Goal: Task Accomplishment & Management: Manage account settings

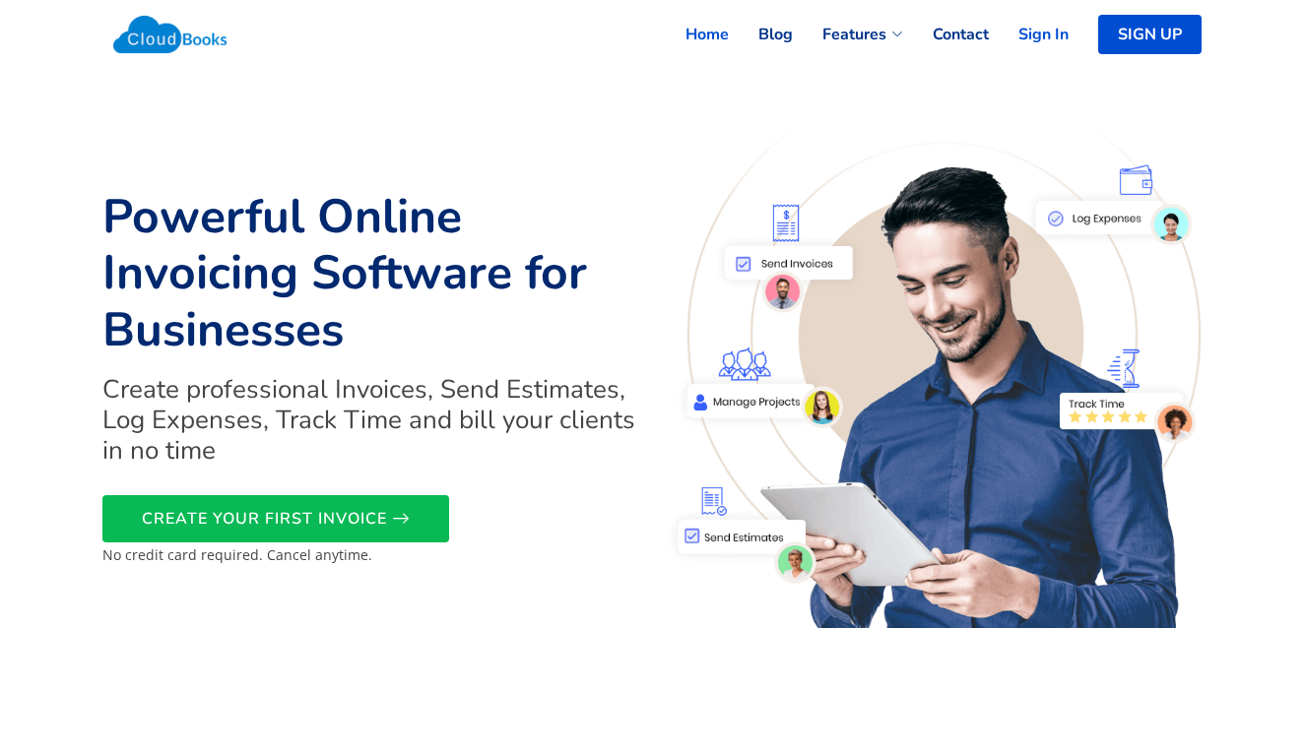
click at [1046, 34] on link "Sign In" at bounding box center [1029, 34] width 80 height 43
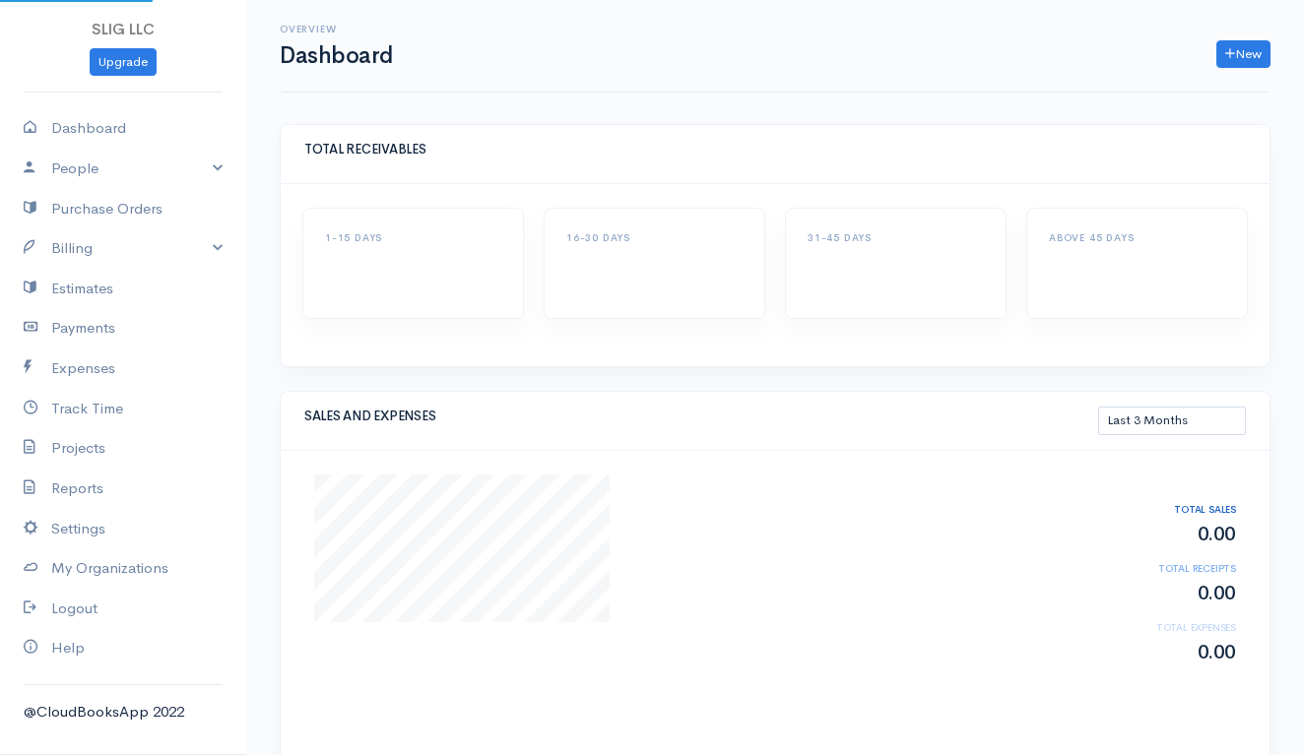
select select "90"
click at [86, 366] on link "Expenses" at bounding box center [123, 369] width 246 height 40
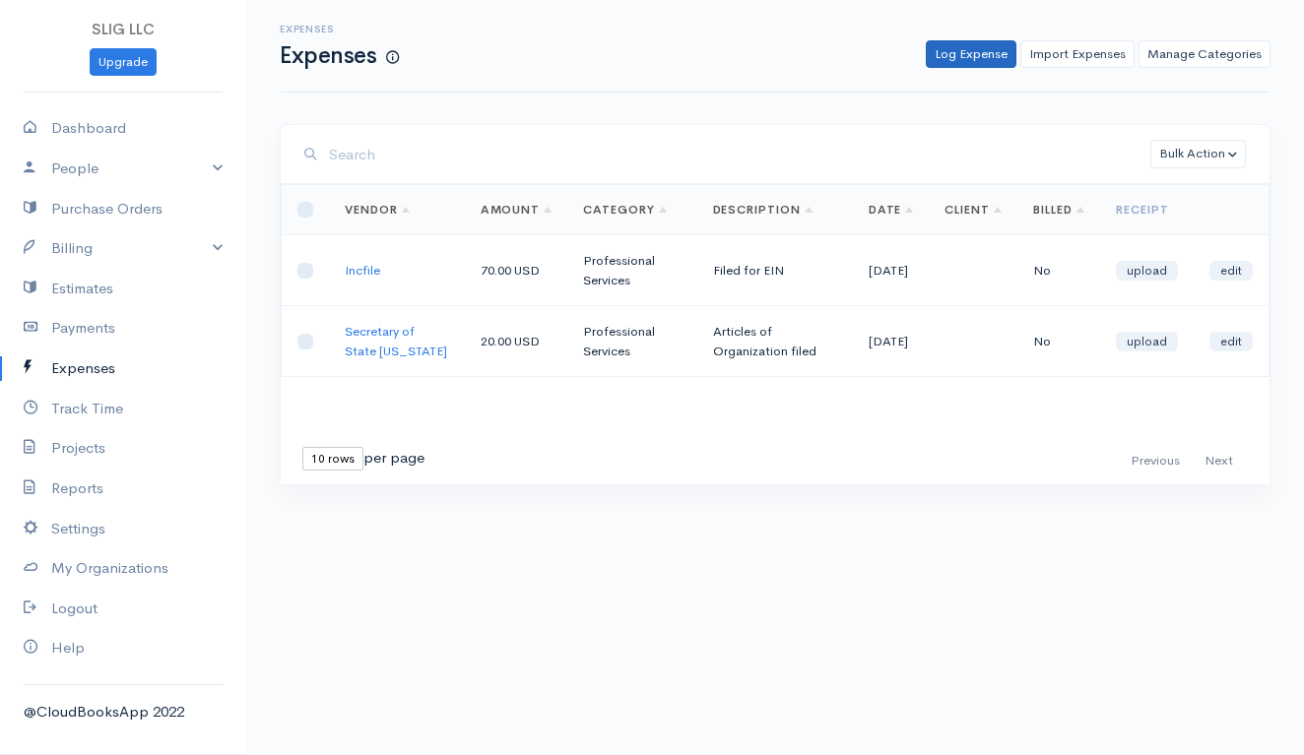
click at [966, 57] on link "Log Expense" at bounding box center [971, 54] width 91 height 29
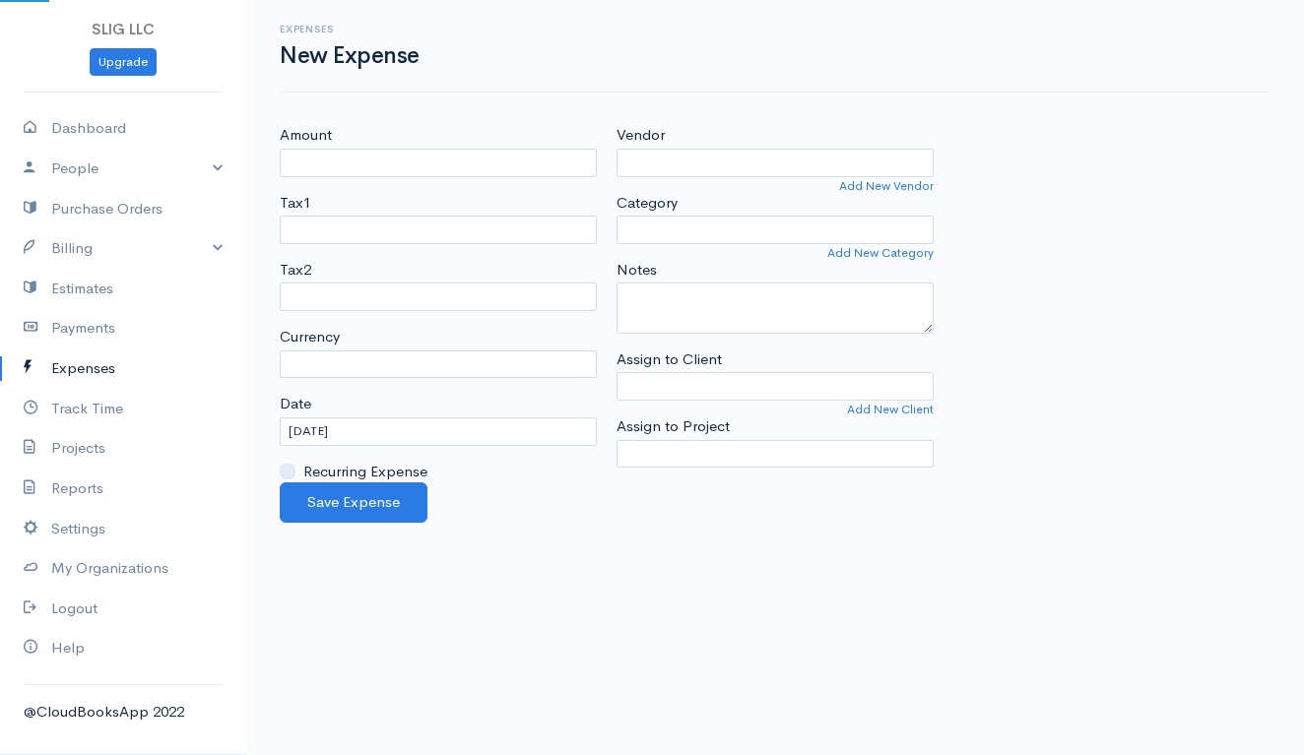
select select "USD"
click at [516, 163] on input "Amount" at bounding box center [438, 163] width 317 height 29
type input "15.00"
click at [871, 184] on link "Add New Vendor" at bounding box center [886, 186] width 95 height 18
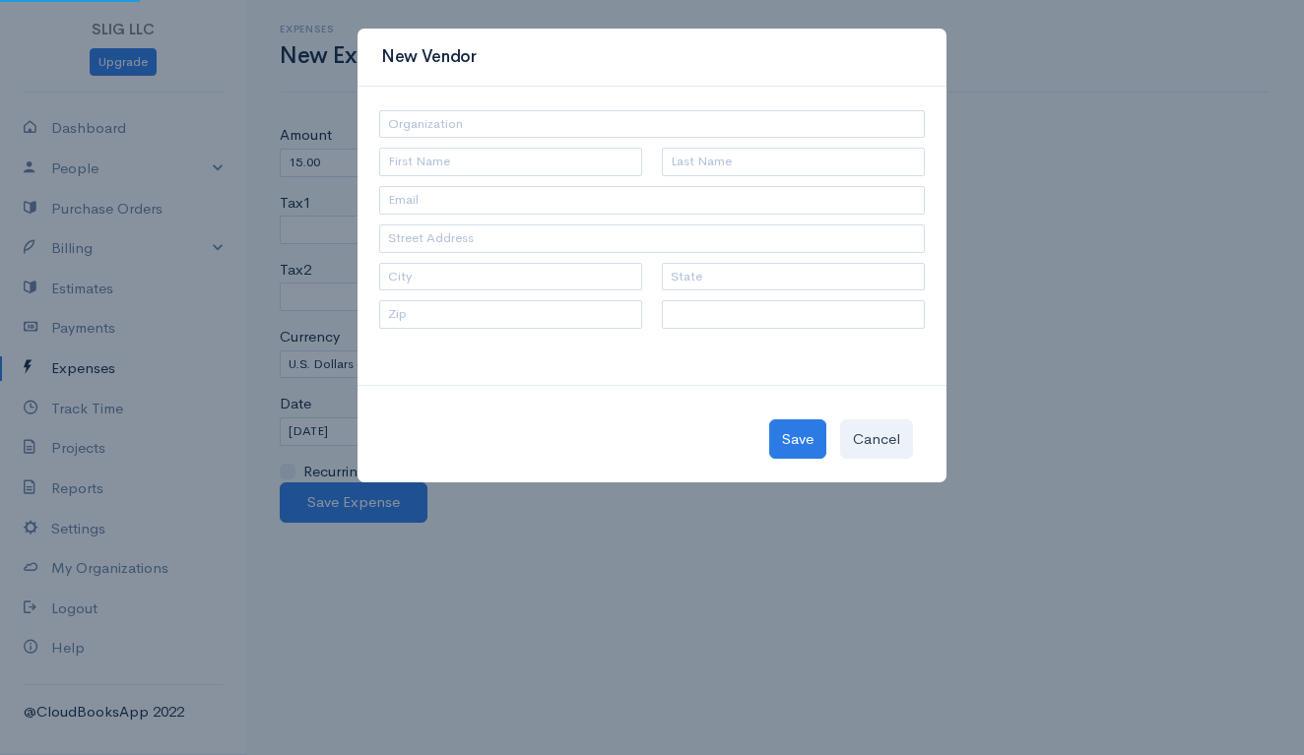
select select "[GEOGRAPHIC_DATA]"
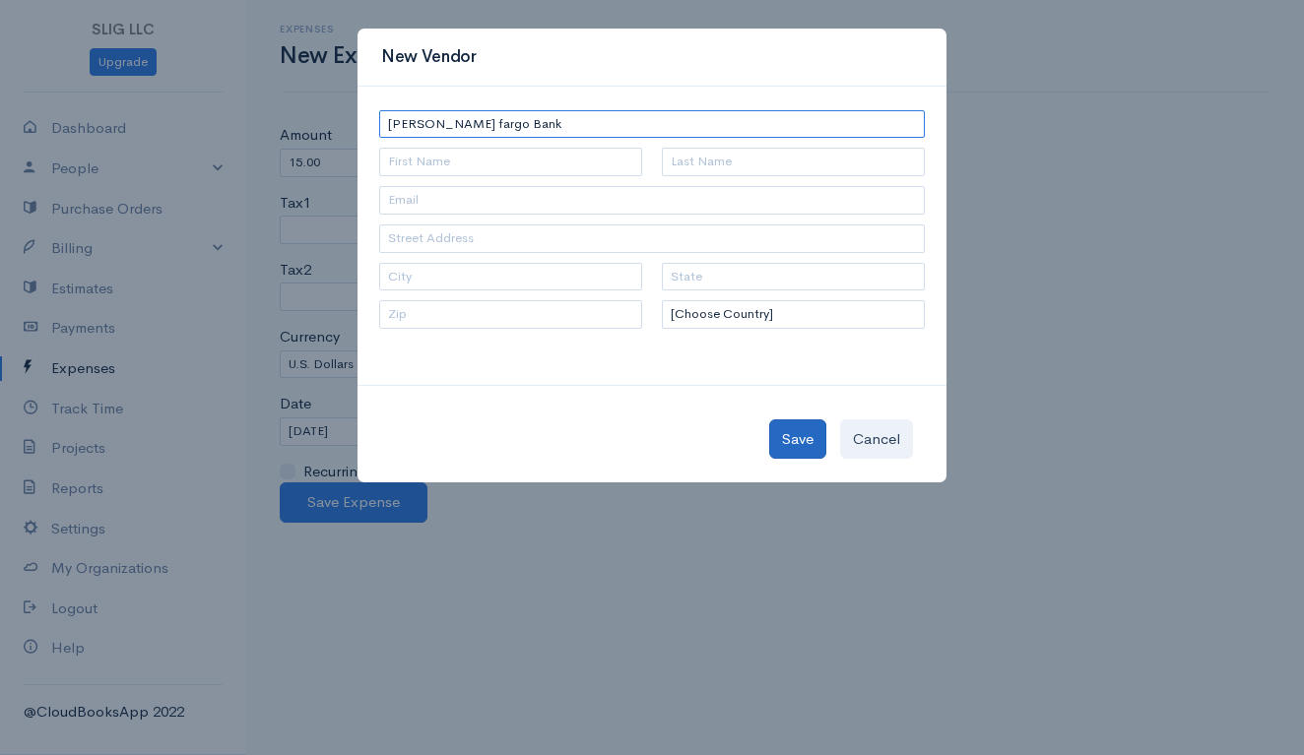
type input "[PERSON_NAME] fargo Bank"
click at [792, 444] on button "Save" at bounding box center [797, 439] width 57 height 40
type input "[PERSON_NAME] fargo Bank"
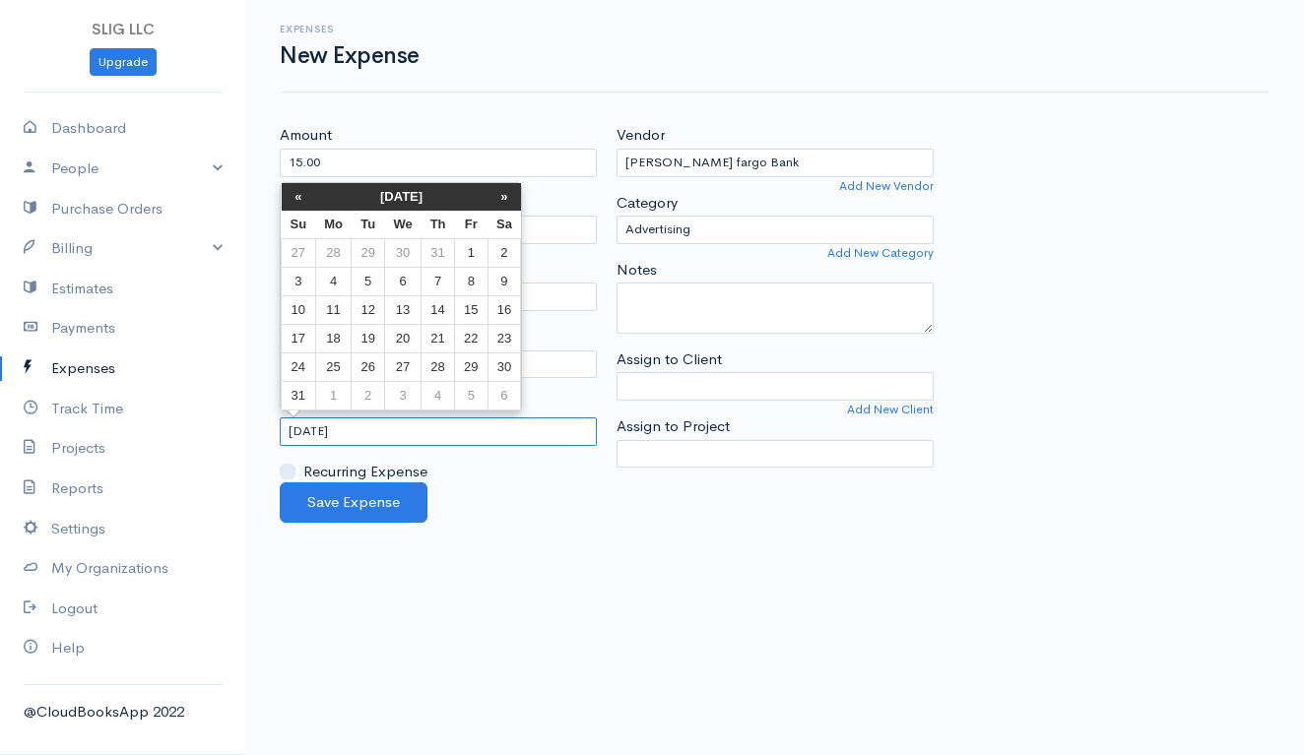
click at [360, 428] on input "[DATE]" at bounding box center [438, 432] width 317 height 29
click at [293, 203] on th "«" at bounding box center [299, 197] width 34 height 28
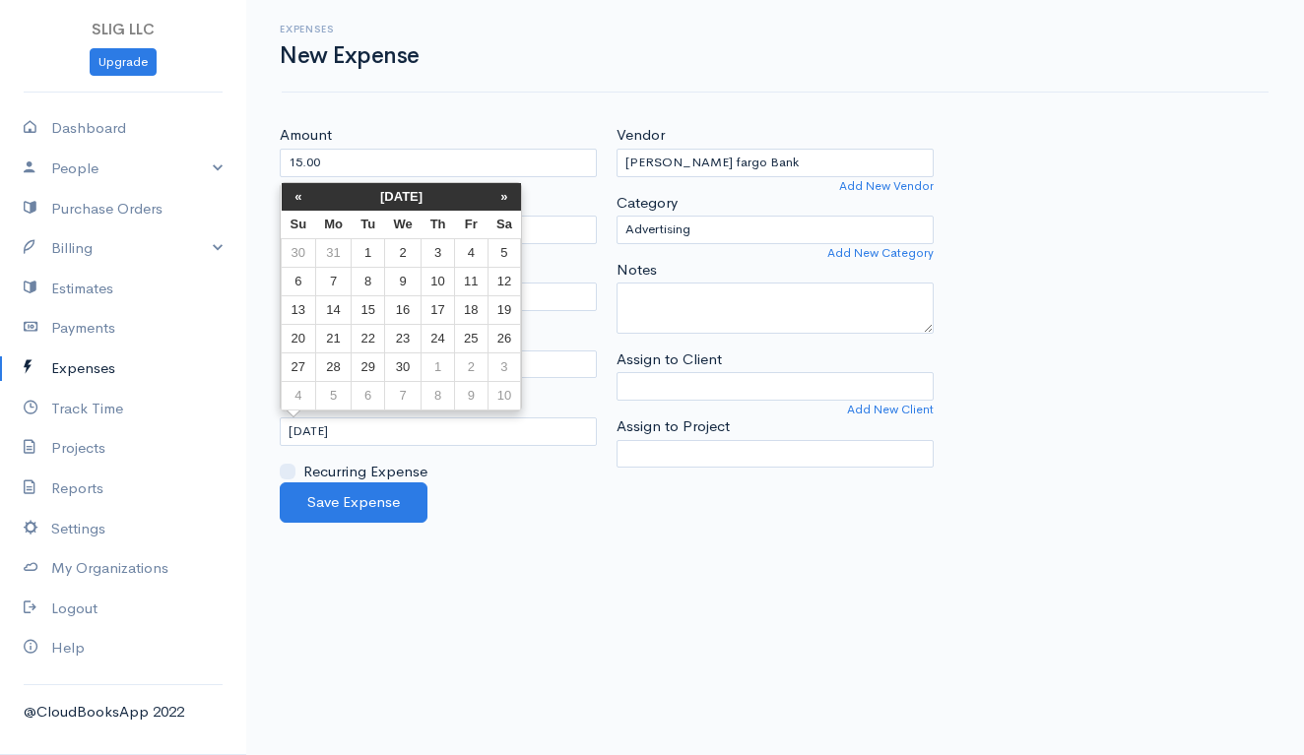
click at [293, 203] on th "«" at bounding box center [299, 197] width 34 height 28
click at [300, 195] on th "«" at bounding box center [299, 197] width 34 height 28
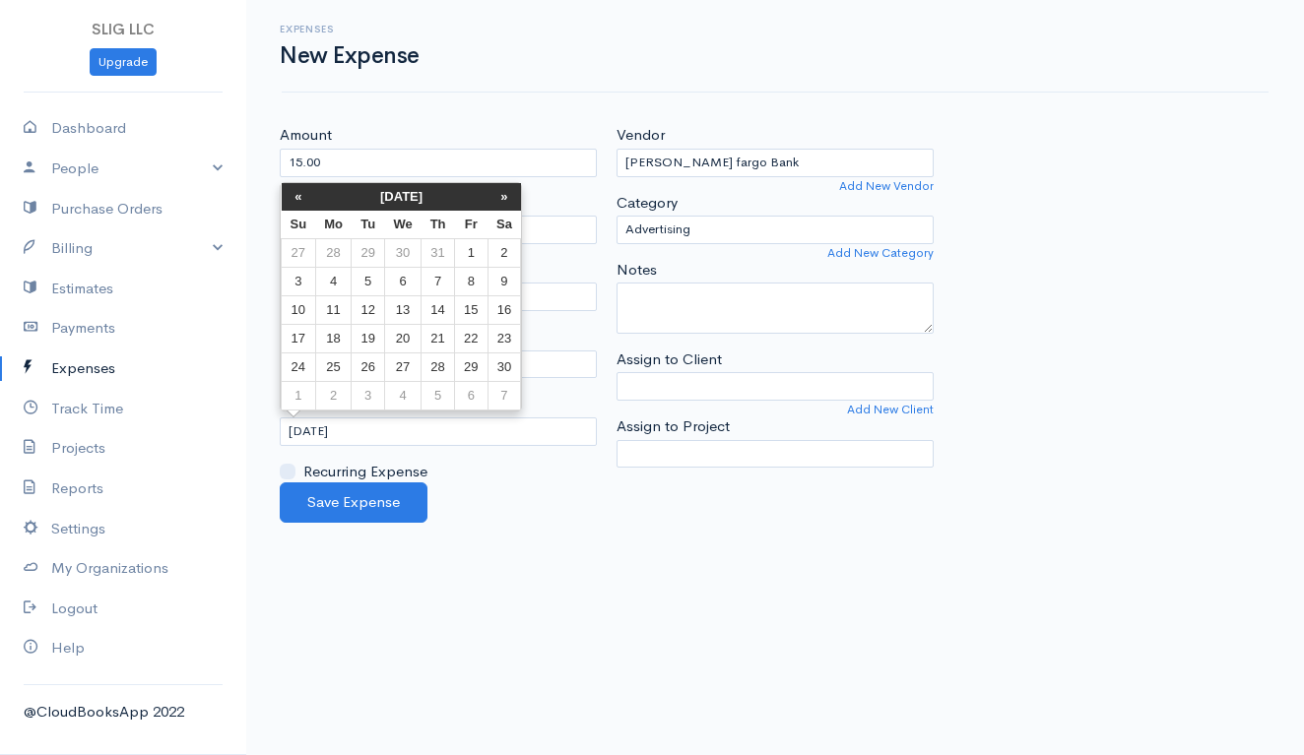
click at [300, 195] on th "«" at bounding box center [299, 197] width 34 height 28
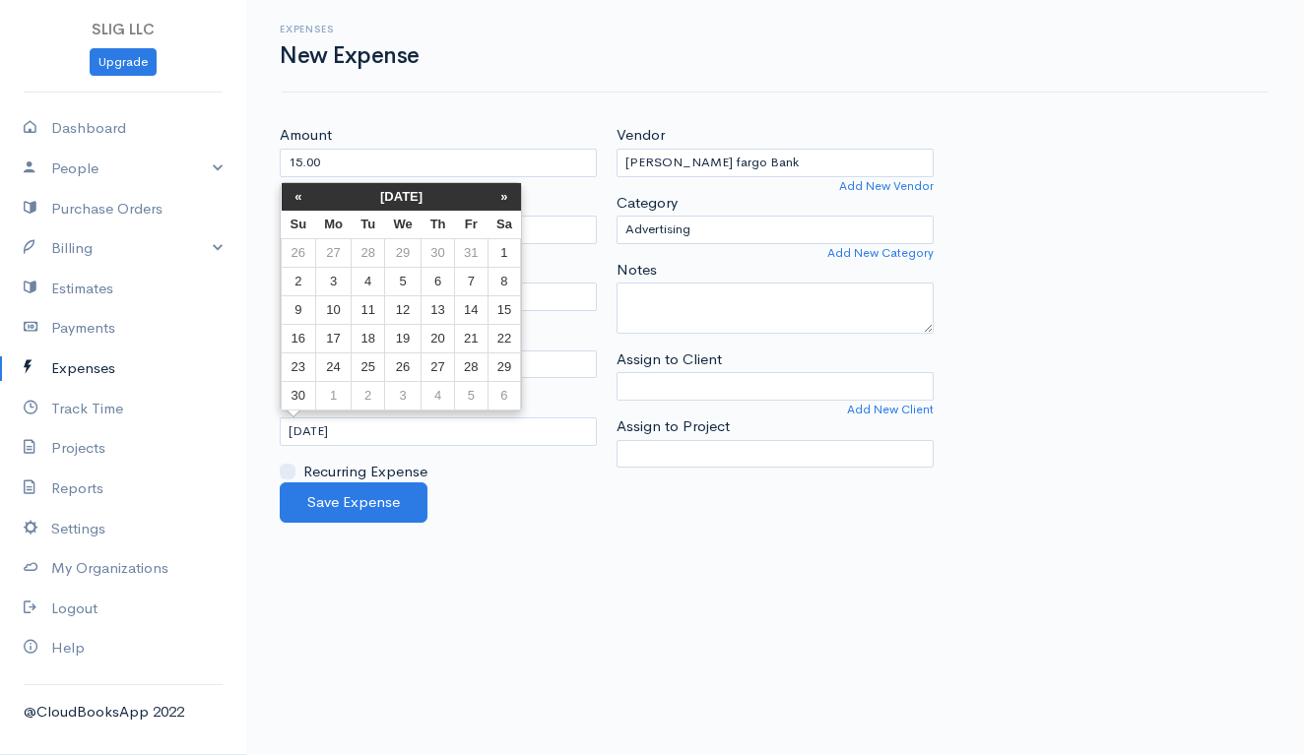
click at [300, 195] on th "«" at bounding box center [299, 197] width 34 height 28
click at [506, 191] on th "»" at bounding box center [503, 197] width 33 height 28
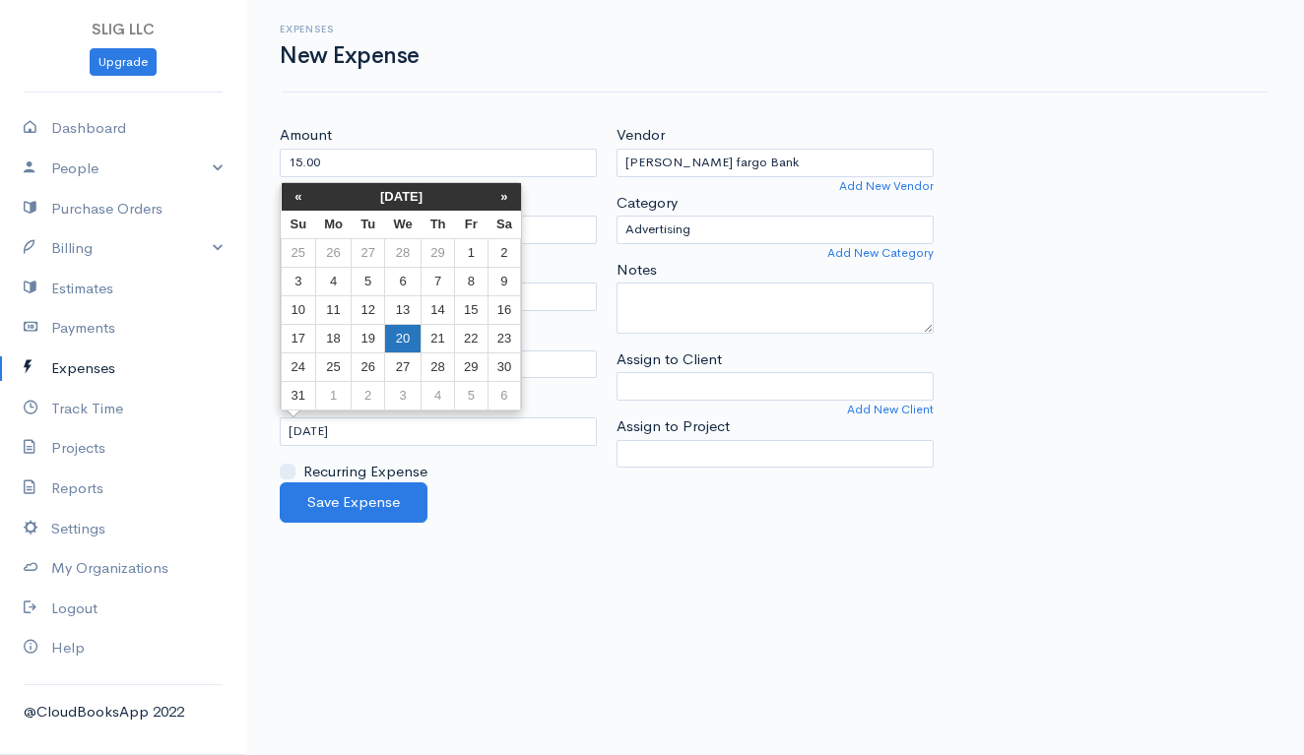
click at [410, 340] on td "20" at bounding box center [402, 339] width 36 height 29
type input "[DATE]"
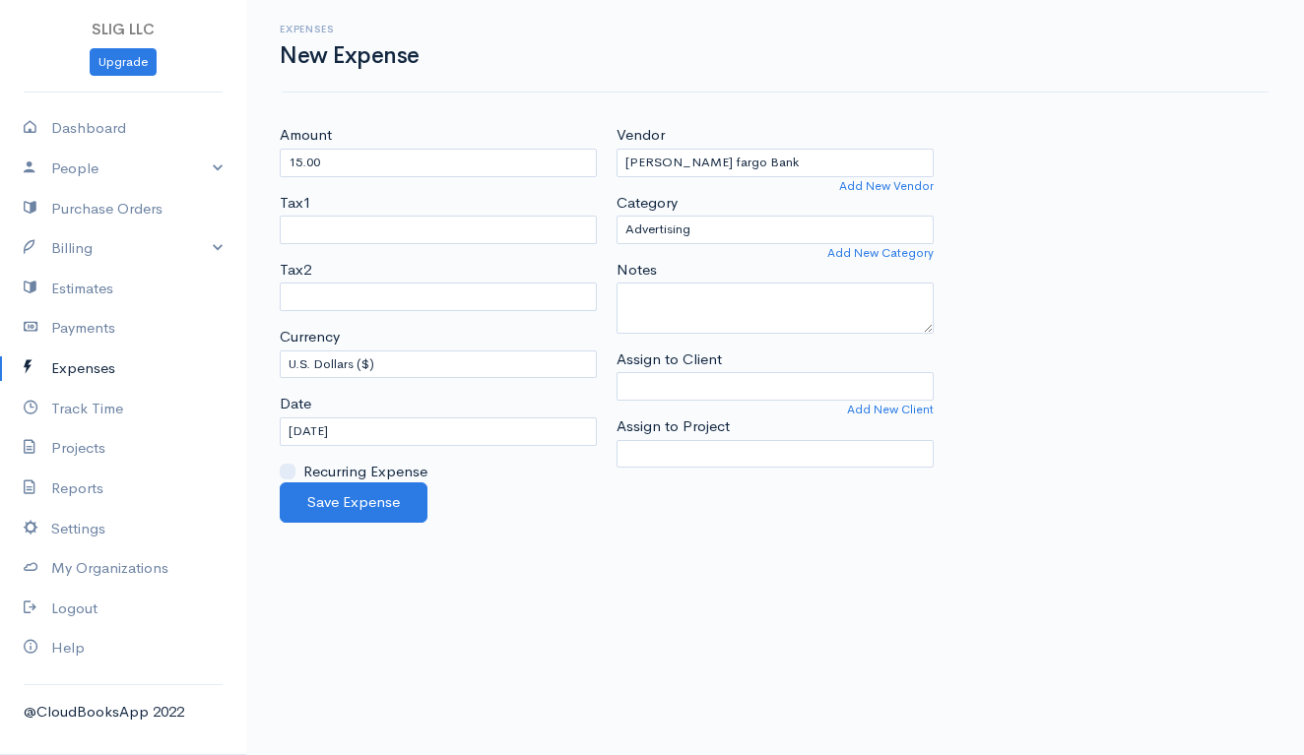
click at [1097, 184] on div "Amount 15.00 Tax1 Tax2 Currency U.S. Dollars ($) Canadian Dollars ($) British P…" at bounding box center [775, 303] width 1010 height 358
click at [344, 496] on button "Save Expense" at bounding box center [354, 503] width 148 height 40
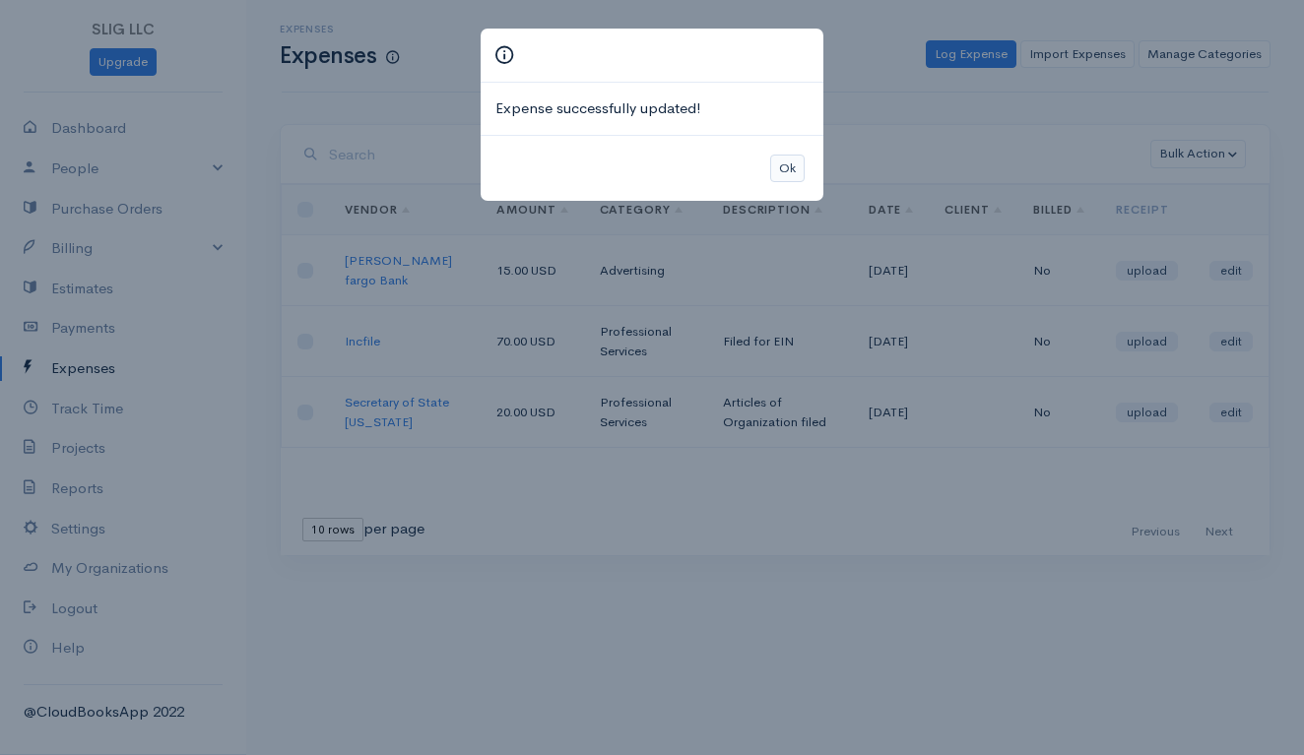
click at [792, 158] on button "Ok" at bounding box center [787, 169] width 34 height 29
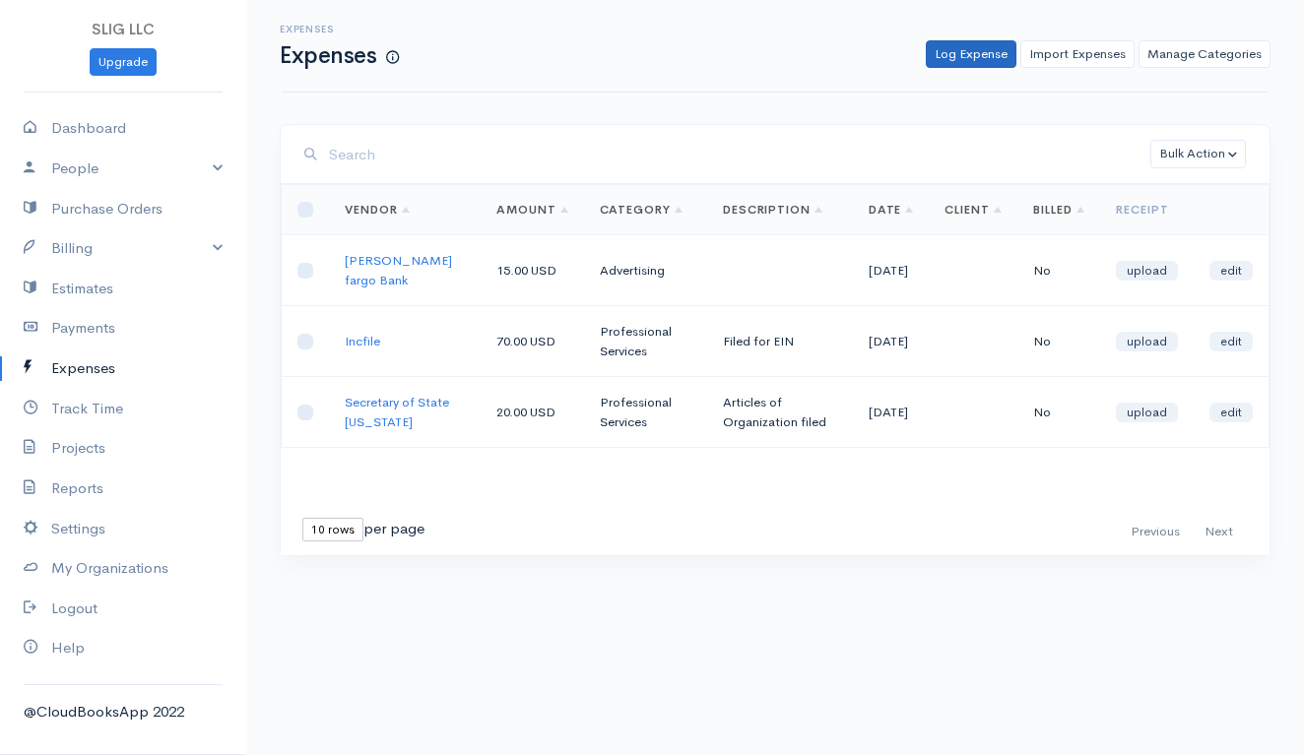
click at [970, 49] on link "Log Expense" at bounding box center [971, 54] width 91 height 29
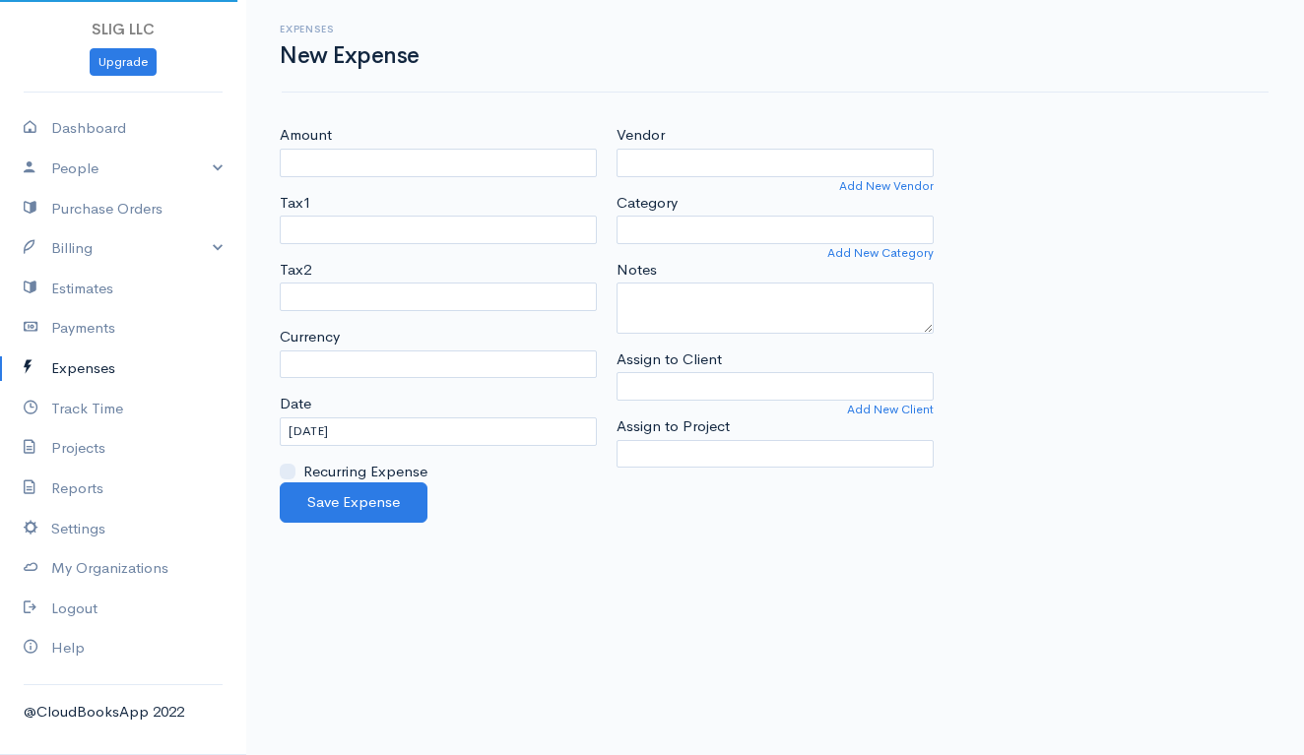
select select "USD"
click at [493, 154] on input "Amount" at bounding box center [438, 163] width 317 height 29
type input "15.00"
click at [366, 425] on input "[DATE]" at bounding box center [438, 432] width 317 height 29
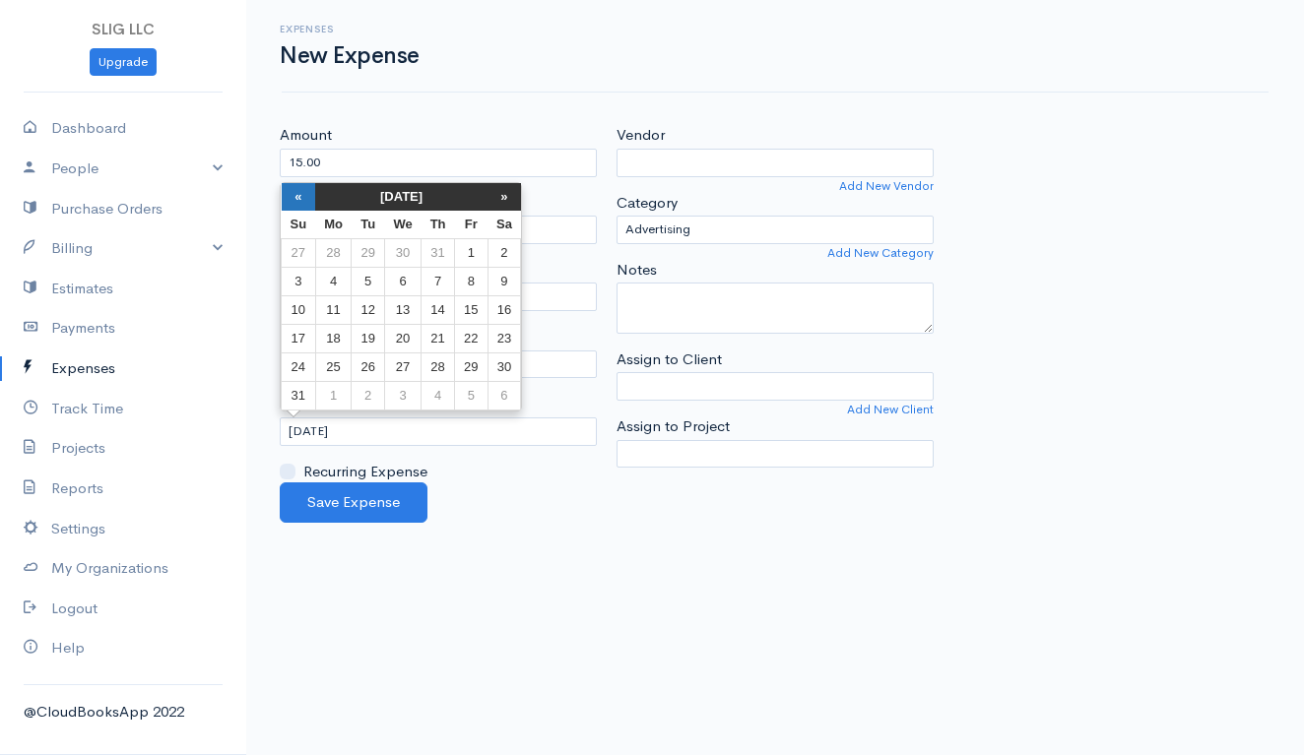
click at [290, 189] on th "«" at bounding box center [299, 197] width 34 height 28
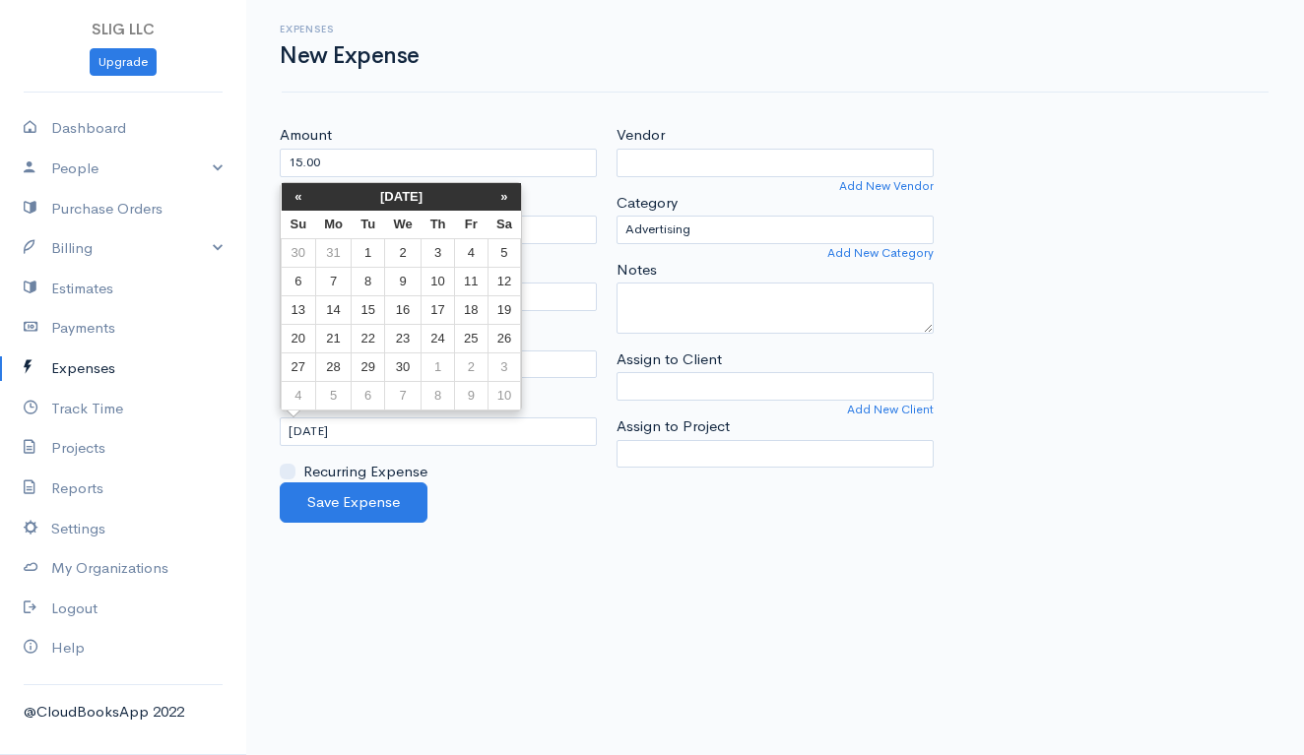
click at [290, 189] on th "«" at bounding box center [299, 197] width 34 height 28
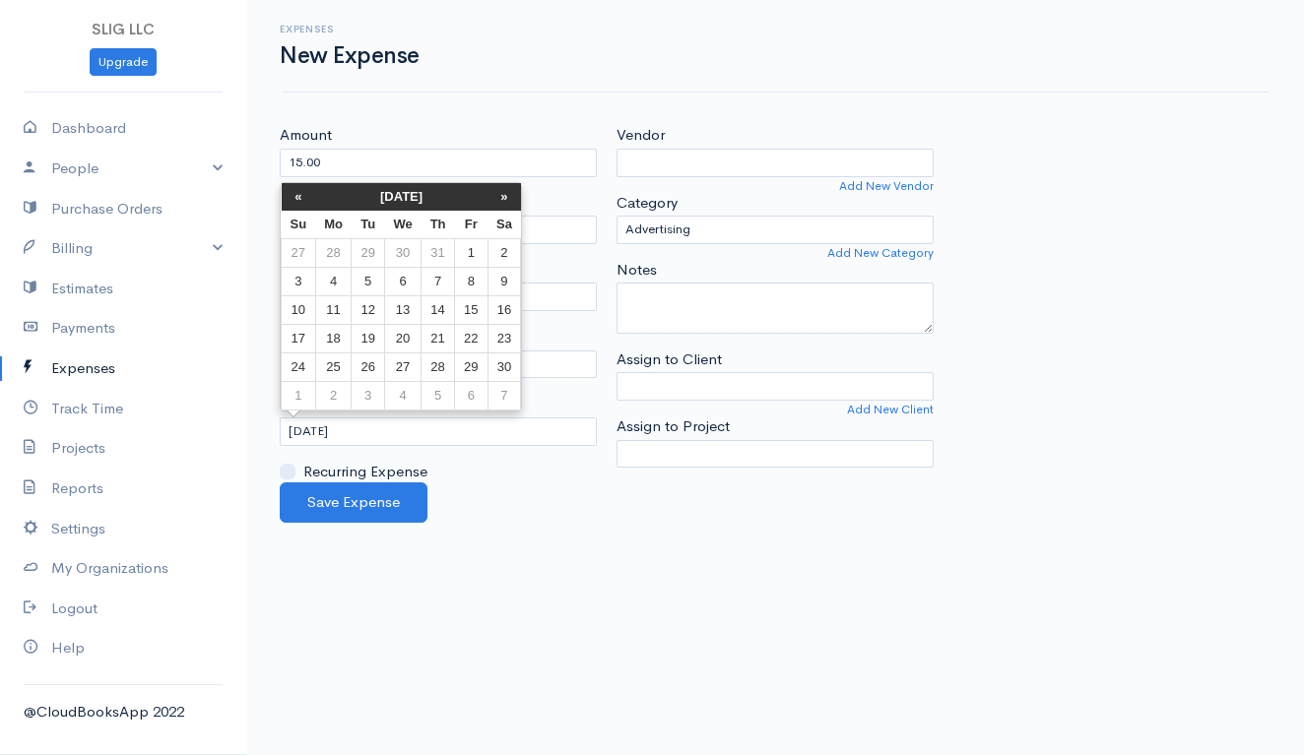
click at [290, 189] on th "«" at bounding box center [299, 197] width 34 height 28
click at [435, 370] on td "27" at bounding box center [437, 368] width 33 height 29
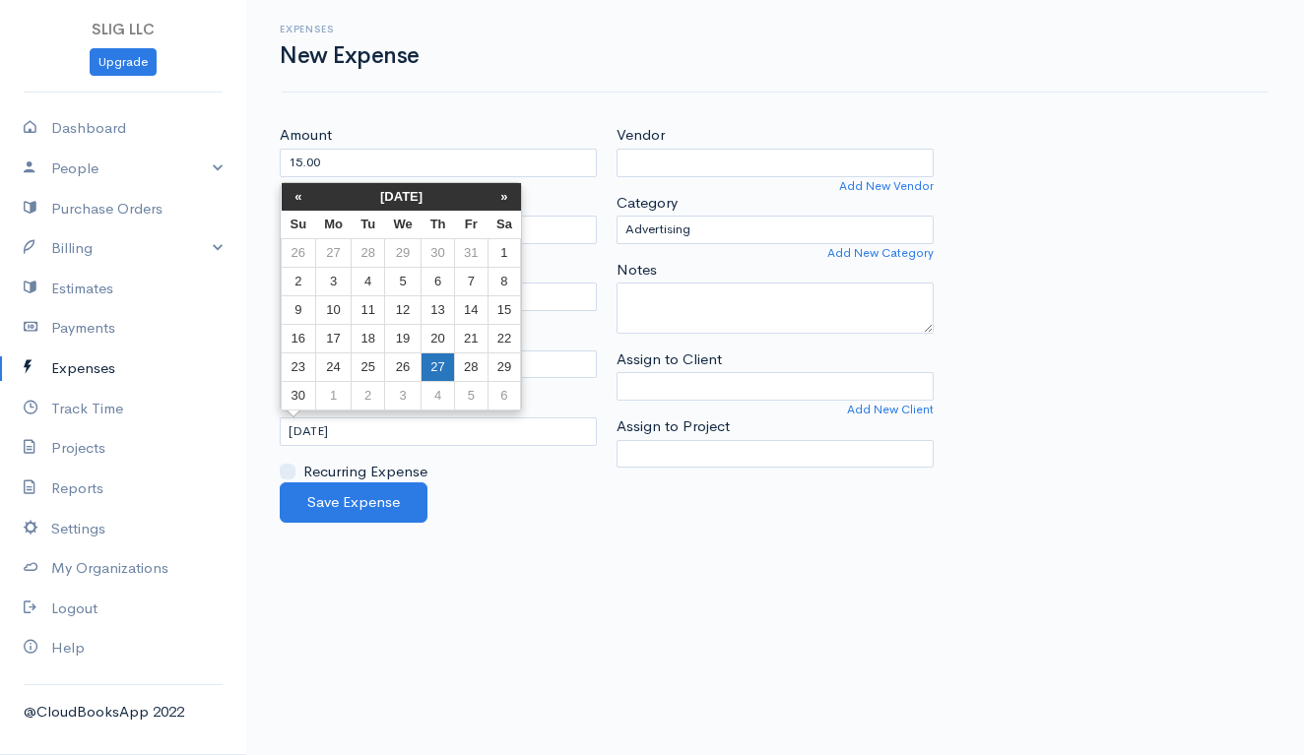
type input "[DATE]"
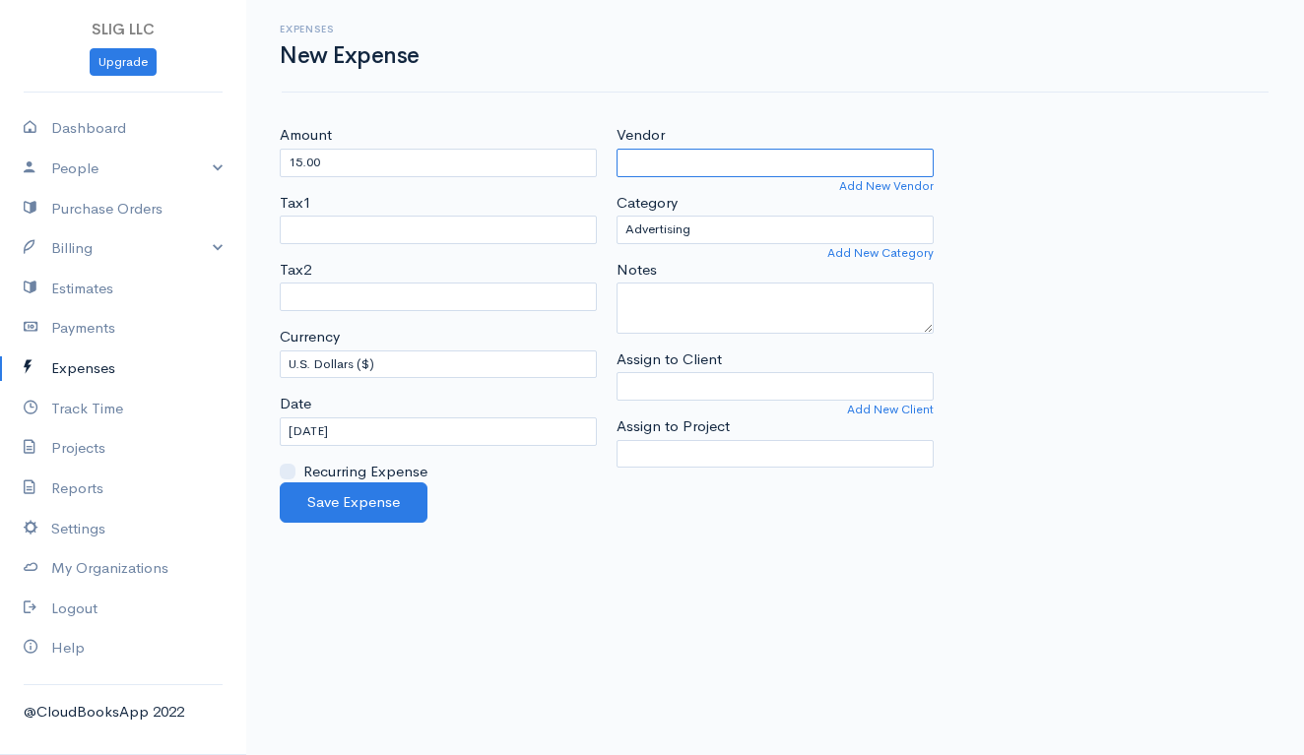
click at [709, 166] on input "Vendor" at bounding box center [774, 163] width 317 height 29
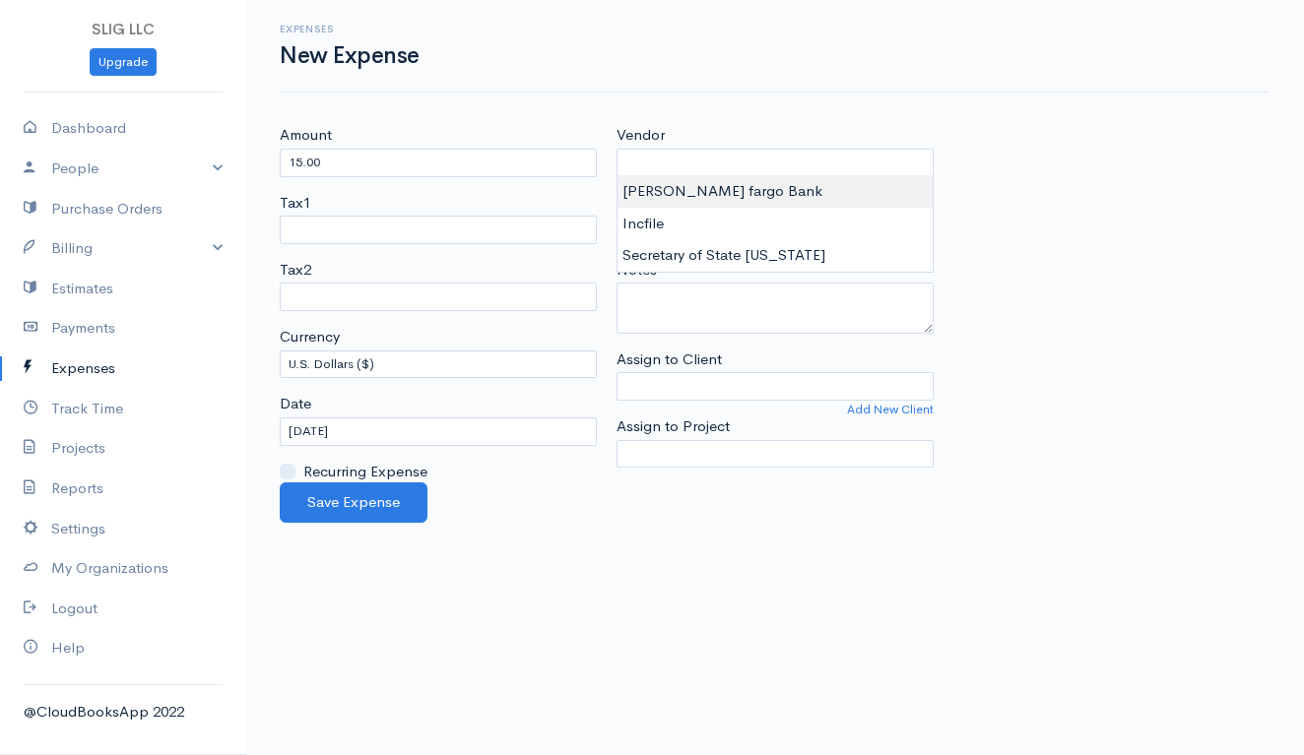
type input "[PERSON_NAME] fargo Bank"
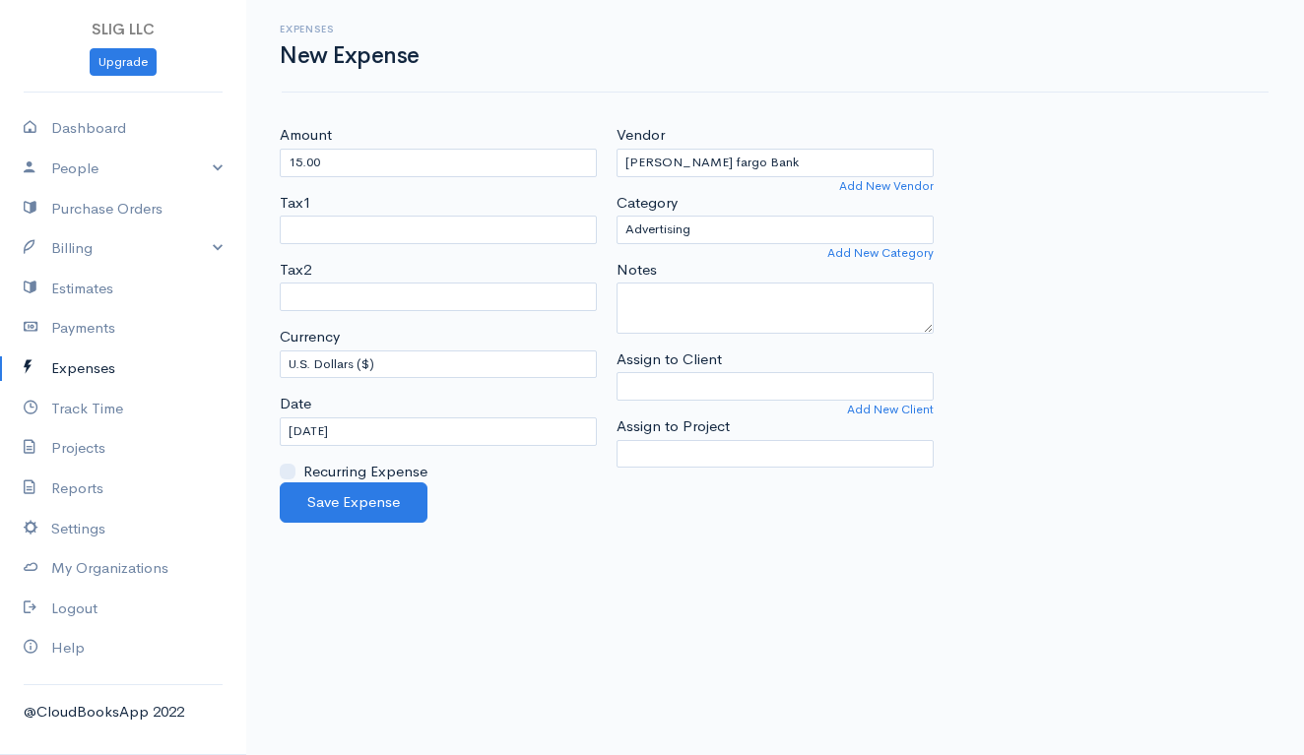
click at [705, 187] on body "SLIG LLC Upgrade Dashboard People Clients Vendors Staff Users Purchase Orders B…" at bounding box center [652, 377] width 1304 height 755
click at [920, 248] on link "Add New Category" at bounding box center [880, 253] width 106 height 18
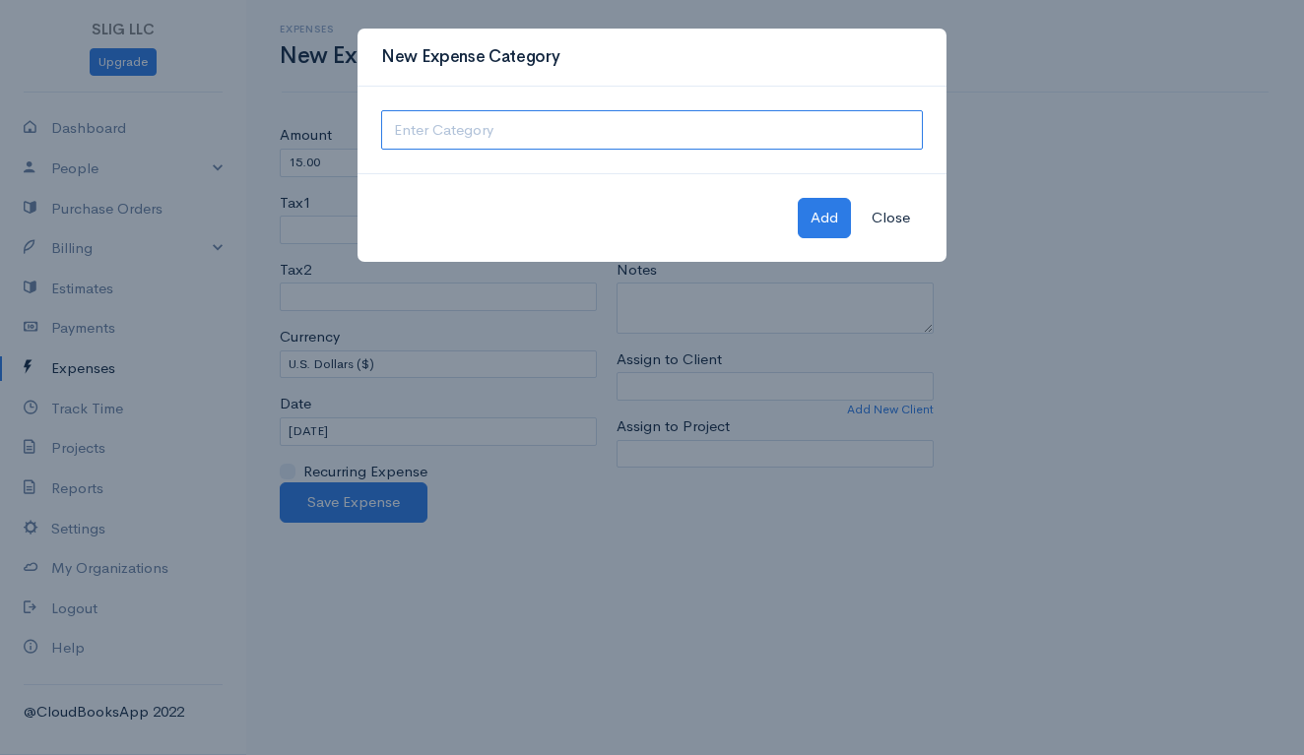
click at [598, 122] on input "text" at bounding box center [652, 130] width 542 height 40
type input "Bank Services or Fees"
click at [820, 222] on button "Add" at bounding box center [824, 218] width 53 height 40
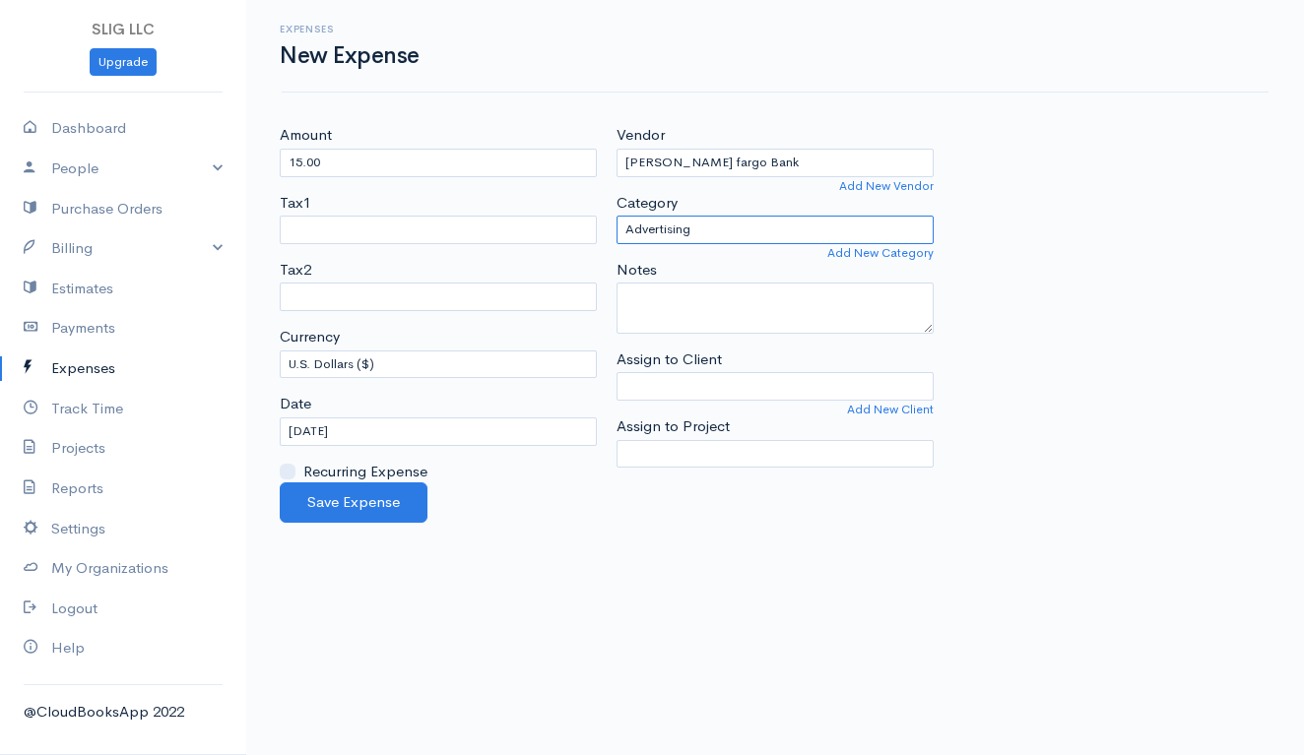
select select "Bank Services or Fees"
click at [355, 488] on button "Save Expense" at bounding box center [354, 503] width 148 height 40
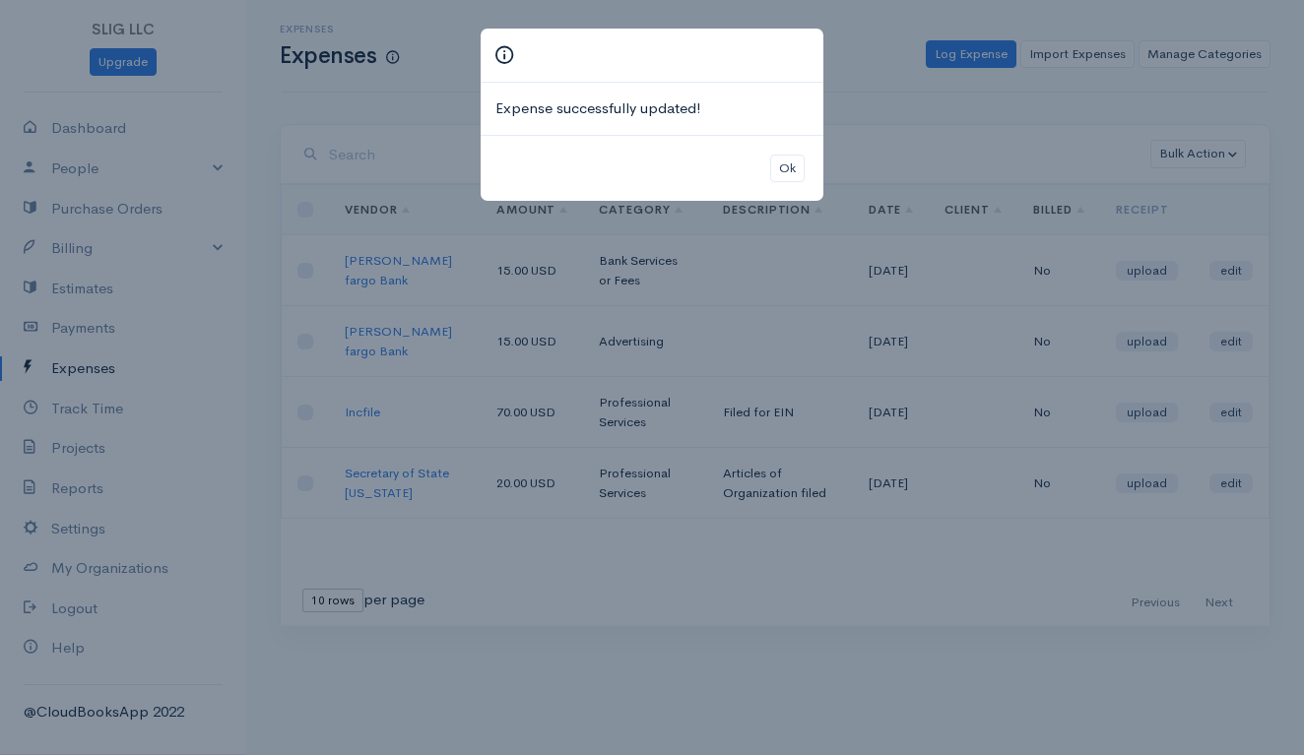
click at [668, 346] on div "Expense successfully updated! Ok" at bounding box center [652, 377] width 1304 height 755
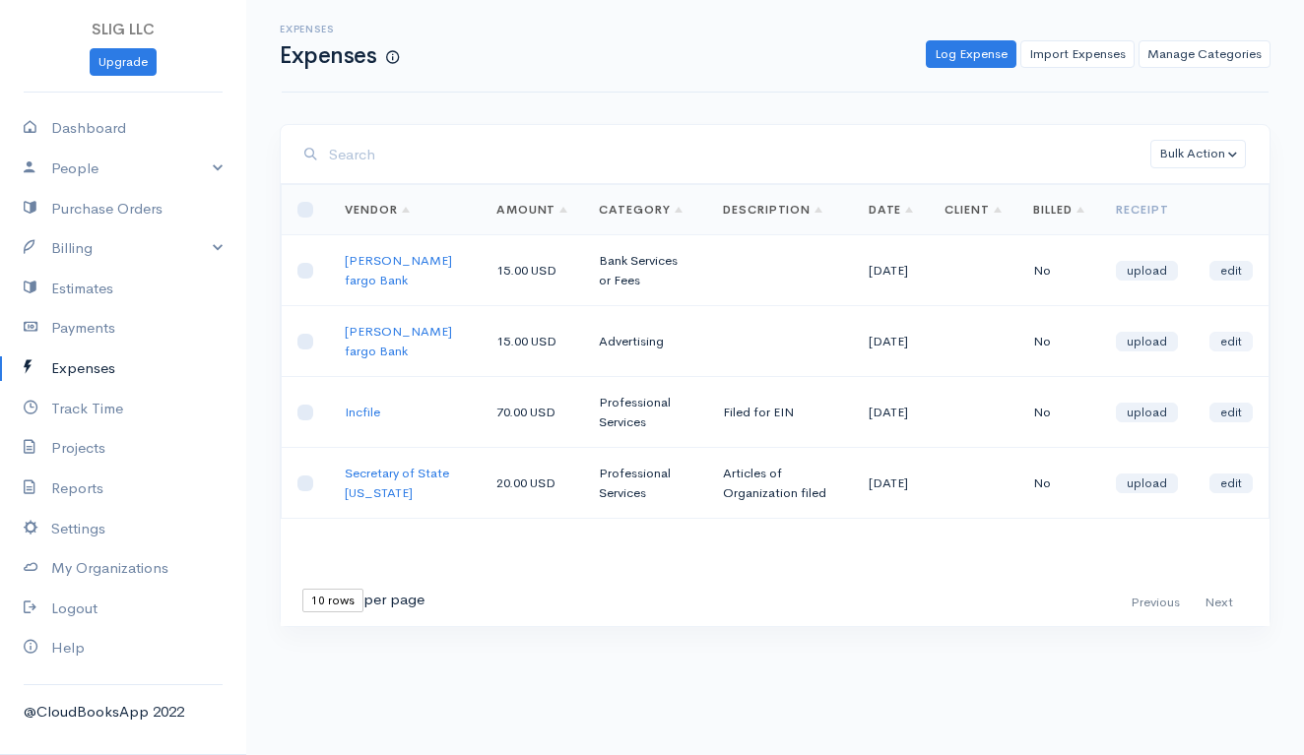
click at [1239, 337] on link "edit" at bounding box center [1230, 342] width 43 height 20
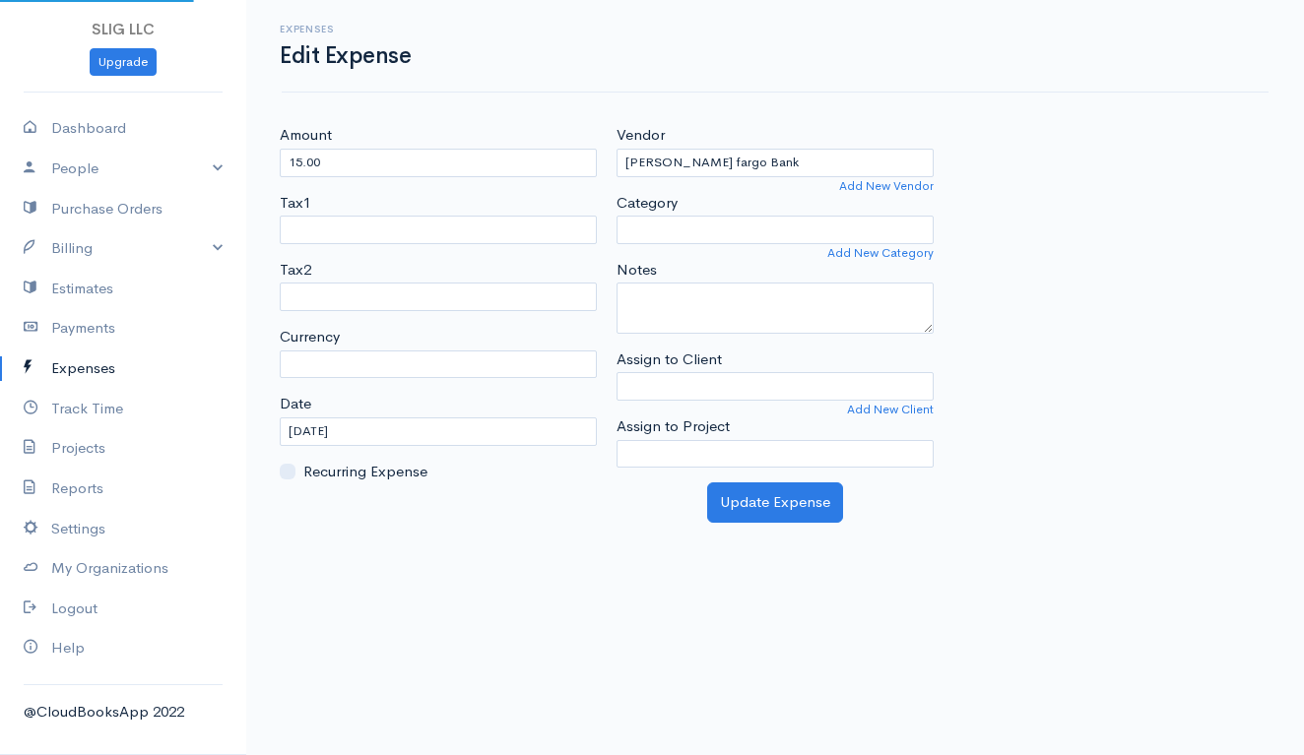
select select "USD"
select select "Advertising"
select select
select select "Bank Services or Fees"
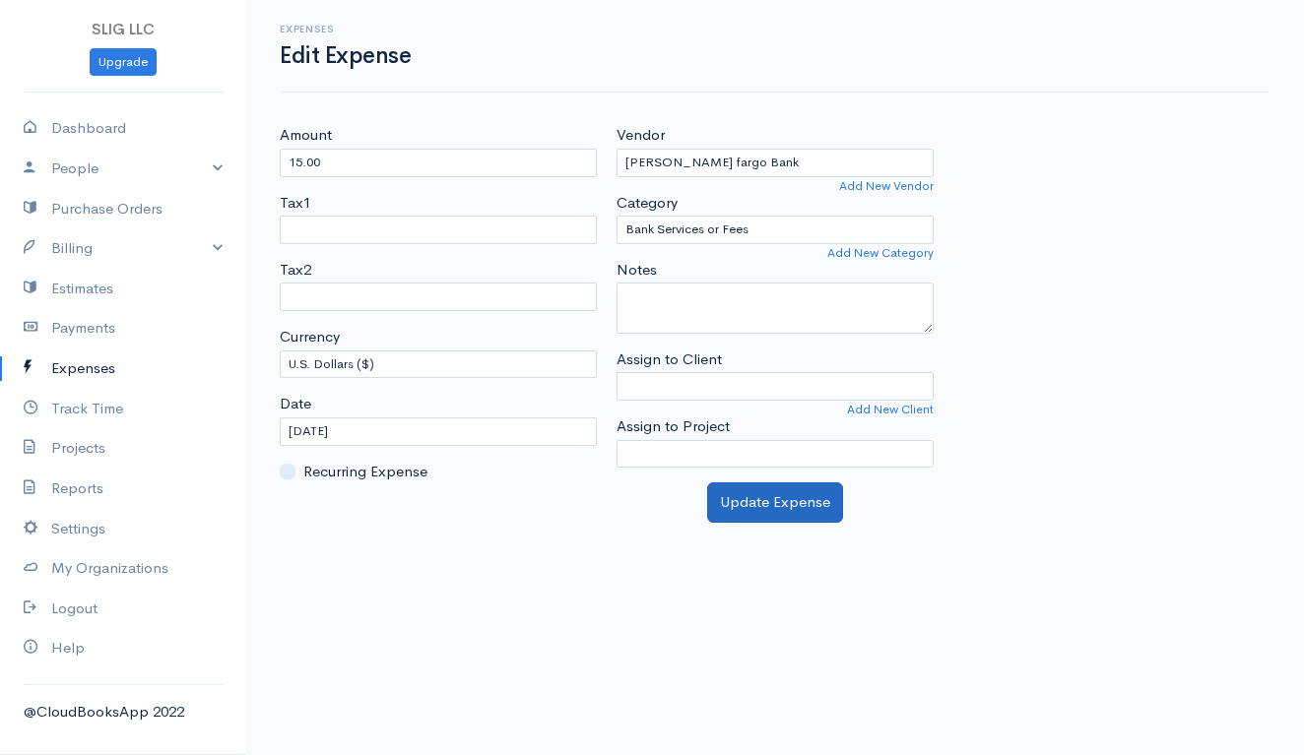
click at [762, 495] on button "Update Expense" at bounding box center [775, 503] width 136 height 40
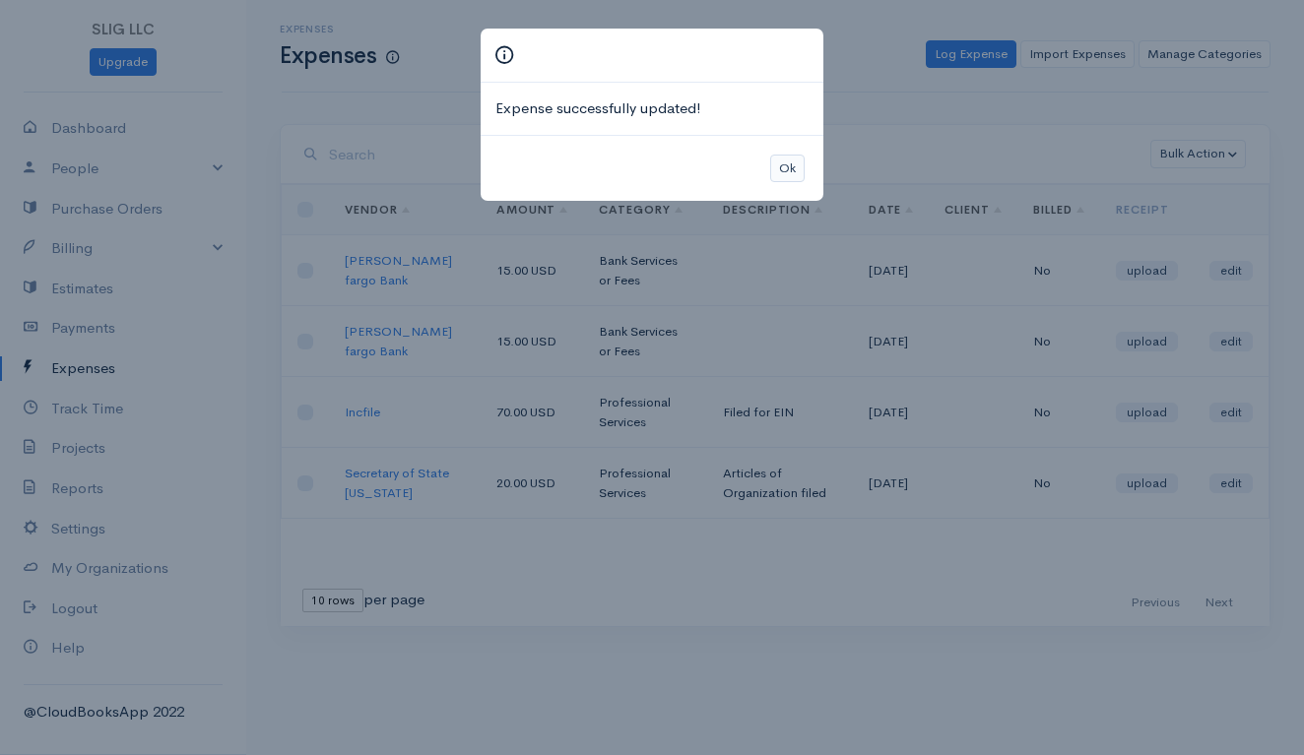
click at [792, 164] on button "Ok" at bounding box center [787, 169] width 34 height 29
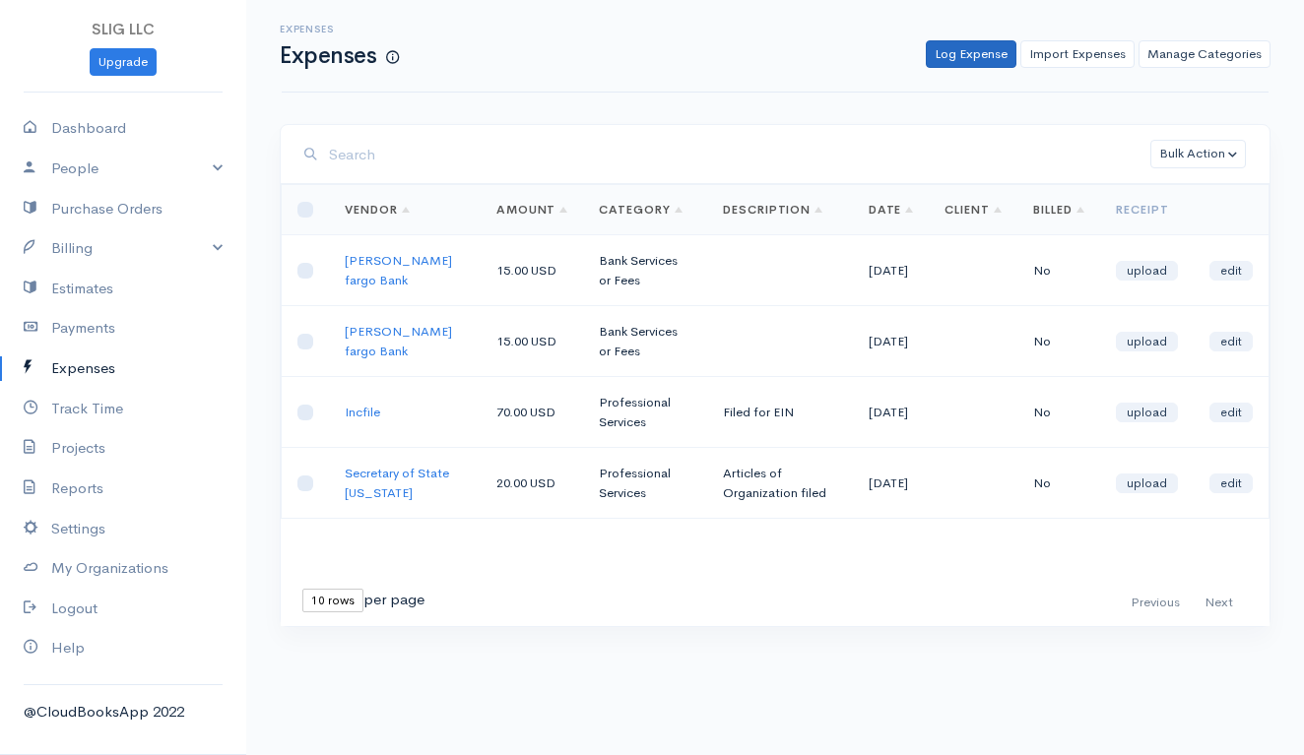
click at [973, 57] on link "Log Expense" at bounding box center [971, 54] width 91 height 29
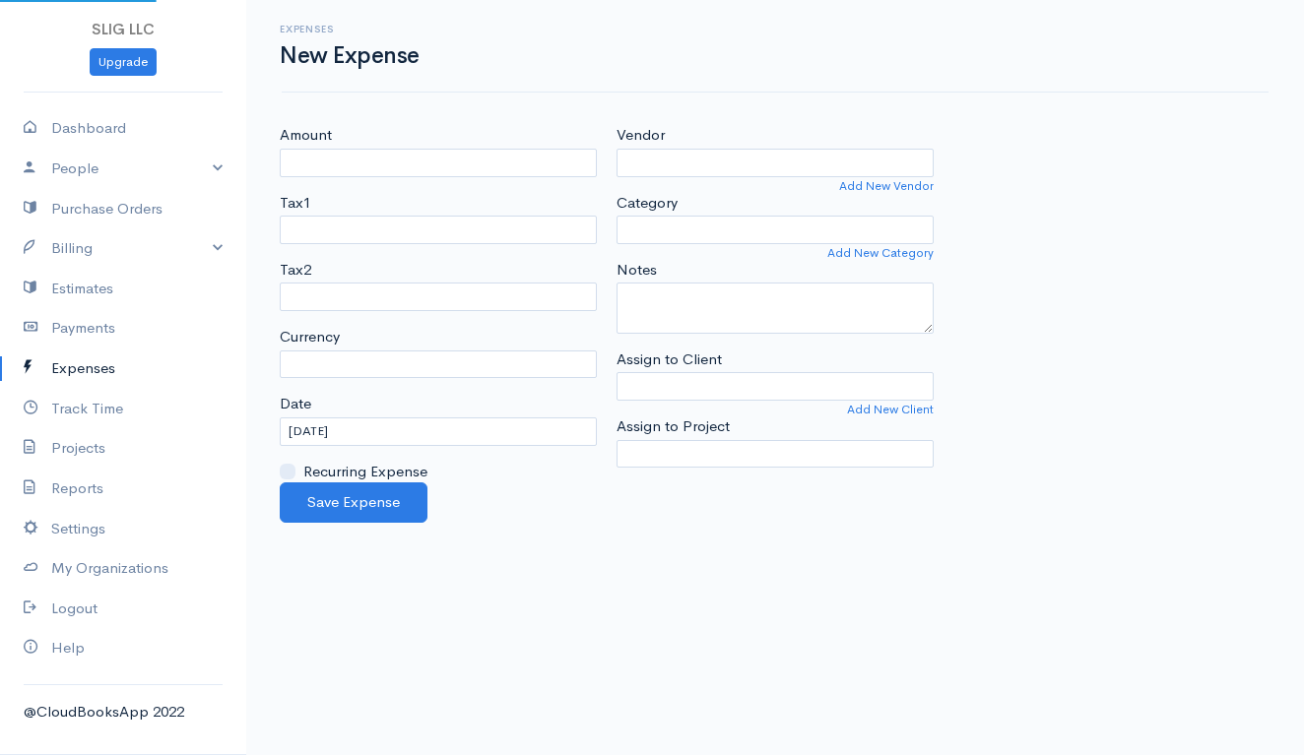
select select "USD"
click at [886, 181] on link "Add New Vendor" at bounding box center [886, 186] width 95 height 18
select select "[GEOGRAPHIC_DATA]"
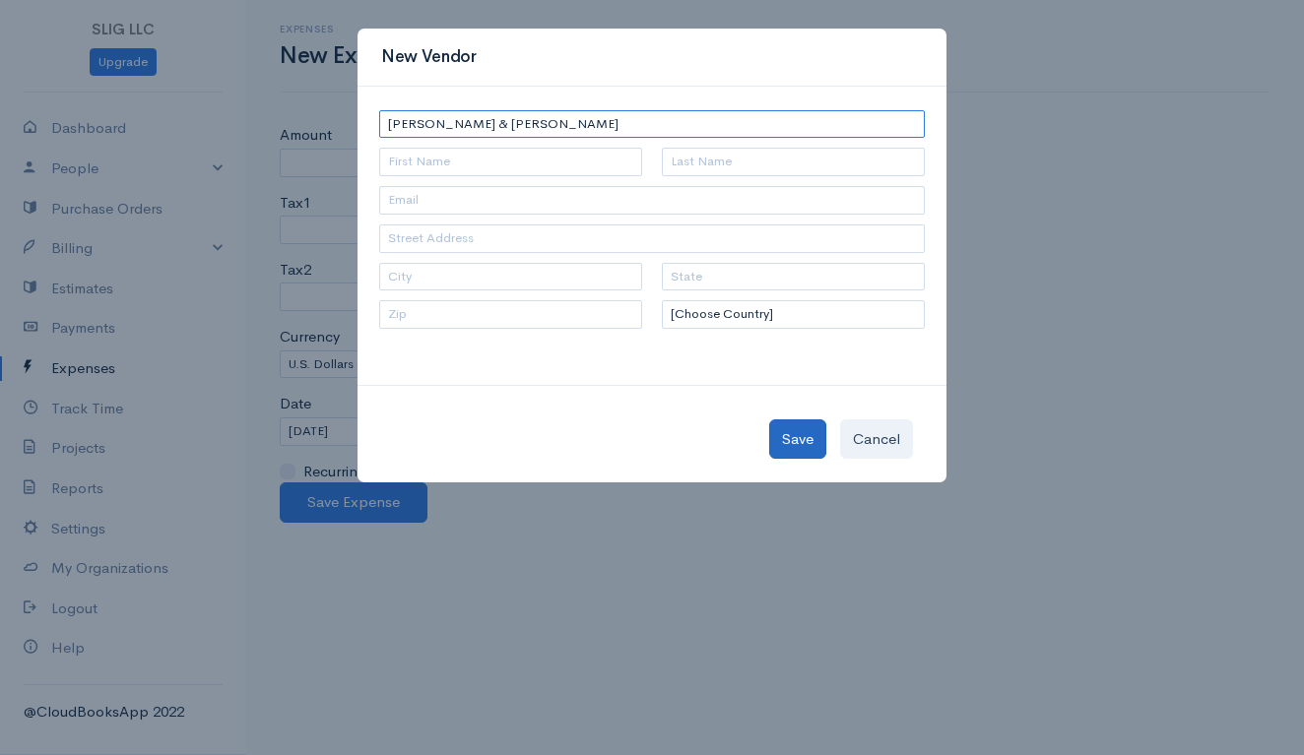
type input "[PERSON_NAME] & [PERSON_NAME]"
click at [791, 433] on button "Save" at bounding box center [797, 439] width 57 height 40
type input "[PERSON_NAME] & [PERSON_NAME]"
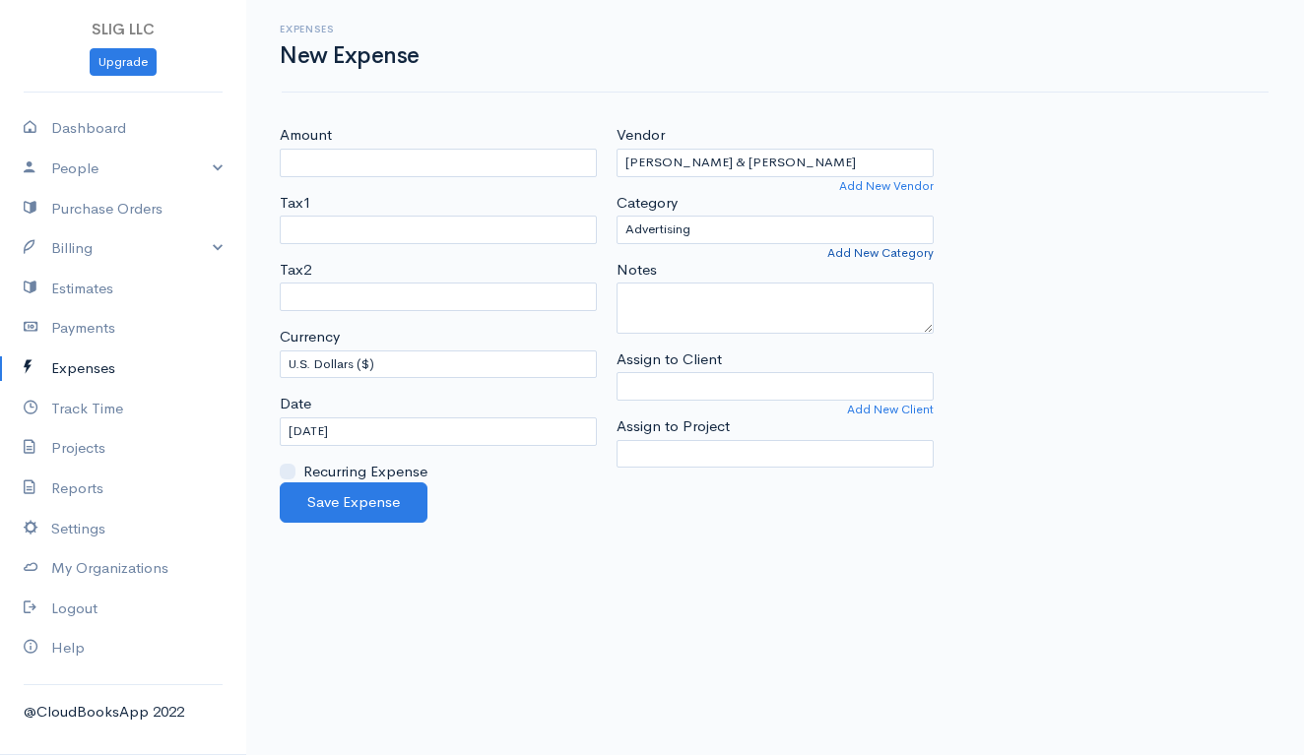
click at [897, 250] on link "Add New Category" at bounding box center [880, 253] width 106 height 18
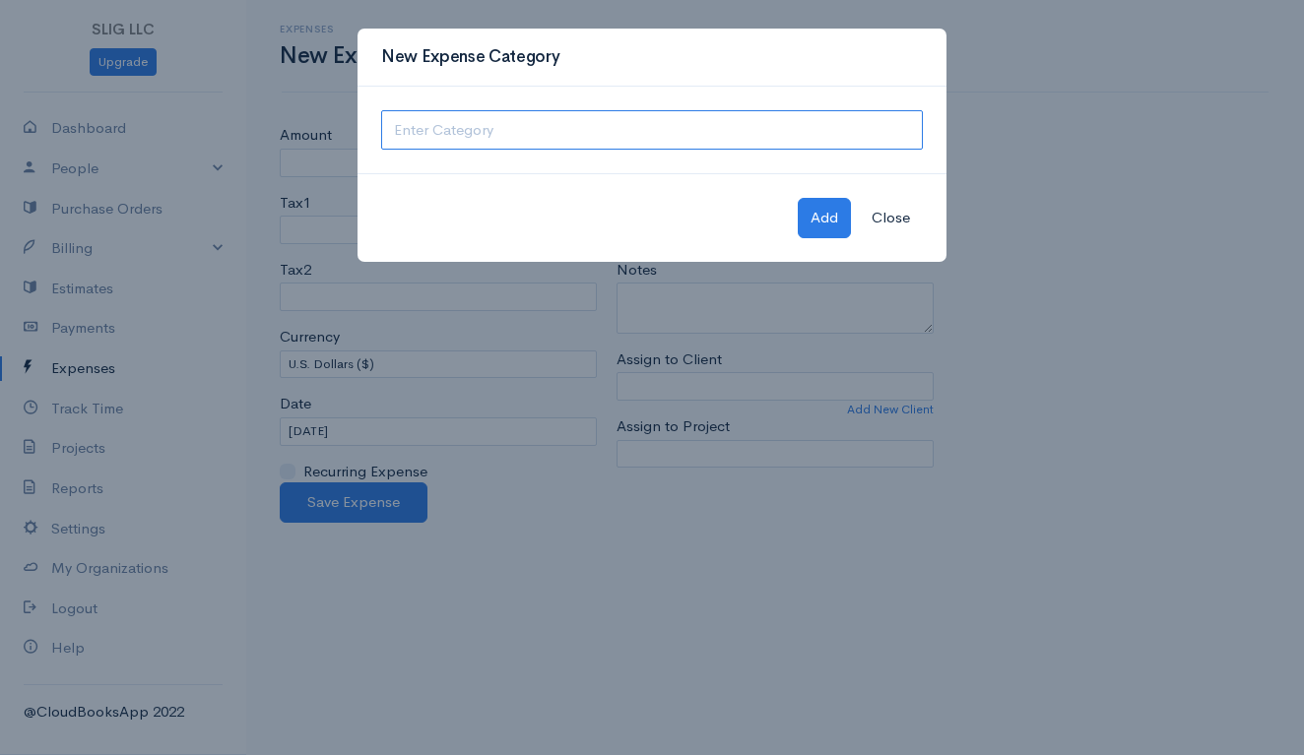
click at [695, 126] on input "text" at bounding box center [652, 130] width 542 height 40
type input "l"
type input "Legal Fees"
click at [823, 223] on button "Add" at bounding box center [824, 218] width 53 height 40
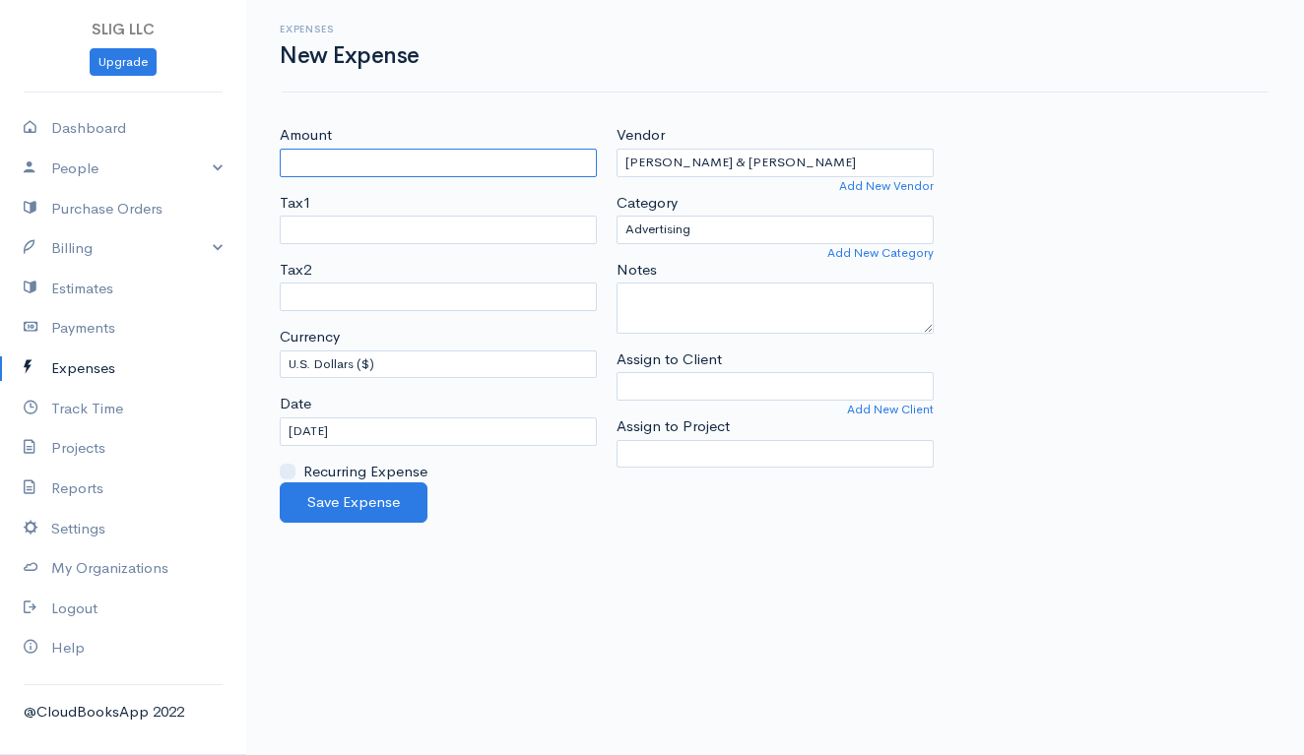
click at [486, 159] on input "Amount" at bounding box center [438, 163] width 317 height 29
type input "1087.10"
click at [355, 428] on input "[DATE]" at bounding box center [438, 432] width 317 height 29
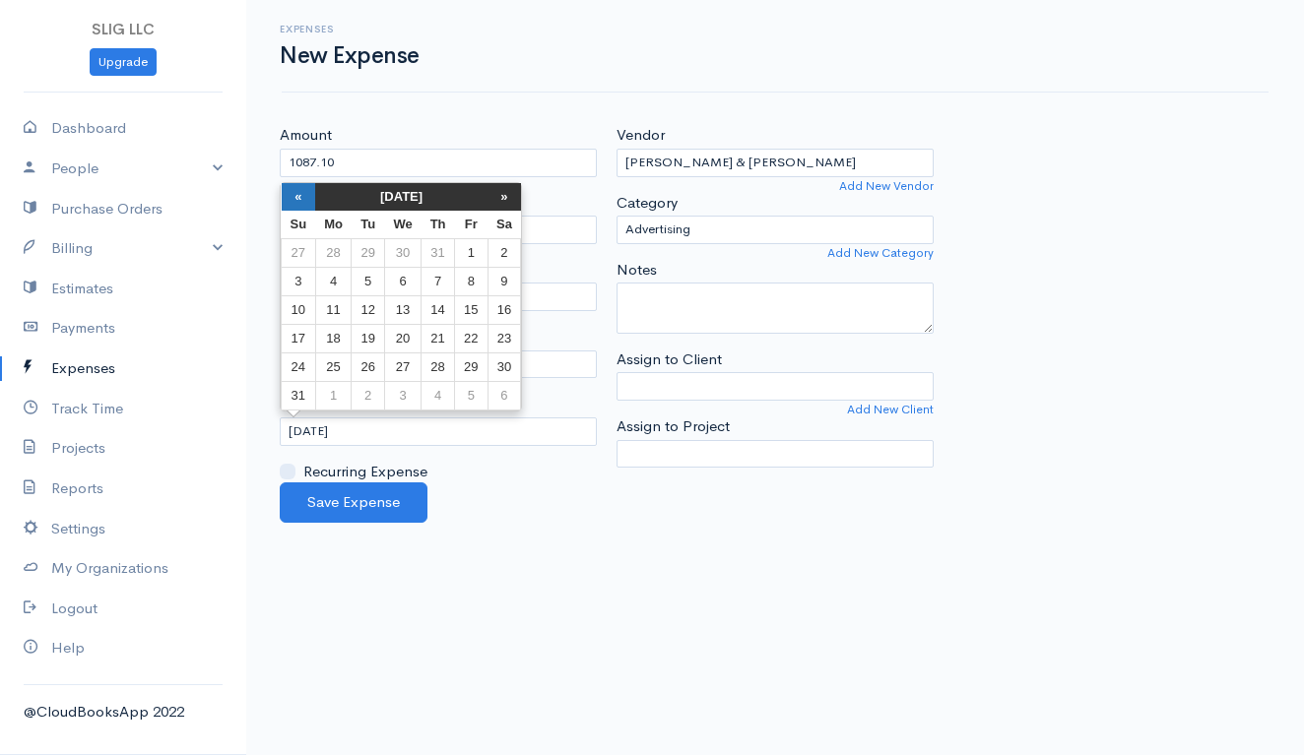
click at [294, 197] on th "«" at bounding box center [299, 197] width 34 height 28
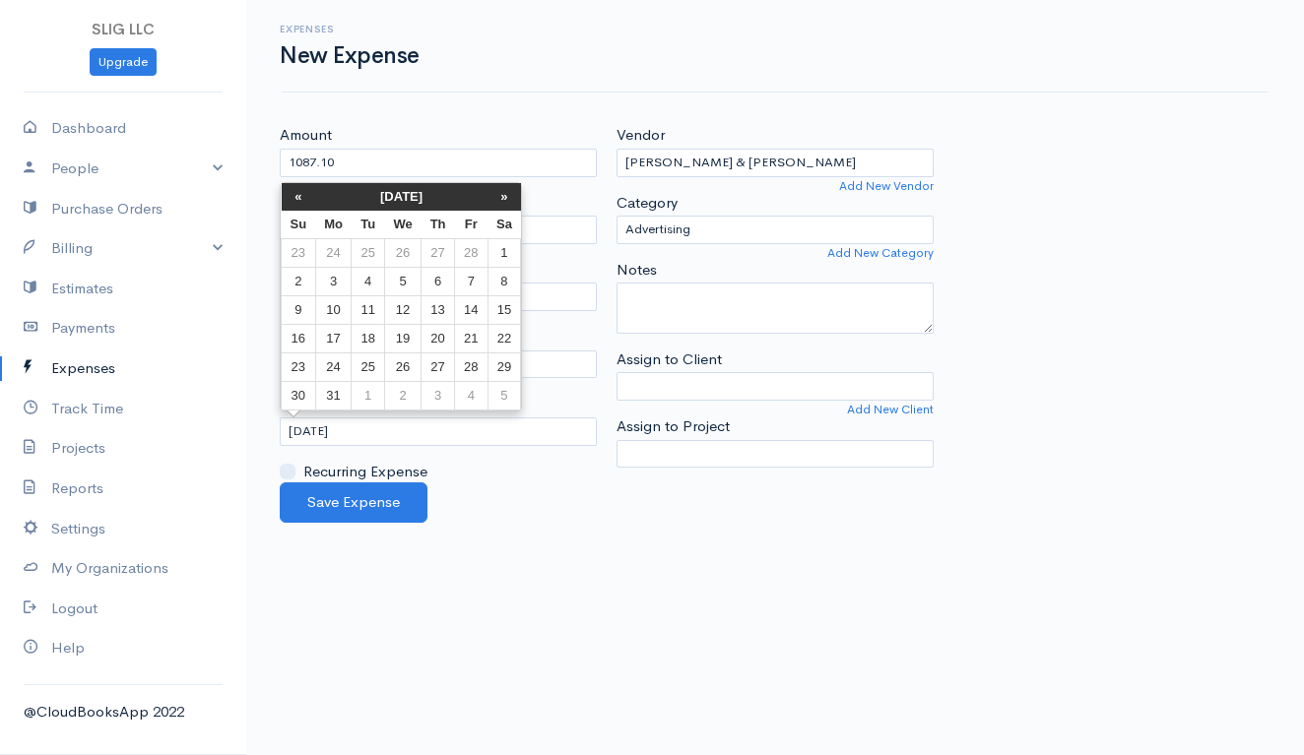
click at [294, 197] on th "«" at bounding box center [299, 197] width 34 height 28
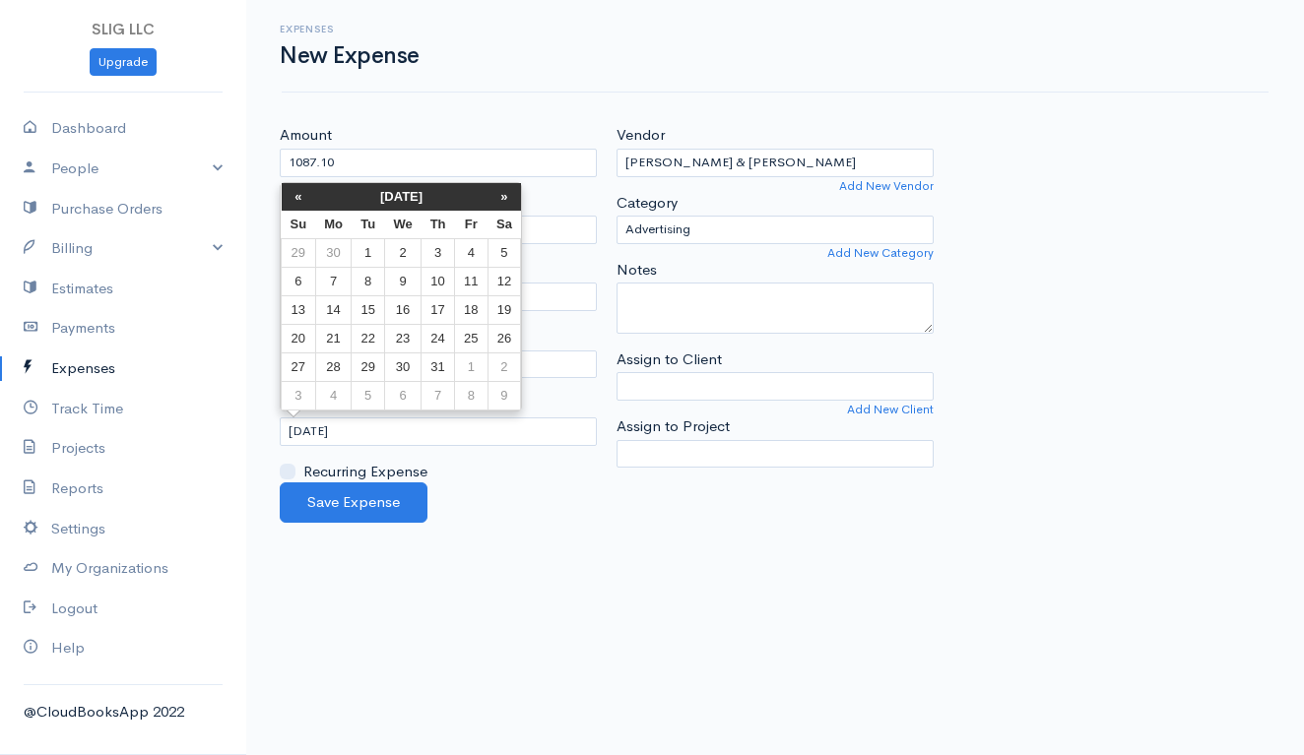
click at [294, 197] on th "«" at bounding box center [299, 197] width 34 height 28
click at [449, 309] on td "15" at bounding box center [437, 310] width 33 height 29
type input "[DATE]"
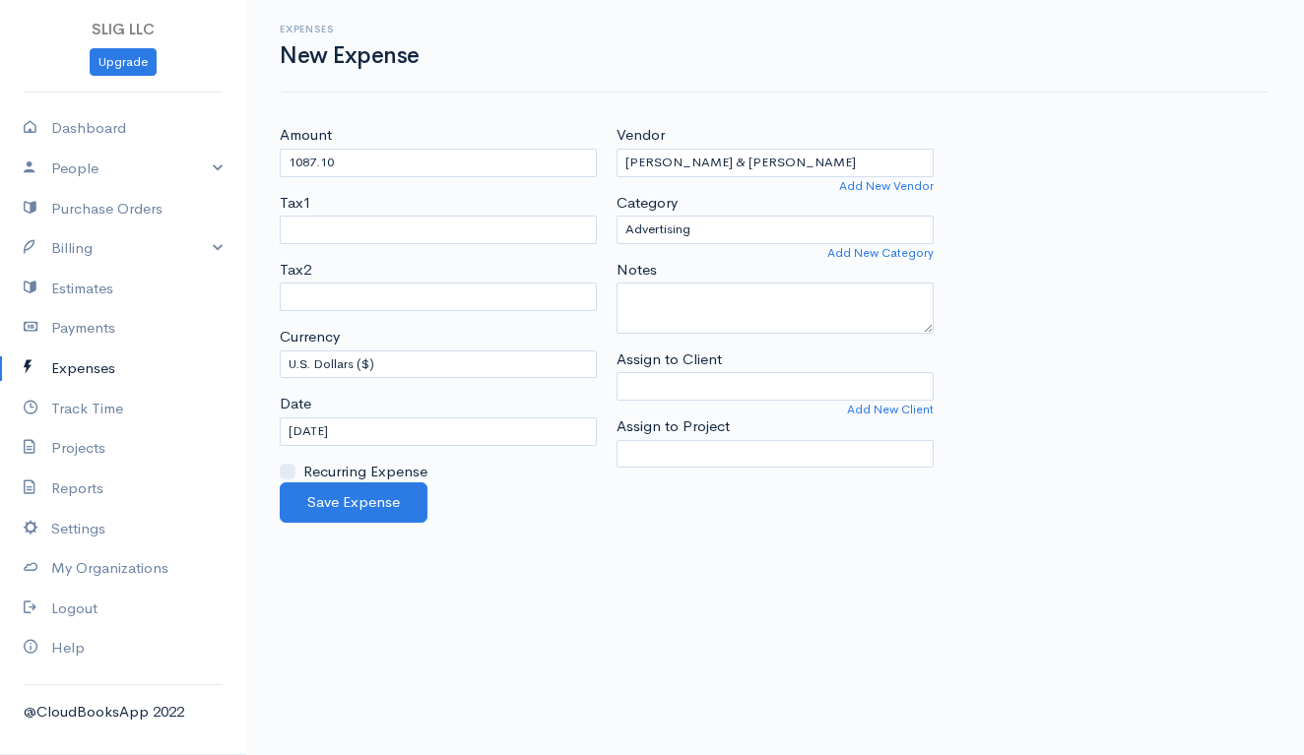
click at [531, 532] on body "SLIG LLC Upgrade Dashboard People Clients Vendors Staff Users Purchase Orders B…" at bounding box center [652, 377] width 1304 height 755
click at [358, 497] on button "Save Expense" at bounding box center [354, 503] width 148 height 40
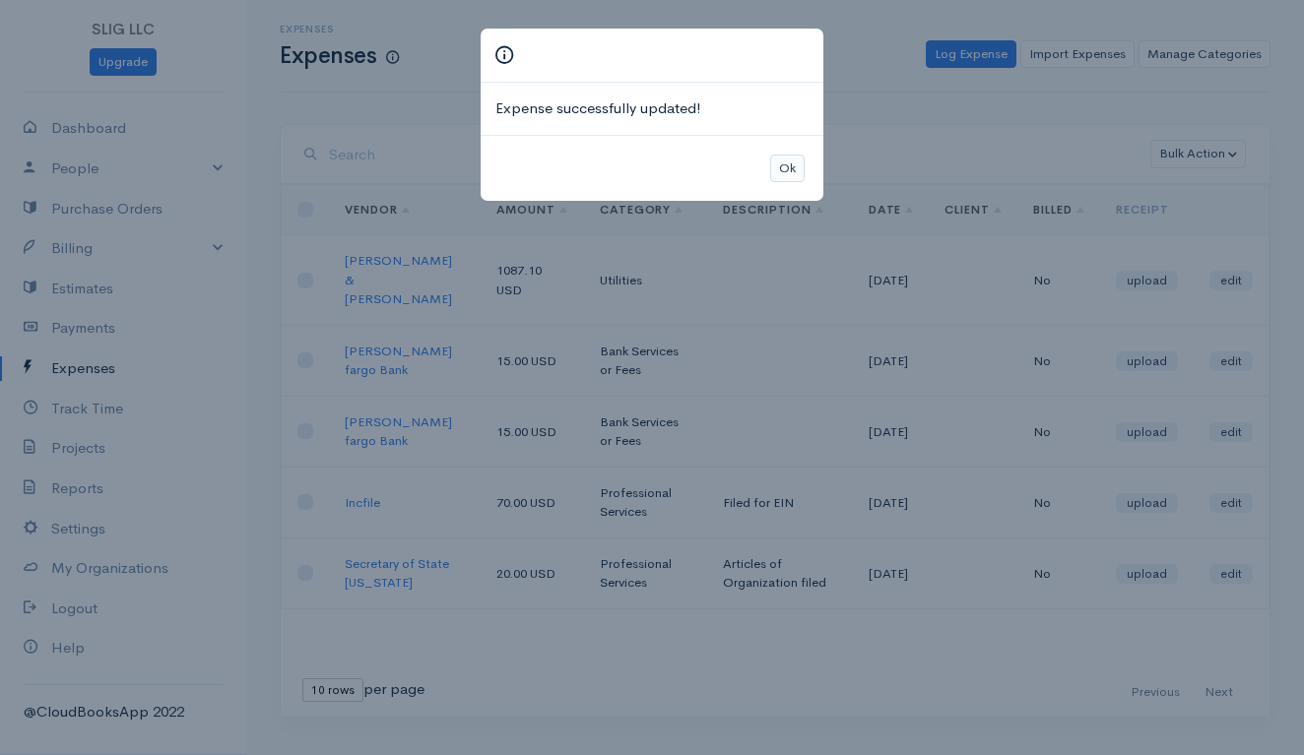
click at [789, 161] on button "Ok" at bounding box center [787, 169] width 34 height 29
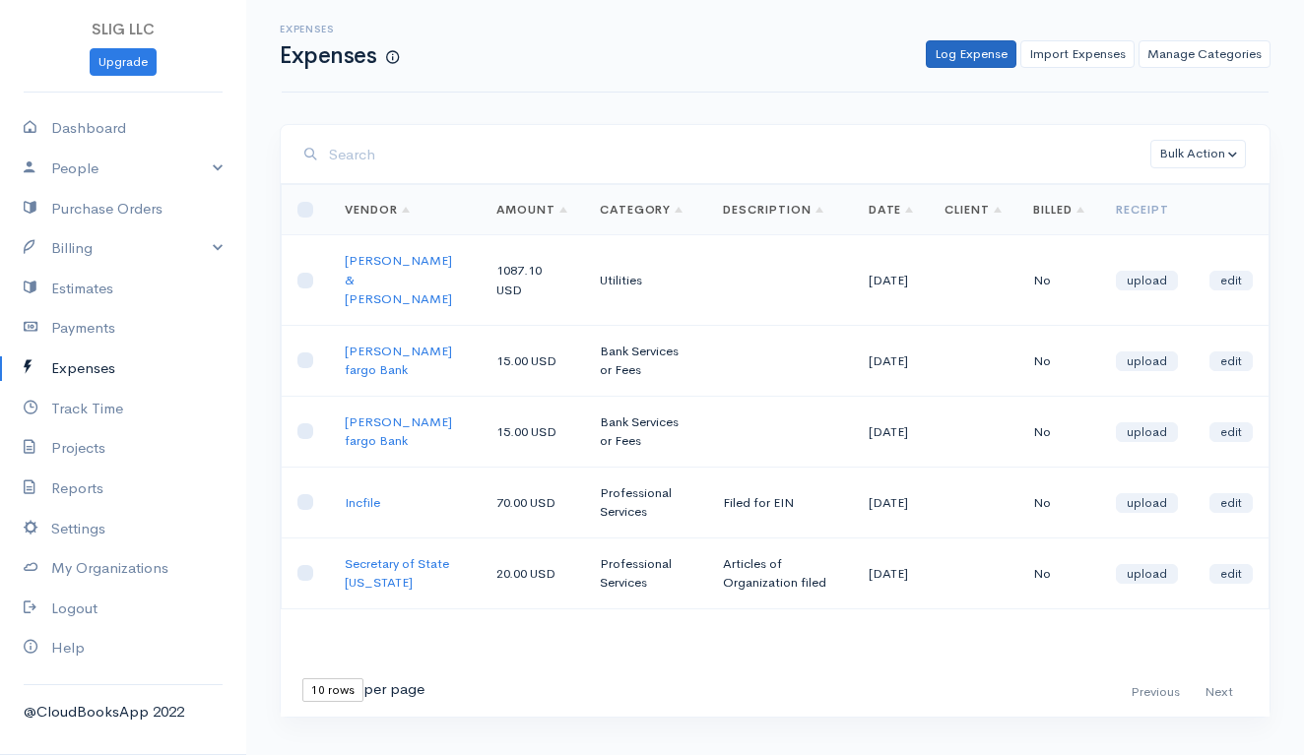
click at [973, 46] on link "Log Expense" at bounding box center [971, 54] width 91 height 29
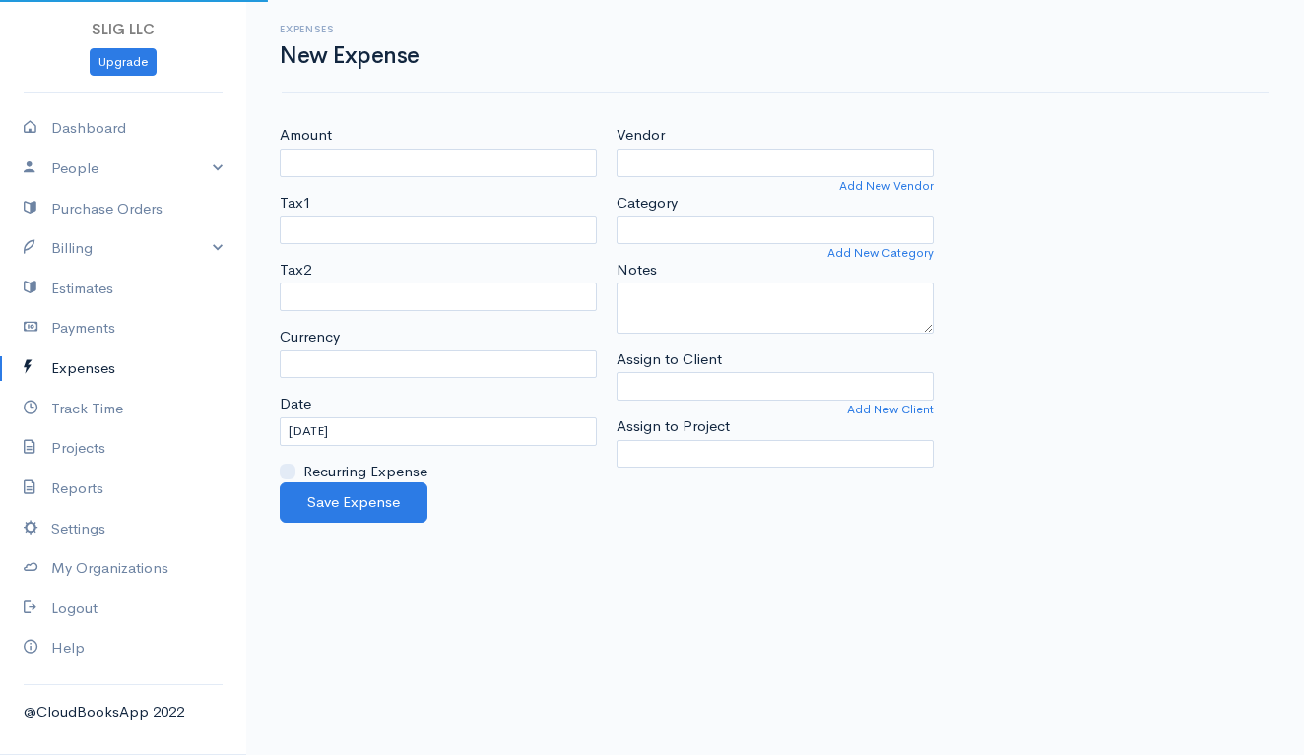
select select "USD"
click at [405, 158] on input "Amount" at bounding box center [438, 163] width 317 height 29
type input "446.41"
click at [765, 164] on input "Vendor" at bounding box center [774, 163] width 317 height 29
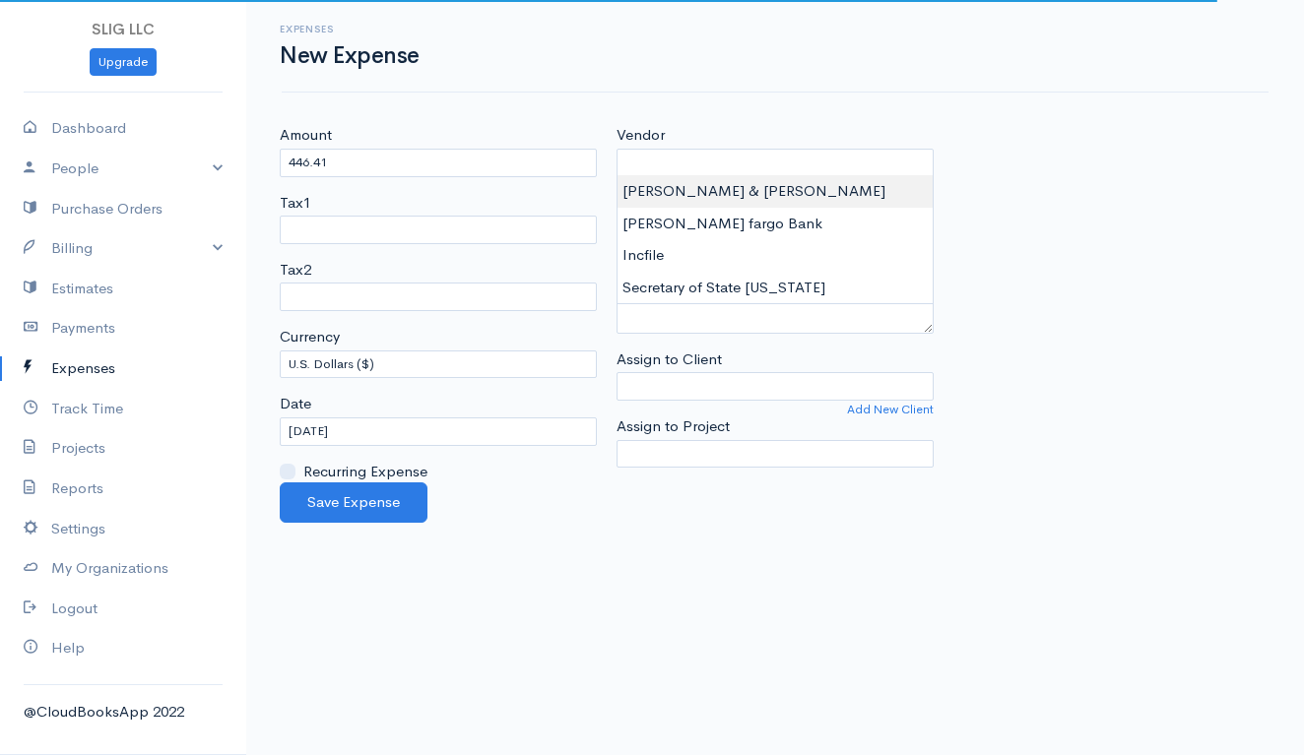
type input "[PERSON_NAME] & [PERSON_NAME]"
click at [727, 205] on body "SLIG LLC Upgrade Dashboard People Clients Vendors Staff Users Purchase Orders B…" at bounding box center [652, 377] width 1304 height 755
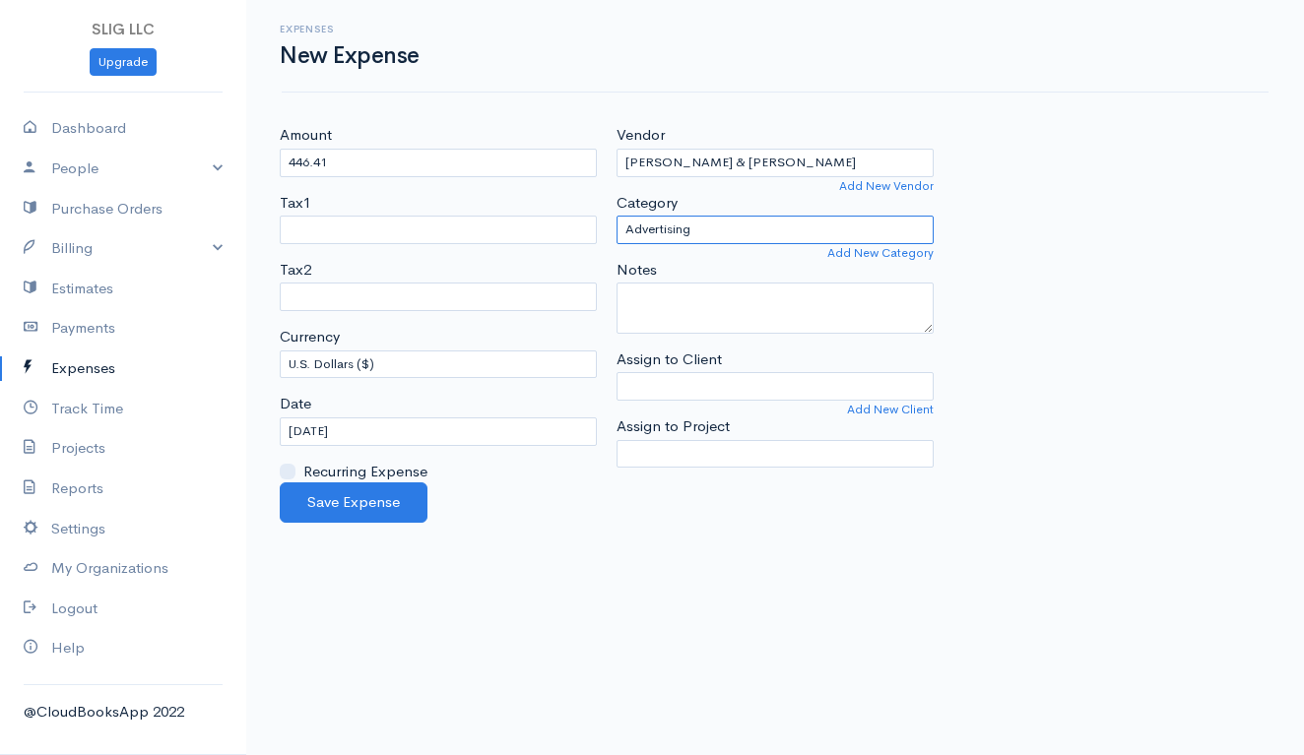
select select "Legal Fees"
click at [1033, 132] on div "Amount 446.41 Tax1 Tax2 Currency U.S. Dollars ($) Canadian Dollars ($) British …" at bounding box center [775, 303] width 1010 height 358
click at [324, 433] on input "[DATE]" at bounding box center [438, 432] width 317 height 29
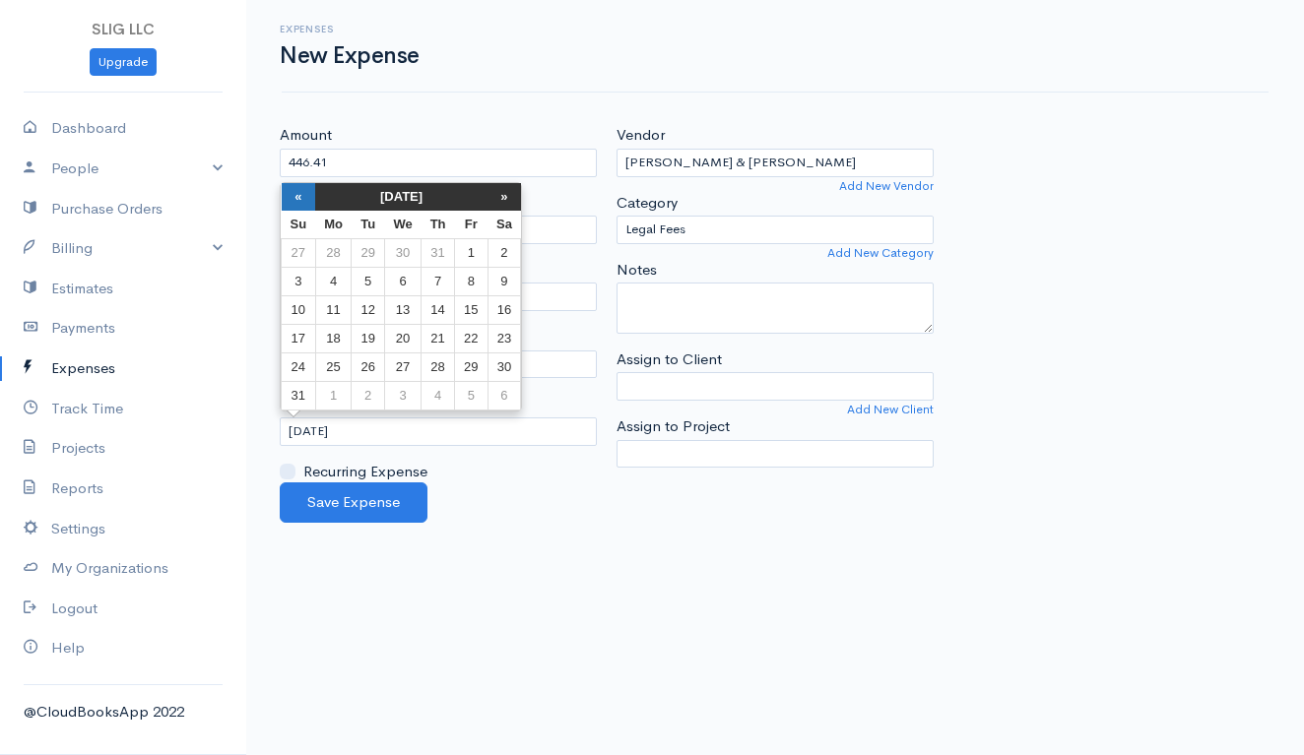
click at [294, 195] on th "«" at bounding box center [299, 197] width 34 height 28
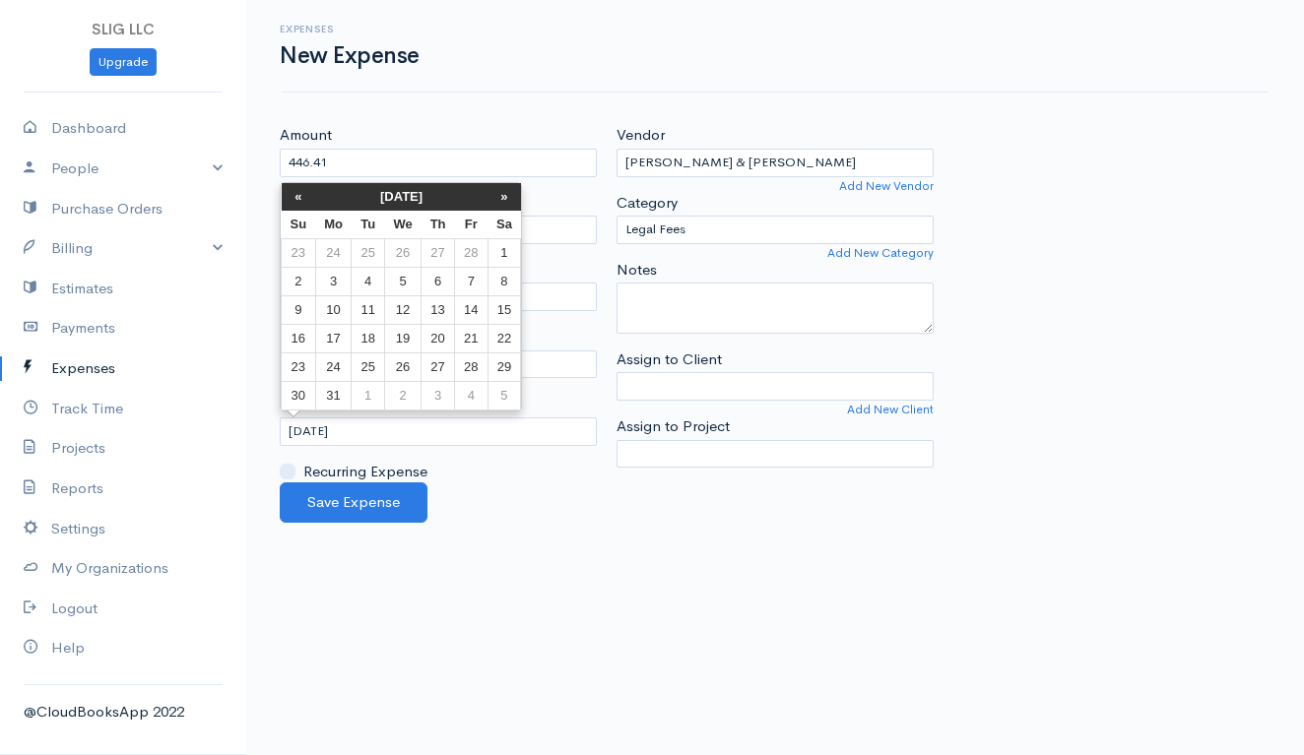
click at [294, 195] on th "«" at bounding box center [299, 197] width 34 height 28
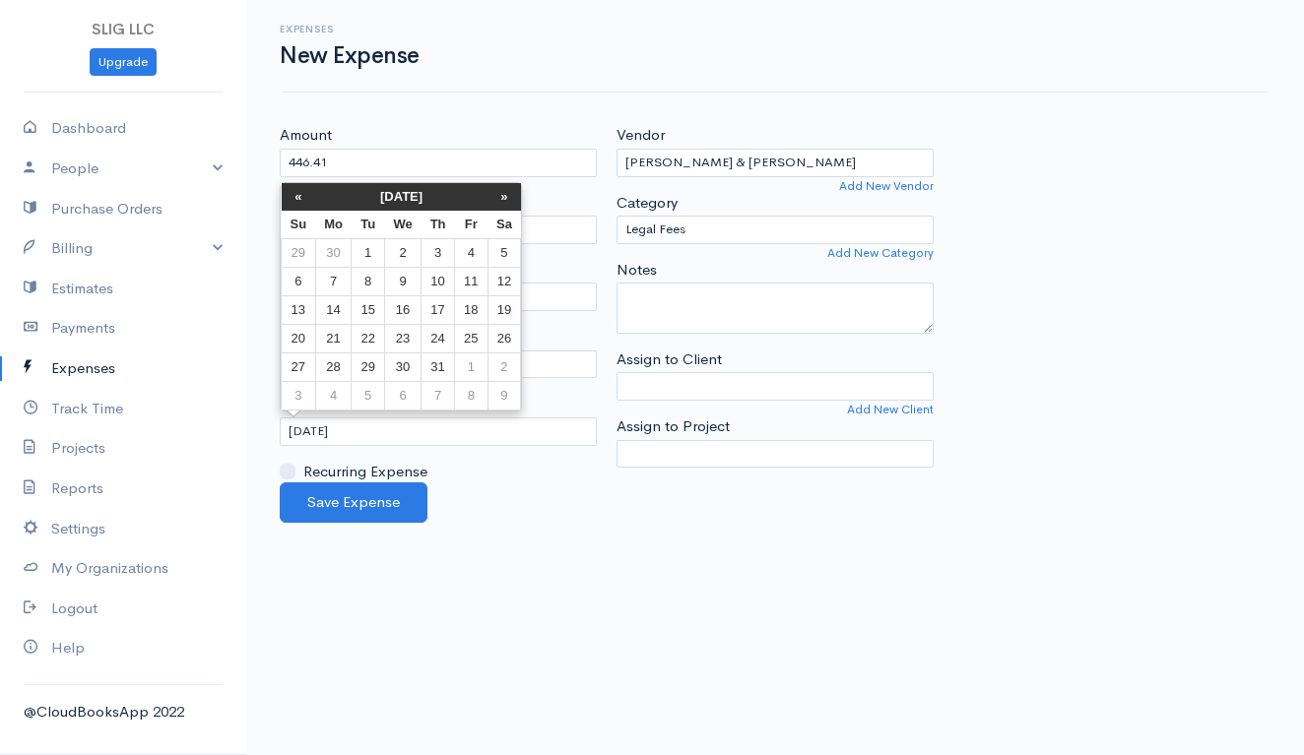
click at [294, 195] on th "«" at bounding box center [299, 197] width 34 height 28
click at [326, 309] on td "9" at bounding box center [333, 310] width 36 height 29
type input "[DATE]"
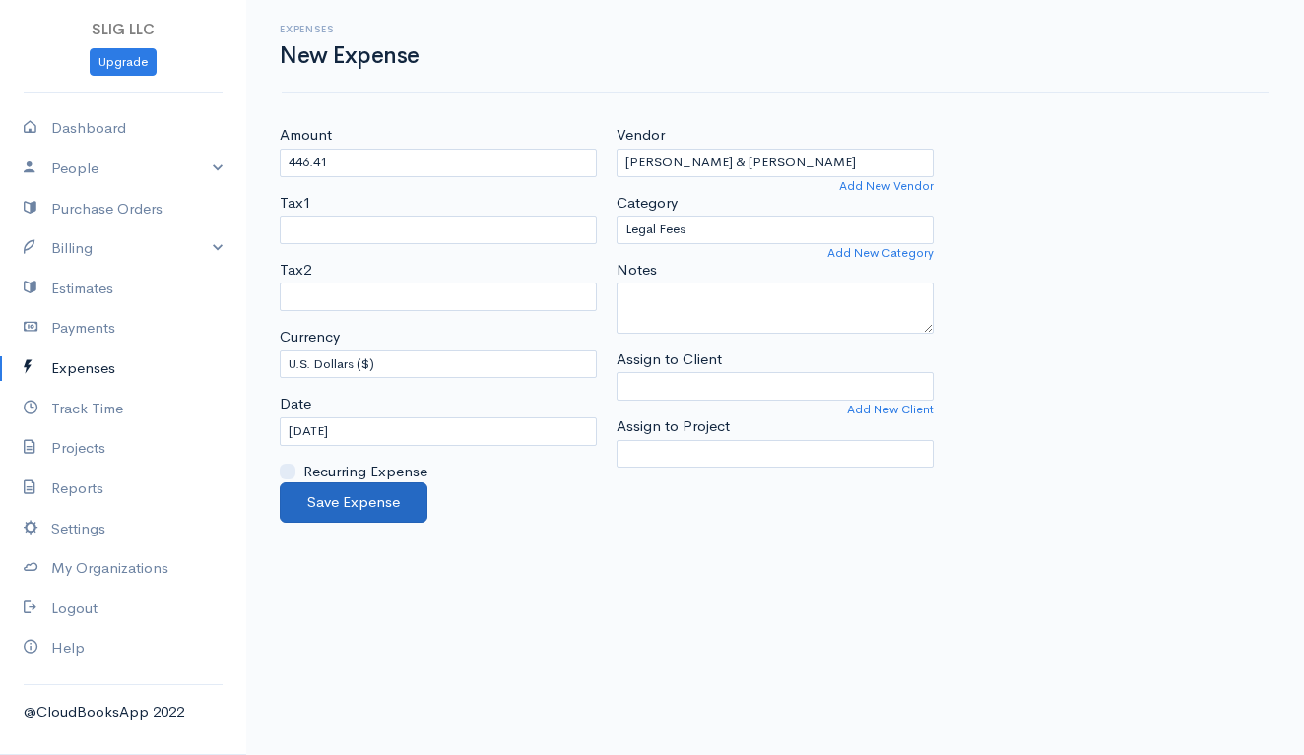
click at [375, 503] on button "Save Expense" at bounding box center [354, 503] width 148 height 40
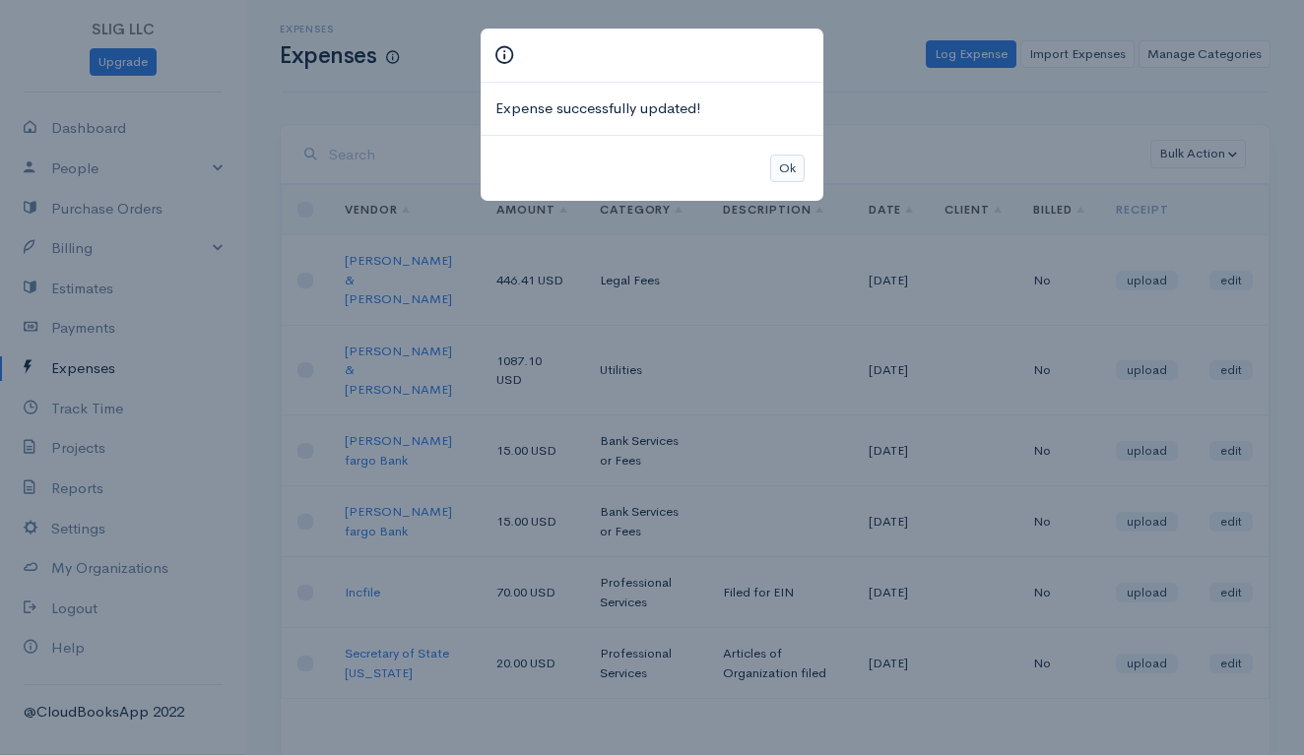
click at [773, 163] on button "Ok" at bounding box center [787, 169] width 34 height 29
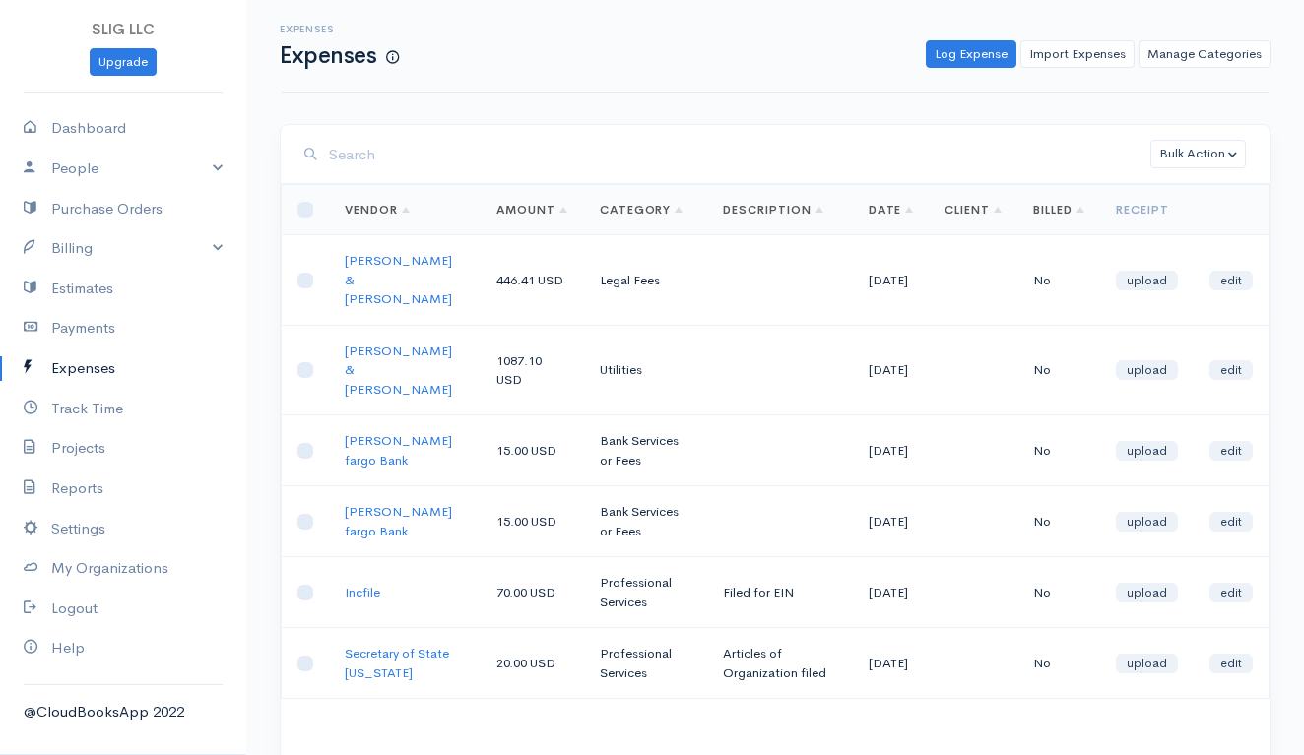
click at [870, 75] on div "Expenses Expenses Log Expense Import Expenses Manage Categories Action New Expe…" at bounding box center [775, 46] width 987 height 93
click at [966, 66] on link "Log Expense" at bounding box center [971, 54] width 91 height 29
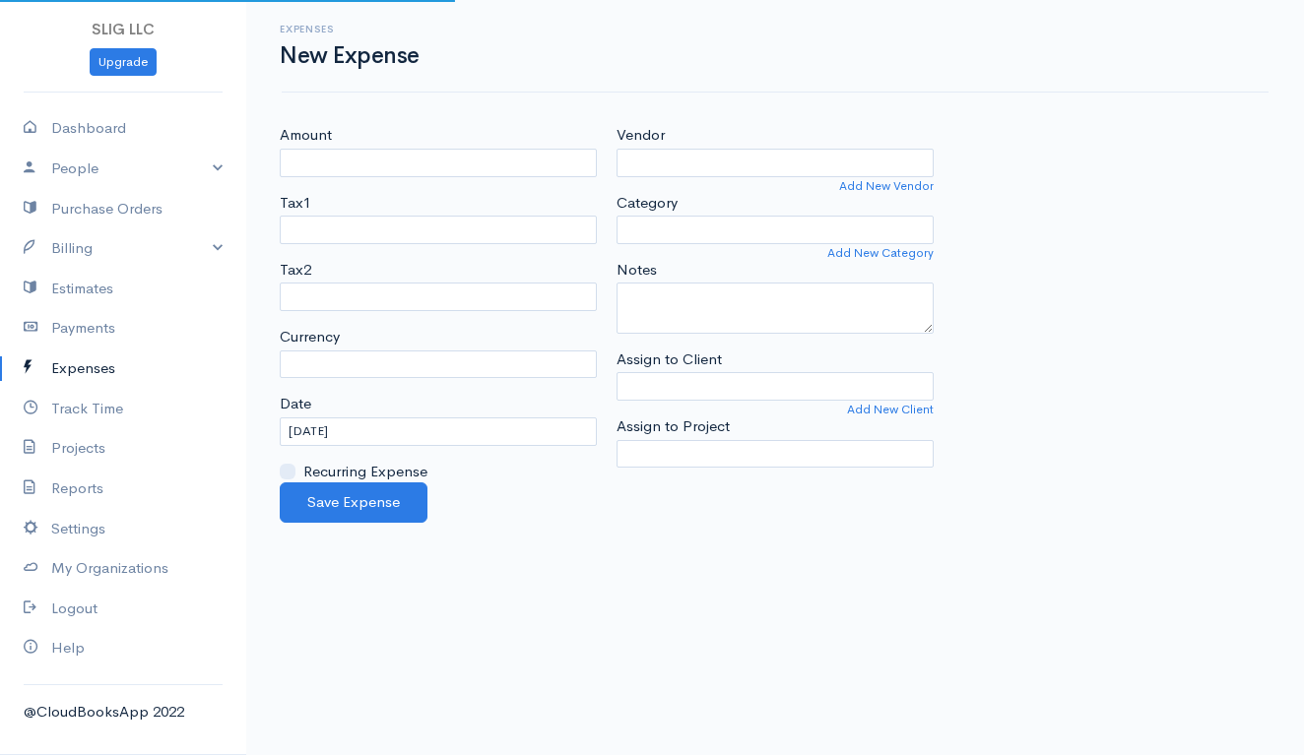
select select "USD"
click at [457, 173] on input "Amount" at bounding box center [438, 163] width 317 height 29
type input "10.00"
click at [721, 160] on input "Vendor" at bounding box center [774, 163] width 317 height 29
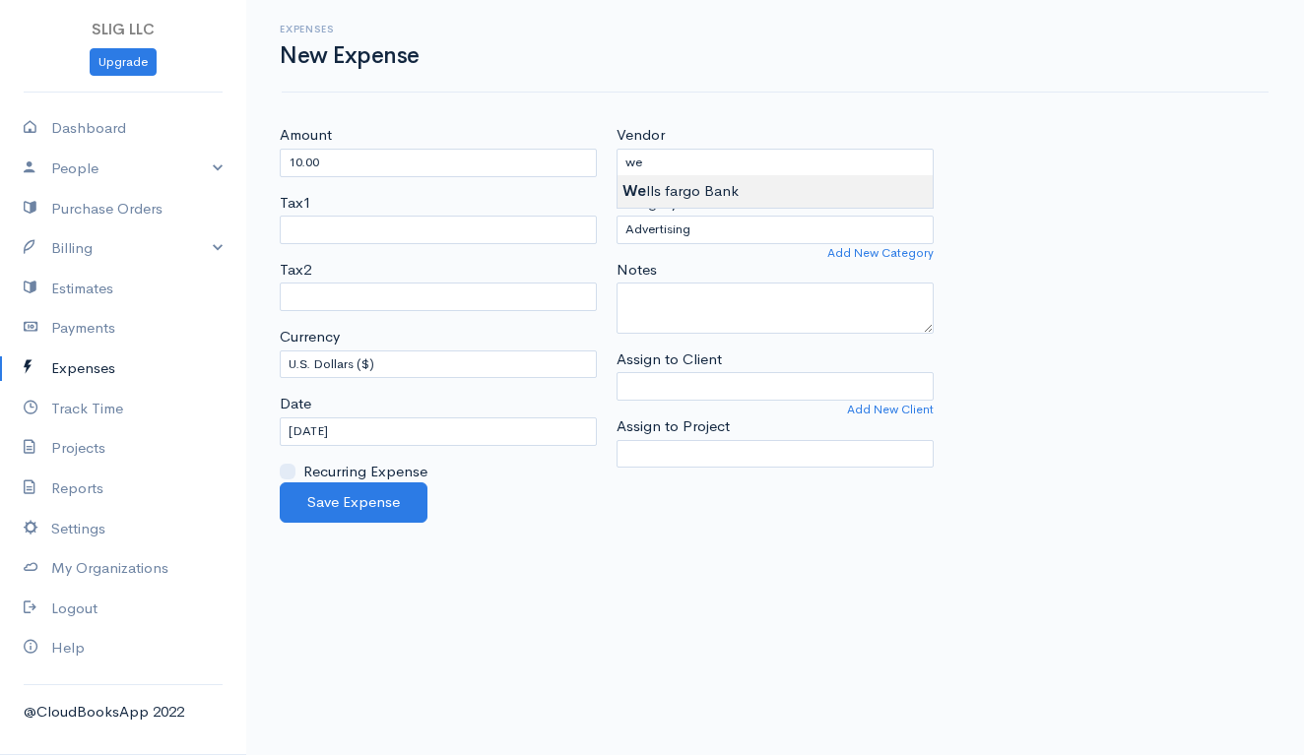
type input "[PERSON_NAME] fargo Bank"
click at [715, 185] on body "SLIG LLC Upgrade Dashboard People Clients Vendors Staff Users Purchase Orders B…" at bounding box center [652, 377] width 1304 height 755
select select "Bank Services or Fees"
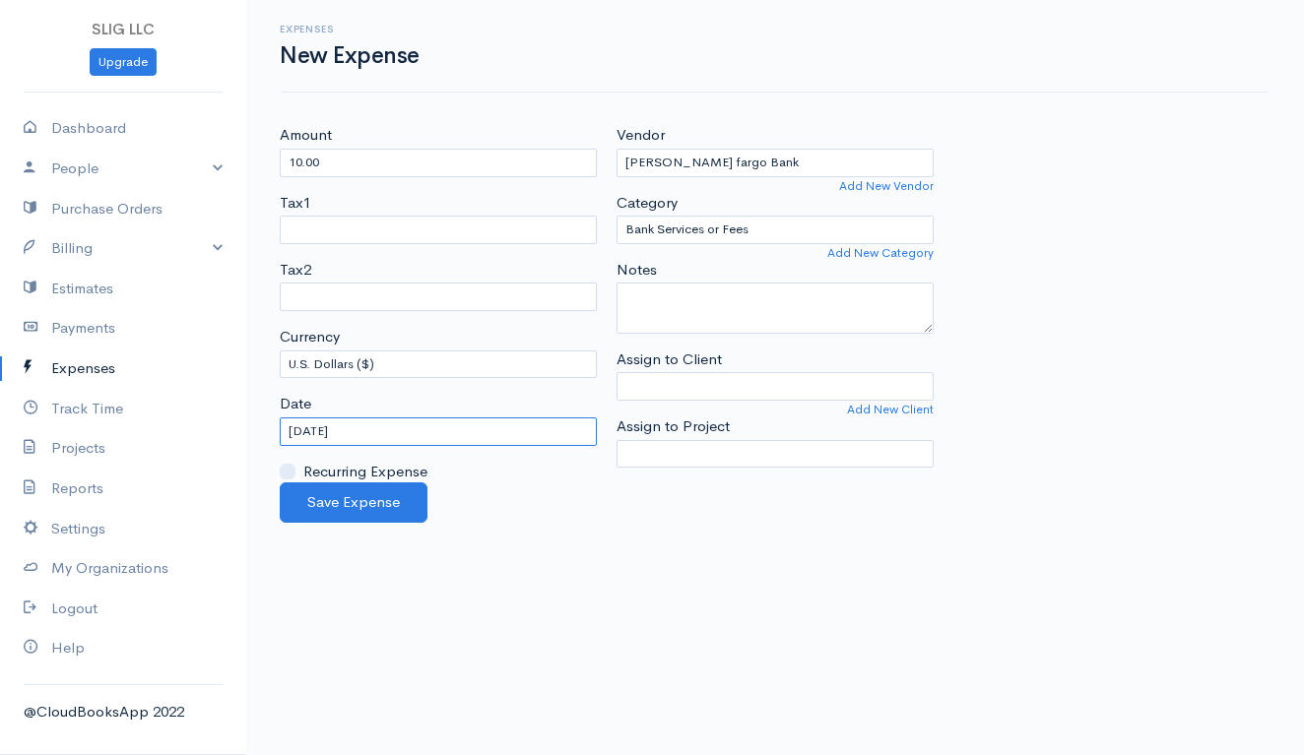
click at [332, 428] on input "[DATE]" at bounding box center [438, 432] width 317 height 29
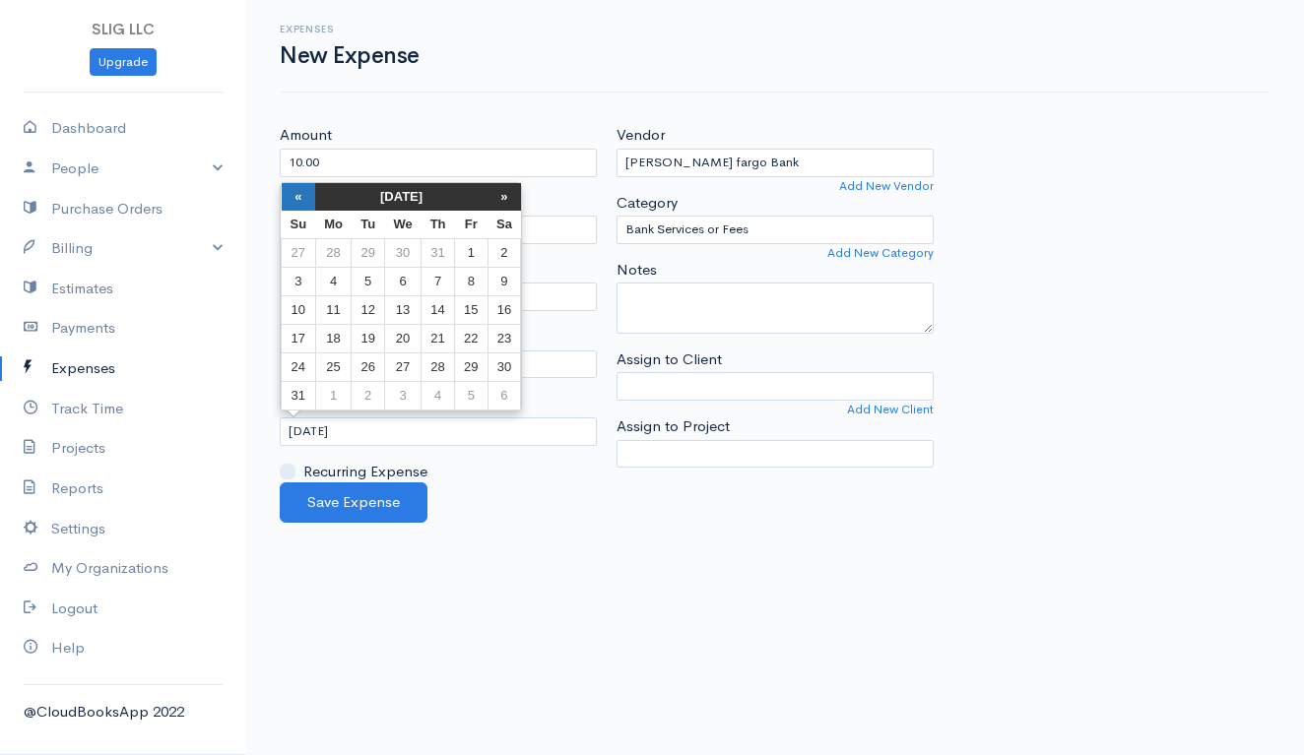
click at [292, 197] on th "«" at bounding box center [299, 197] width 34 height 28
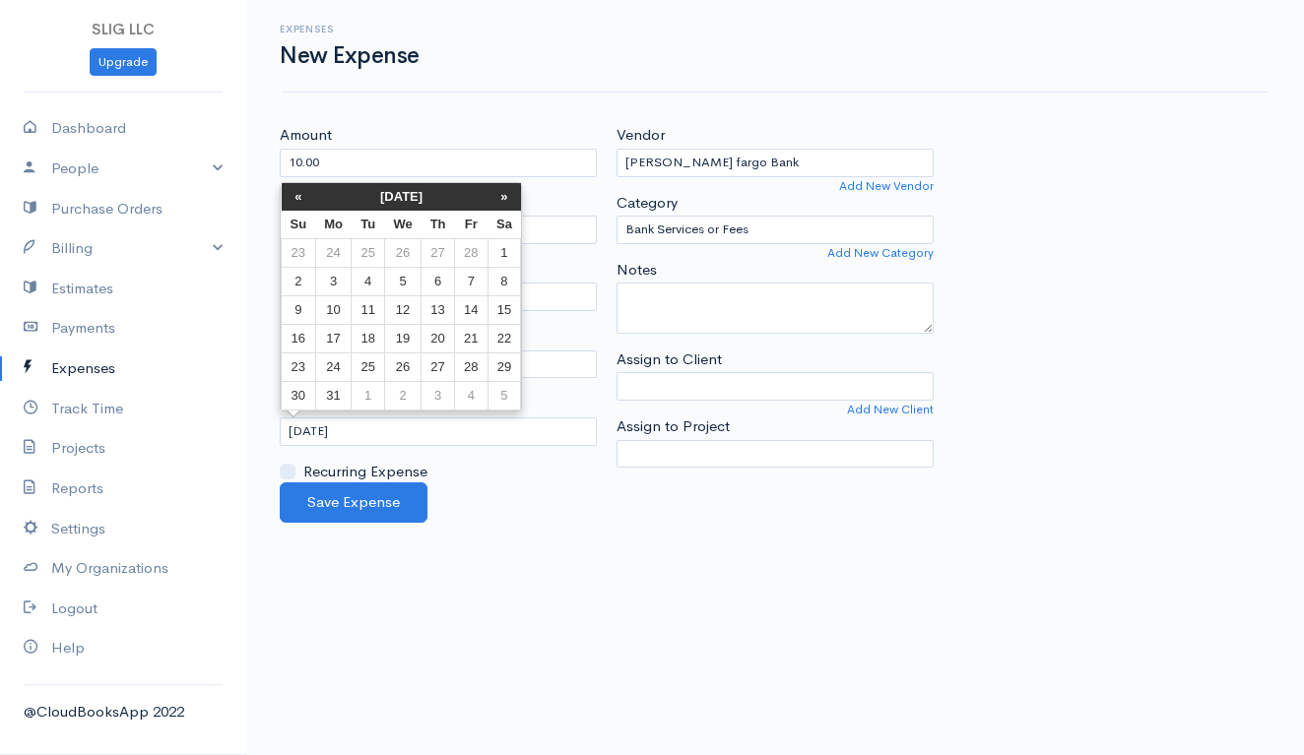
click at [292, 197] on th "«" at bounding box center [299, 197] width 34 height 28
click at [472, 374] on td "29" at bounding box center [471, 368] width 32 height 29
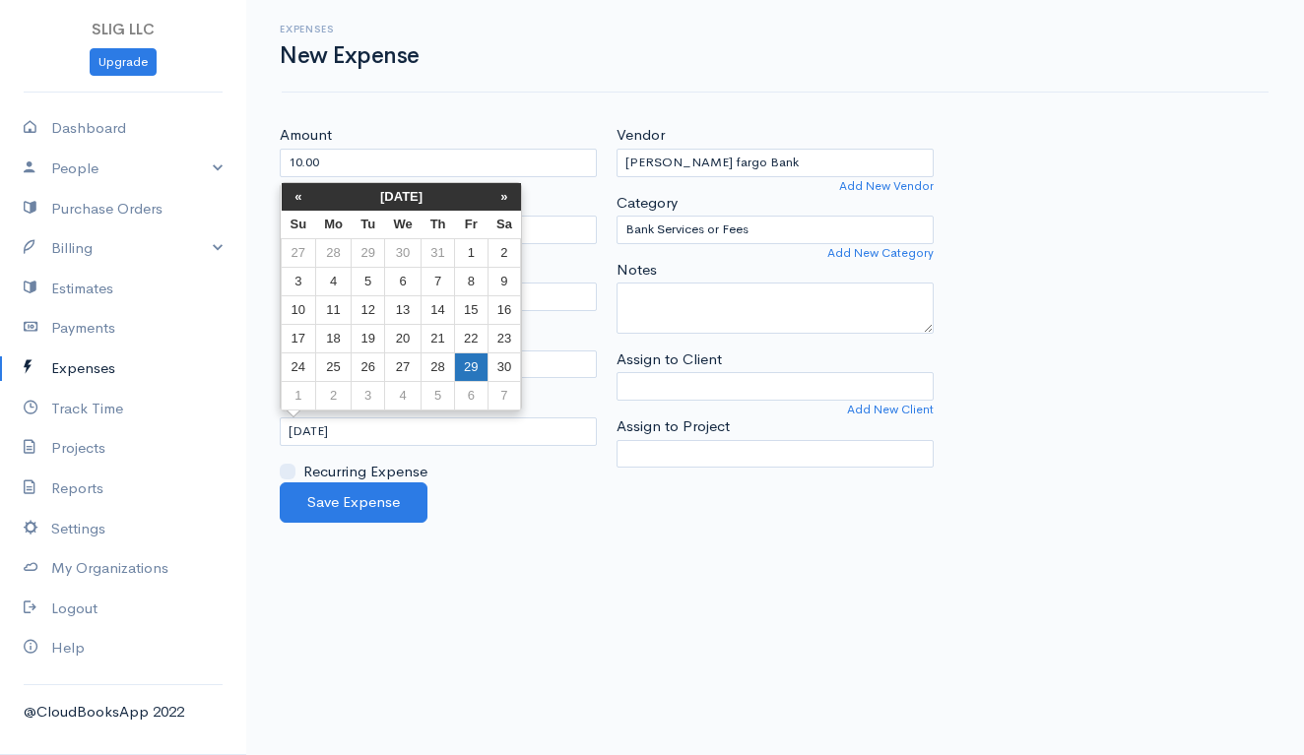
type input "[DATE]"
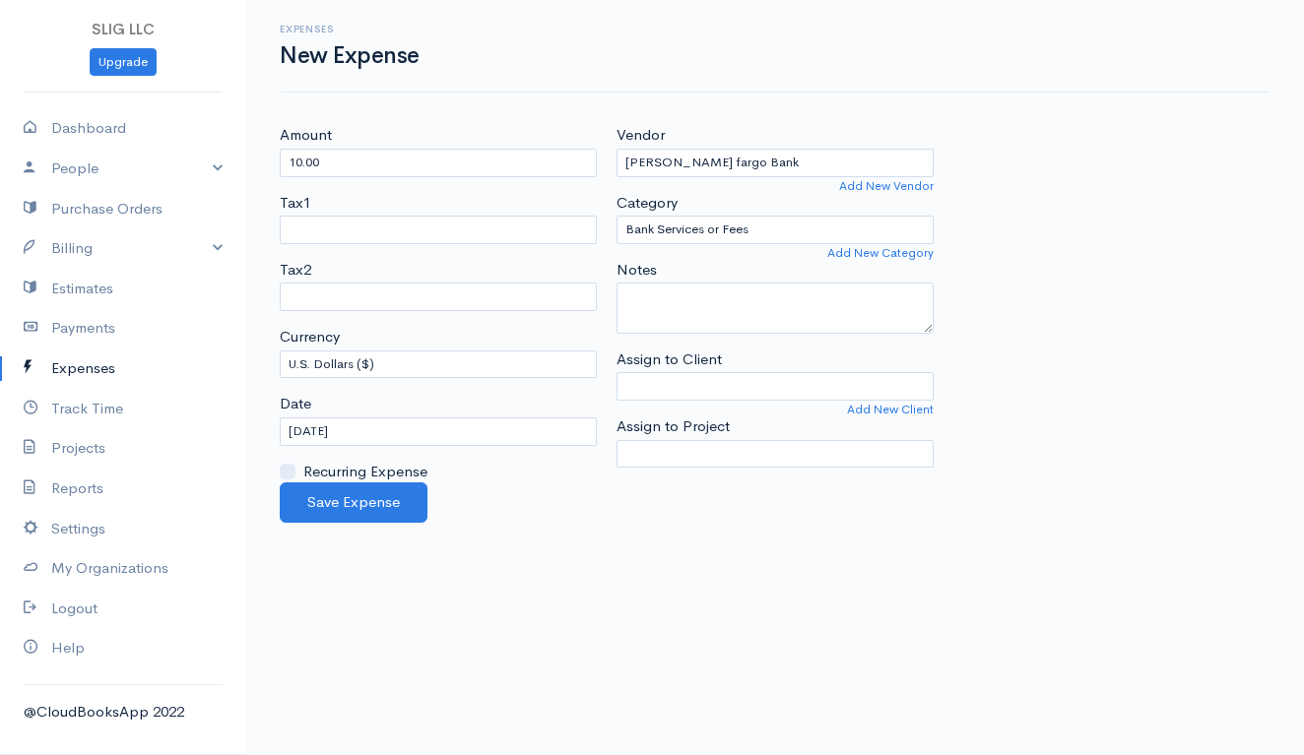
click at [539, 522] on body "SLIG LLC Upgrade Dashboard People Clients Vendors Staff Users Purchase Orders B…" at bounding box center [652, 377] width 1304 height 755
click at [380, 492] on button "Save Expense" at bounding box center [354, 503] width 148 height 40
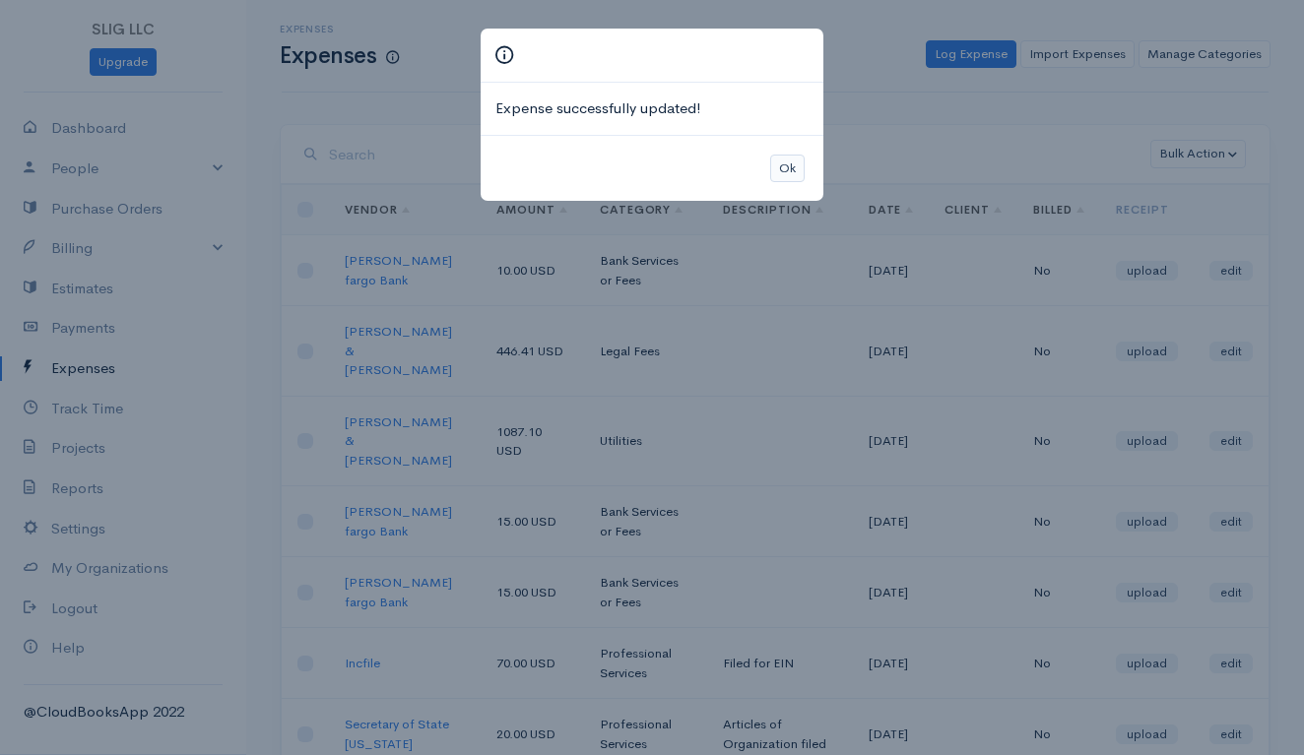
click at [784, 176] on button "Ok" at bounding box center [787, 169] width 34 height 29
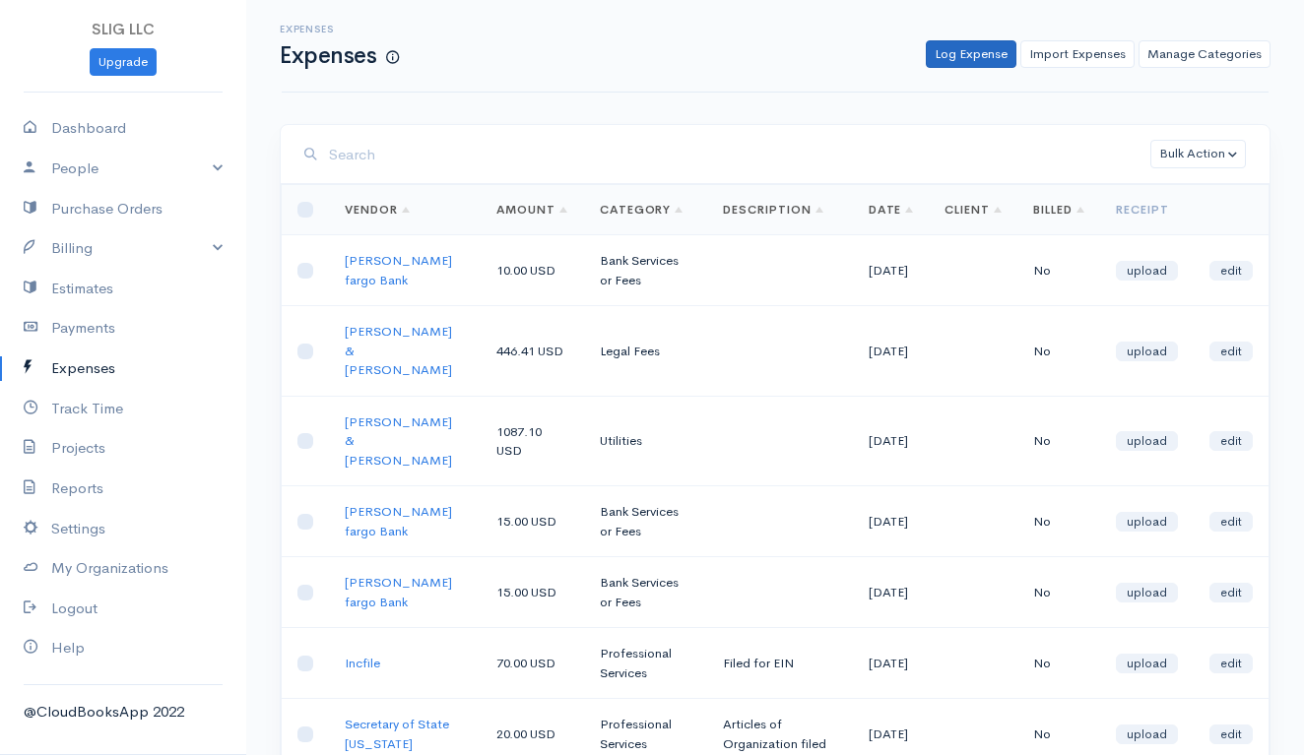
click at [986, 53] on link "Log Expense" at bounding box center [971, 54] width 91 height 29
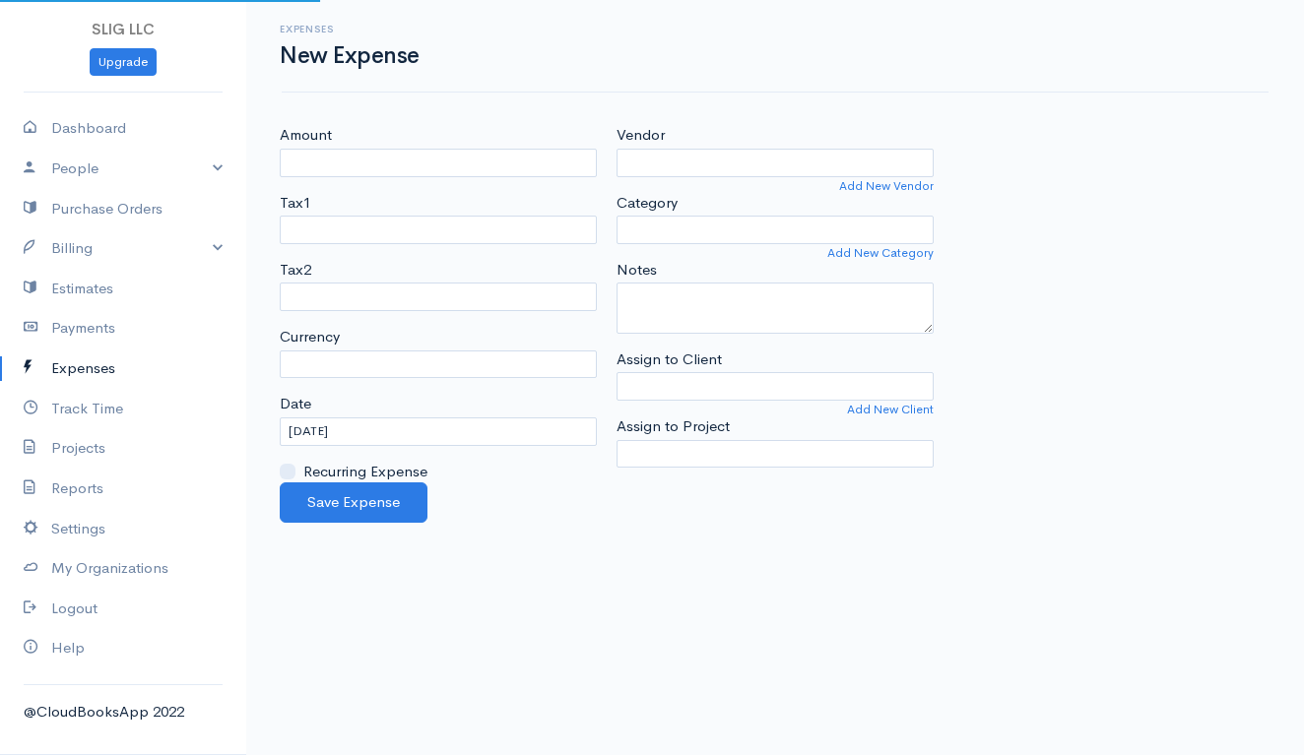
select select "USD"
click at [396, 160] on input "Amount" at bounding box center [438, 163] width 317 height 29
type input "3.30"
click at [713, 167] on input "Vendor" at bounding box center [774, 163] width 317 height 29
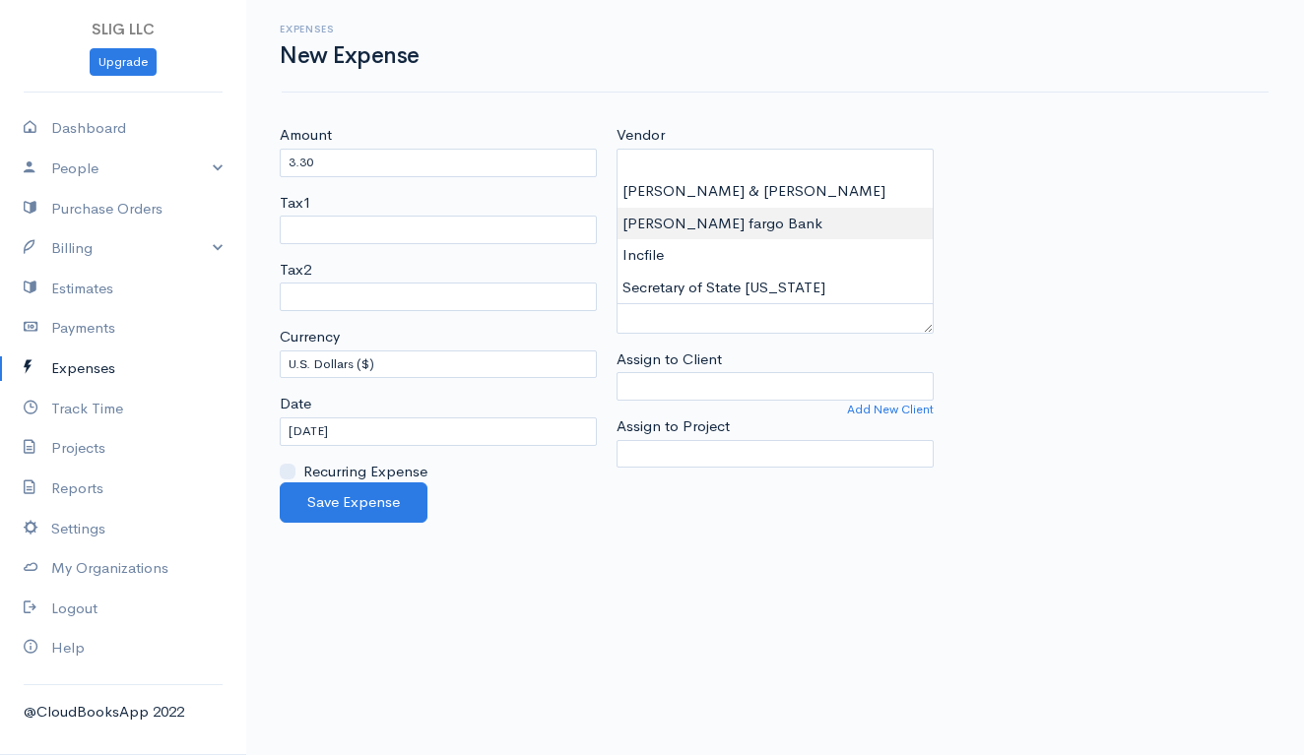
type input "[PERSON_NAME] fargo Bank"
click at [696, 224] on body "SLIG LLC Upgrade Dashboard People Clients Vendors Staff Users Purchase Orders B…" at bounding box center [652, 377] width 1304 height 755
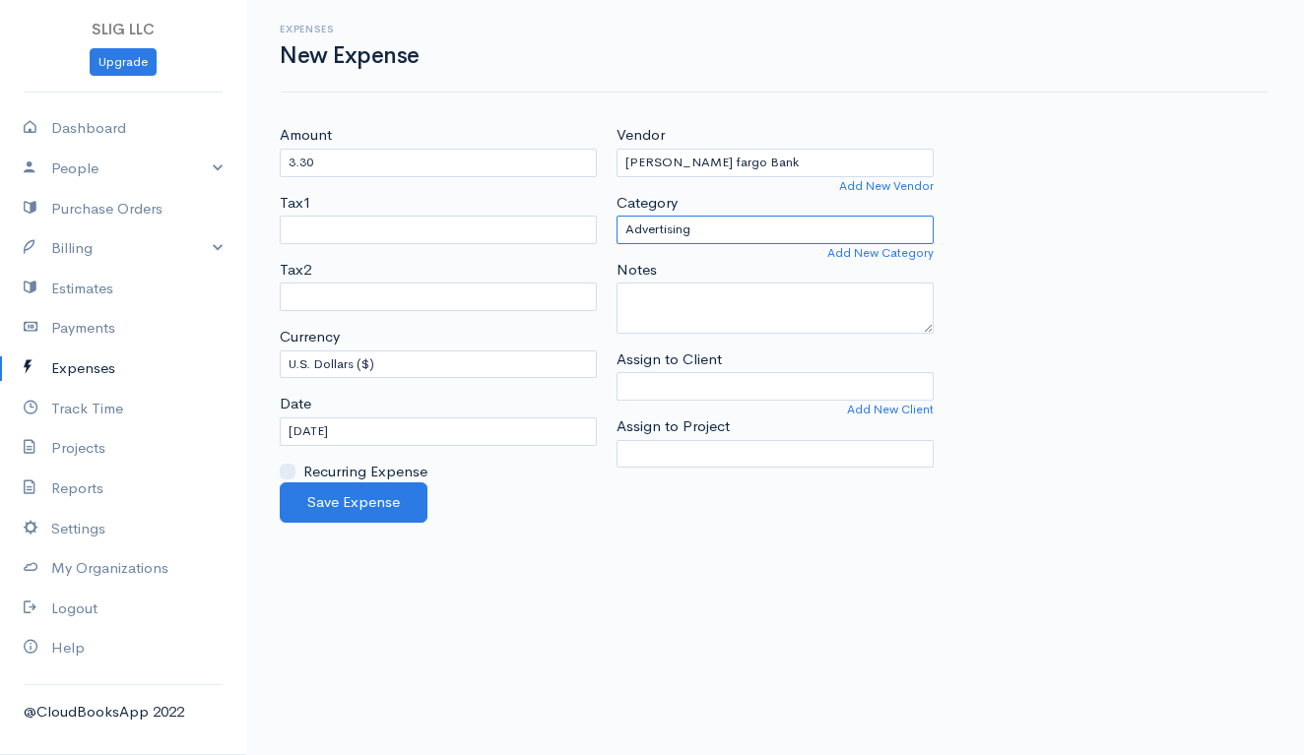
select select "Bank Services or Fees"
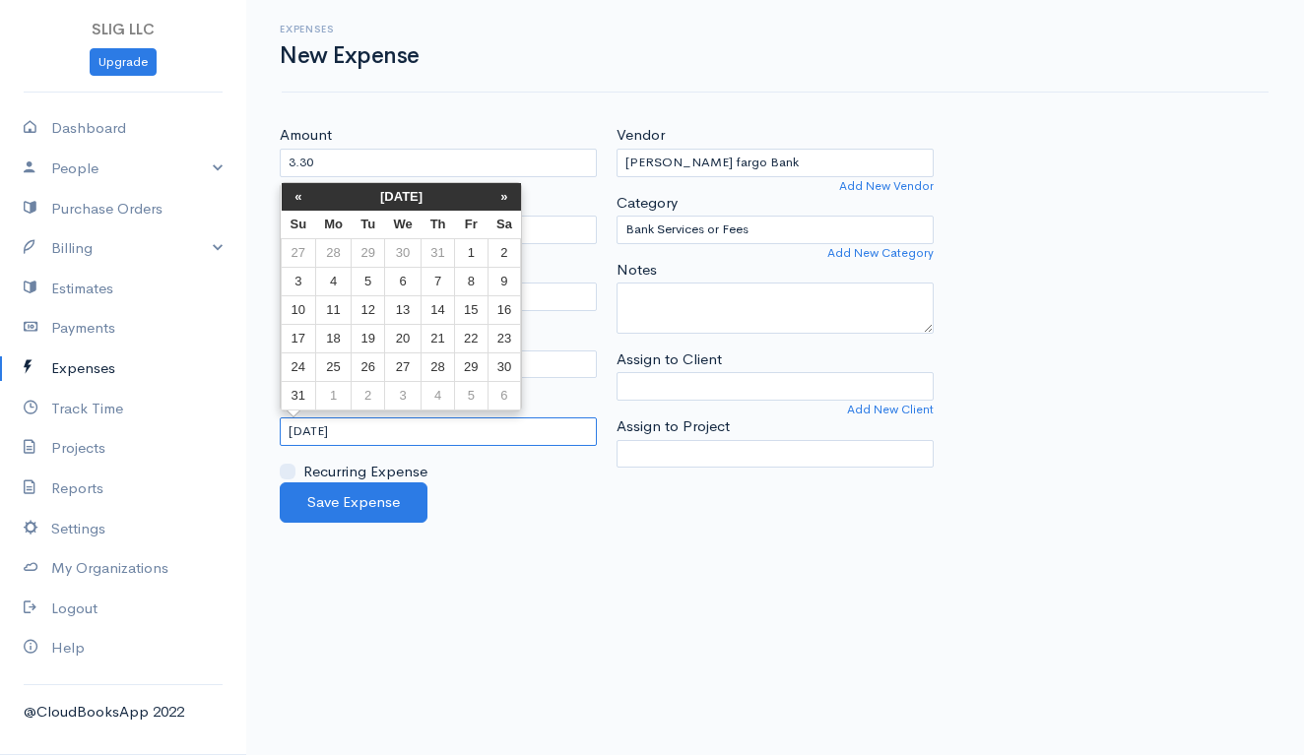
click at [349, 430] on input "[DATE]" at bounding box center [438, 432] width 317 height 29
click at [297, 199] on th "«" at bounding box center [299, 197] width 34 height 28
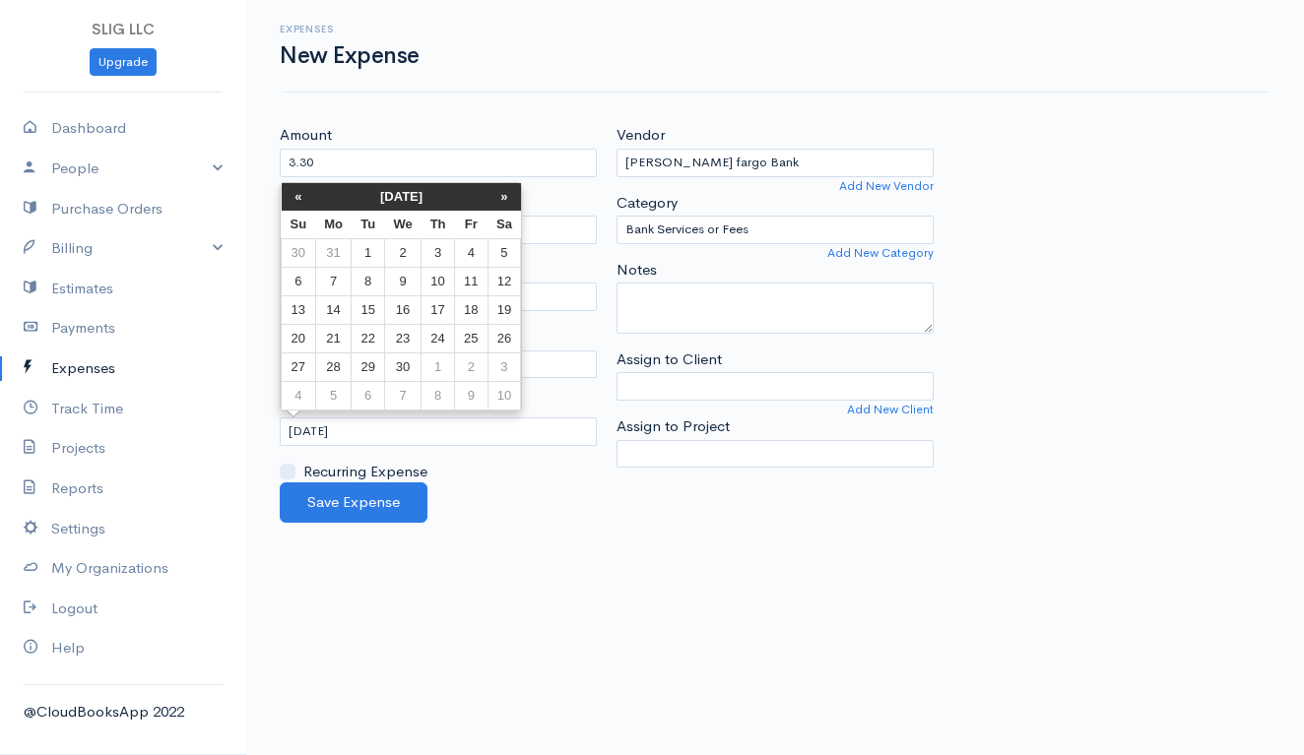
click at [297, 199] on th "«" at bounding box center [299, 197] width 34 height 28
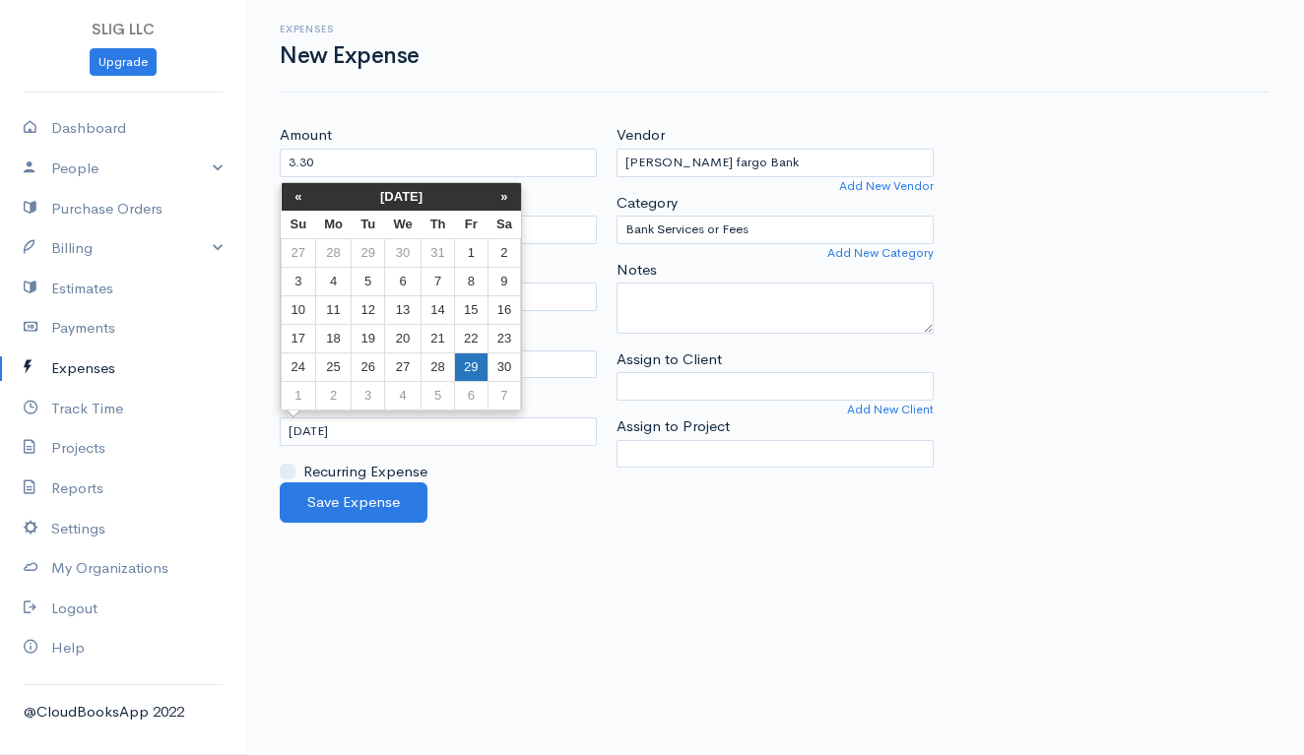
click at [469, 376] on td "29" at bounding box center [471, 368] width 32 height 29
type input "[DATE]"
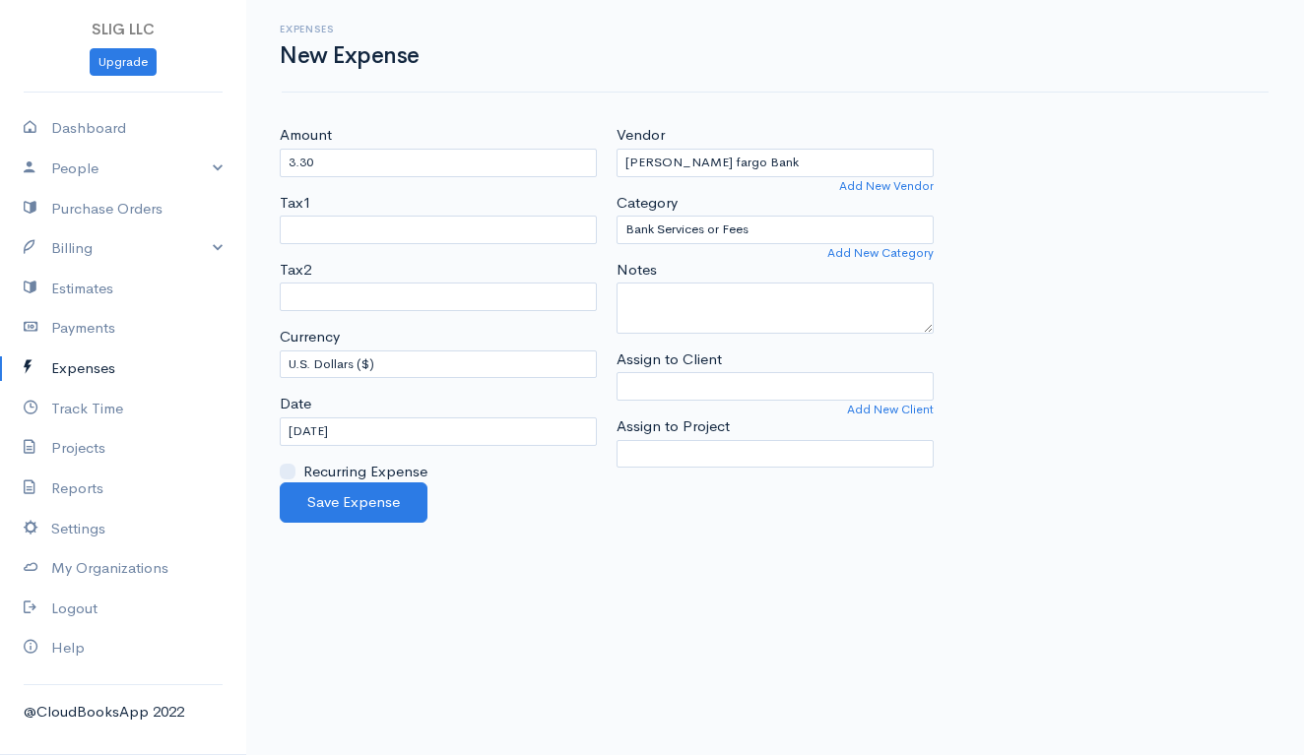
click at [1073, 333] on div "Amount 3.30 Tax1 Tax2 Currency U.S. Dollars ($) Canadian Dollars ($) British Po…" at bounding box center [775, 303] width 1010 height 358
click at [384, 497] on button "Save Expense" at bounding box center [354, 503] width 148 height 40
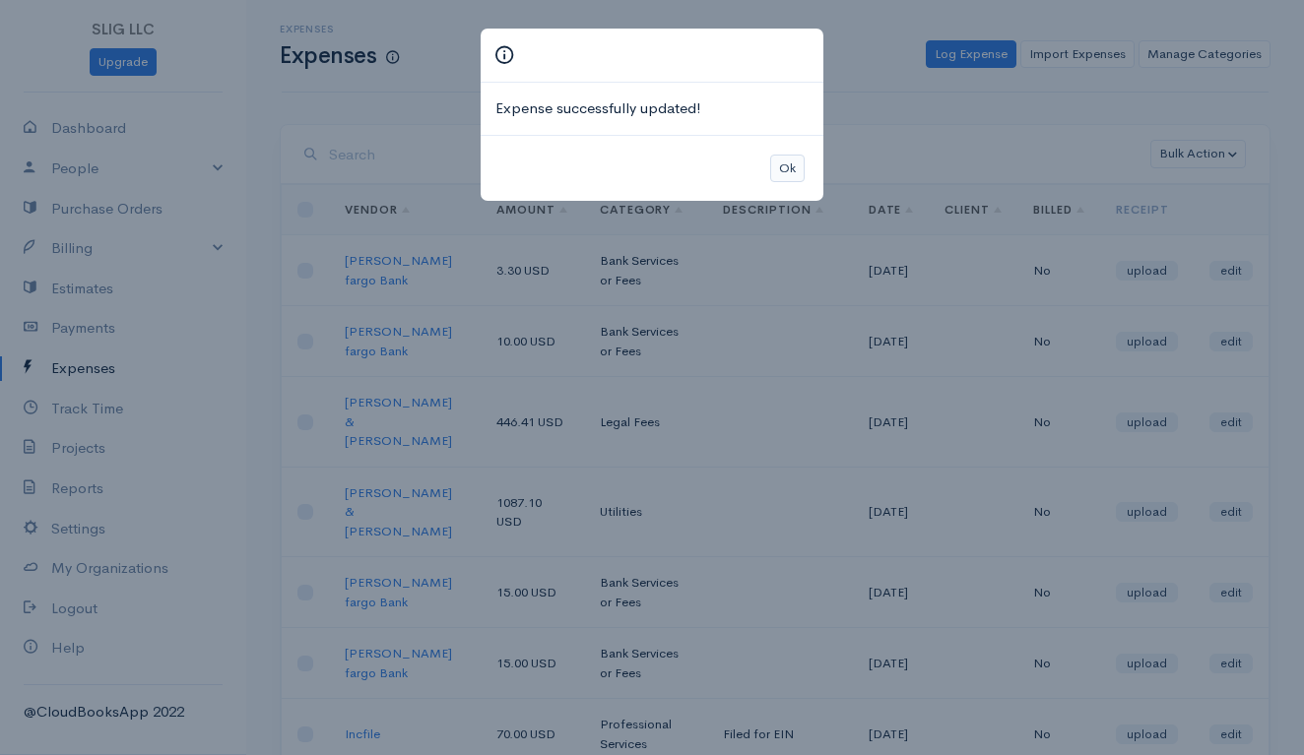
click at [788, 159] on button "Ok" at bounding box center [787, 169] width 34 height 29
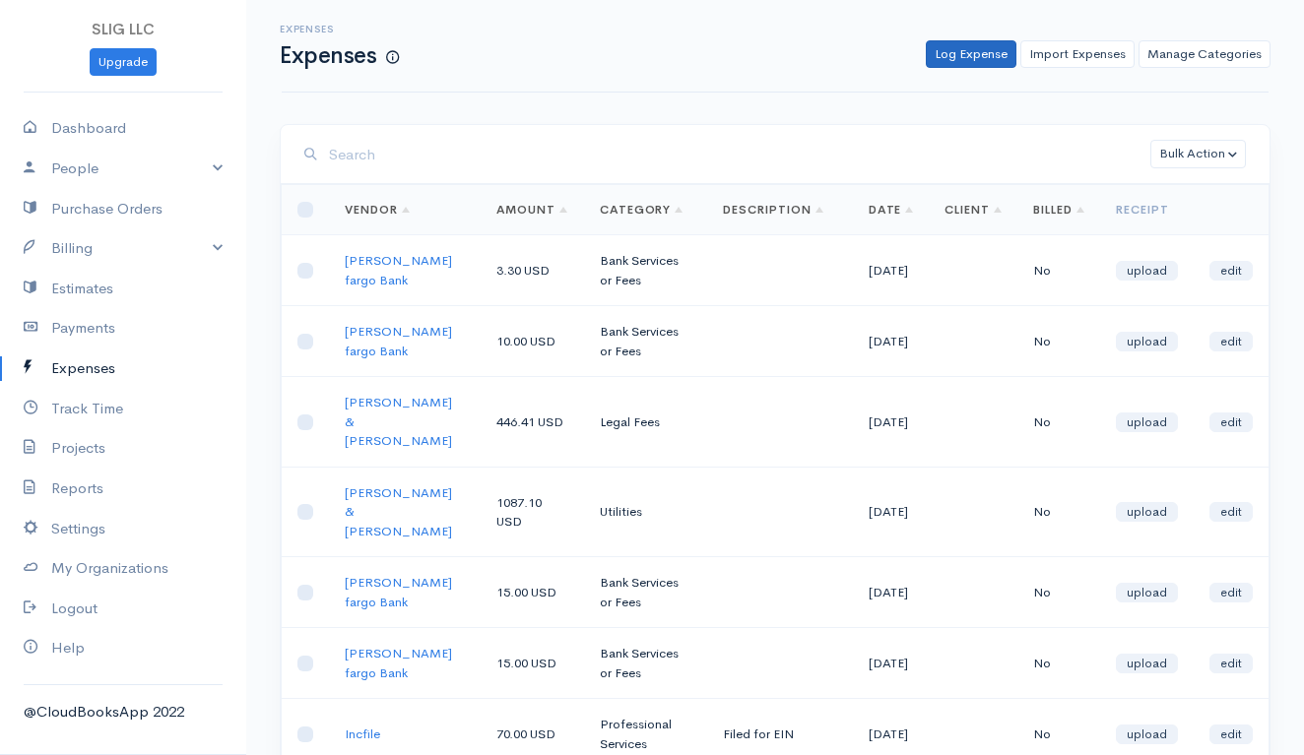
click at [969, 48] on link "Log Expense" at bounding box center [971, 54] width 91 height 29
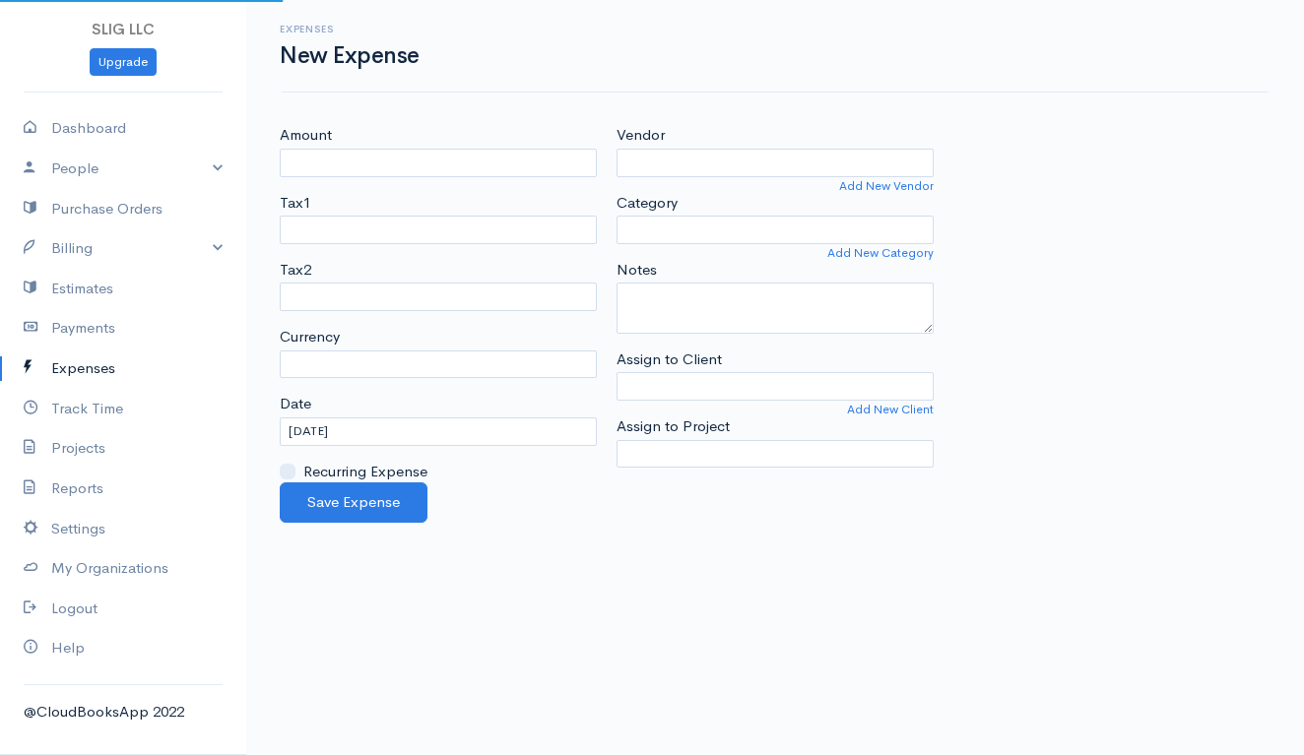
select select "USD"
click at [416, 167] on input "Amount" at bounding box center [438, 163] width 317 height 29
type input "10.00"
click at [711, 161] on input "Vendor" at bounding box center [774, 163] width 317 height 29
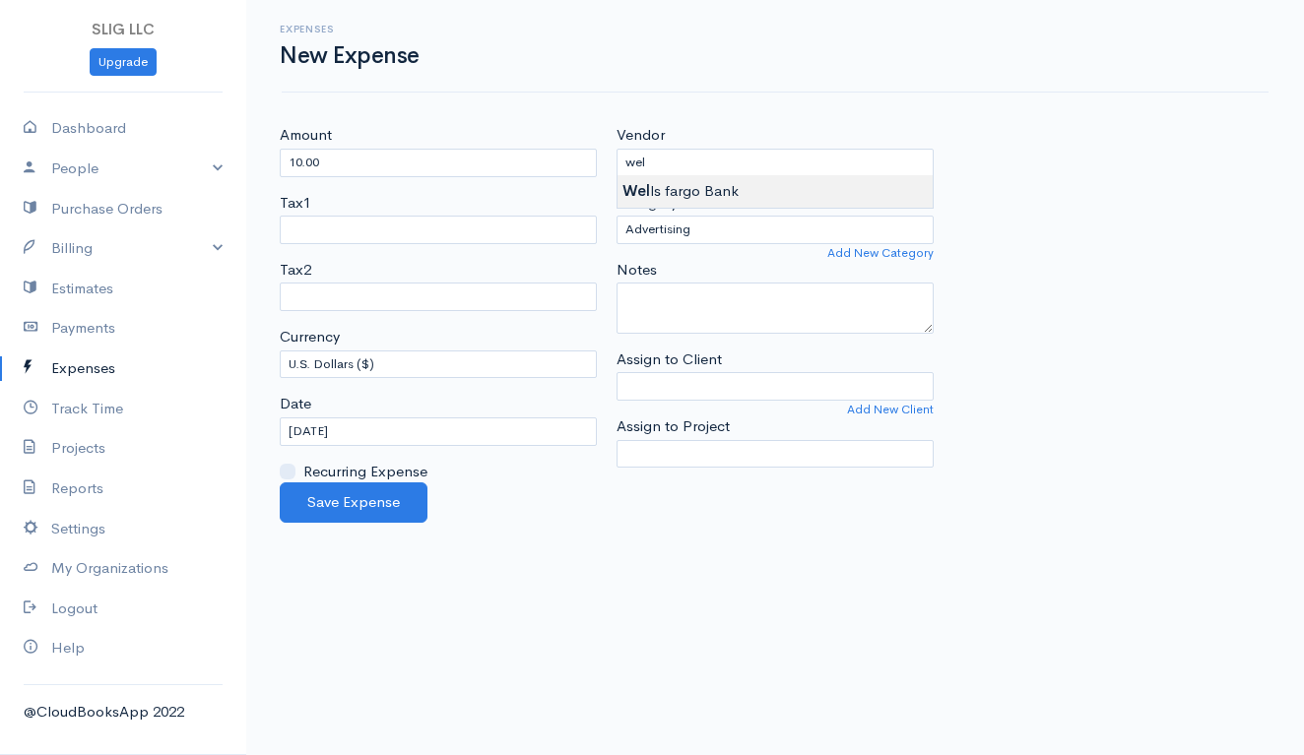
type input "[PERSON_NAME] fargo Bank"
click at [701, 196] on body "SLIG LLC Upgrade Dashboard People Clients Vendors Staff Users Purchase Orders B…" at bounding box center [652, 377] width 1304 height 755
select select "Bank Services or Fees"
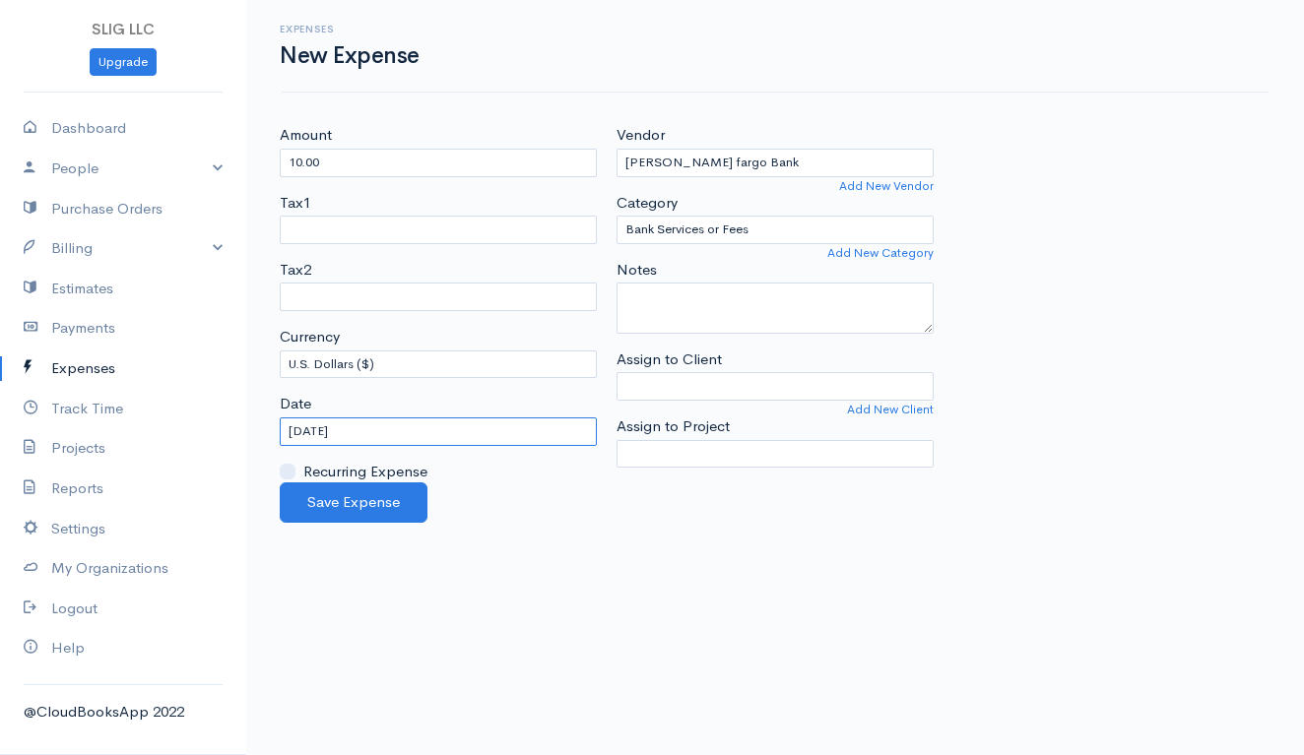
click at [397, 428] on input "[DATE]" at bounding box center [438, 432] width 317 height 29
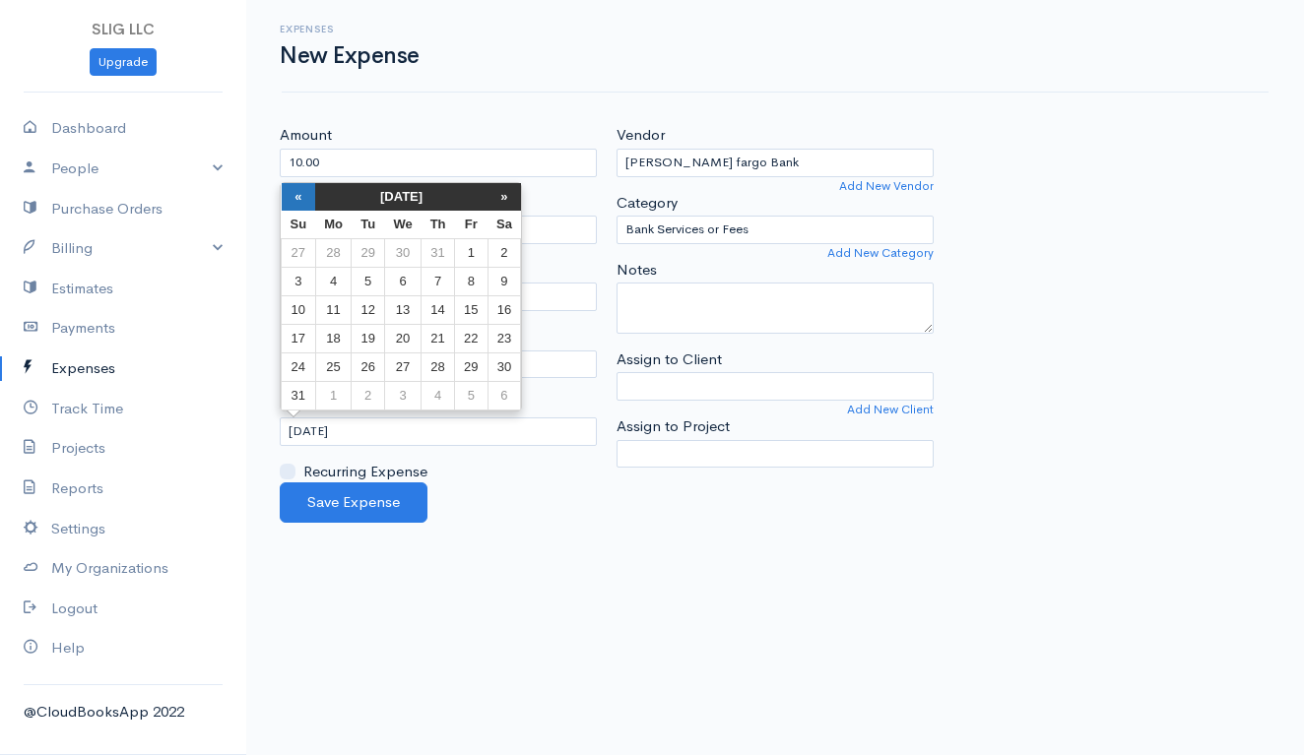
click at [298, 204] on th "«" at bounding box center [299, 197] width 34 height 28
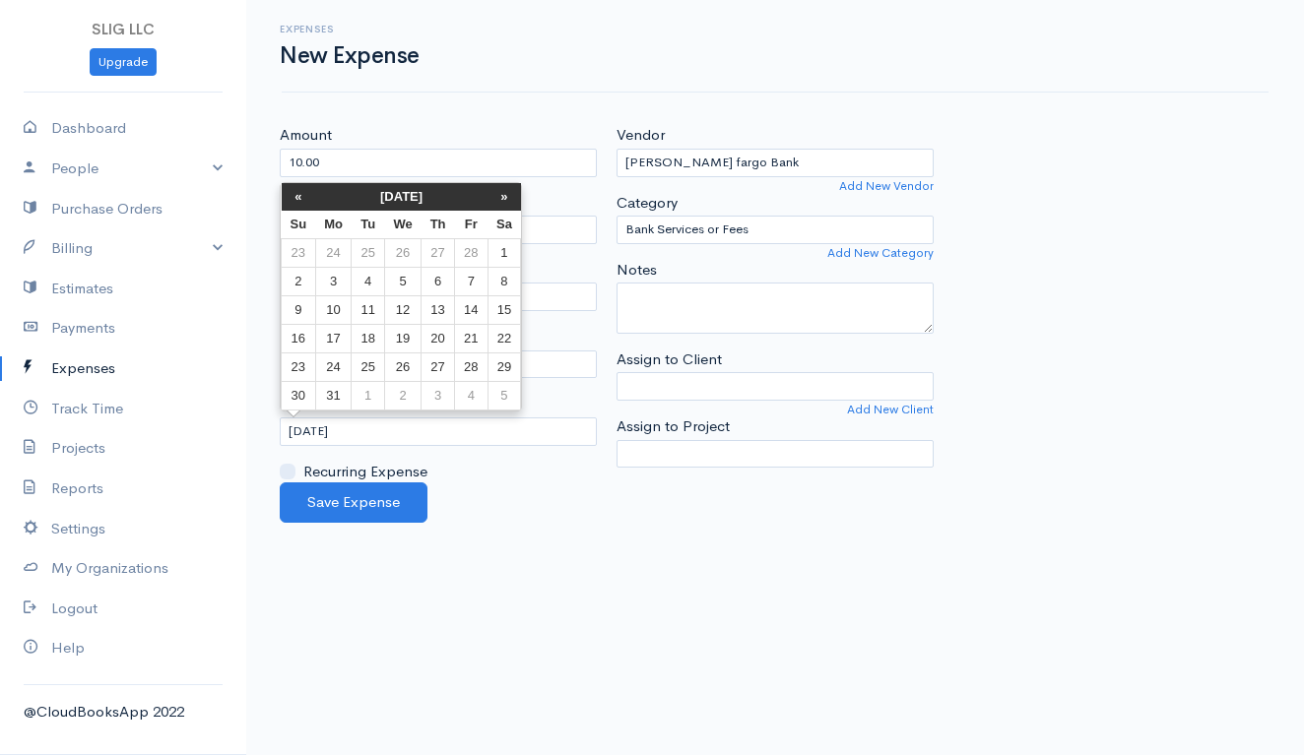
click at [298, 204] on th "«" at bounding box center [299, 197] width 34 height 28
click at [365, 393] on td "31" at bounding box center [368, 396] width 32 height 29
type input "[DATE]"
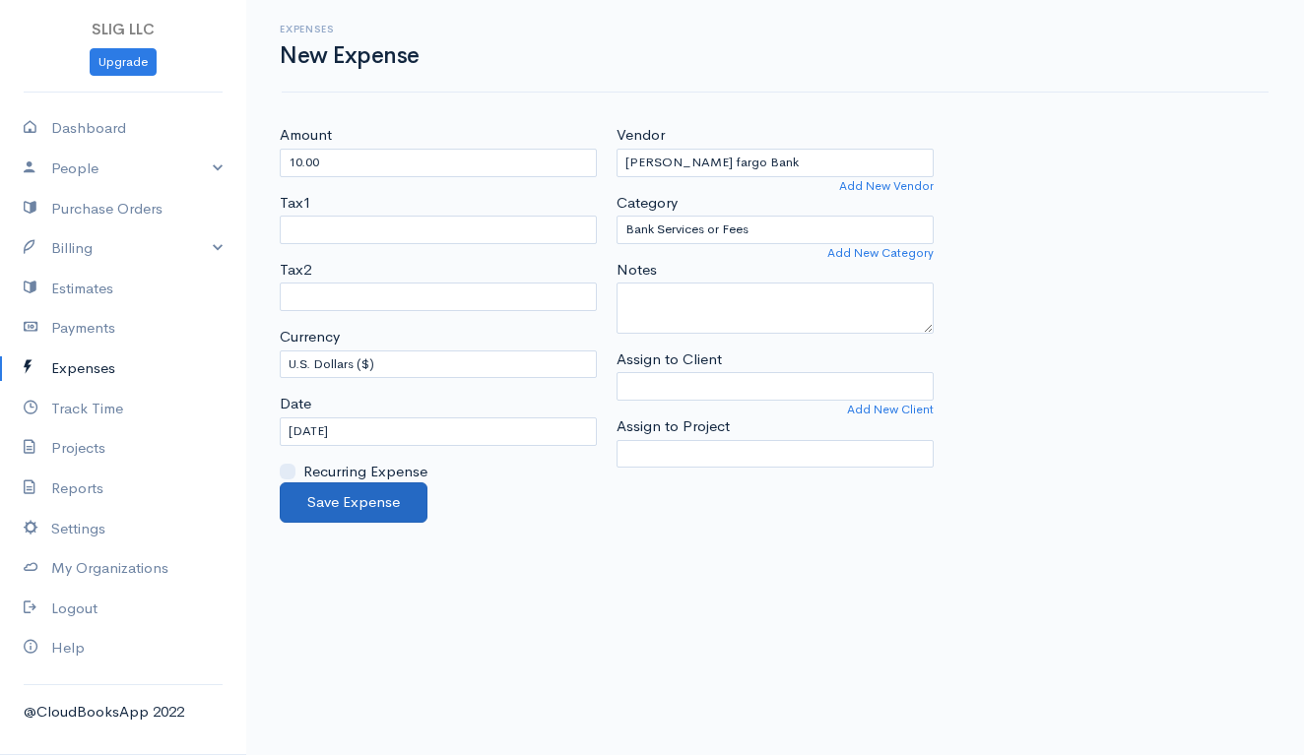
click at [371, 500] on button "Save Expense" at bounding box center [354, 503] width 148 height 40
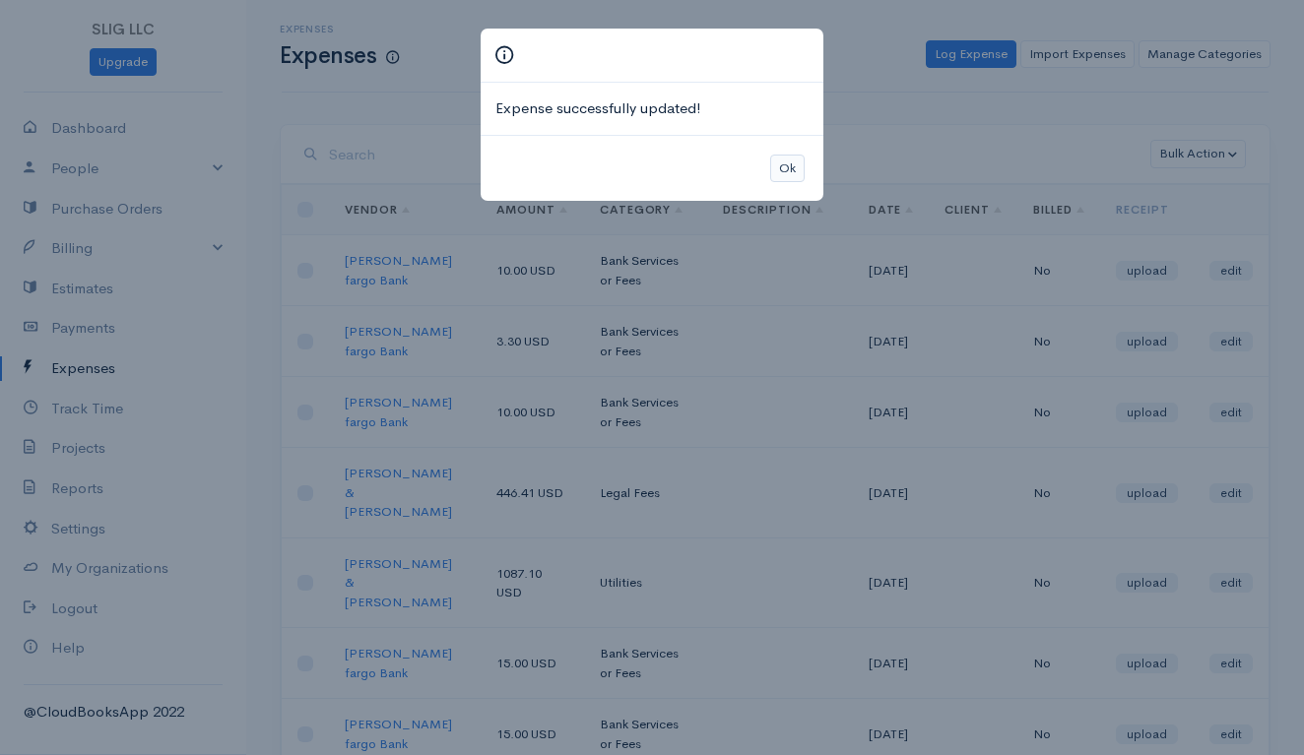
click at [788, 160] on button "Ok" at bounding box center [787, 169] width 34 height 29
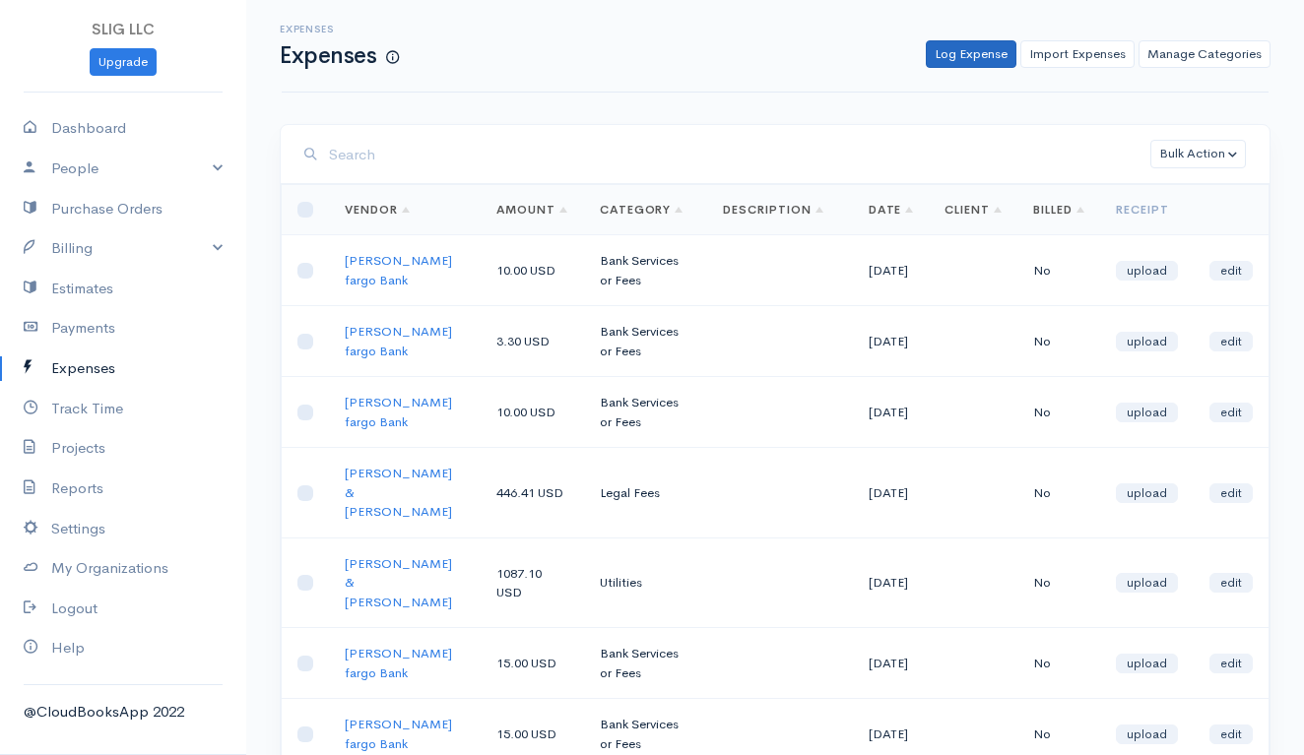
click at [968, 43] on link "Log Expense" at bounding box center [971, 54] width 91 height 29
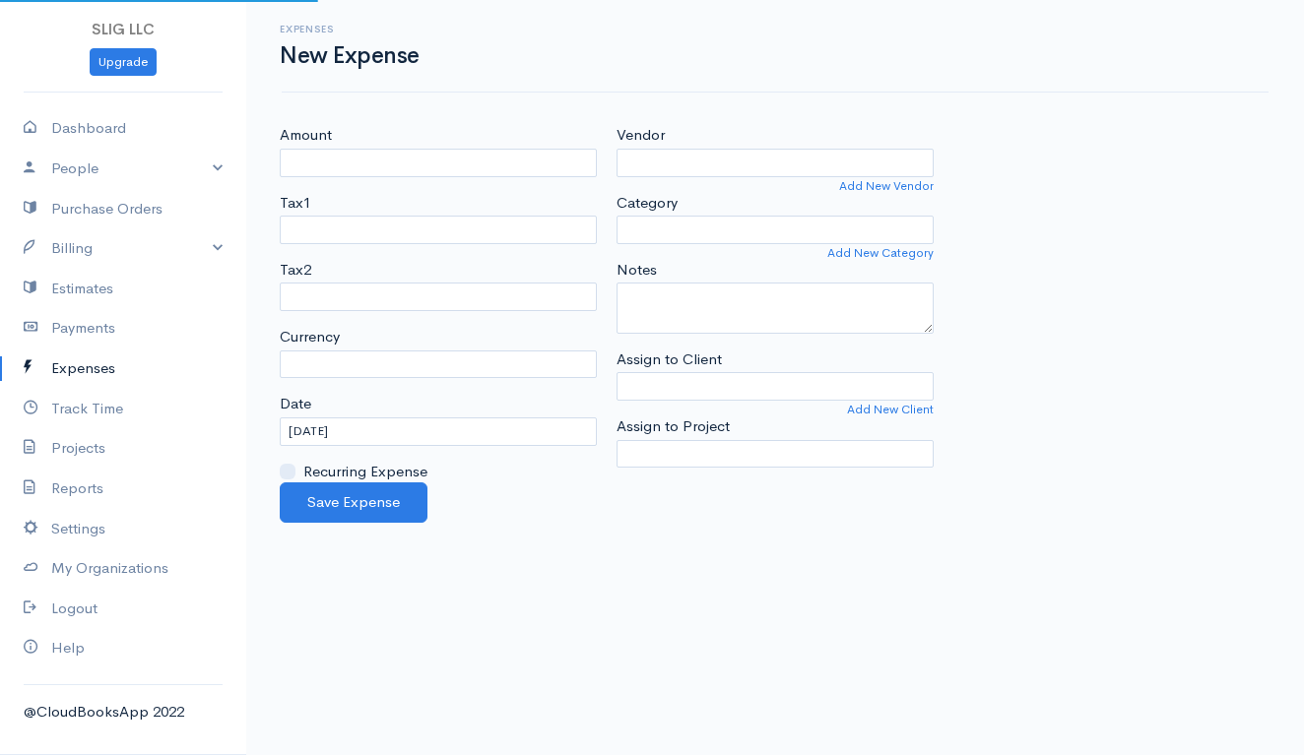
select select "USD"
click at [491, 160] on input "Amount" at bounding box center [438, 163] width 317 height 29
type input "4.20"
click at [722, 159] on input "Vendor" at bounding box center [774, 163] width 317 height 29
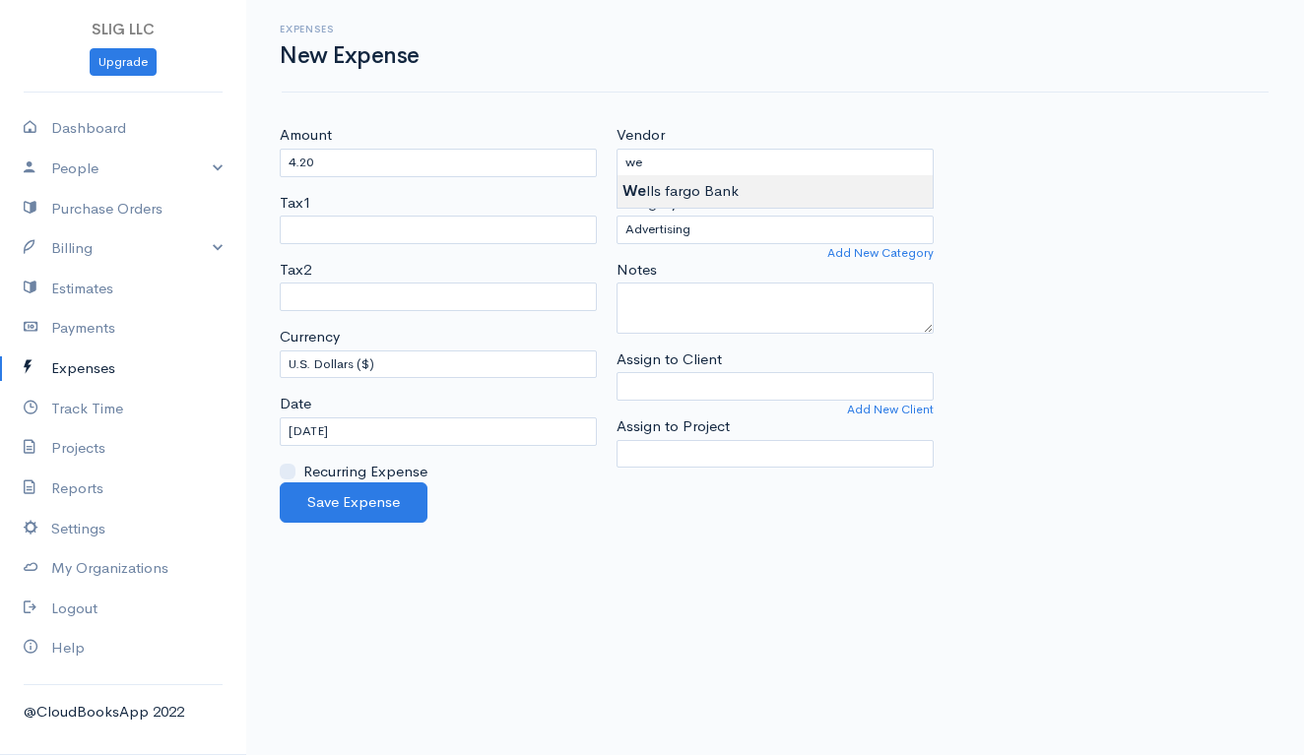
type input "[PERSON_NAME] fargo Bank"
click at [714, 184] on body "SLIG LLC Upgrade Dashboard People Clients Vendors Staff Users Purchase Orders B…" at bounding box center [652, 377] width 1304 height 755
select select "Bank Services or Fees"
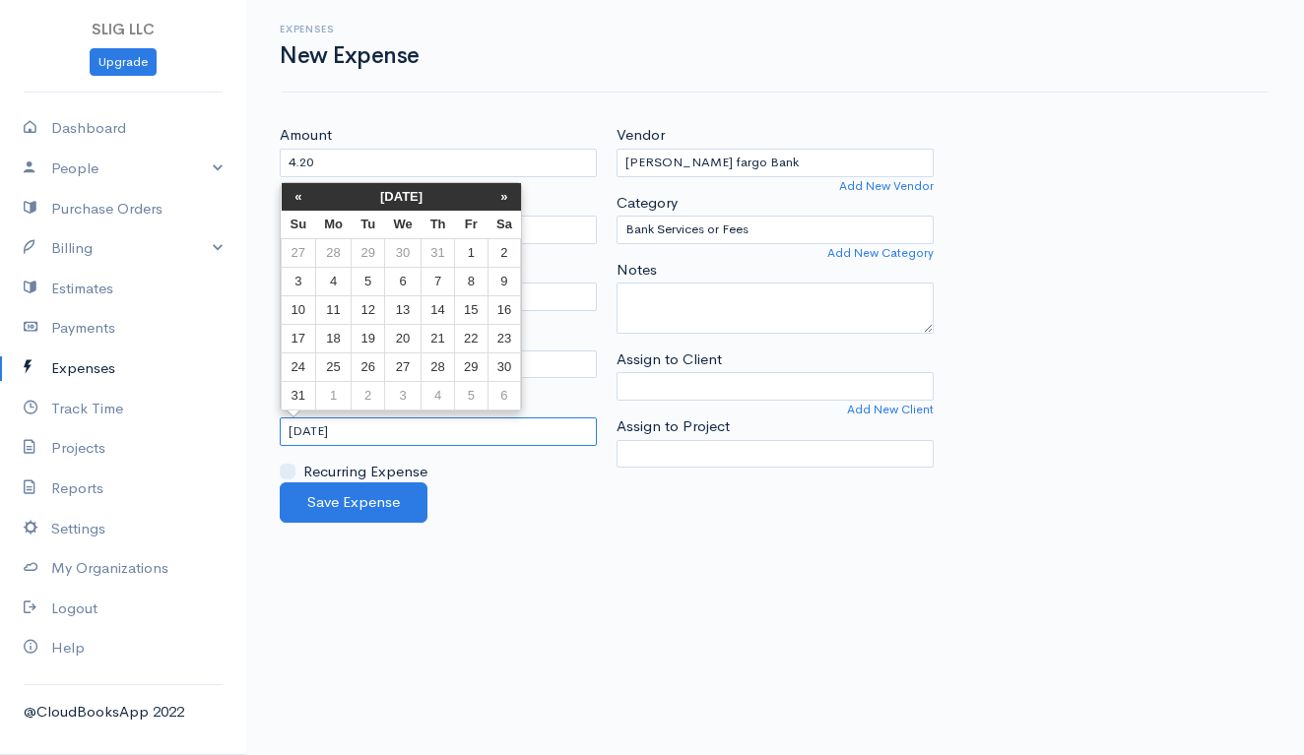
click at [352, 427] on input "[DATE]" at bounding box center [438, 432] width 317 height 29
click at [295, 189] on th "«" at bounding box center [299, 197] width 34 height 28
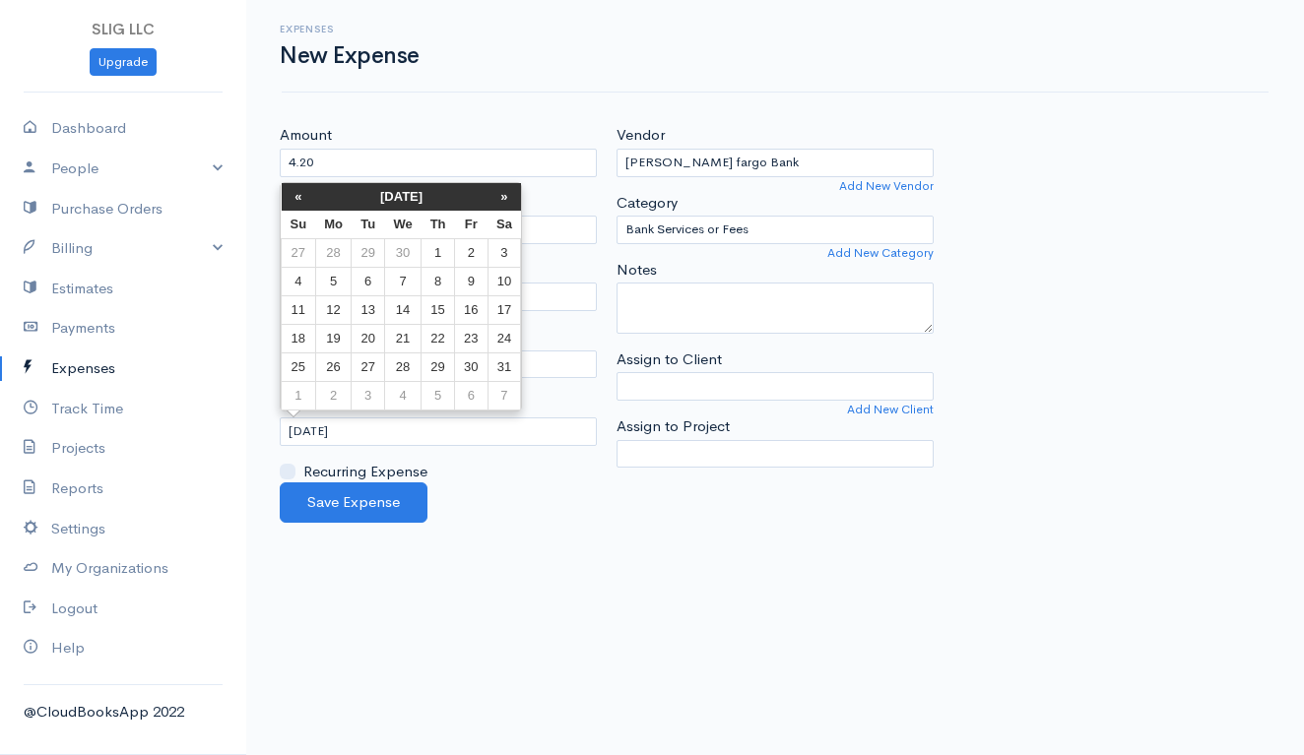
click at [295, 189] on th "«" at bounding box center [299, 197] width 34 height 28
click at [363, 394] on td "31" at bounding box center [368, 396] width 32 height 29
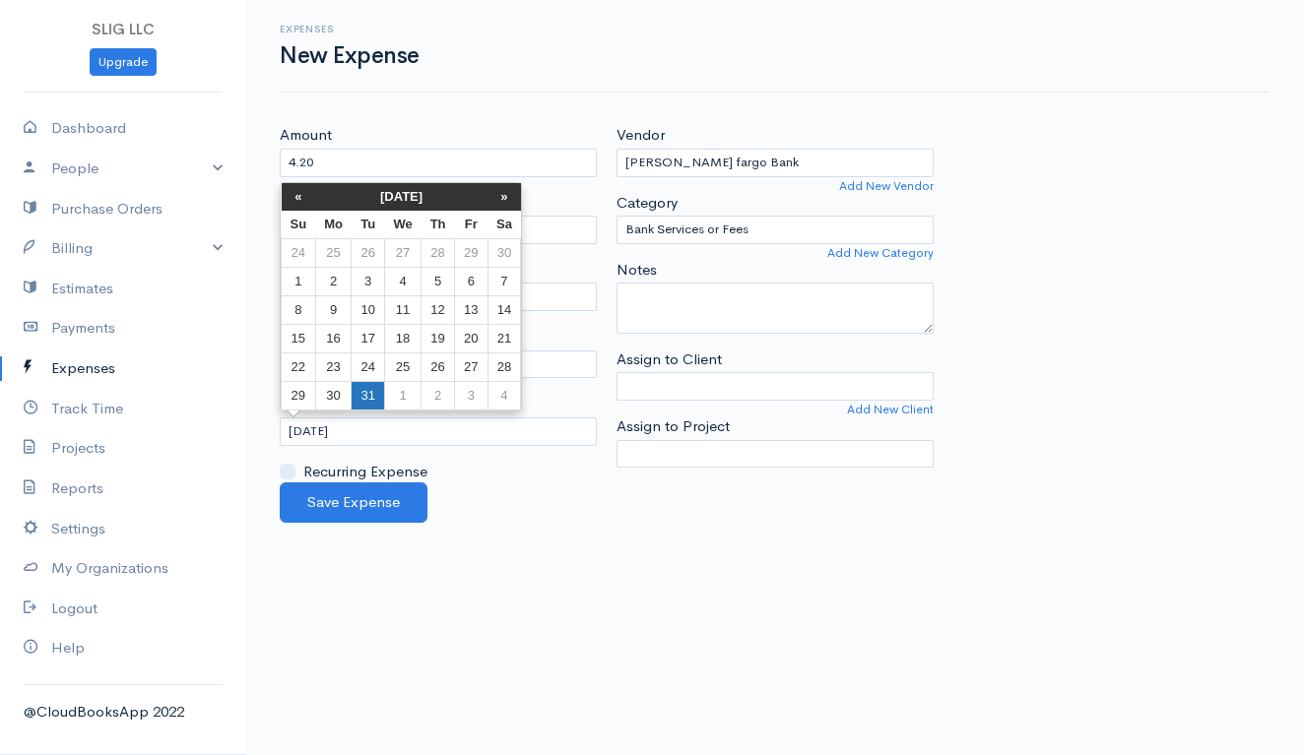
type input "[DATE]"
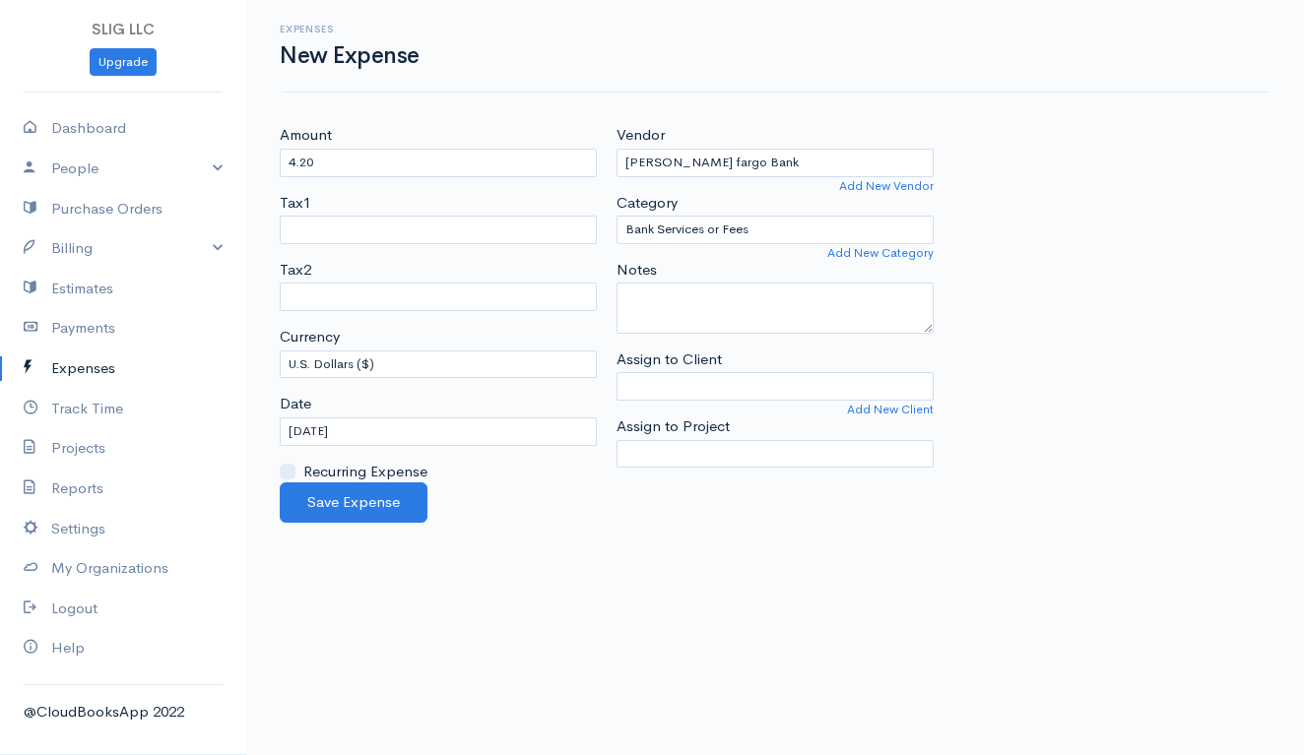
click at [562, 541] on body "SLIG LLC Upgrade Dashboard People Clients Vendors Staff Users Purchase Orders B…" at bounding box center [652, 377] width 1304 height 755
click at [363, 501] on button "Save Expense" at bounding box center [354, 503] width 148 height 40
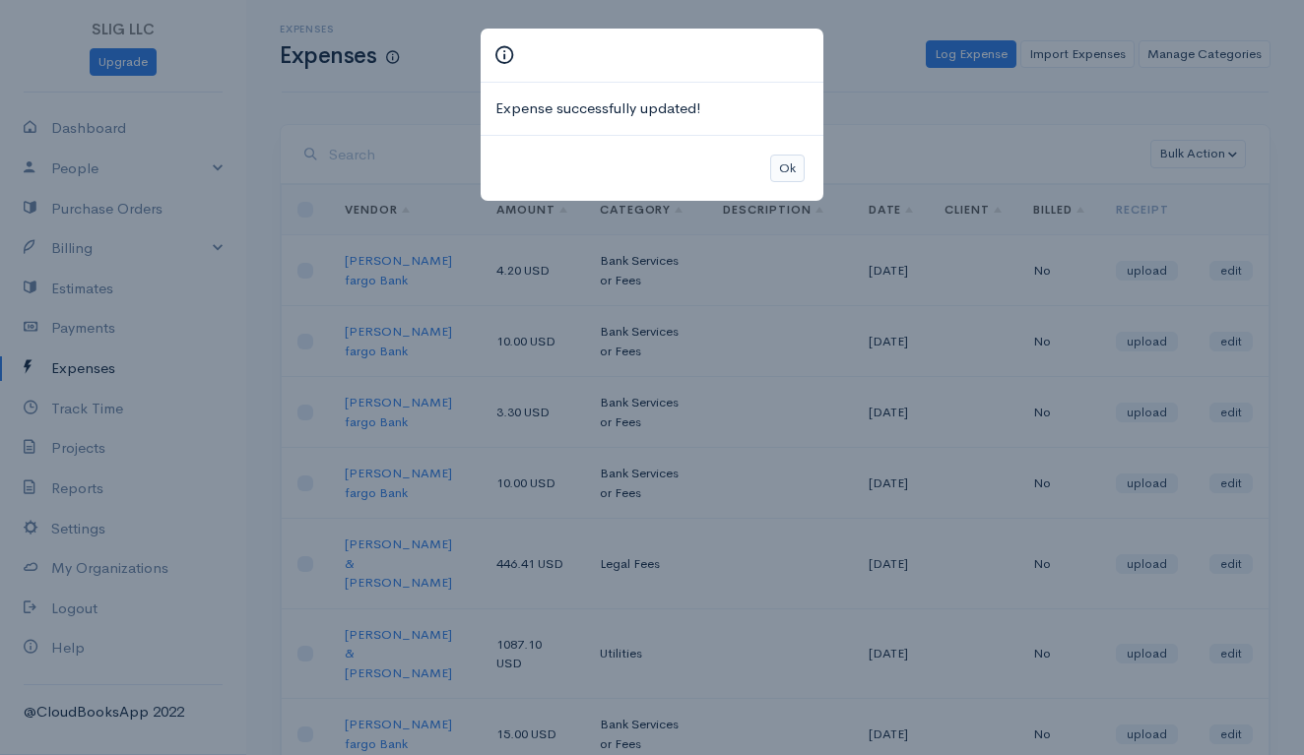
click at [795, 167] on button "Ok" at bounding box center [787, 169] width 34 height 29
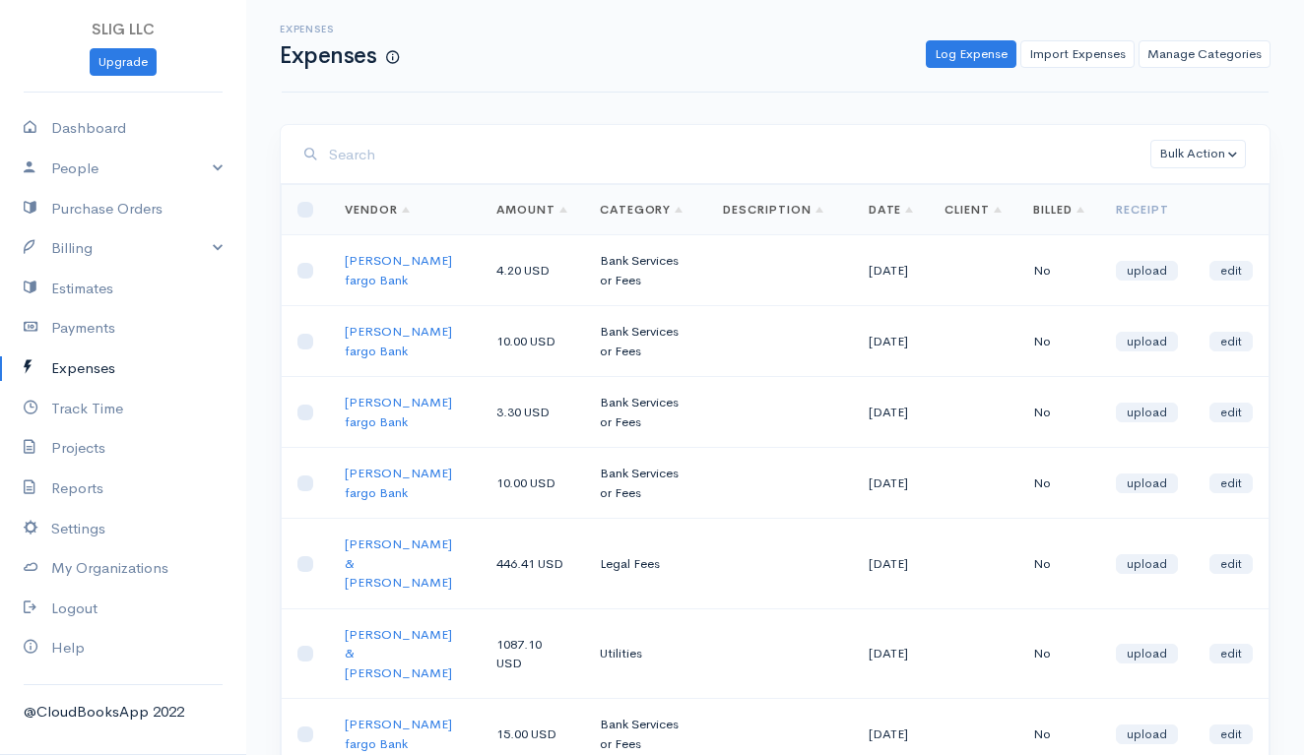
click at [842, 84] on div "Expenses Expenses Log Expense Import Expenses Manage Categories Action New Expe…" at bounding box center [775, 46] width 987 height 93
click at [72, 481] on link "Reports" at bounding box center [123, 489] width 246 height 40
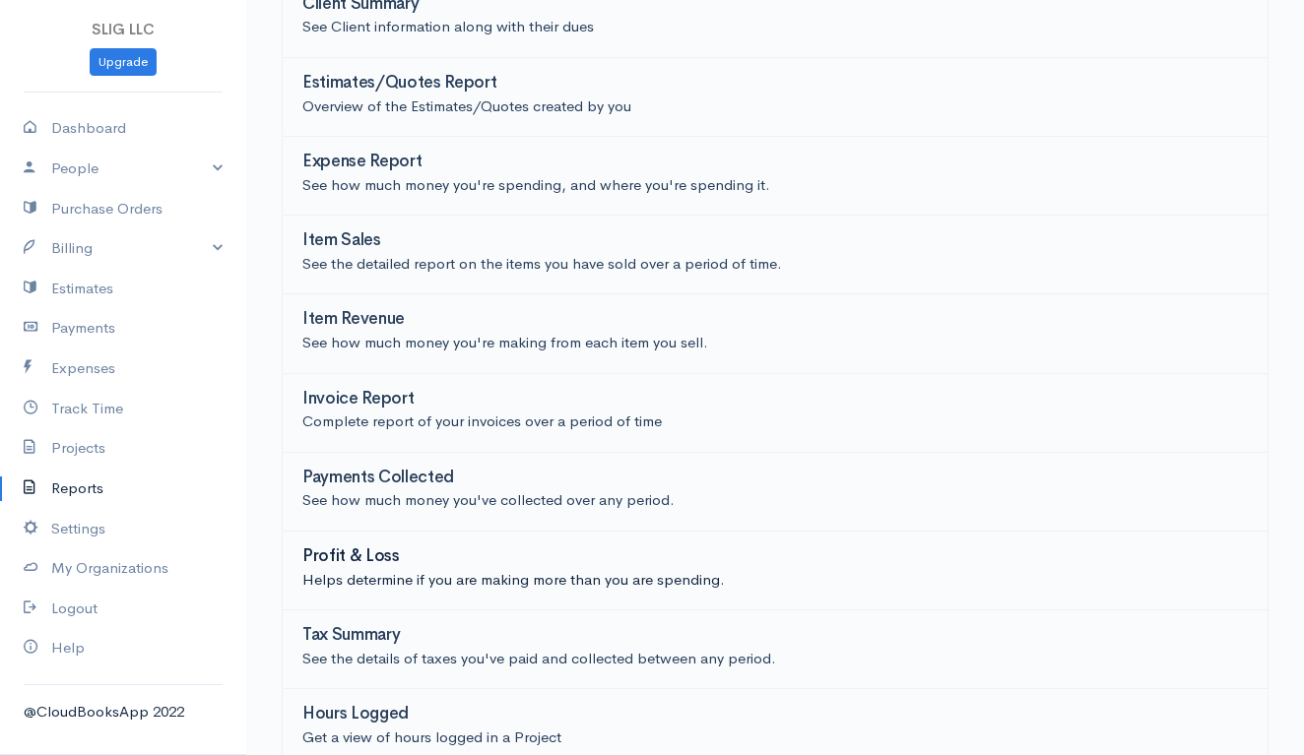
scroll to position [303, 0]
click at [363, 548] on h3 "Profit & Loss" at bounding box center [350, 557] width 97 height 19
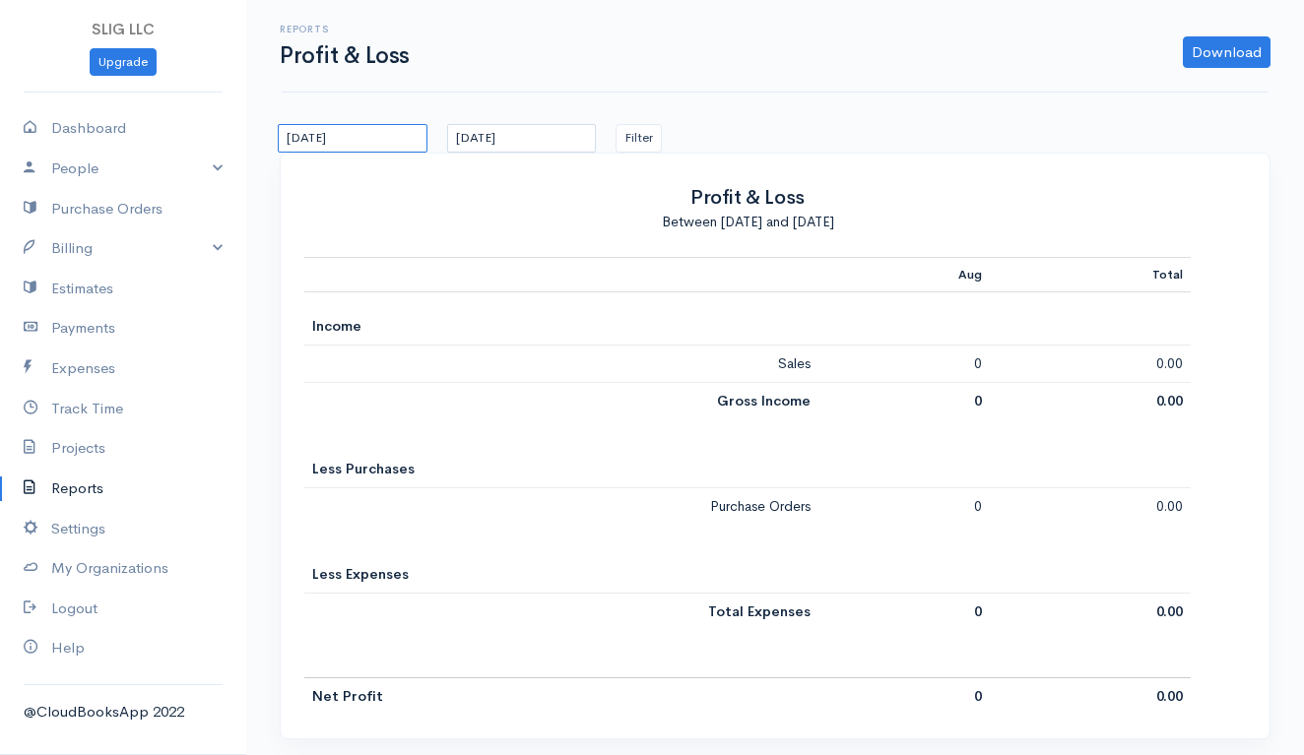
click at [388, 142] on input "[DATE]" at bounding box center [353, 138] width 150 height 29
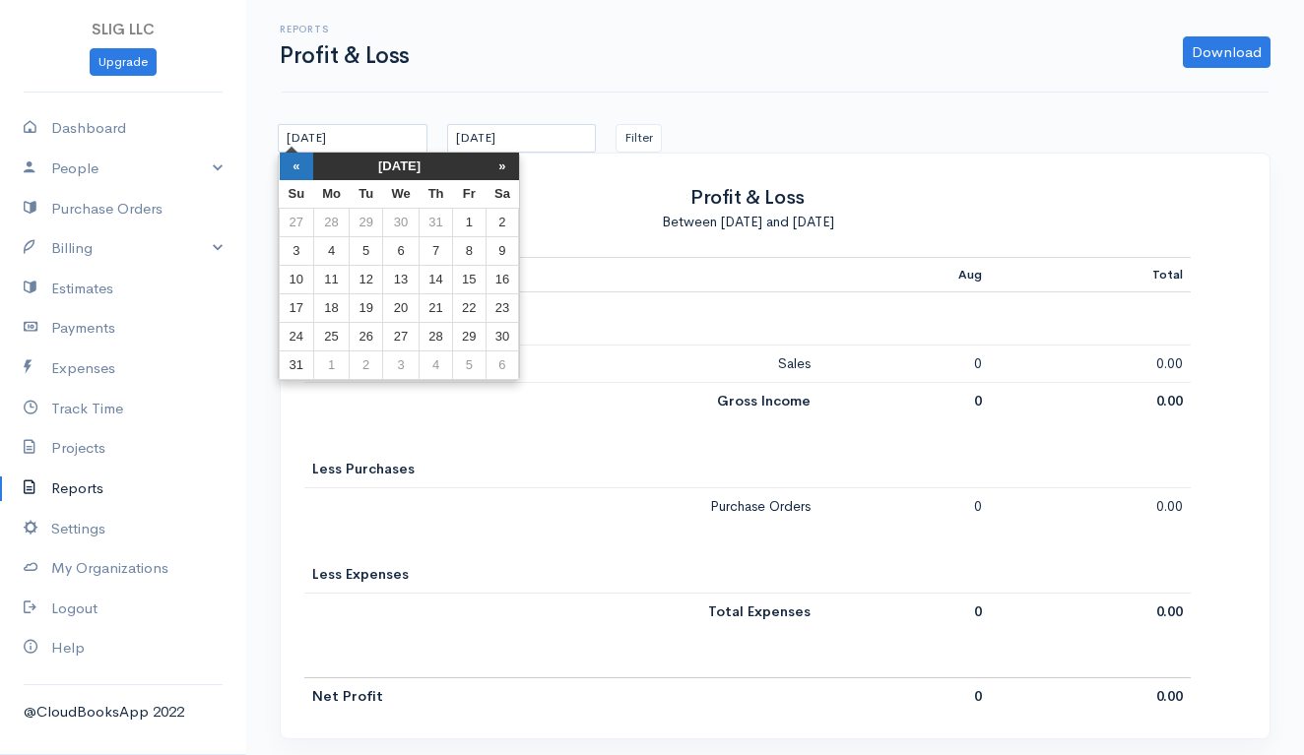
click at [294, 166] on th "«" at bounding box center [297, 167] width 34 height 28
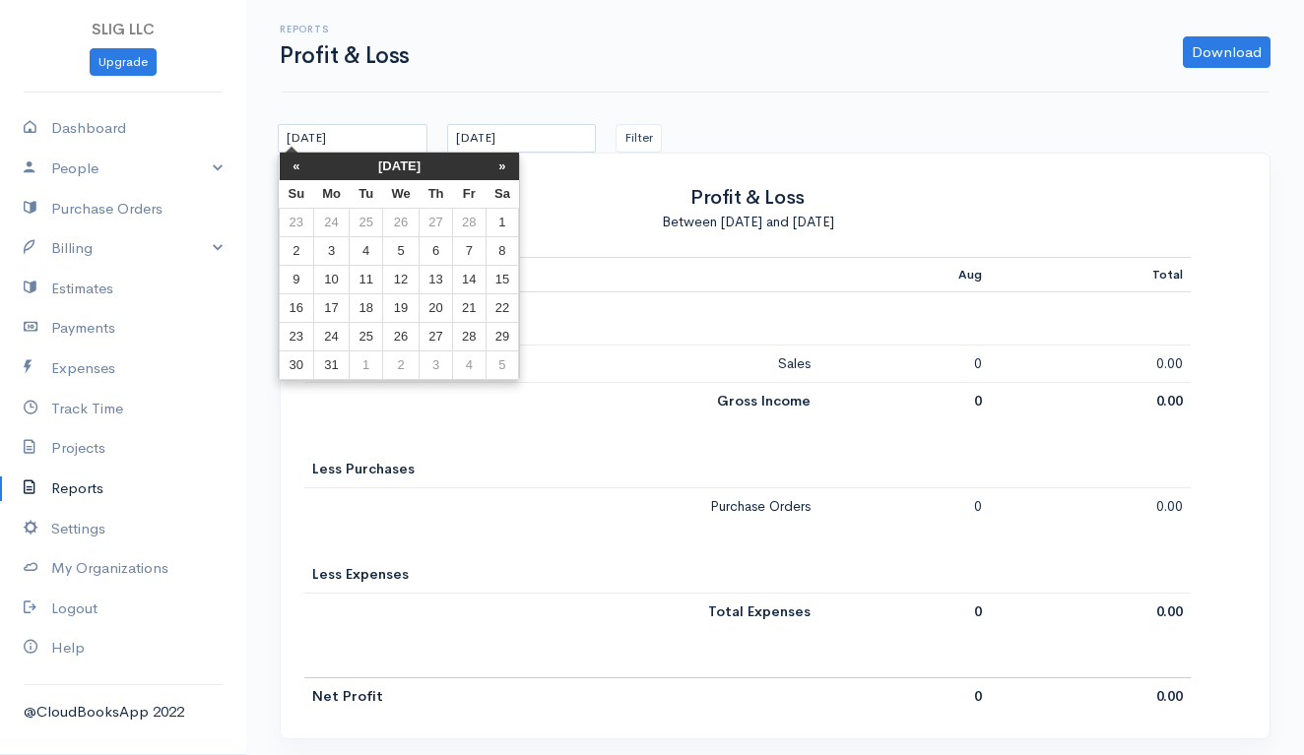
click at [294, 166] on th "«" at bounding box center [297, 167] width 34 height 28
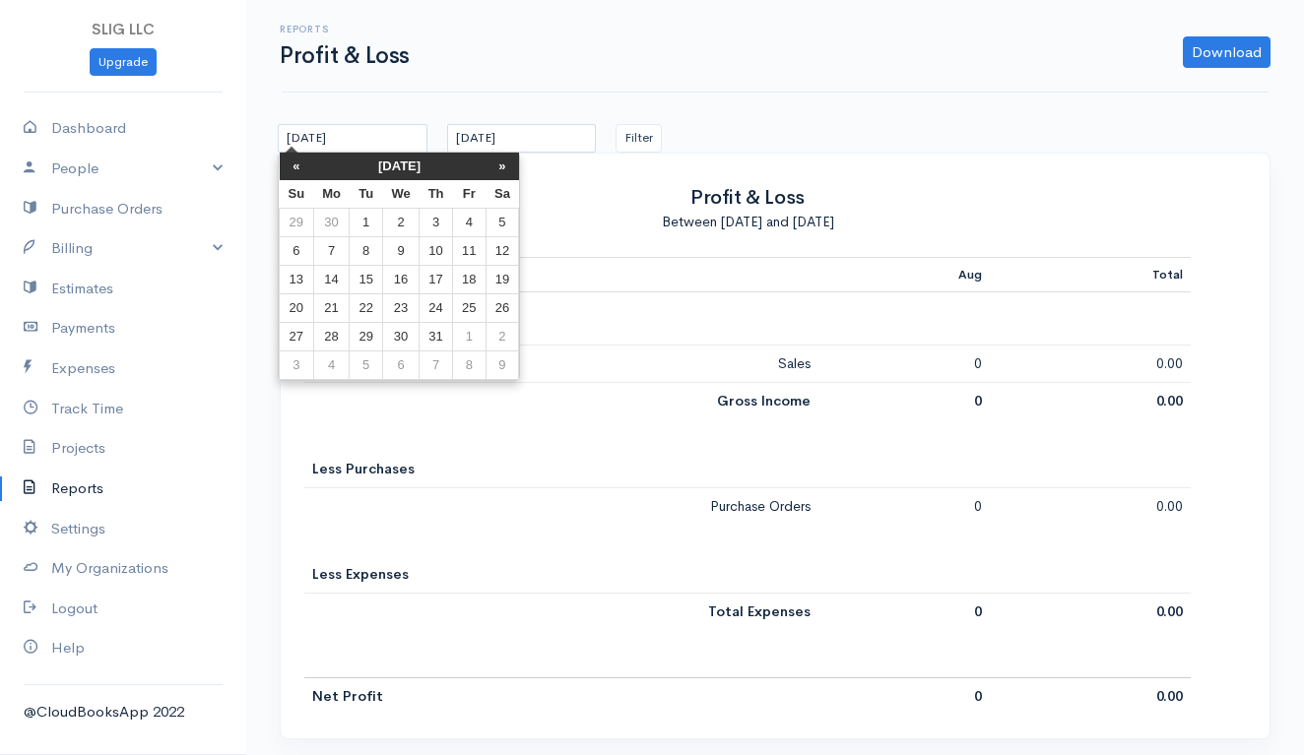
click at [294, 166] on th "«" at bounding box center [297, 167] width 34 height 28
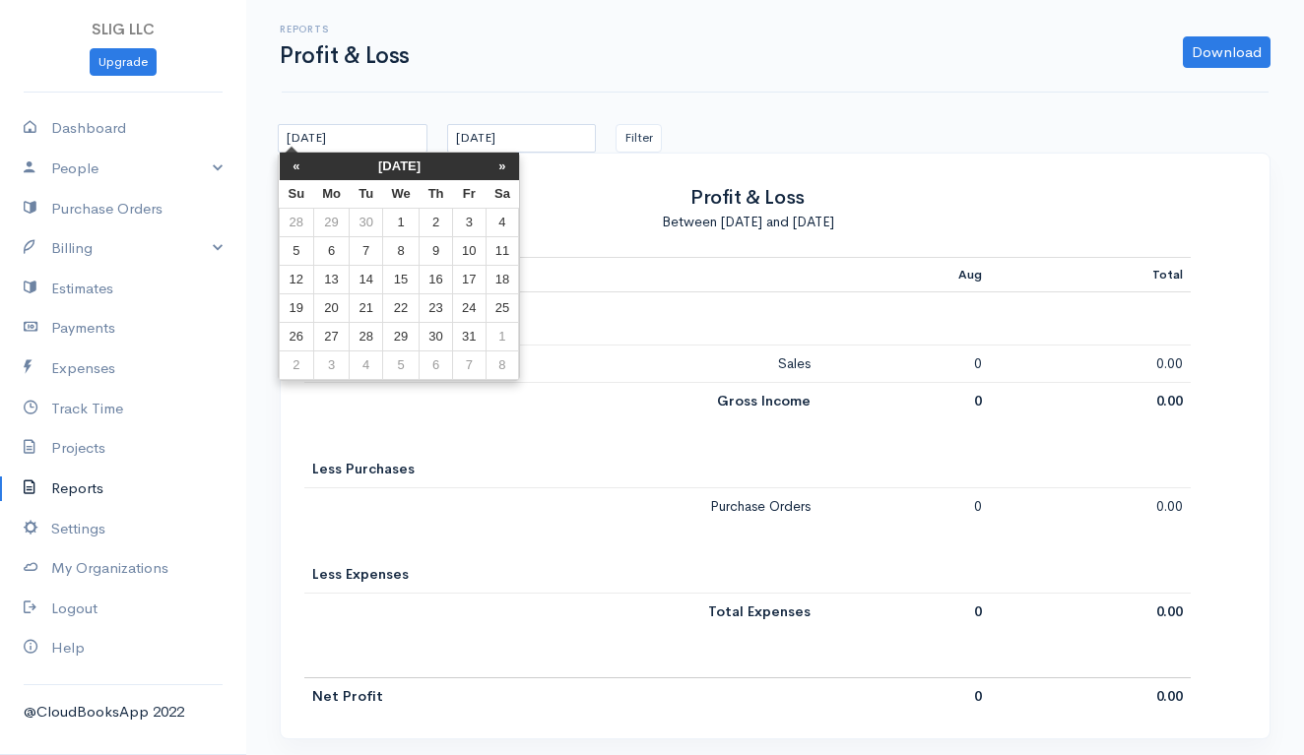
click at [294, 166] on th "«" at bounding box center [297, 167] width 34 height 28
click at [337, 218] on td "1" at bounding box center [331, 223] width 36 height 29
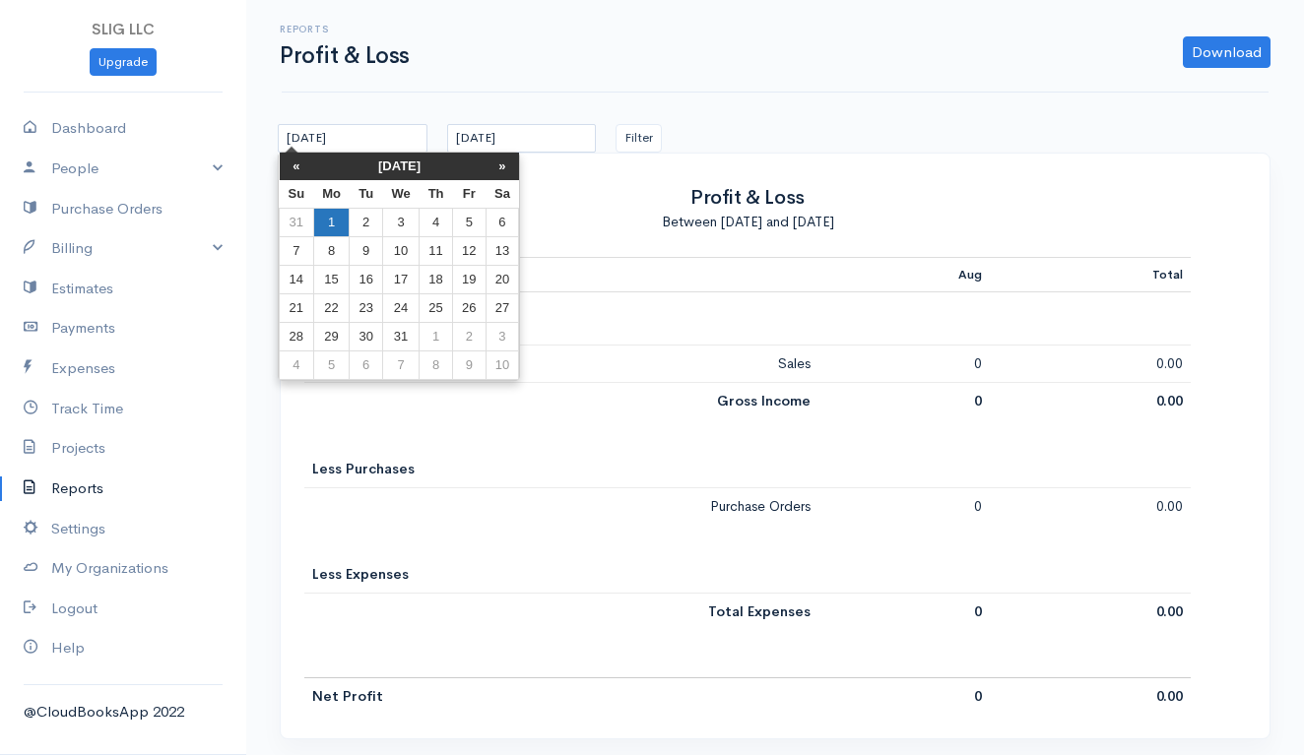
type input "[DATE]"
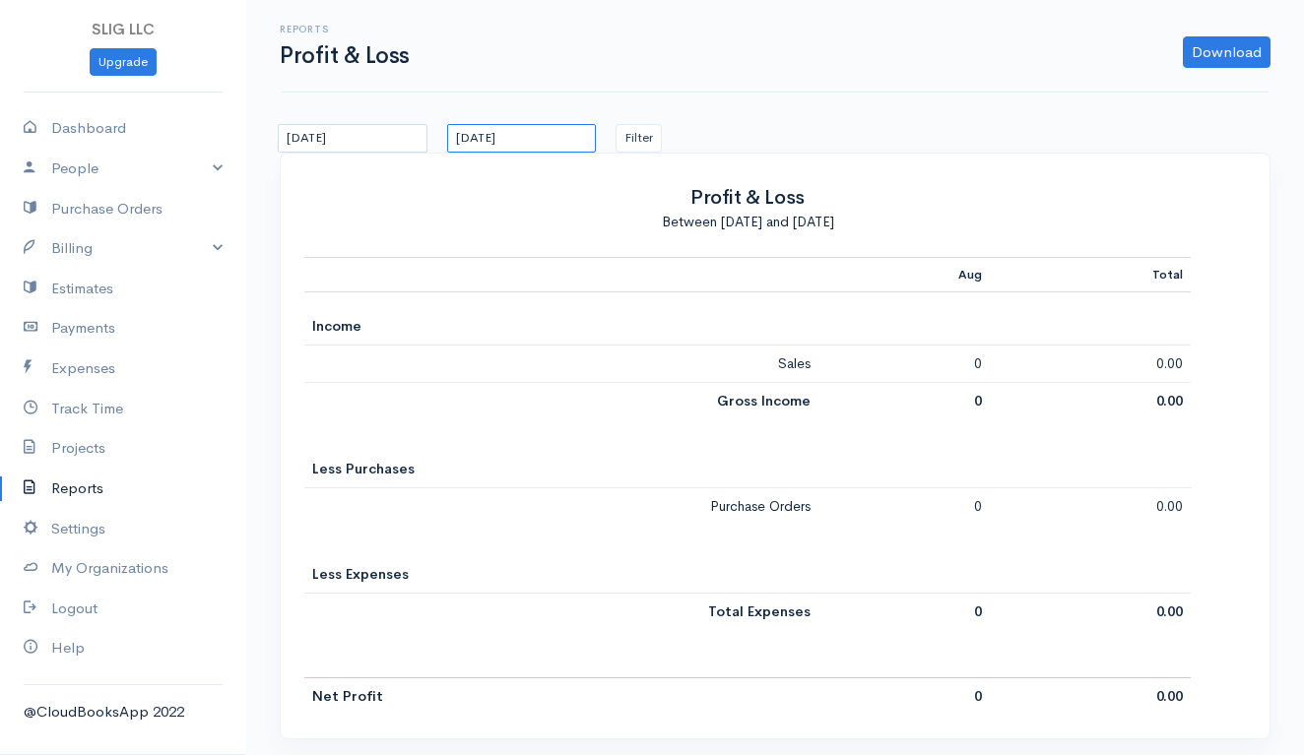
click at [509, 135] on input "[DATE]" at bounding box center [522, 138] width 150 height 29
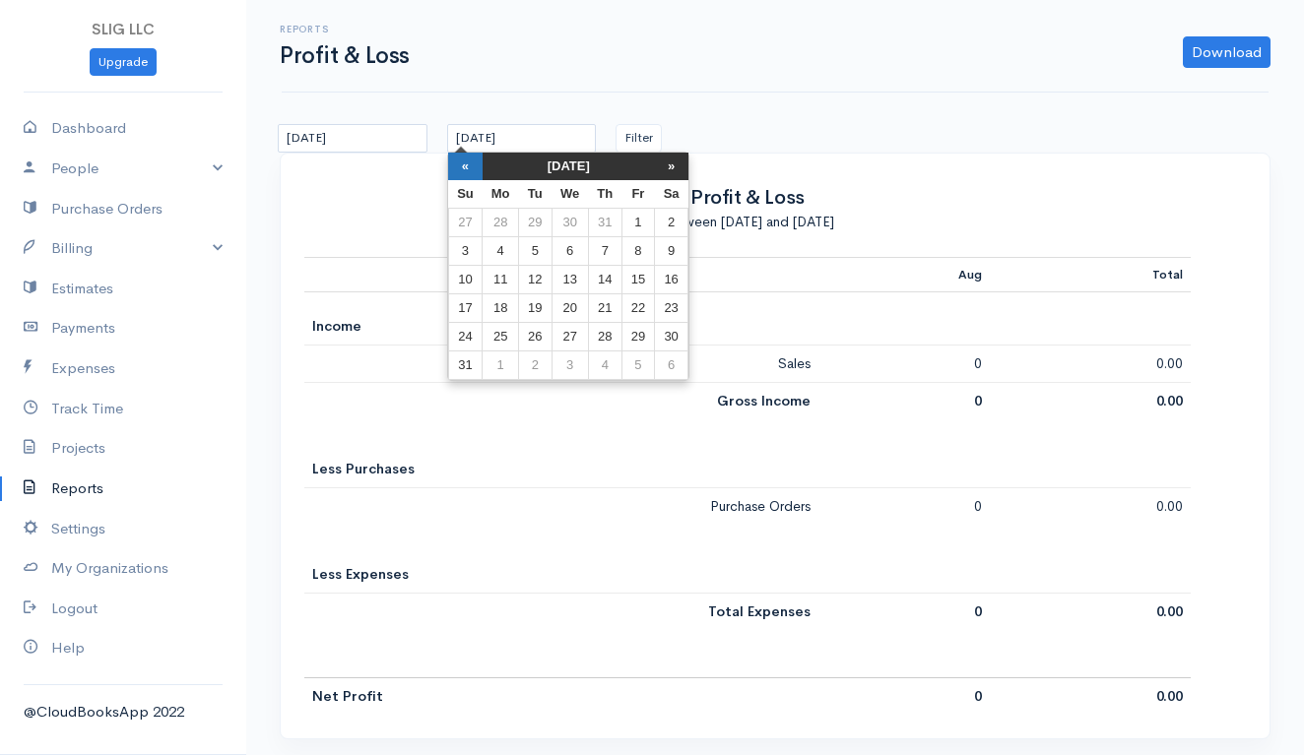
click at [466, 168] on th "«" at bounding box center [465, 167] width 34 height 28
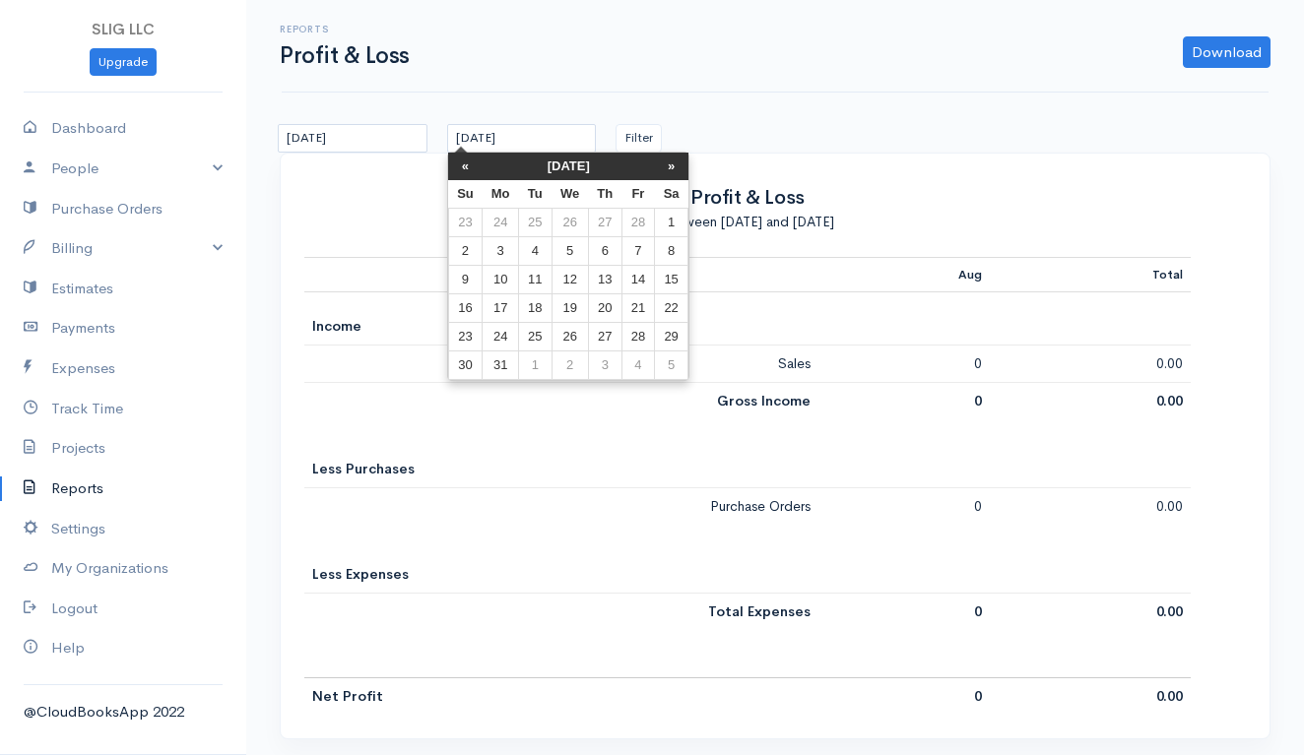
click at [466, 168] on th "«" at bounding box center [465, 167] width 34 height 28
click at [538, 364] on td "31" at bounding box center [535, 366] width 32 height 29
type input "[DATE]"
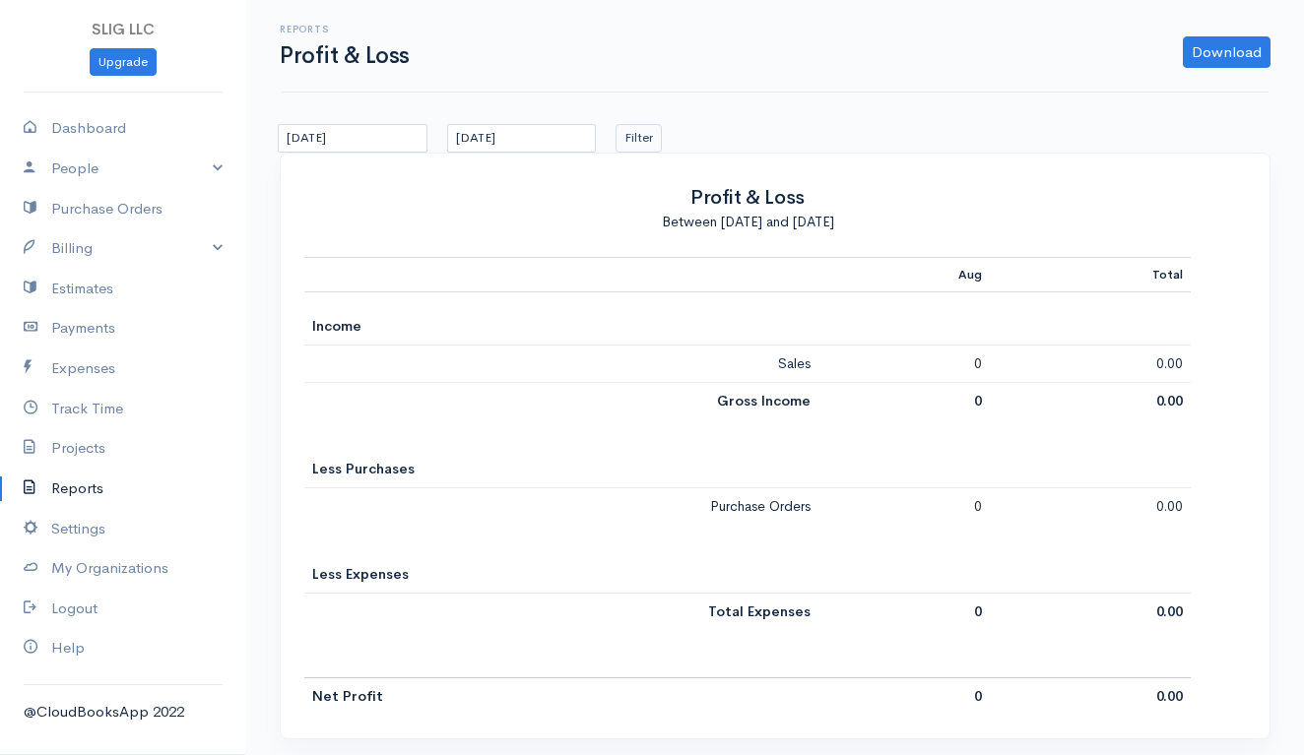
click at [651, 138] on button "Filter" at bounding box center [638, 138] width 46 height 29
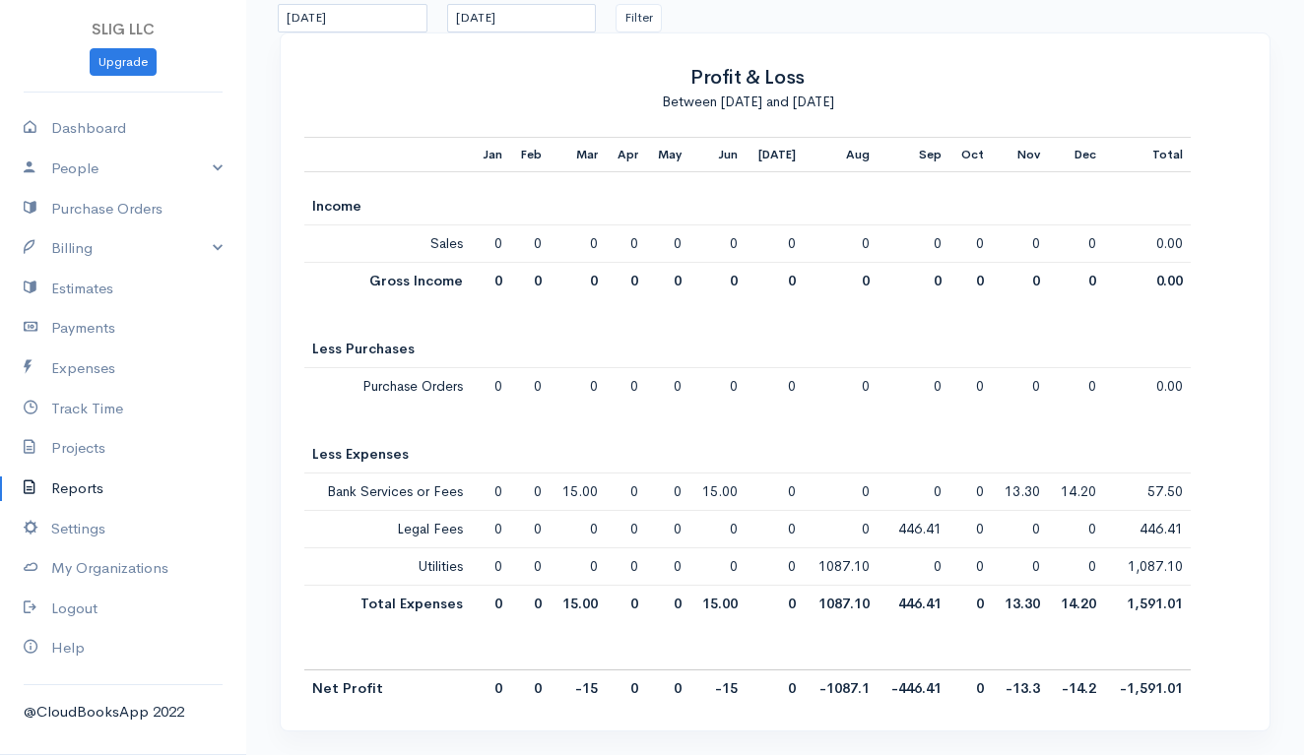
scroll to position [119, 0]
click at [836, 571] on td "1087.10" at bounding box center [841, 567] width 74 height 37
click at [84, 359] on link "Expenses" at bounding box center [123, 369] width 246 height 40
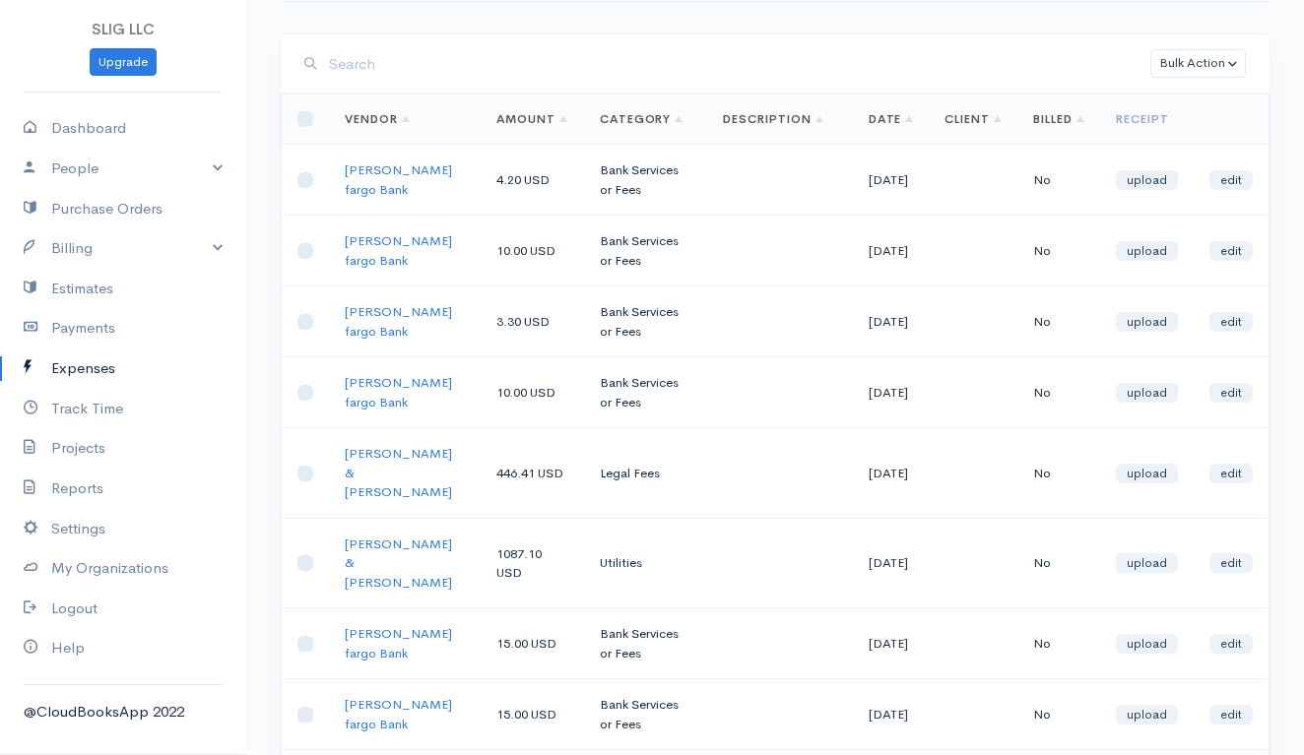
scroll to position [106, 0]
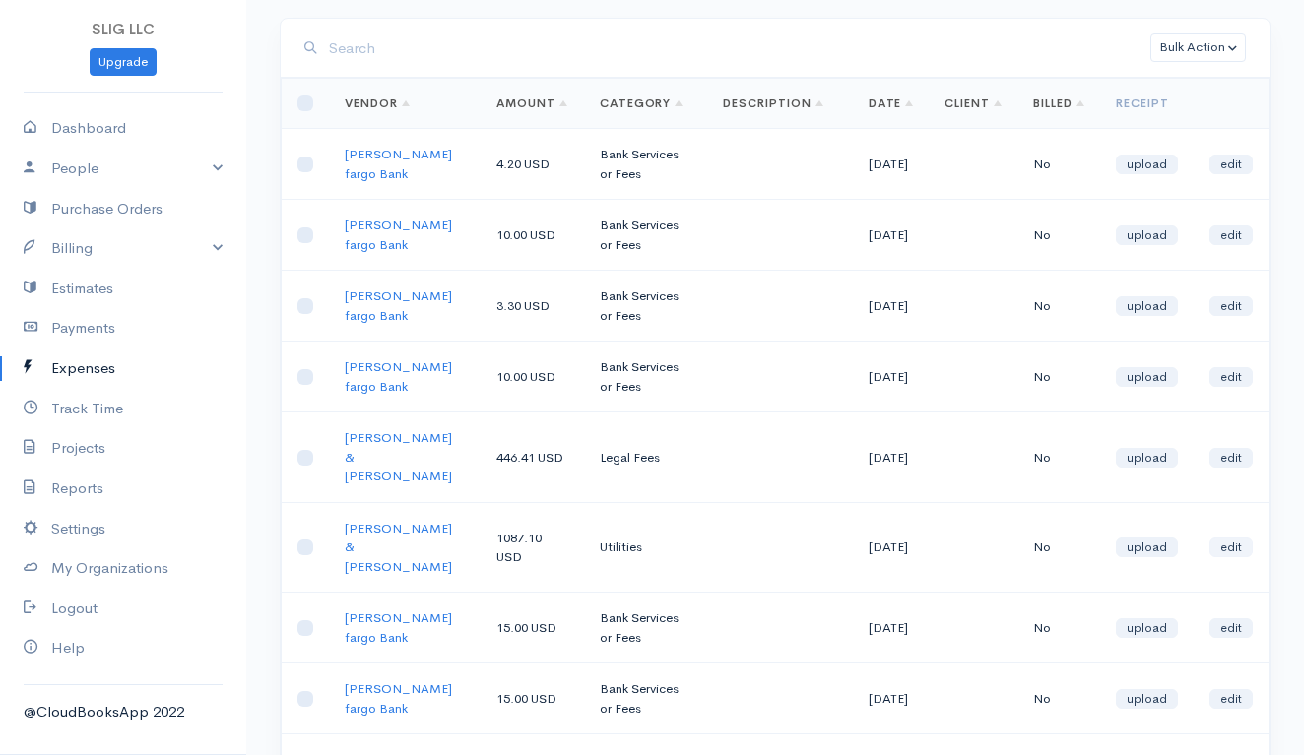
click at [1238, 538] on link "edit" at bounding box center [1230, 548] width 43 height 20
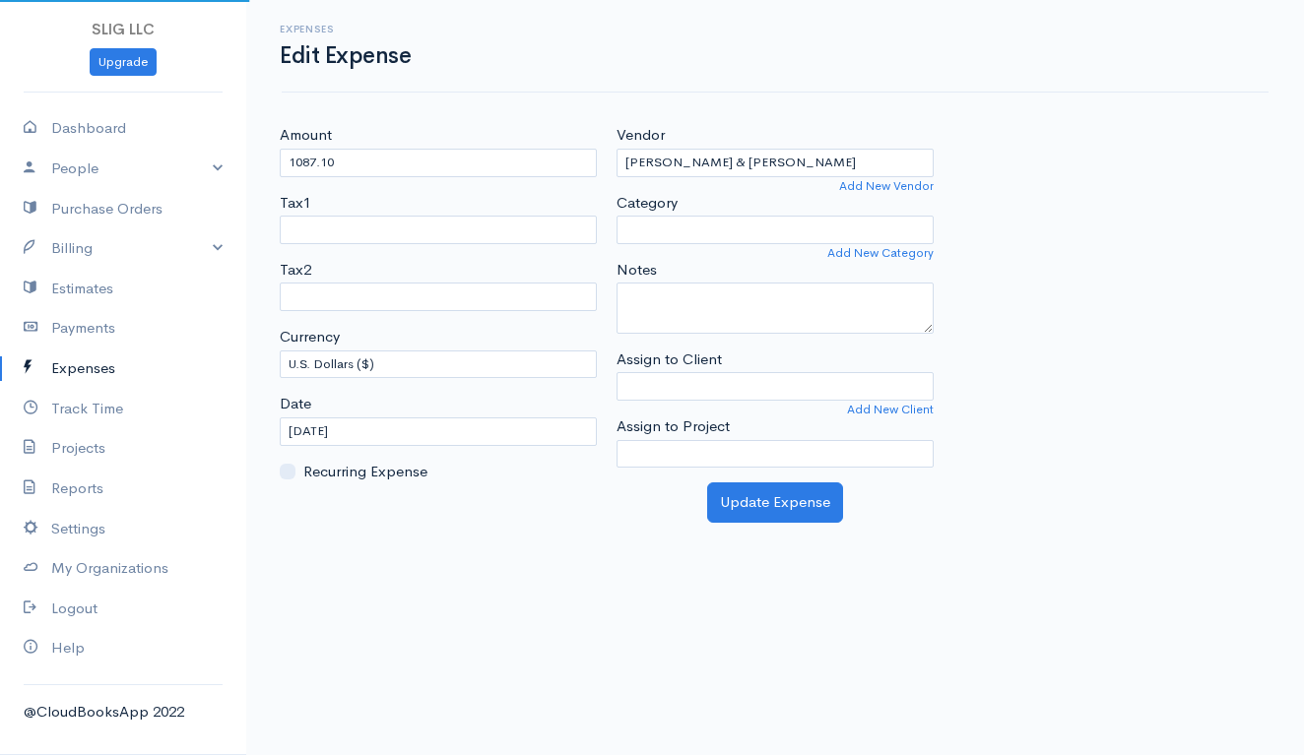
select select "Utilities"
select select
select select "Legal Fees"
click at [742, 491] on button "Update Expense" at bounding box center [775, 503] width 136 height 40
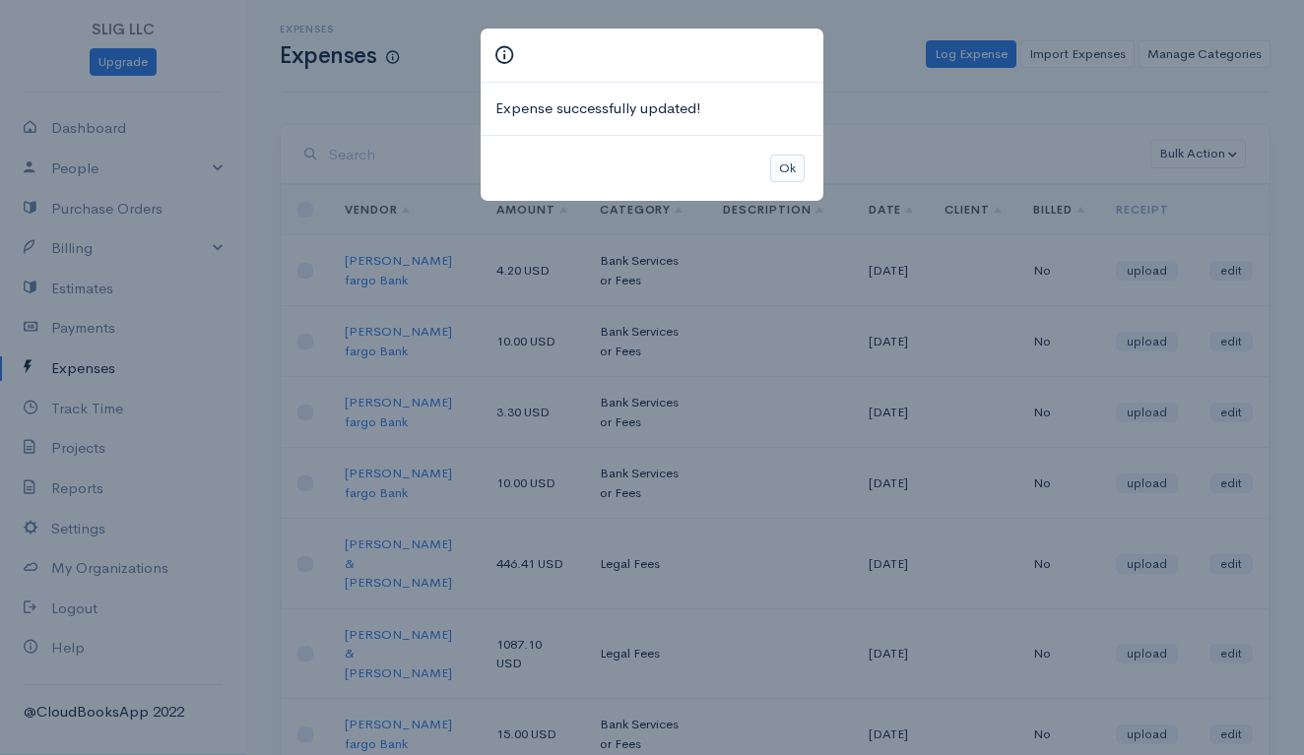
click at [784, 166] on button "Ok" at bounding box center [787, 169] width 34 height 29
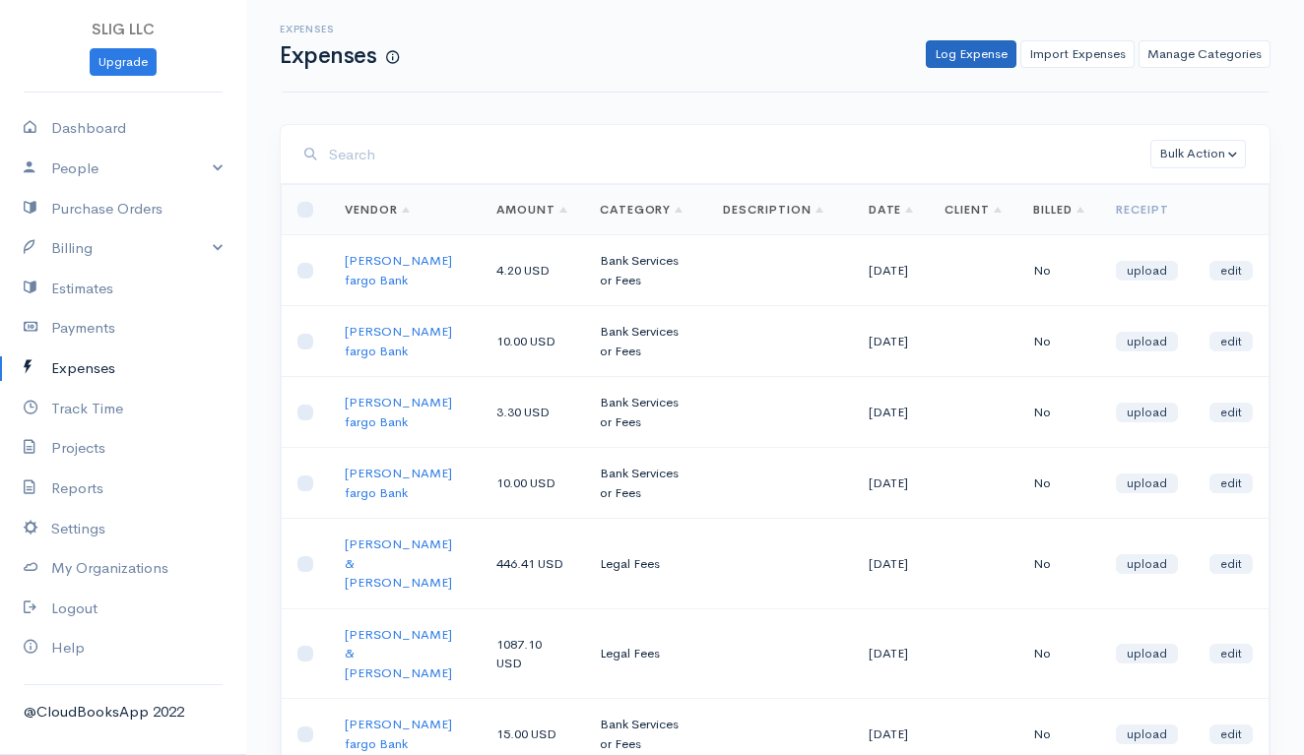
click at [954, 53] on link "Log Expense" at bounding box center [971, 54] width 91 height 29
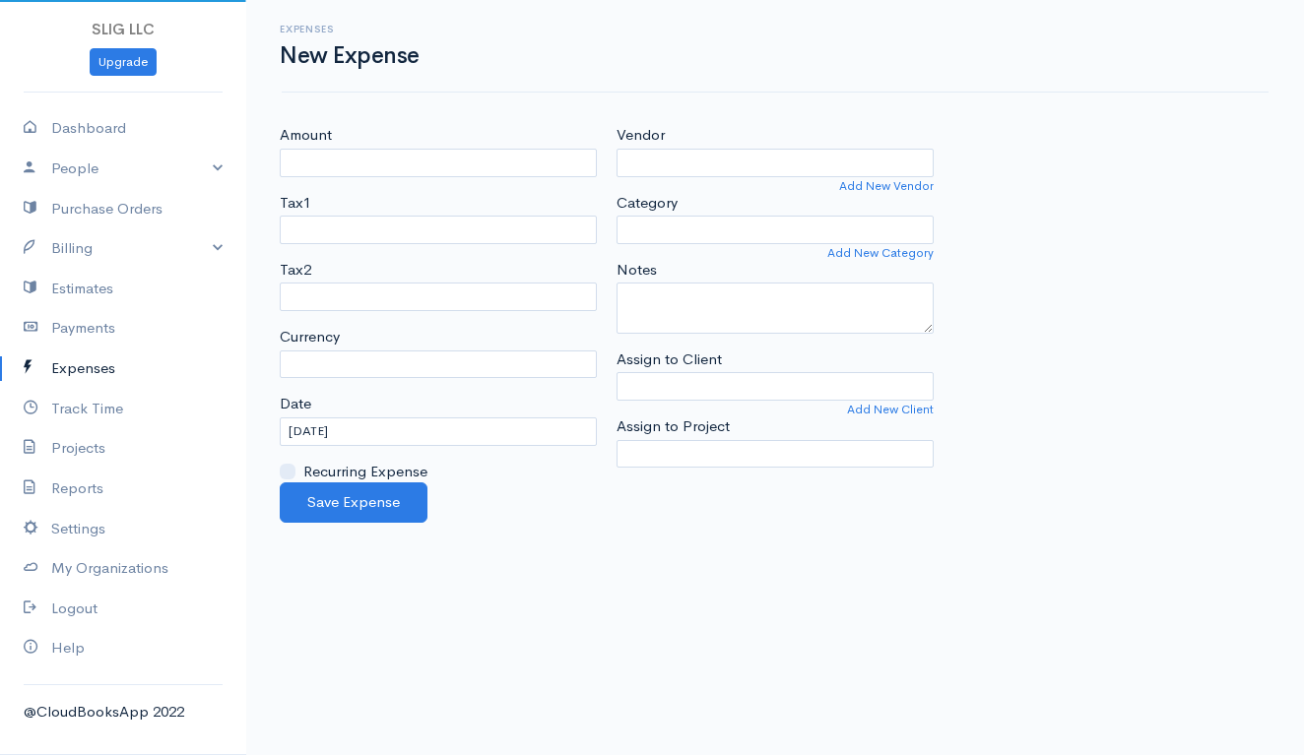
select select "USD"
click at [504, 161] on input "Amount" at bounding box center [438, 163] width 317 height 29
type input "96.25"
click at [703, 158] on input "Vendor" at bounding box center [774, 163] width 317 height 29
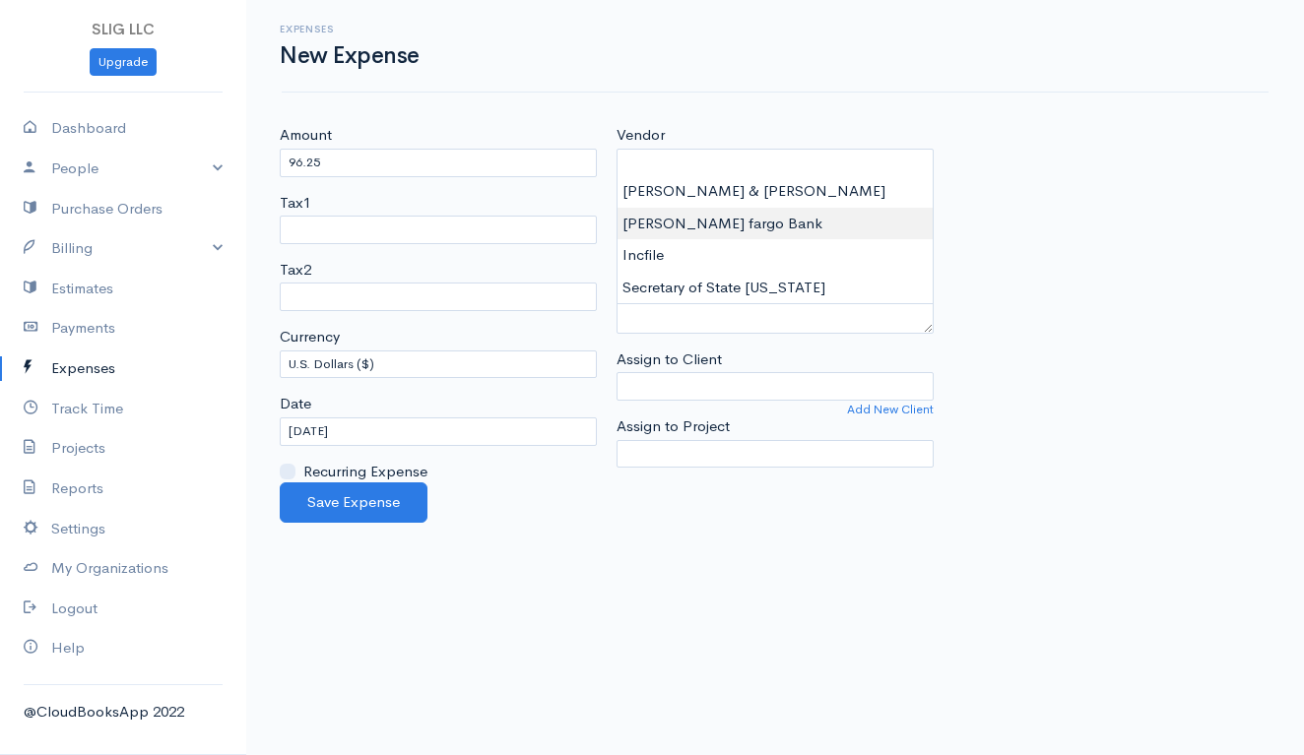
type input "[PERSON_NAME] fargo Bank"
click at [698, 225] on body "SLIG LLC Upgrade Dashboard People Clients Vendors Staff Users Purchase Orders B…" at bounding box center [652, 377] width 1304 height 755
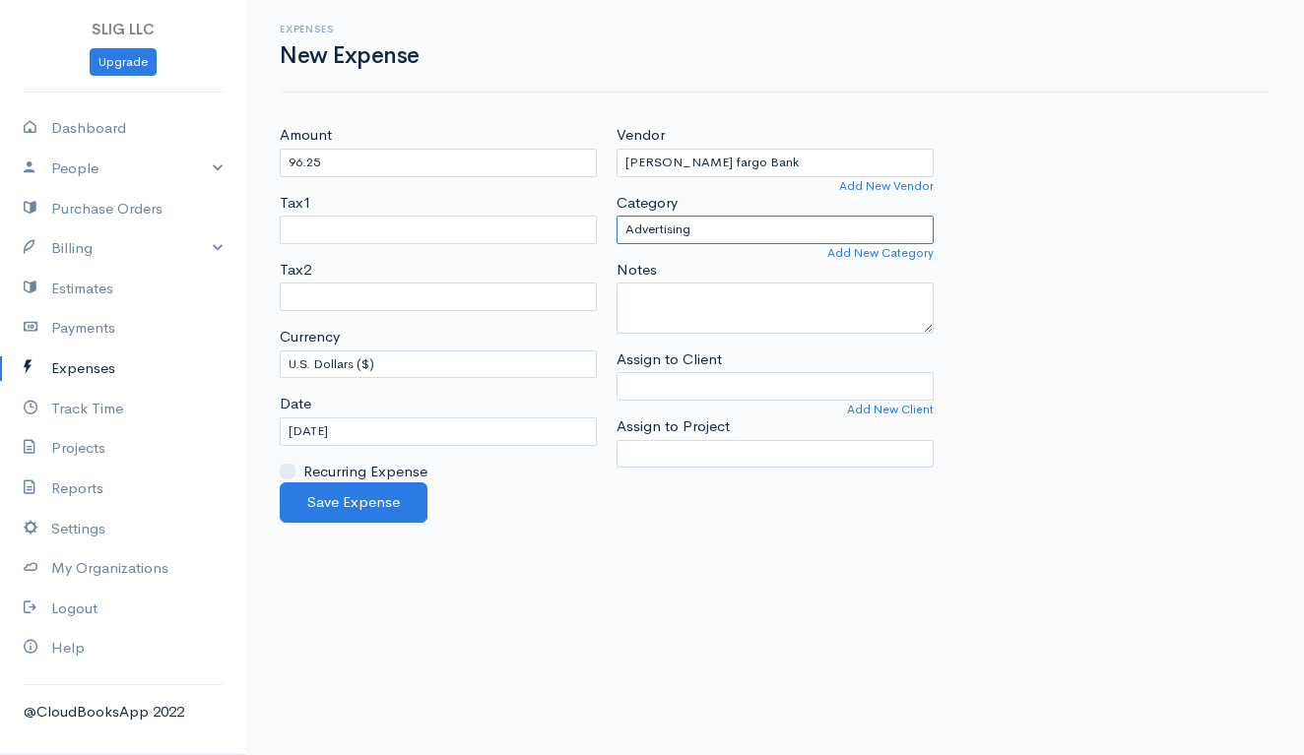
select select "Bank Services or Fees"
click at [343, 433] on input "[DATE]" at bounding box center [438, 432] width 317 height 29
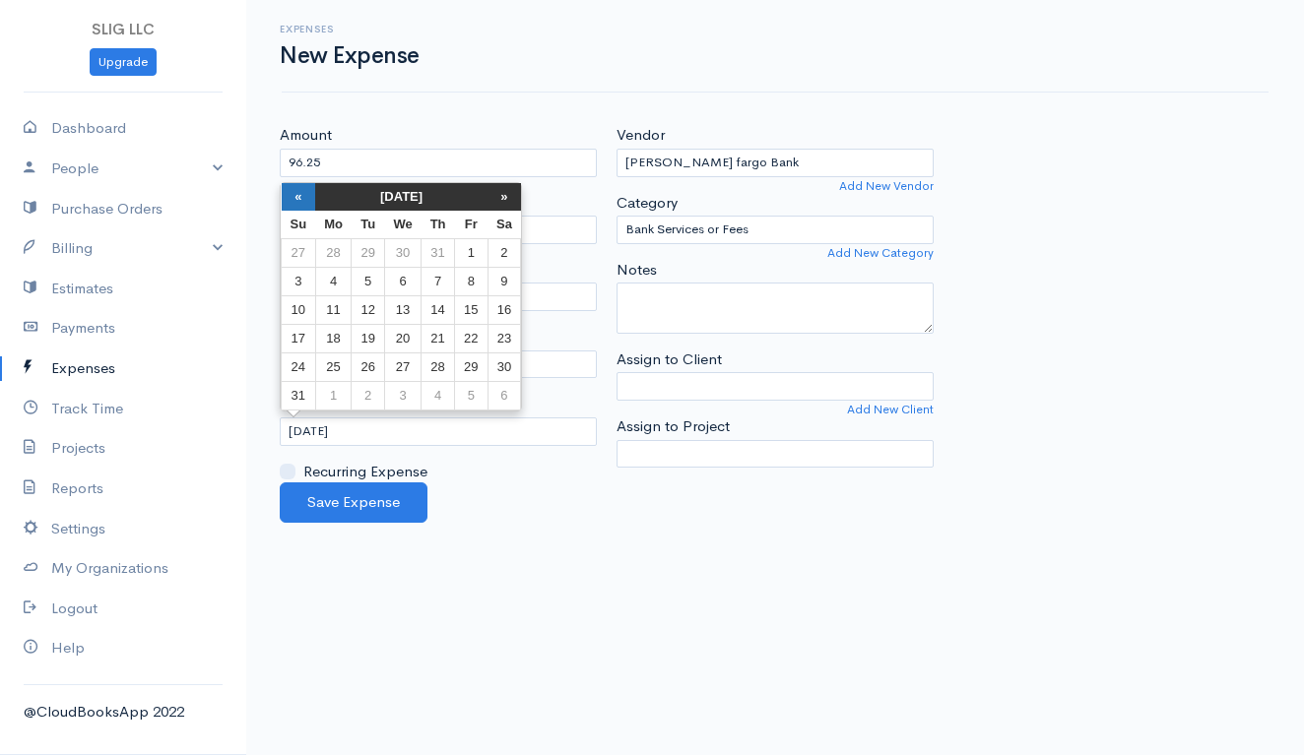
click at [297, 194] on th "«" at bounding box center [299, 197] width 34 height 28
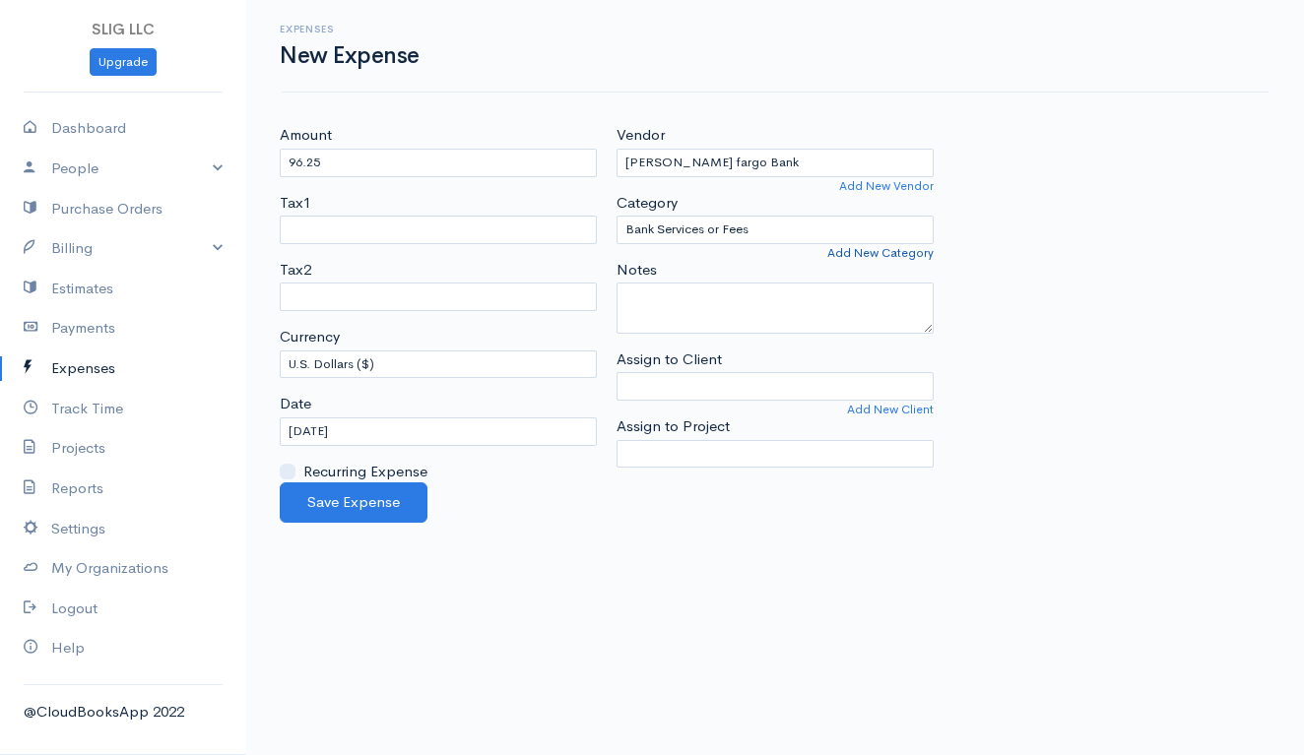
click at [892, 254] on link "Add New Category" at bounding box center [880, 253] width 106 height 18
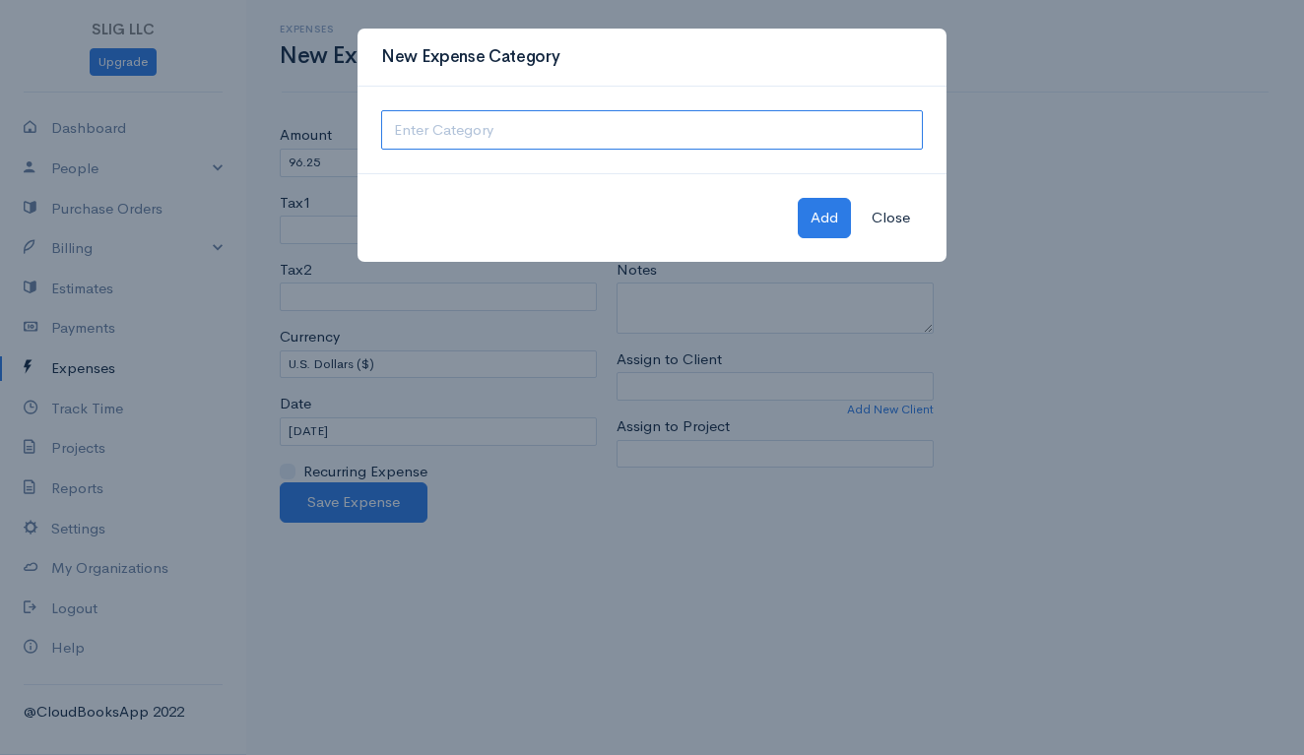
click at [549, 140] on input "text" at bounding box center [652, 130] width 542 height 40
type input "Interest Charge"
click at [829, 211] on button "Add" at bounding box center [824, 218] width 53 height 40
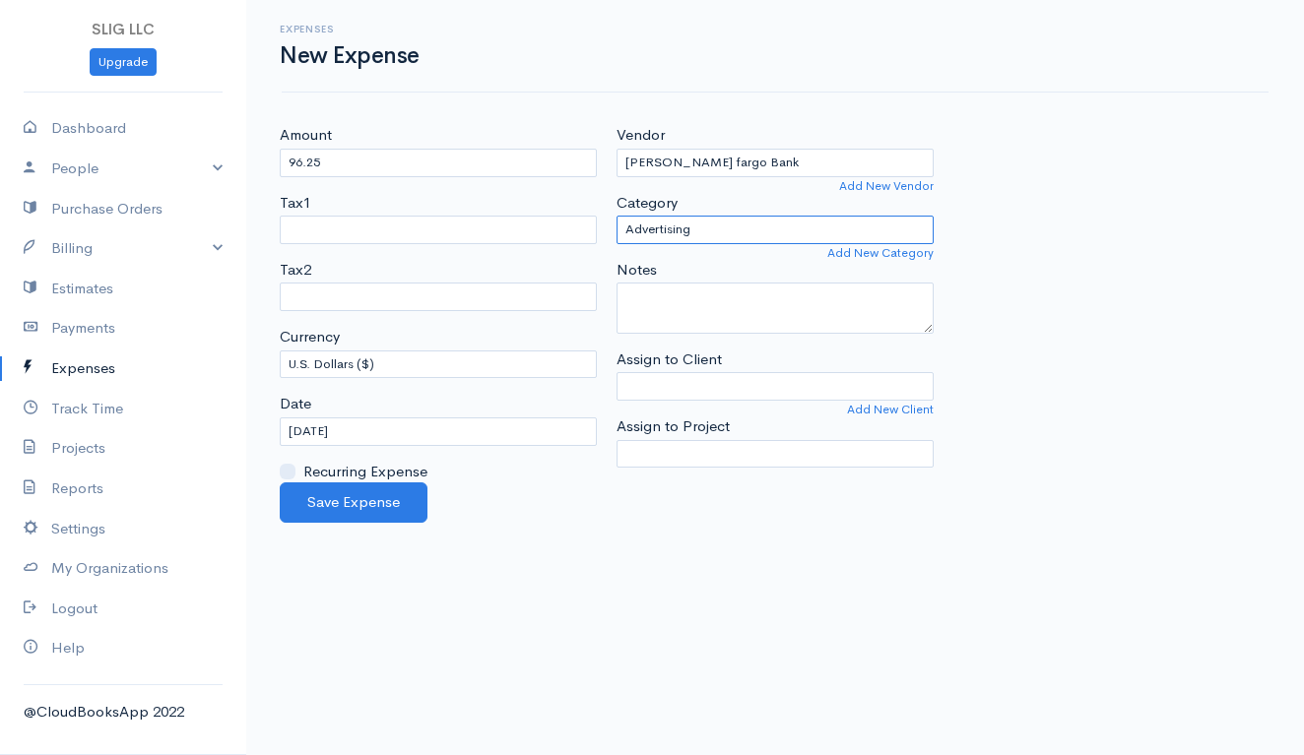
select select "Bank Services or Fees"
click at [373, 421] on input "[DATE]" at bounding box center [438, 432] width 317 height 29
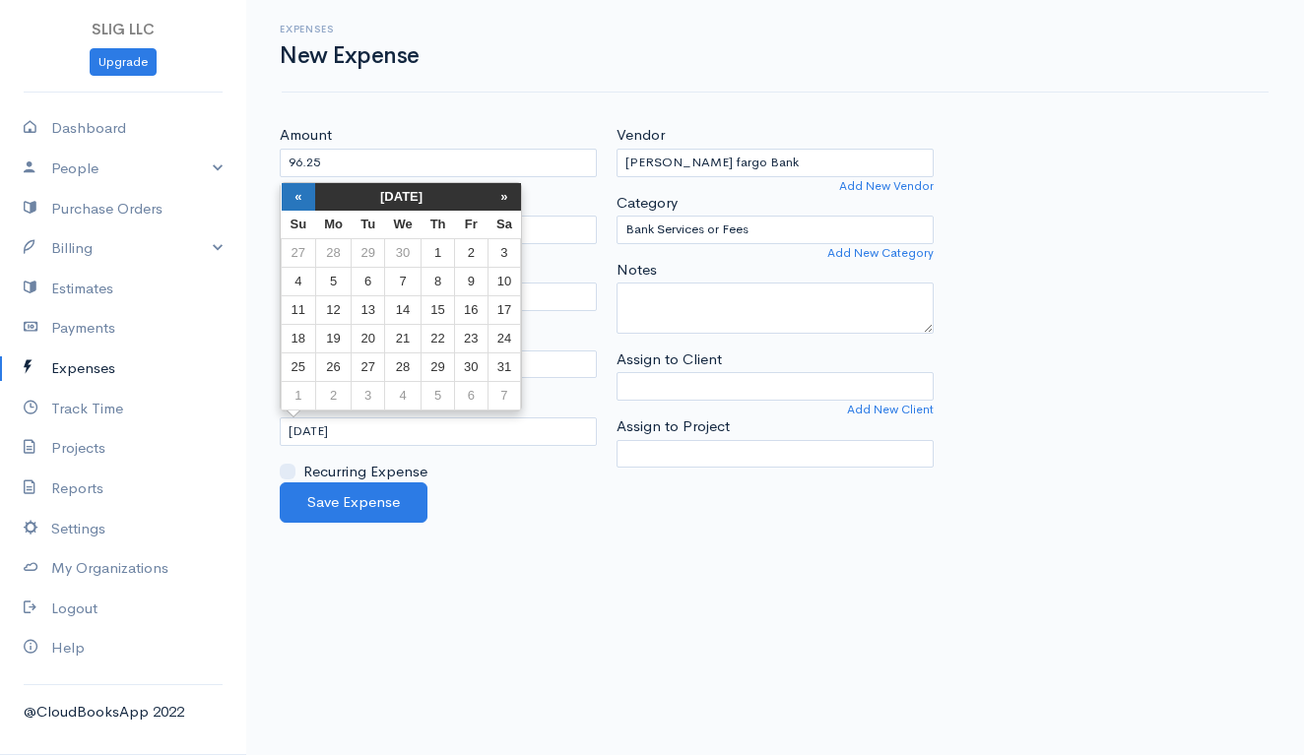
click at [299, 193] on th "«" at bounding box center [299, 197] width 34 height 28
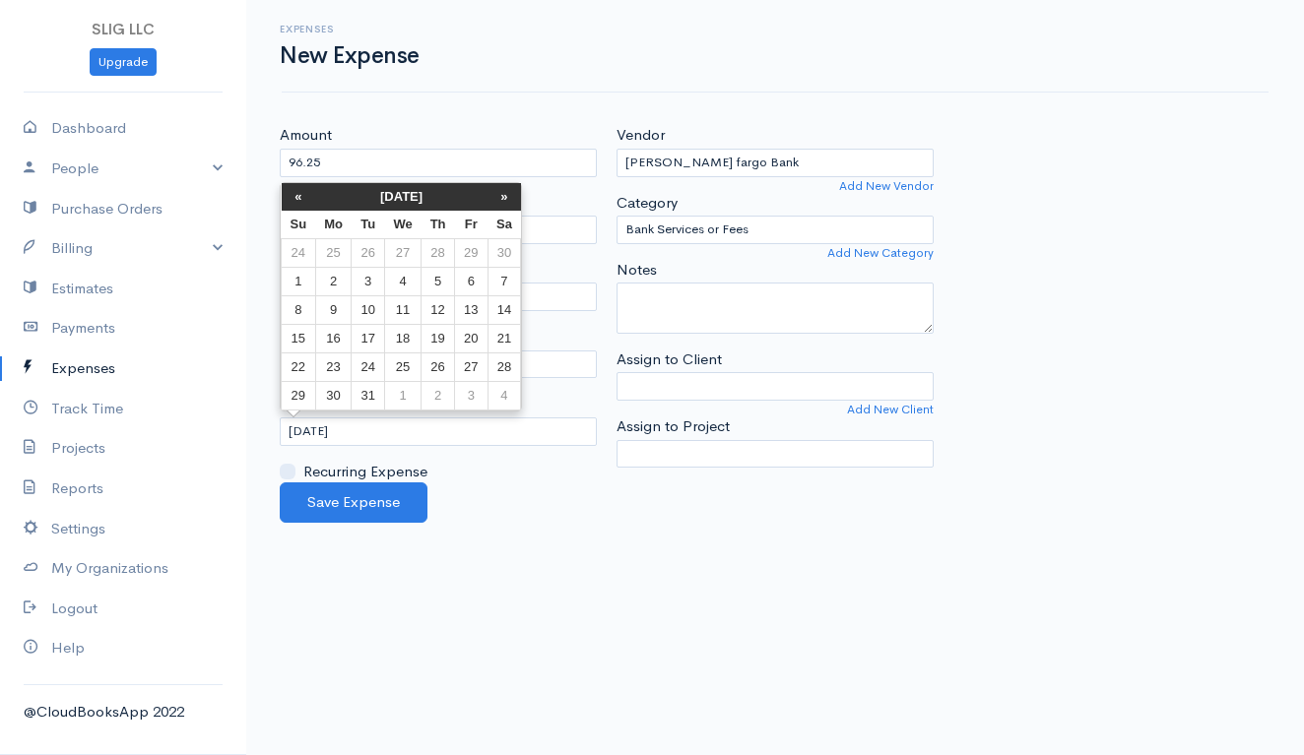
click at [299, 193] on th "«" at bounding box center [299, 197] width 34 height 28
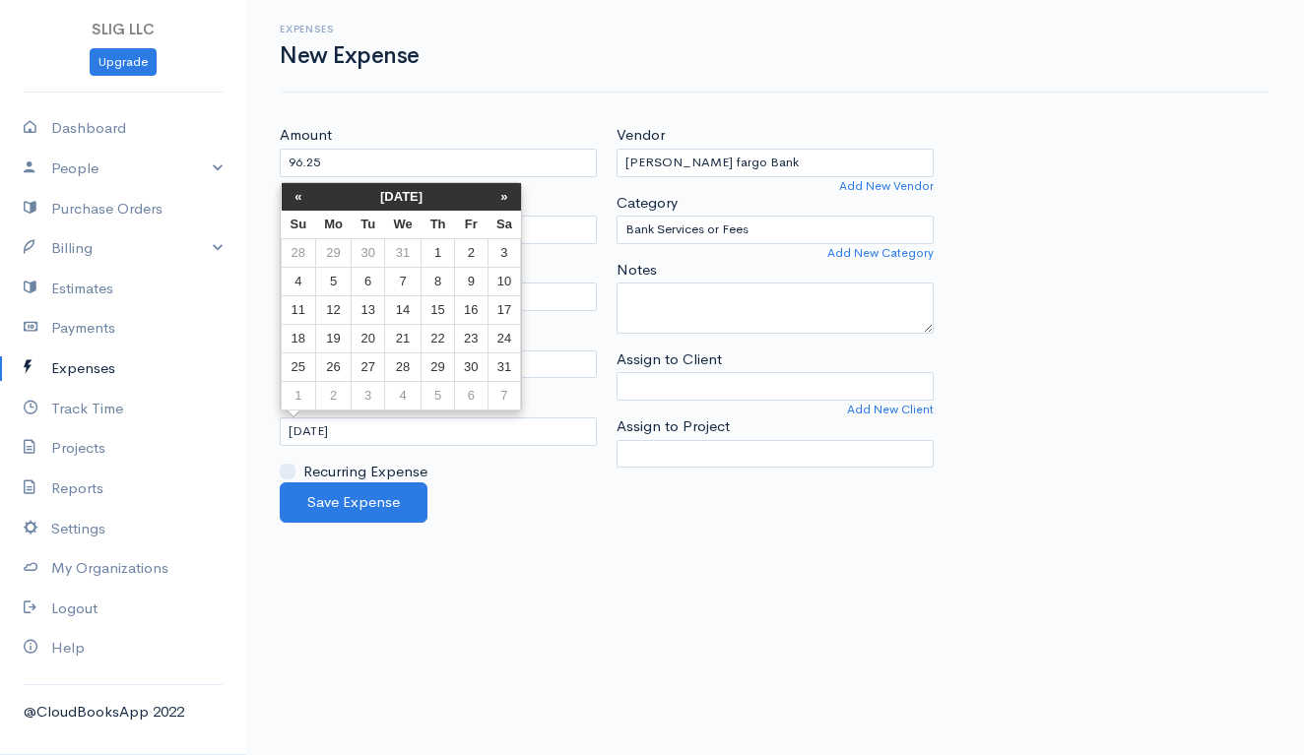
click at [299, 193] on th "«" at bounding box center [299, 197] width 34 height 28
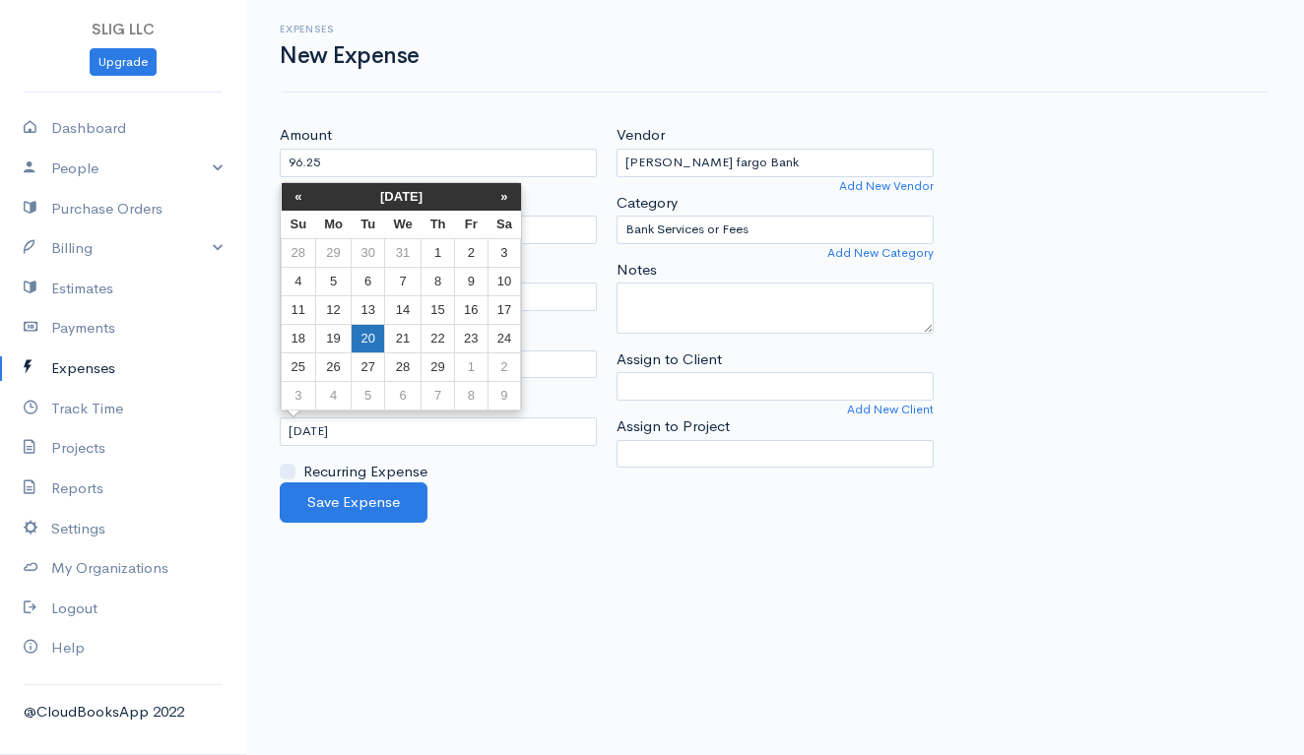
click at [367, 343] on td "20" at bounding box center [368, 339] width 32 height 29
type input "[DATE]"
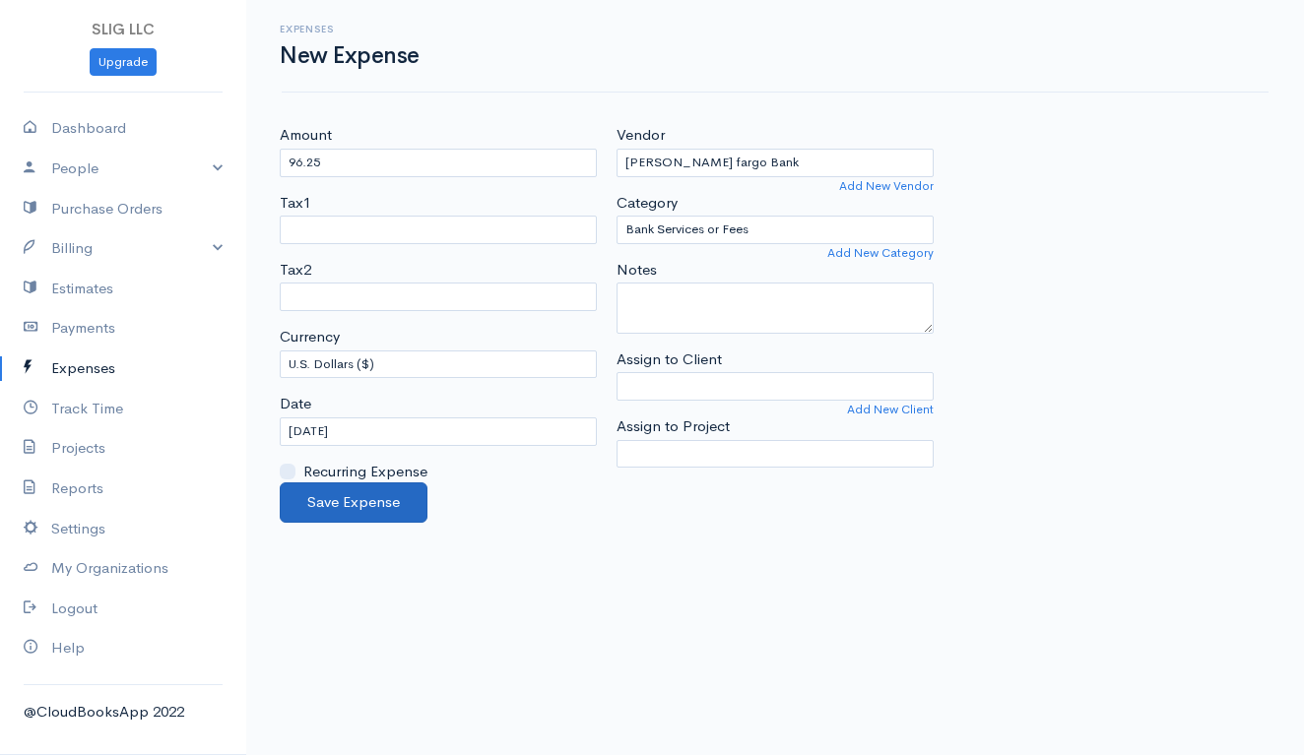
click at [385, 503] on button "Save Expense" at bounding box center [354, 503] width 148 height 40
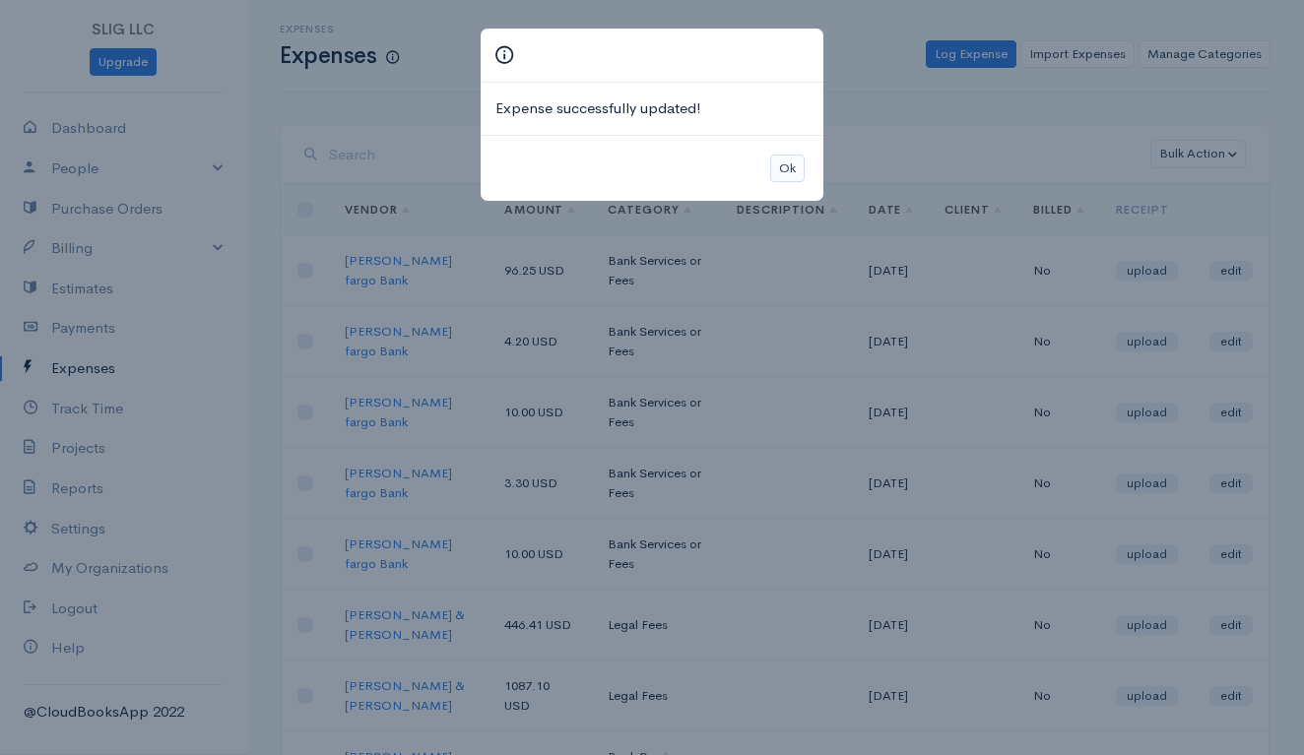
click at [786, 164] on button "Ok" at bounding box center [787, 169] width 34 height 29
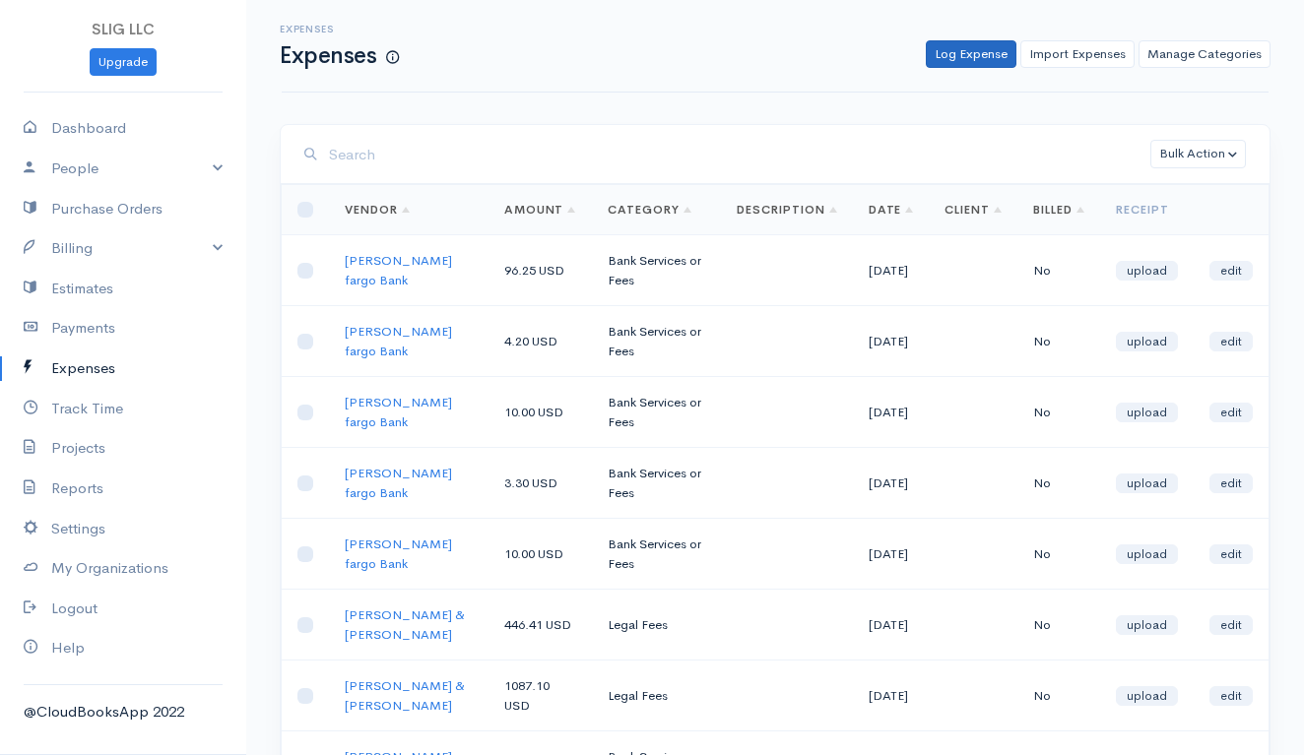
click at [973, 46] on link "Log Expense" at bounding box center [971, 54] width 91 height 29
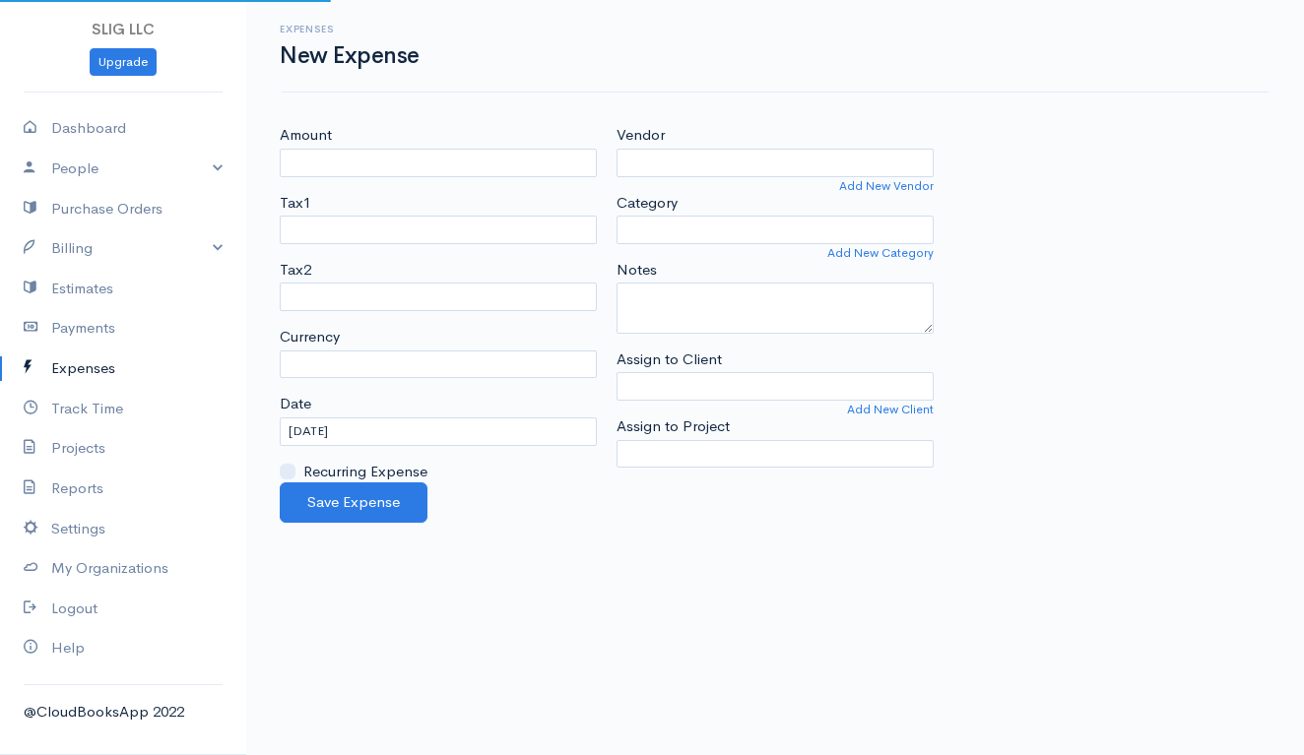
select select "USD"
click at [483, 157] on input "Amount" at bounding box center [438, 163] width 317 height 29
type input "39.00"
click at [669, 161] on input "Vendor" at bounding box center [774, 163] width 317 height 29
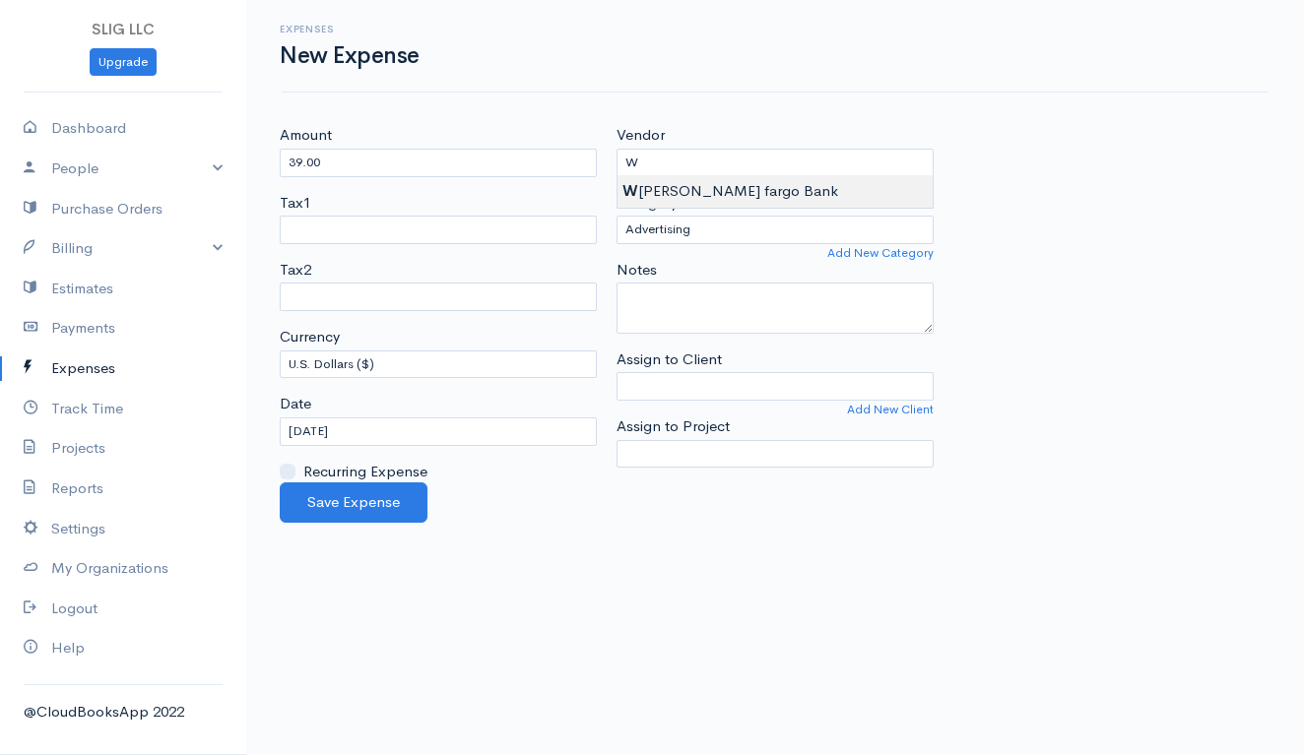
type input "[PERSON_NAME] fargo Bank"
click at [675, 194] on body "SLIG LLC Upgrade Dashboard People Clients Vendors Staff Users Purchase Orders B…" at bounding box center [652, 377] width 1304 height 755
select select "Bank Services or Fees"
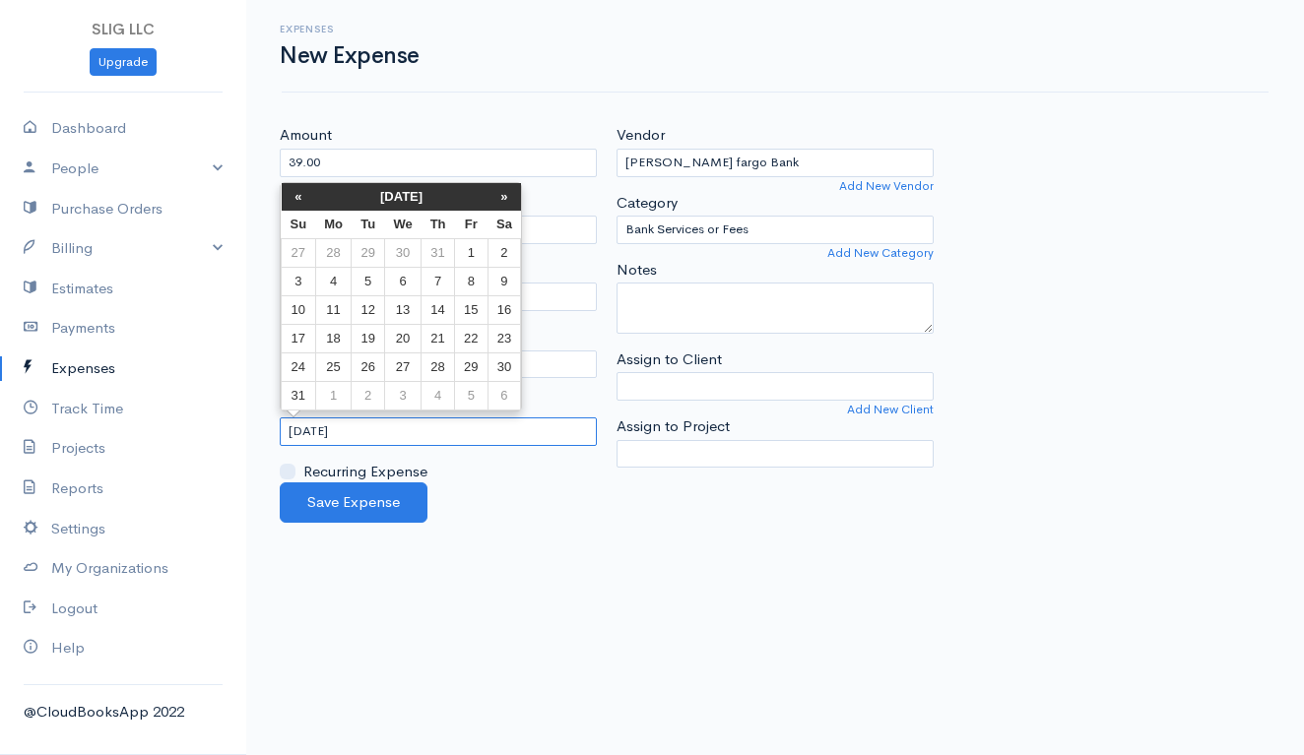
click at [373, 427] on input "[DATE]" at bounding box center [438, 432] width 317 height 29
click at [300, 195] on th "«" at bounding box center [299, 197] width 34 height 28
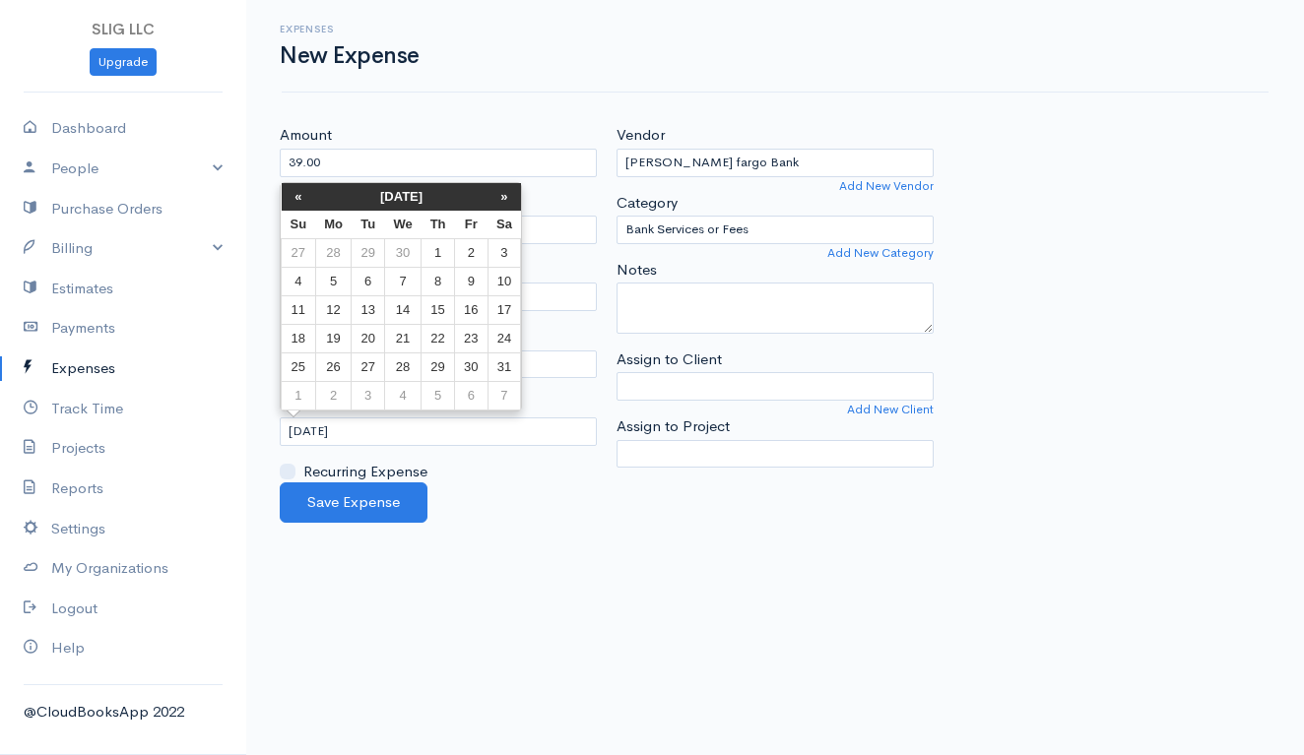
click at [300, 195] on th "«" at bounding box center [299, 197] width 34 height 28
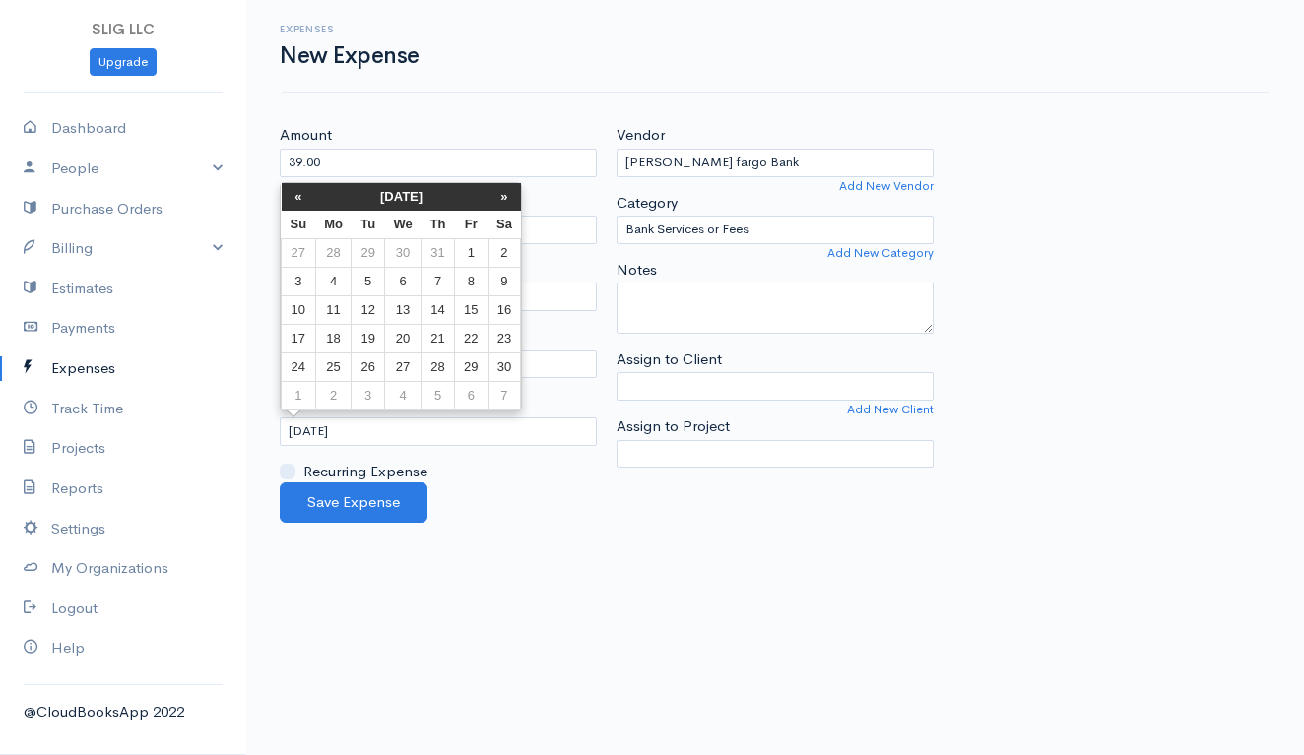
click at [300, 195] on th "«" at bounding box center [299, 197] width 34 height 28
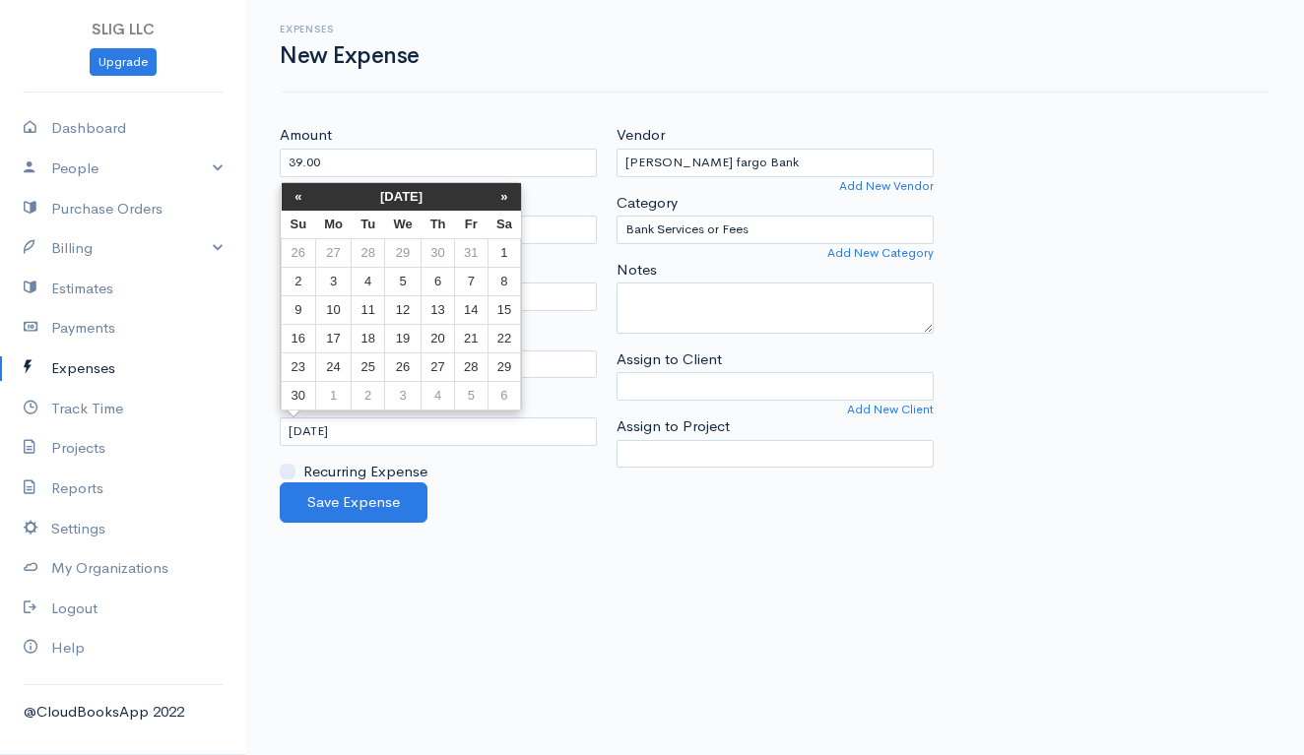
click at [300, 195] on th "«" at bounding box center [299, 197] width 34 height 28
click at [459, 336] on td "22" at bounding box center [471, 339] width 32 height 29
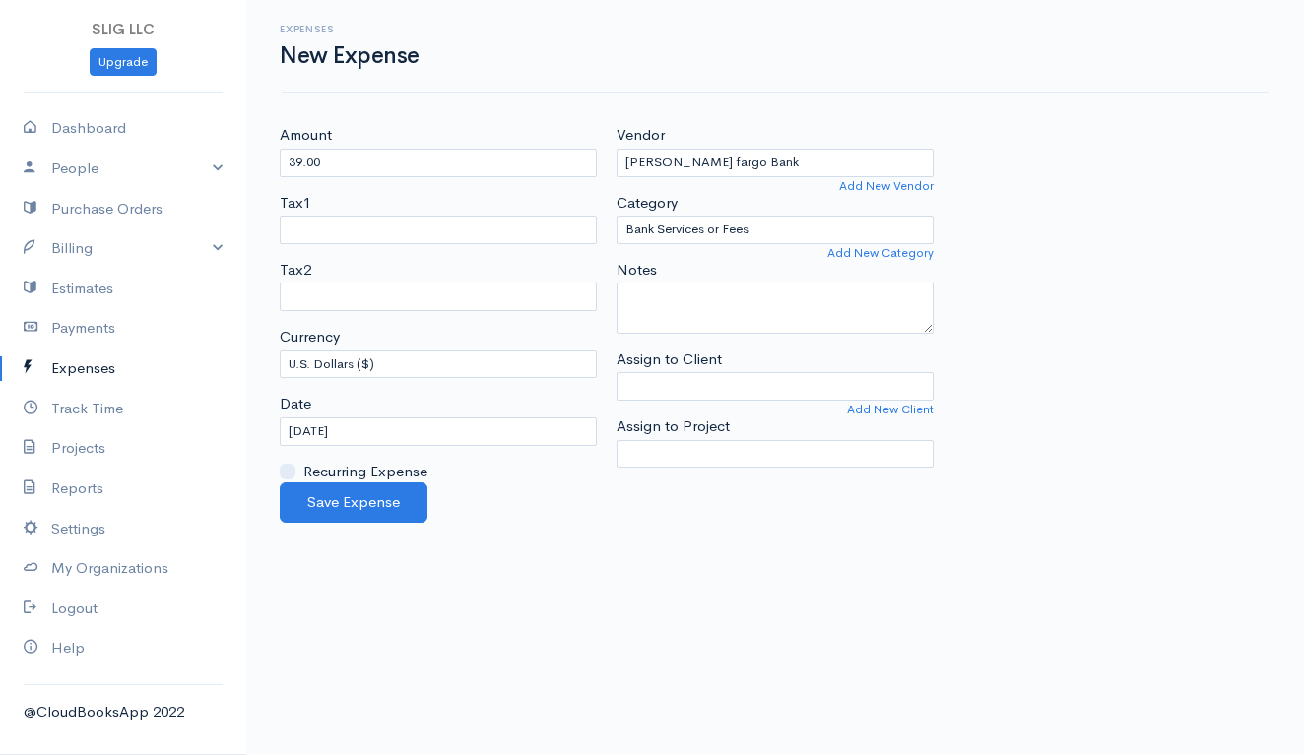
type input "[DATE]"
click at [384, 502] on button "Save Expense" at bounding box center [354, 503] width 148 height 40
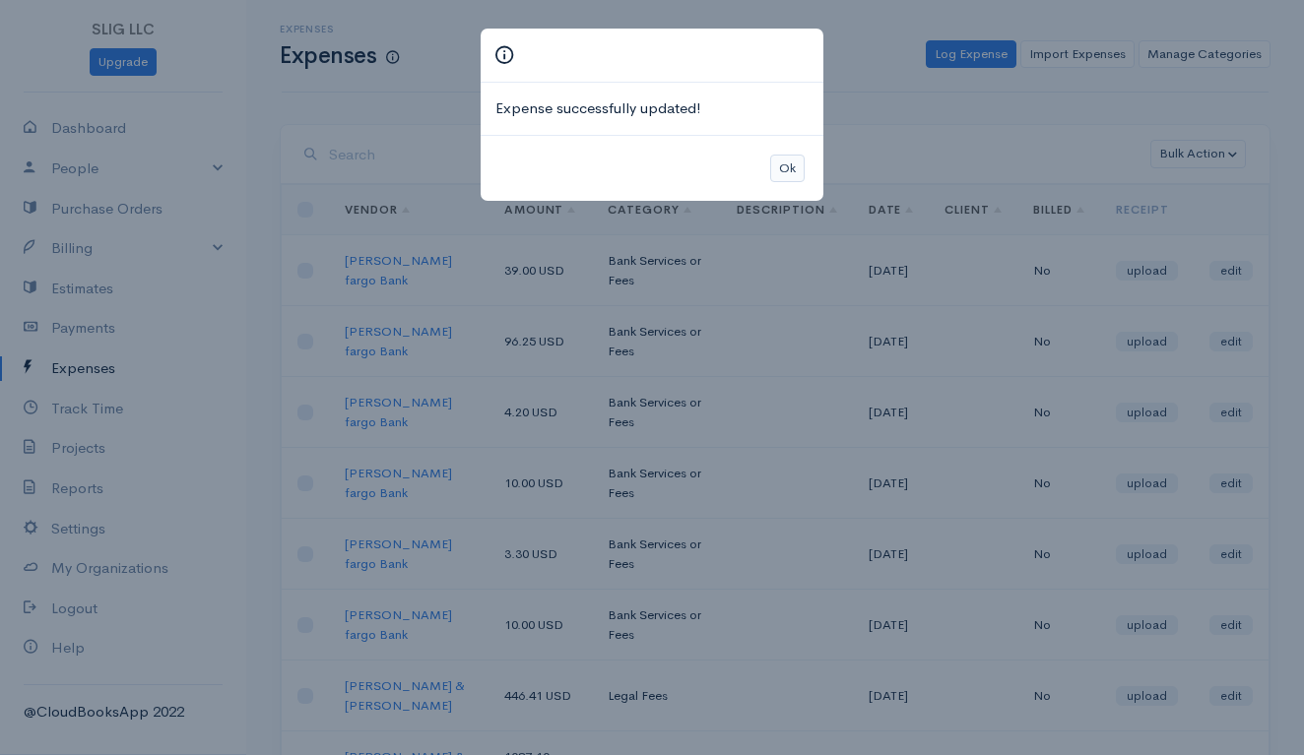
click at [789, 165] on button "Ok" at bounding box center [787, 169] width 34 height 29
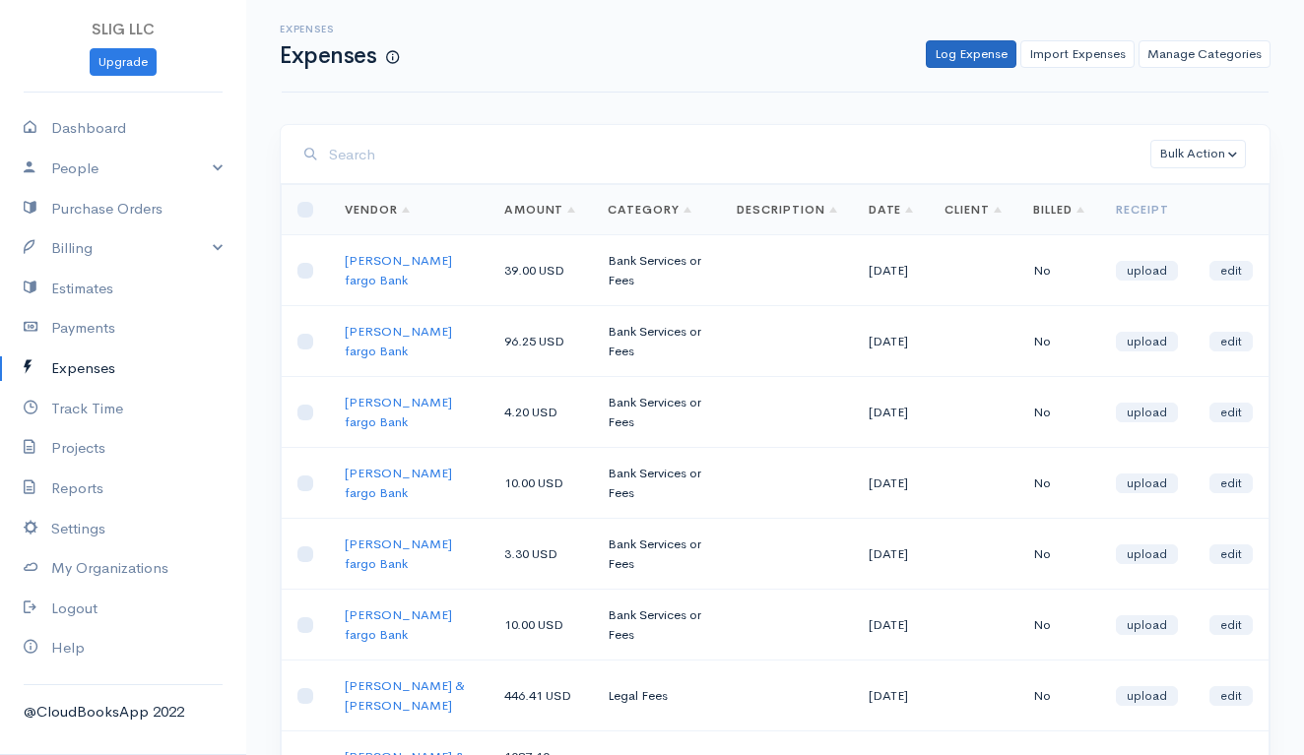
click at [983, 47] on link "Log Expense" at bounding box center [971, 54] width 91 height 29
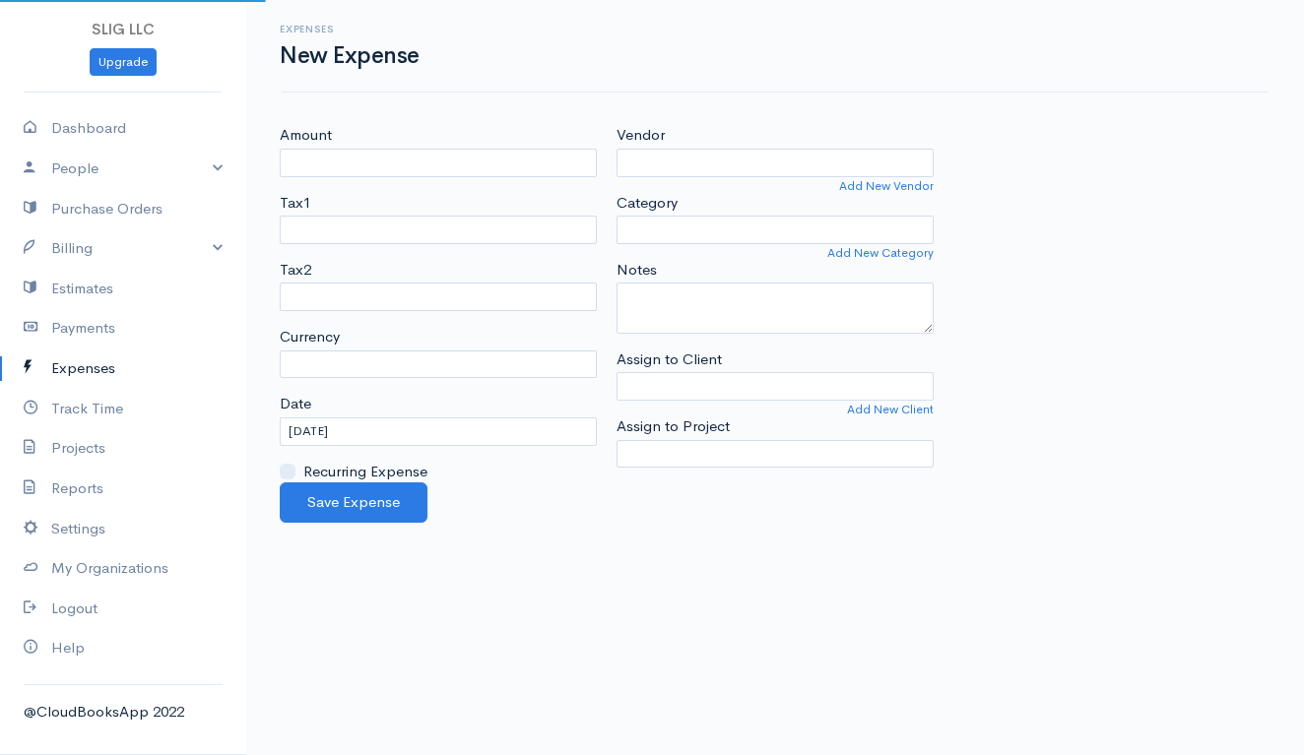
select select "USD"
click at [416, 155] on input "Amount" at bounding box center [438, 163] width 317 height 29
type input "39.00"
click at [671, 160] on input "Vendor" at bounding box center [774, 163] width 317 height 29
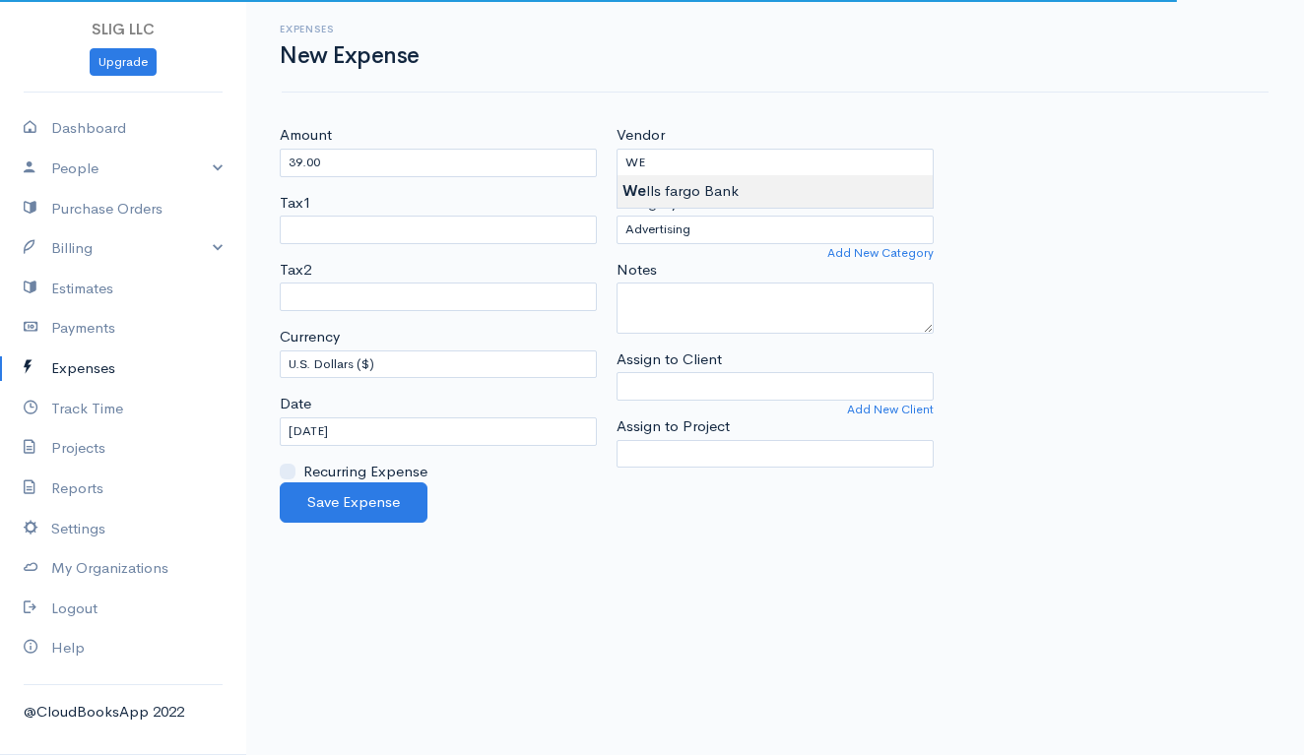
type input "[PERSON_NAME] fargo Bank"
click at [671, 192] on body "SLIG LLC Upgrade Dashboard People Clients Vendors Staff Users Purchase Orders B…" at bounding box center [652, 377] width 1304 height 755
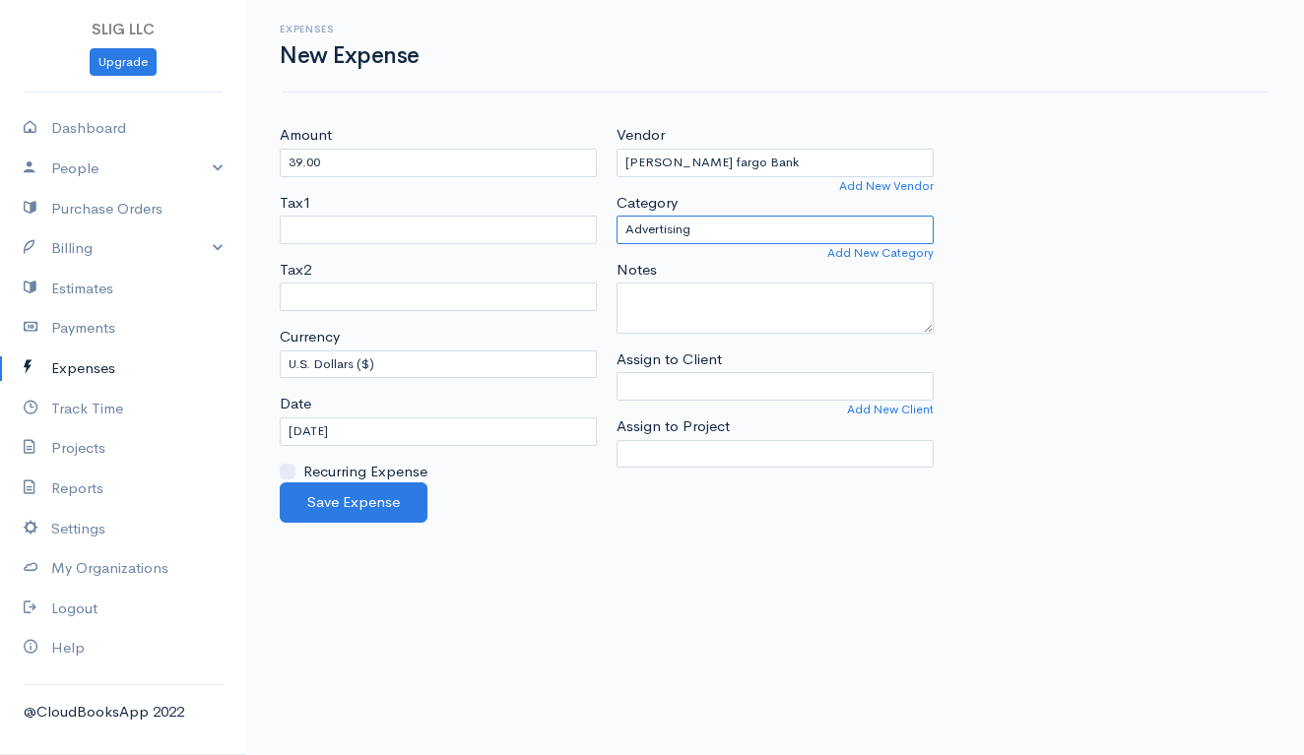
select select "Bank Services or Fees"
click at [392, 421] on input "[DATE]" at bounding box center [438, 432] width 317 height 29
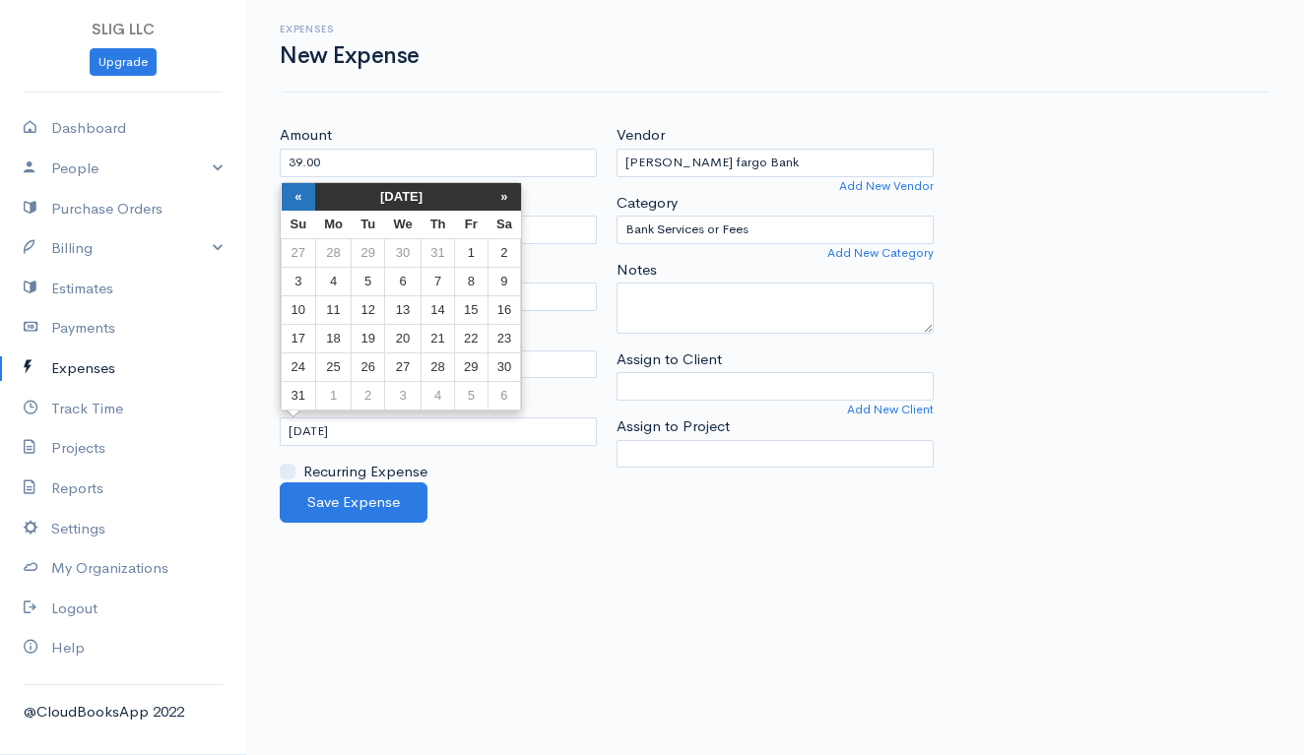
click at [295, 195] on th "«" at bounding box center [299, 197] width 34 height 28
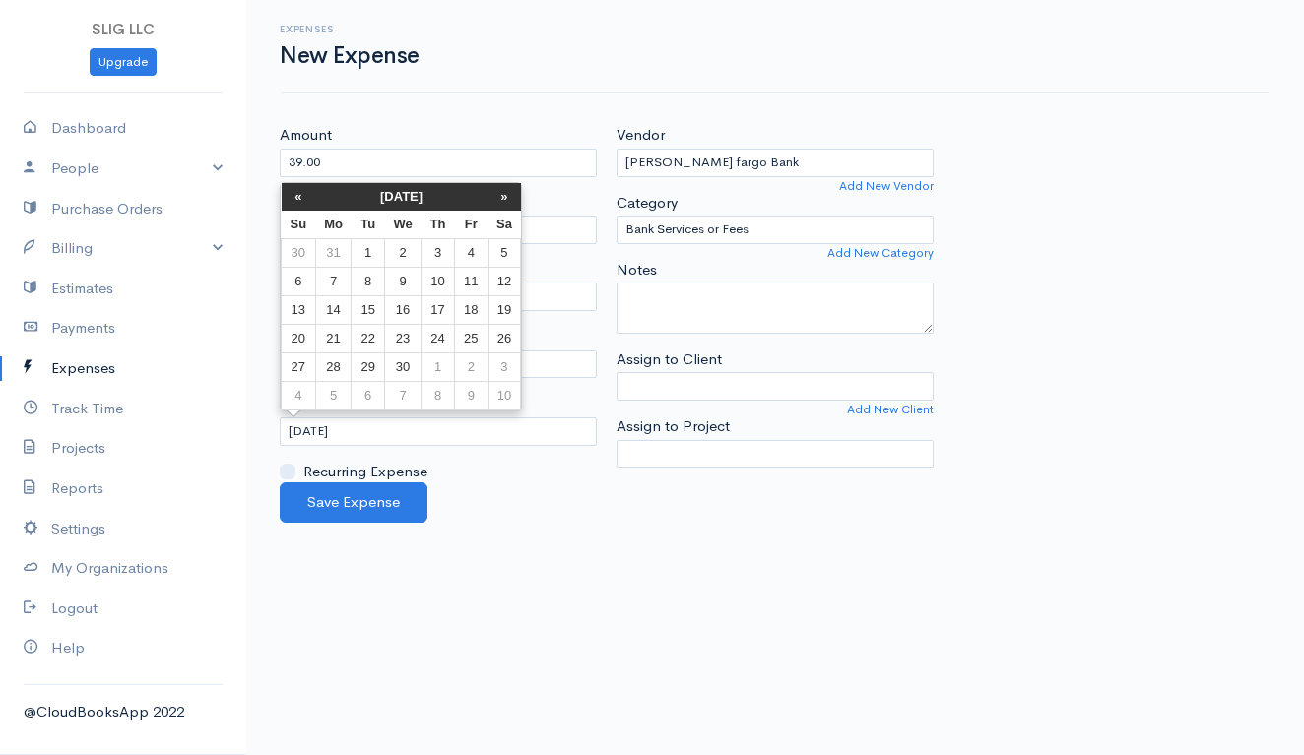
click at [295, 195] on th "«" at bounding box center [299, 197] width 34 height 28
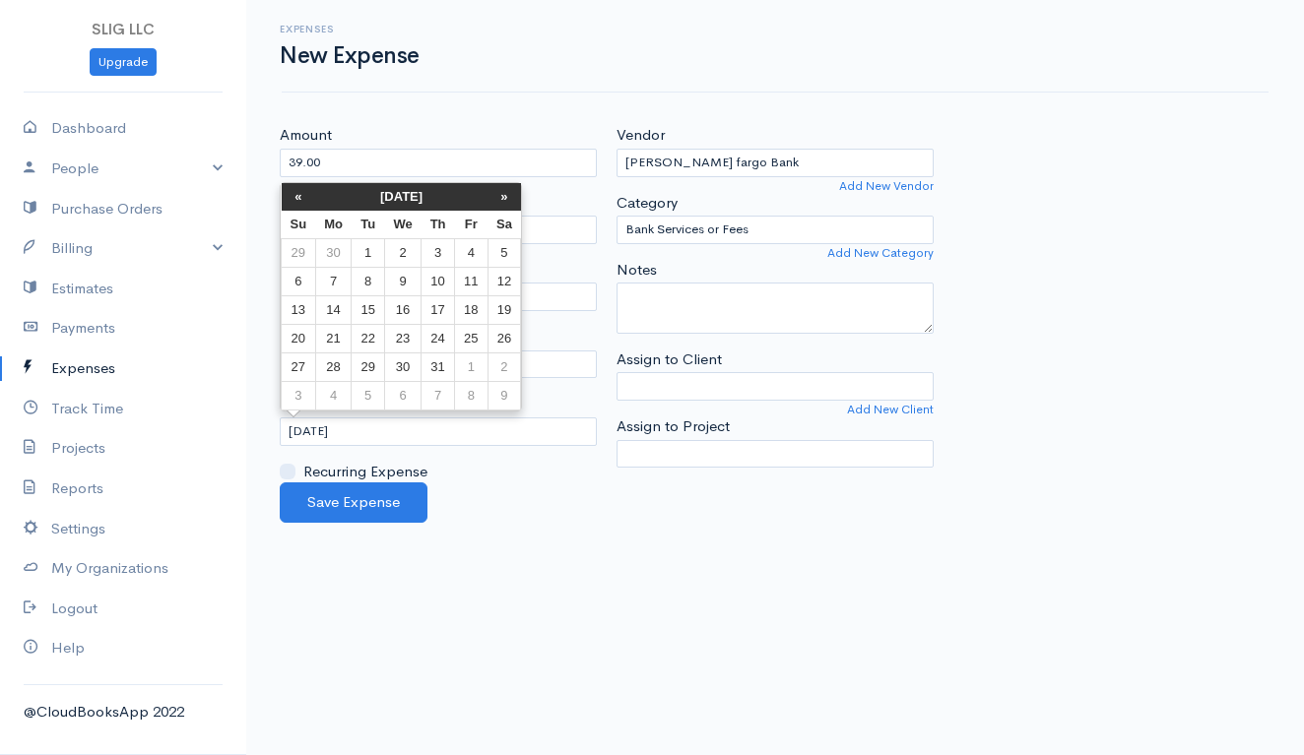
click at [295, 195] on th "«" at bounding box center [299, 197] width 34 height 28
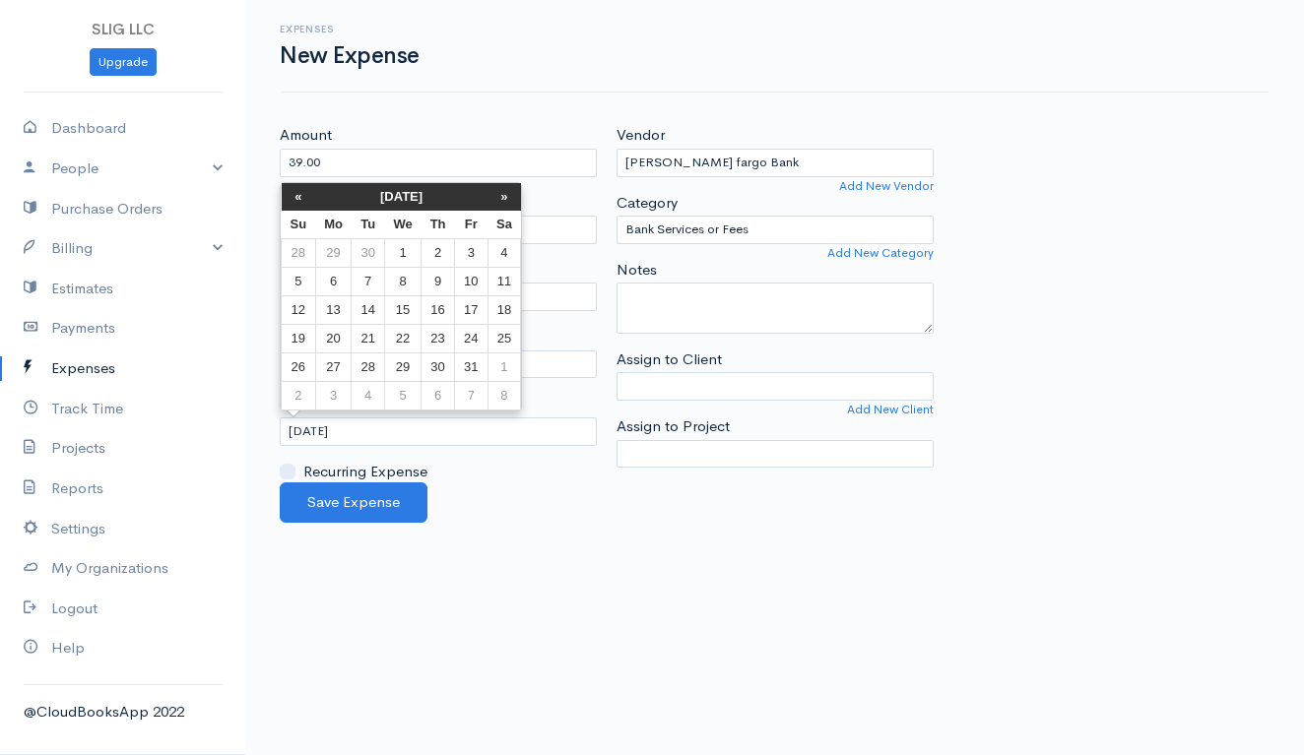
click at [295, 195] on th "«" at bounding box center [299, 197] width 34 height 28
click at [462, 335] on td "22" at bounding box center [471, 339] width 32 height 29
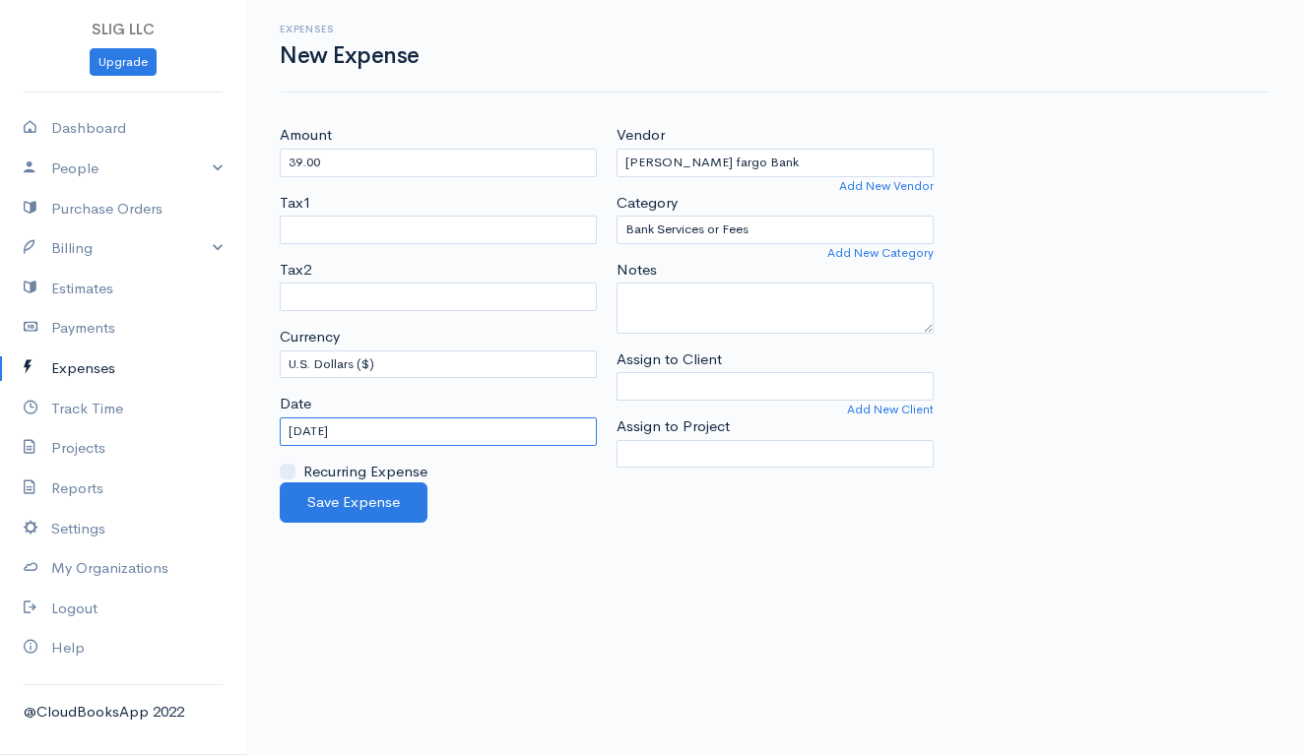
click at [340, 422] on input "[DATE]" at bounding box center [438, 432] width 317 height 29
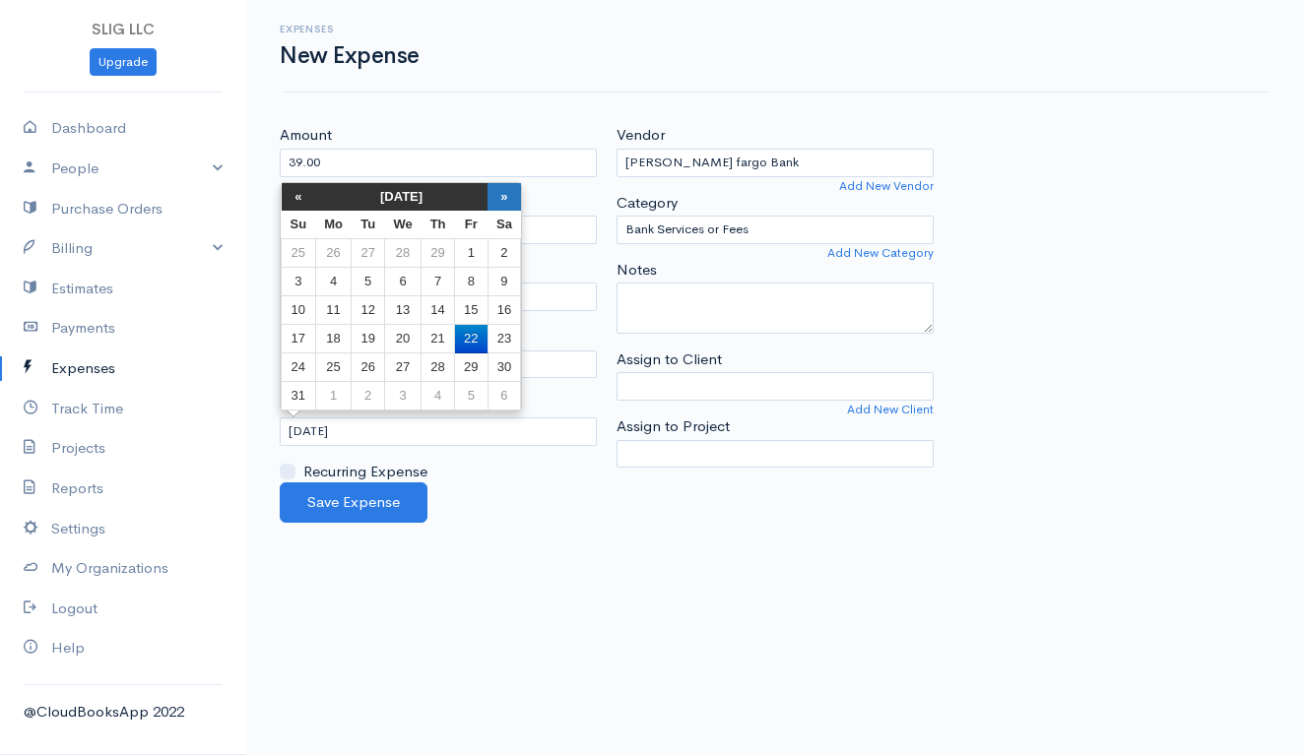
click at [501, 193] on th "»" at bounding box center [503, 197] width 33 height 28
click at [402, 339] on td "22" at bounding box center [402, 339] width 36 height 29
type input "[DATE]"
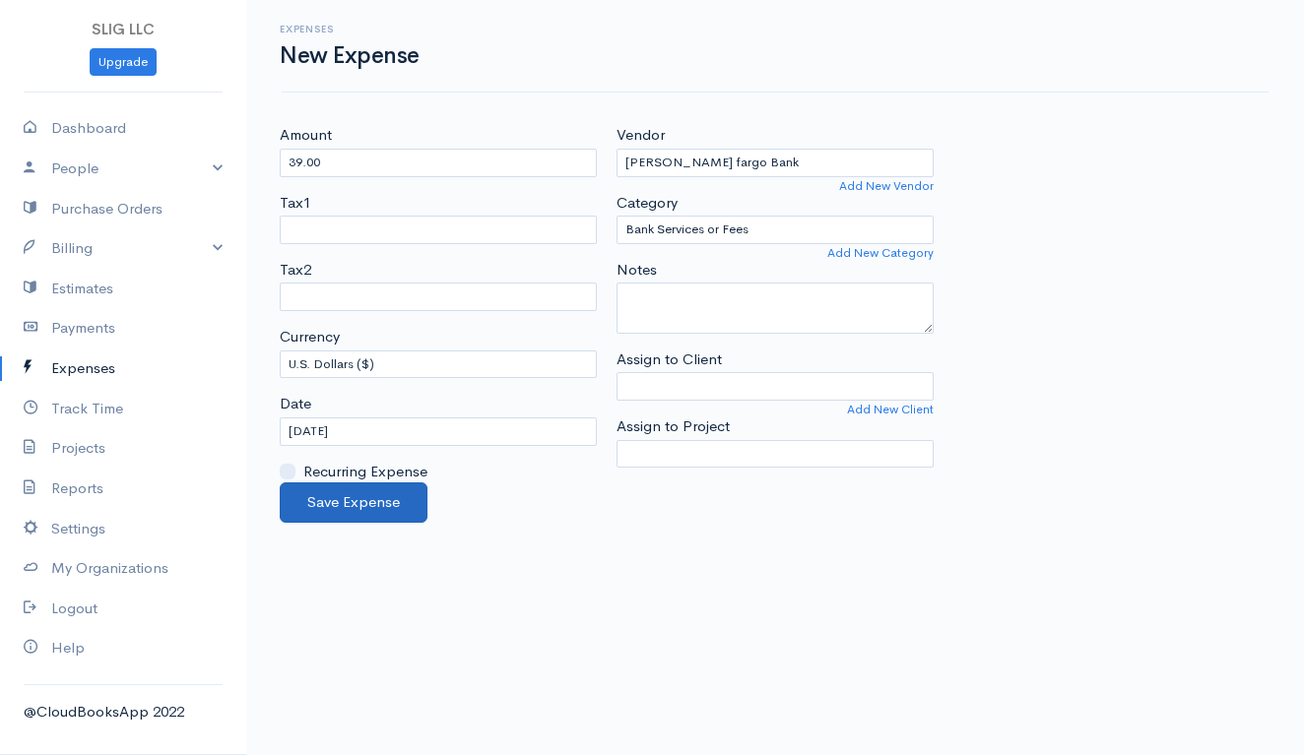
click at [373, 498] on button "Save Expense" at bounding box center [354, 503] width 148 height 40
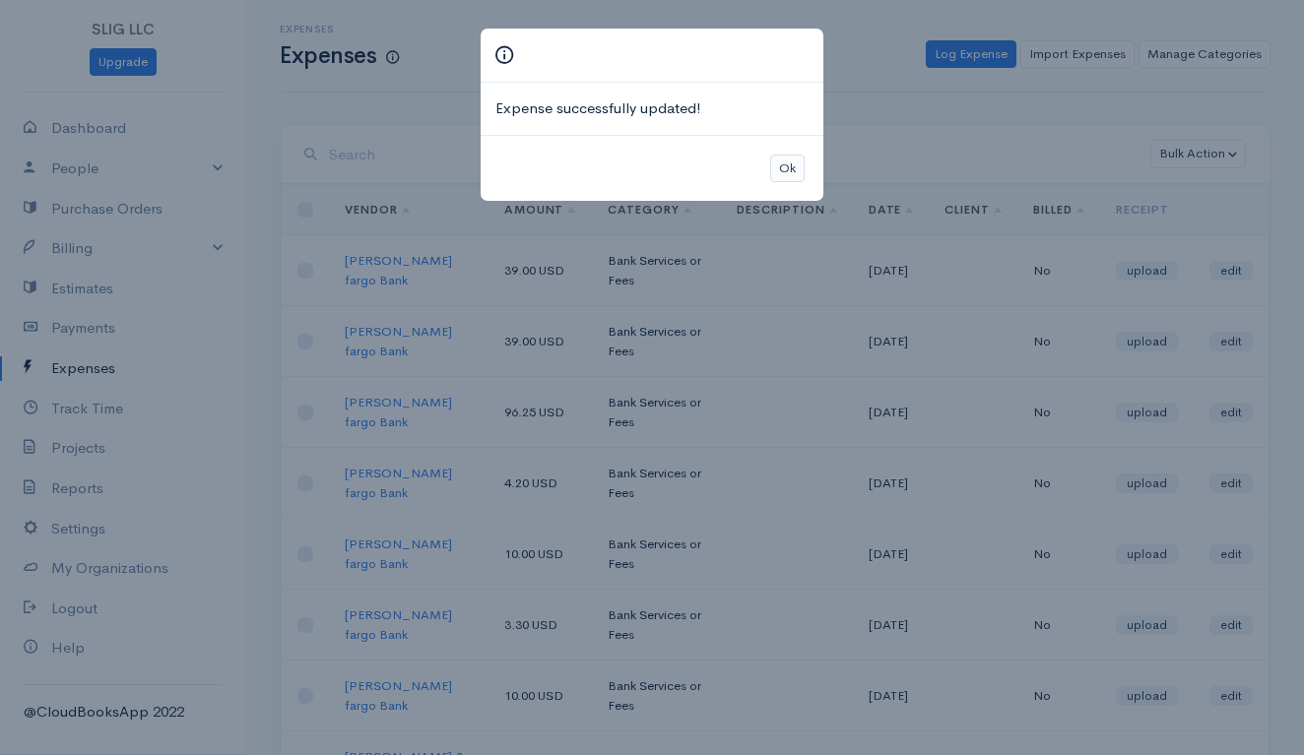
click at [790, 161] on button "Ok" at bounding box center [787, 169] width 34 height 29
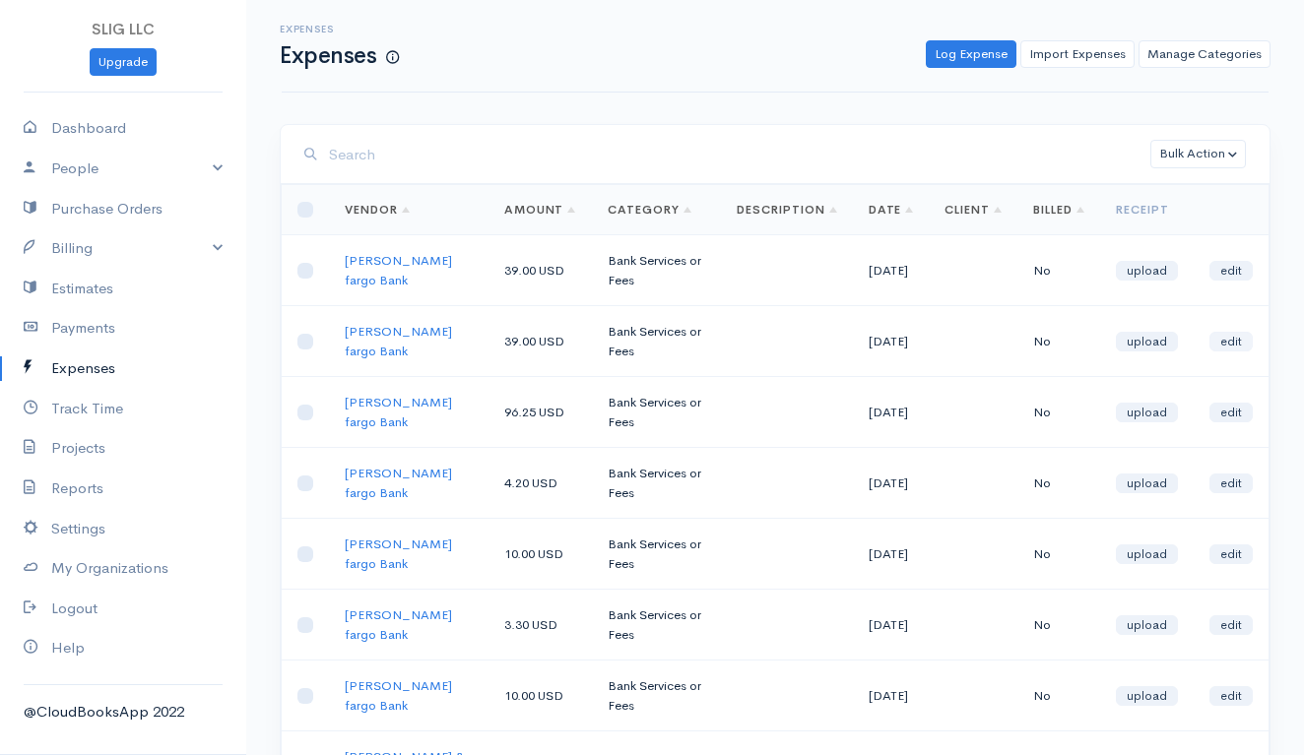
click at [1229, 338] on link "edit" at bounding box center [1230, 342] width 43 height 20
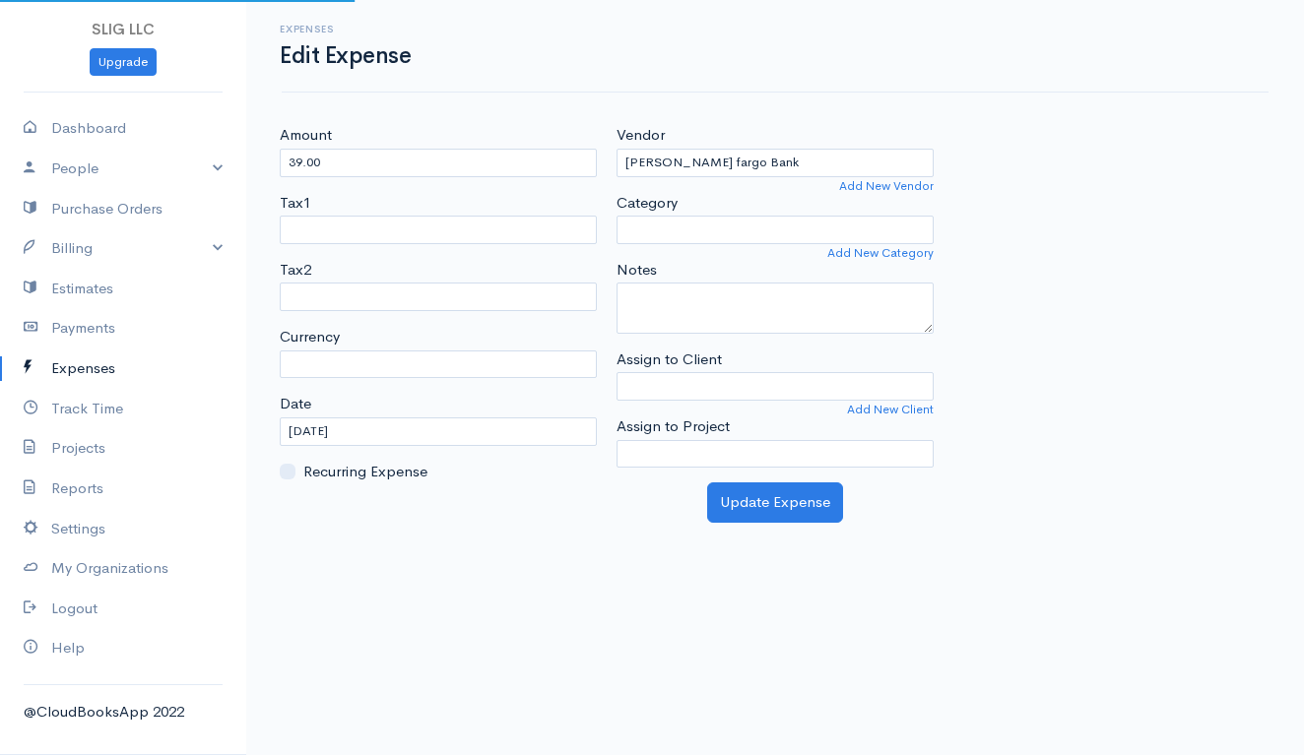
select select "USD"
select select "Bank Services or Fees"
select select
click at [375, 425] on input "[DATE]" at bounding box center [438, 432] width 317 height 29
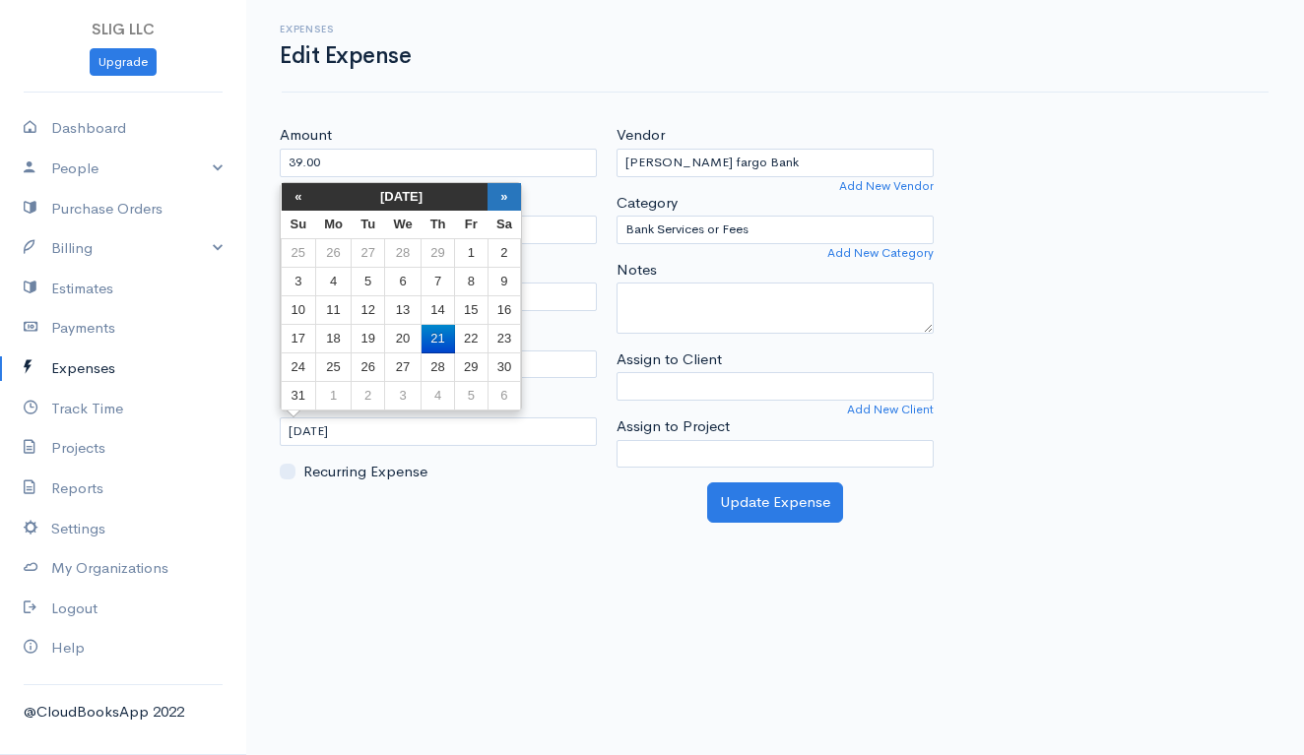
click at [507, 194] on th "»" at bounding box center [503, 197] width 33 height 28
click at [405, 339] on td "22" at bounding box center [402, 339] width 36 height 29
type input "[DATE]"
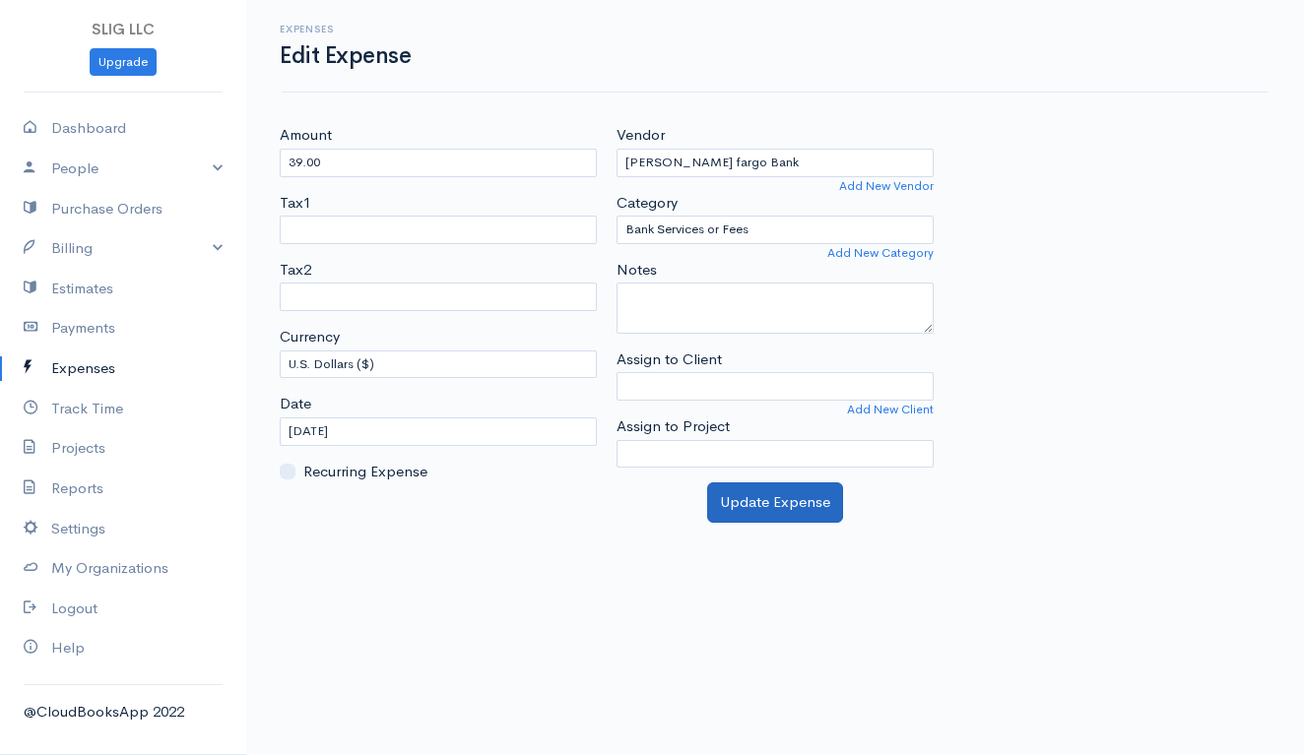
click at [764, 489] on button "Update Expense" at bounding box center [775, 503] width 136 height 40
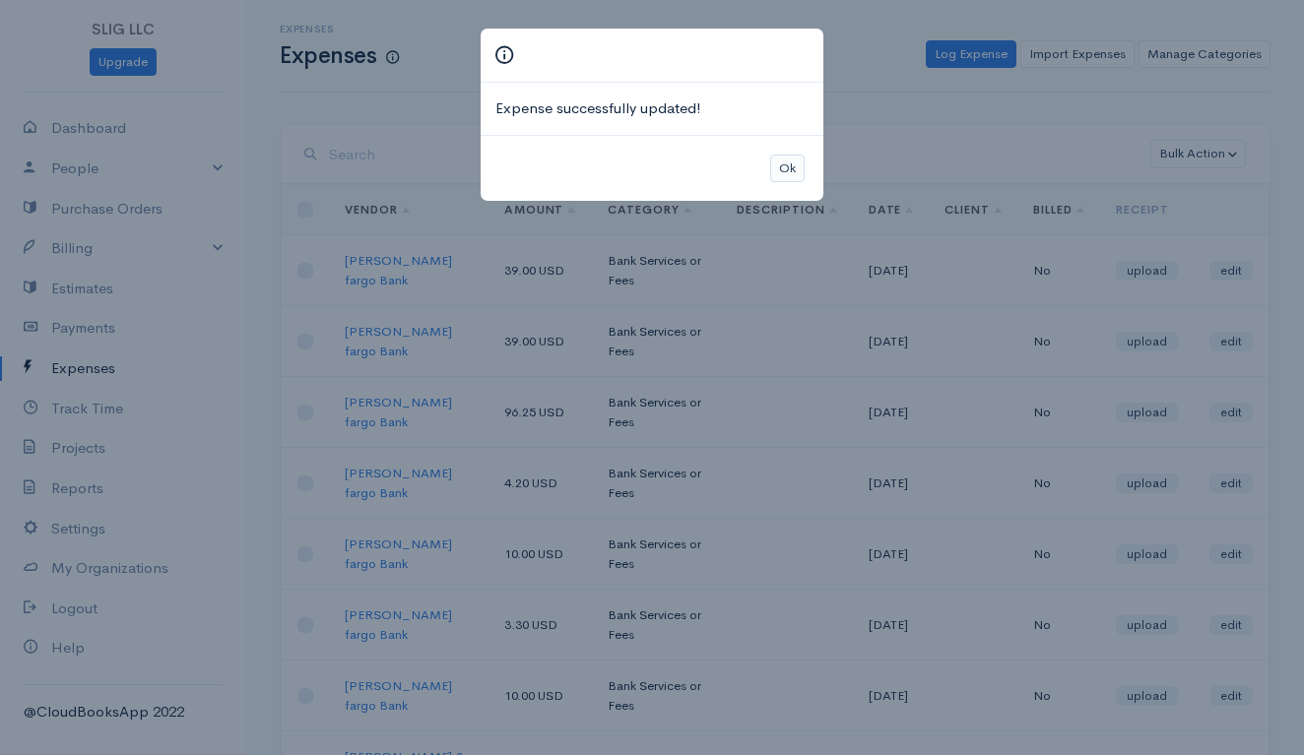
click at [788, 169] on button "Ok" at bounding box center [787, 169] width 34 height 29
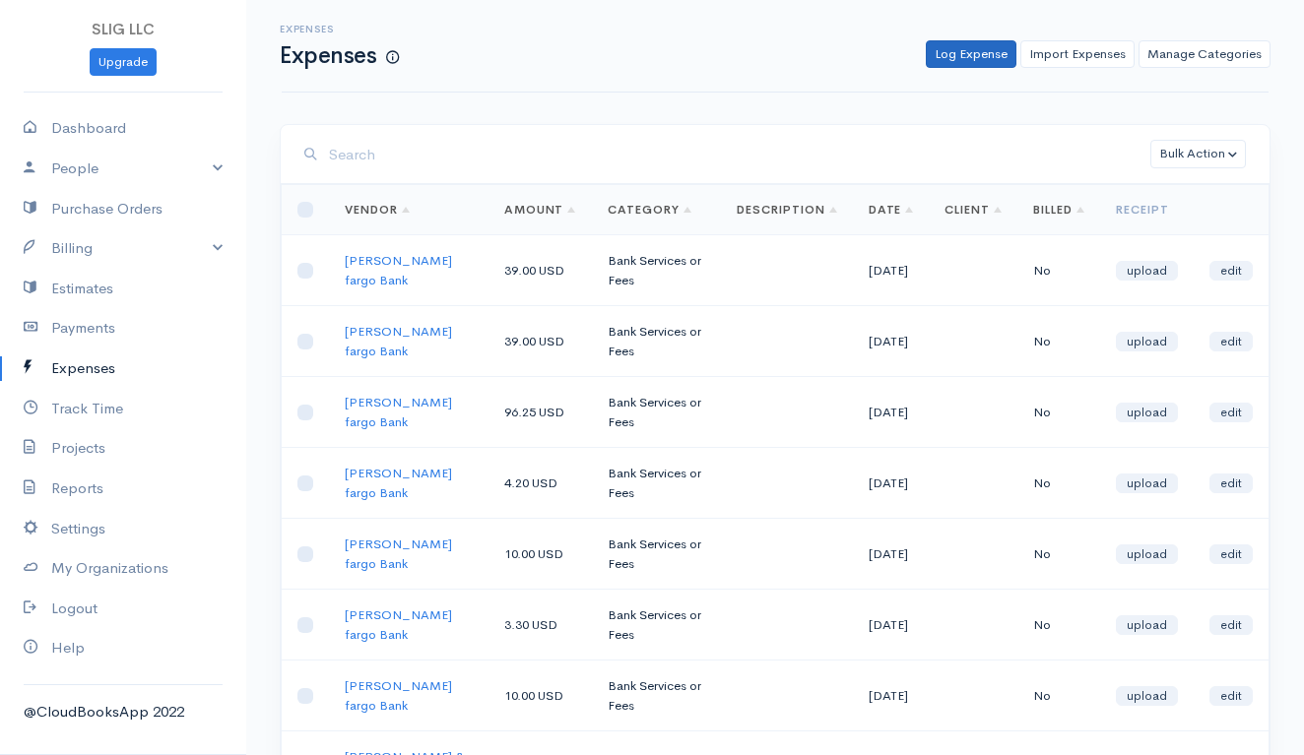
click at [969, 52] on link "Log Expense" at bounding box center [971, 54] width 91 height 29
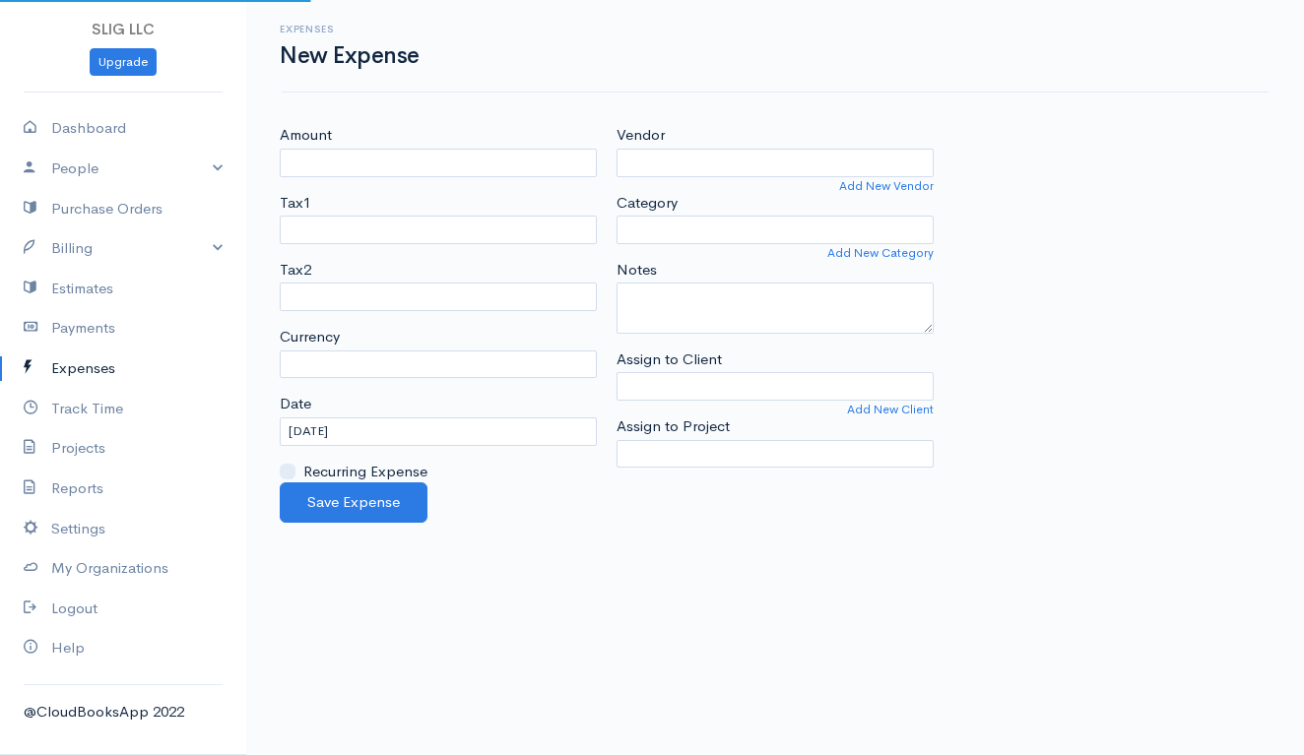
select select "USD"
click at [462, 161] on input "Amount" at bounding box center [438, 163] width 317 height 29
type input "39.00"
click at [698, 162] on input "Vendor" at bounding box center [774, 163] width 317 height 29
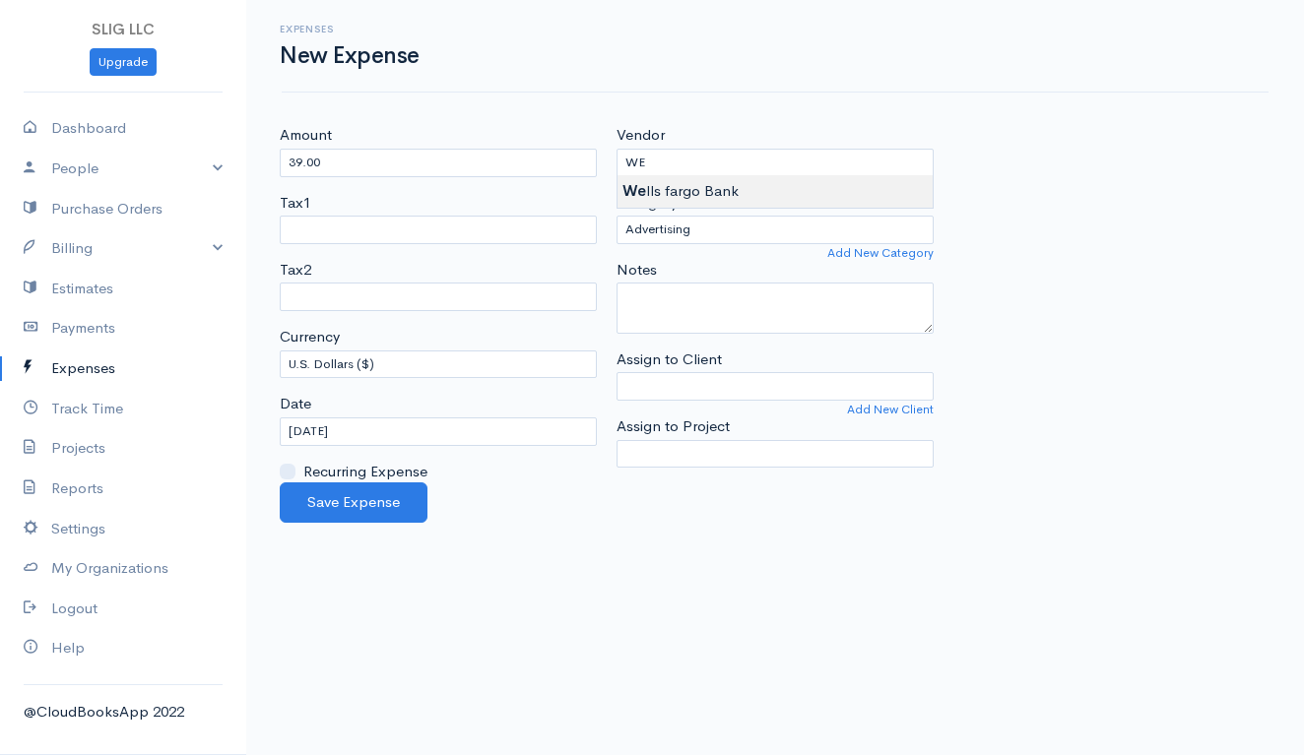
type input "[PERSON_NAME] fargo Bank"
click at [695, 192] on body "SLIG LLC Upgrade Dashboard People Clients Vendors Staff Users Purchase Orders B…" at bounding box center [652, 377] width 1304 height 755
select select "Bank Services or Fees"
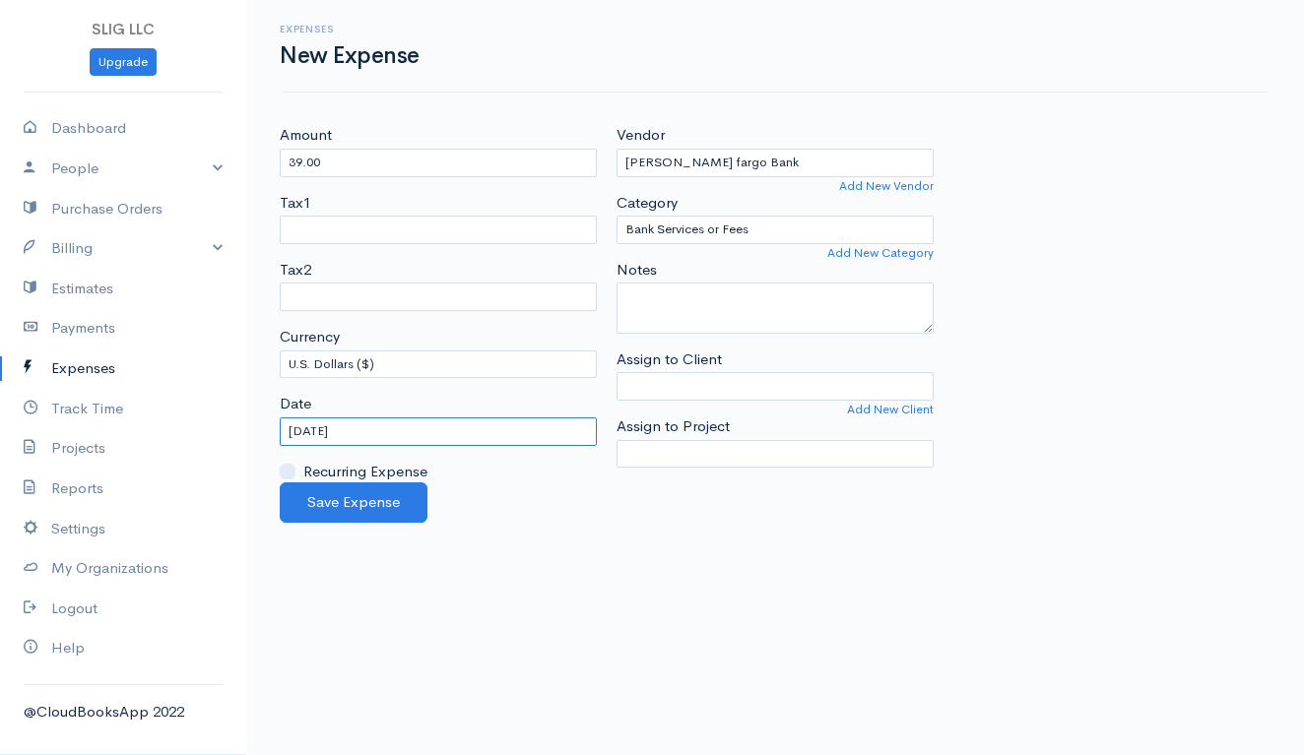
click at [357, 430] on input "[DATE]" at bounding box center [438, 432] width 317 height 29
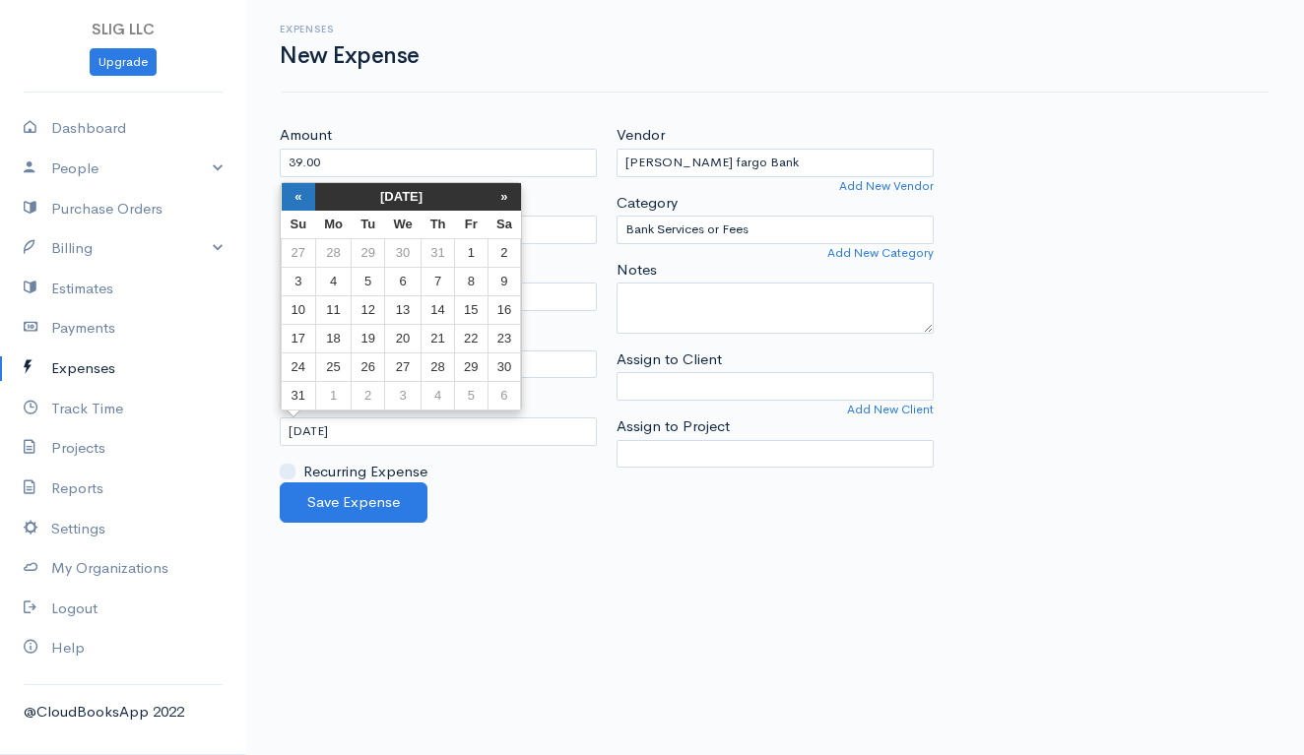
click at [298, 190] on th "«" at bounding box center [299, 197] width 34 height 28
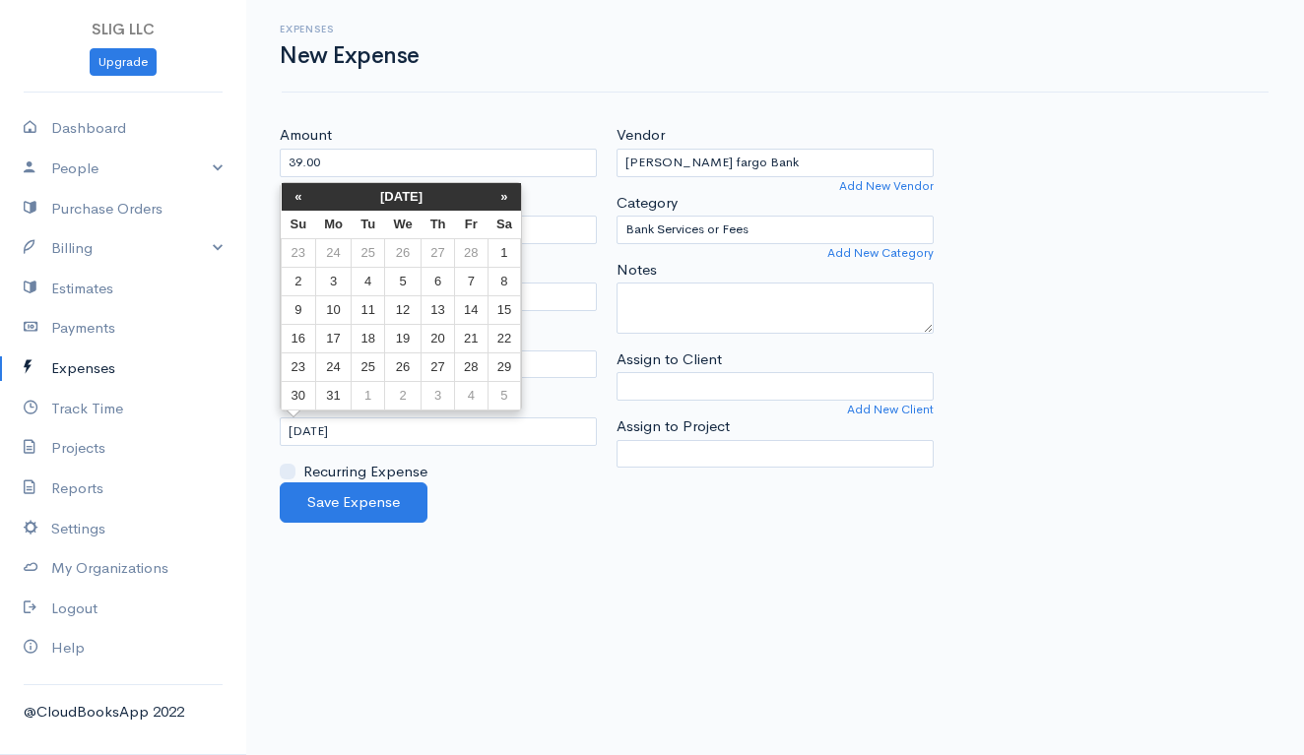
click at [298, 190] on th "«" at bounding box center [299, 197] width 34 height 28
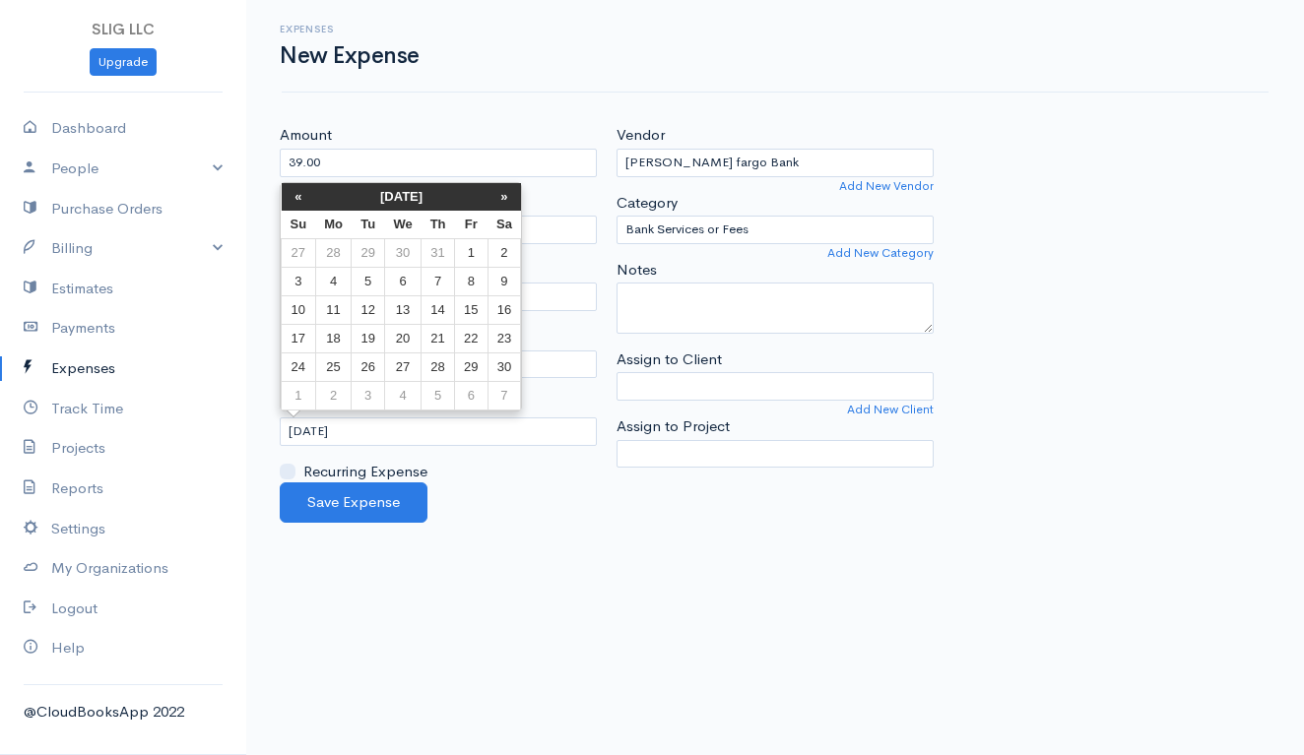
click at [298, 190] on th "«" at bounding box center [299, 197] width 34 height 28
click at [506, 341] on td "22" at bounding box center [503, 339] width 33 height 29
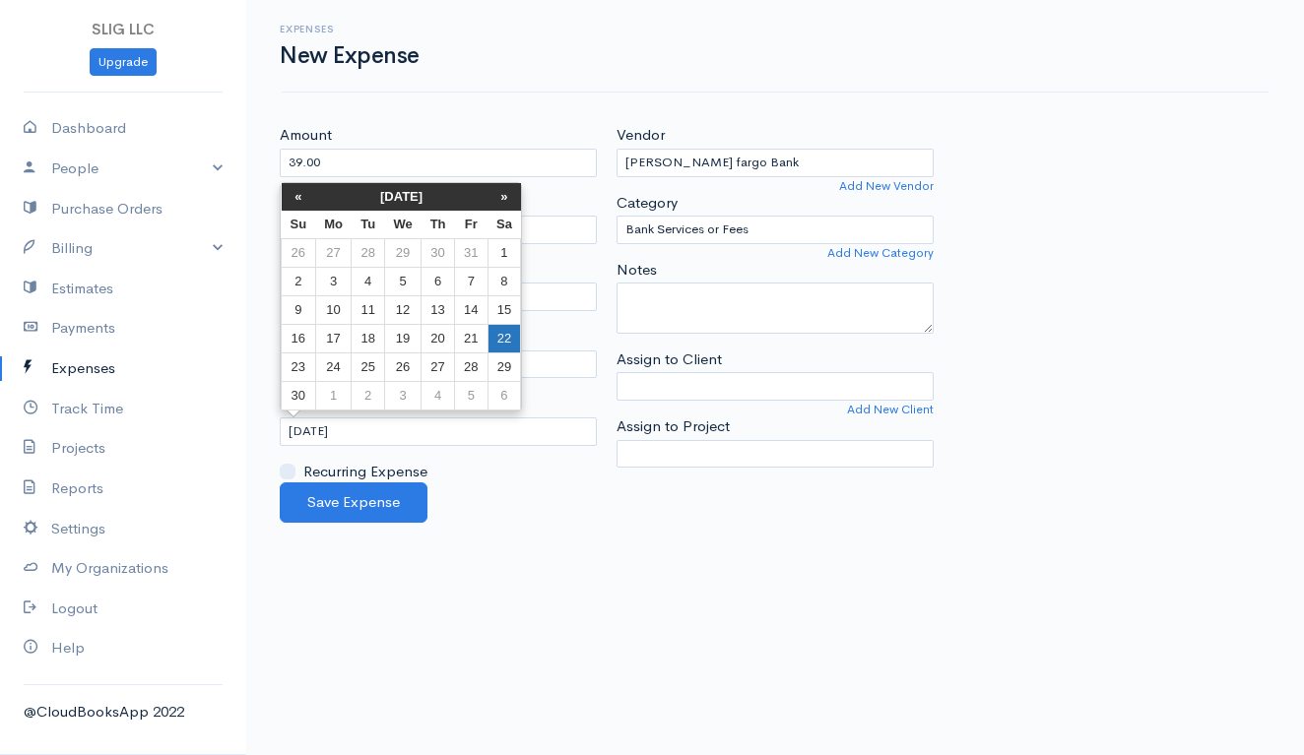
type input "[DATE]"
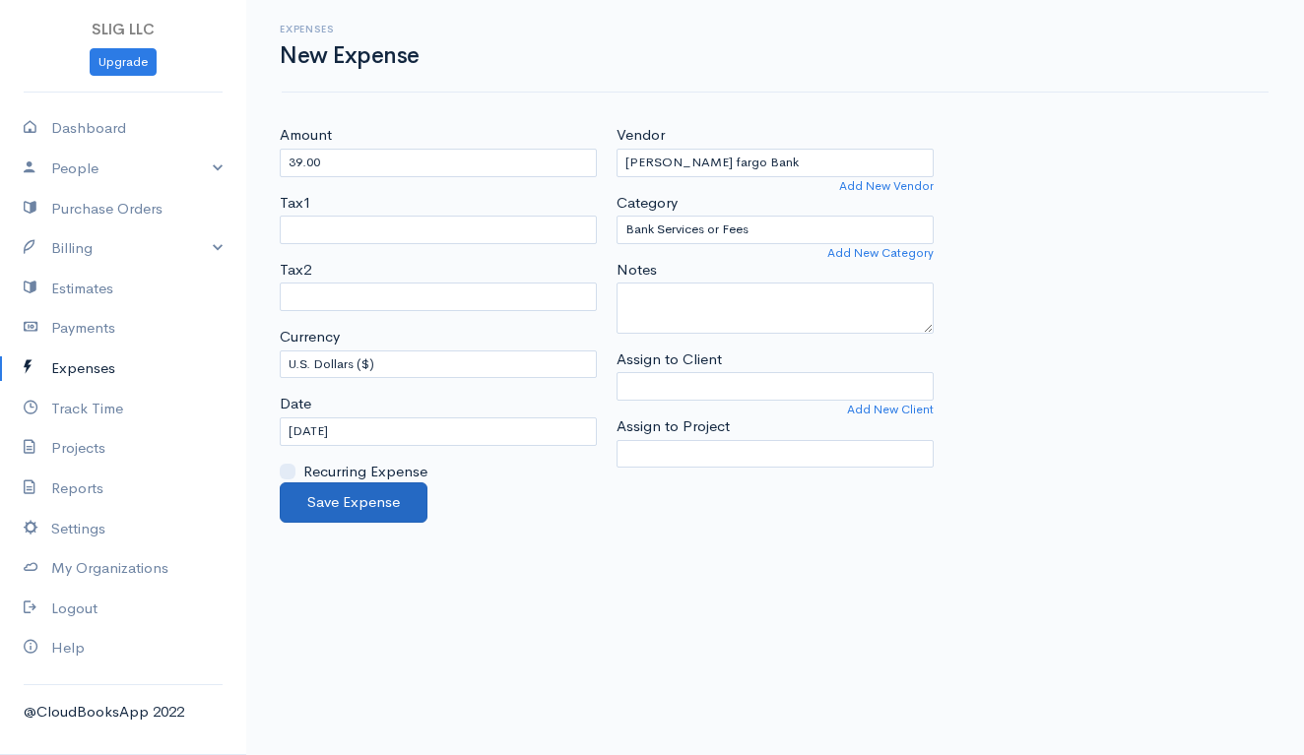
click at [379, 500] on button "Save Expense" at bounding box center [354, 503] width 148 height 40
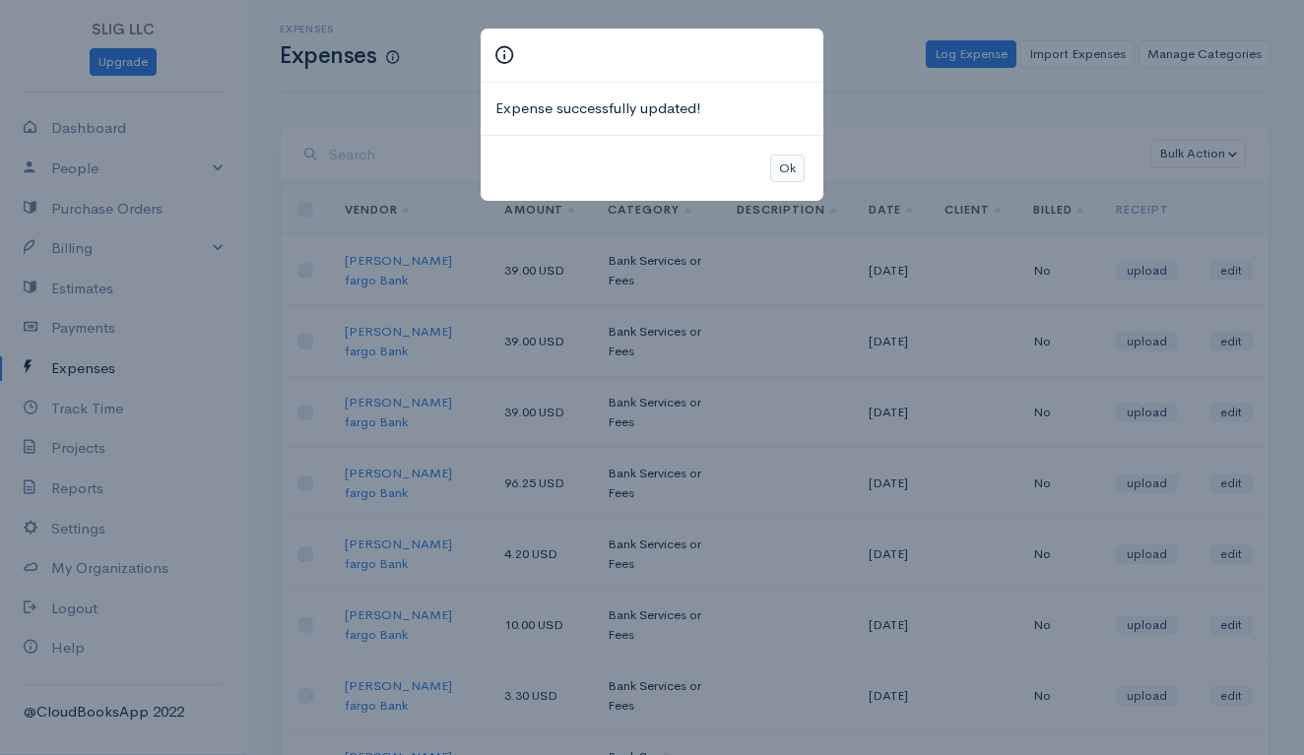
click at [787, 155] on button "Ok" at bounding box center [787, 169] width 34 height 29
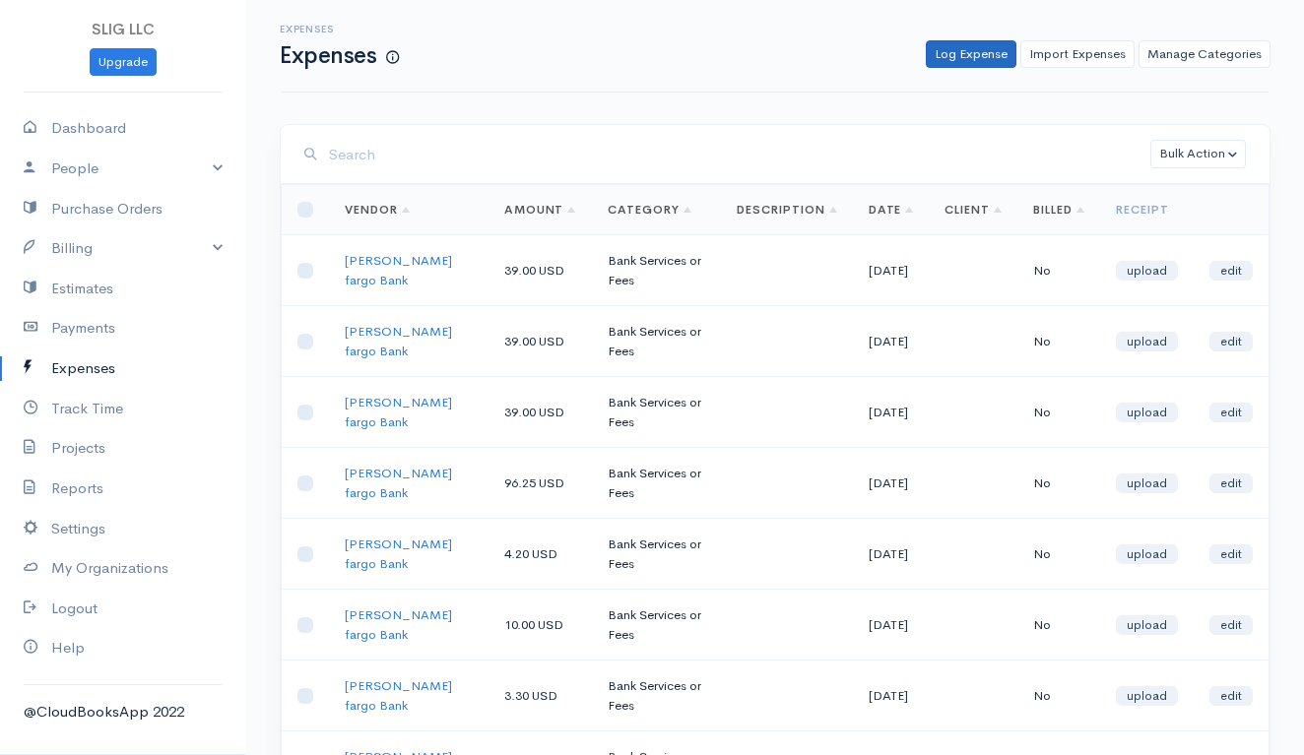
click at [974, 46] on link "Log Expense" at bounding box center [971, 54] width 91 height 29
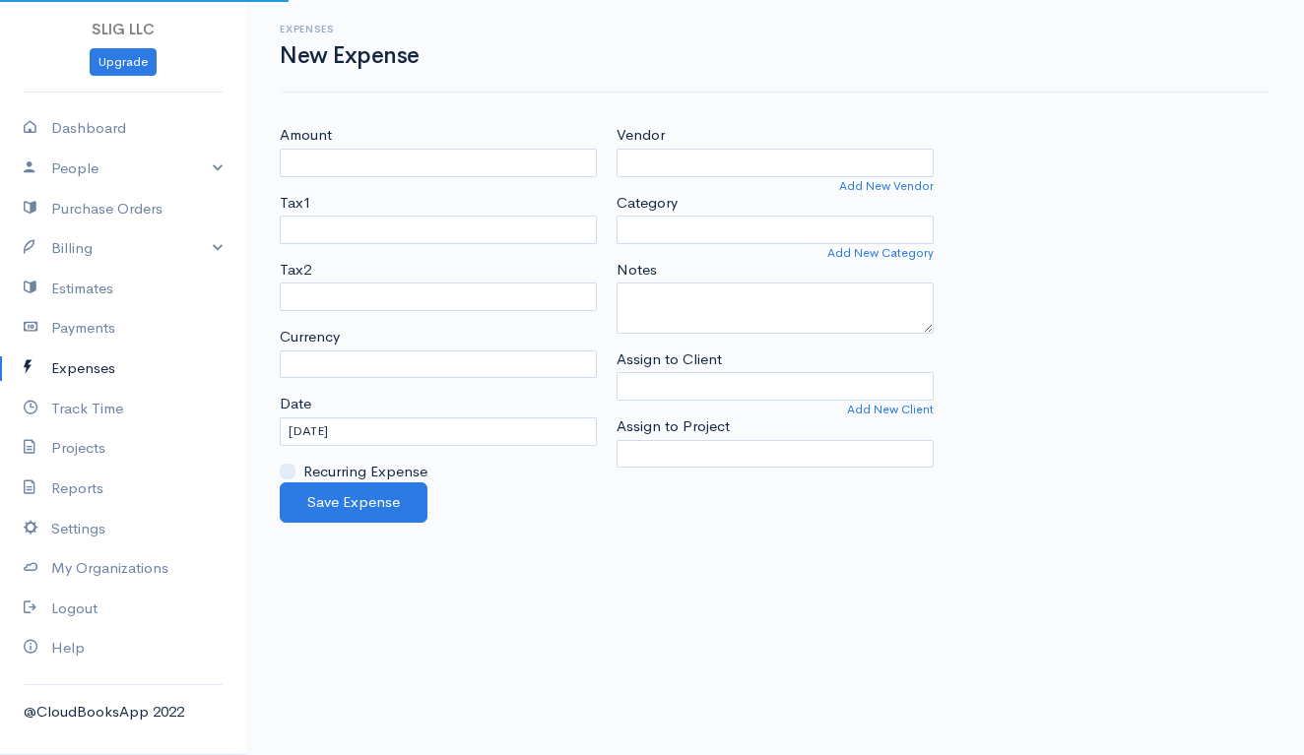
select select "USD"
click at [491, 149] on input "Amount" at bounding box center [438, 163] width 317 height 29
type input "114.59"
click at [774, 160] on input "Vendor" at bounding box center [774, 163] width 317 height 29
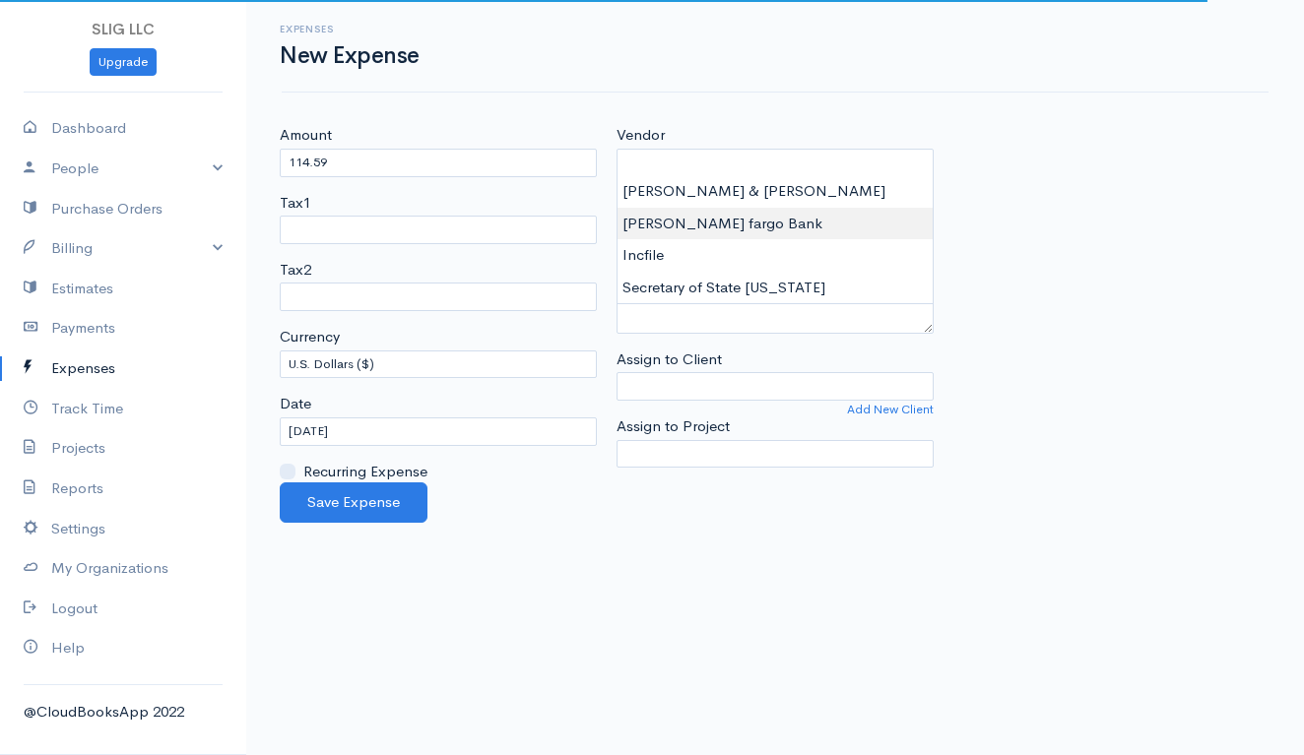
type input "[PERSON_NAME] fargo Bank"
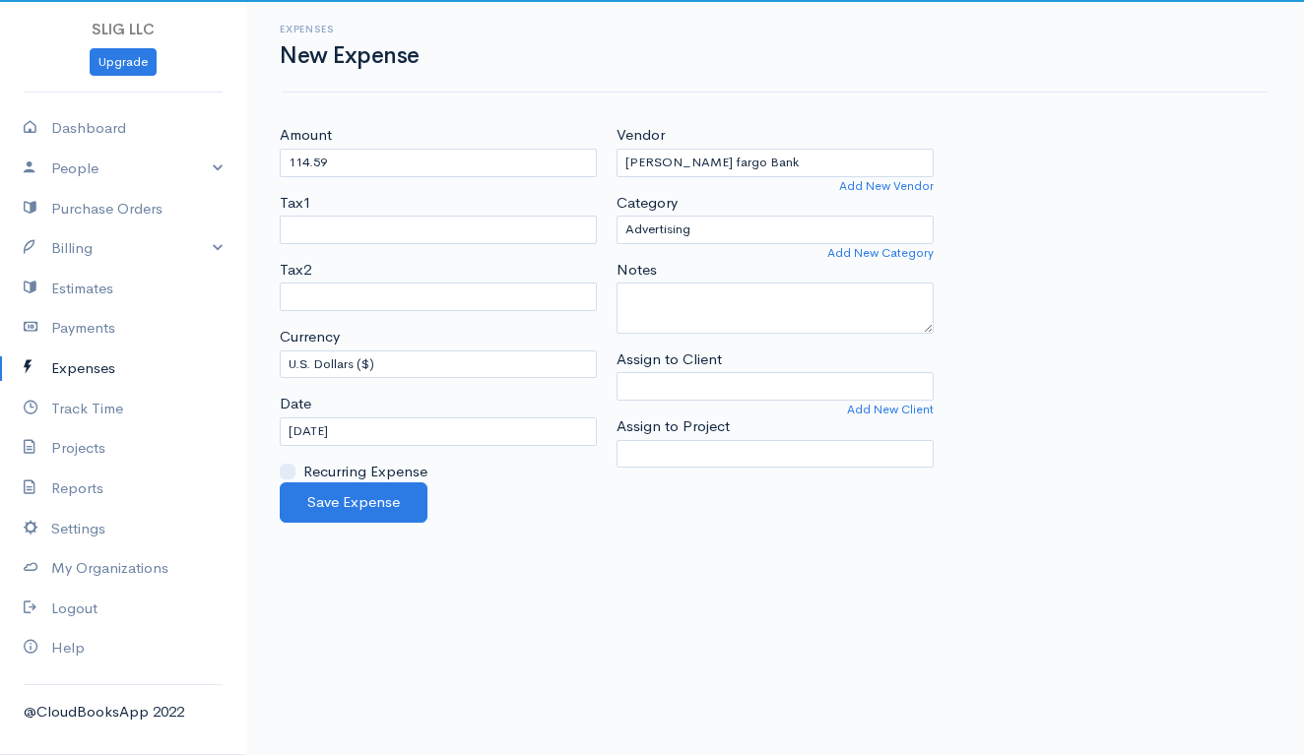
click at [740, 222] on body "SLIG LLC Upgrade Dashboard People Clients Vendors Staff Users Purchase Orders B…" at bounding box center [652, 377] width 1304 height 755
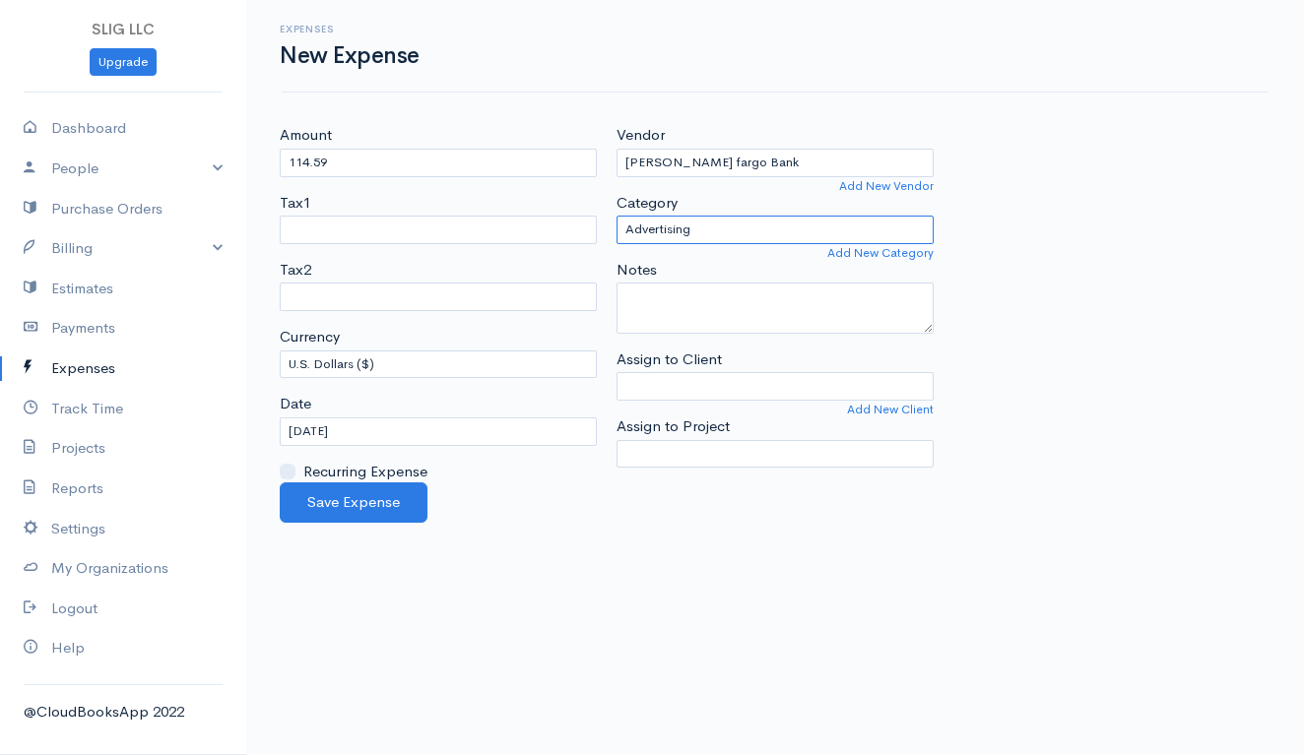
select select "Bank Services or Fees"
click at [360, 422] on input "[DATE]" at bounding box center [438, 432] width 317 height 29
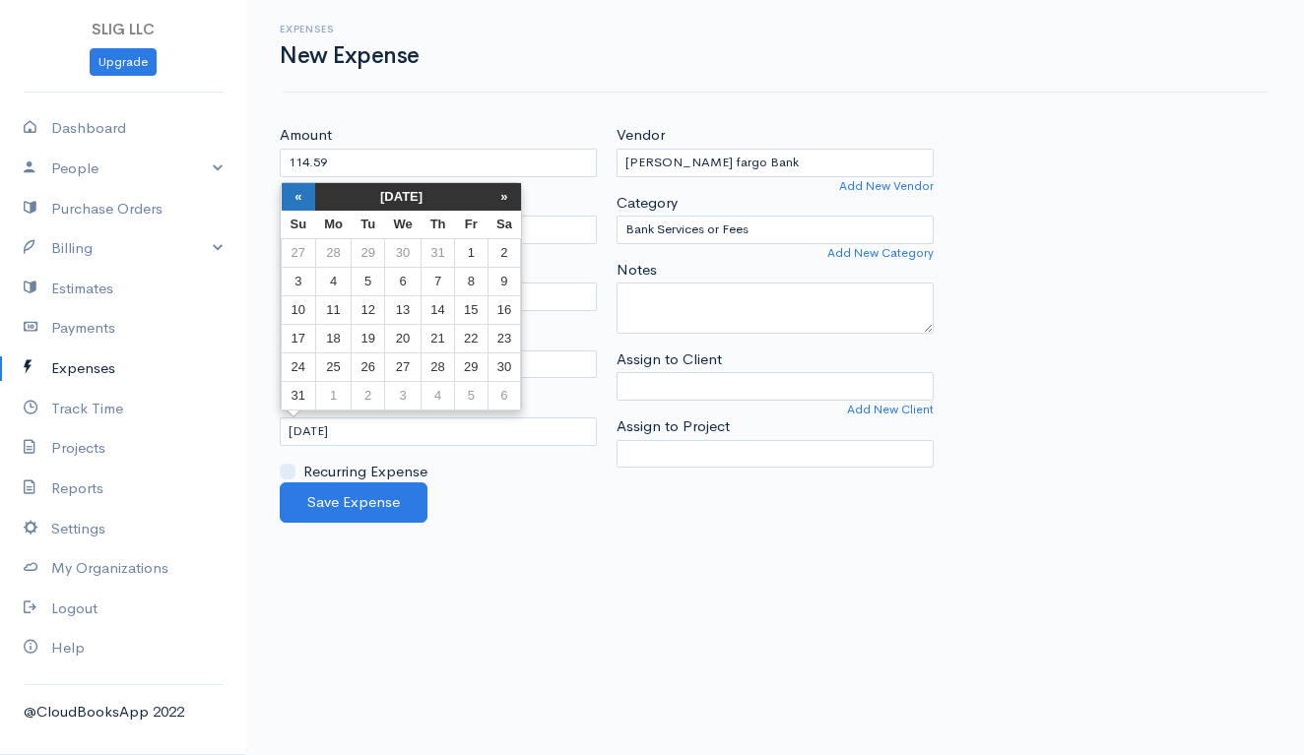
click at [294, 197] on th "«" at bounding box center [299, 197] width 34 height 28
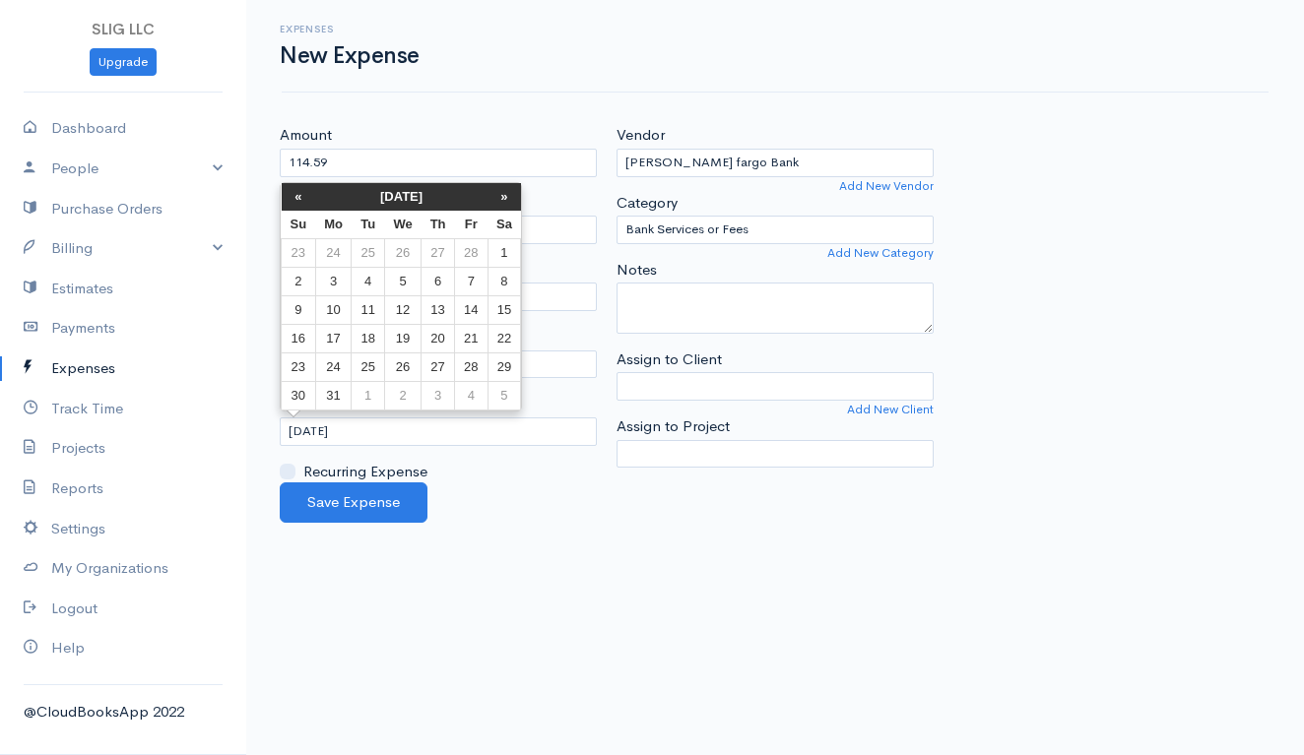
click at [294, 197] on th "«" at bounding box center [299, 197] width 34 height 28
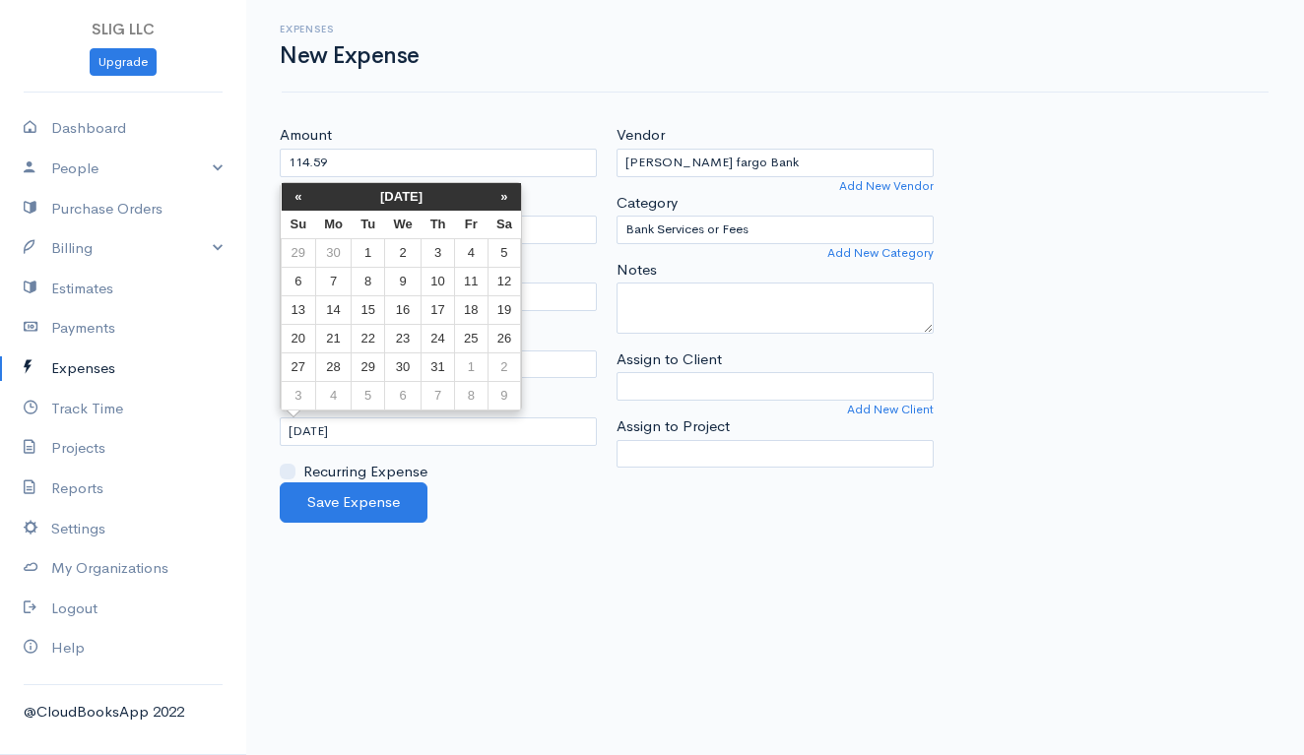
click at [294, 197] on th "«" at bounding box center [299, 197] width 34 height 28
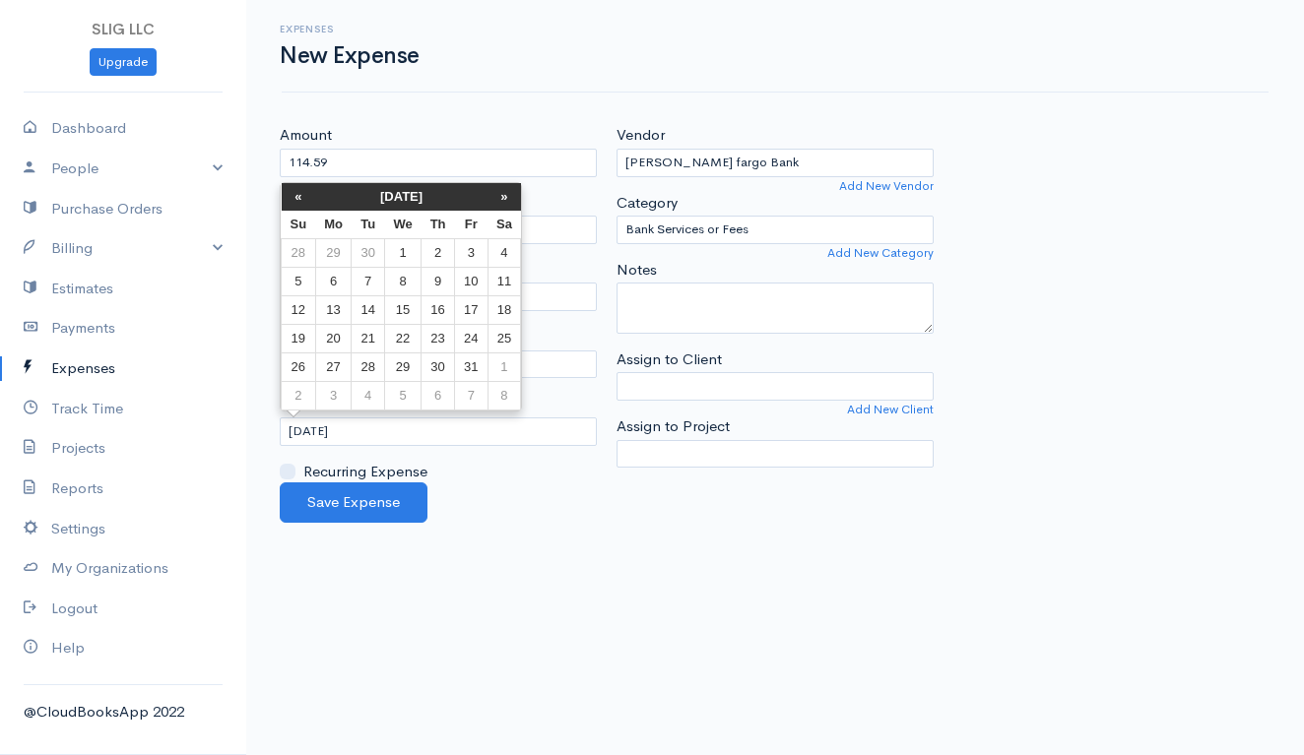
click at [294, 197] on th "«" at bounding box center [299, 197] width 34 height 28
click at [507, 196] on th "»" at bounding box center [503, 197] width 33 height 28
click at [499, 342] on td "22" at bounding box center [503, 339] width 33 height 29
type input "[DATE]"
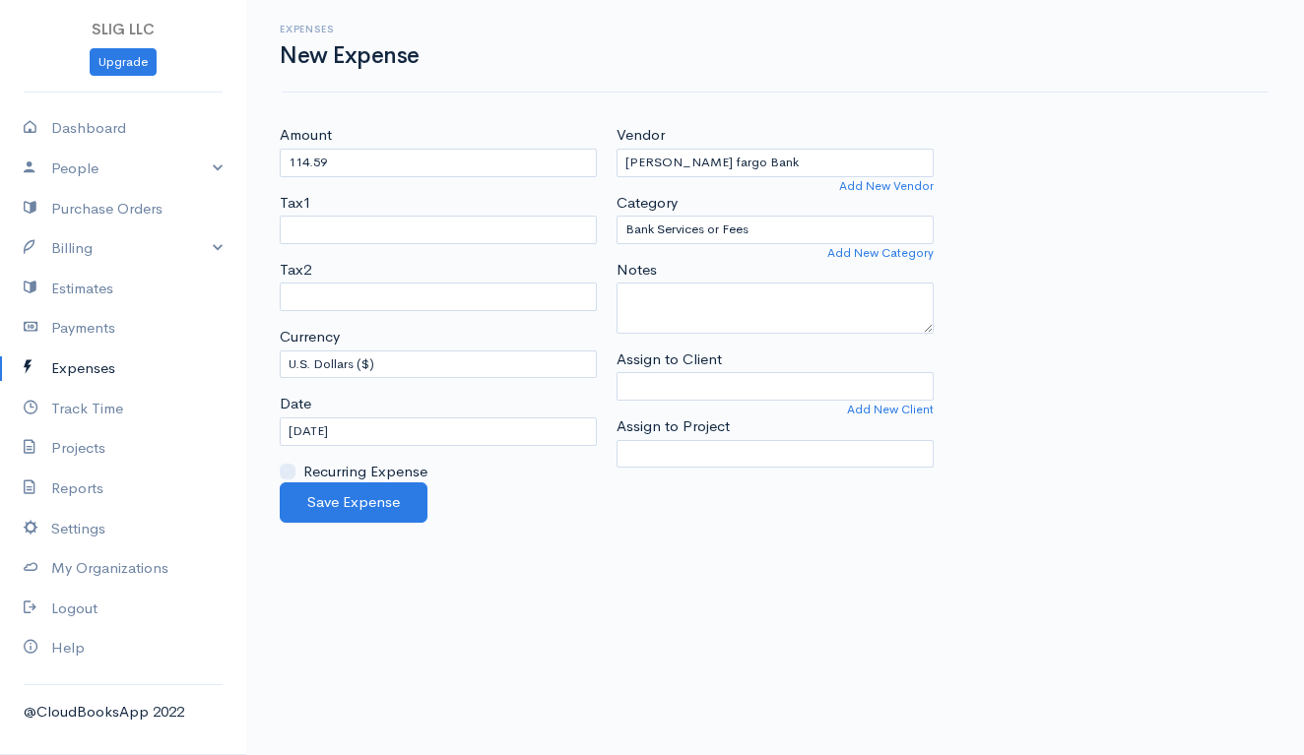
click at [491, 528] on body "SLIG LLC Upgrade Dashboard People Clients Vendors Staff Users Purchase Orders B…" at bounding box center [652, 377] width 1304 height 755
click at [390, 500] on button "Save Expense" at bounding box center [354, 503] width 148 height 40
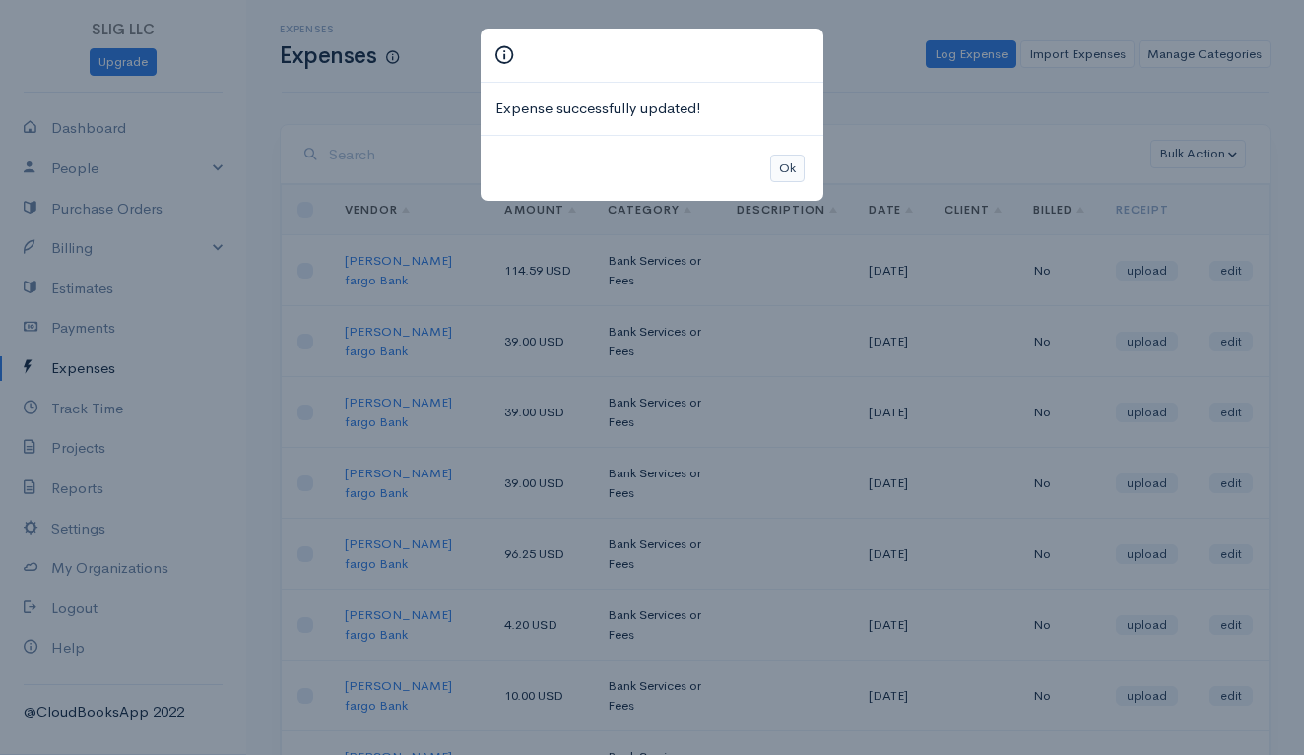
click at [791, 161] on button "Ok" at bounding box center [787, 169] width 34 height 29
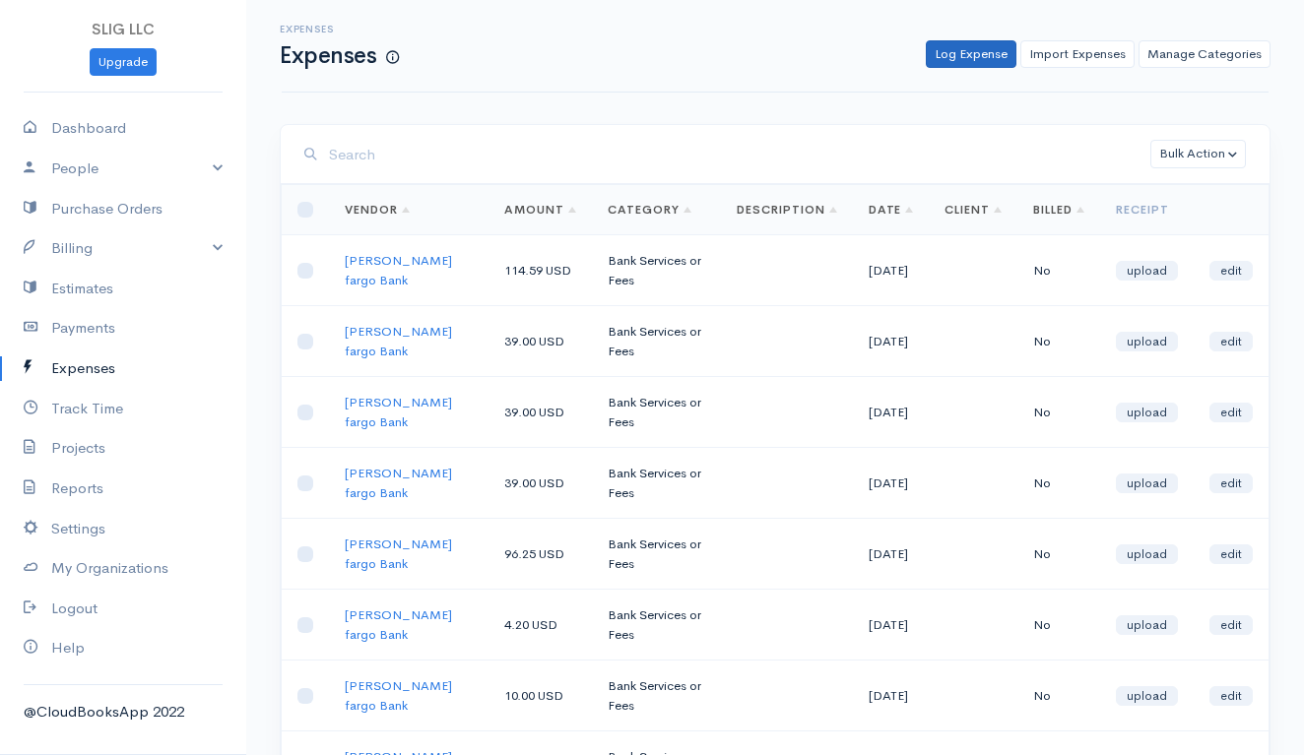
click at [965, 53] on link "Log Expense" at bounding box center [971, 54] width 91 height 29
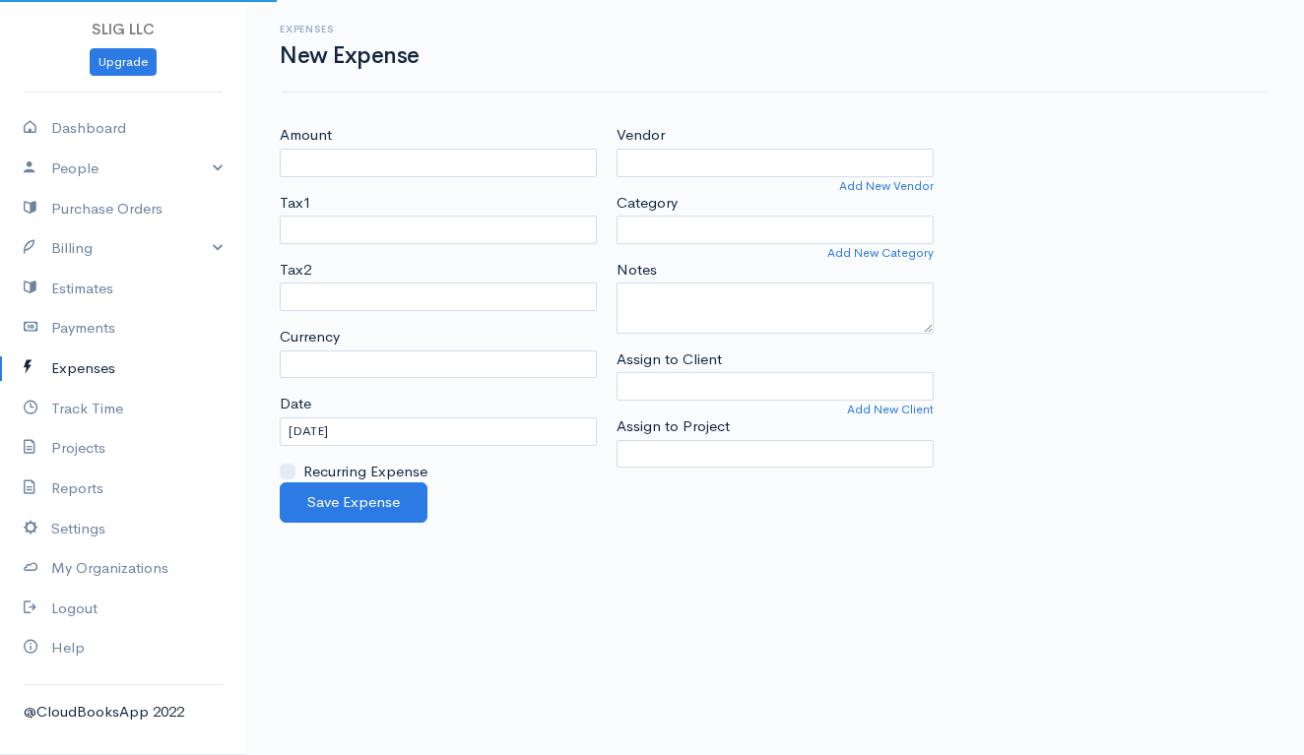
select select "USD"
click at [471, 164] on input "Amount" at bounding box center [438, 163] width 317 height 29
type input "144.20"
click at [759, 166] on input "Vendor" at bounding box center [774, 163] width 317 height 29
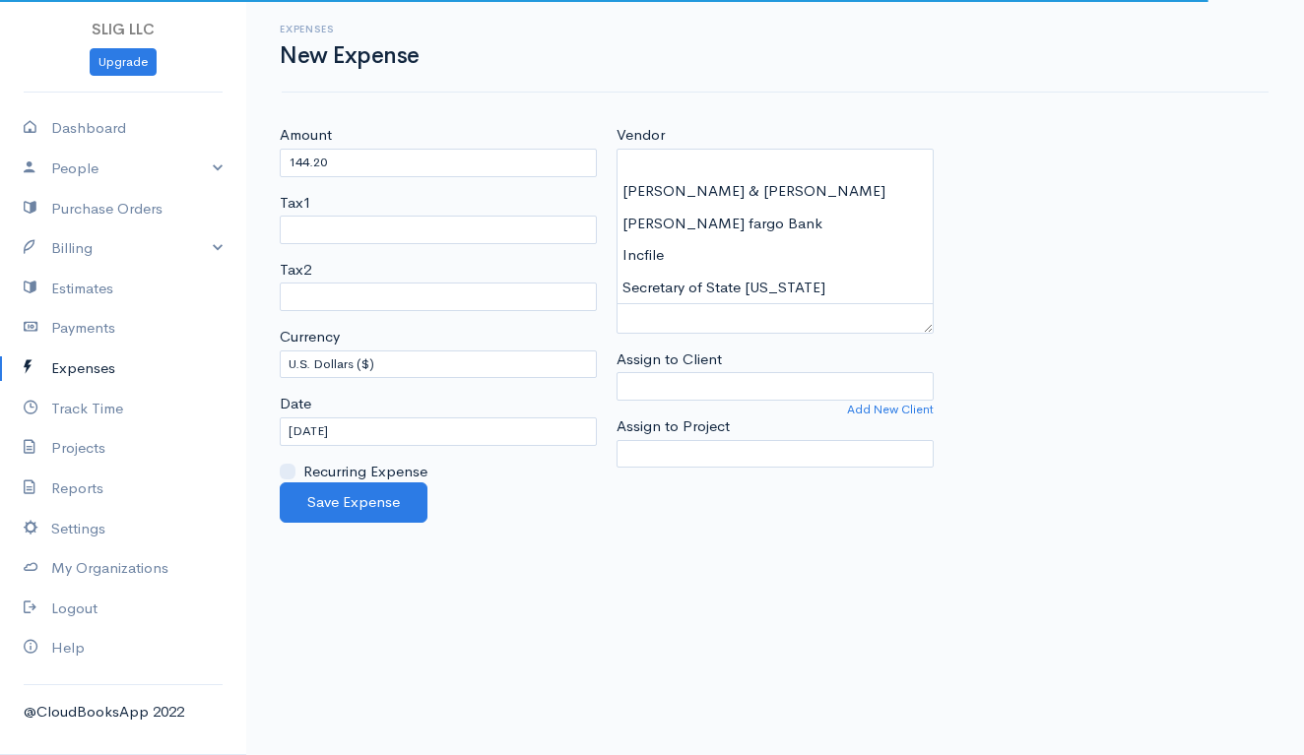
type input "[PERSON_NAME] fargo Bank"
click at [730, 223] on body "SLIG LLC Upgrade Dashboard People Clients Vendors Staff Users Purchase Orders B…" at bounding box center [652, 377] width 1304 height 755
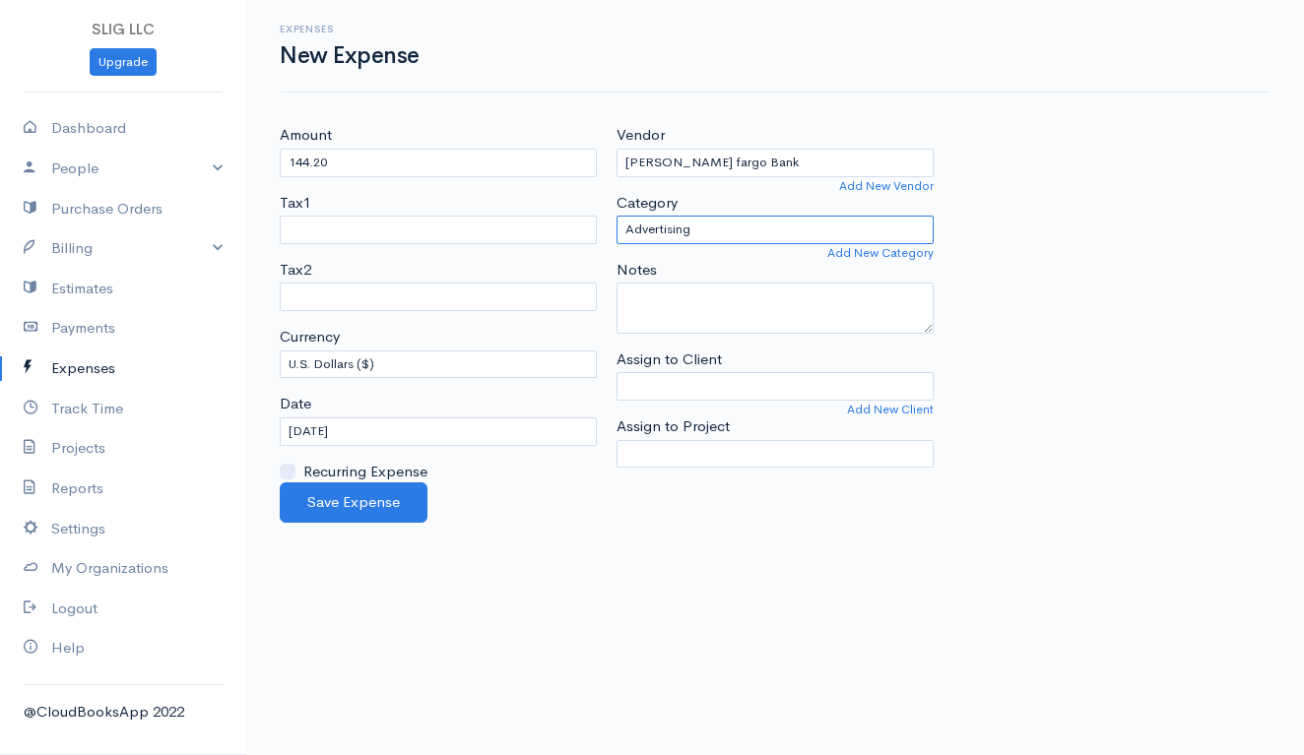
select select "Bank Services or Fees"
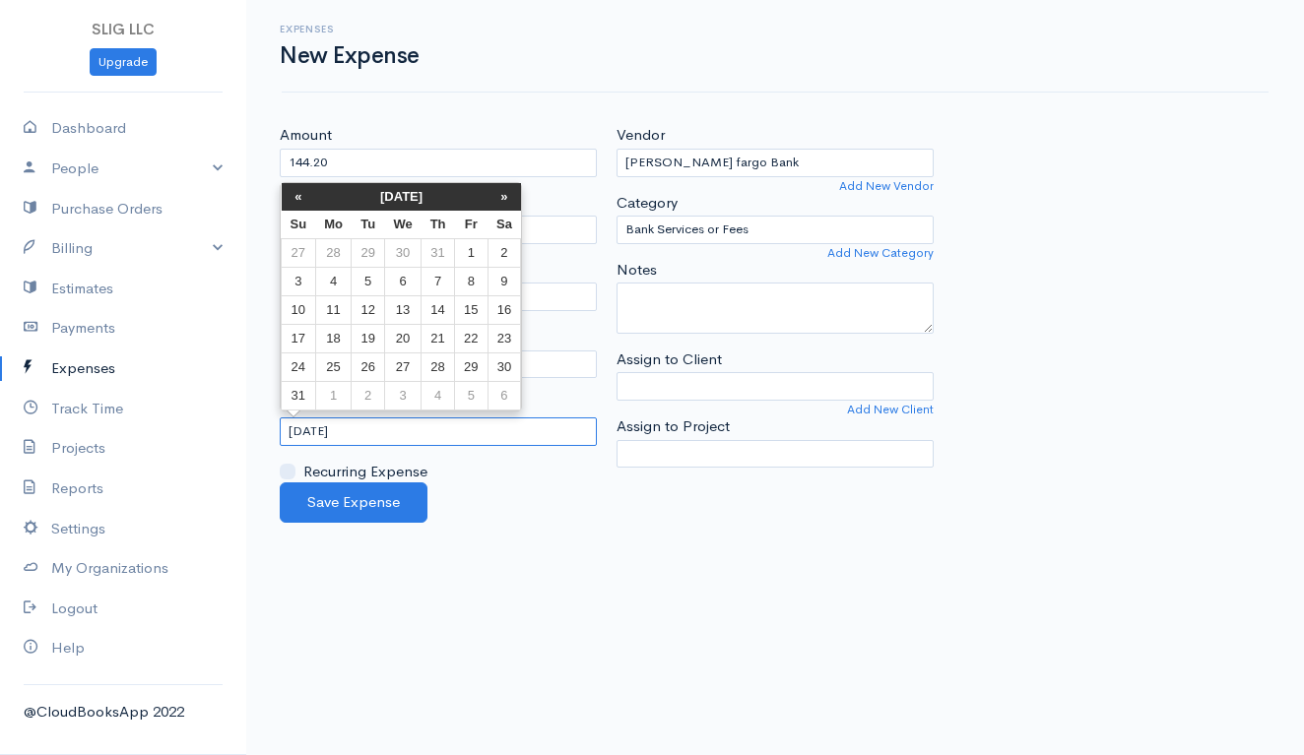
click at [357, 429] on input "[DATE]" at bounding box center [438, 432] width 317 height 29
click at [292, 190] on th "«" at bounding box center [299, 197] width 34 height 28
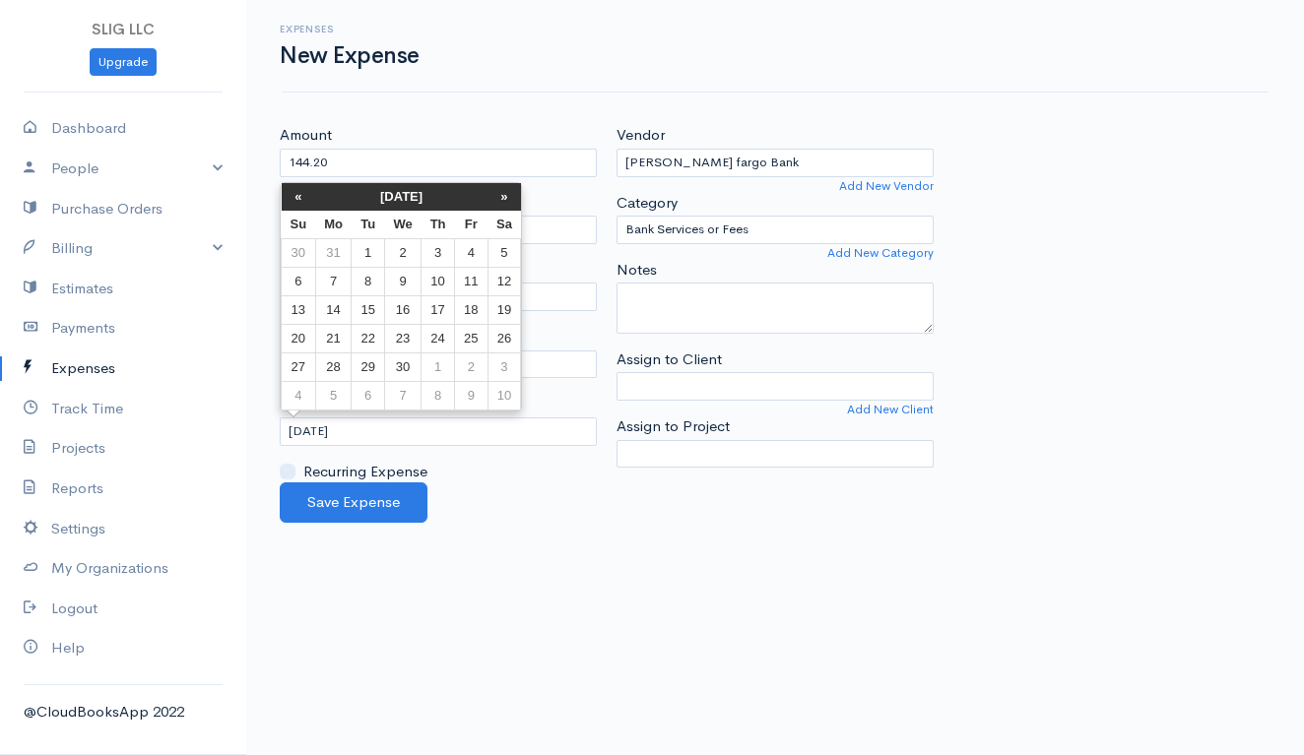
click at [292, 190] on th "«" at bounding box center [299, 197] width 34 height 28
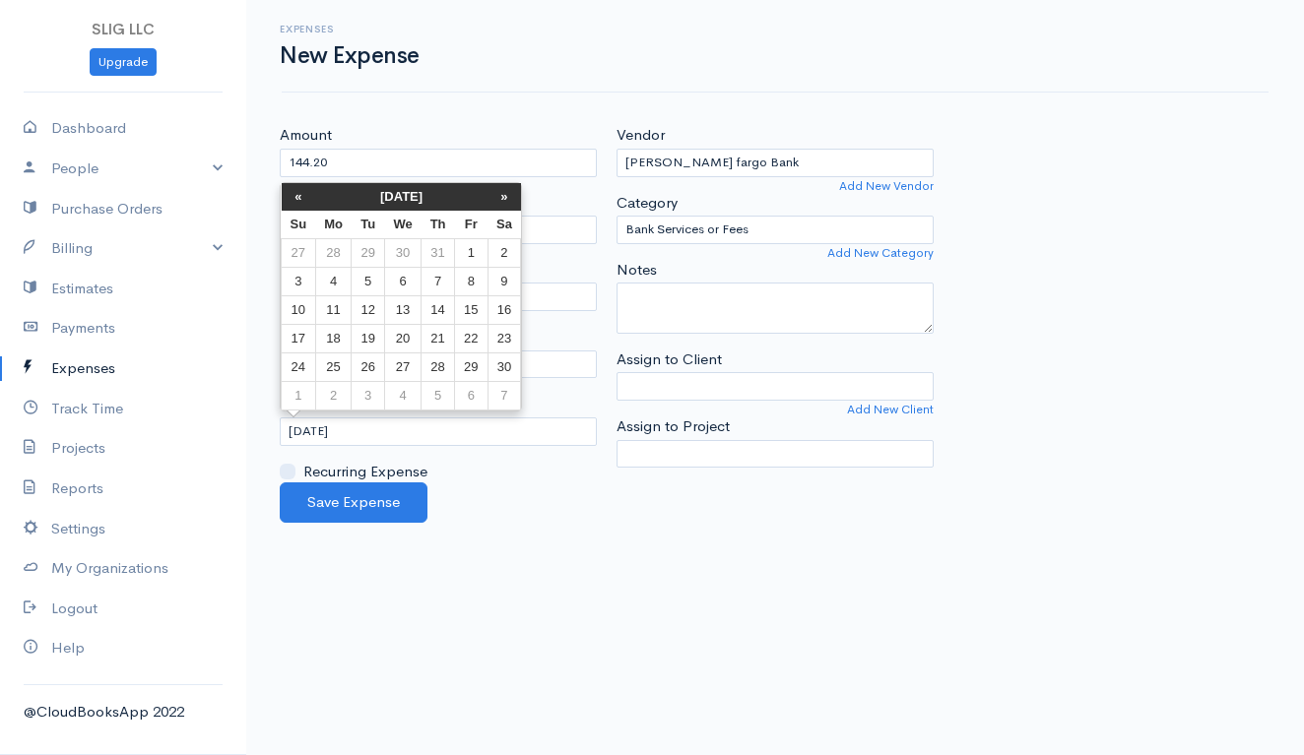
click at [292, 190] on th "«" at bounding box center [299, 197] width 34 height 28
click at [500, 336] on td "27" at bounding box center [503, 339] width 33 height 29
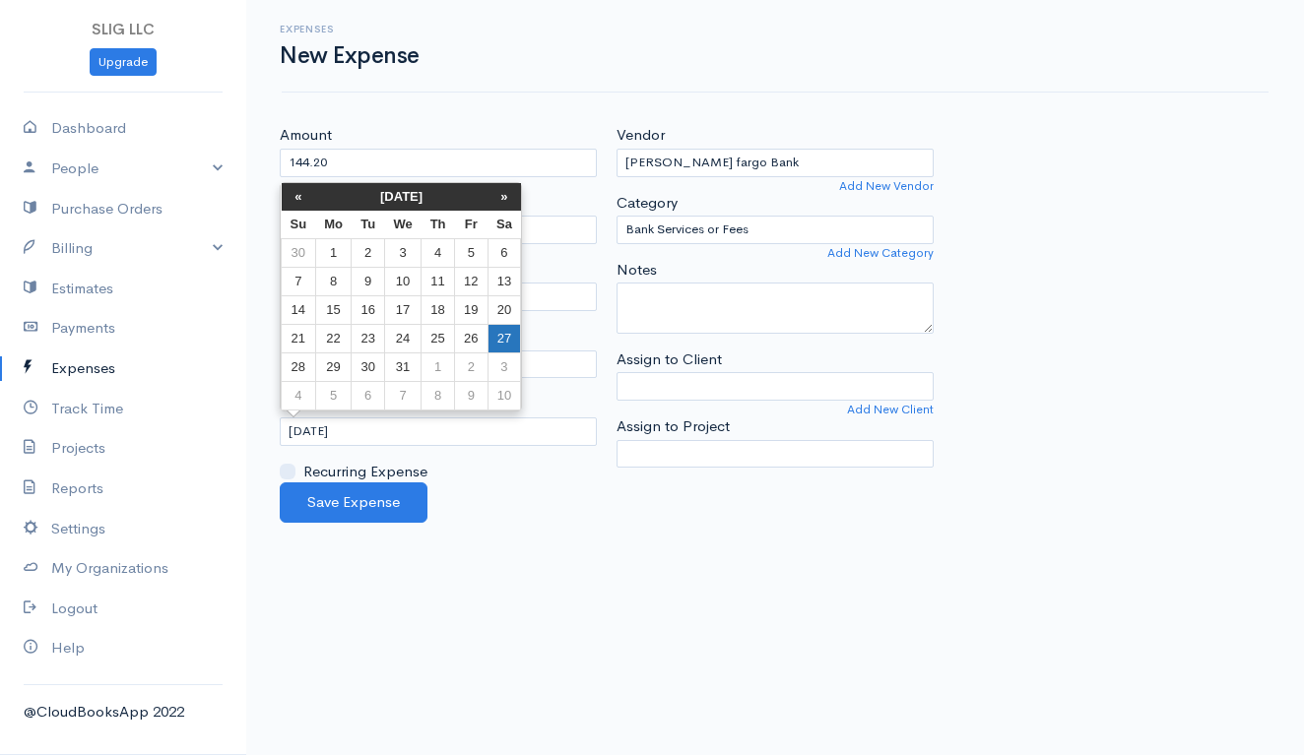
type input "[DATE]"
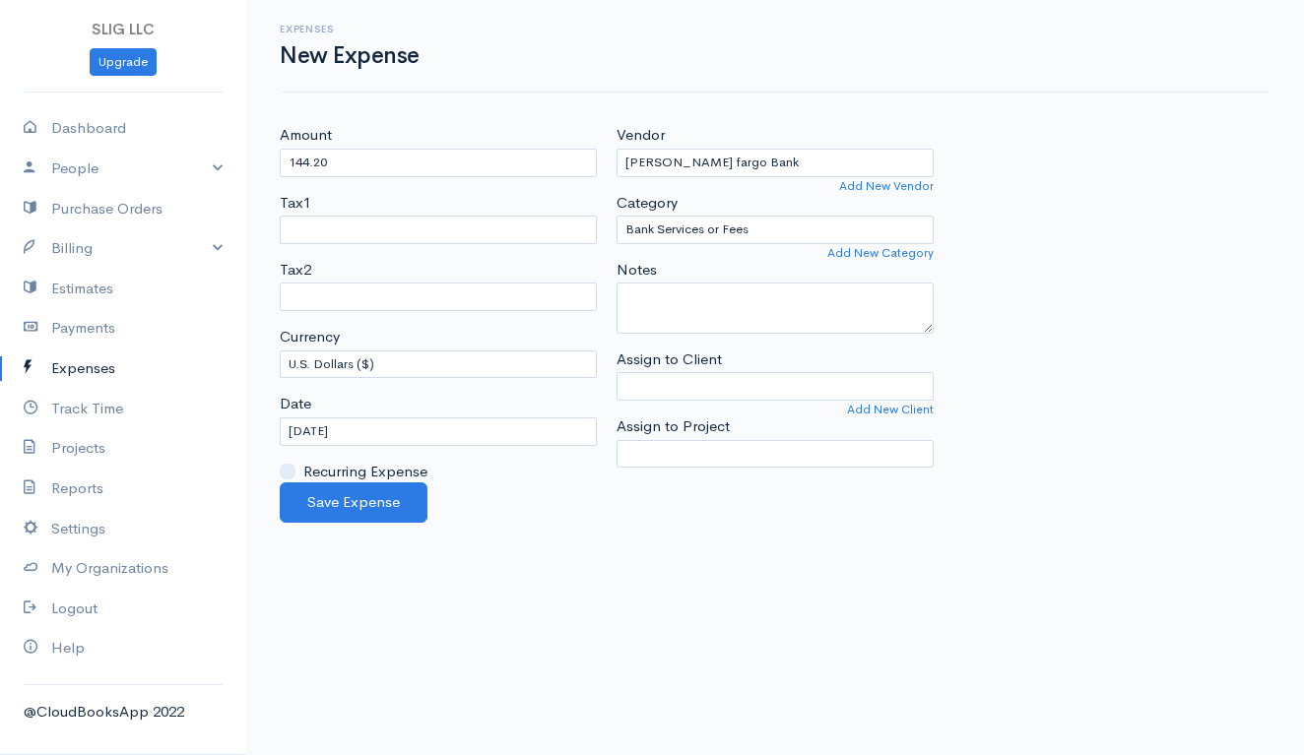
click at [577, 557] on body "SLIG LLC Upgrade Dashboard People Clients Vendors Staff Users Purchase Orders B…" at bounding box center [652, 377] width 1304 height 755
click at [382, 495] on button "Save Expense" at bounding box center [354, 503] width 148 height 40
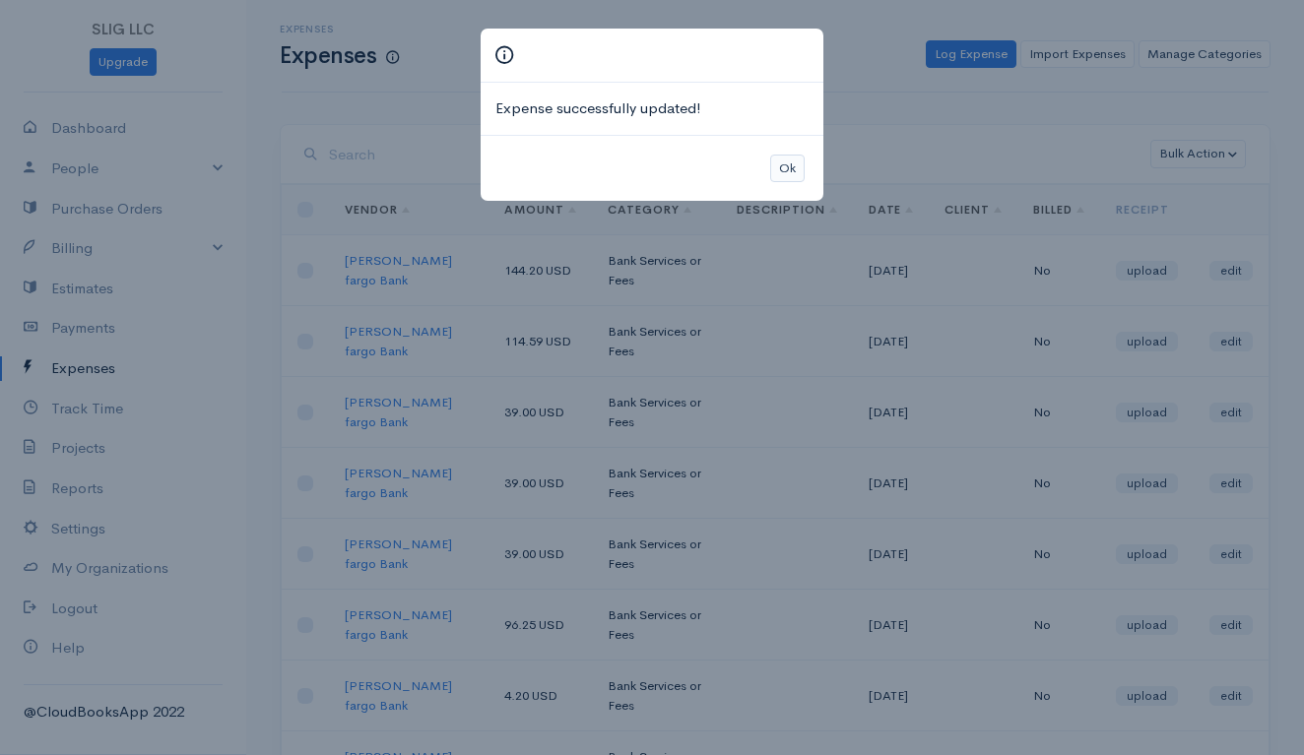
click at [790, 165] on button "Ok" at bounding box center [787, 169] width 34 height 29
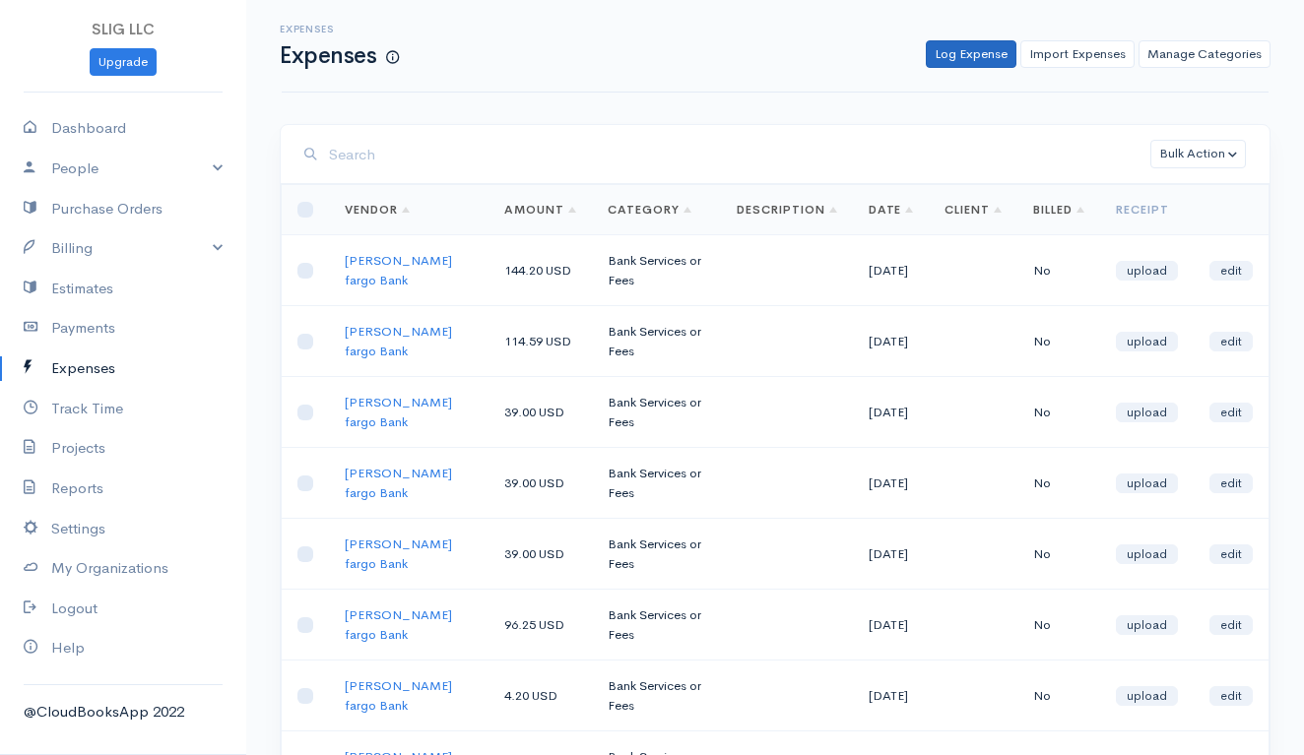
click at [961, 57] on link "Log Expense" at bounding box center [971, 54] width 91 height 29
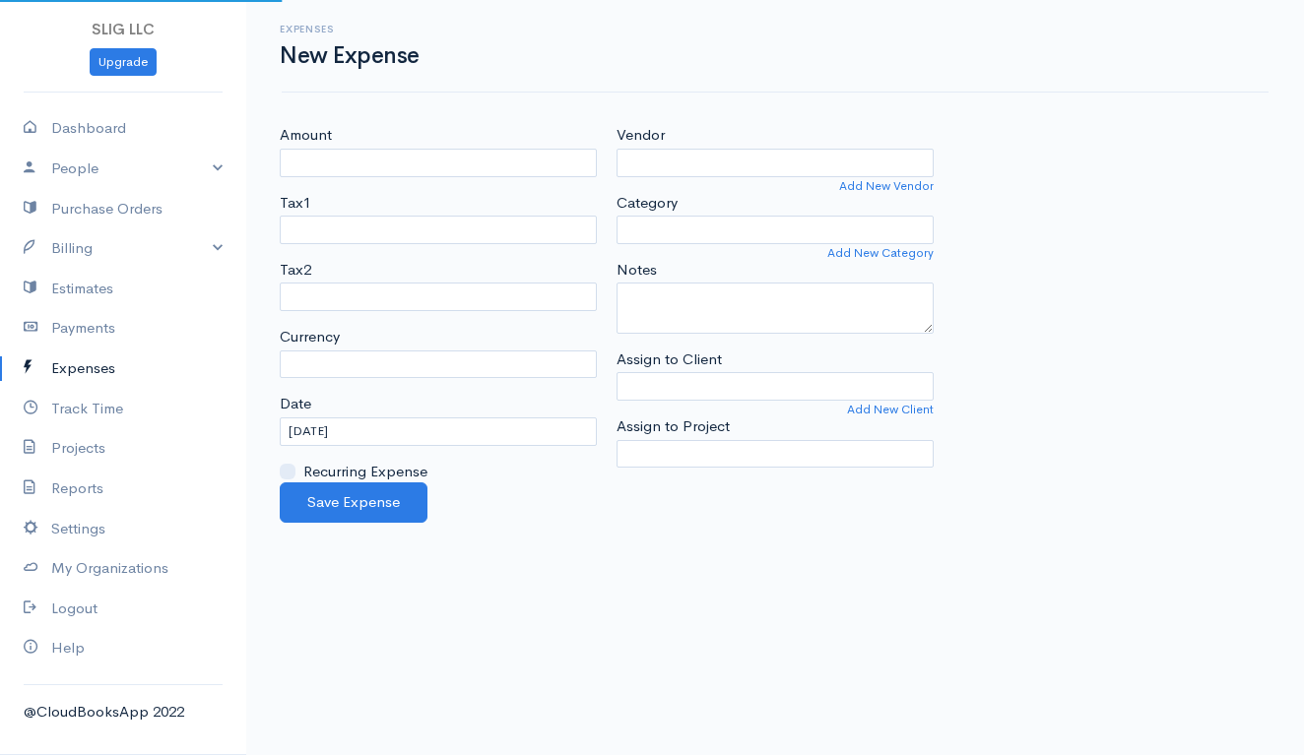
select select "USD"
click at [537, 159] on input "Amount" at bounding box center [438, 163] width 317 height 29
type input "39.00"
click at [692, 161] on input "Vendor" at bounding box center [774, 163] width 317 height 29
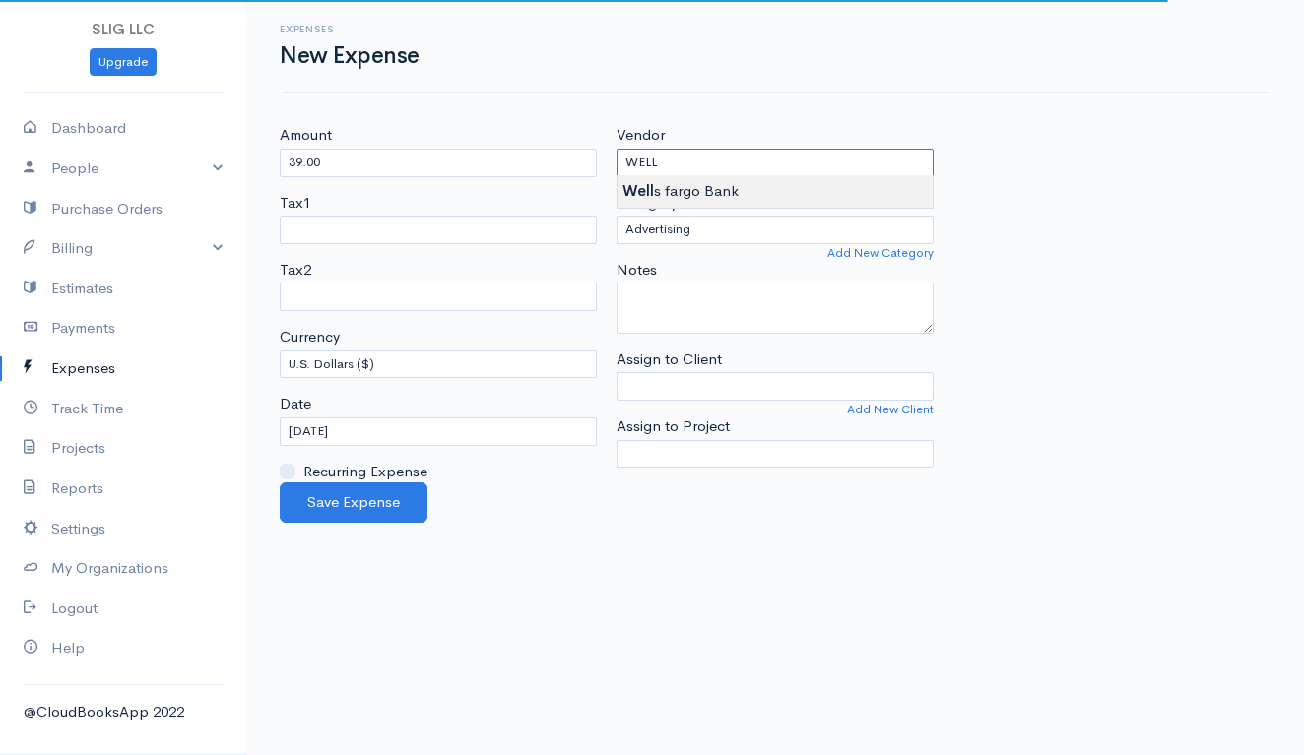
type input "[PERSON_NAME] fargo Bank"
click at [692, 198] on body "SLIG LLC Upgrade Dashboard People Clients Vendors Staff Users Purchase Orders B…" at bounding box center [652, 377] width 1304 height 755
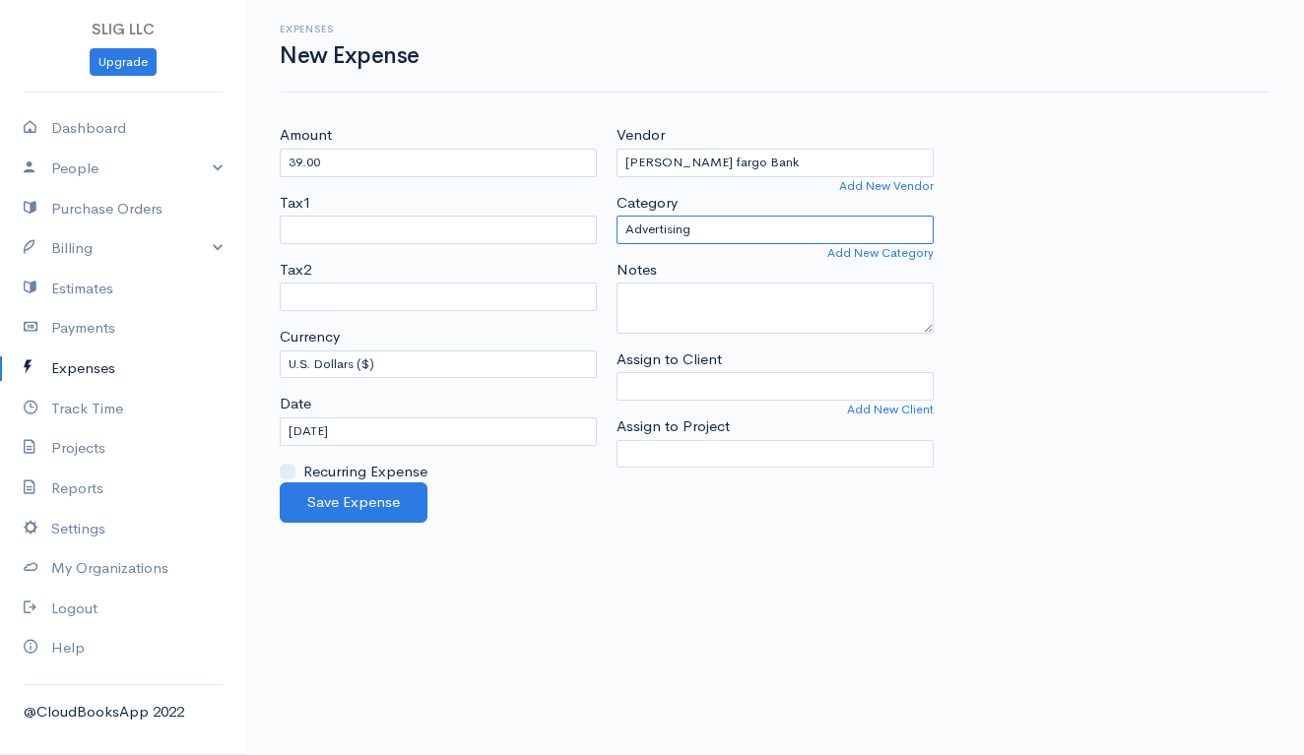
select select "Bank Services or Fees"
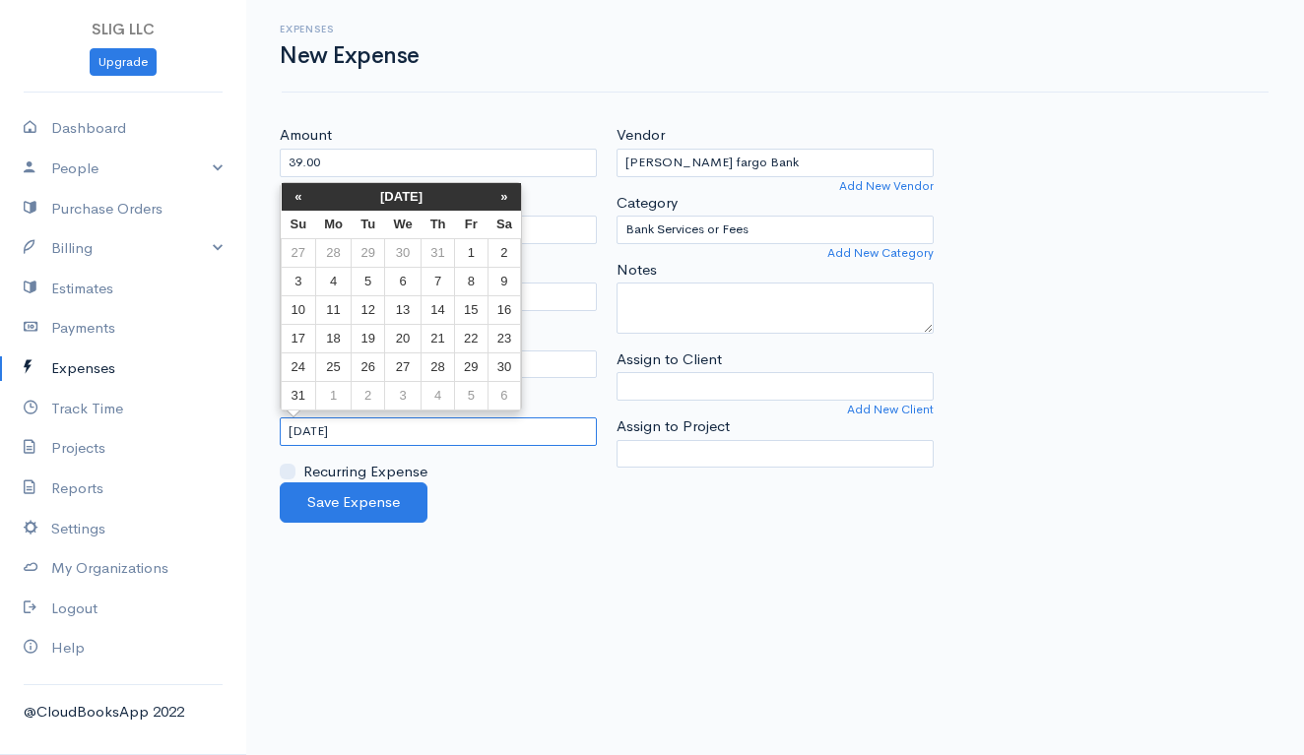
click at [357, 427] on input "[DATE]" at bounding box center [438, 432] width 317 height 29
click at [299, 196] on th "«" at bounding box center [299, 197] width 34 height 28
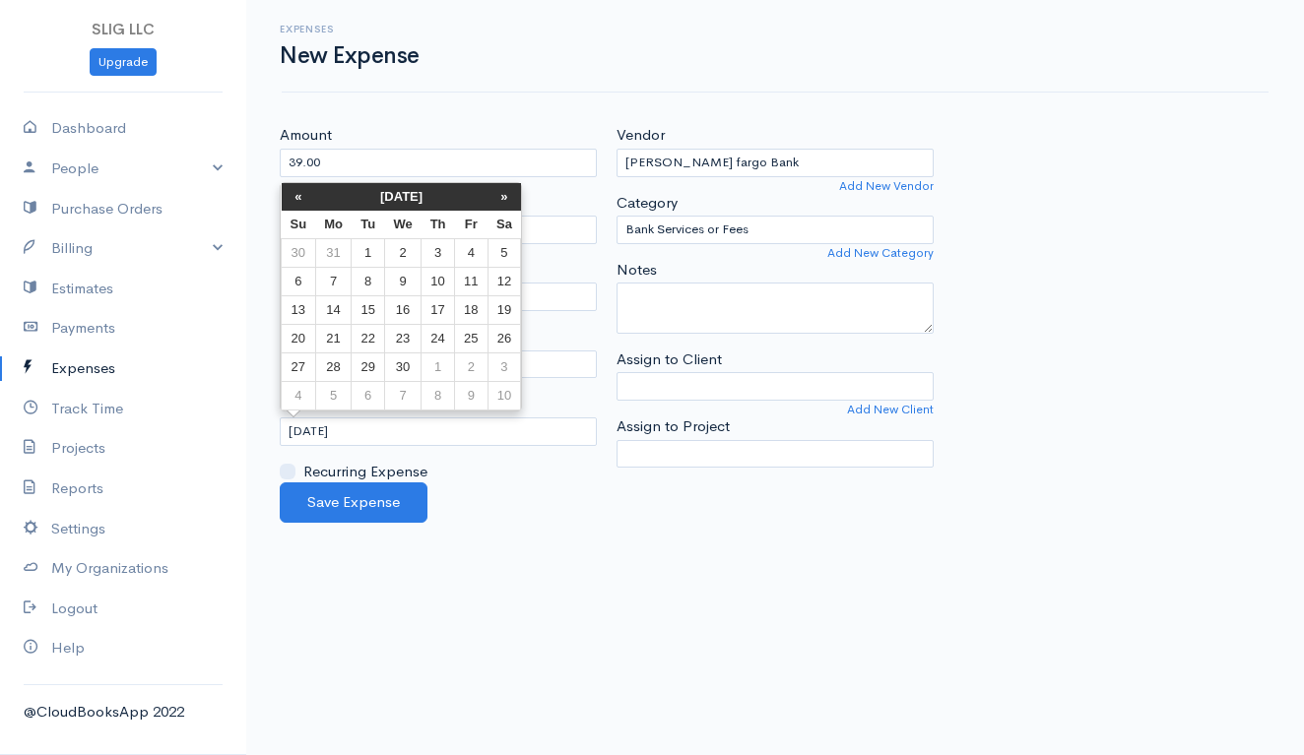
click at [299, 196] on th "«" at bounding box center [299, 197] width 34 height 28
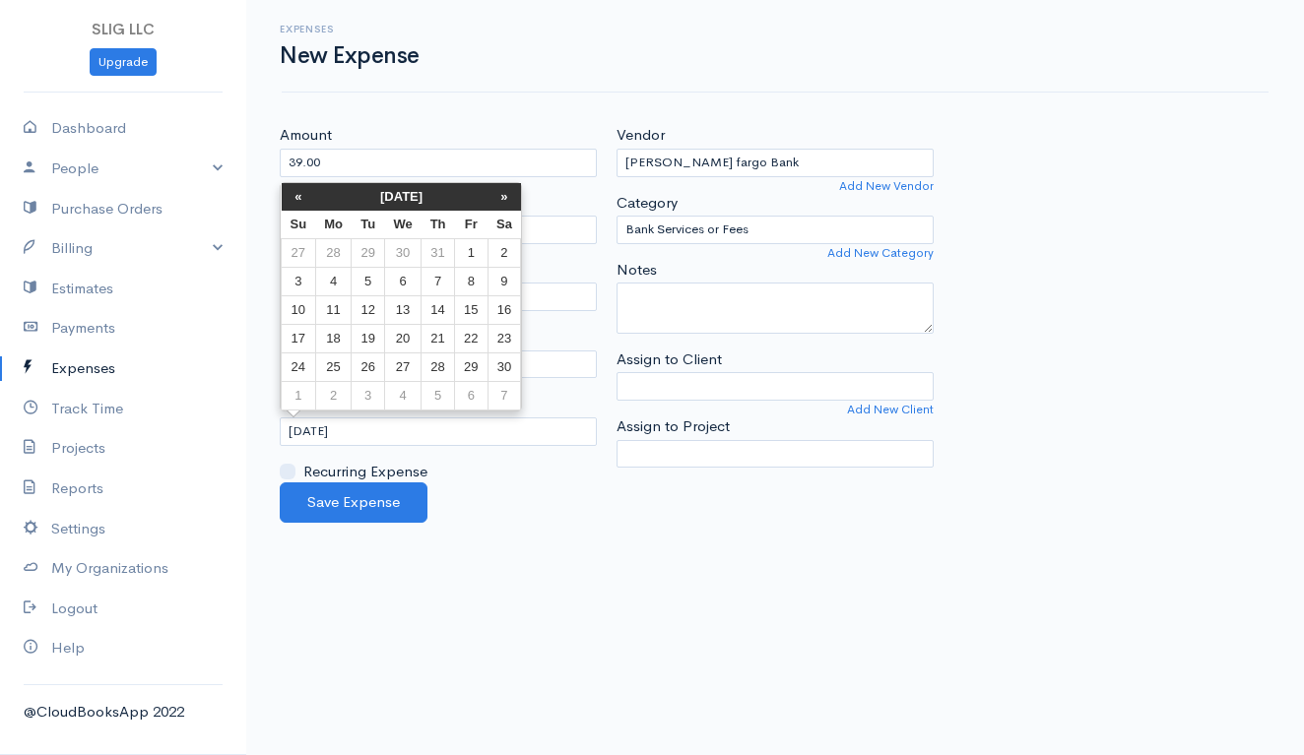
click at [299, 196] on th "«" at bounding box center [299, 197] width 34 height 28
click at [497, 200] on th "»" at bounding box center [503, 197] width 33 height 28
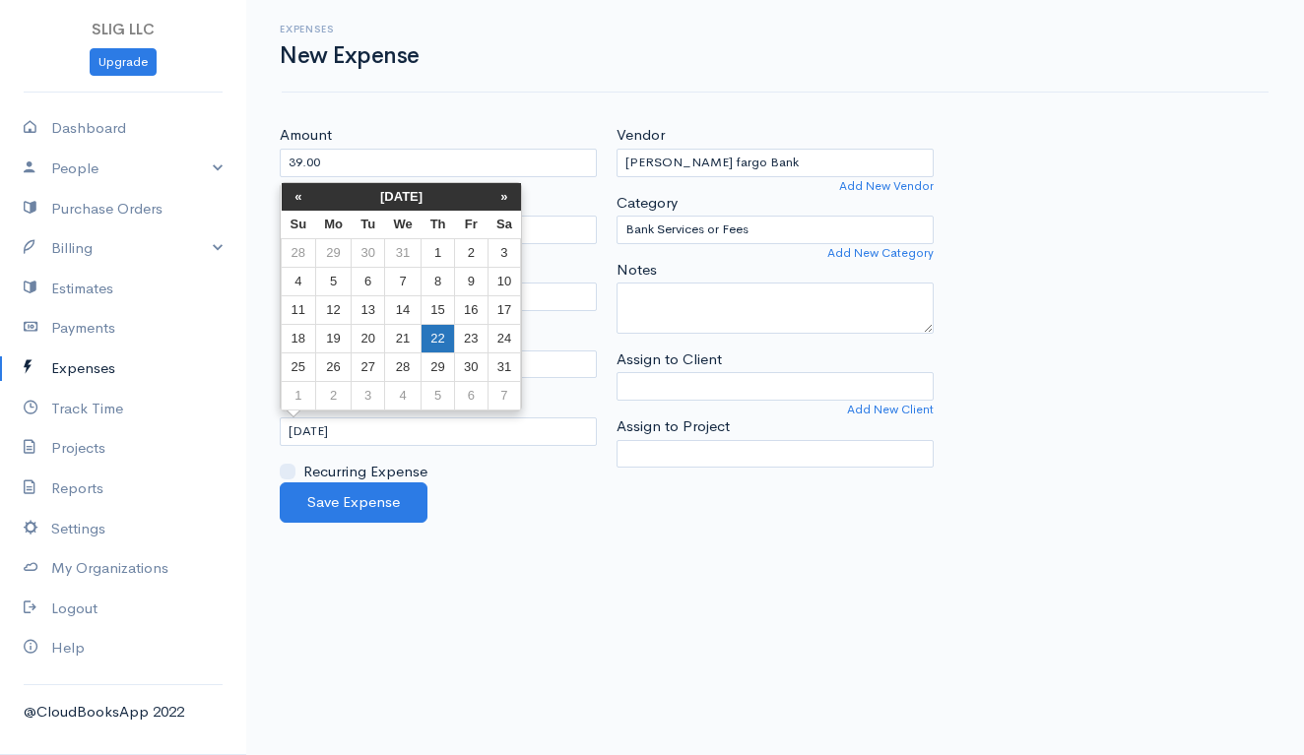
click at [436, 343] on td "22" at bounding box center [437, 339] width 33 height 29
type input "[DATE]"
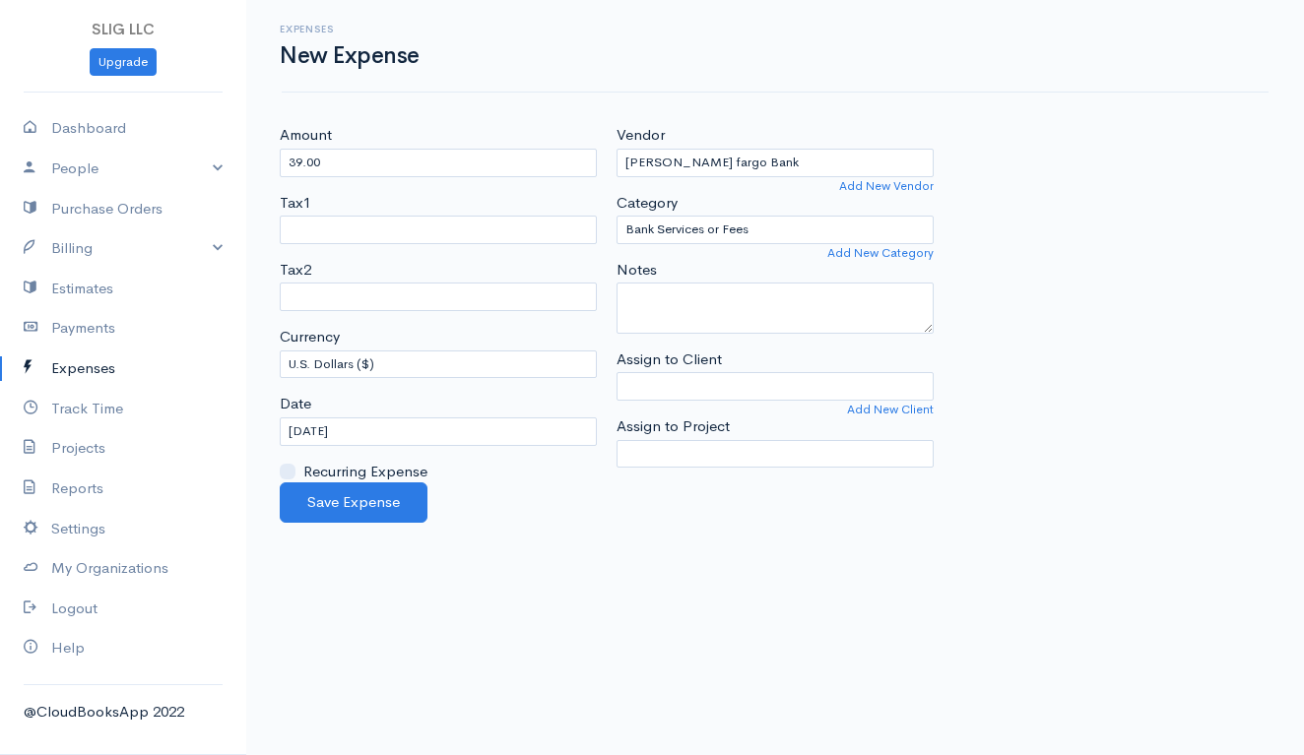
click at [496, 523] on body "SLIG LLC Upgrade Dashboard People Clients Vendors Staff Users Purchase Orders B…" at bounding box center [652, 377] width 1304 height 755
click at [379, 496] on button "Save Expense" at bounding box center [354, 503] width 148 height 40
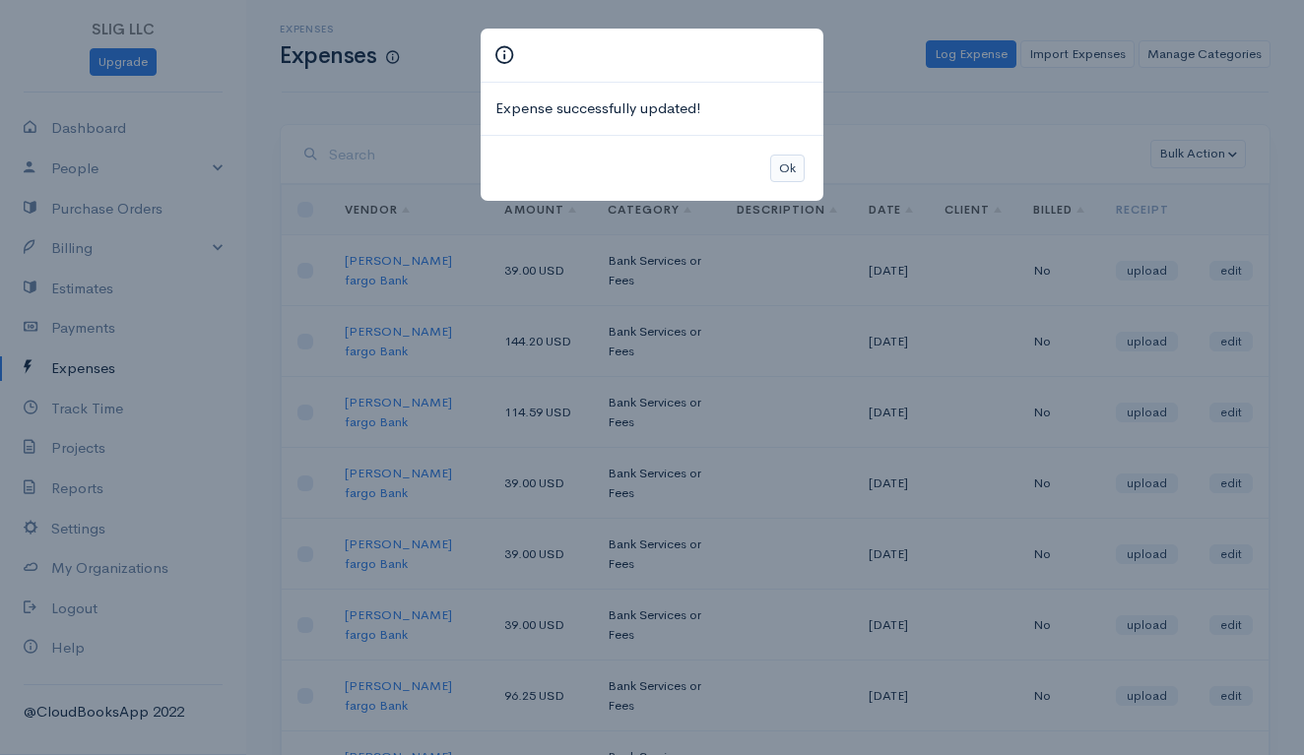
click at [786, 163] on button "Ok" at bounding box center [787, 169] width 34 height 29
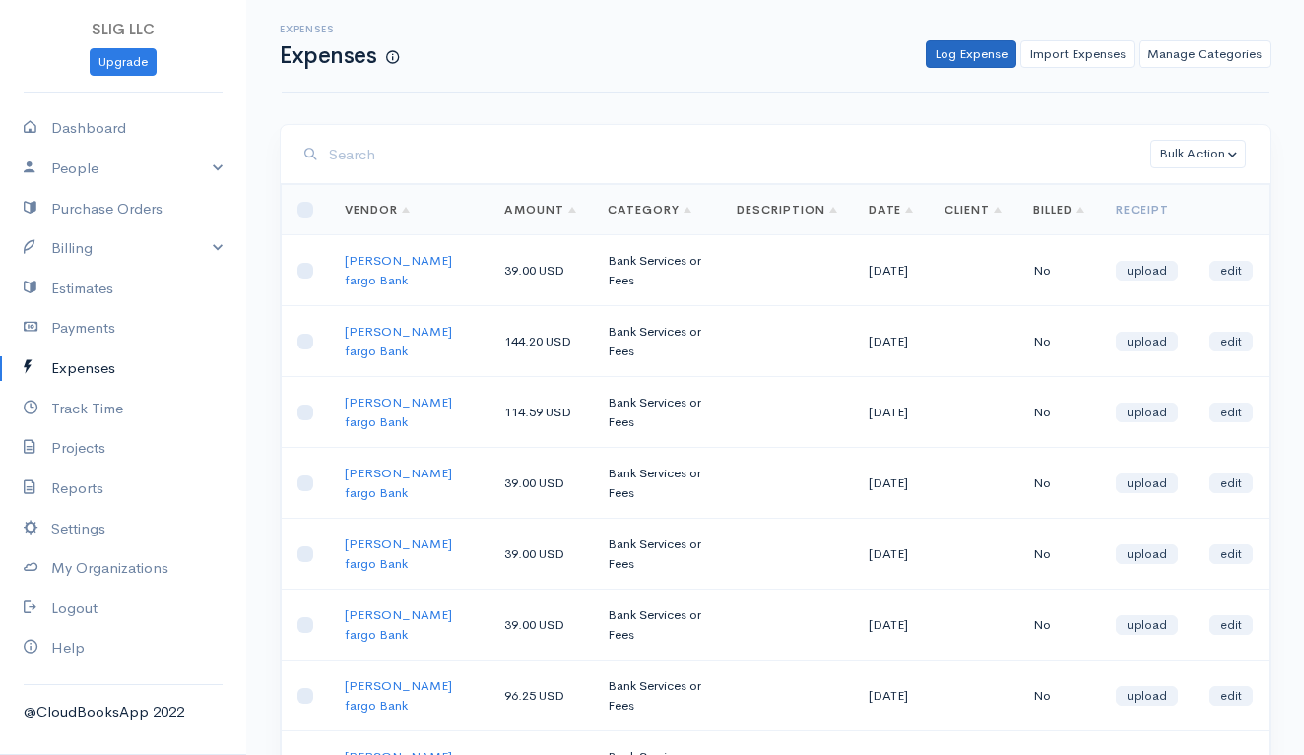
click at [967, 55] on link "Log Expense" at bounding box center [971, 54] width 91 height 29
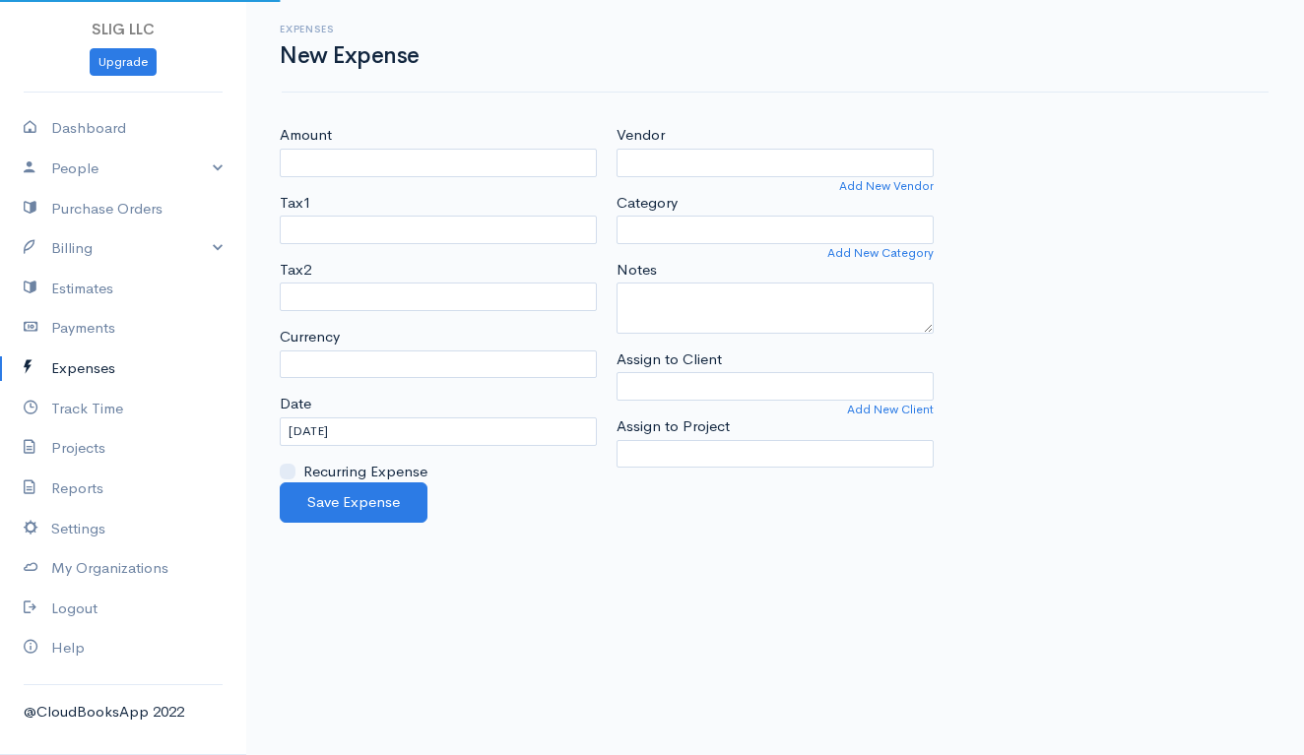
select select "USD"
click at [410, 158] on input "Amount" at bounding box center [438, 163] width 317 height 29
type input "167.39"
click at [682, 154] on input "Vendor" at bounding box center [774, 163] width 317 height 29
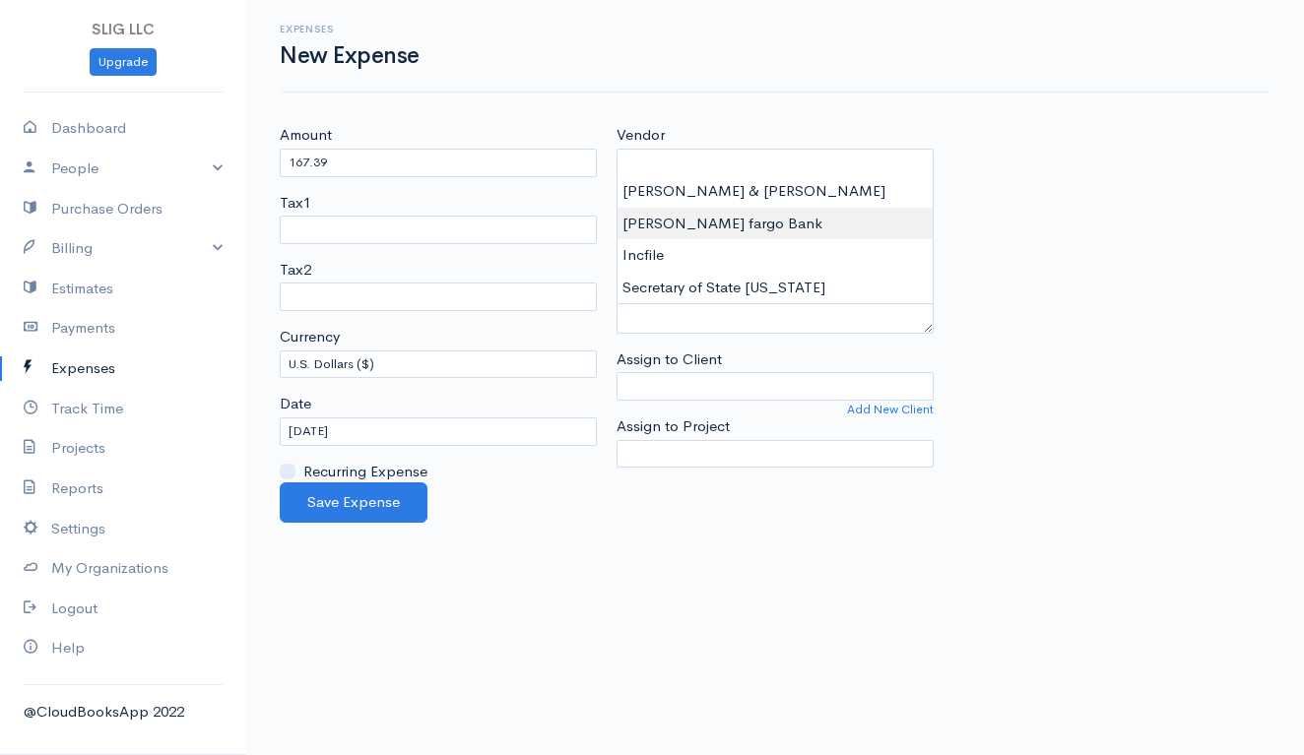
type input "[PERSON_NAME] fargo Bank"
click at [689, 225] on body "SLIG LLC Upgrade Dashboard People Clients Vendors Staff Users Purchase Orders B…" at bounding box center [652, 377] width 1304 height 755
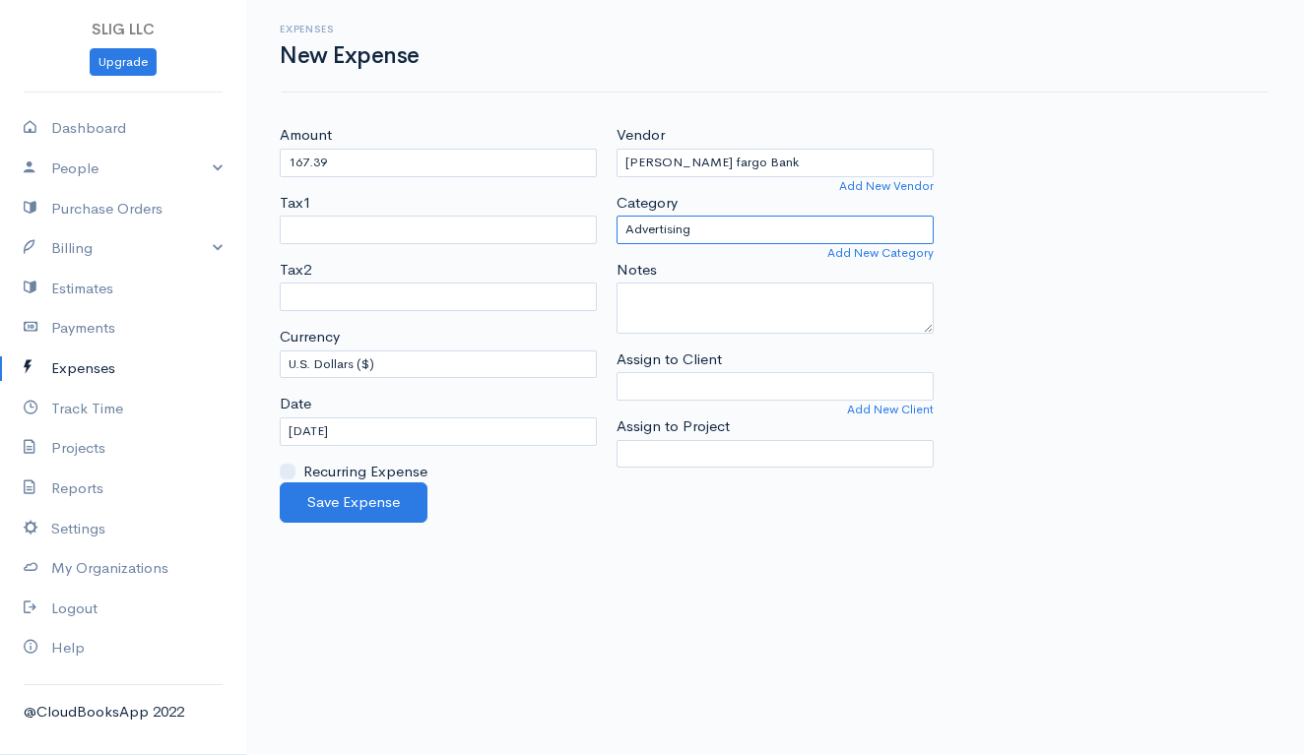
select select "Bank Services or Fees"
click at [375, 430] on input "[DATE]" at bounding box center [438, 432] width 317 height 29
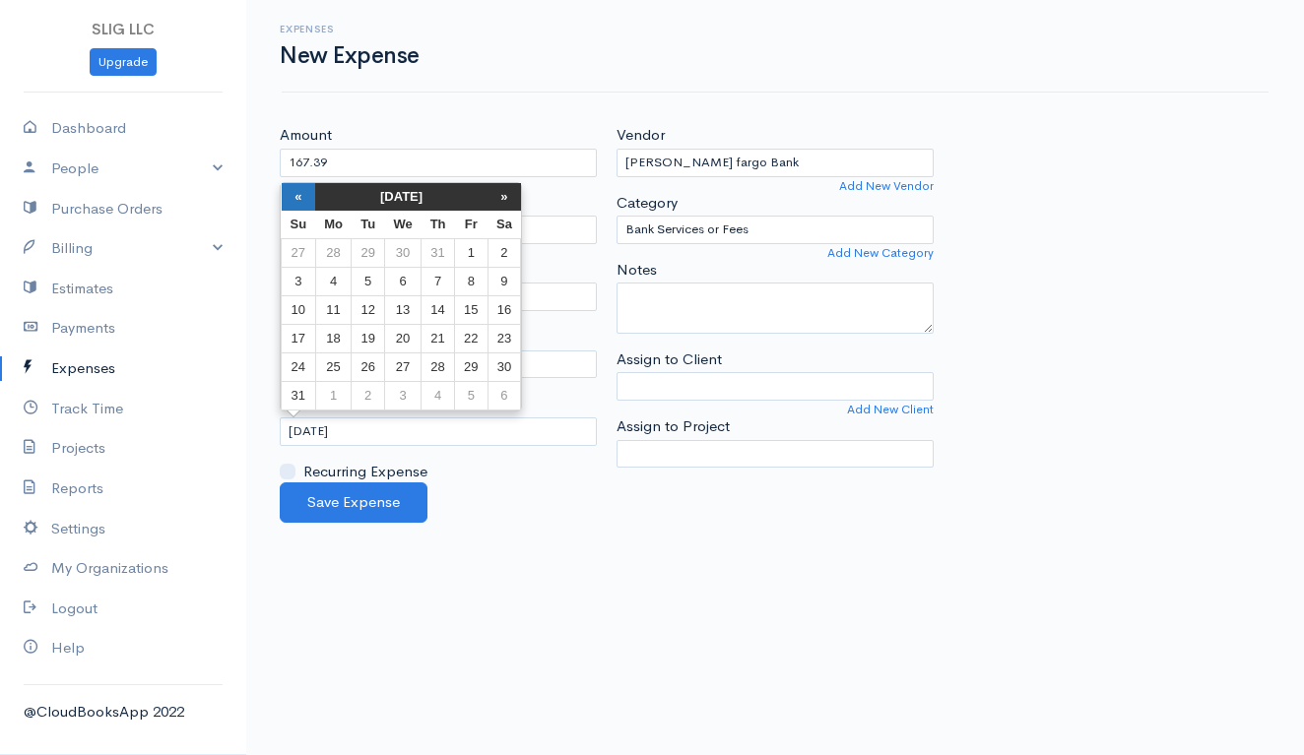
click at [295, 194] on th "«" at bounding box center [299, 197] width 34 height 28
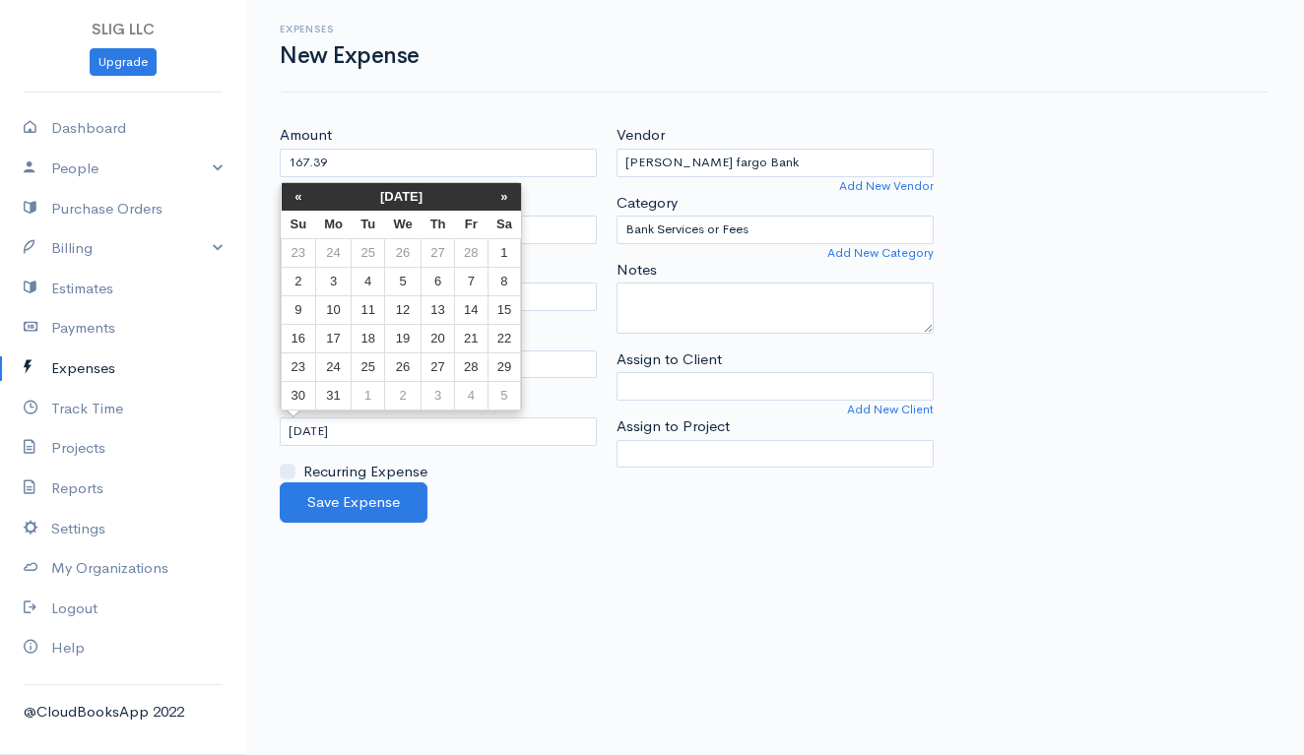
click at [295, 194] on th "«" at bounding box center [299, 197] width 34 height 28
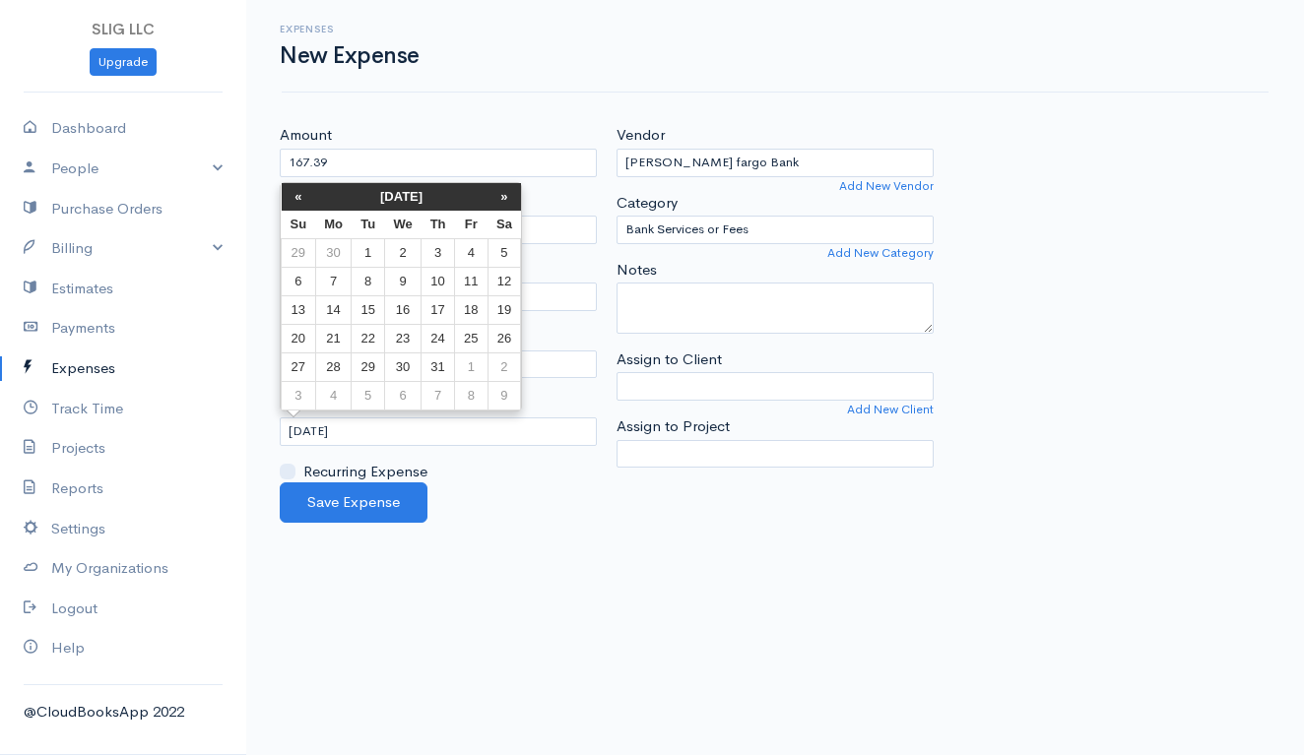
click at [295, 194] on th "«" at bounding box center [299, 197] width 34 height 28
click at [446, 340] on td "22" at bounding box center [437, 339] width 33 height 29
type input "[DATE]"
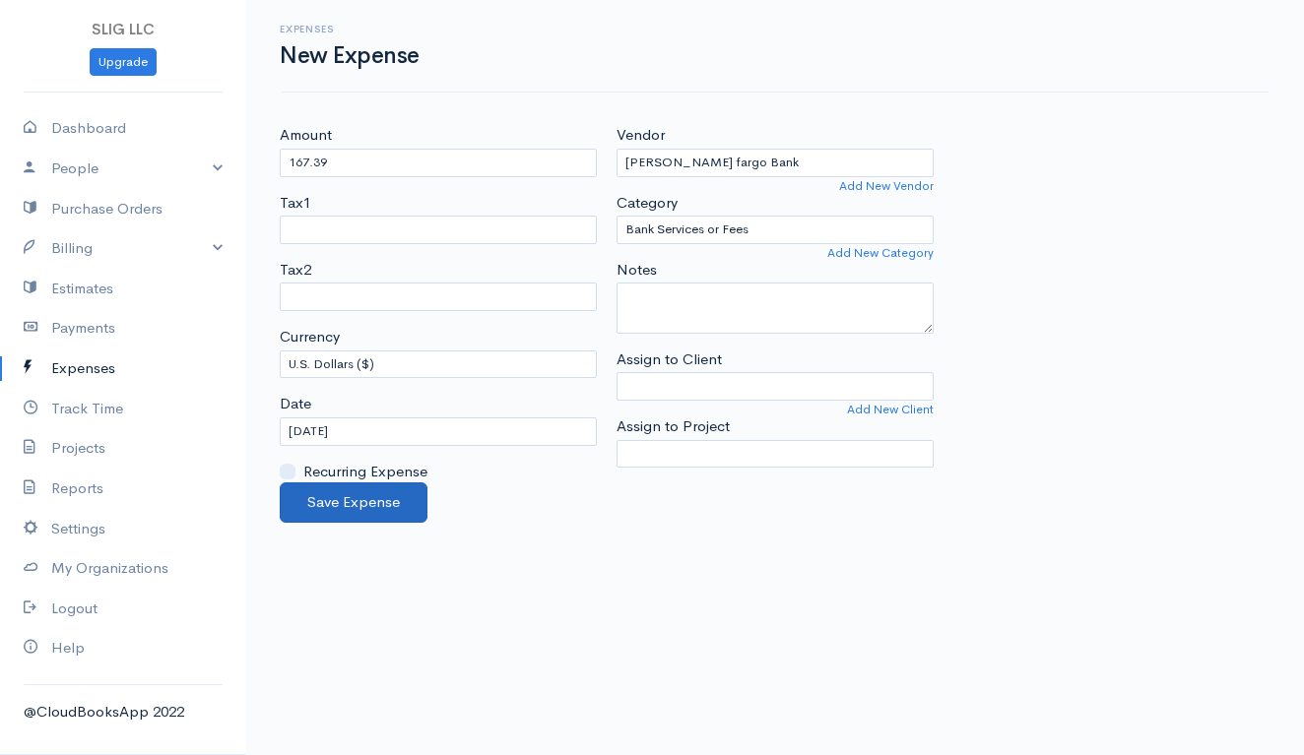
click at [377, 496] on button "Save Expense" at bounding box center [354, 503] width 148 height 40
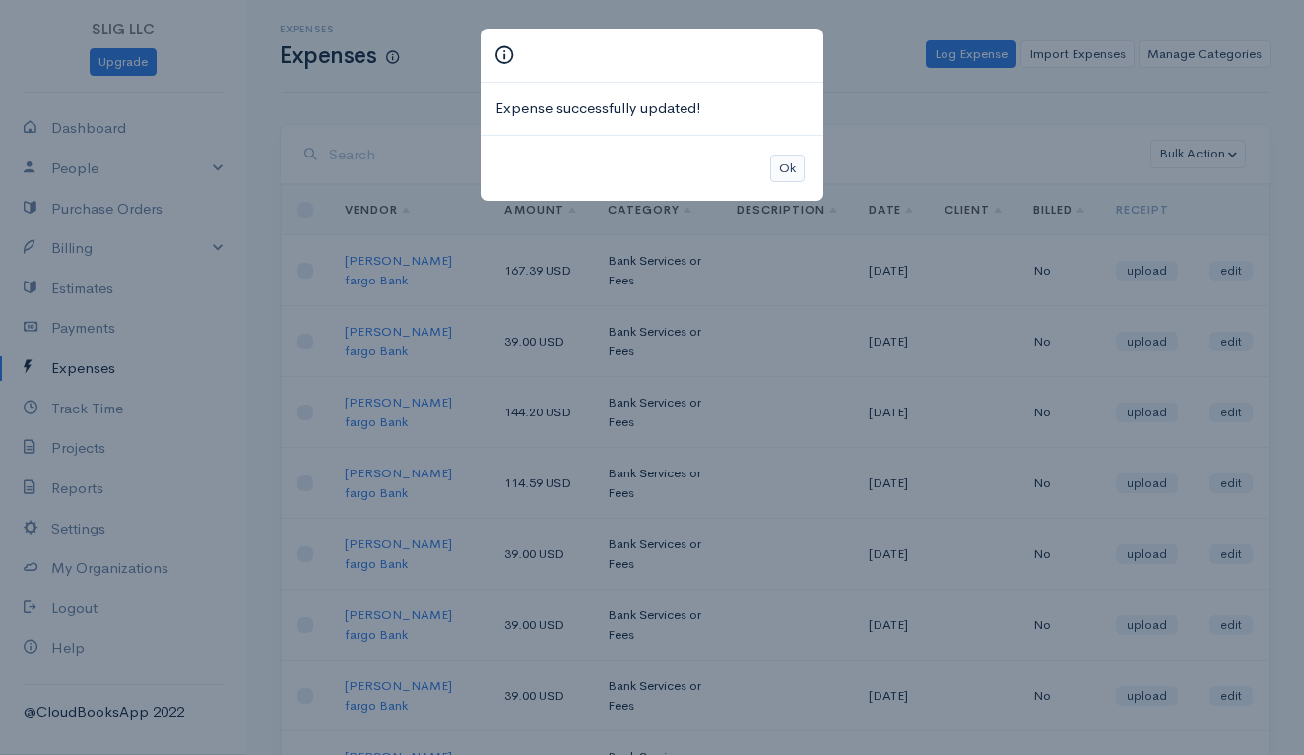
click at [792, 162] on button "Ok" at bounding box center [787, 169] width 34 height 29
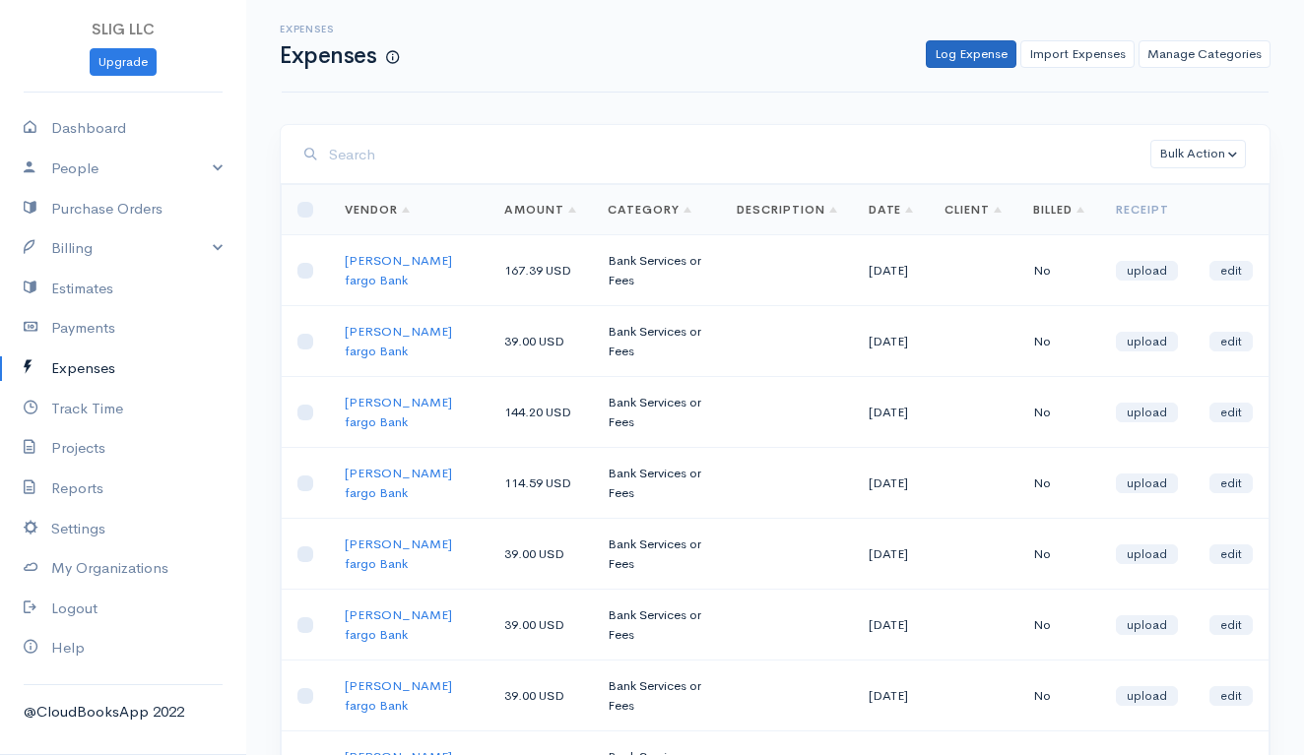
click at [948, 53] on link "Log Expense" at bounding box center [971, 54] width 91 height 29
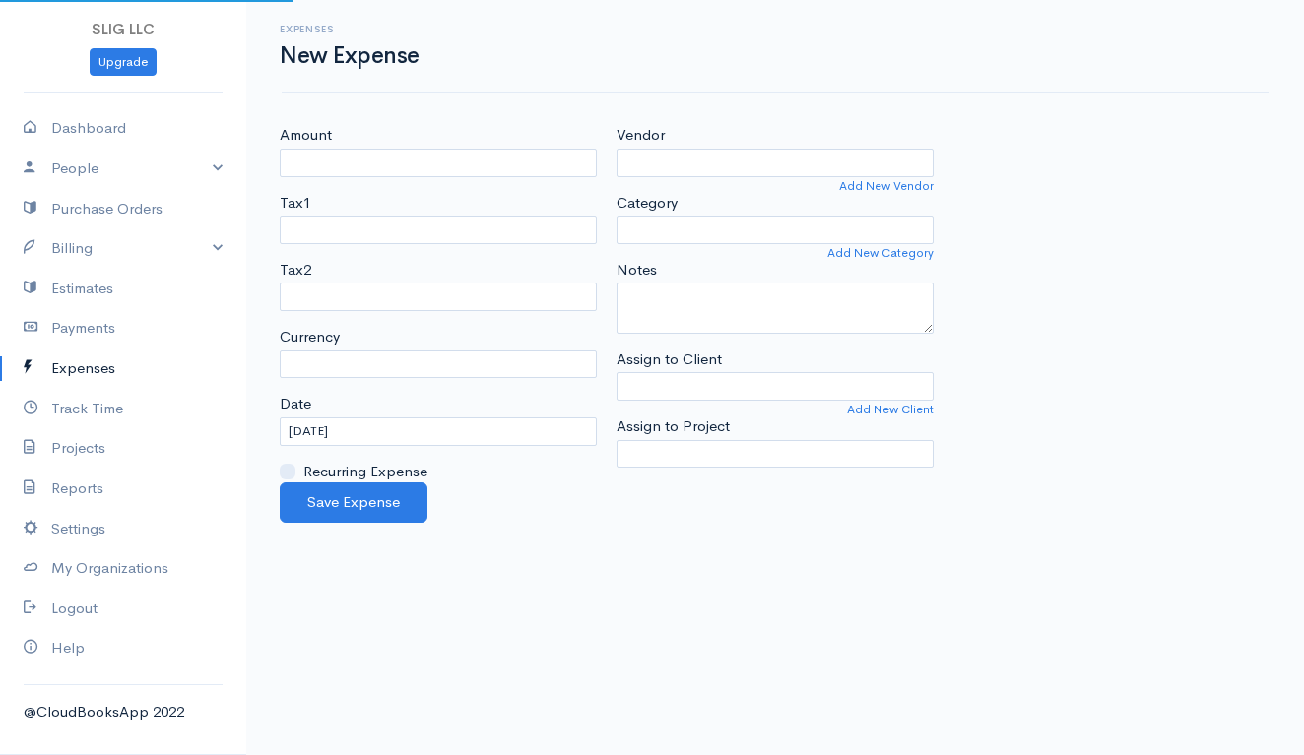
select select "USD"
click at [363, 163] on input "Amount" at bounding box center [438, 163] width 317 height 29
type input "143.70"
click at [742, 158] on input "Vendor" at bounding box center [774, 163] width 317 height 29
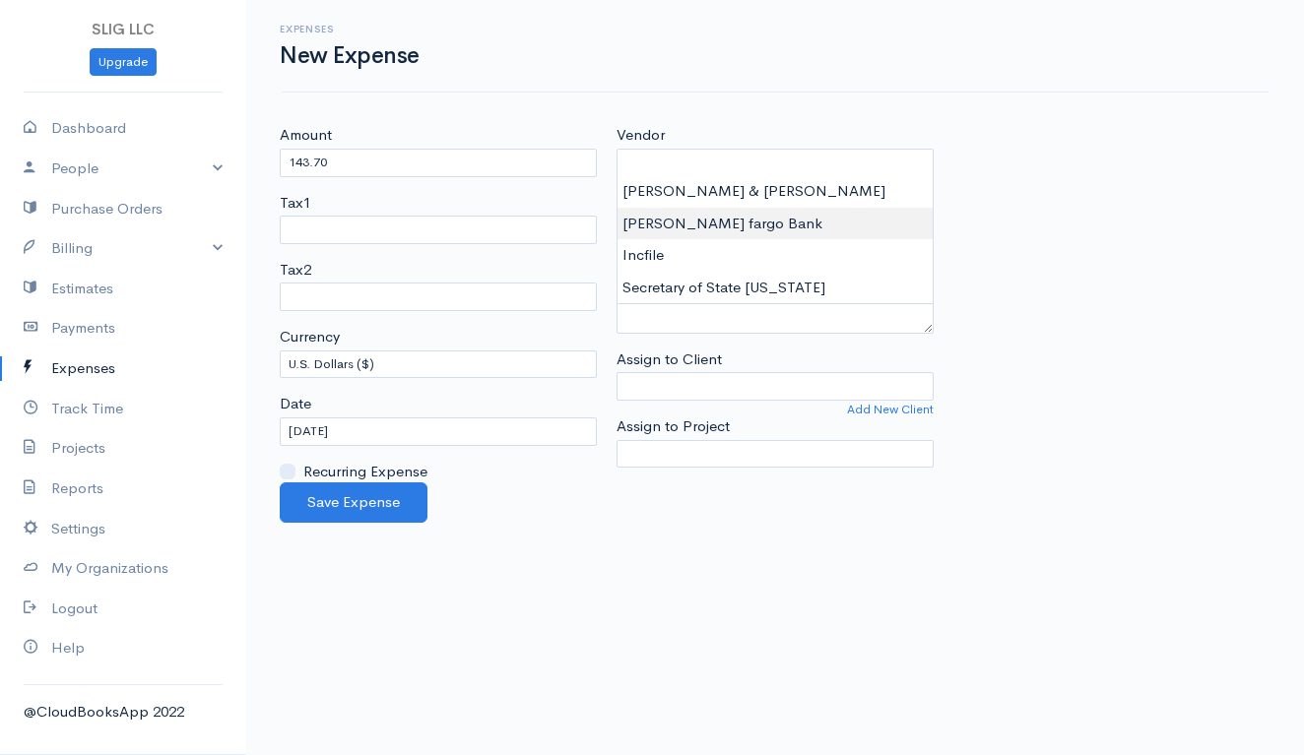
type input "[PERSON_NAME] fargo Bank"
click at [714, 224] on body "SLIG LLC Upgrade Dashboard People Clients Vendors Staff Users Purchase Orders B…" at bounding box center [652, 377] width 1304 height 755
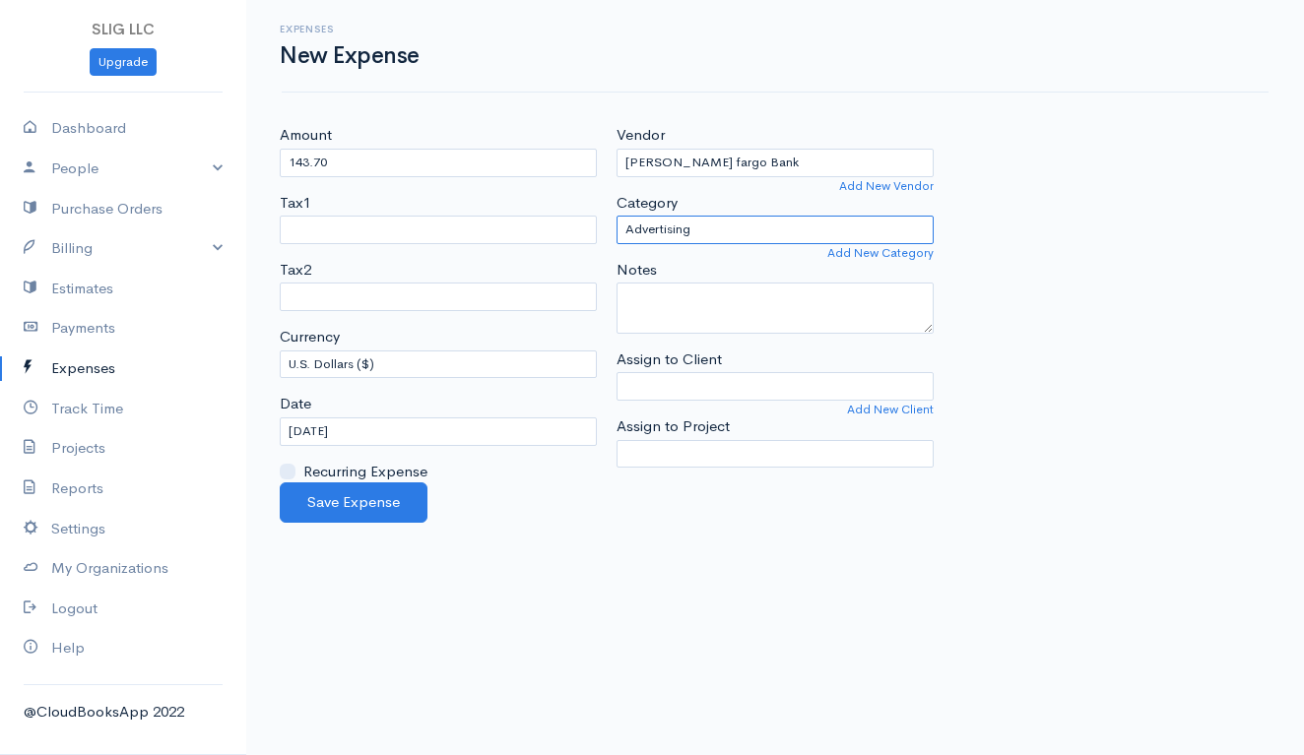
select select "Bank Services or Fees"
click at [363, 427] on input "[DATE]" at bounding box center [438, 432] width 317 height 29
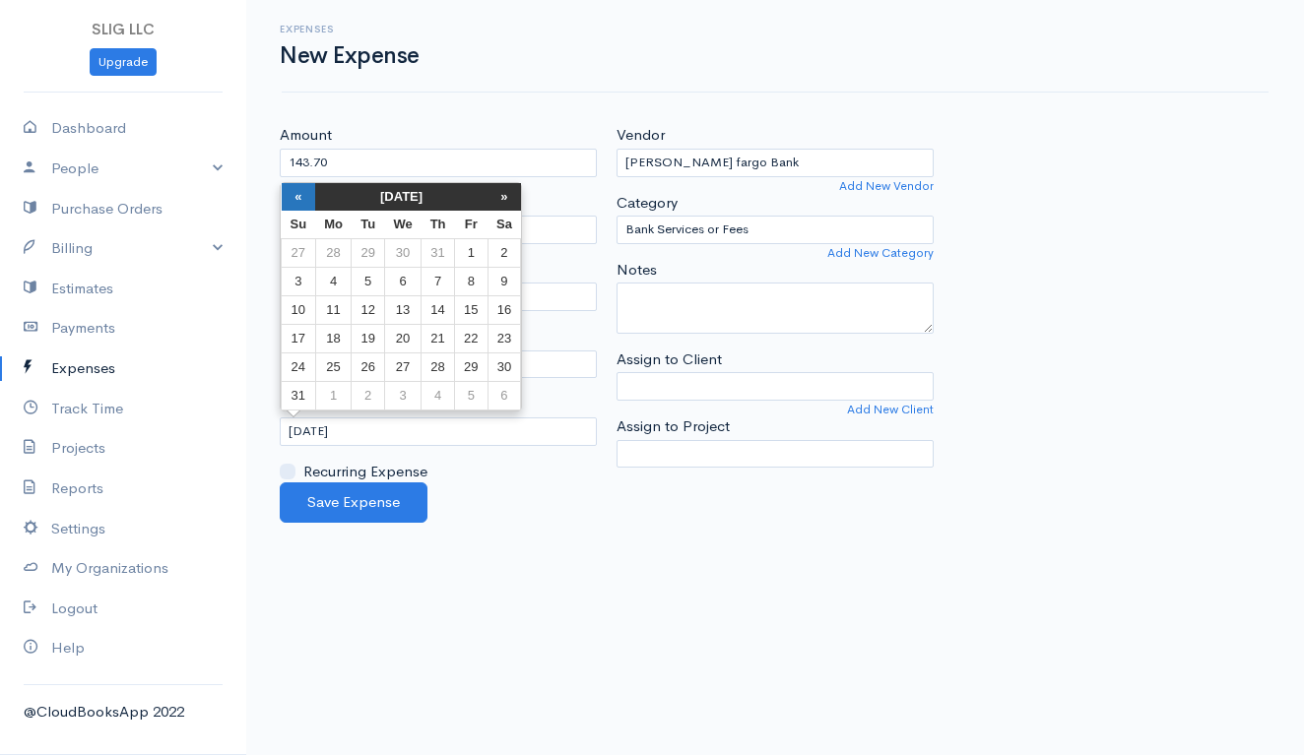
click at [295, 195] on th "«" at bounding box center [299, 197] width 34 height 28
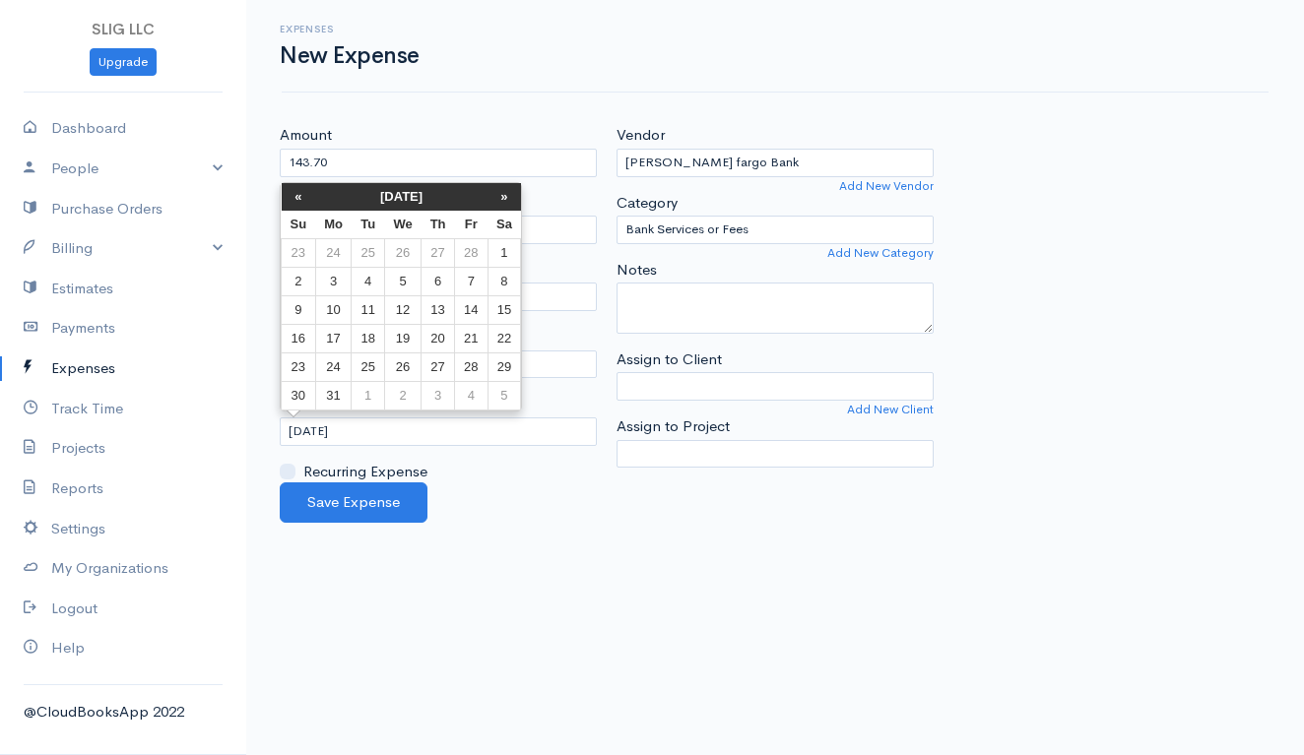
click at [295, 195] on th "«" at bounding box center [299, 197] width 34 height 28
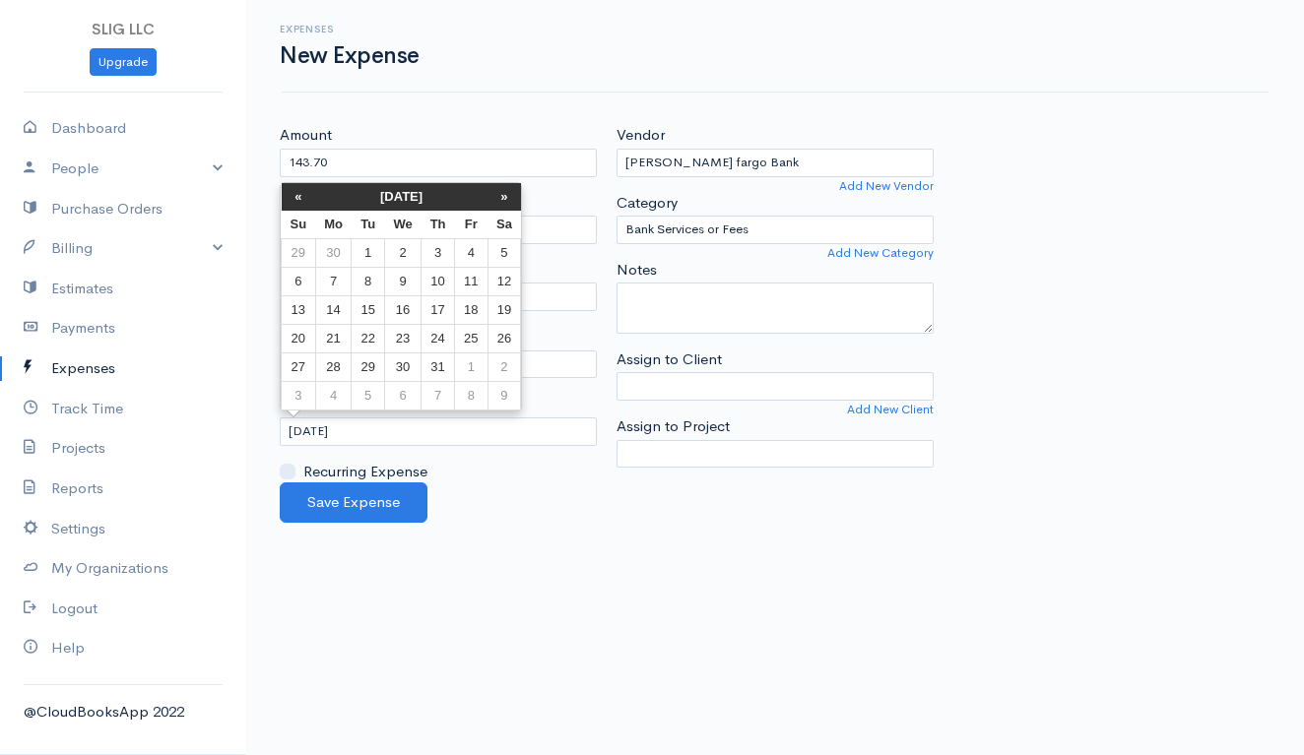
click at [295, 195] on th "«" at bounding box center [299, 197] width 34 height 28
click at [301, 365] on td "22" at bounding box center [299, 368] width 34 height 29
type input "[DATE]"
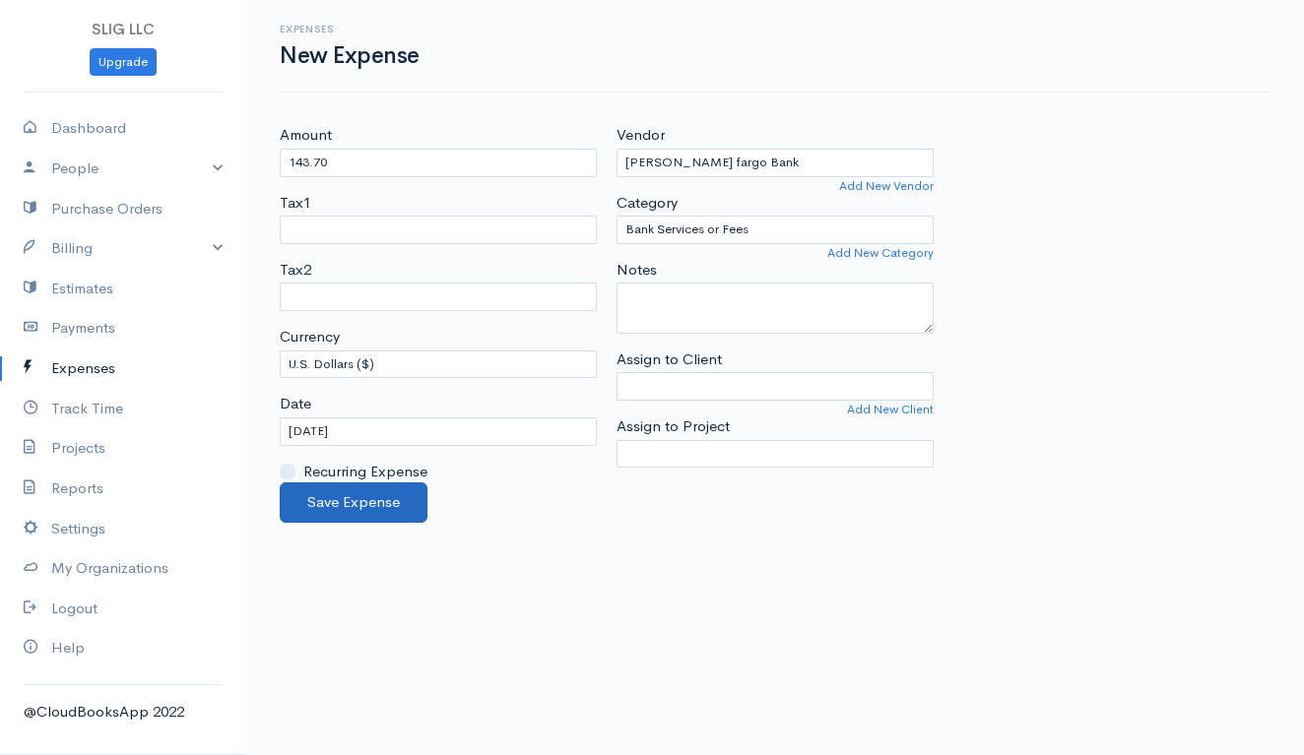
click at [386, 505] on button "Save Expense" at bounding box center [354, 503] width 148 height 40
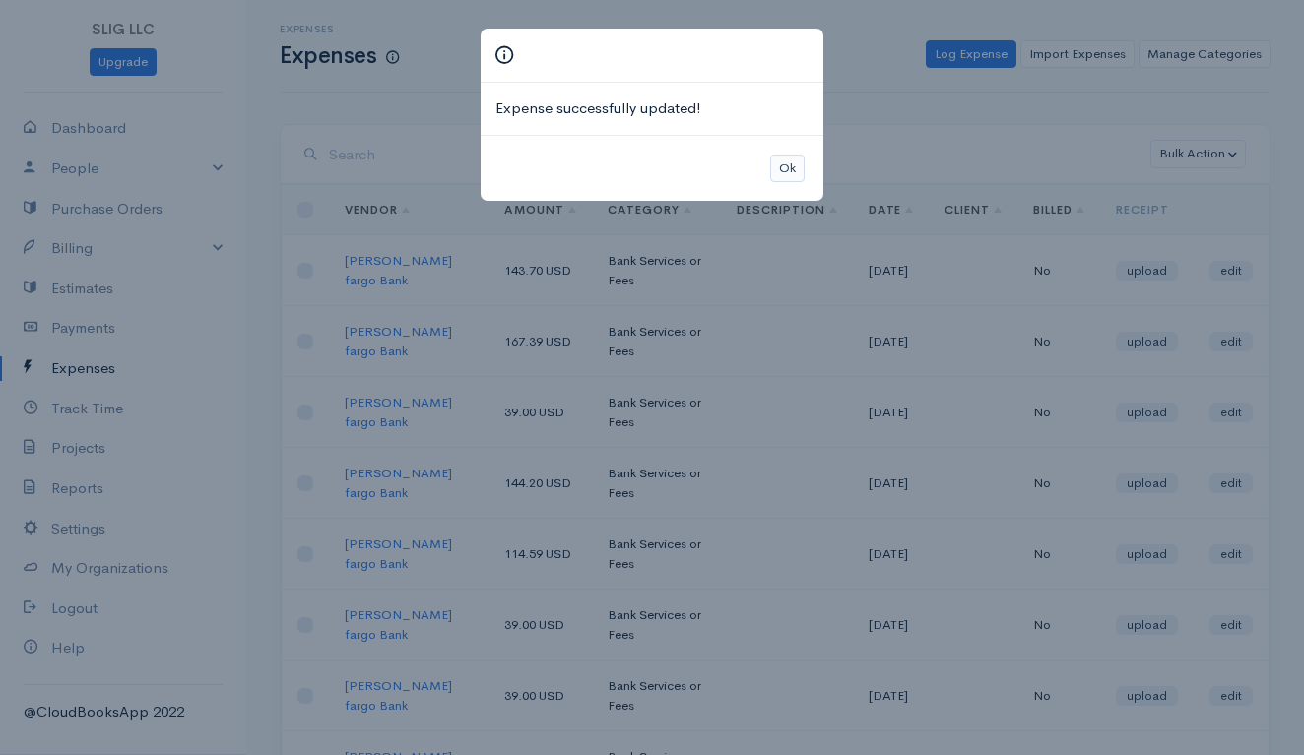
click at [789, 166] on button "Ok" at bounding box center [787, 169] width 34 height 29
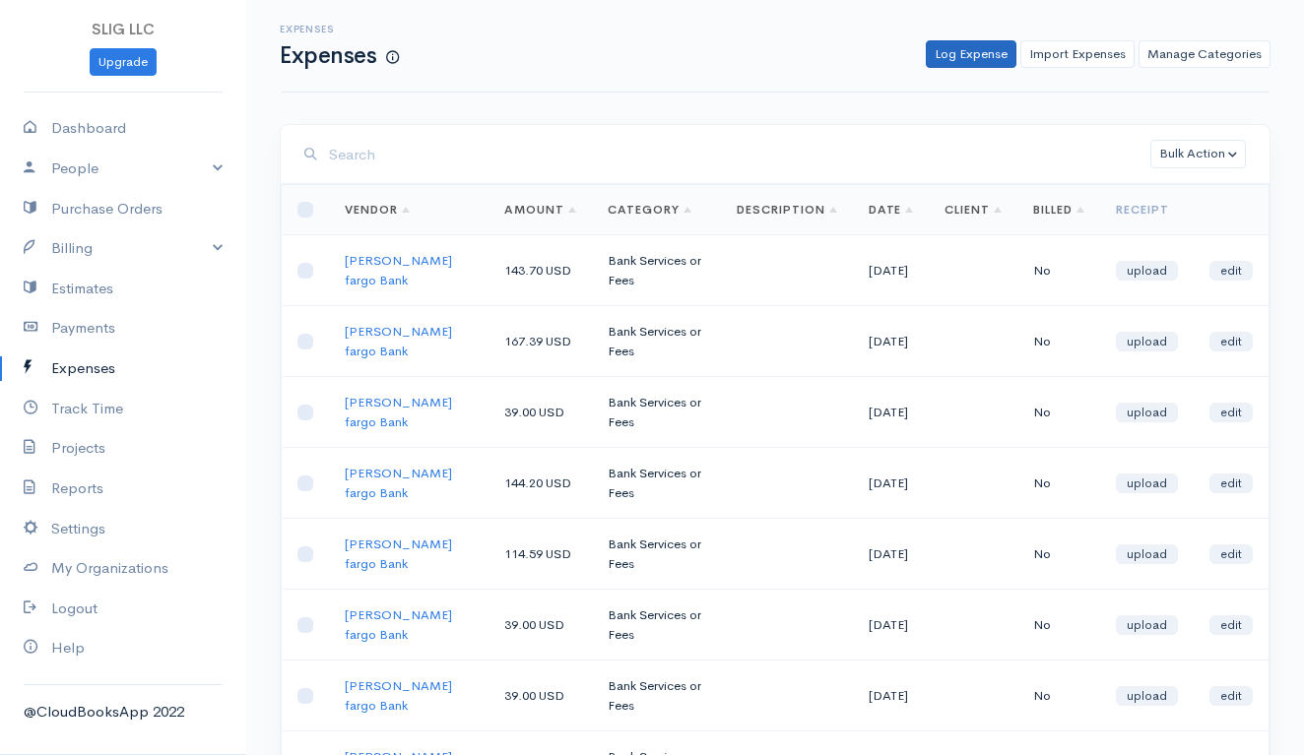
click at [997, 42] on link "Log Expense" at bounding box center [971, 54] width 91 height 29
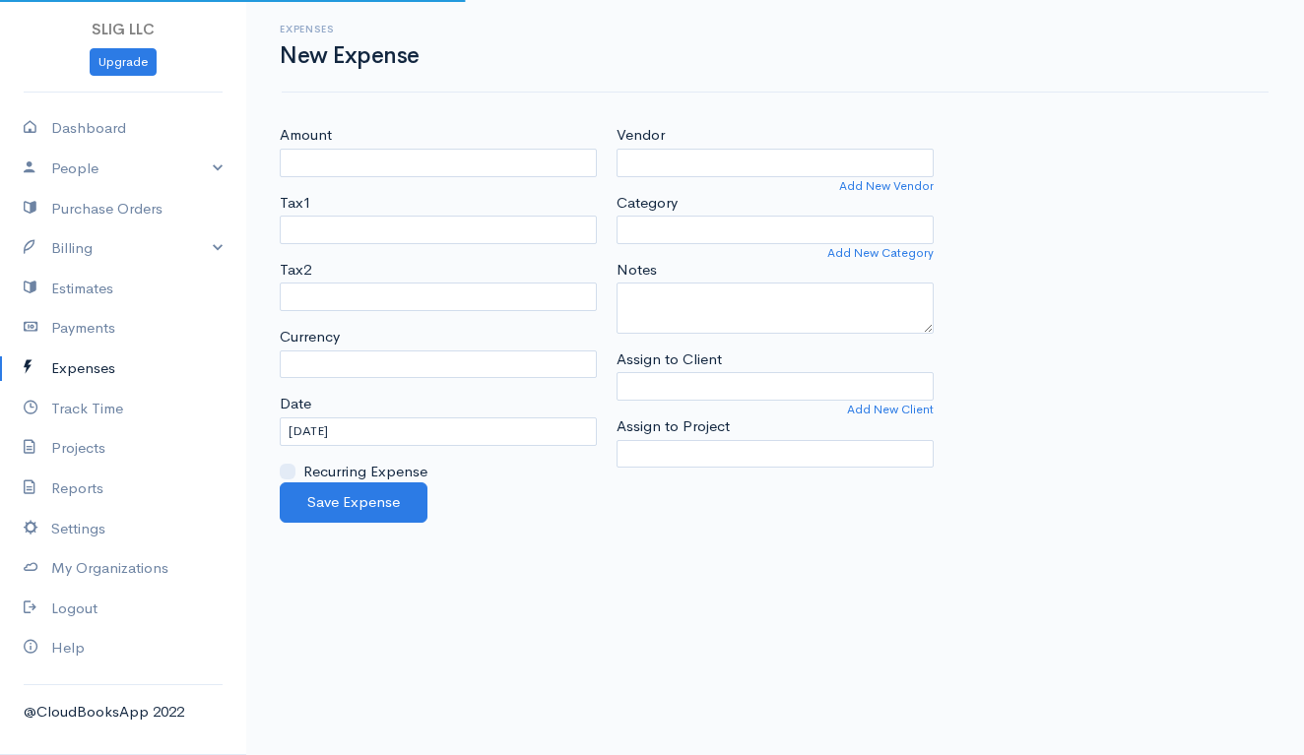
select select "USD"
click at [488, 163] on input "Amount" at bounding box center [438, 163] width 317 height 29
type input "39.00"
click at [733, 170] on input "Vendor" at bounding box center [774, 163] width 317 height 29
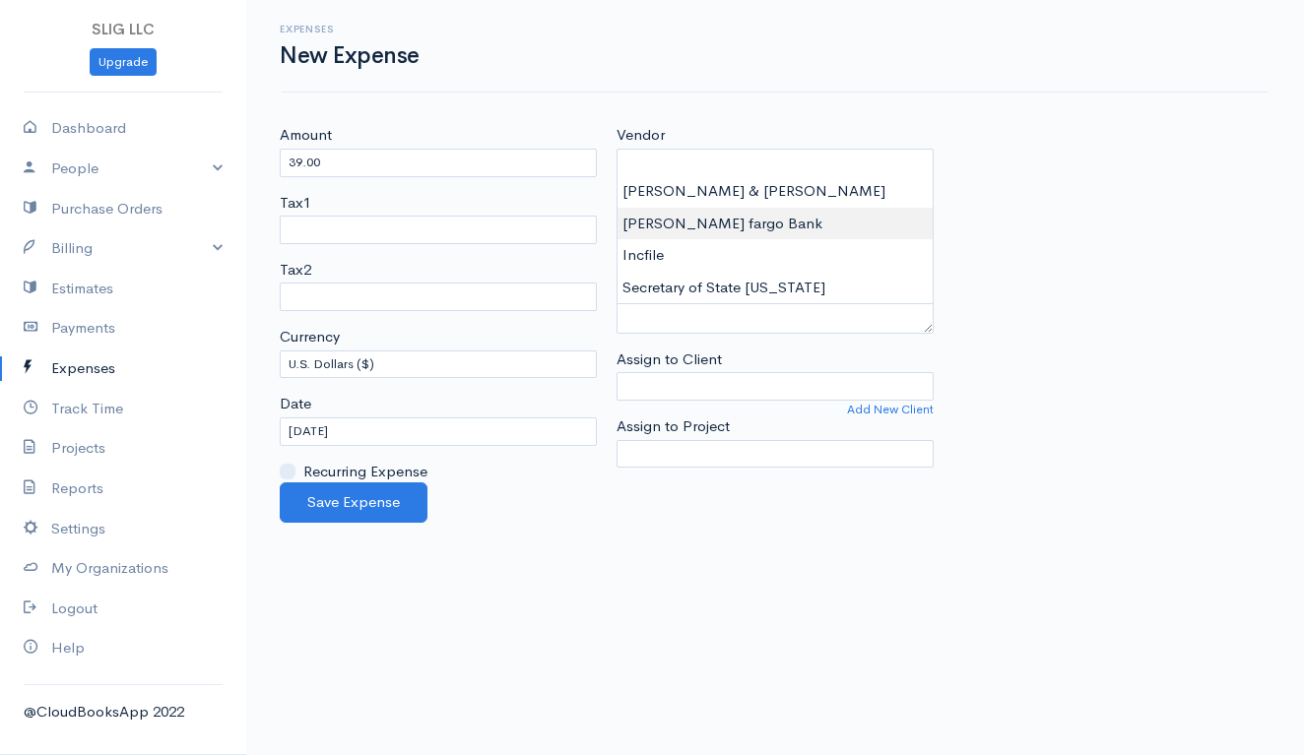
type input "[PERSON_NAME] fargo Bank"
click at [709, 220] on body "SLIG LLC Upgrade Dashboard People Clients Vendors Staff Users Purchase Orders B…" at bounding box center [652, 377] width 1304 height 755
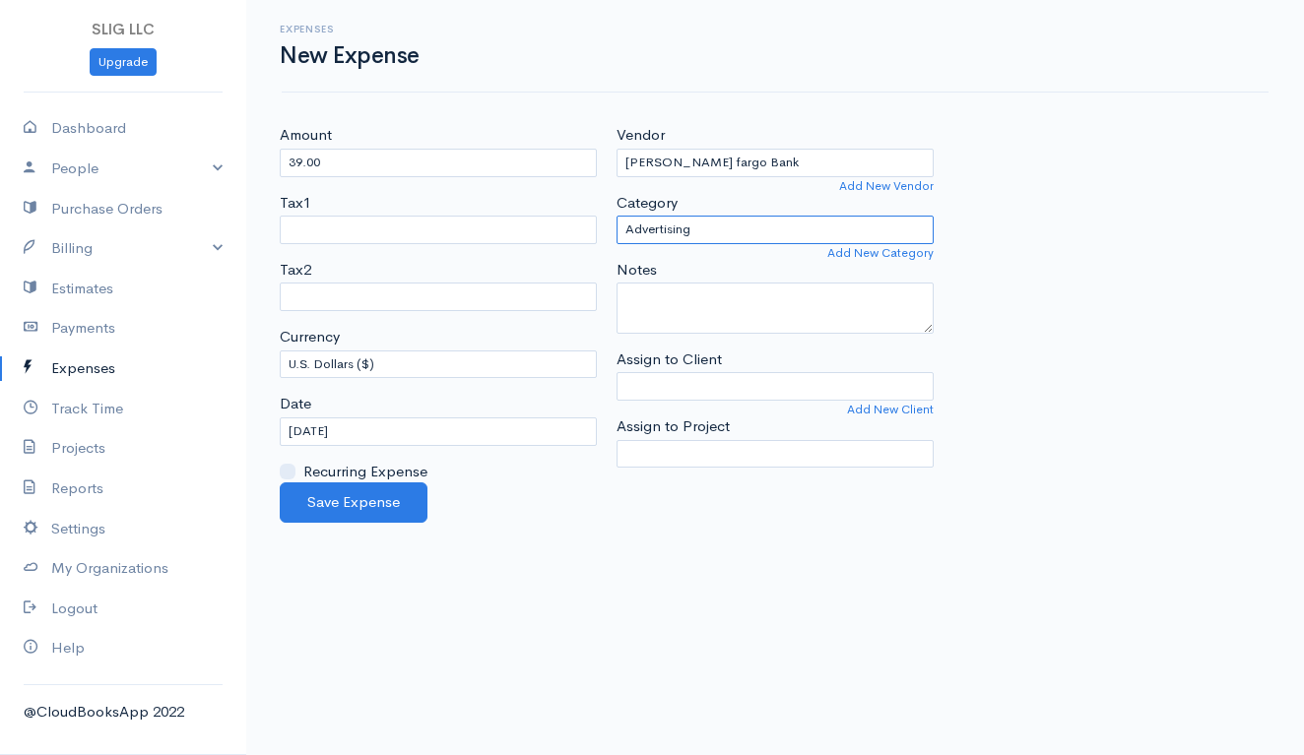
select select "Bank Services or Fees"
click at [373, 423] on input "[DATE]" at bounding box center [438, 432] width 317 height 29
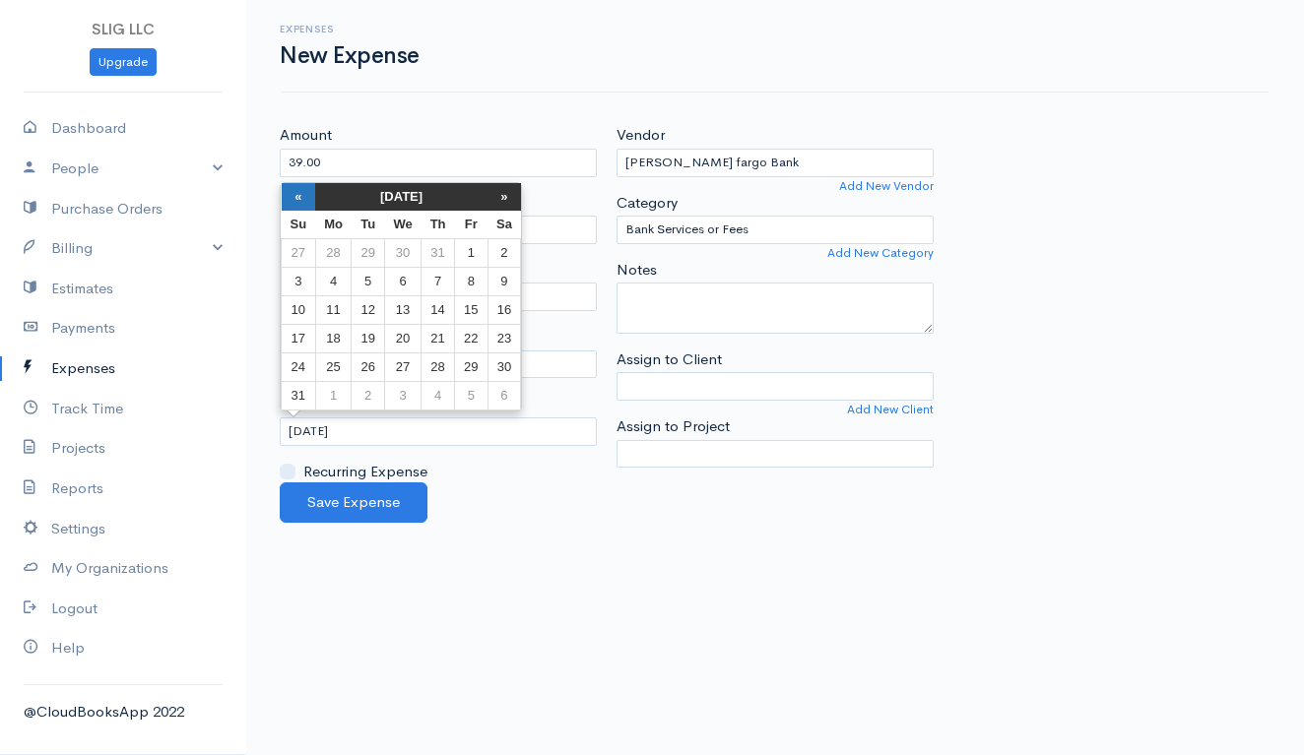
click at [291, 194] on th "«" at bounding box center [299, 197] width 34 height 28
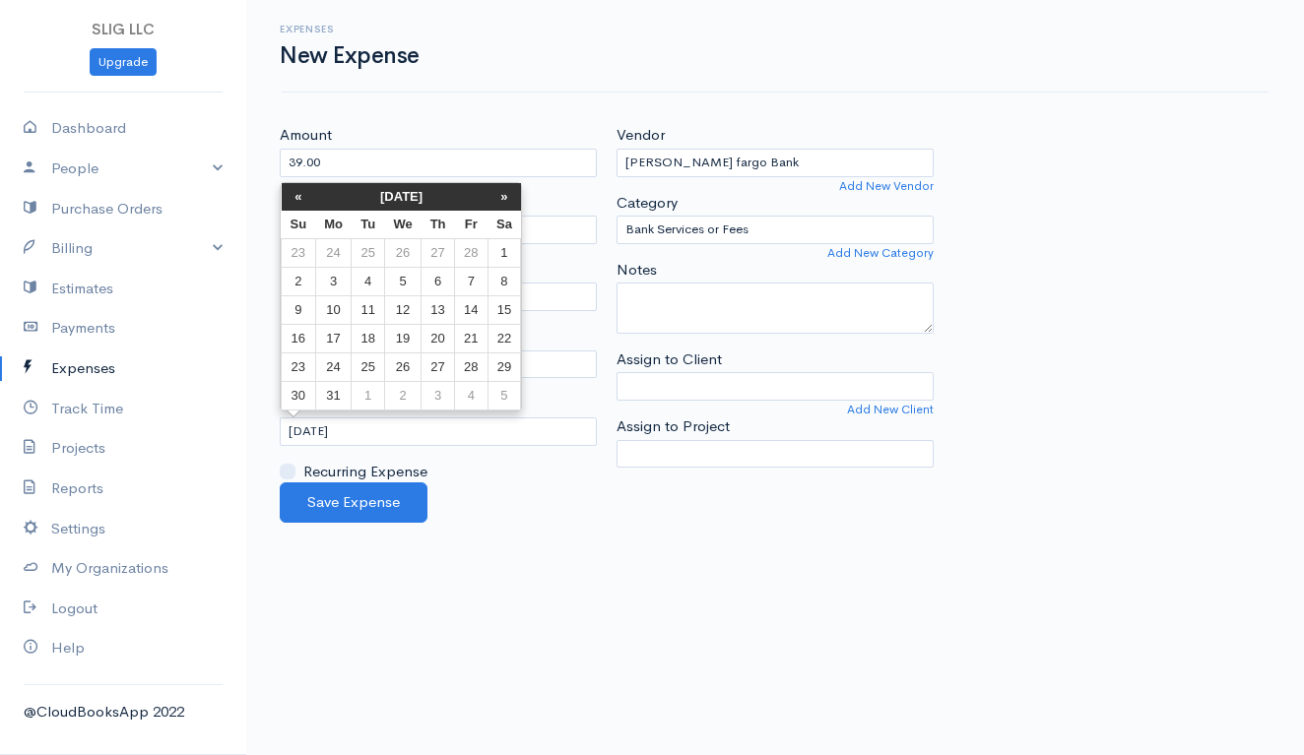
click at [291, 194] on th "«" at bounding box center [299, 197] width 34 height 28
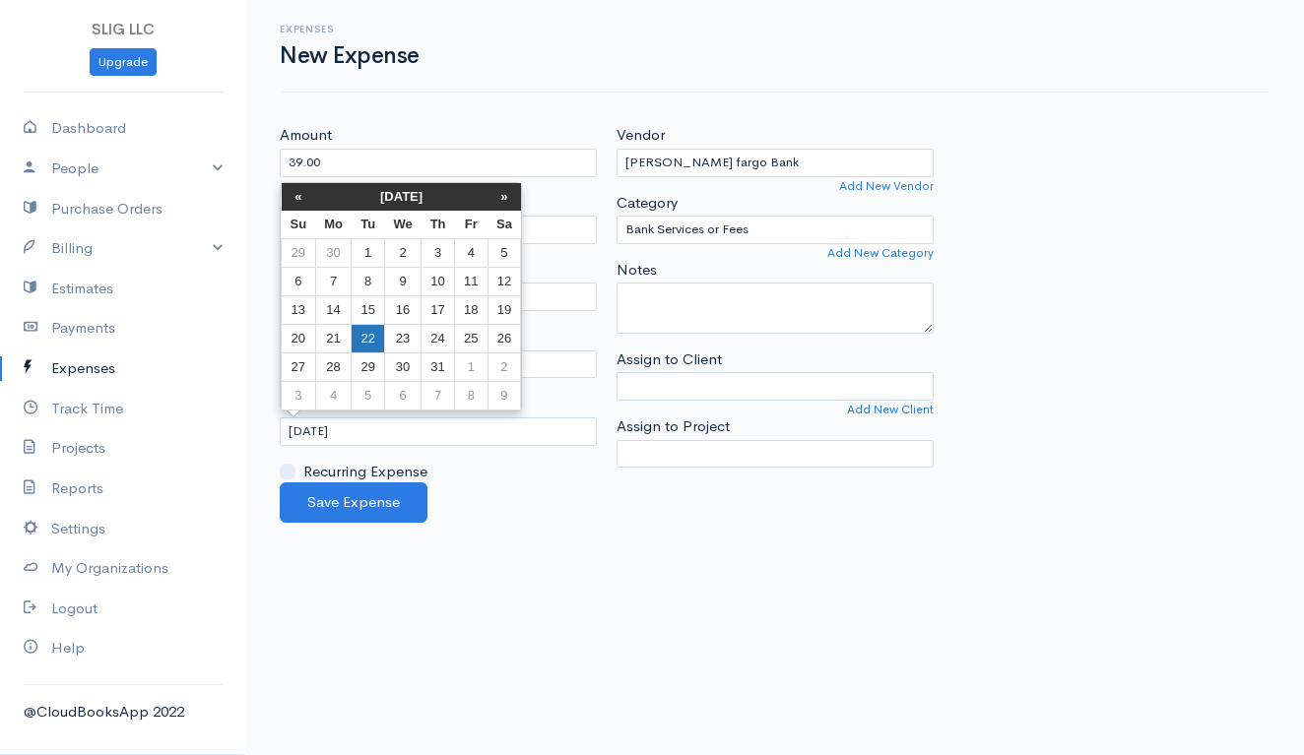
click at [367, 340] on td "22" at bounding box center [368, 339] width 32 height 29
type input "[DATE]"
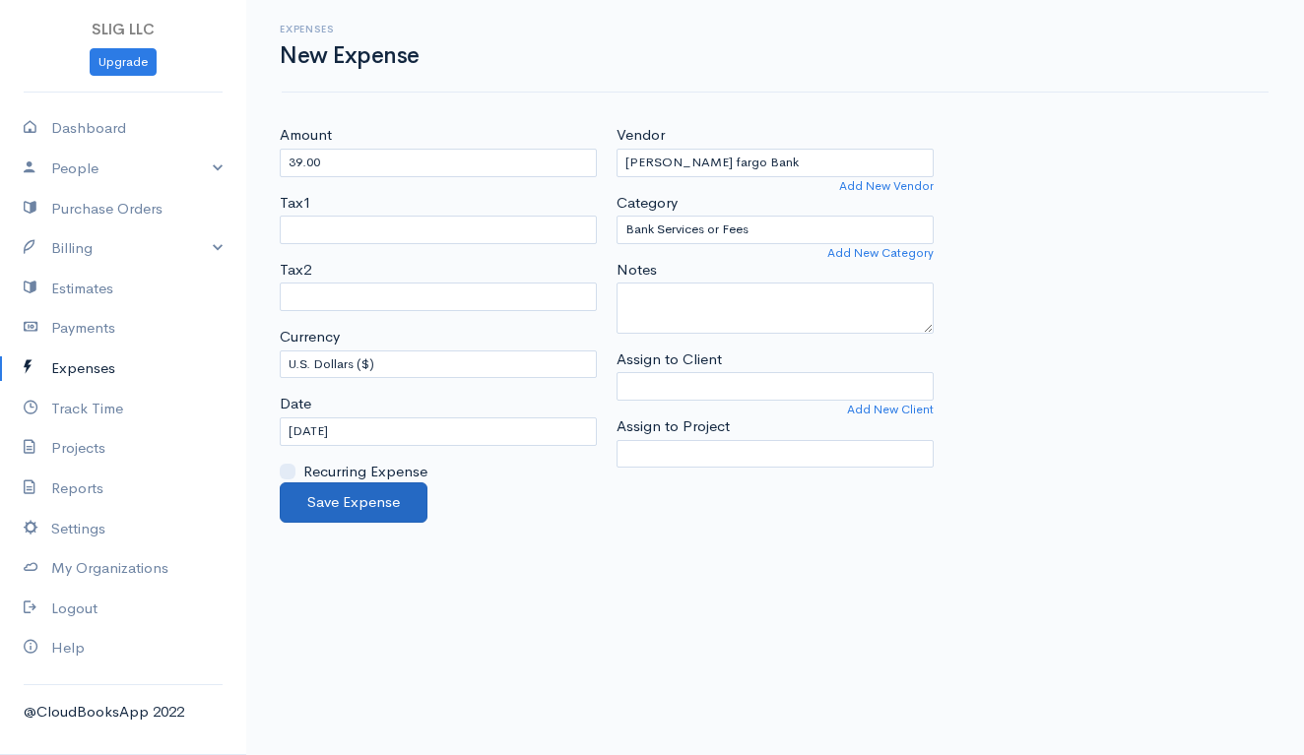
click at [378, 492] on button "Save Expense" at bounding box center [354, 503] width 148 height 40
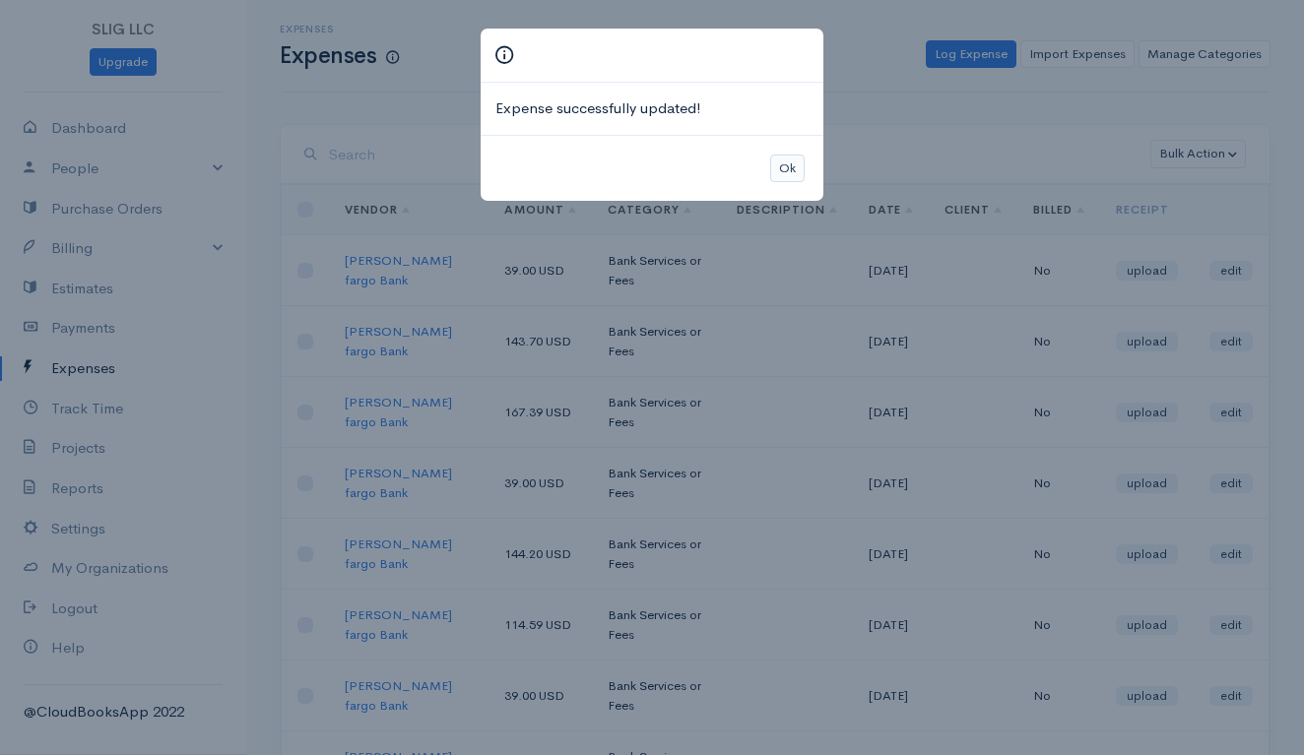
click at [781, 158] on button "Ok" at bounding box center [787, 169] width 34 height 29
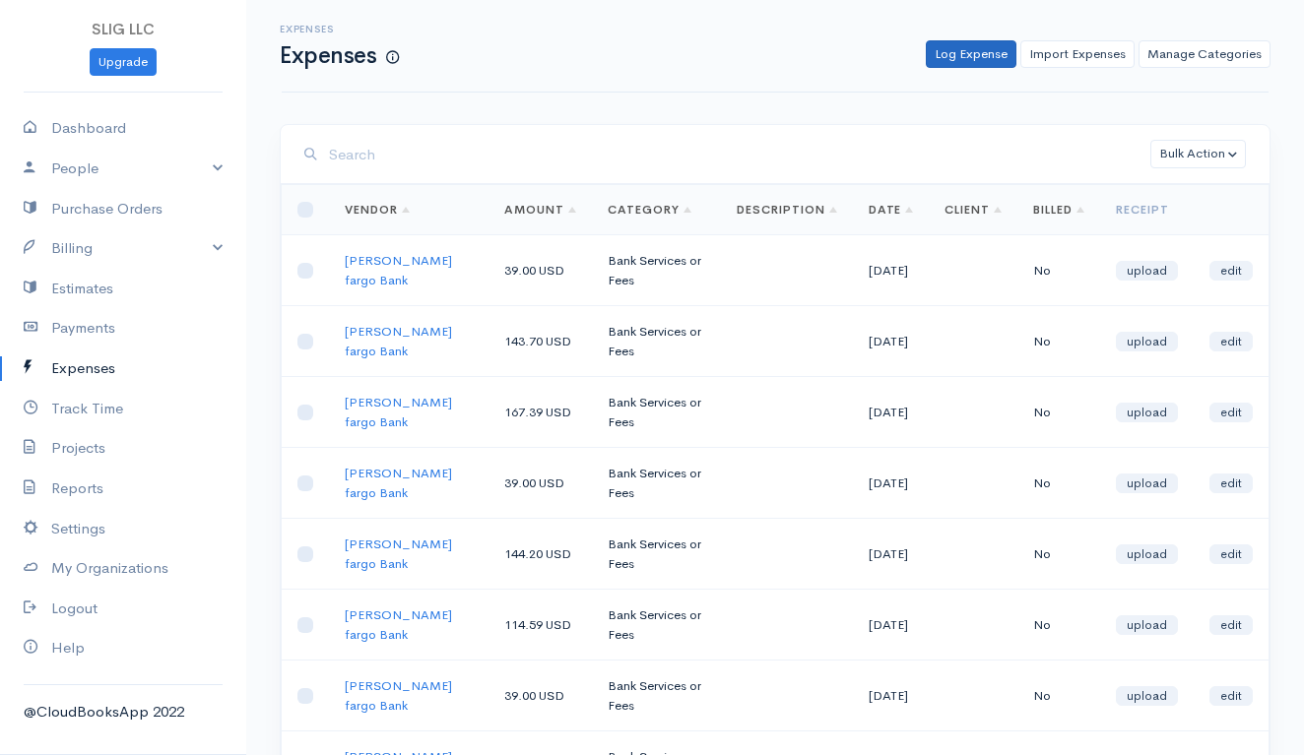
click at [979, 53] on link "Log Expense" at bounding box center [971, 54] width 91 height 29
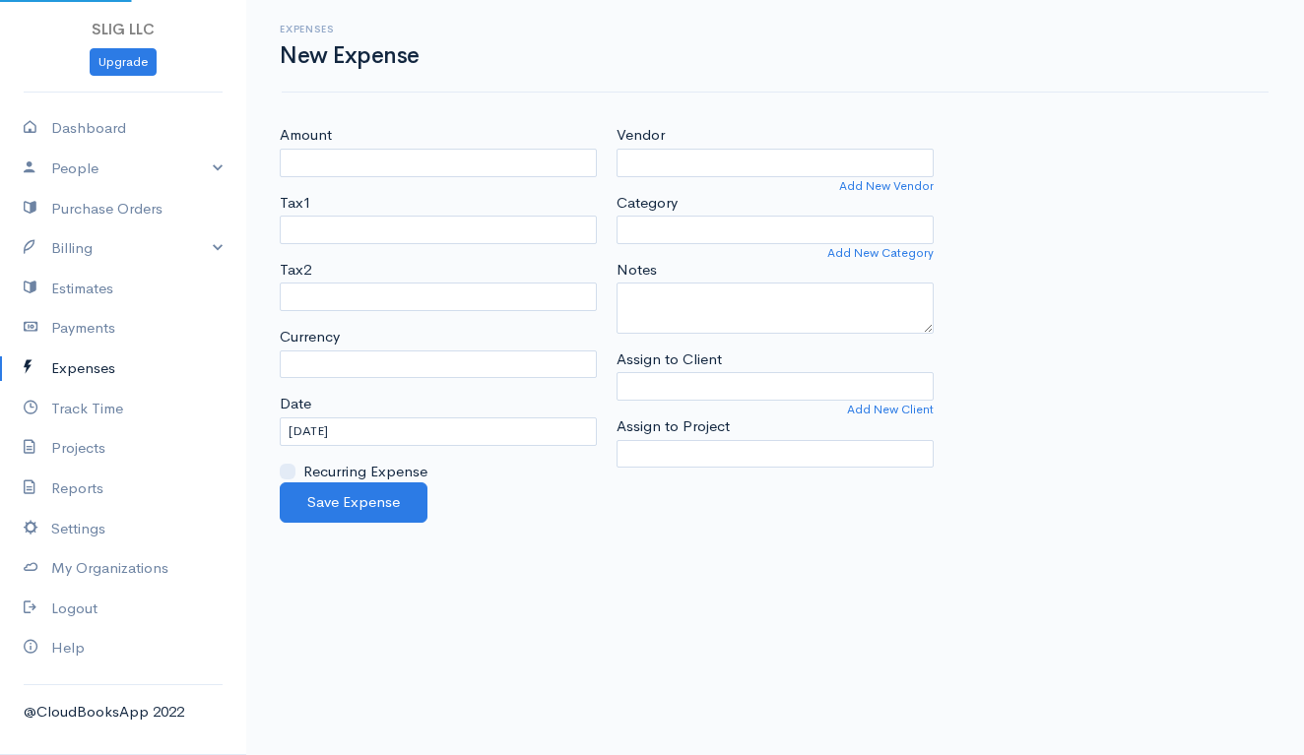
select select "USD"
click at [430, 159] on input "Amount" at bounding box center [438, 163] width 317 height 29
type input "146.14"
click at [674, 156] on input "Vendor" at bounding box center [774, 163] width 317 height 29
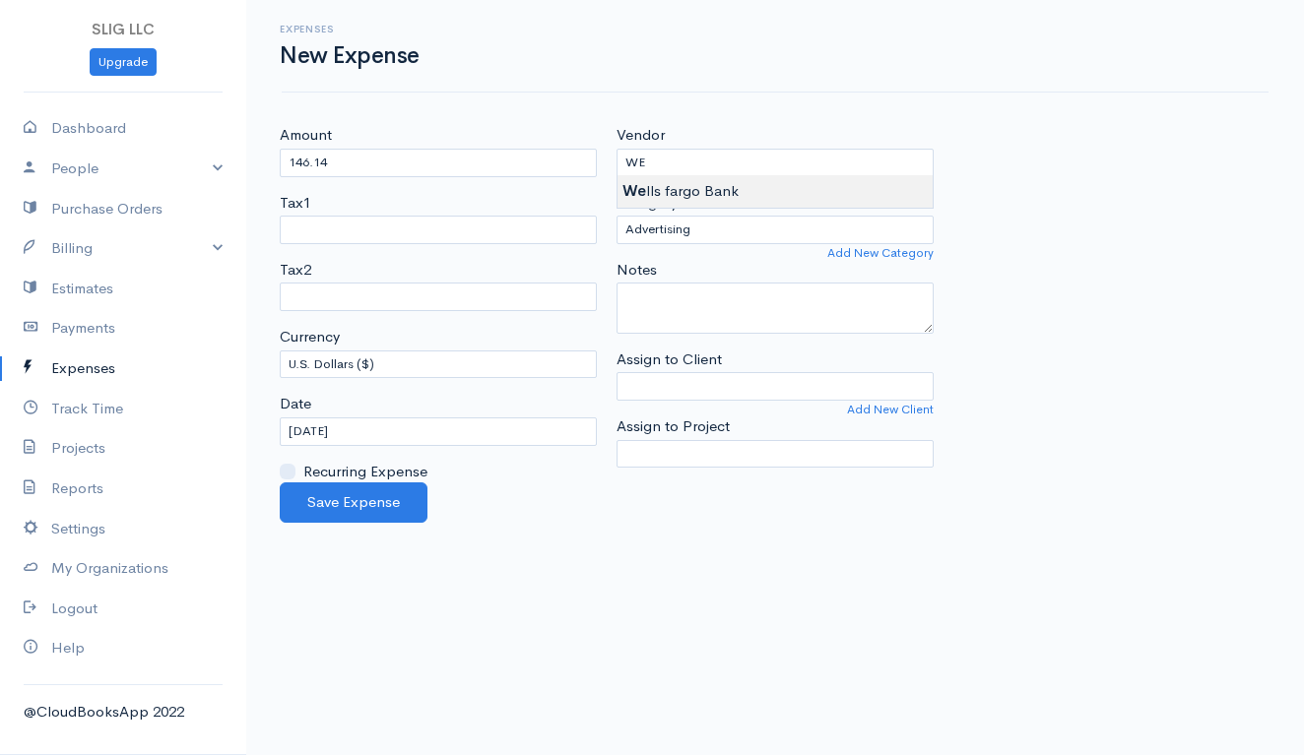
type input "[PERSON_NAME] fargo Bank"
click at [695, 187] on body "SLIG LLC Upgrade Dashboard People Clients Vendors Staff Users Purchase Orders B…" at bounding box center [652, 377] width 1304 height 755
select select "Bank Services or Fees"
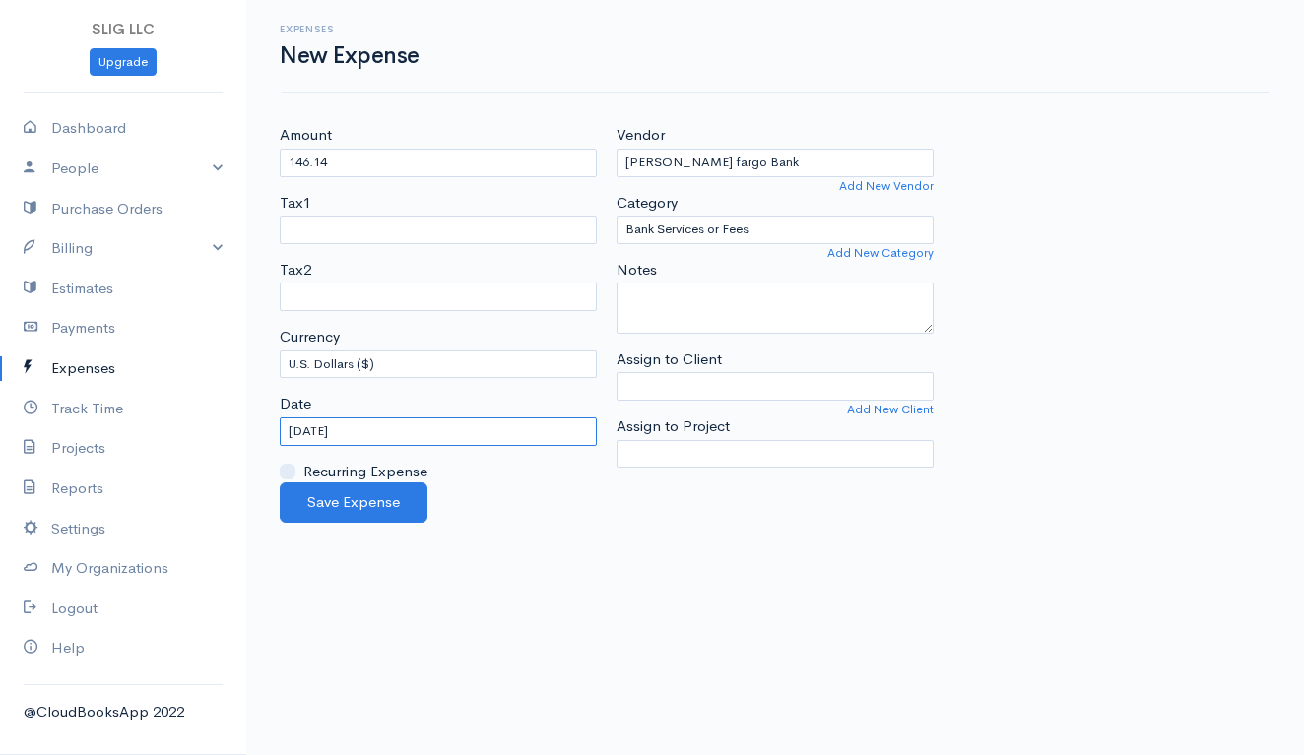
click at [390, 426] on input "[DATE]" at bounding box center [438, 432] width 317 height 29
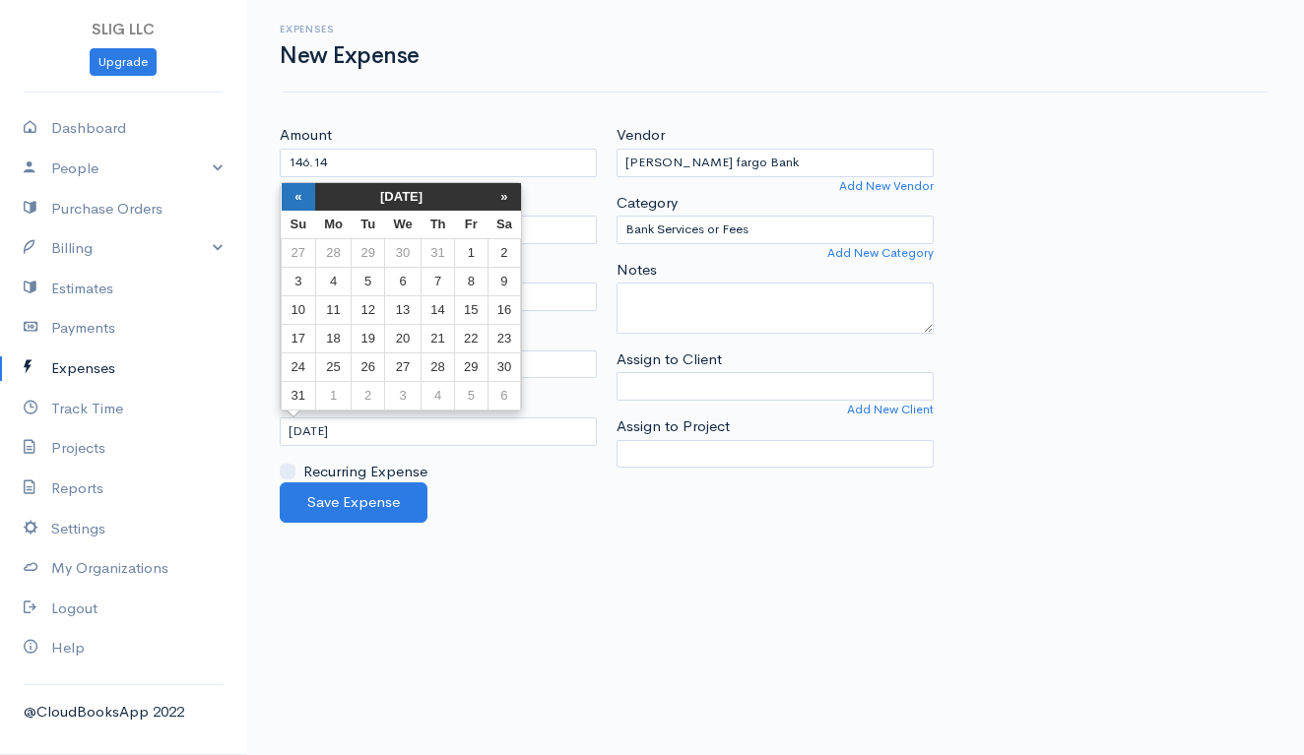
click at [301, 196] on th "«" at bounding box center [299, 197] width 34 height 28
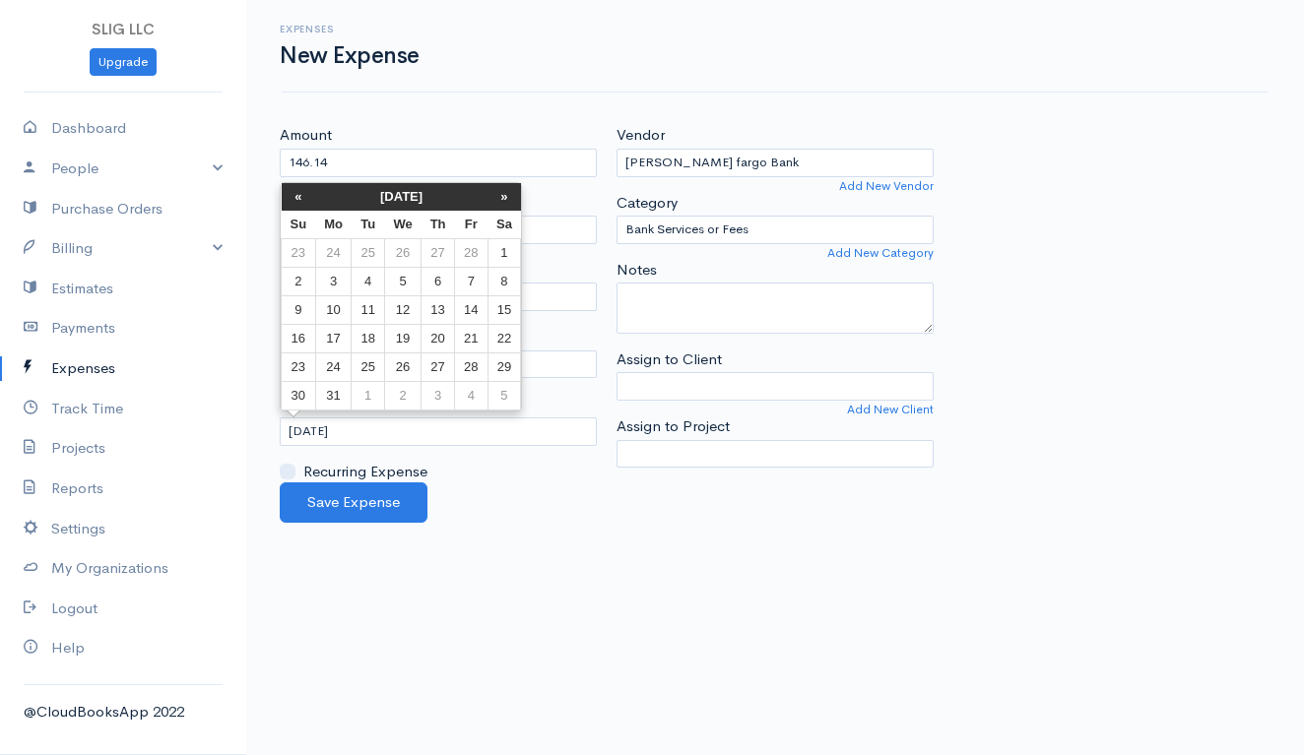
click at [301, 196] on th "«" at bounding box center [299, 197] width 34 height 28
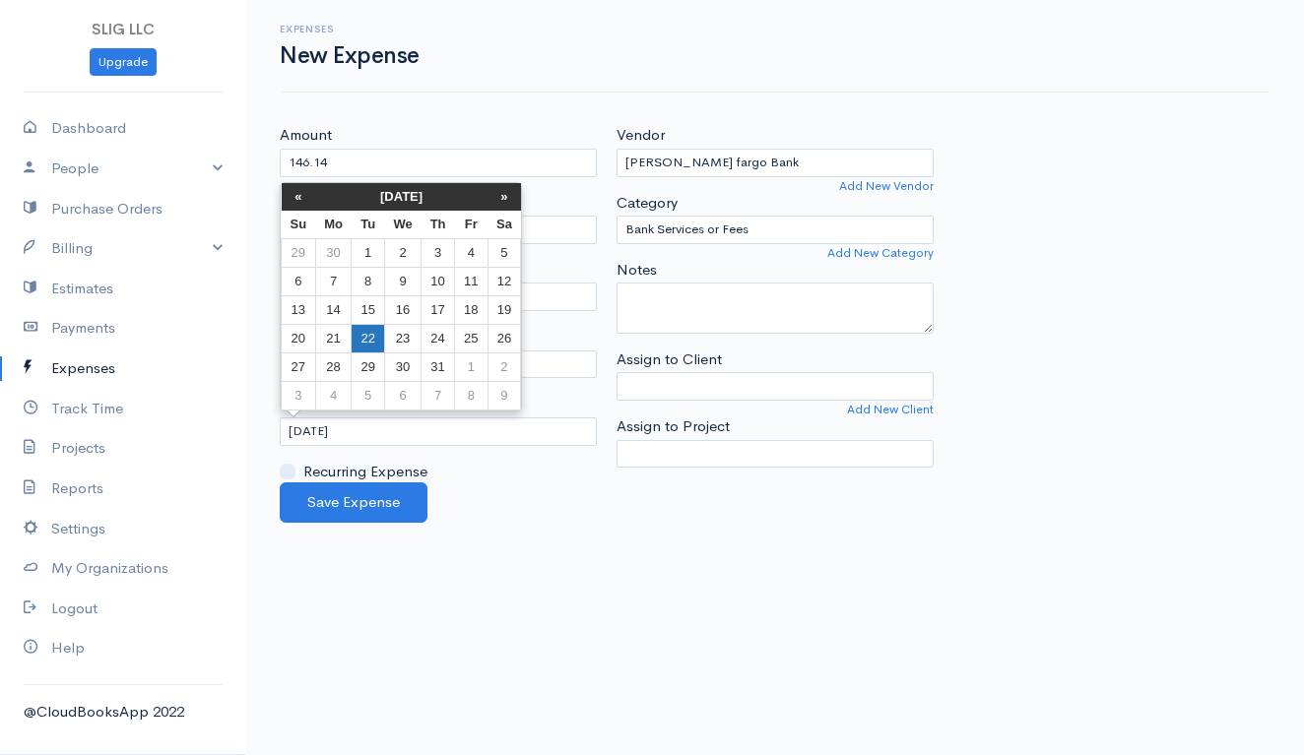
click at [363, 345] on td "22" at bounding box center [368, 339] width 32 height 29
type input "[DATE]"
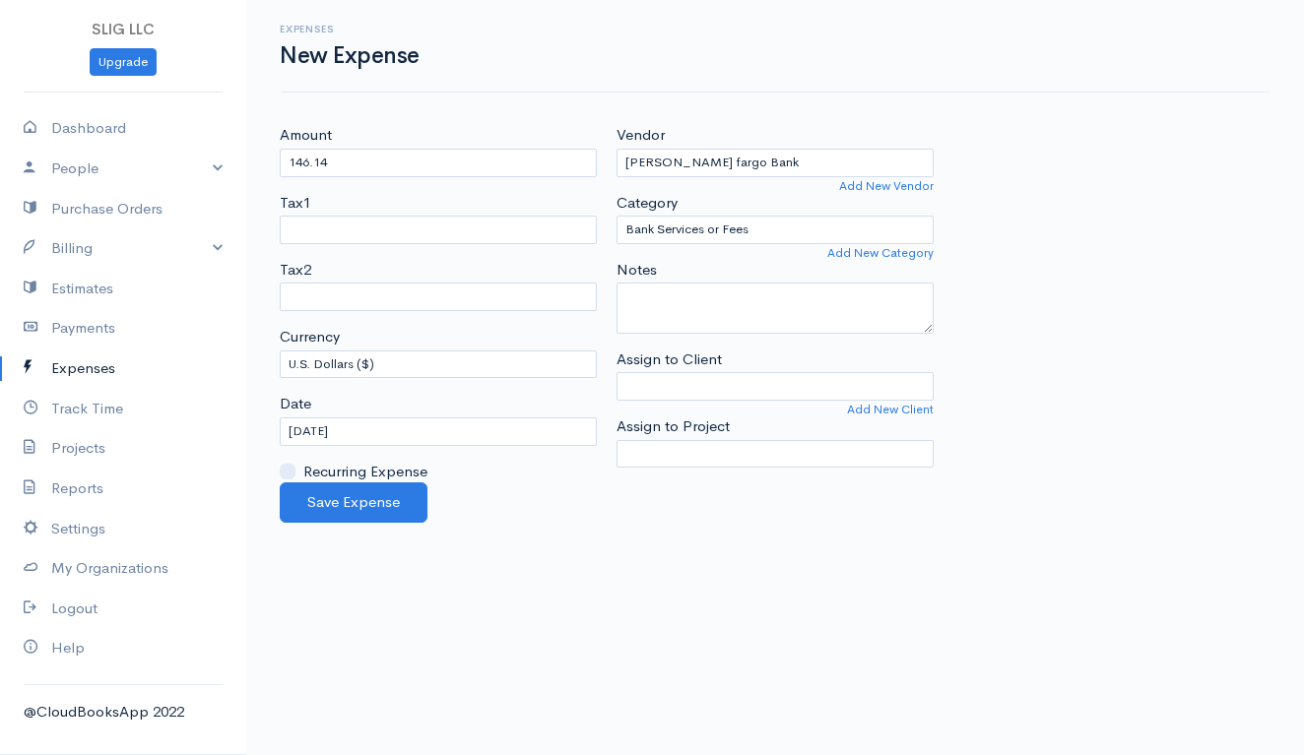
click at [490, 518] on body "SLIG LLC Upgrade Dashboard People Clients Vendors Staff Users Purchase Orders B…" at bounding box center [652, 377] width 1304 height 755
click at [373, 500] on button "Save Expense" at bounding box center [354, 503] width 148 height 40
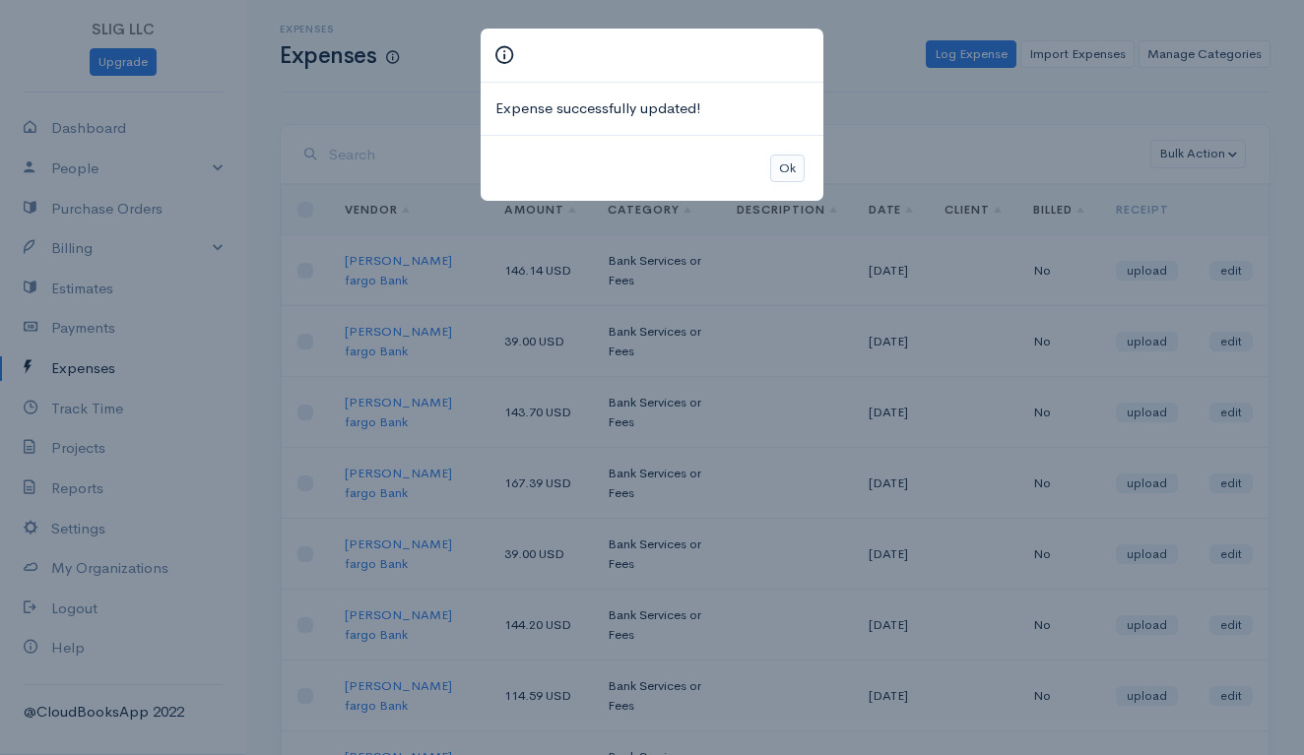
click at [793, 160] on button "Ok" at bounding box center [787, 169] width 34 height 29
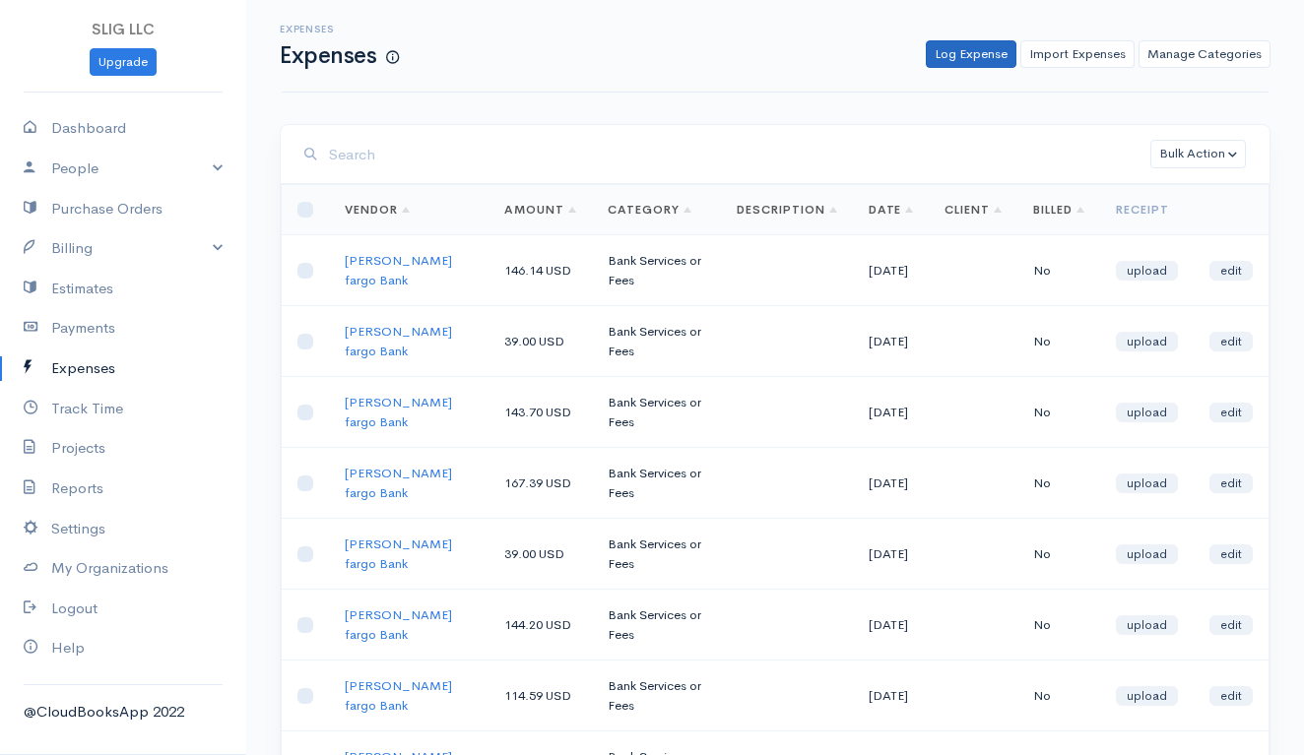
click at [951, 58] on link "Log Expense" at bounding box center [971, 54] width 91 height 29
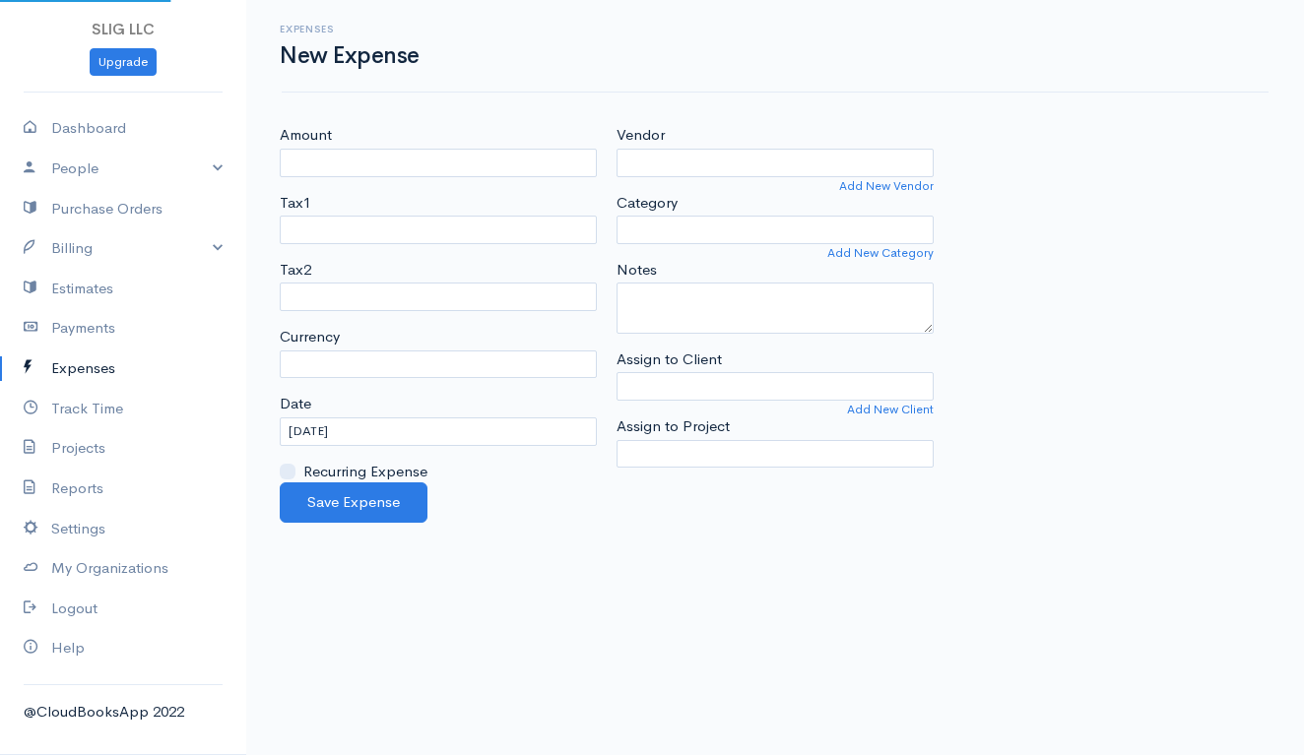
select select "USD"
click at [509, 154] on input "Amount" at bounding box center [438, 163] width 317 height 29
type input "39.00"
click at [857, 168] on input "Vendor" at bounding box center [774, 163] width 317 height 29
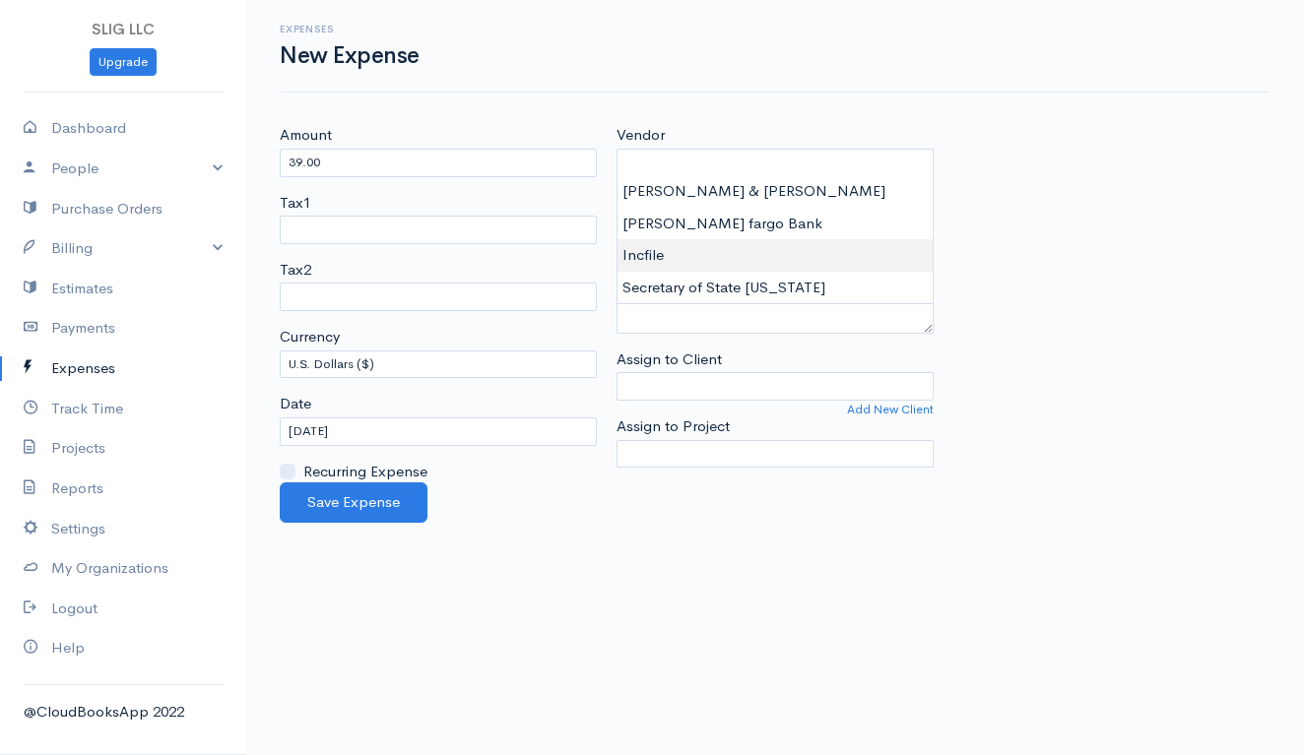
type input "Incfile"
click at [728, 239] on body "SLIG LLC Upgrade Dashboard People Clients Vendors Staff Users Purchase Orders B…" at bounding box center [652, 377] width 1304 height 755
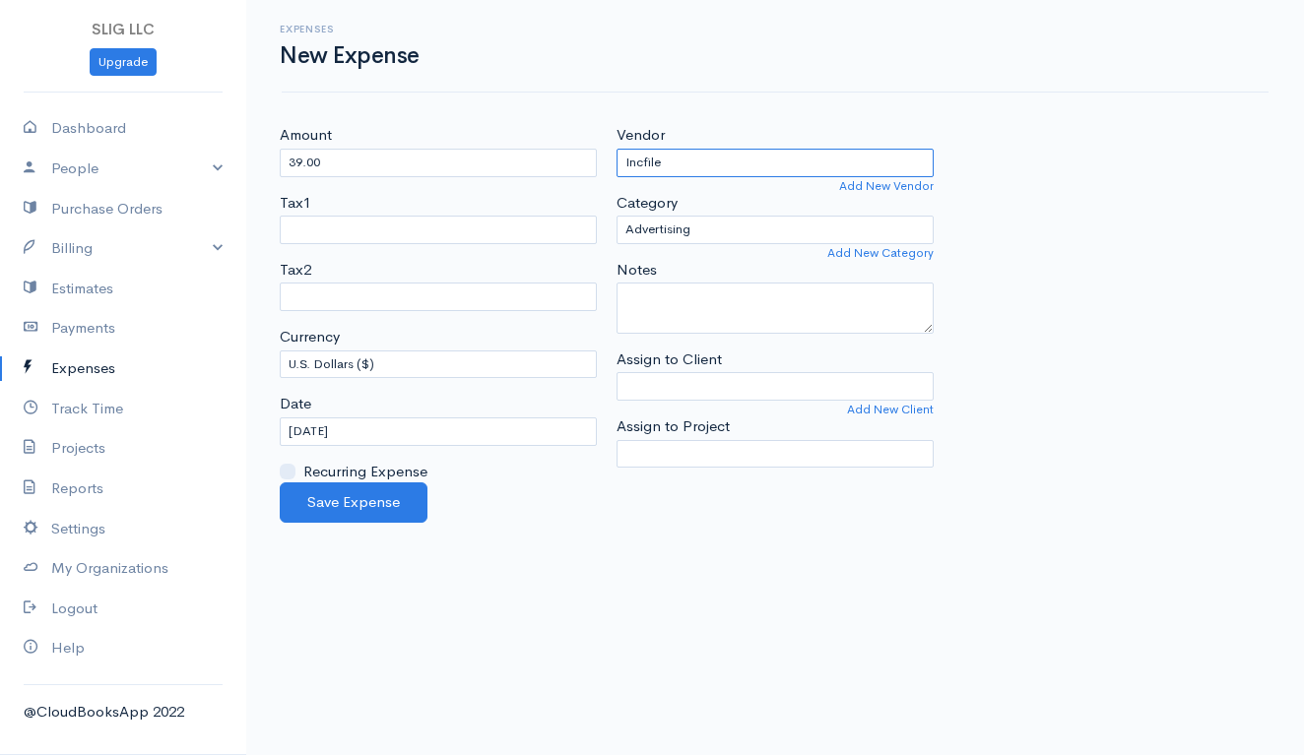
click at [743, 157] on input "Incfile" at bounding box center [774, 163] width 317 height 29
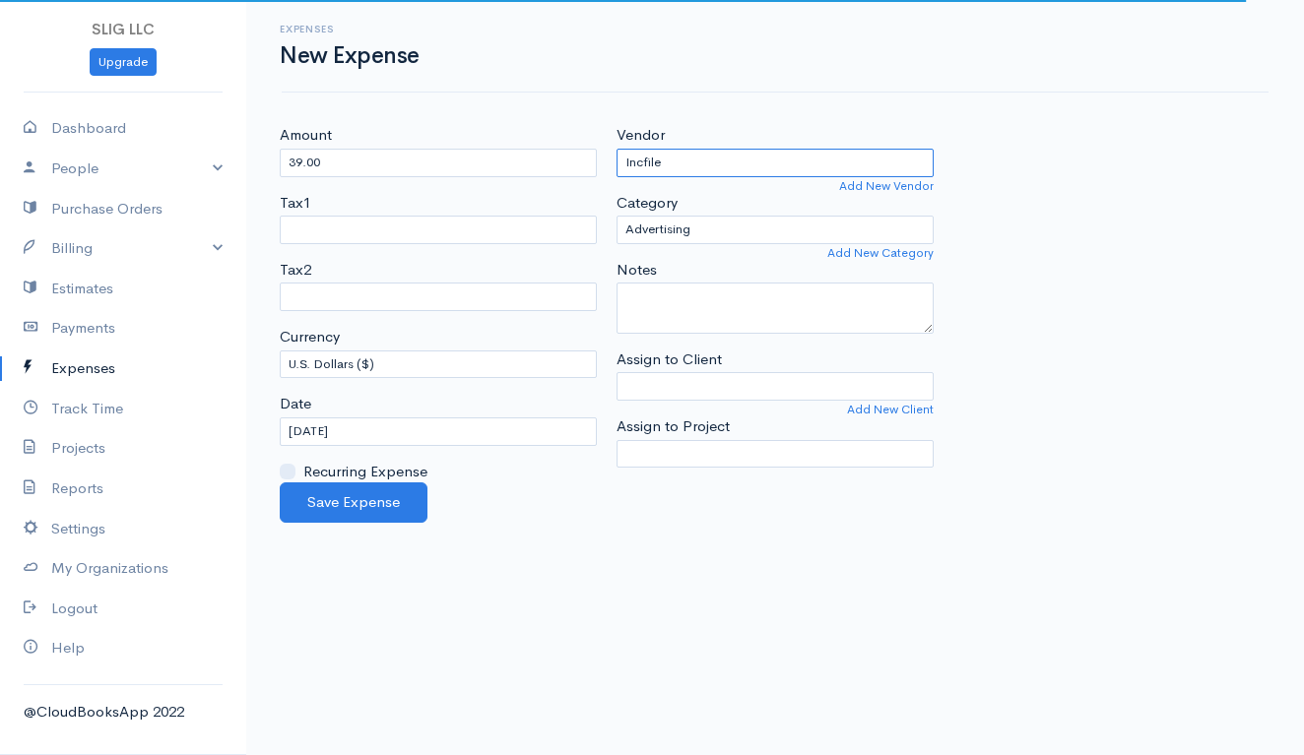
click at [740, 157] on input "Incfile" at bounding box center [774, 163] width 317 height 29
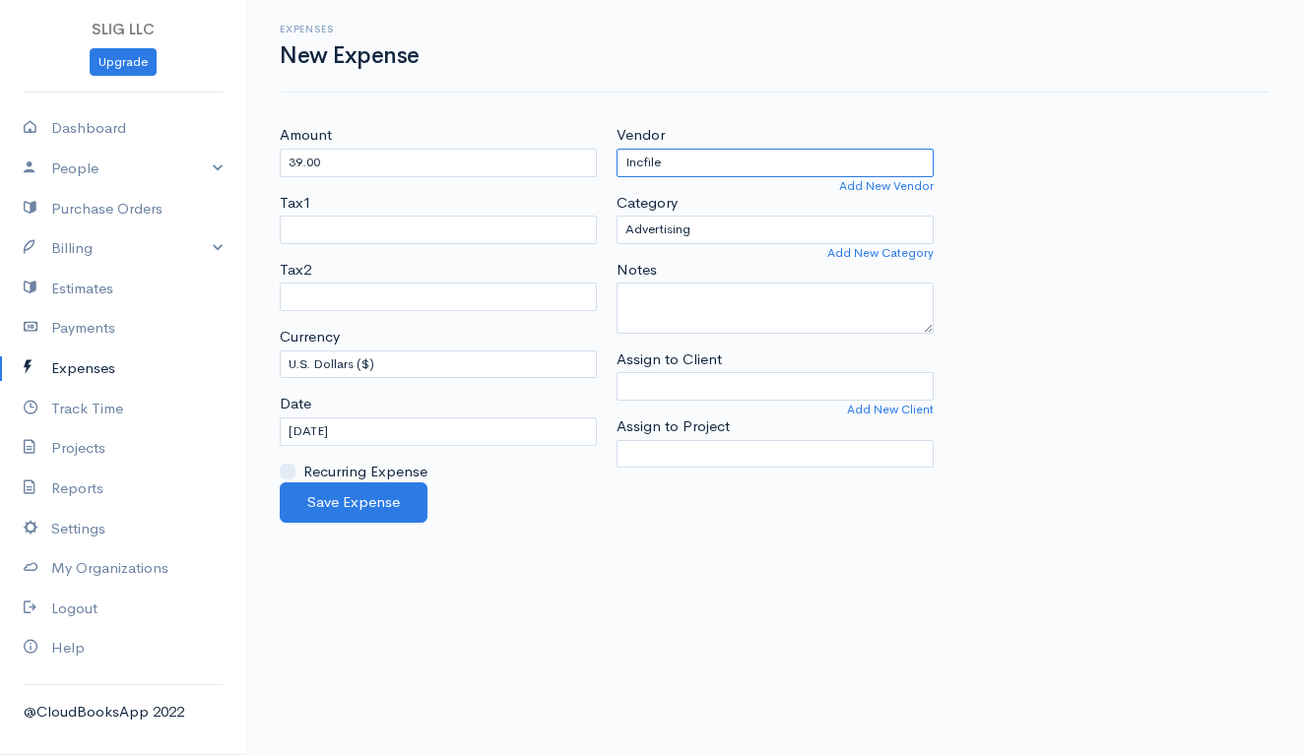
click at [740, 157] on input "Incfile" at bounding box center [774, 163] width 317 height 29
type input "[PERSON_NAME] fargo Bank"
click at [728, 193] on body "SLIG LLC Upgrade Dashboard People Clients Vendors Staff Users Purchase Orders B…" at bounding box center [652, 377] width 1304 height 755
select select "Bank Services or Fees"
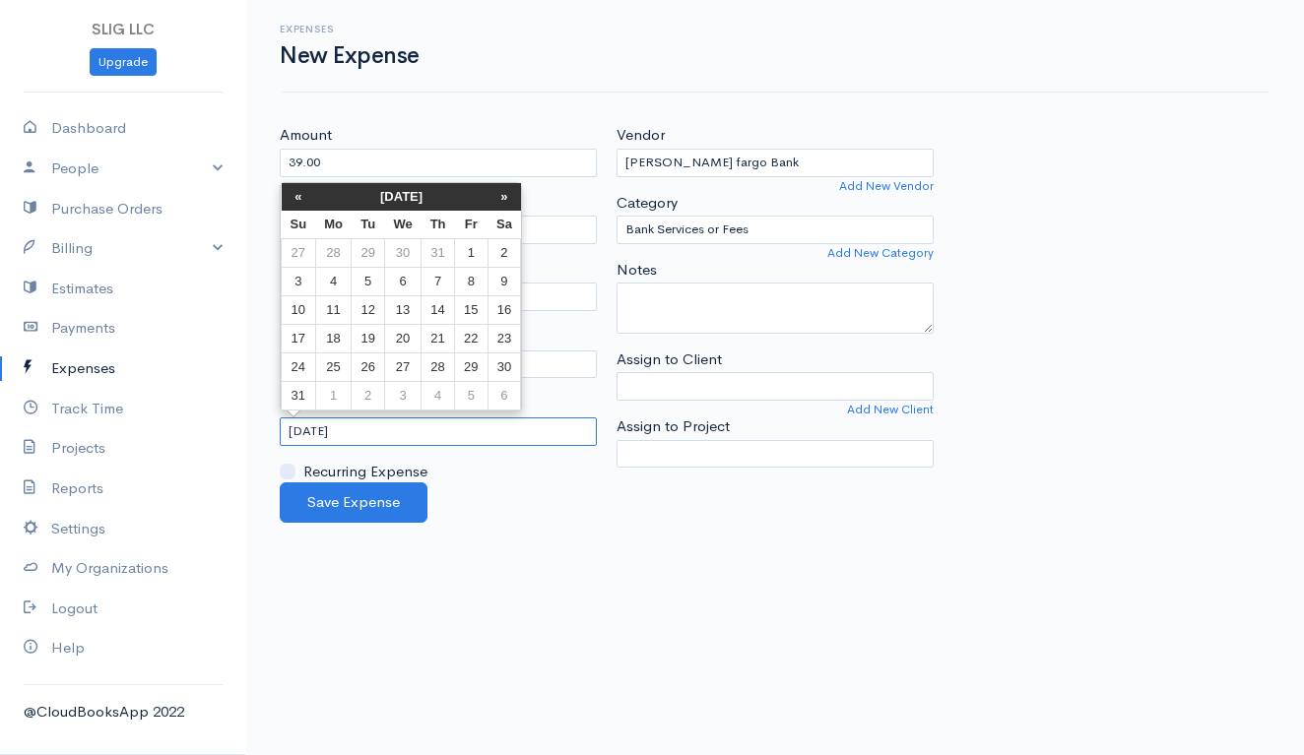
click at [417, 425] on input "[DATE]" at bounding box center [438, 432] width 317 height 29
click at [296, 181] on div "Amount 39.00 Tax1 Tax2 Currency U.S. Dollars ($) Canadian Dollars ($) British P…" at bounding box center [438, 303] width 337 height 358
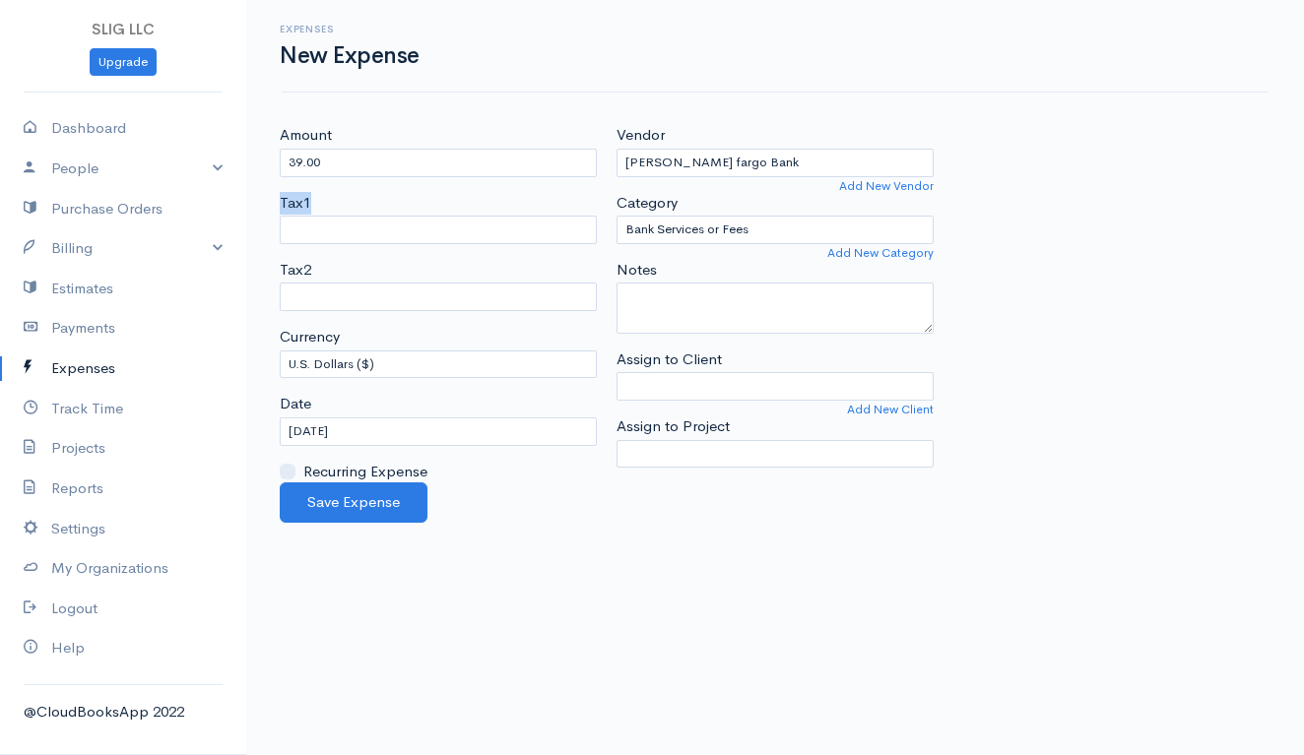
click at [296, 181] on div "Amount 39.00 Tax1 Tax2 Currency U.S. Dollars ($) Canadian Dollars ($) British P…" at bounding box center [438, 303] width 337 height 358
click at [329, 433] on input "[DATE]" at bounding box center [438, 432] width 317 height 29
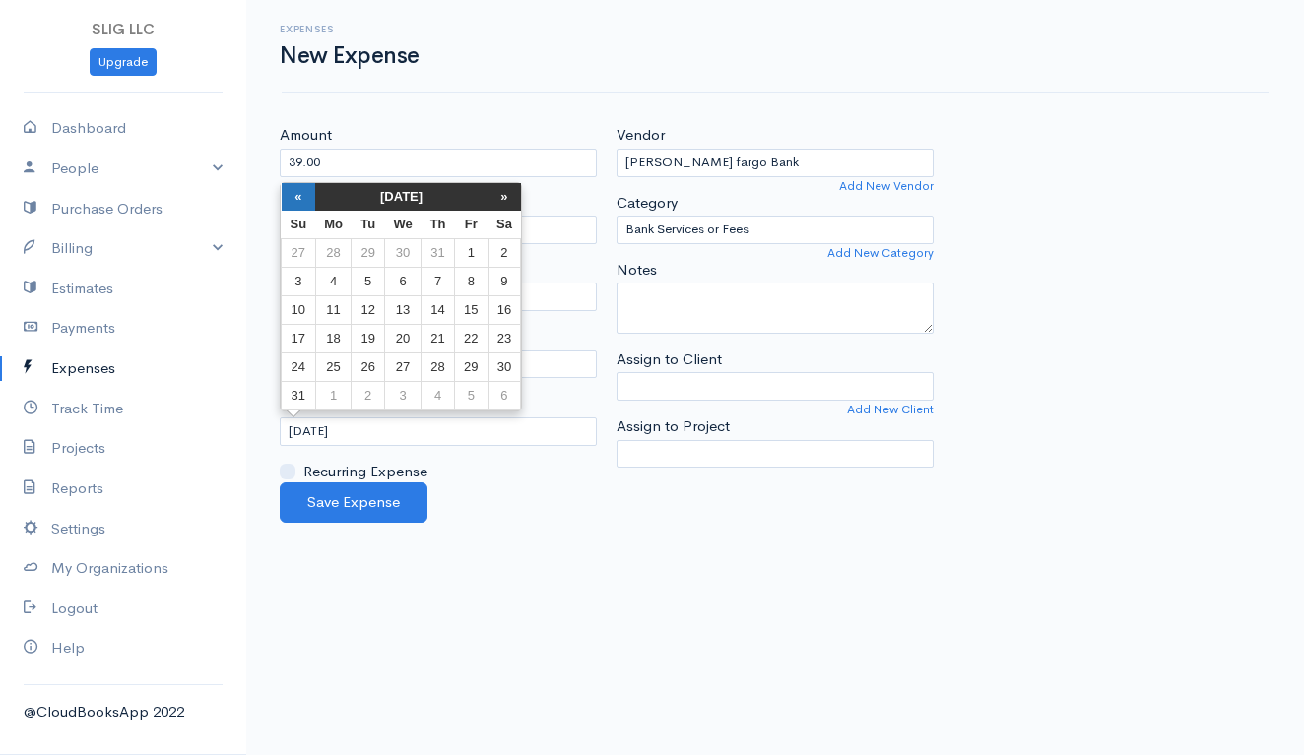
click at [293, 203] on th "«" at bounding box center [299, 197] width 34 height 28
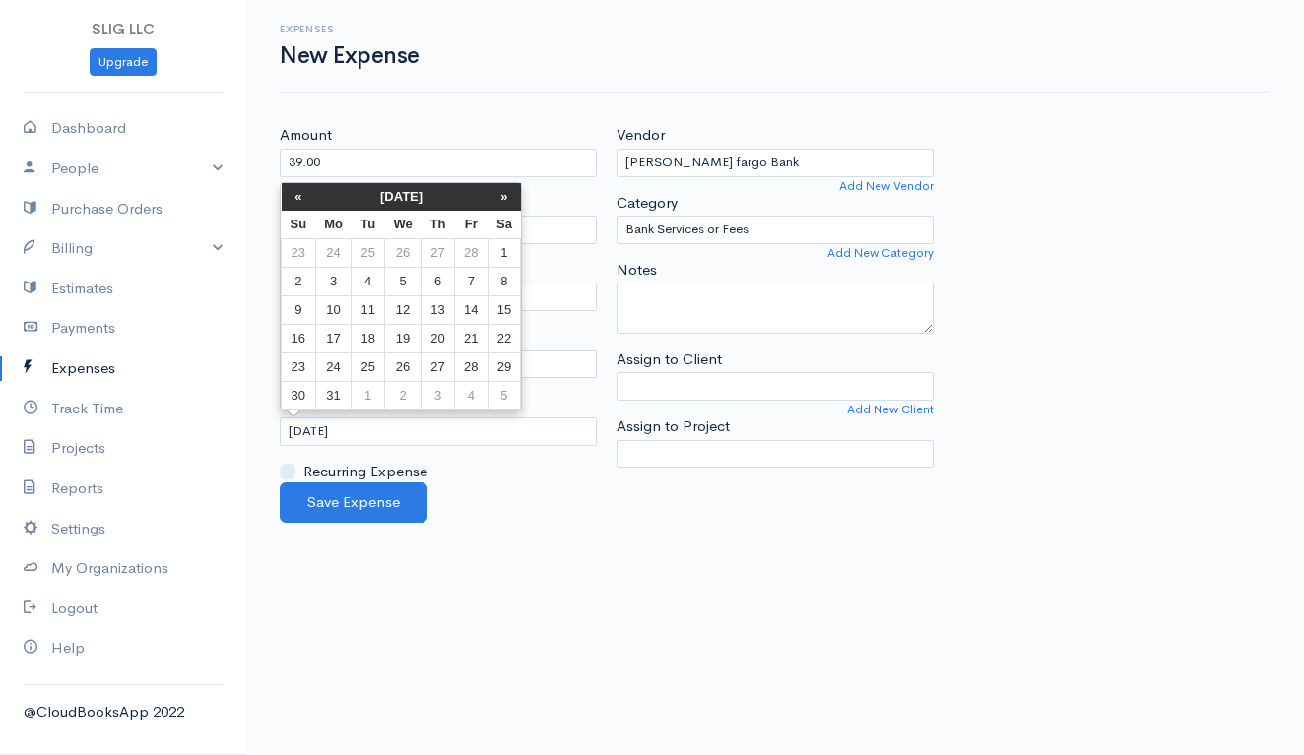
click at [293, 203] on th "«" at bounding box center [299, 197] width 34 height 28
click at [471, 340] on td "22" at bounding box center [471, 339] width 32 height 29
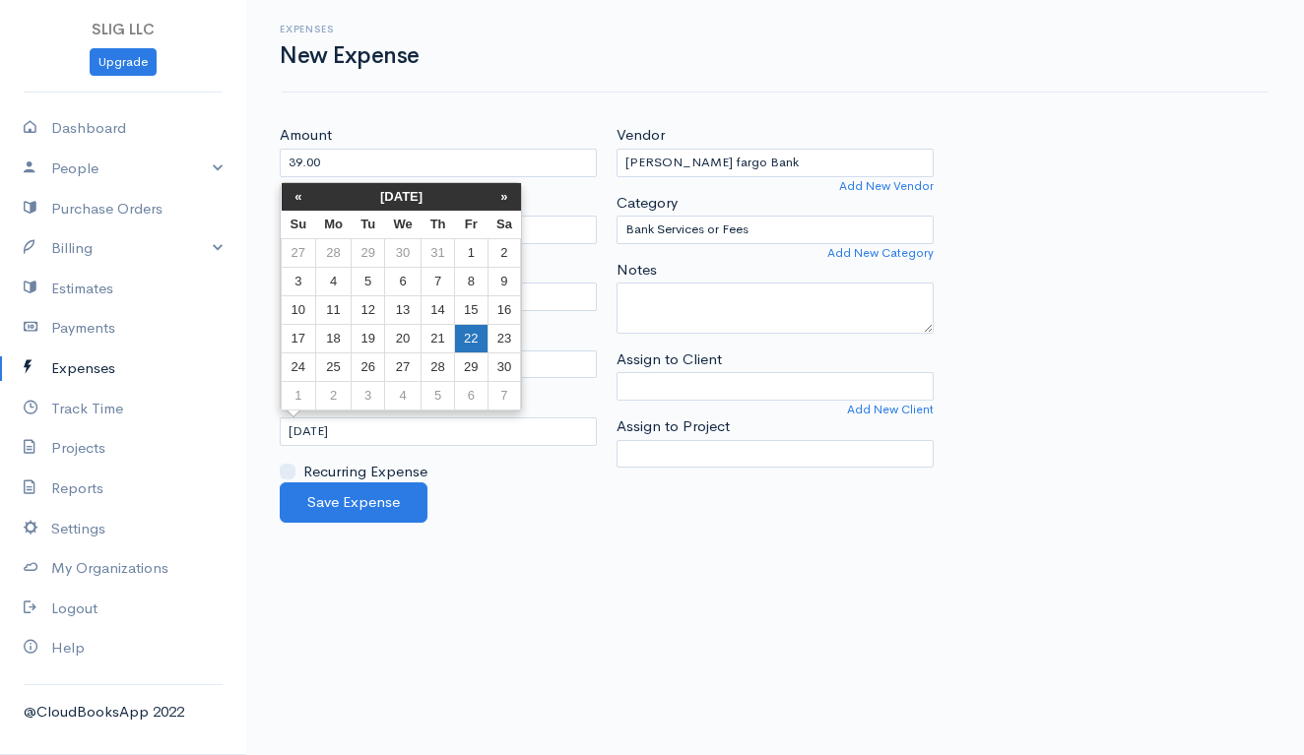
type input "[DATE]"
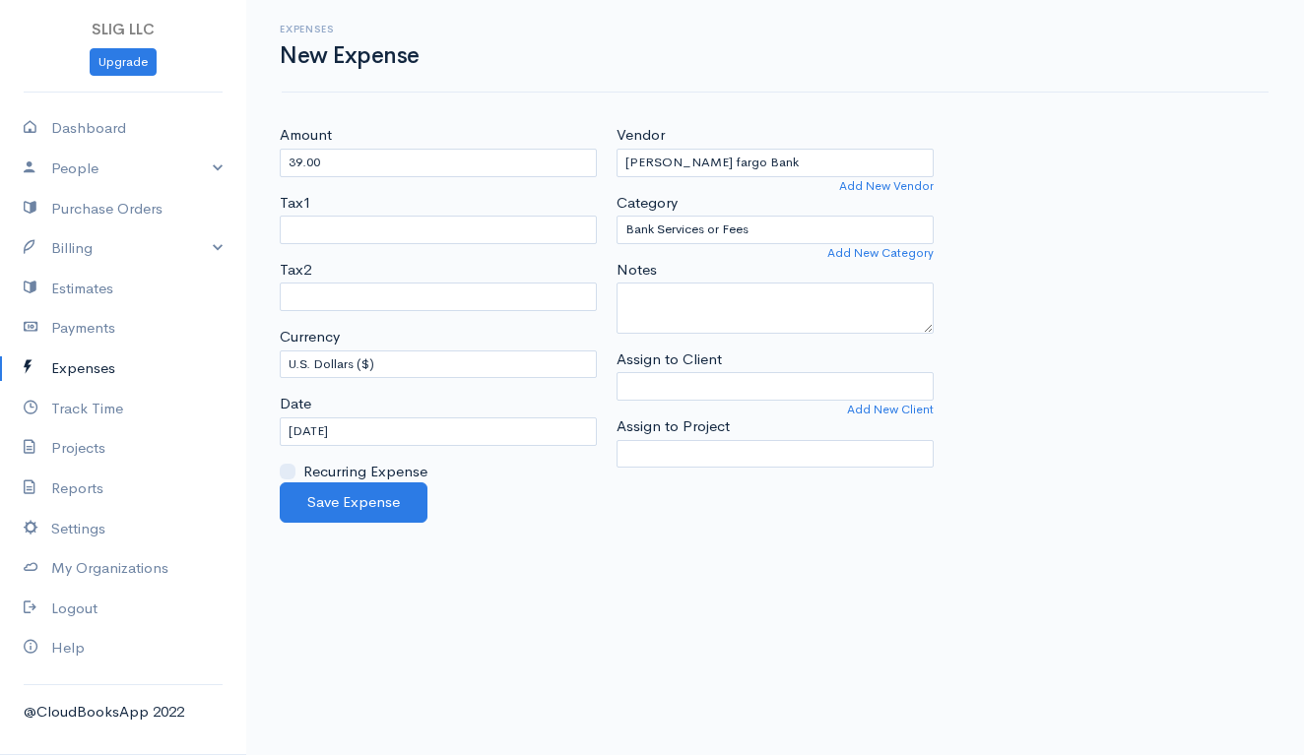
click at [447, 596] on body "SLIG LLC Upgrade Dashboard People Clients Vendors Staff Users Purchase Orders B…" at bounding box center [652, 377] width 1304 height 755
click at [370, 489] on button "Save Expense" at bounding box center [354, 503] width 148 height 40
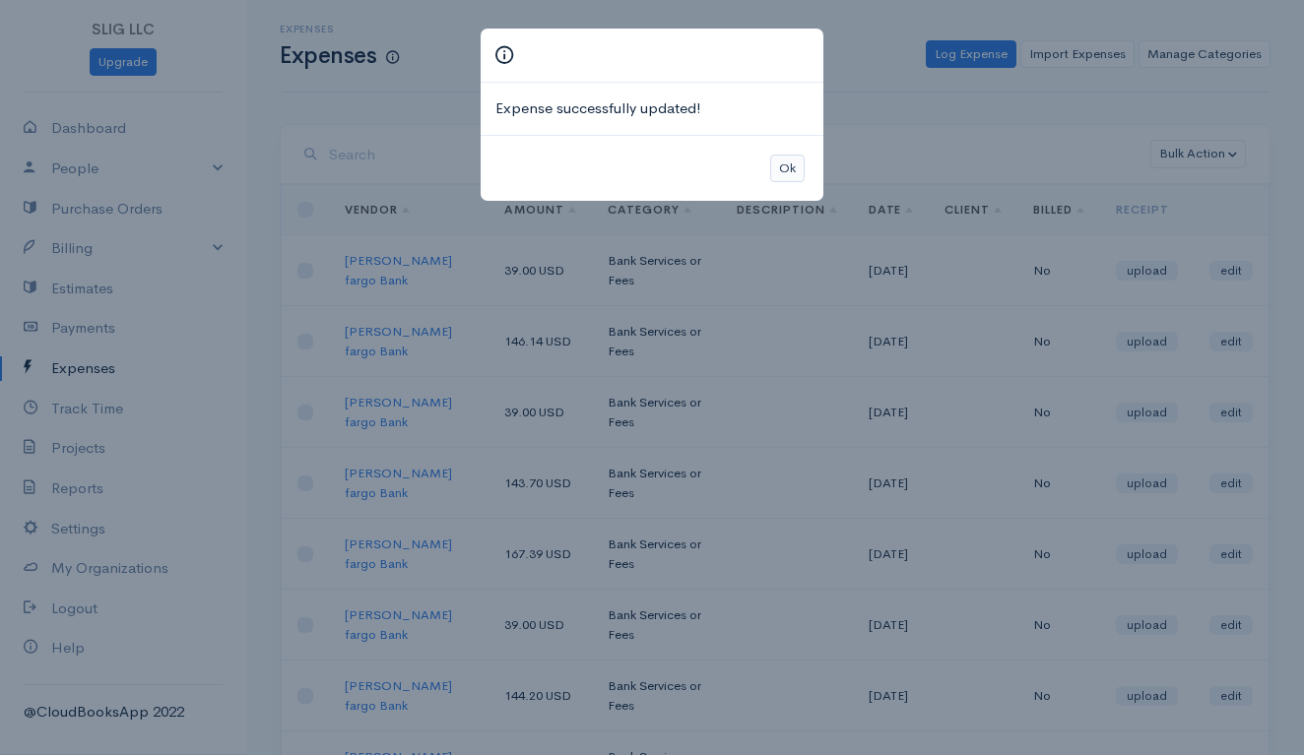
click at [791, 162] on button "Ok" at bounding box center [787, 169] width 34 height 29
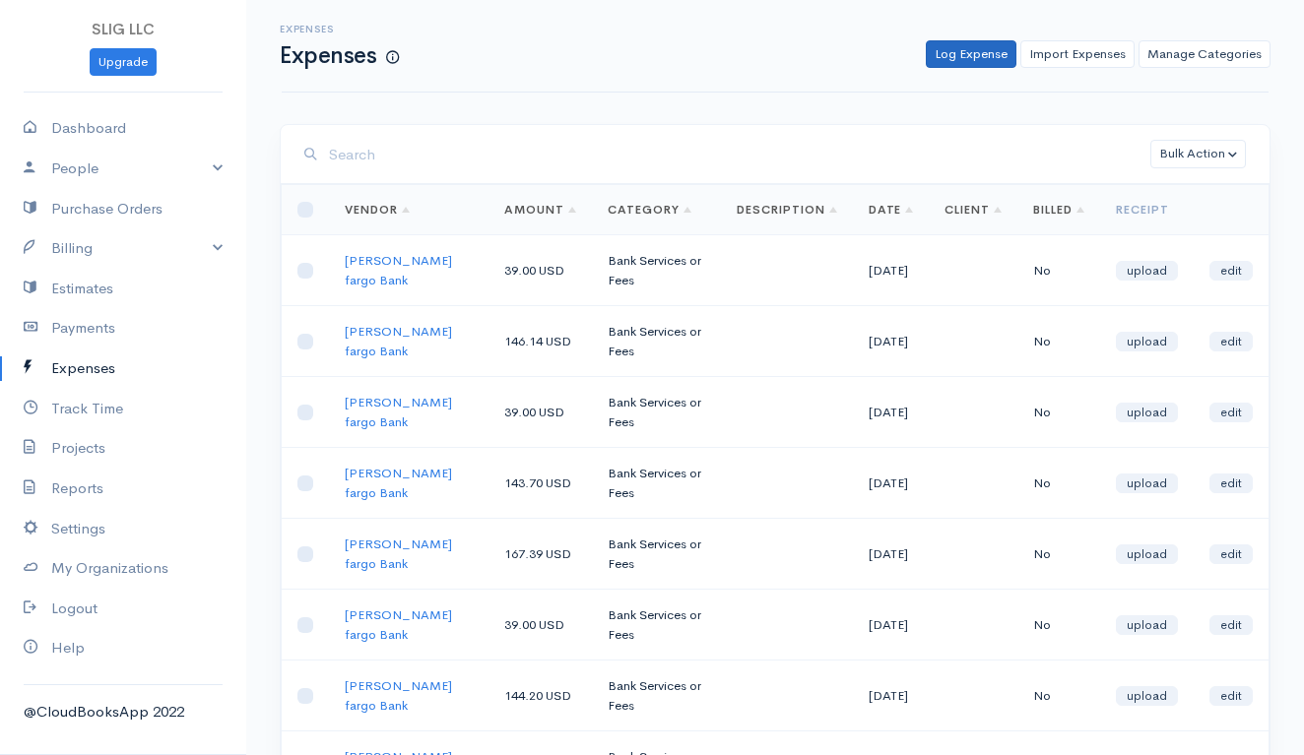
click at [961, 50] on link "Log Expense" at bounding box center [971, 54] width 91 height 29
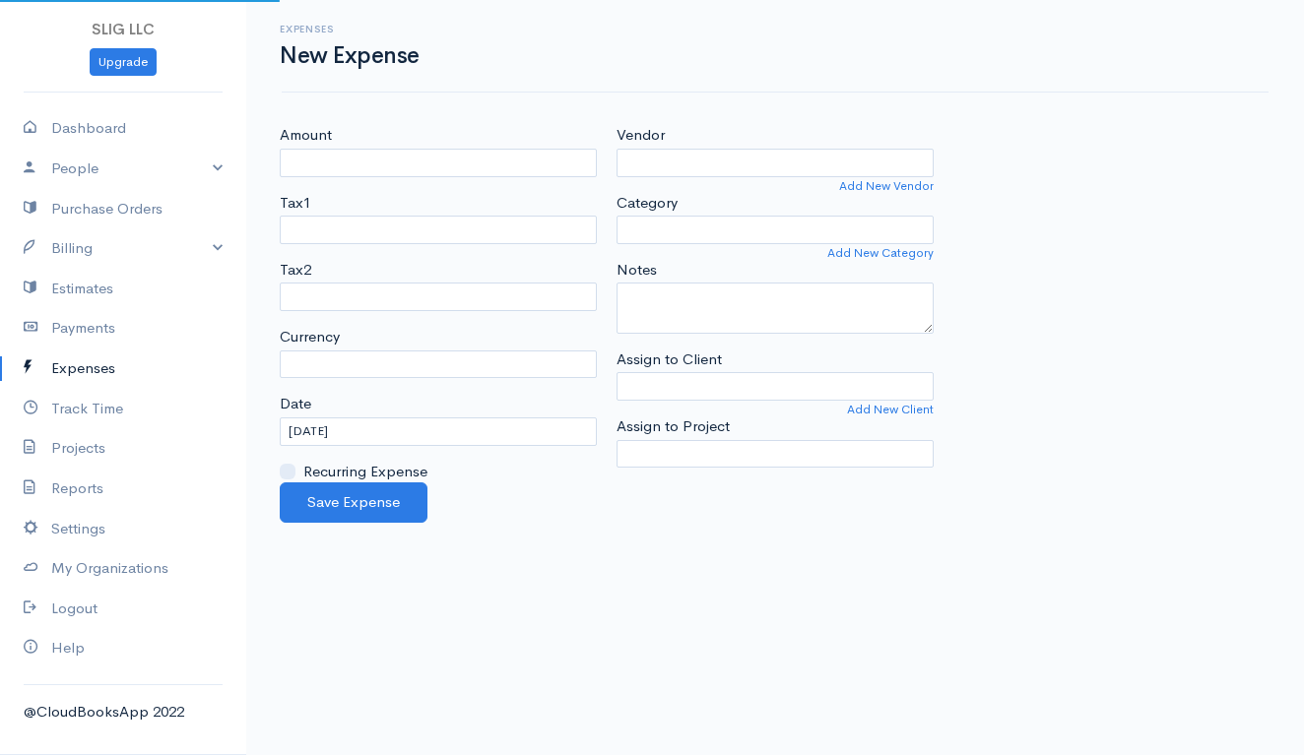
select select "USD"
click at [356, 158] on input "Amount" at bounding box center [438, 163] width 317 height 29
type input "145.01"
click at [673, 160] on input "Vendor" at bounding box center [774, 163] width 317 height 29
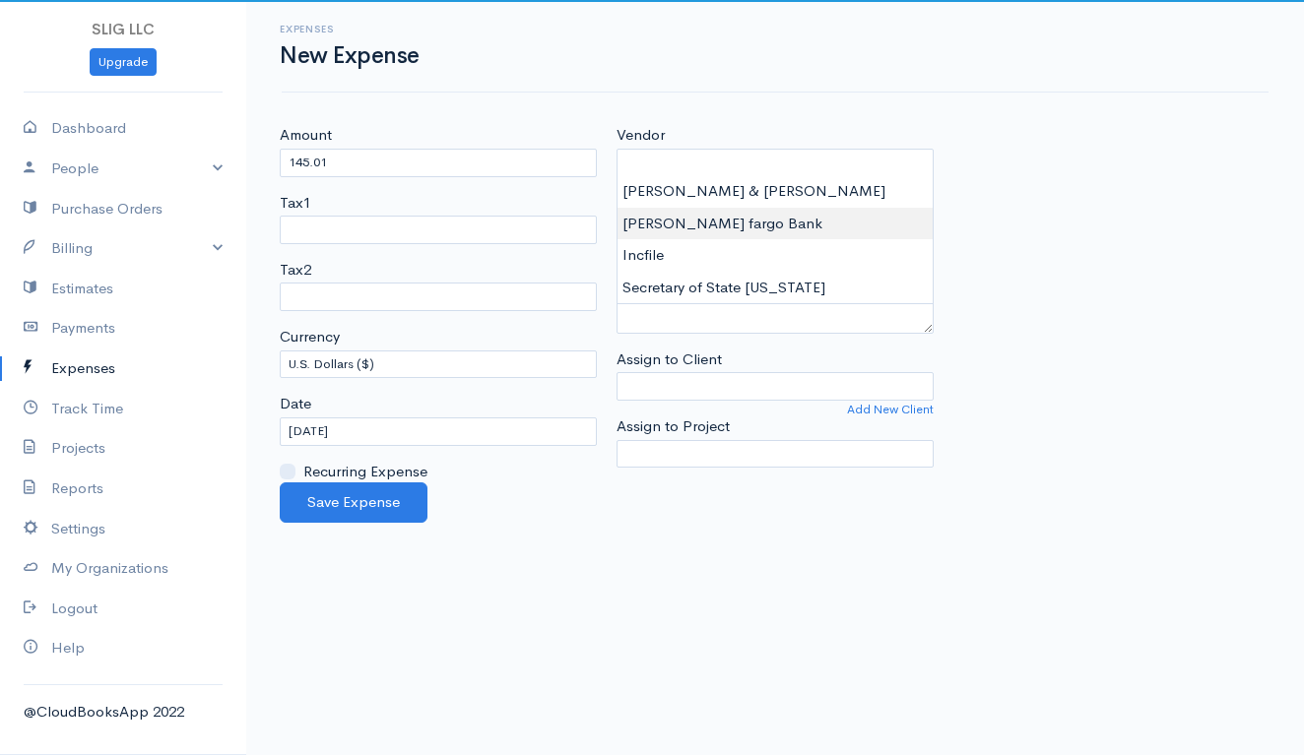
type input "[PERSON_NAME] fargo Bank"
click at [665, 217] on body "SLIG LLC Upgrade Dashboard People Clients Vendors Staff Users Purchase Orders B…" at bounding box center [652, 377] width 1304 height 755
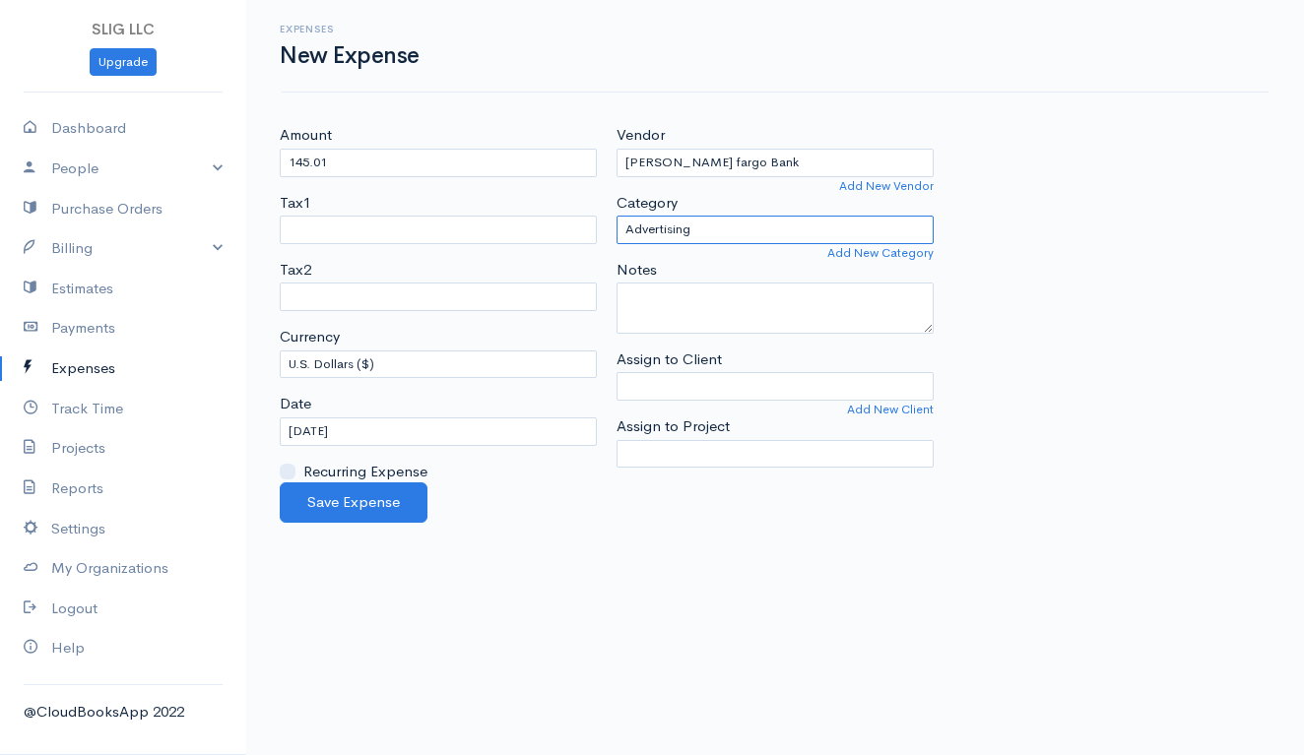
select select "Bank Services or Fees"
click at [325, 418] on input "[DATE]" at bounding box center [438, 432] width 317 height 29
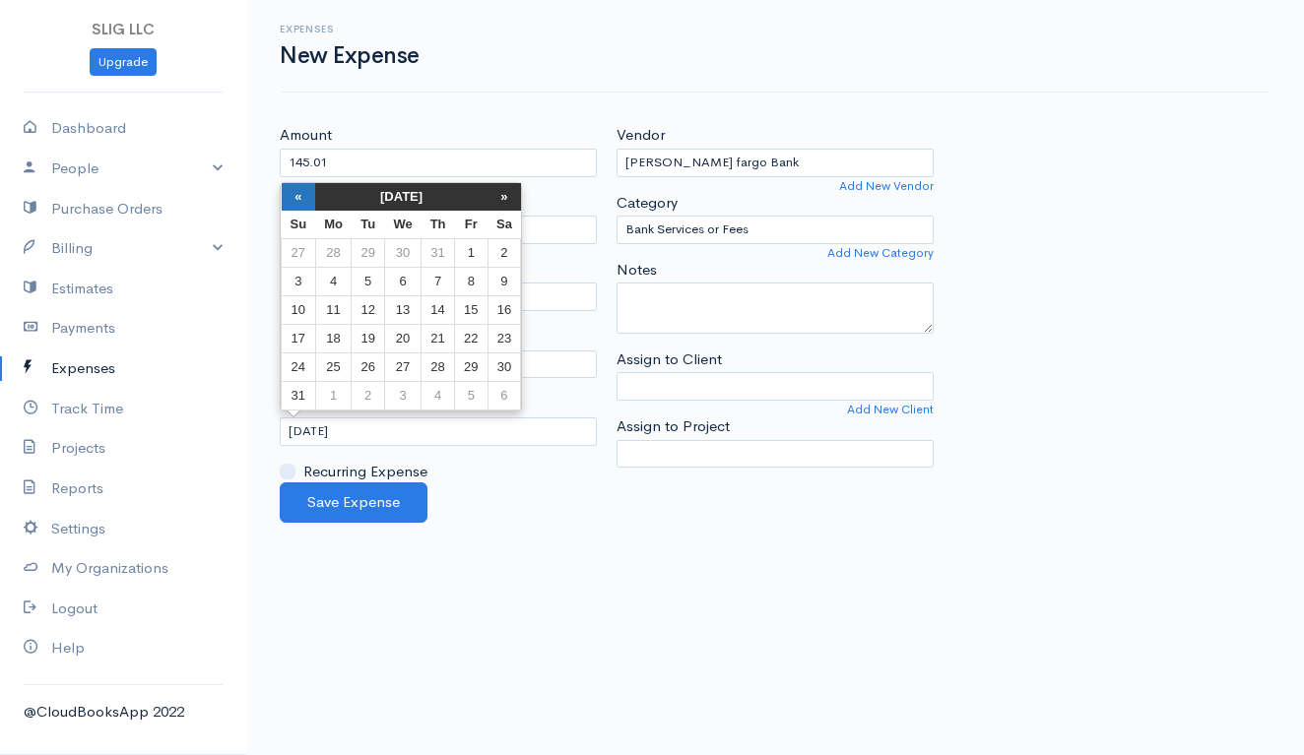
click at [299, 193] on th "«" at bounding box center [299, 197] width 34 height 28
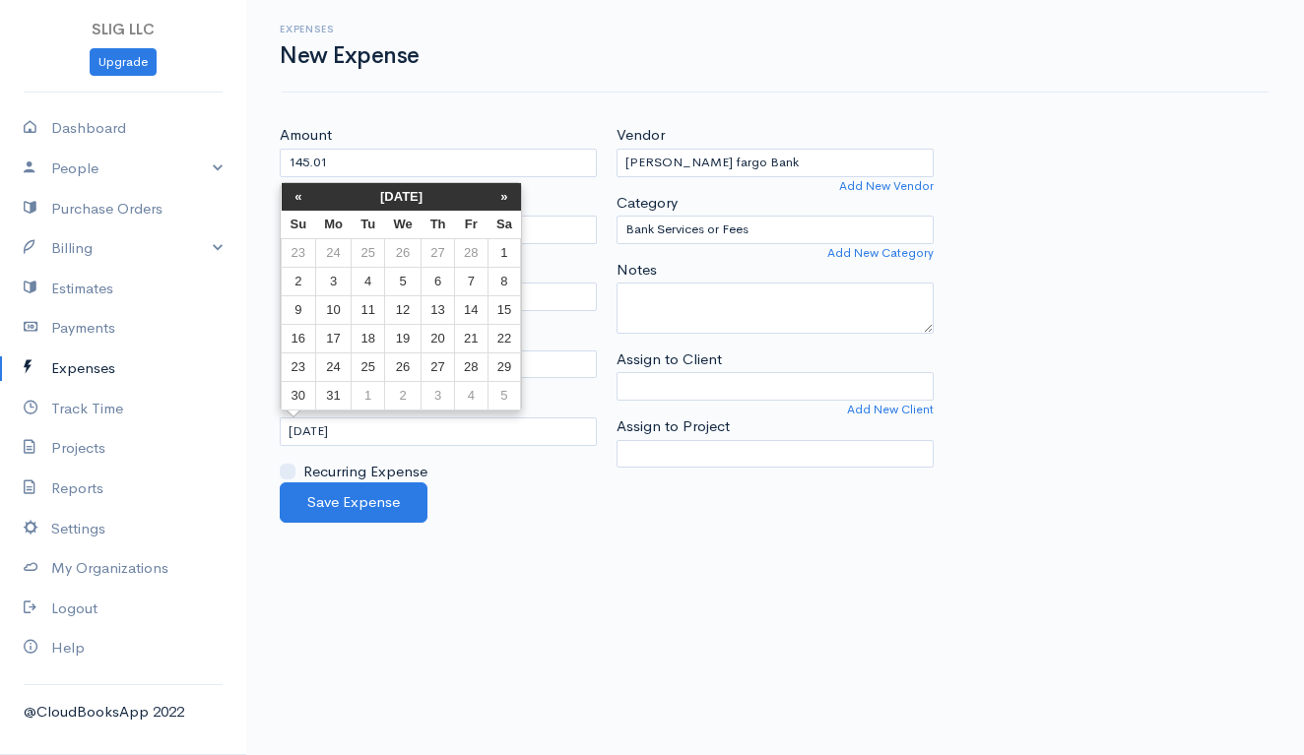
click at [299, 193] on th "«" at bounding box center [299, 197] width 34 height 28
click at [301, 363] on td "22" at bounding box center [299, 368] width 34 height 29
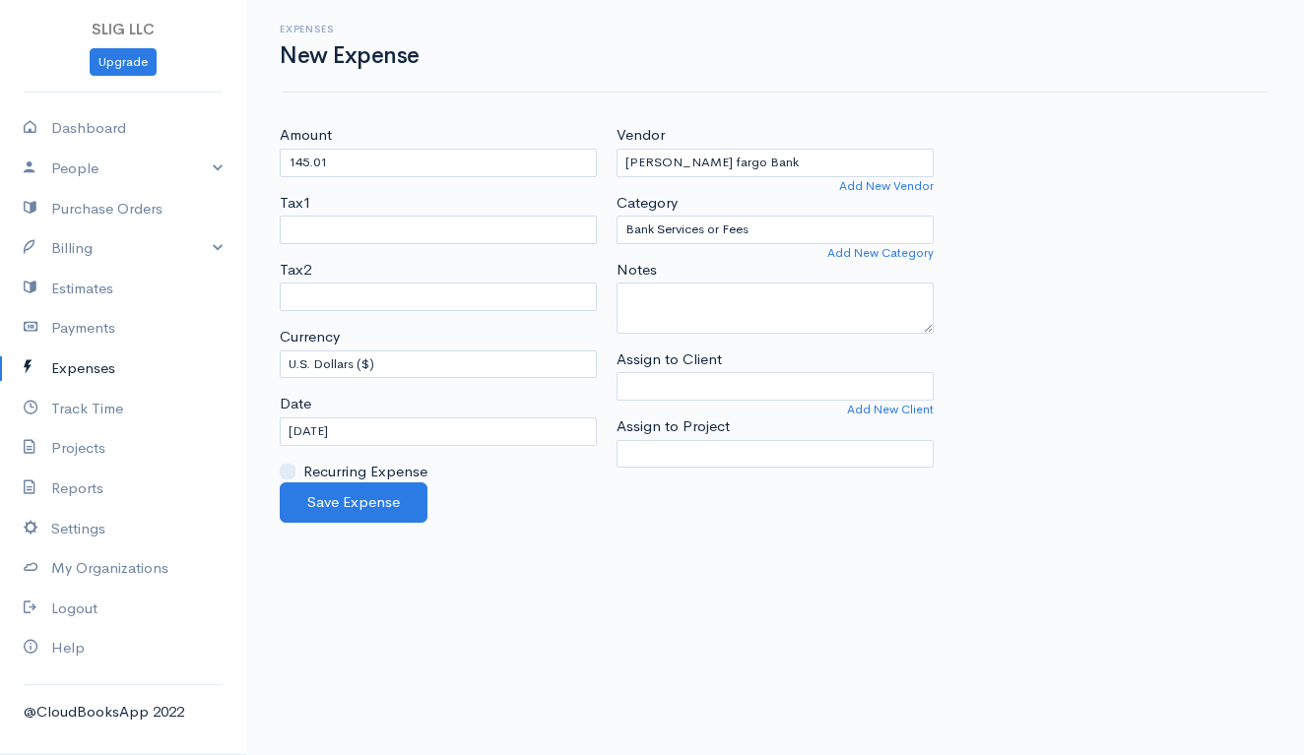
click at [529, 543] on body "SLIG LLC Upgrade Dashboard People Clients Vendors Staff Users Purchase Orders B…" at bounding box center [652, 377] width 1304 height 755
click at [354, 420] on input "[DATE]" at bounding box center [438, 432] width 317 height 29
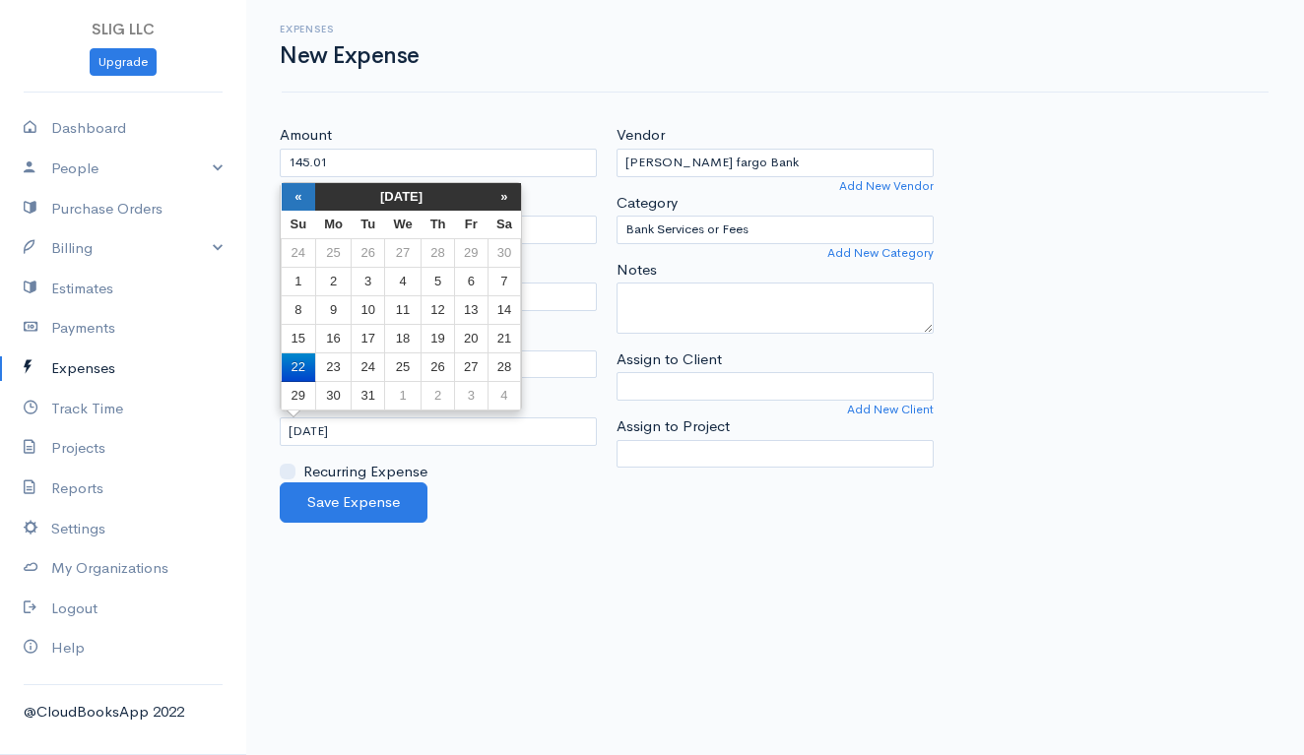
click at [295, 193] on th "«" at bounding box center [299, 197] width 34 height 28
click at [471, 334] on td "22" at bounding box center [471, 339] width 32 height 29
type input "[DATE]"
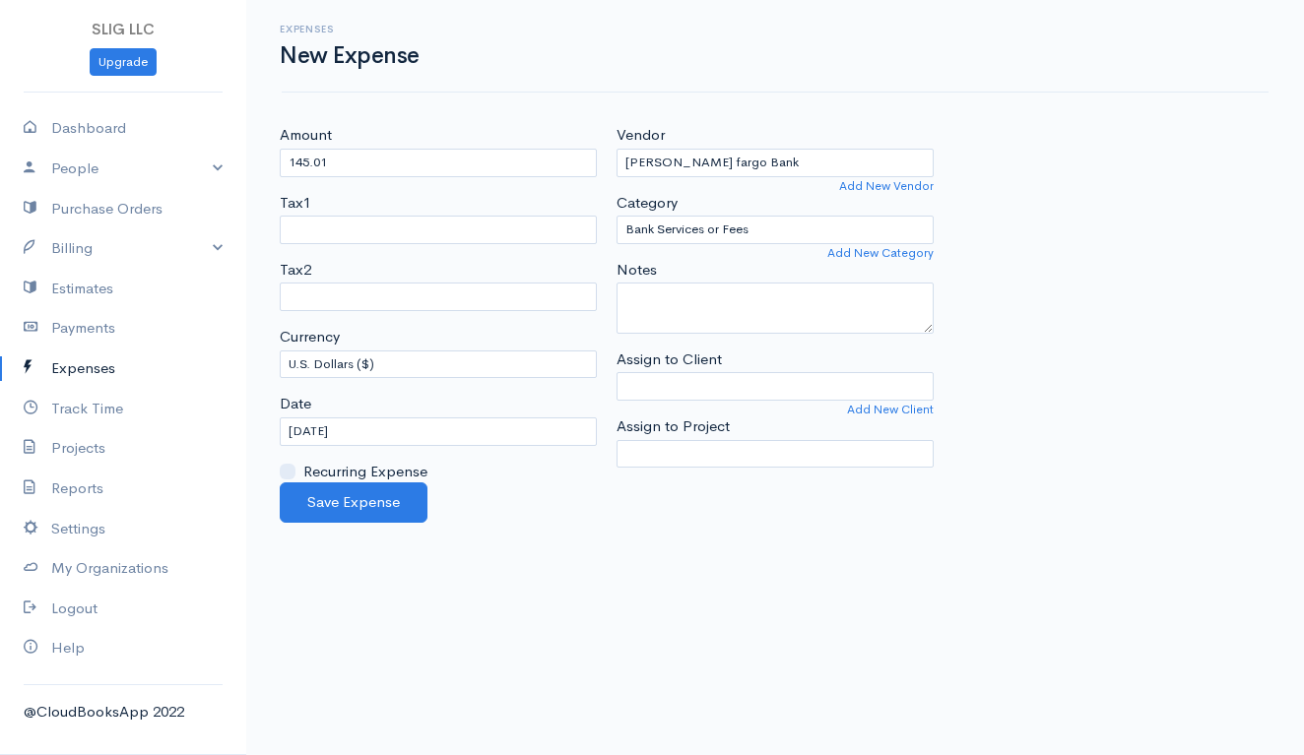
click at [522, 529] on body "SLIG LLC Upgrade Dashboard People Clients Vendors Staff Users Purchase Orders B…" at bounding box center [652, 377] width 1304 height 755
click at [378, 498] on button "Save Expense" at bounding box center [354, 503] width 148 height 40
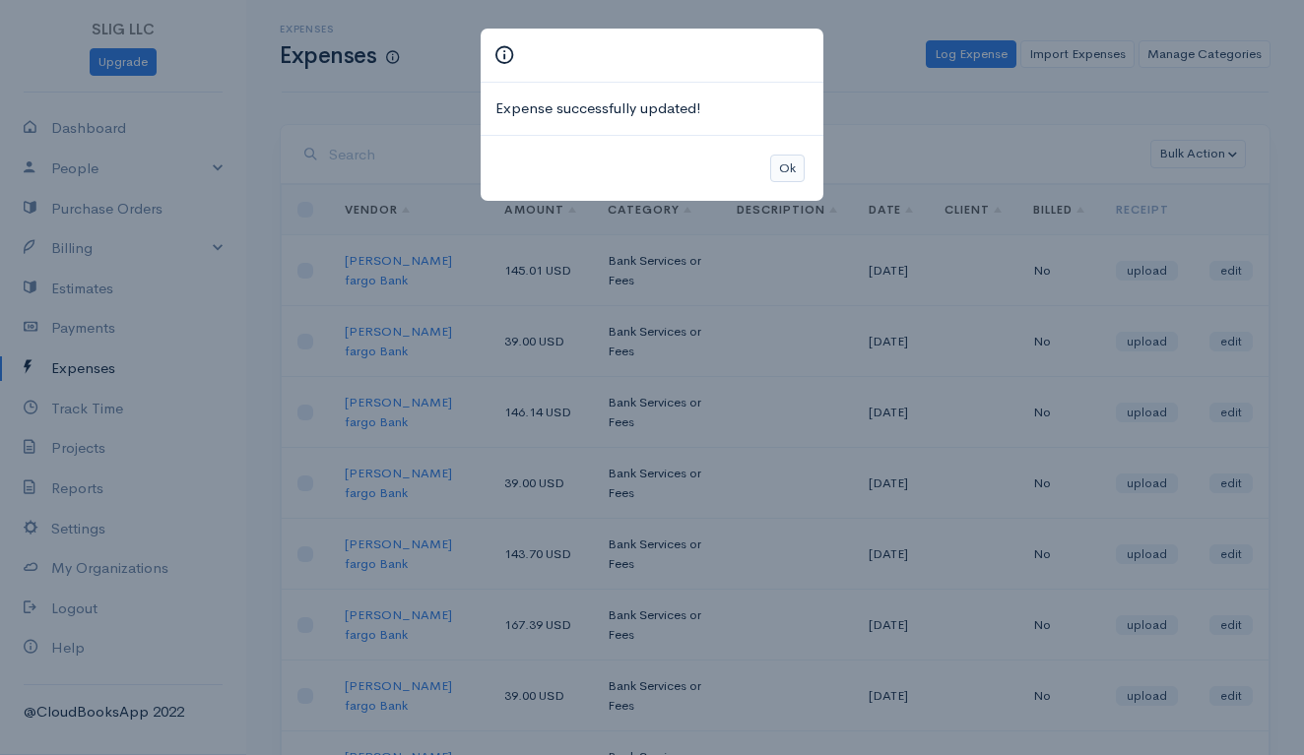
click at [789, 161] on button "Ok" at bounding box center [787, 169] width 34 height 29
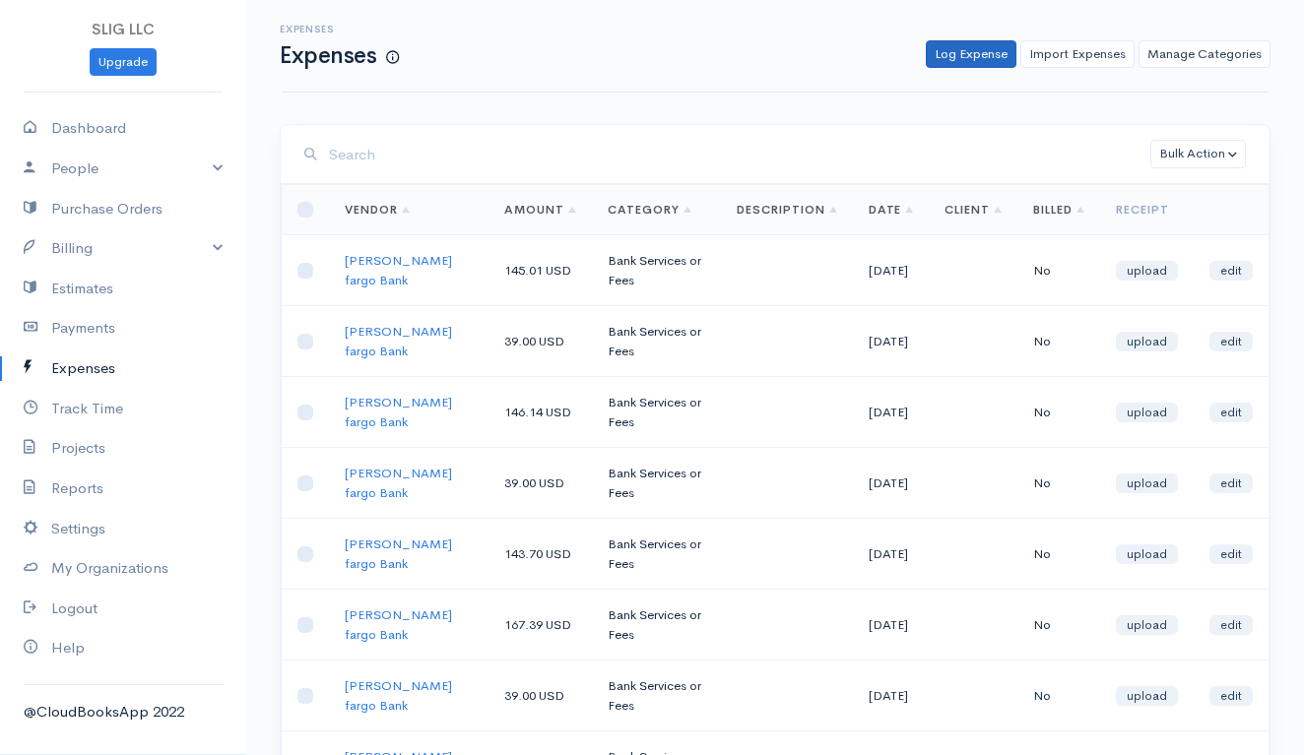
click at [968, 47] on link "Log Expense" at bounding box center [971, 54] width 91 height 29
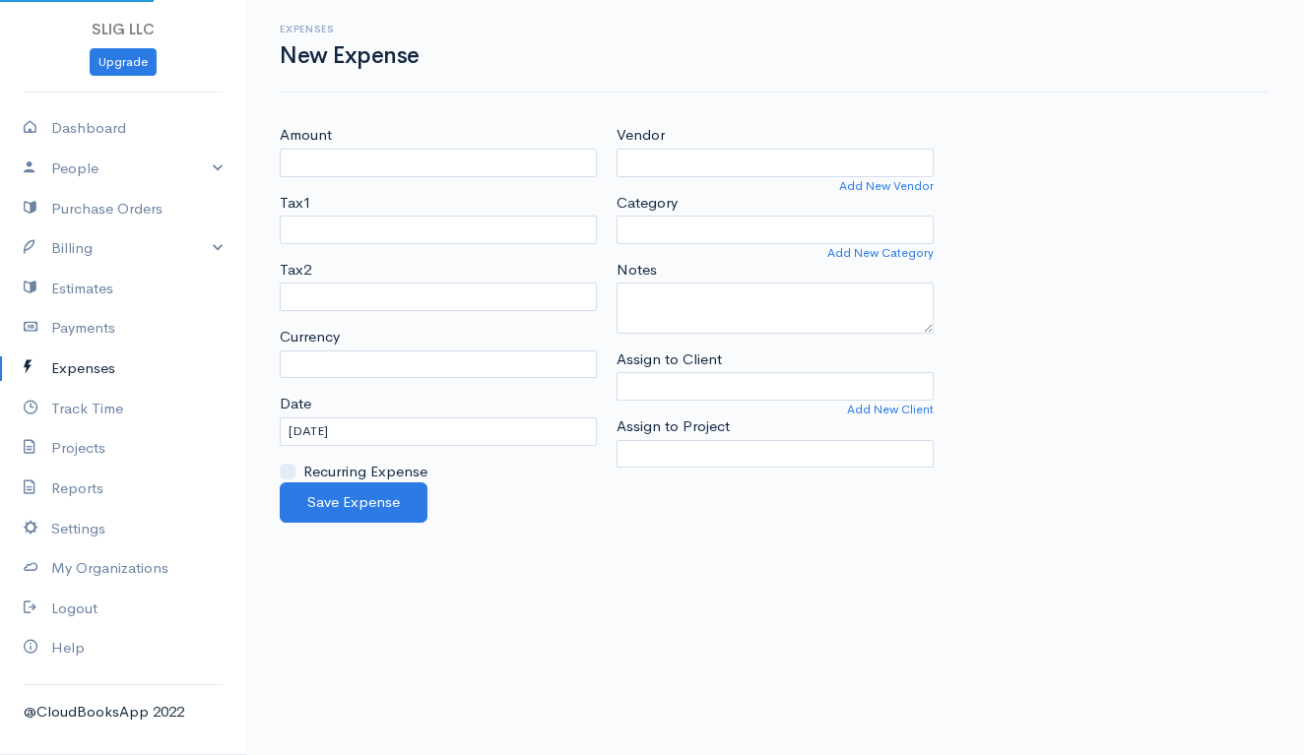
select select "USD"
click at [382, 157] on input "Amount" at bounding box center [438, 163] width 317 height 29
type input "141.54"
click at [657, 152] on input "Vendor" at bounding box center [774, 163] width 317 height 29
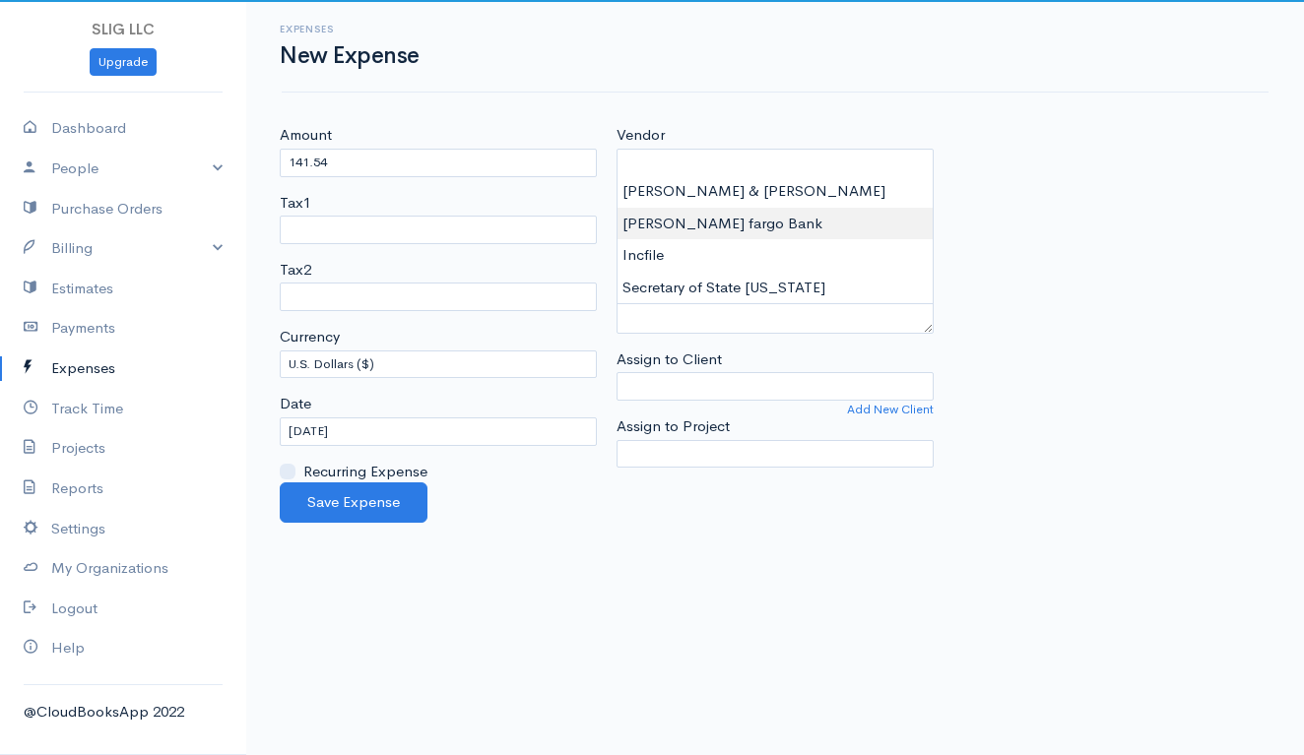
type input "[PERSON_NAME] fargo Bank"
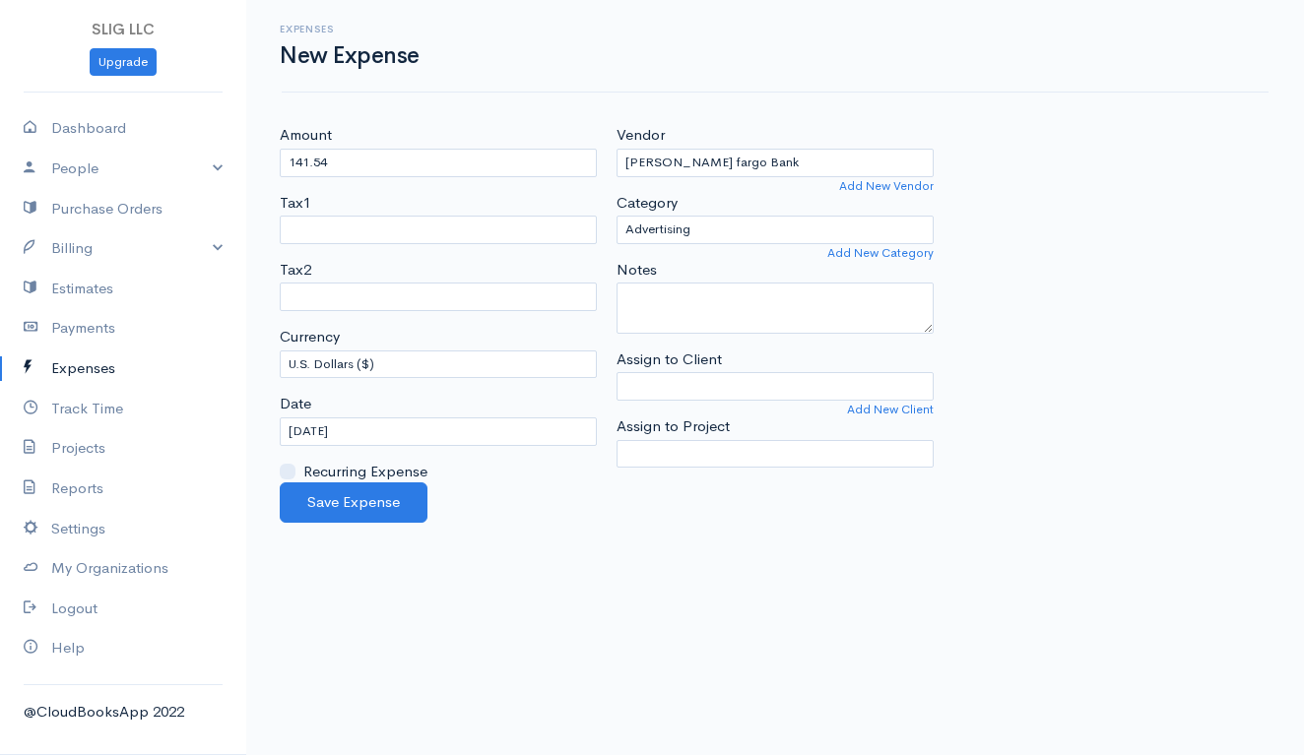
click at [665, 219] on body "SLIG LLC Upgrade Dashboard People Clients Vendors Staff Users Purchase Orders B…" at bounding box center [652, 377] width 1304 height 755
select select "Bank Services or Fees"
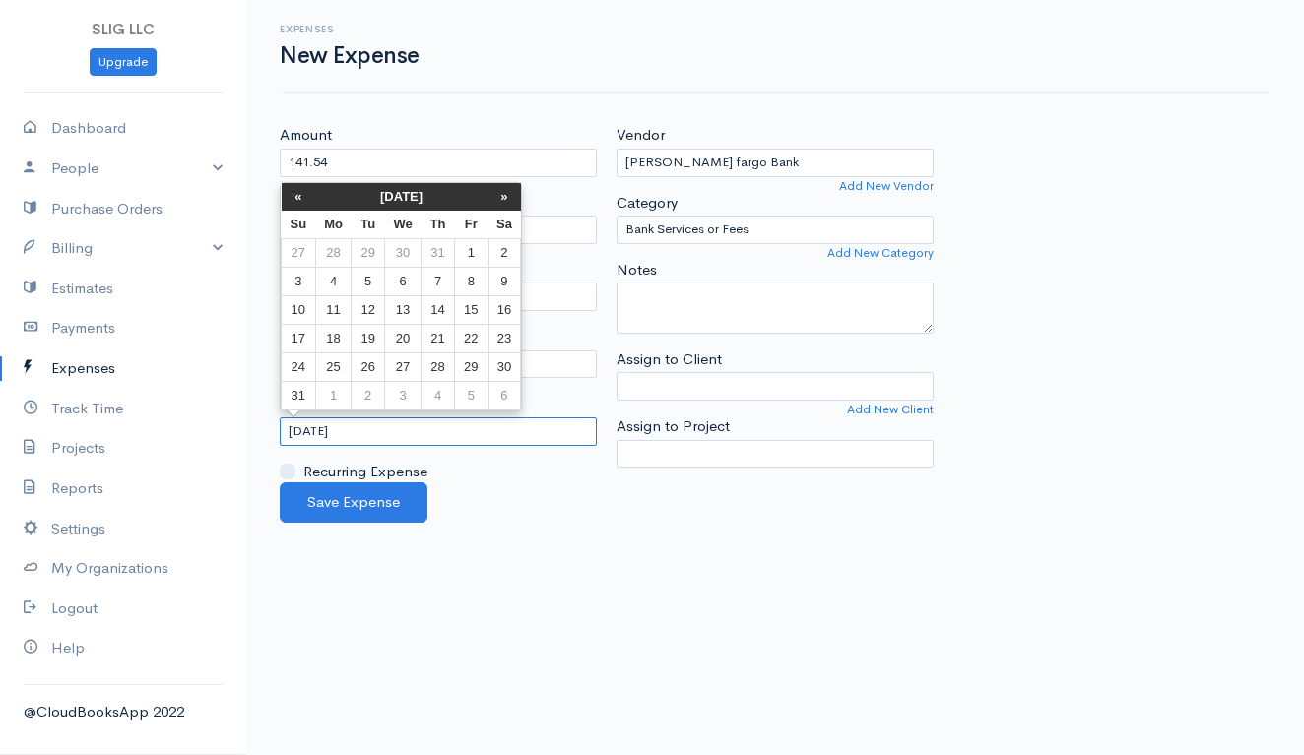
click at [317, 428] on input "[DATE]" at bounding box center [438, 432] width 317 height 29
click at [290, 190] on th "«" at bounding box center [299, 197] width 34 height 28
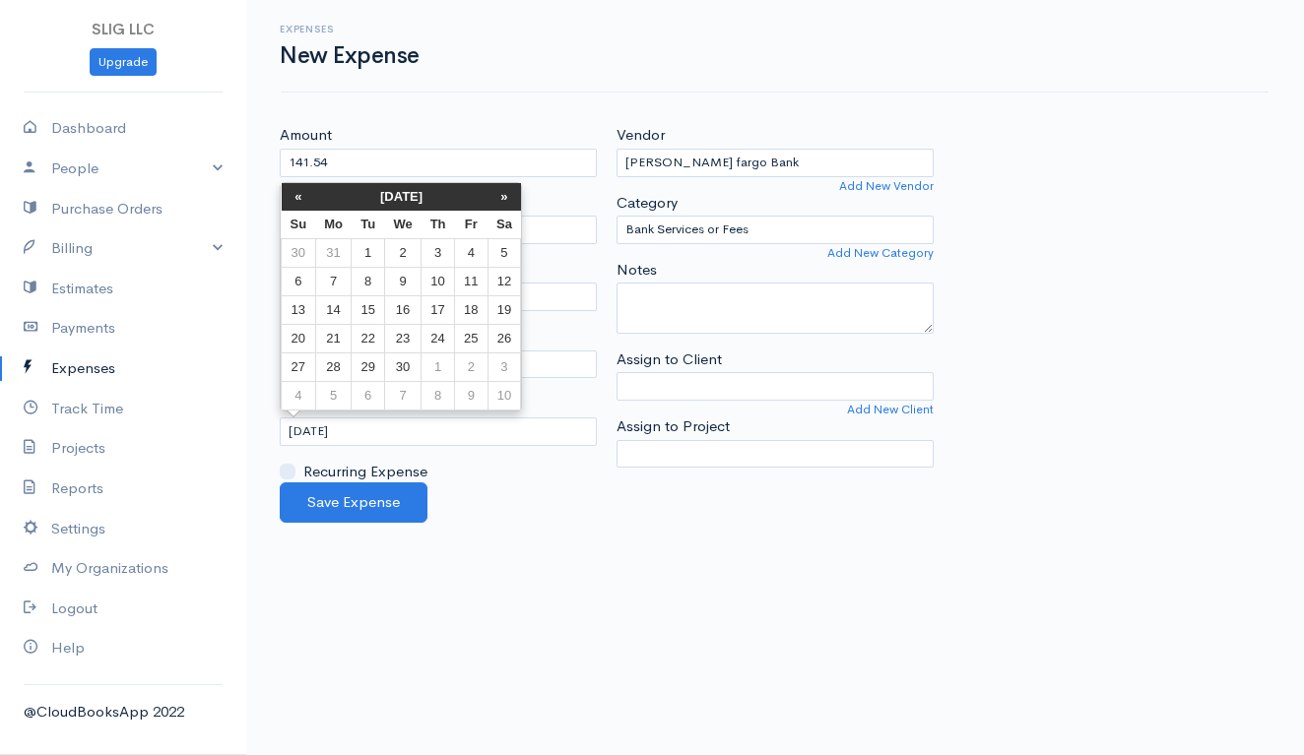
click at [290, 190] on th "«" at bounding box center [299, 197] width 34 height 28
click at [302, 369] on td "22" at bounding box center [299, 368] width 34 height 29
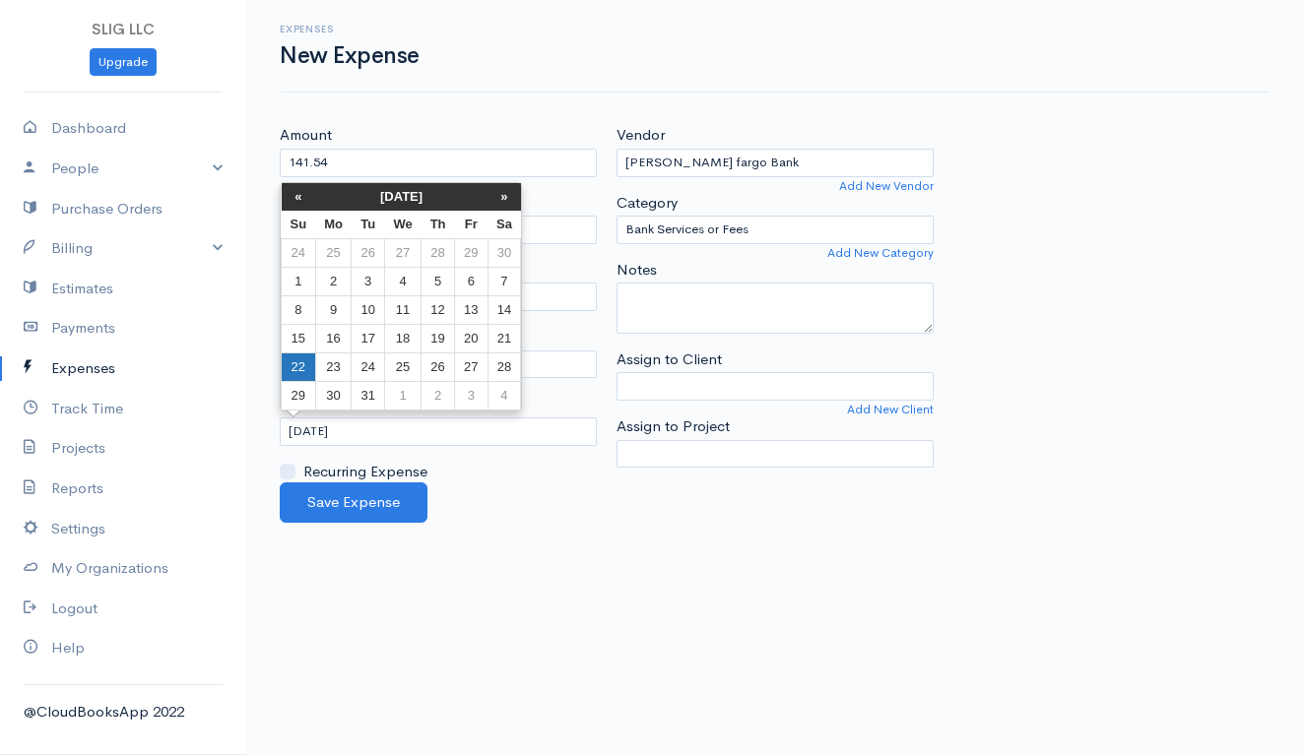
type input "[DATE]"
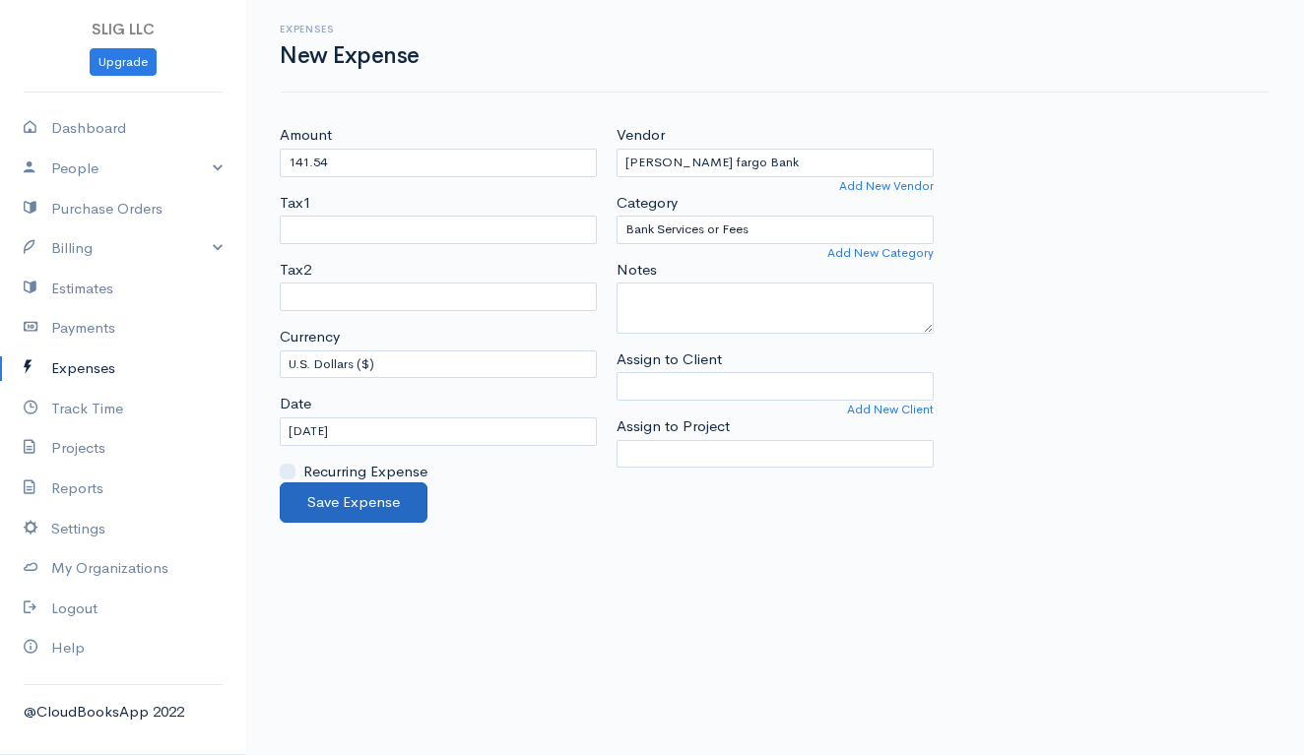
click at [378, 500] on button "Save Expense" at bounding box center [354, 503] width 148 height 40
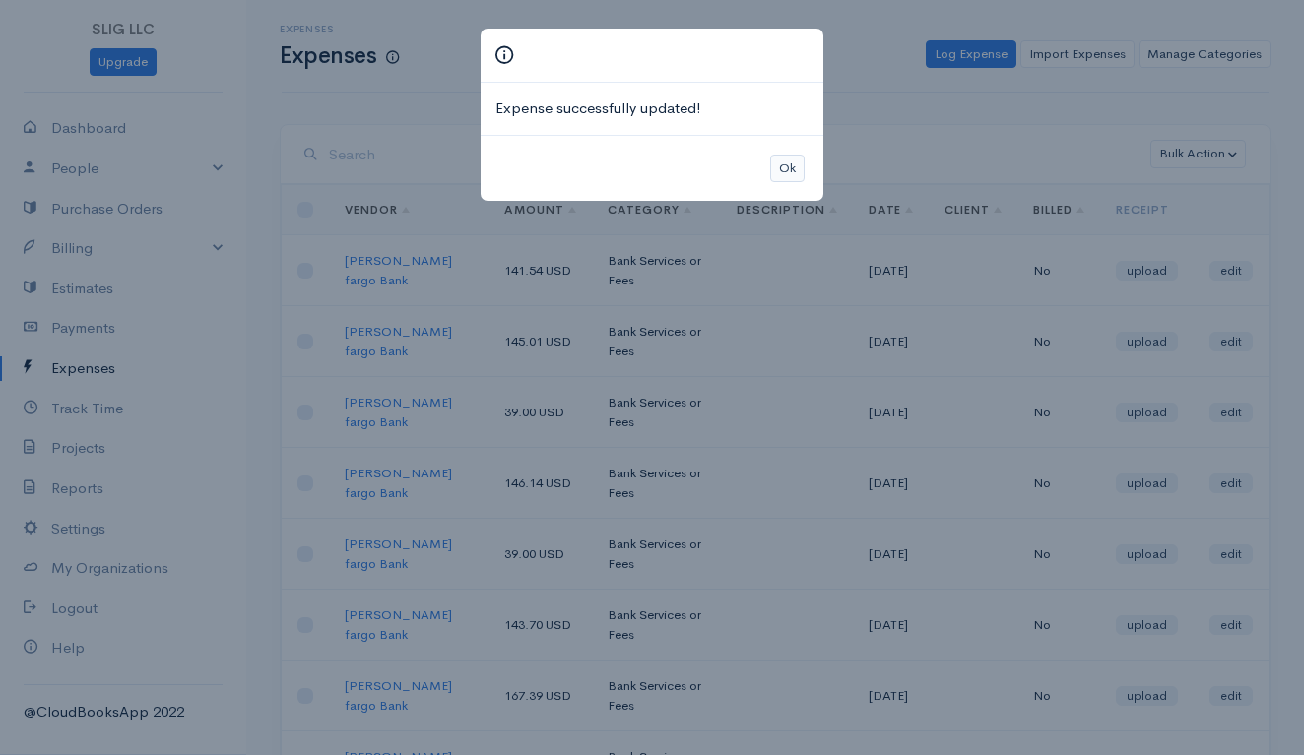
click at [794, 160] on button "Ok" at bounding box center [787, 169] width 34 height 29
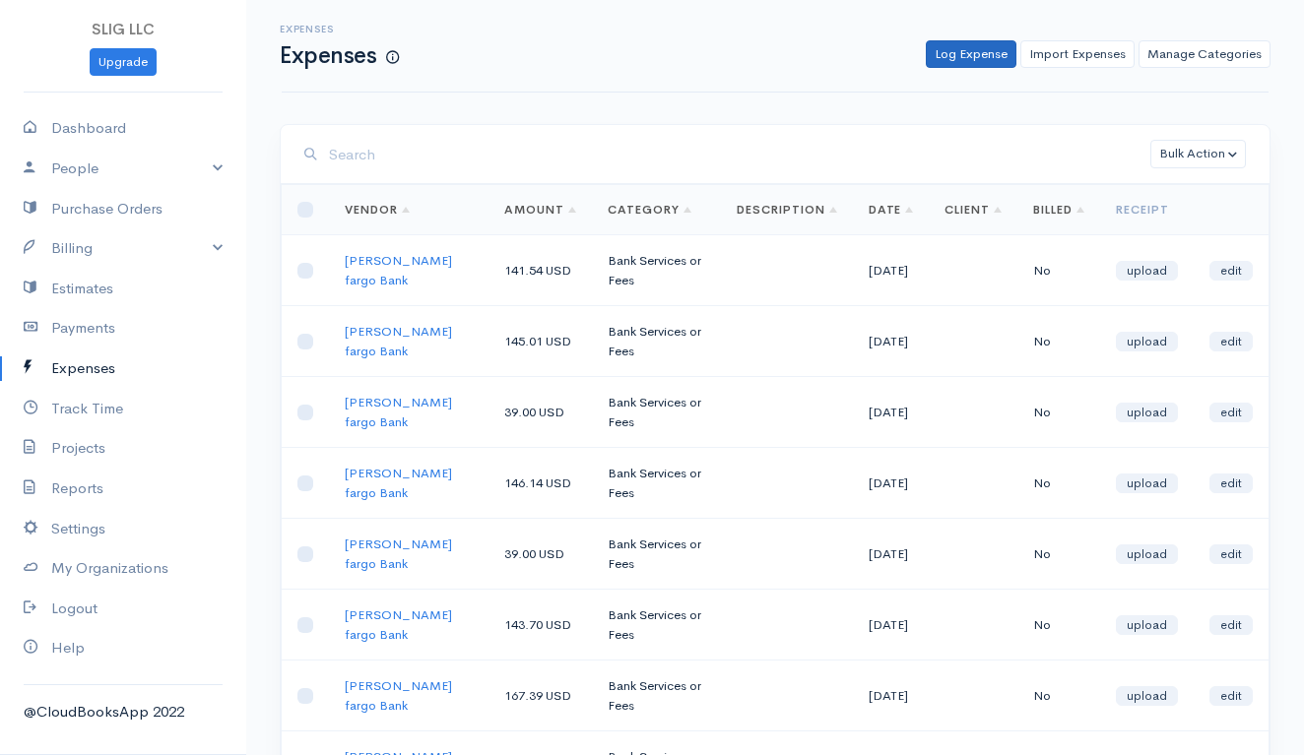
click at [967, 49] on link "Log Expense" at bounding box center [971, 54] width 91 height 29
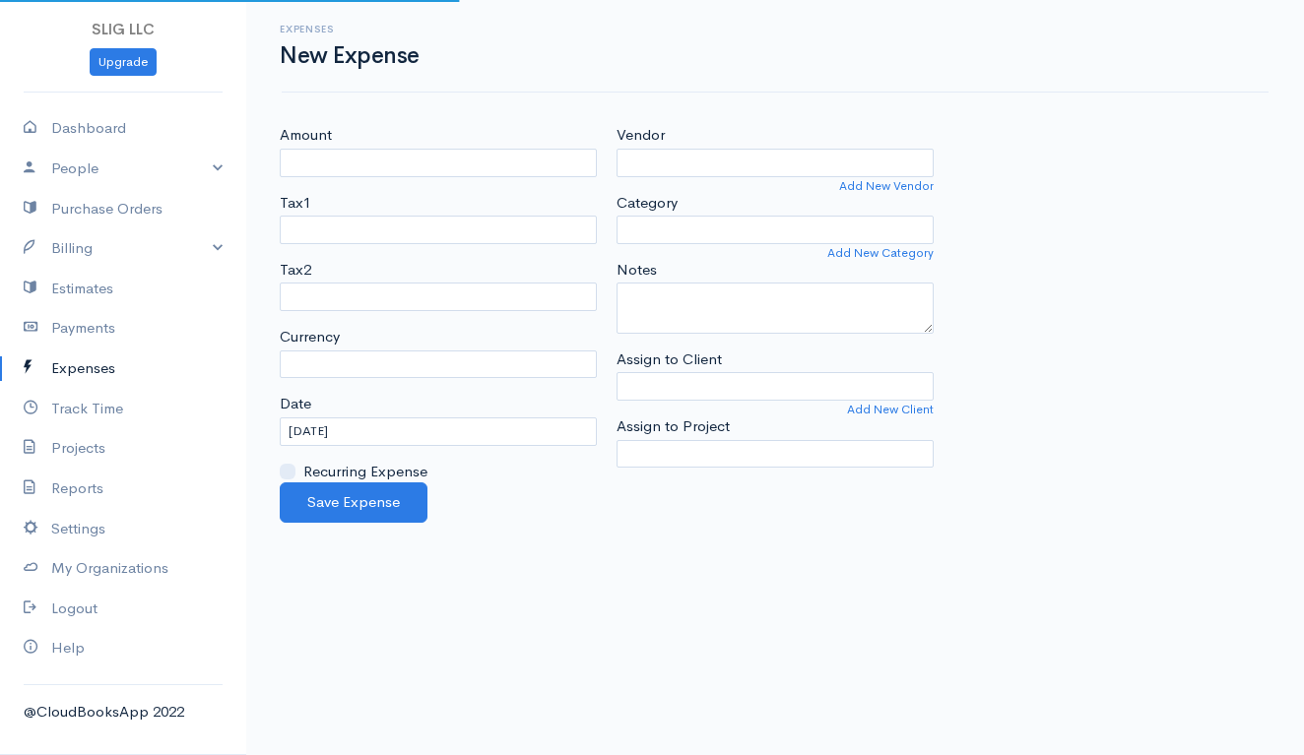
select select "USD"
click at [890, 180] on link "Add New Vendor" at bounding box center [886, 186] width 95 height 18
select select "[GEOGRAPHIC_DATA]"
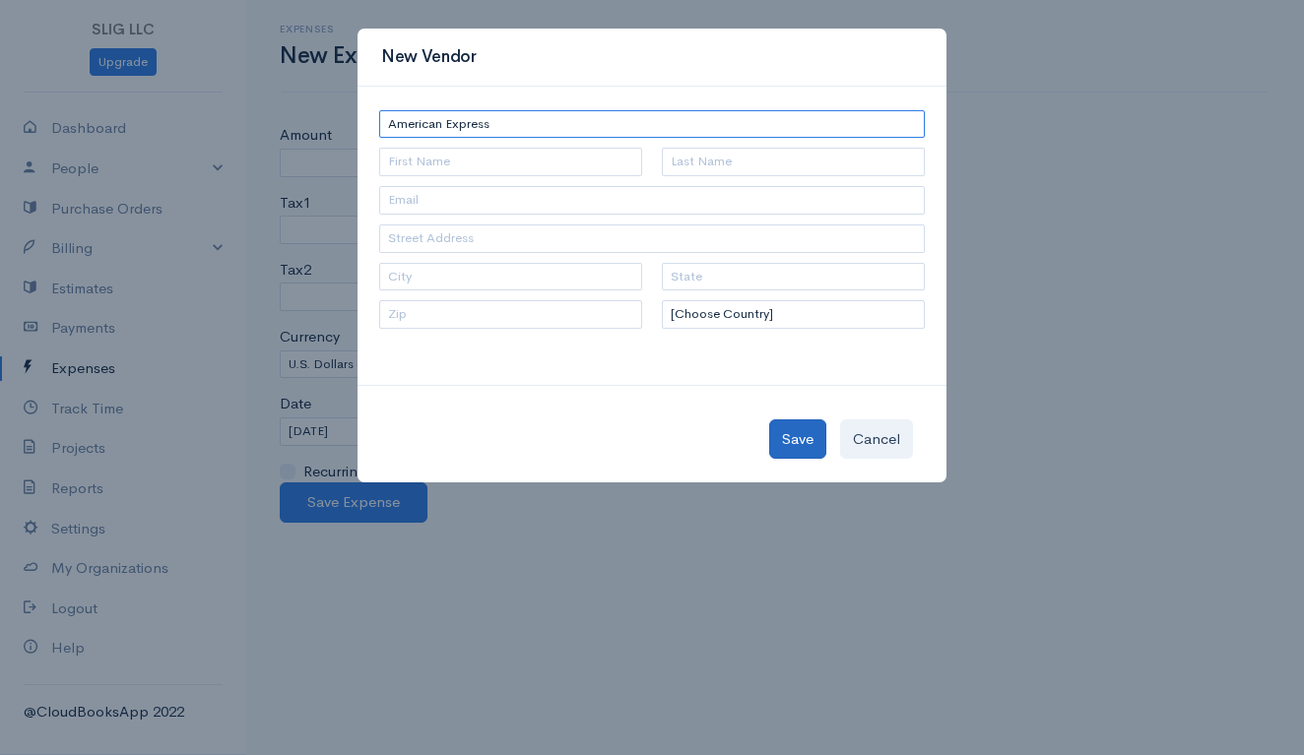
type input "American Express"
click at [786, 432] on button "Save" at bounding box center [797, 439] width 57 height 40
type input "American Express"
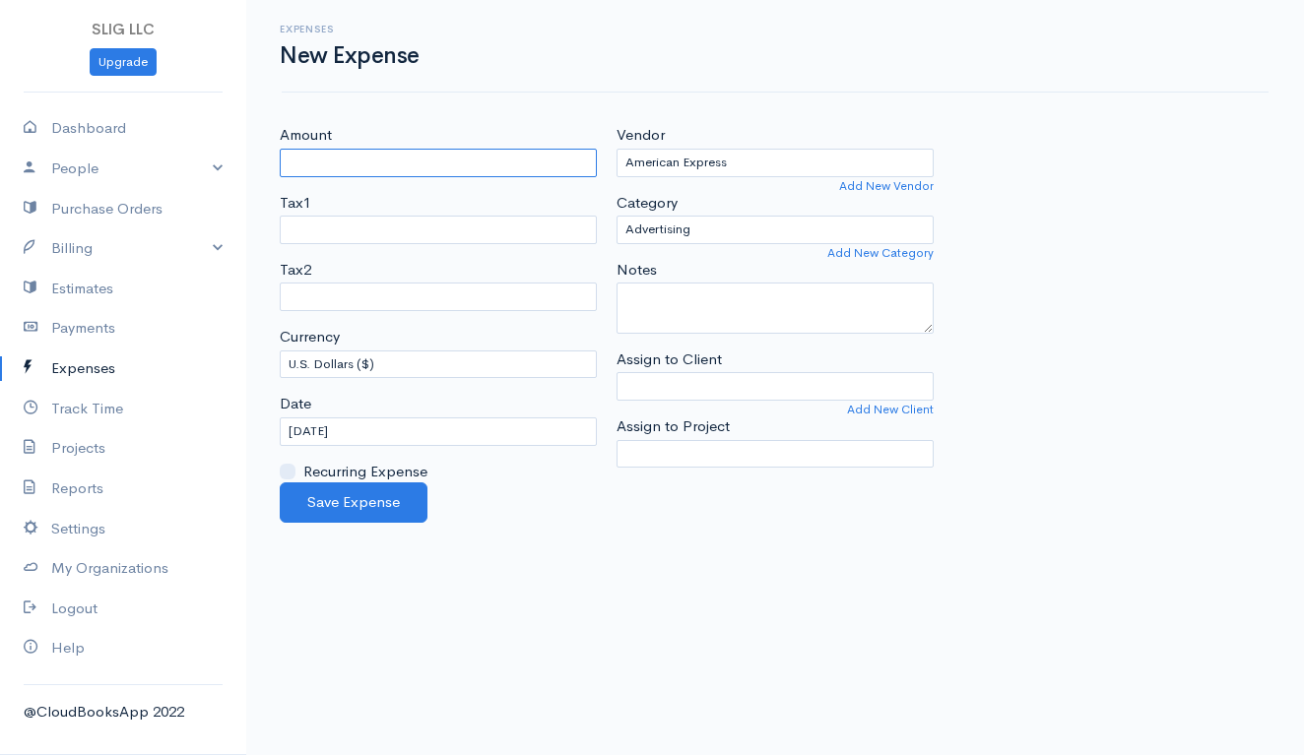
click at [486, 164] on input "Amount" at bounding box center [438, 163] width 317 height 29
type input "828.35"
select select "Bank Services or Fees"
click at [370, 423] on input "[DATE]" at bounding box center [438, 432] width 317 height 29
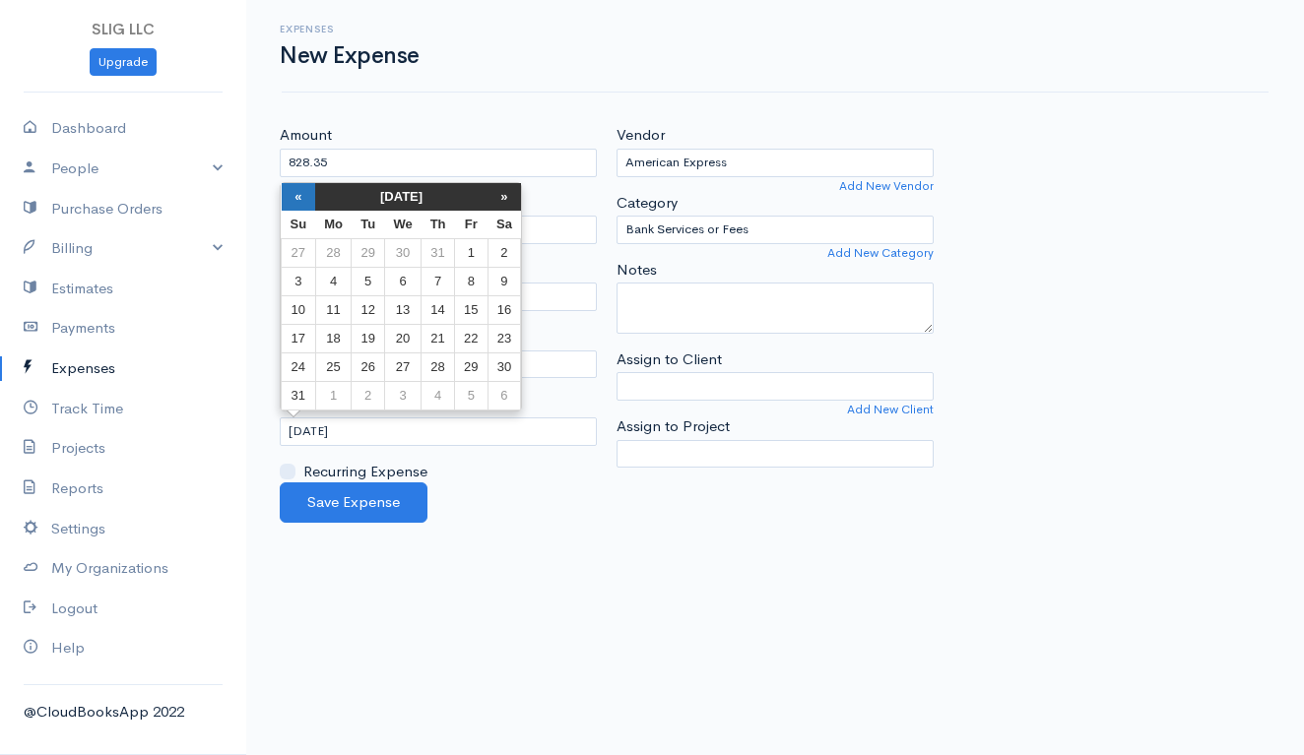
click at [294, 195] on th "«" at bounding box center [299, 197] width 34 height 28
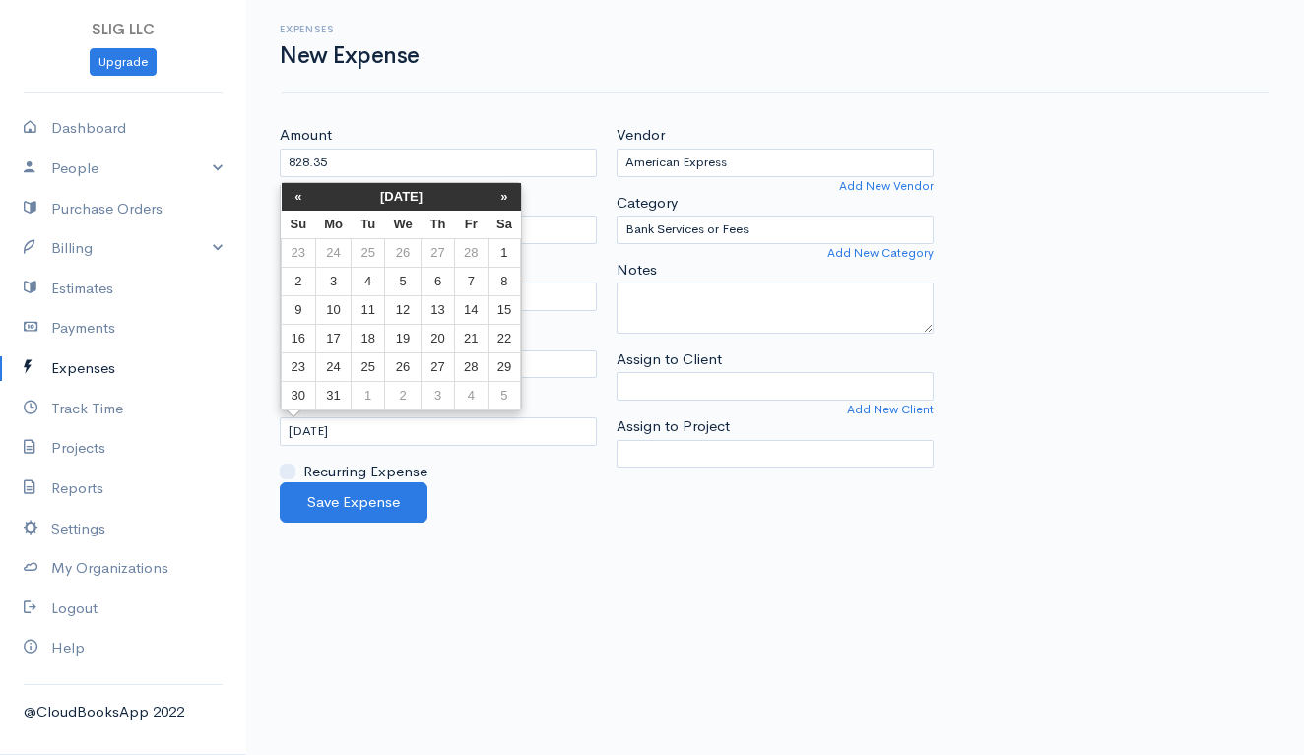
click at [294, 195] on th "«" at bounding box center [299, 197] width 34 height 28
click at [337, 310] on td "9" at bounding box center [333, 310] width 36 height 29
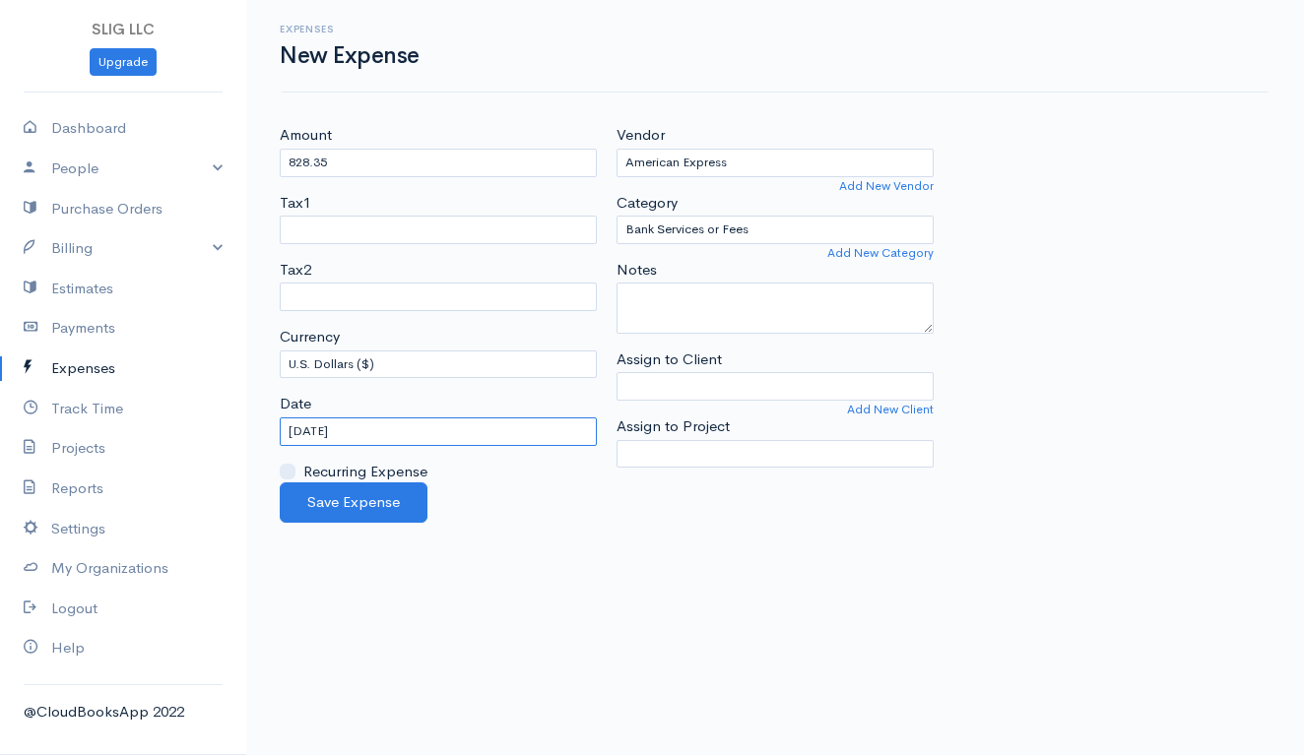
click at [347, 418] on input "[DATE]" at bounding box center [438, 432] width 317 height 29
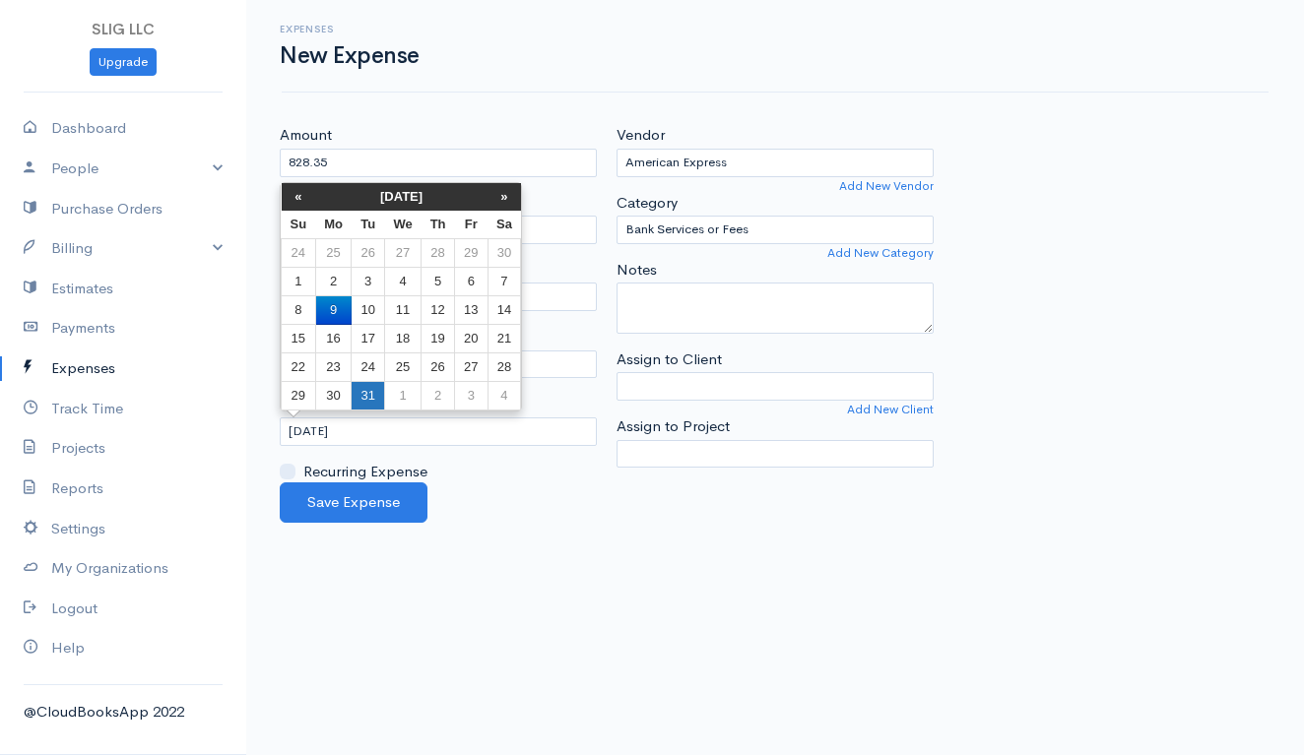
click at [359, 393] on td "31" at bounding box center [368, 396] width 32 height 29
type input "[DATE]"
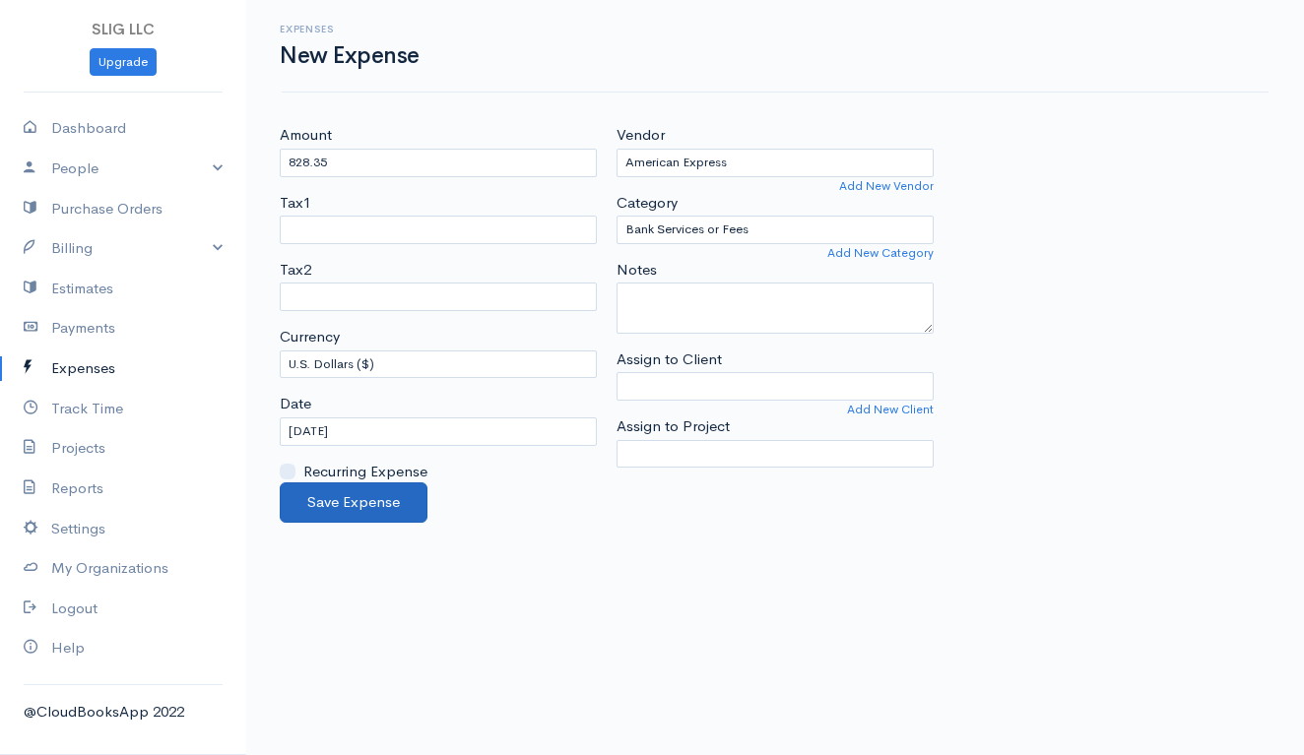
click at [369, 494] on button "Save Expense" at bounding box center [354, 503] width 148 height 40
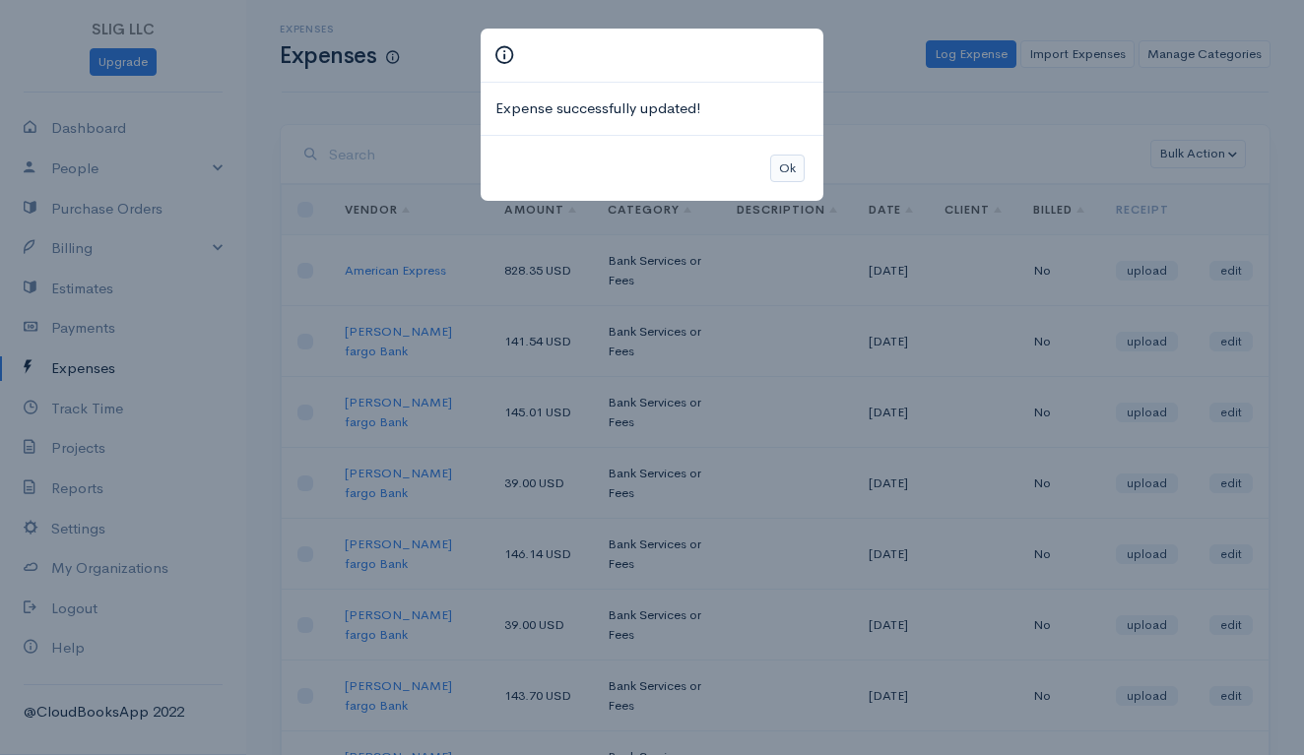
click at [787, 161] on button "Ok" at bounding box center [787, 169] width 34 height 29
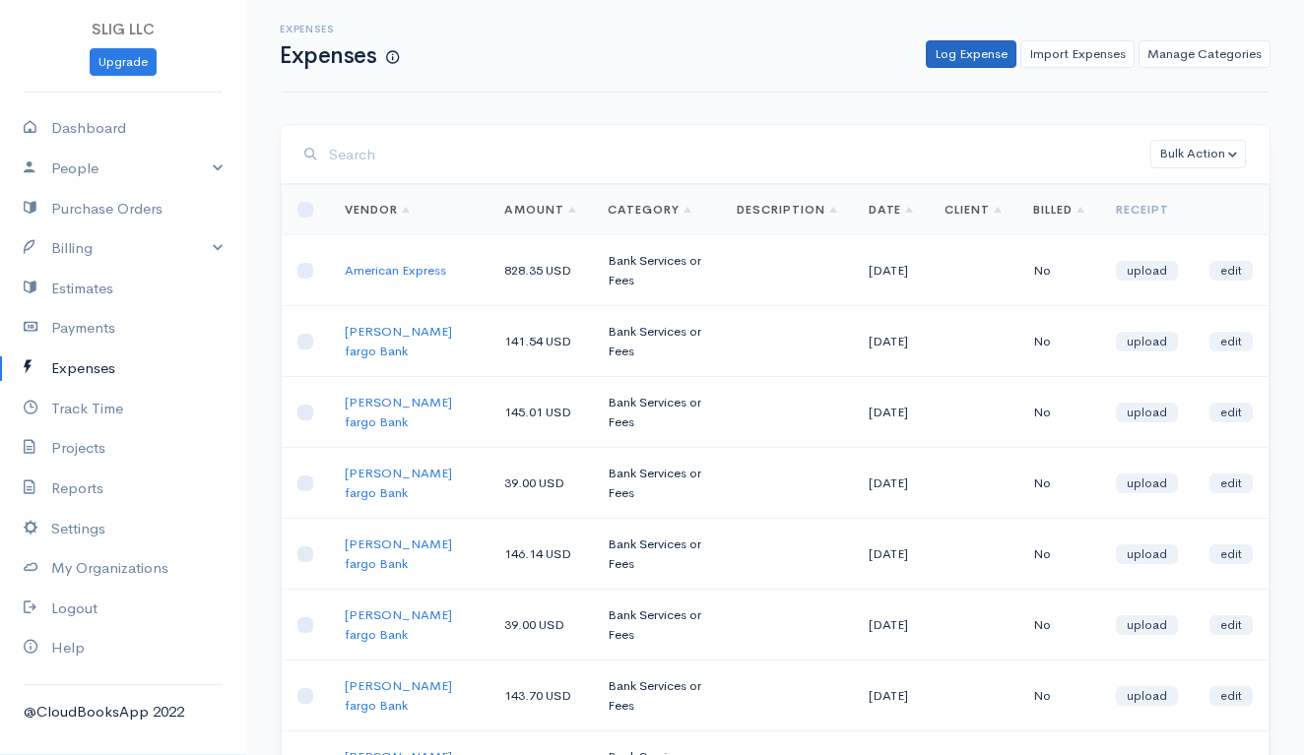
click at [956, 54] on link "Log Expense" at bounding box center [971, 54] width 91 height 29
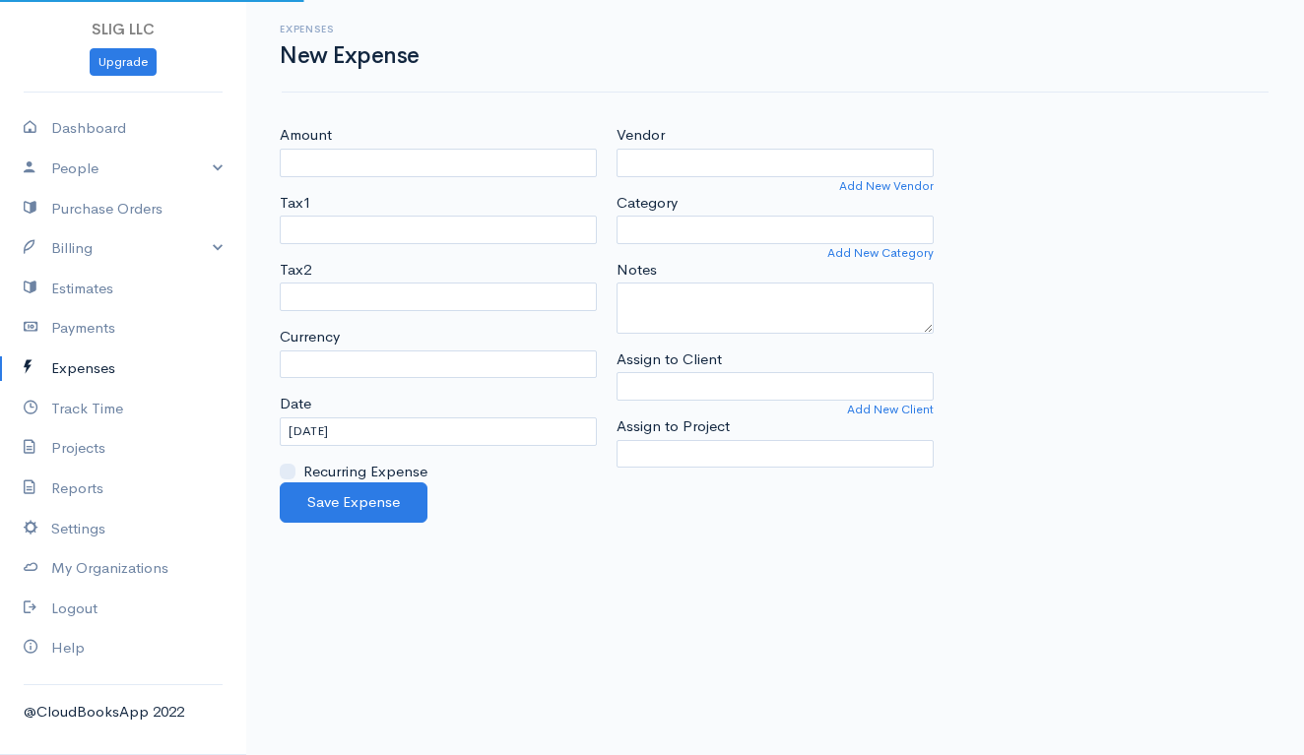
select select "USD"
click at [893, 185] on link "Add New Vendor" at bounding box center [886, 186] width 95 height 18
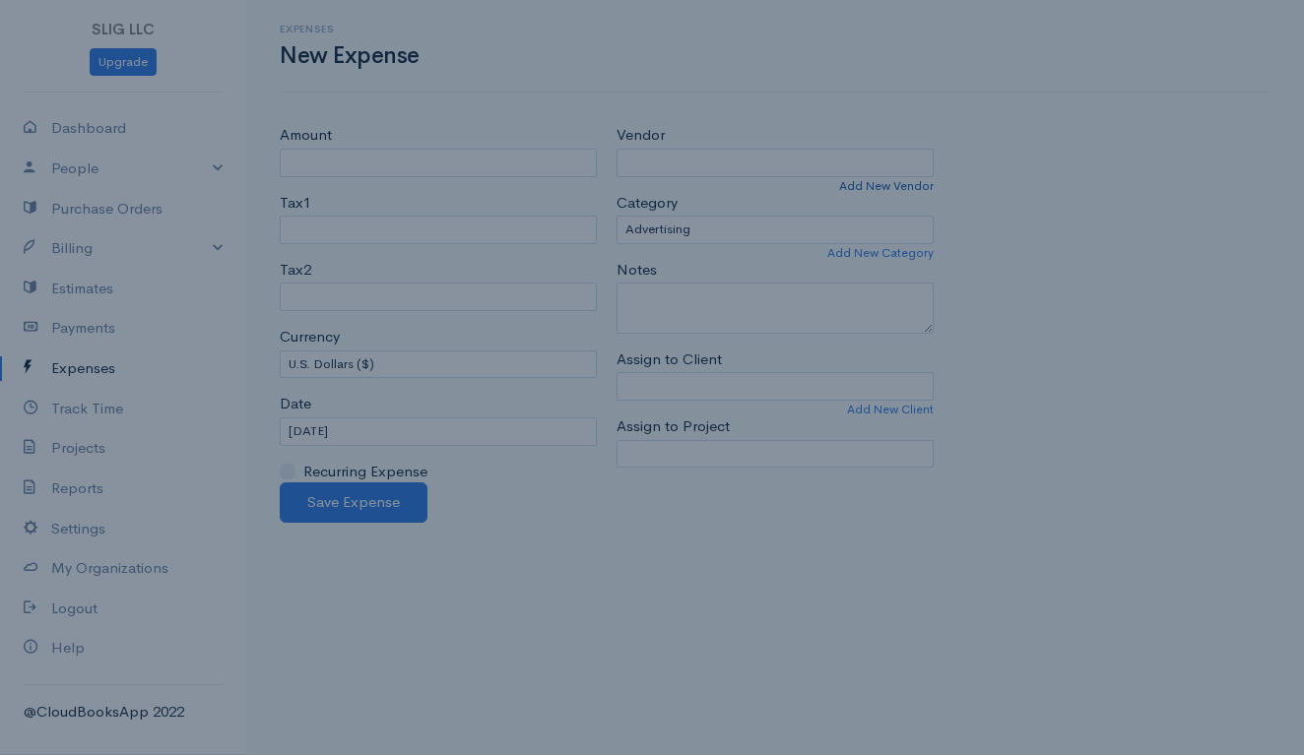
select select "[GEOGRAPHIC_DATA]"
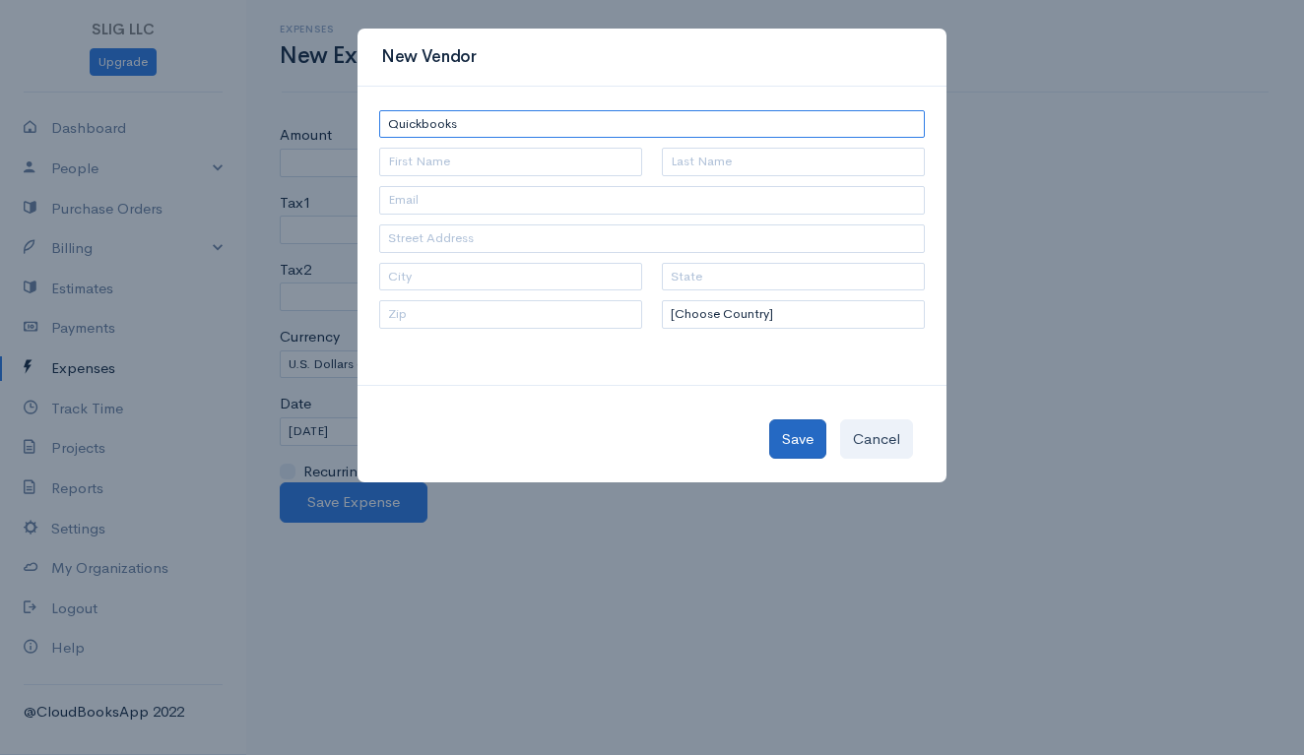
type input "Quickbooks"
click at [800, 428] on button "Save" at bounding box center [797, 439] width 57 height 40
type input "Quickbooks"
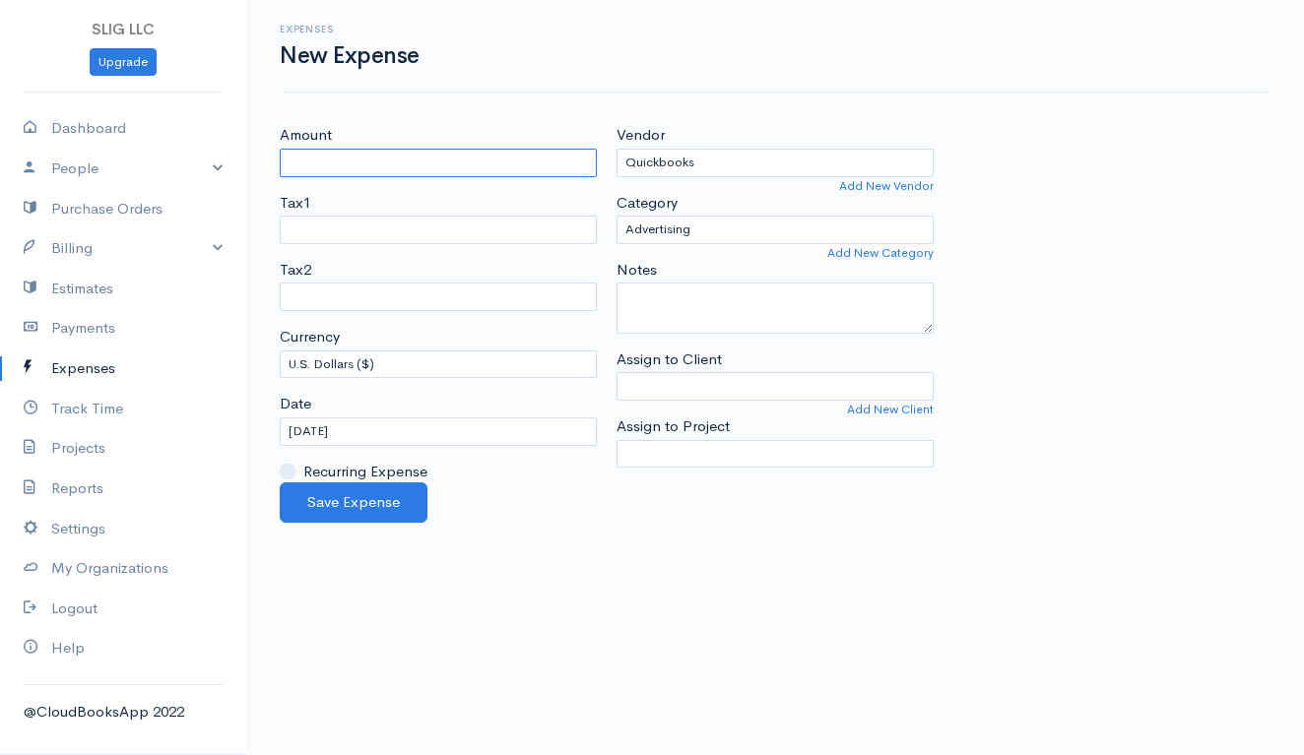
click at [314, 156] on input "Amount" at bounding box center [438, 163] width 317 height 29
type input "385.00"
select select "Professional Services"
click at [352, 427] on input "[DATE]" at bounding box center [438, 432] width 317 height 29
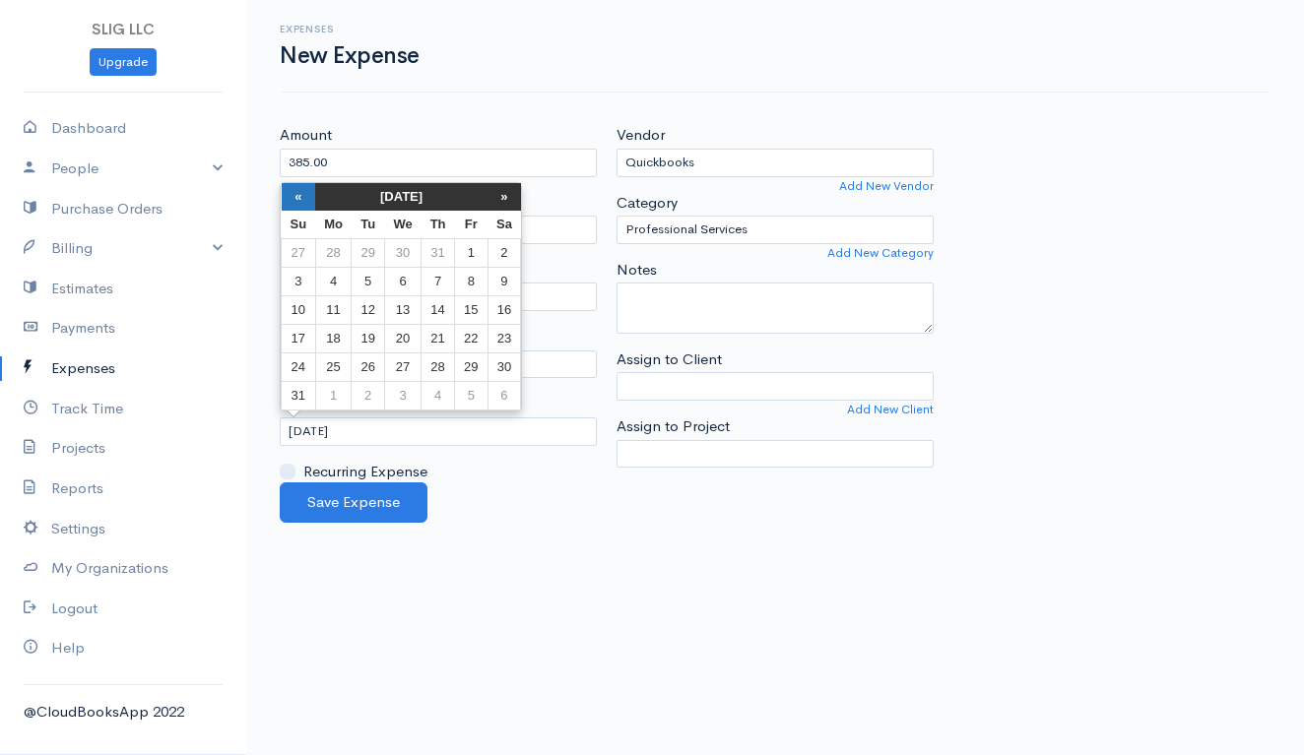
click at [291, 195] on th "«" at bounding box center [299, 197] width 34 height 28
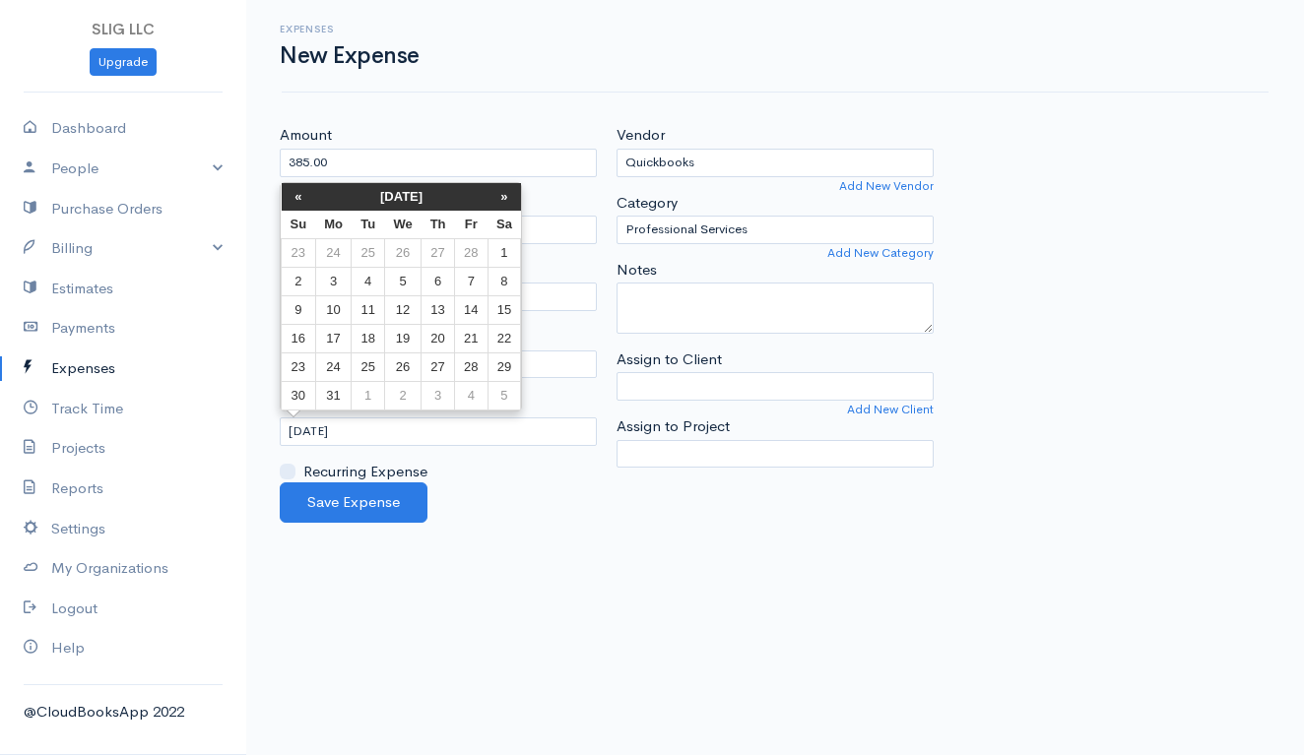
click at [291, 195] on th "«" at bounding box center [299, 197] width 34 height 28
click at [365, 396] on td "31" at bounding box center [368, 396] width 32 height 29
type input "[DATE]"
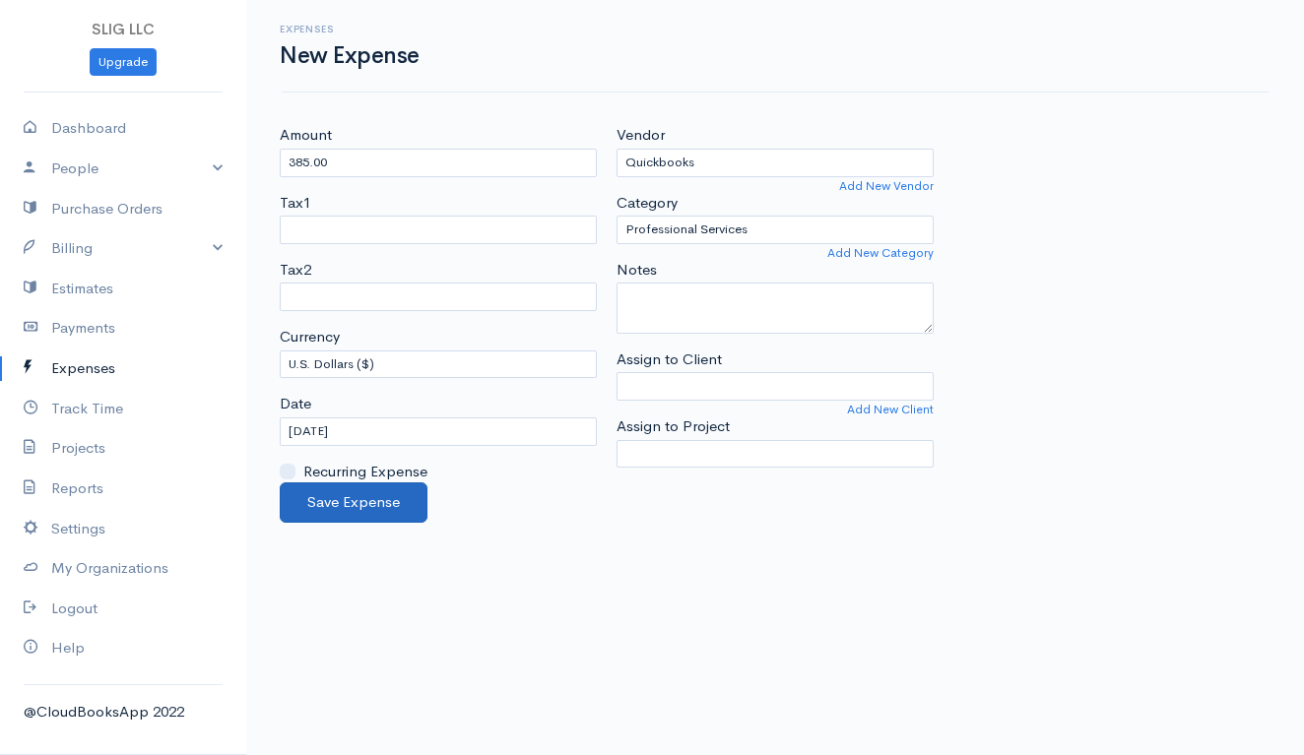
click at [364, 495] on button "Save Expense" at bounding box center [354, 503] width 148 height 40
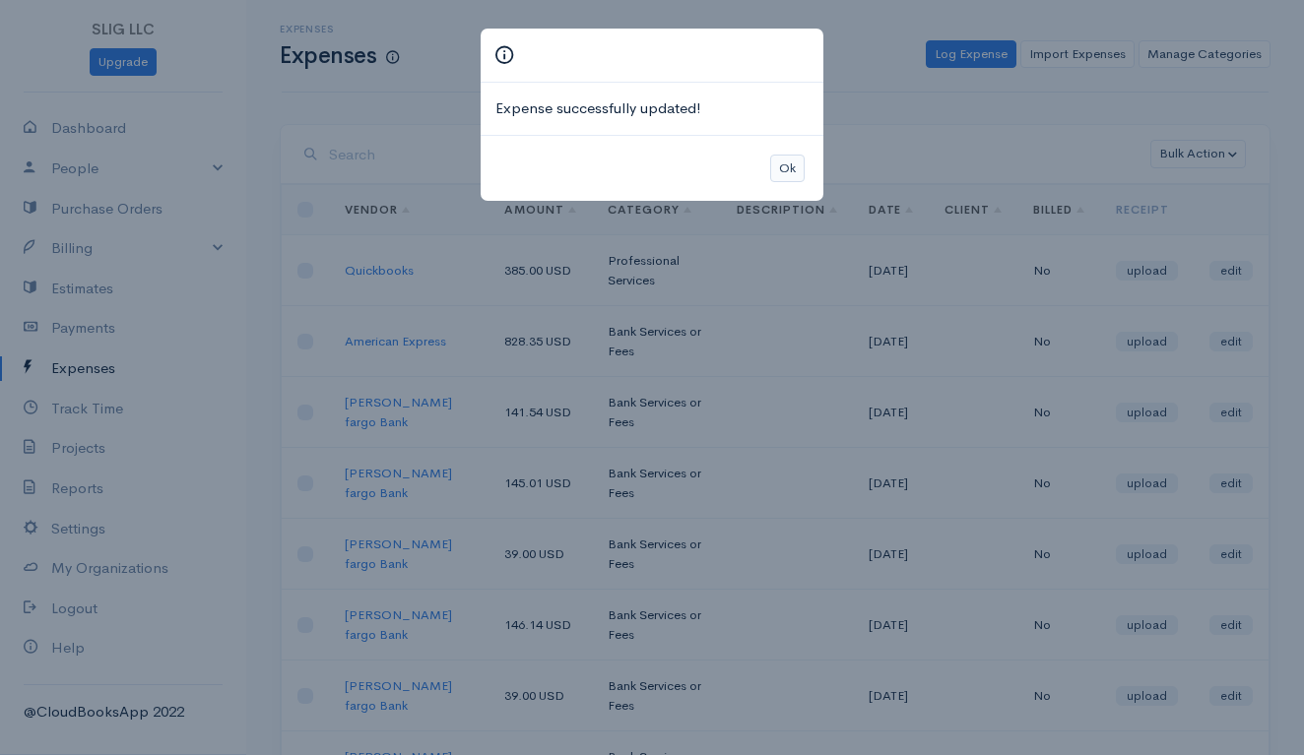
click at [790, 161] on button "Ok" at bounding box center [787, 169] width 34 height 29
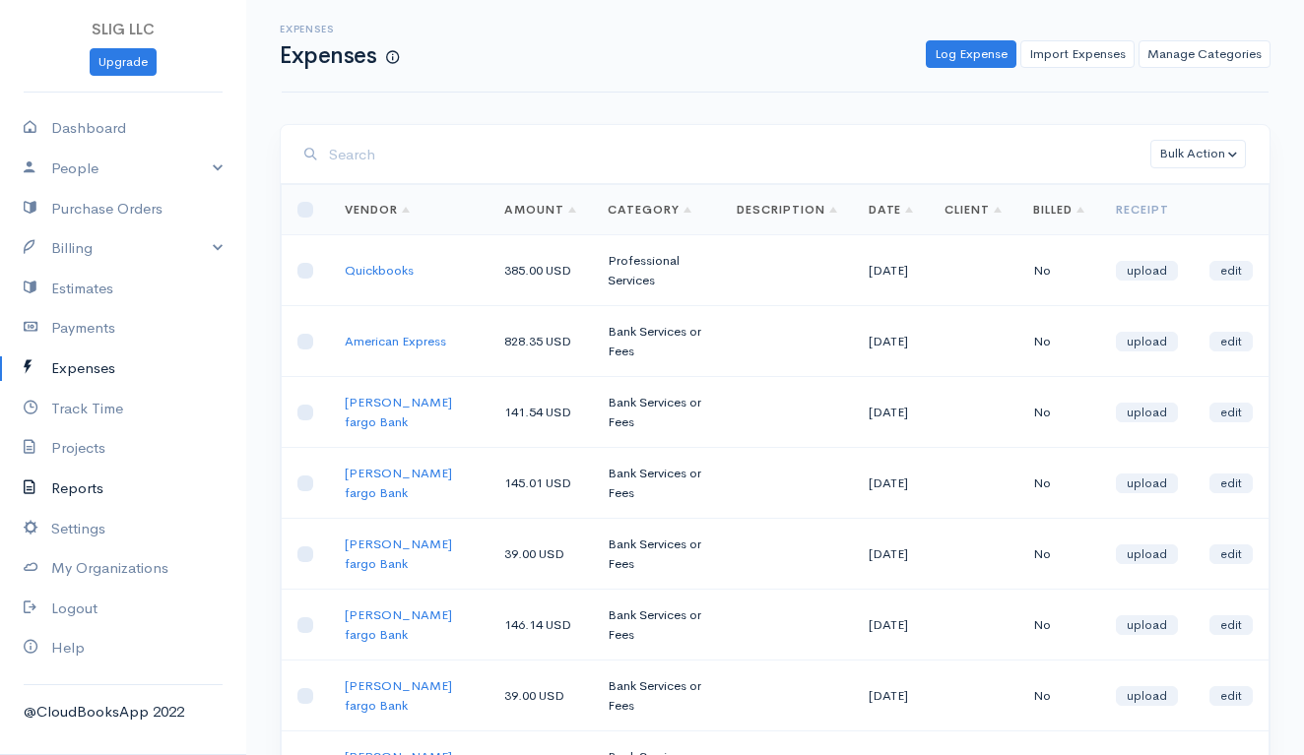
click at [70, 486] on link "Reports" at bounding box center [123, 489] width 246 height 40
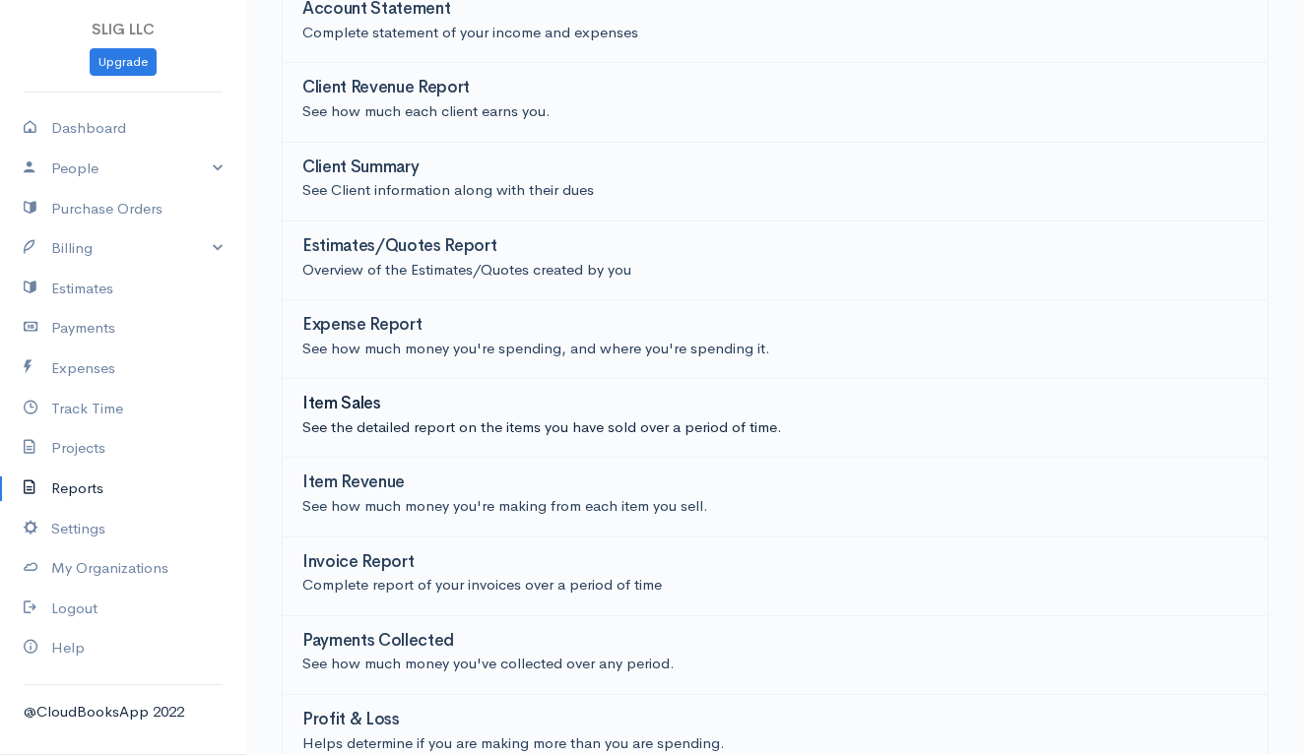
scroll to position [142, 0]
click at [82, 370] on link "Expenses" at bounding box center [123, 369] width 246 height 40
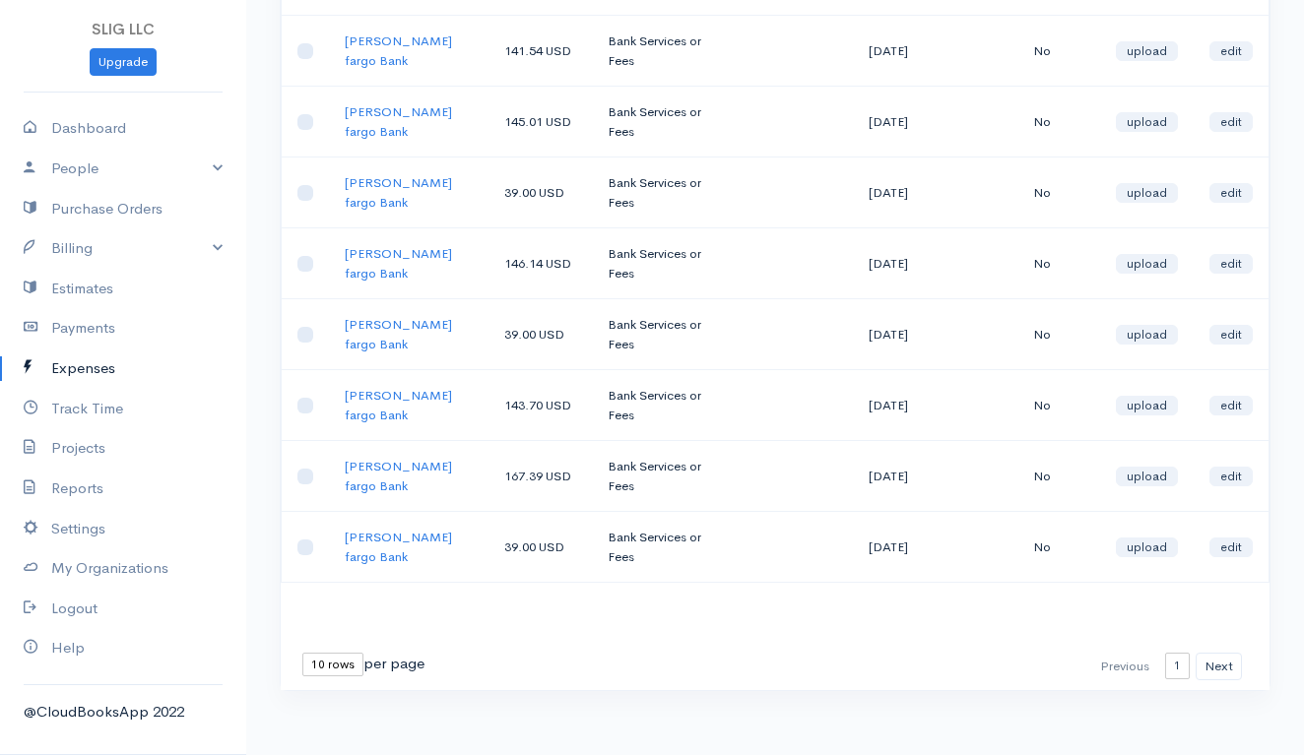
scroll to position [360, 0]
click at [1224, 659] on button "Next" at bounding box center [1218, 668] width 46 height 29
click at [1227, 654] on button "Next" at bounding box center [1218, 668] width 46 height 29
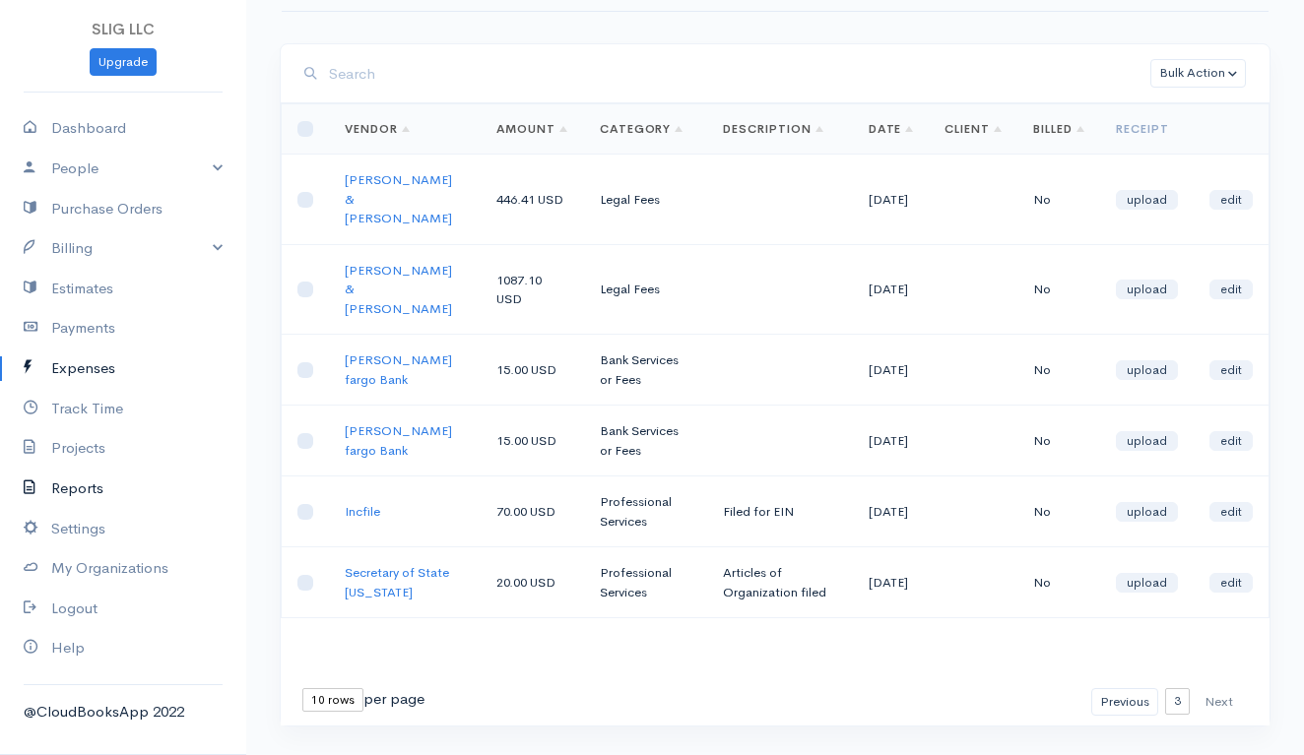
click at [87, 473] on link "Reports" at bounding box center [123, 489] width 246 height 40
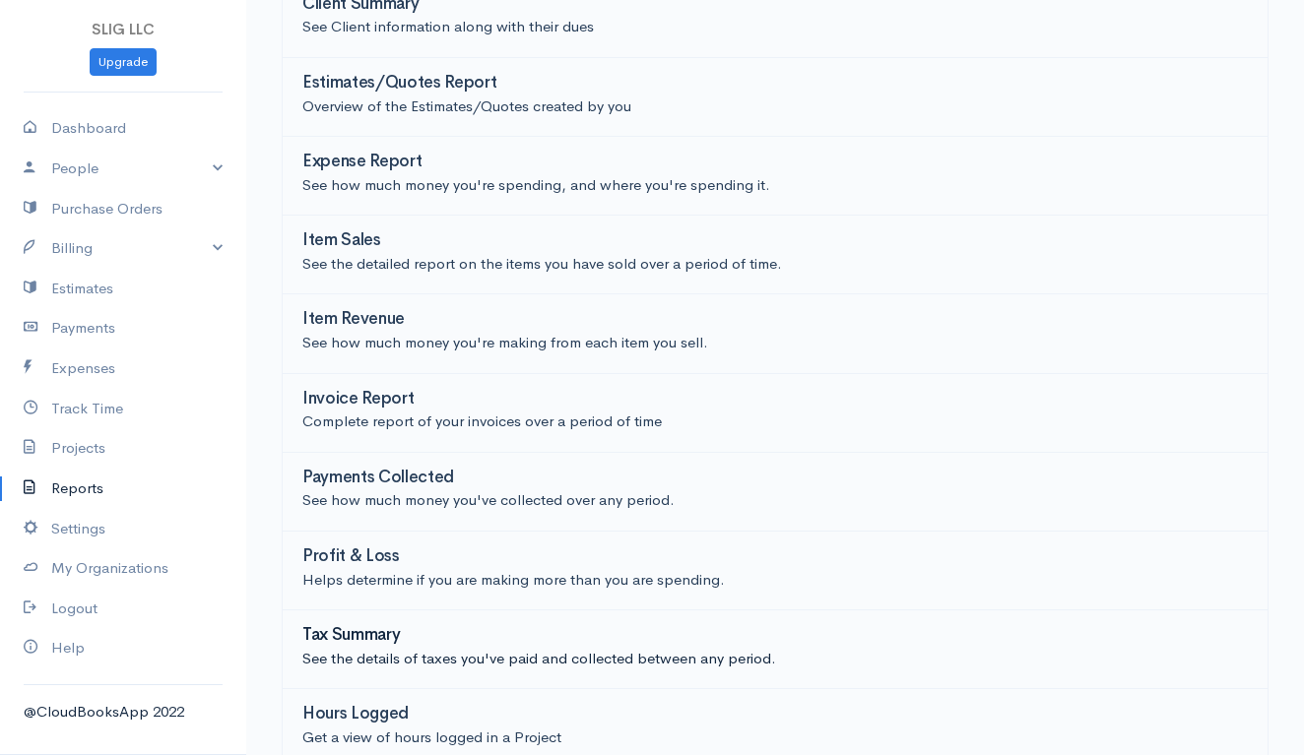
scroll to position [303, 0]
click at [359, 551] on h3 "Profit & Loss" at bounding box center [350, 557] width 97 height 19
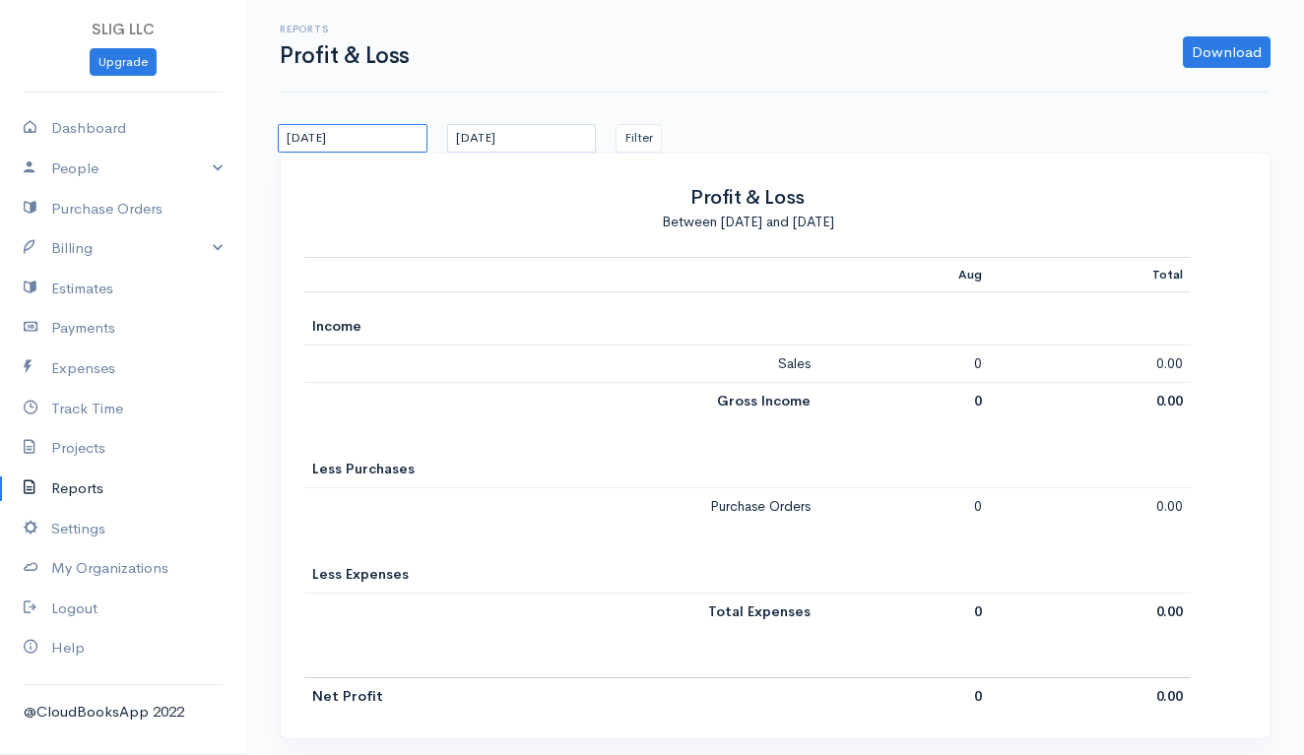
click at [388, 134] on input "[DATE]" at bounding box center [353, 138] width 150 height 29
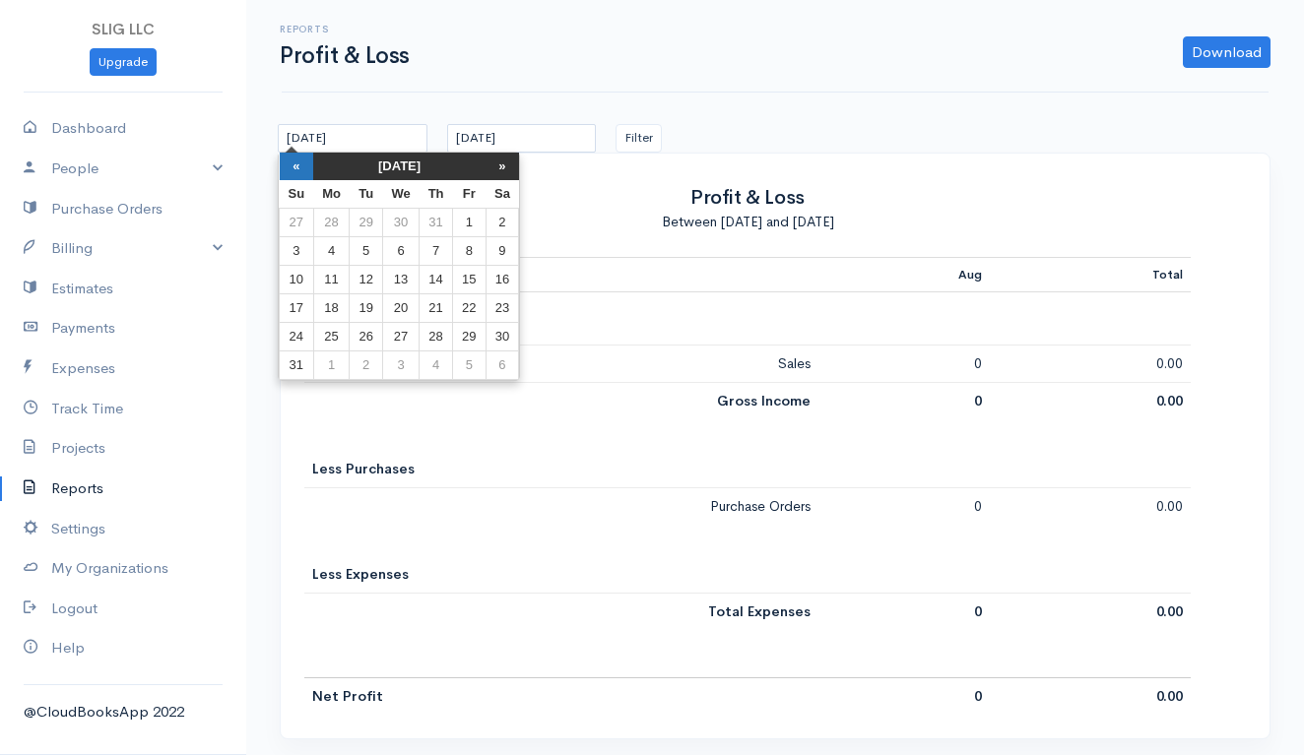
click at [296, 160] on th "«" at bounding box center [297, 167] width 34 height 28
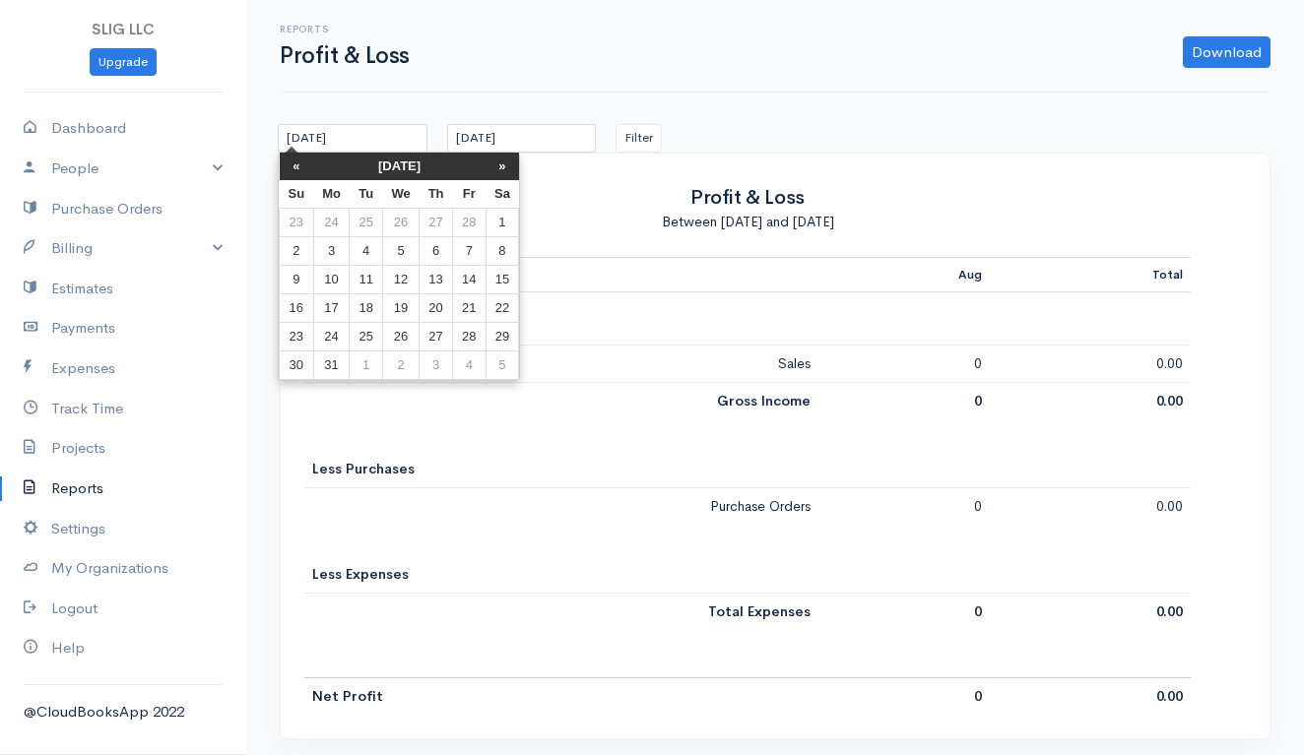
click at [296, 160] on th "«" at bounding box center [297, 167] width 34 height 28
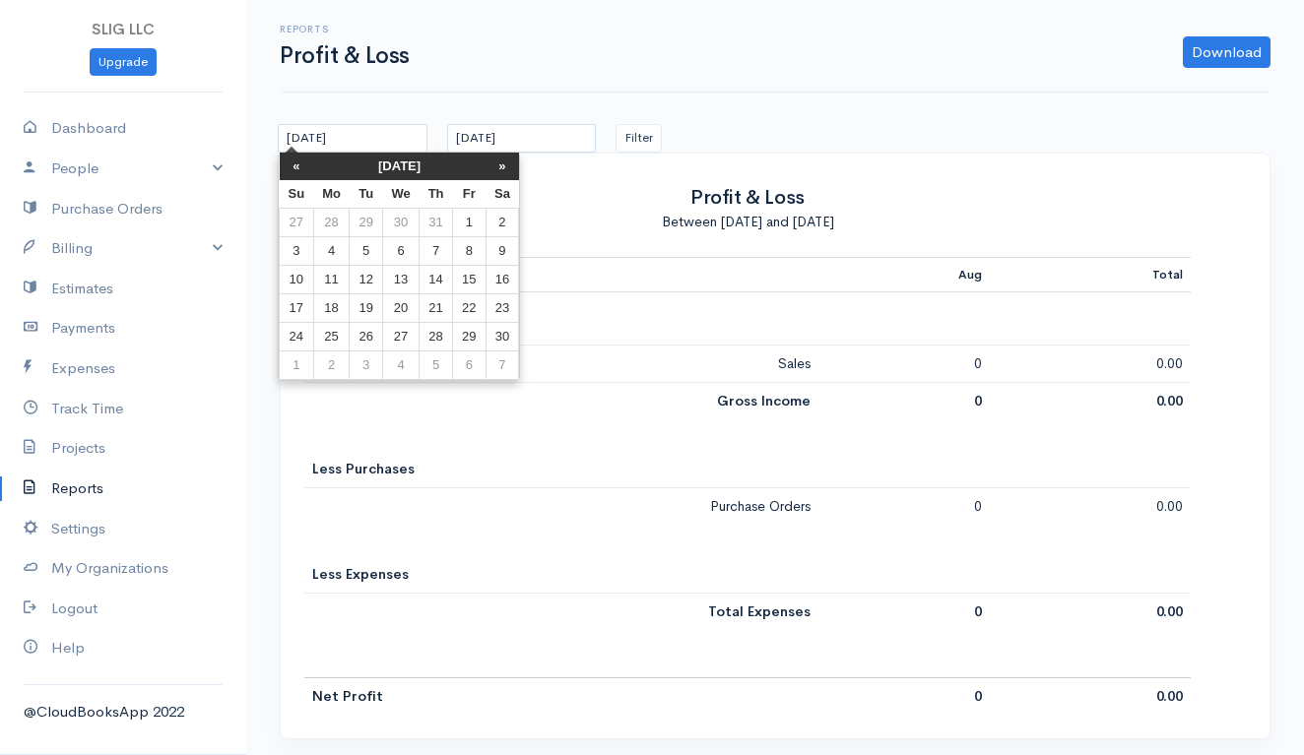
click at [296, 160] on th "«" at bounding box center [297, 167] width 34 height 28
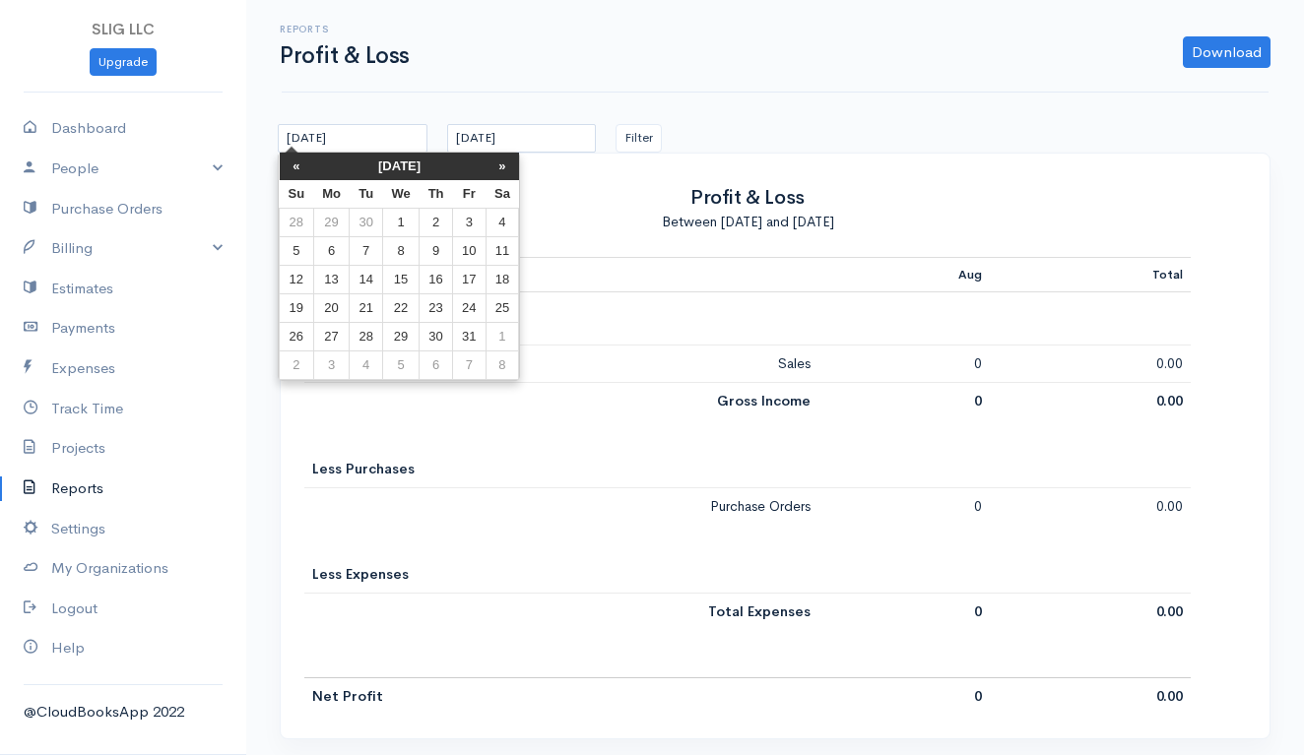
click at [296, 160] on th "«" at bounding box center [297, 167] width 34 height 28
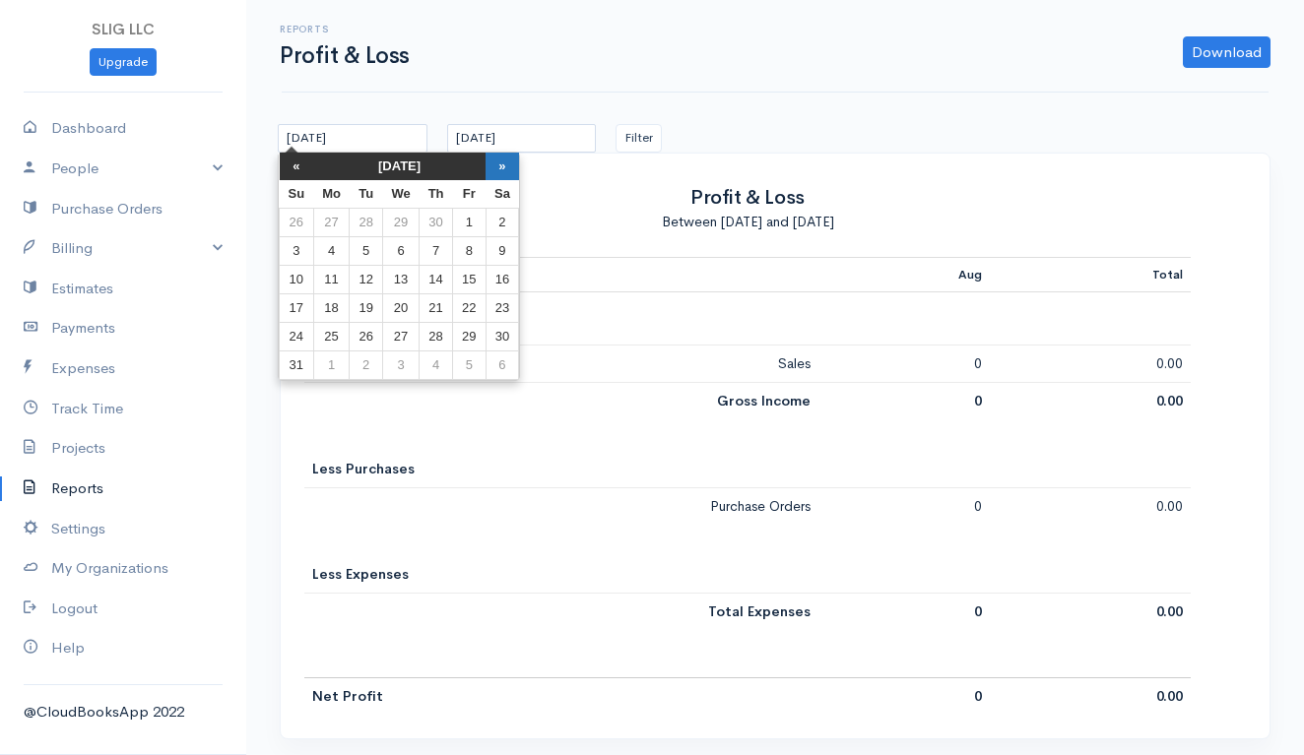
click at [498, 159] on th "»" at bounding box center [501, 167] width 33 height 28
click at [326, 215] on td "1" at bounding box center [331, 223] width 36 height 29
type input "[DATE]"
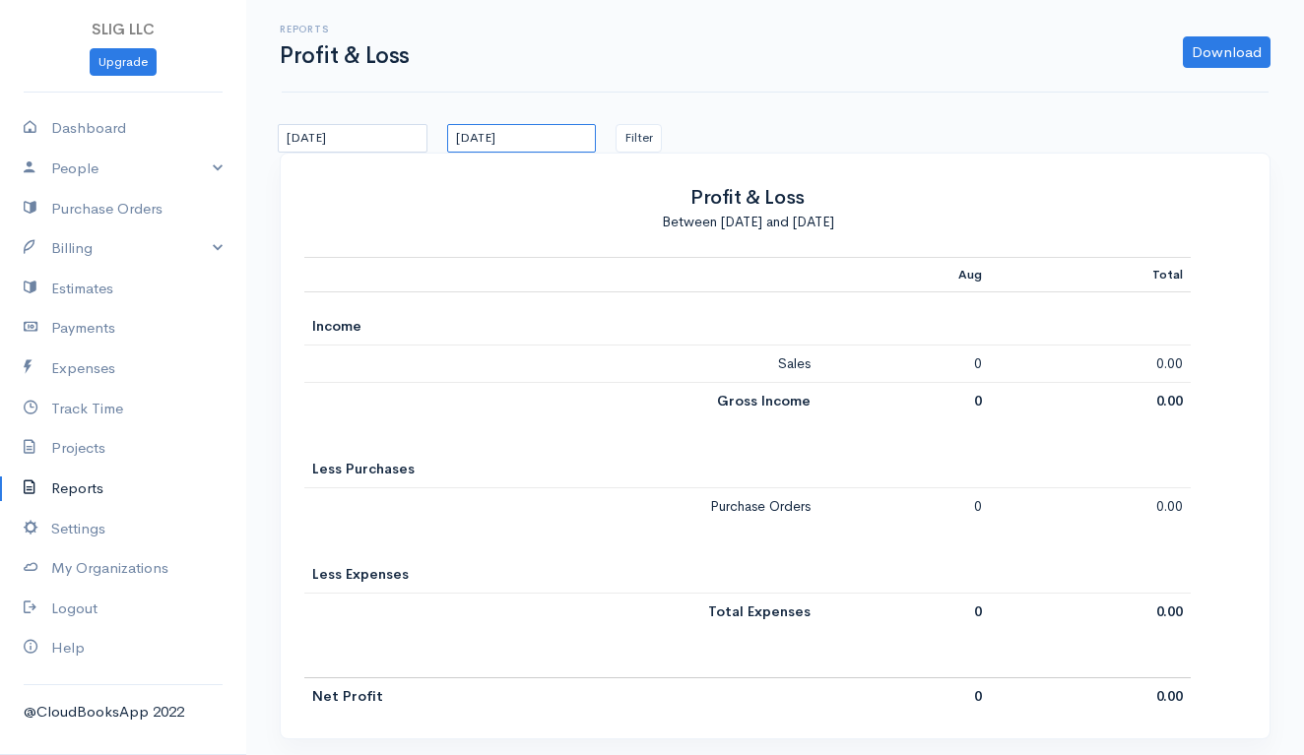
click at [555, 139] on input "[DATE]" at bounding box center [522, 138] width 150 height 29
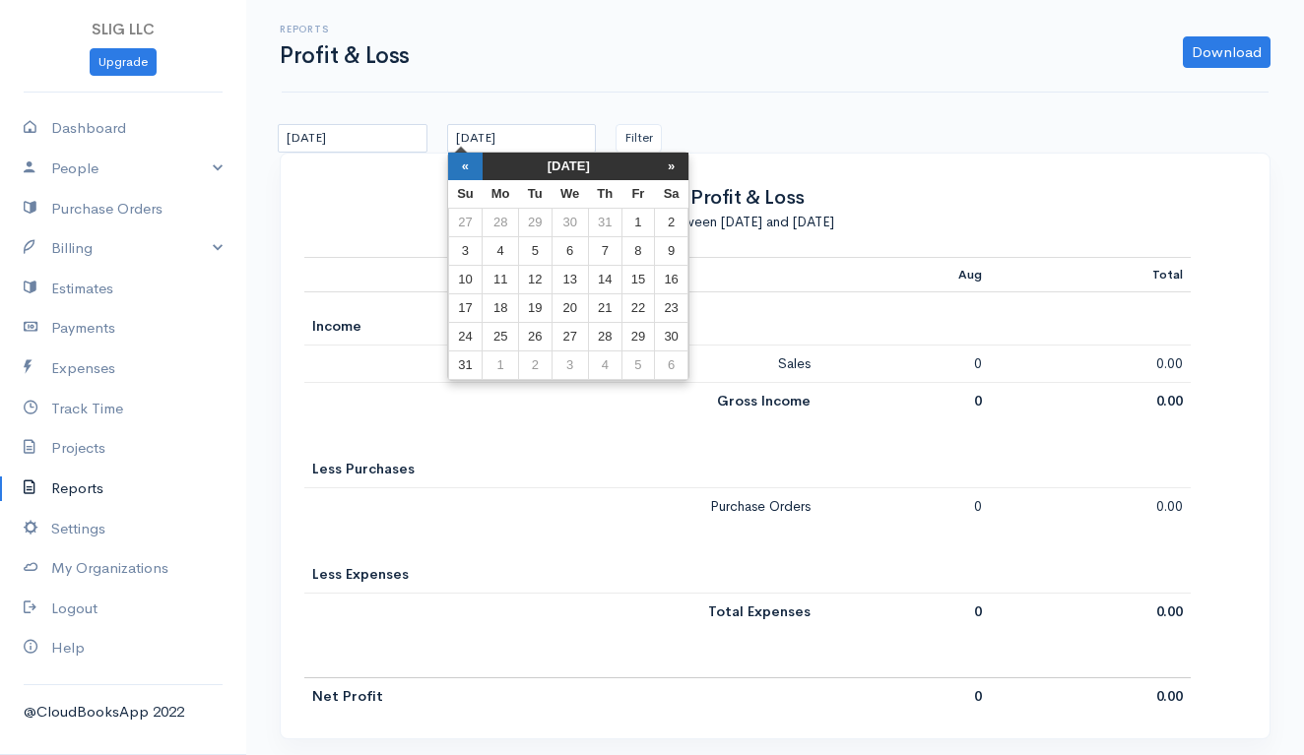
click at [469, 165] on th "«" at bounding box center [465, 167] width 34 height 28
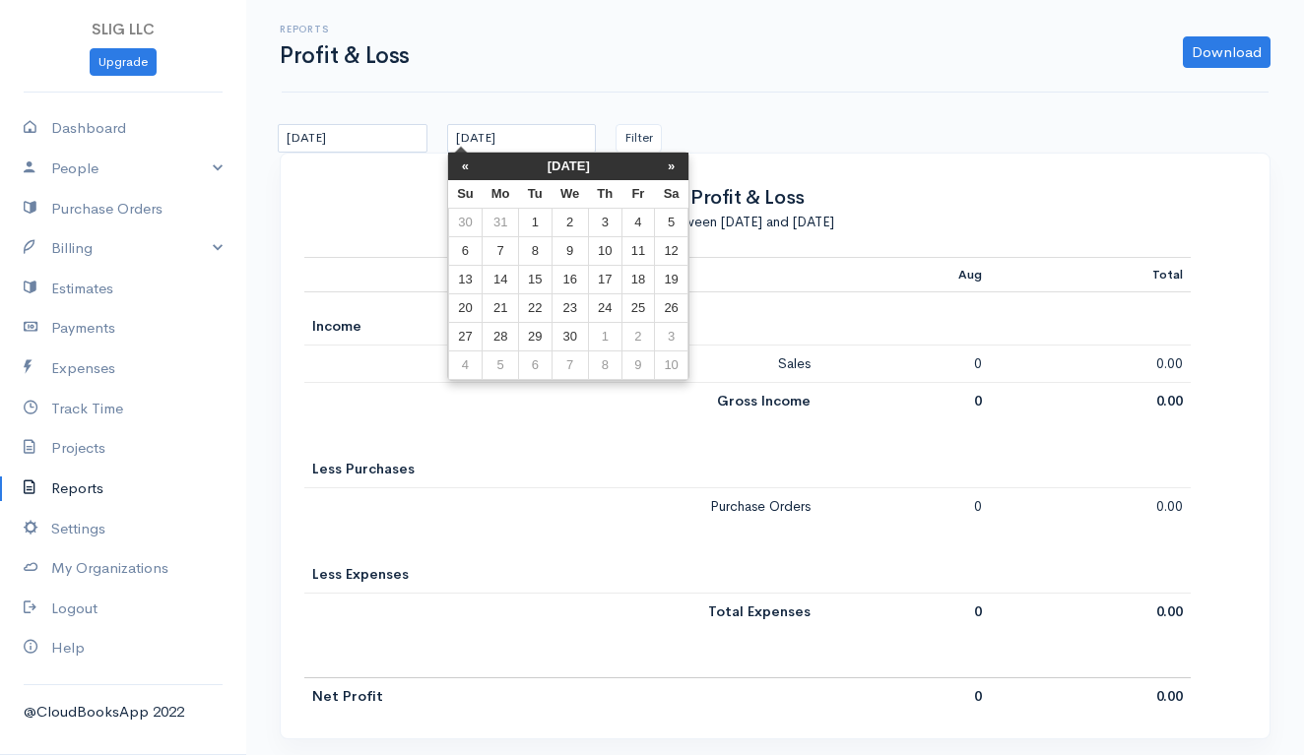
click at [469, 165] on th "«" at bounding box center [465, 167] width 34 height 28
click at [545, 367] on td "31" at bounding box center [535, 366] width 32 height 29
type input "[DATE]"
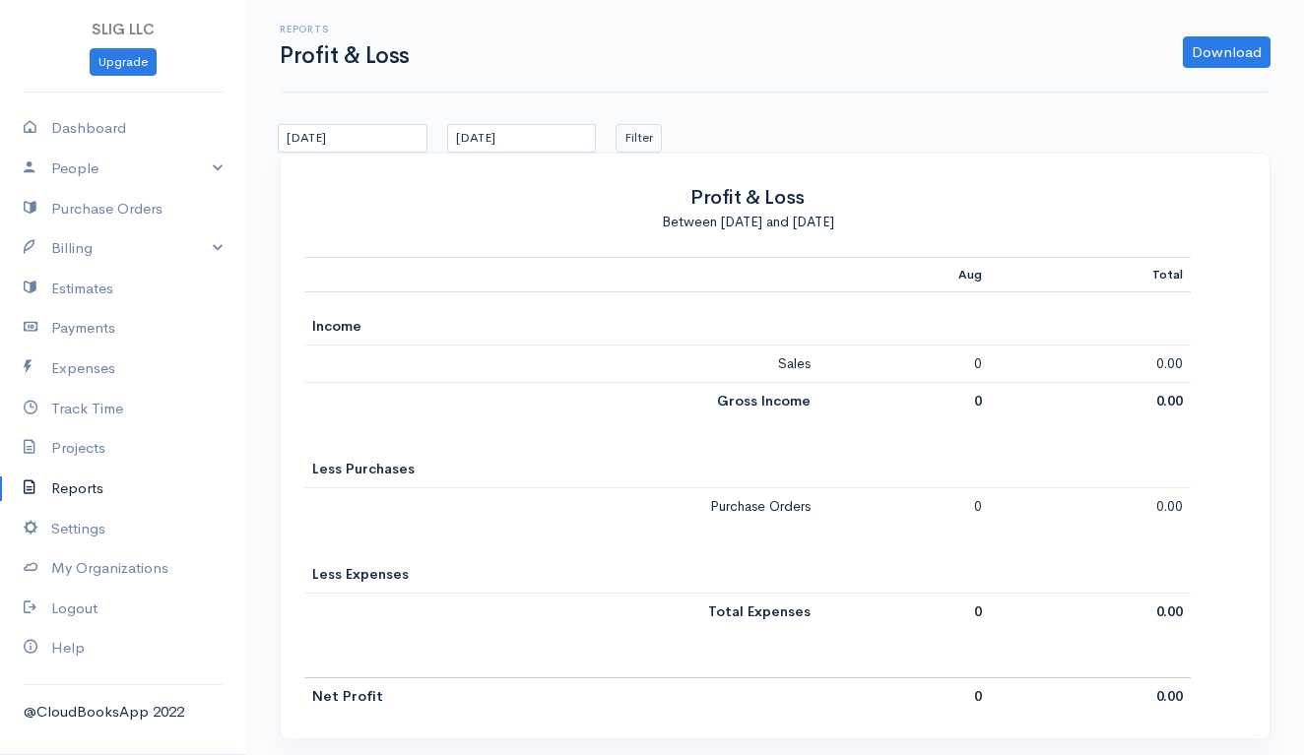
click at [652, 130] on button "Filter" at bounding box center [638, 138] width 46 height 29
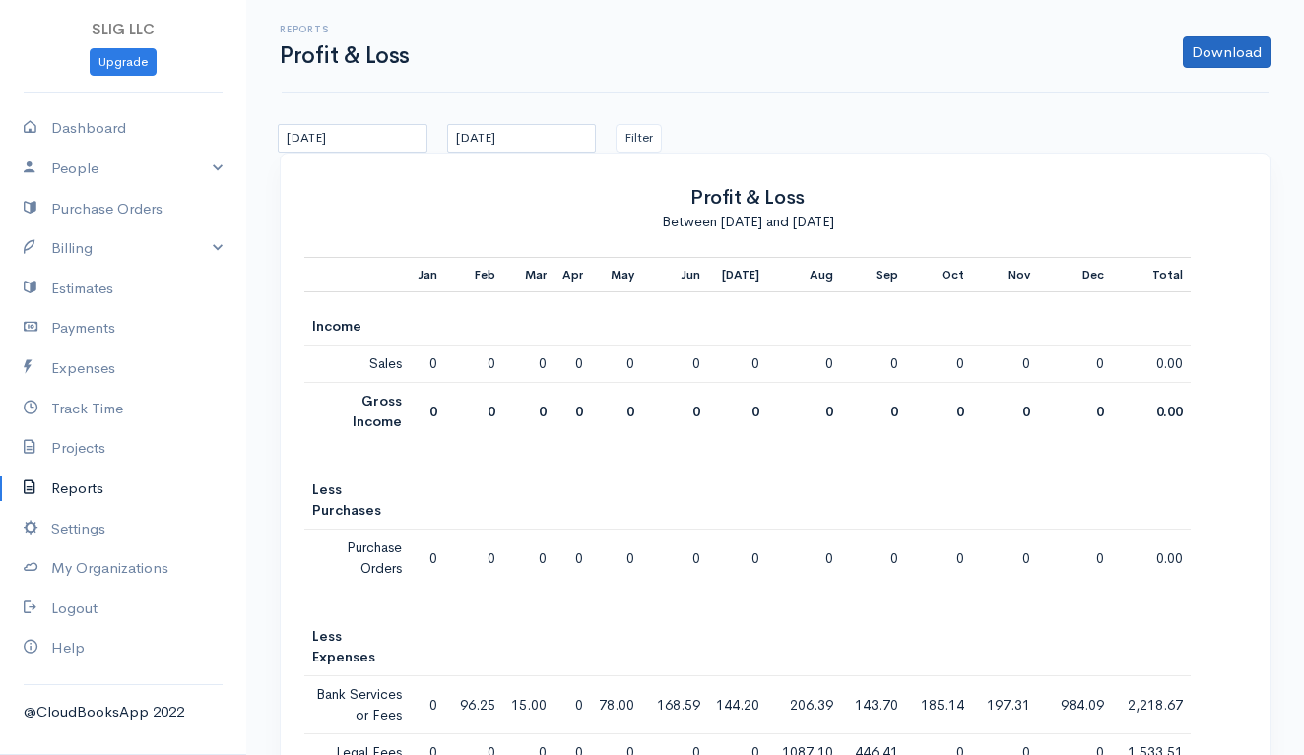
click at [1218, 50] on link "Download" at bounding box center [1227, 52] width 88 height 32
click at [1165, 89] on link "PDF" at bounding box center [1189, 94] width 156 height 34
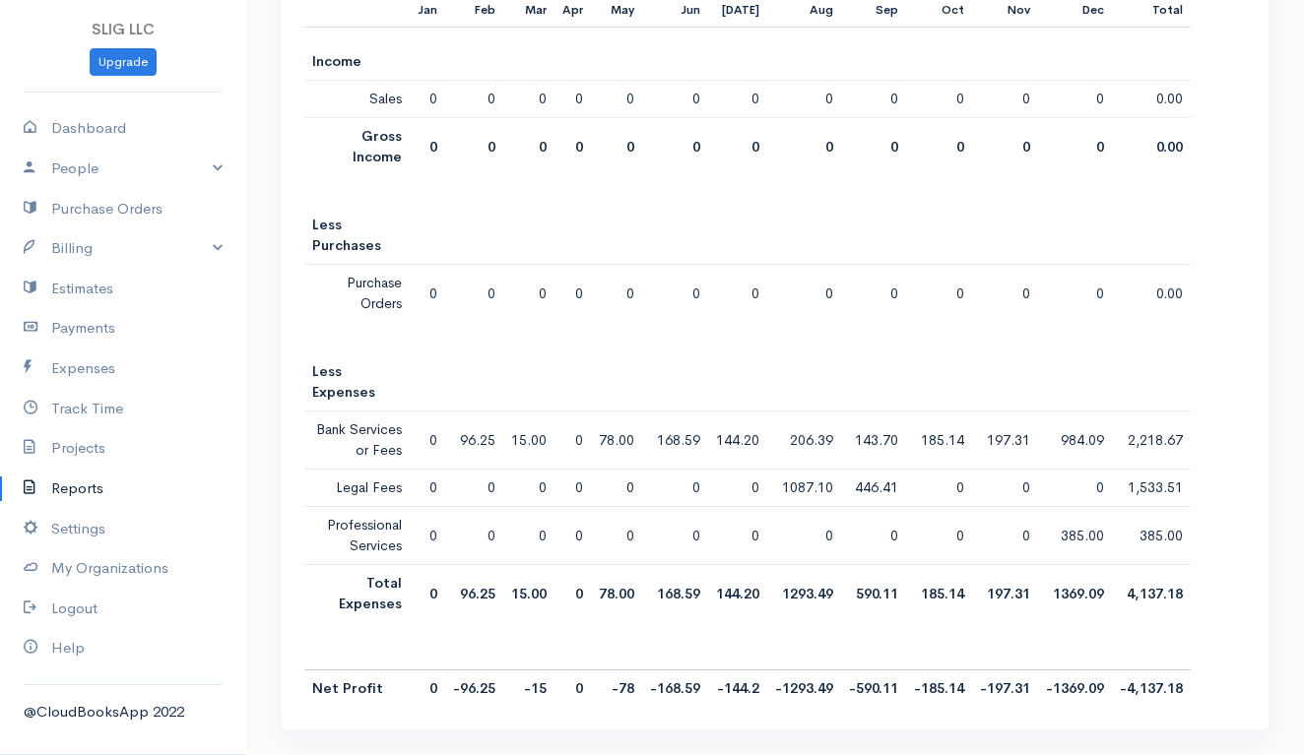
scroll to position [285, 0]
click at [1206, 326] on div "Jan Feb Mar Apr May Jun [DATE] Aug Sep Oct Nov Dec Total Income Sales 0 0 0 0 0…" at bounding box center [774, 349] width 941 height 715
